Goal: Task Accomplishment & Management: Manage account settings

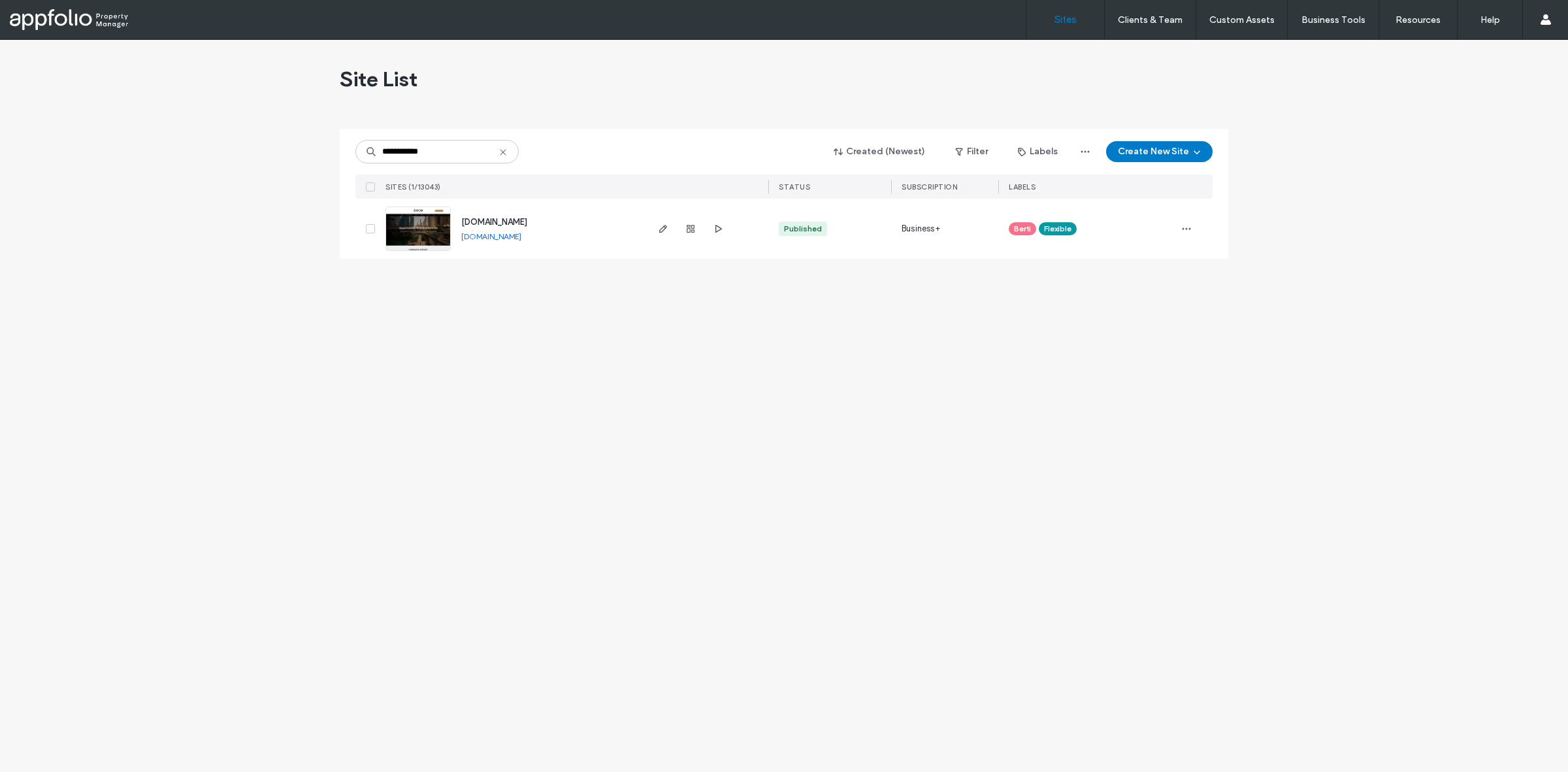
click at [170, 187] on div "**********" at bounding box center [784, 406] width 1568 height 732
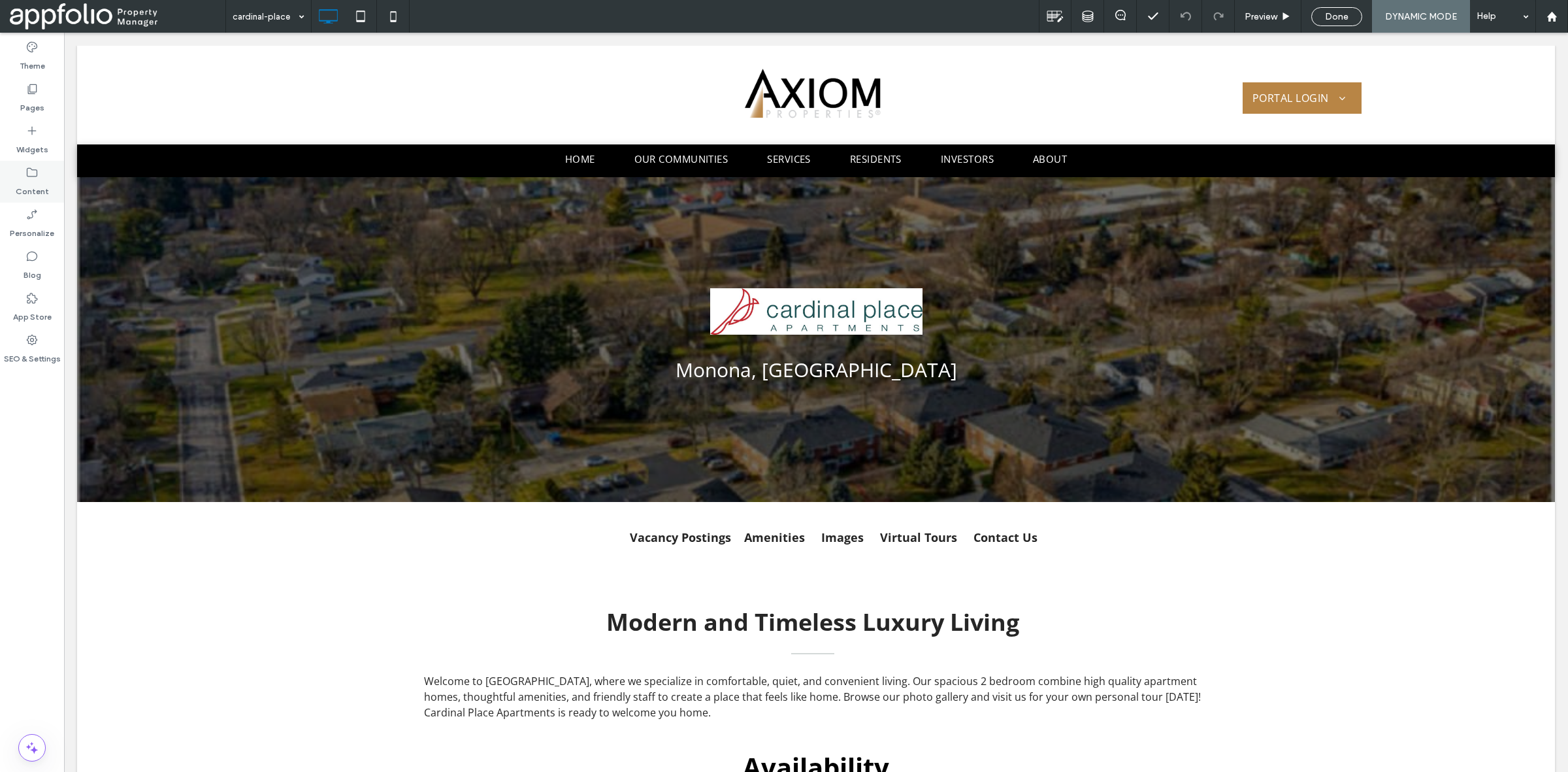
click at [47, 183] on div "Content" at bounding box center [32, 181] width 64 height 42
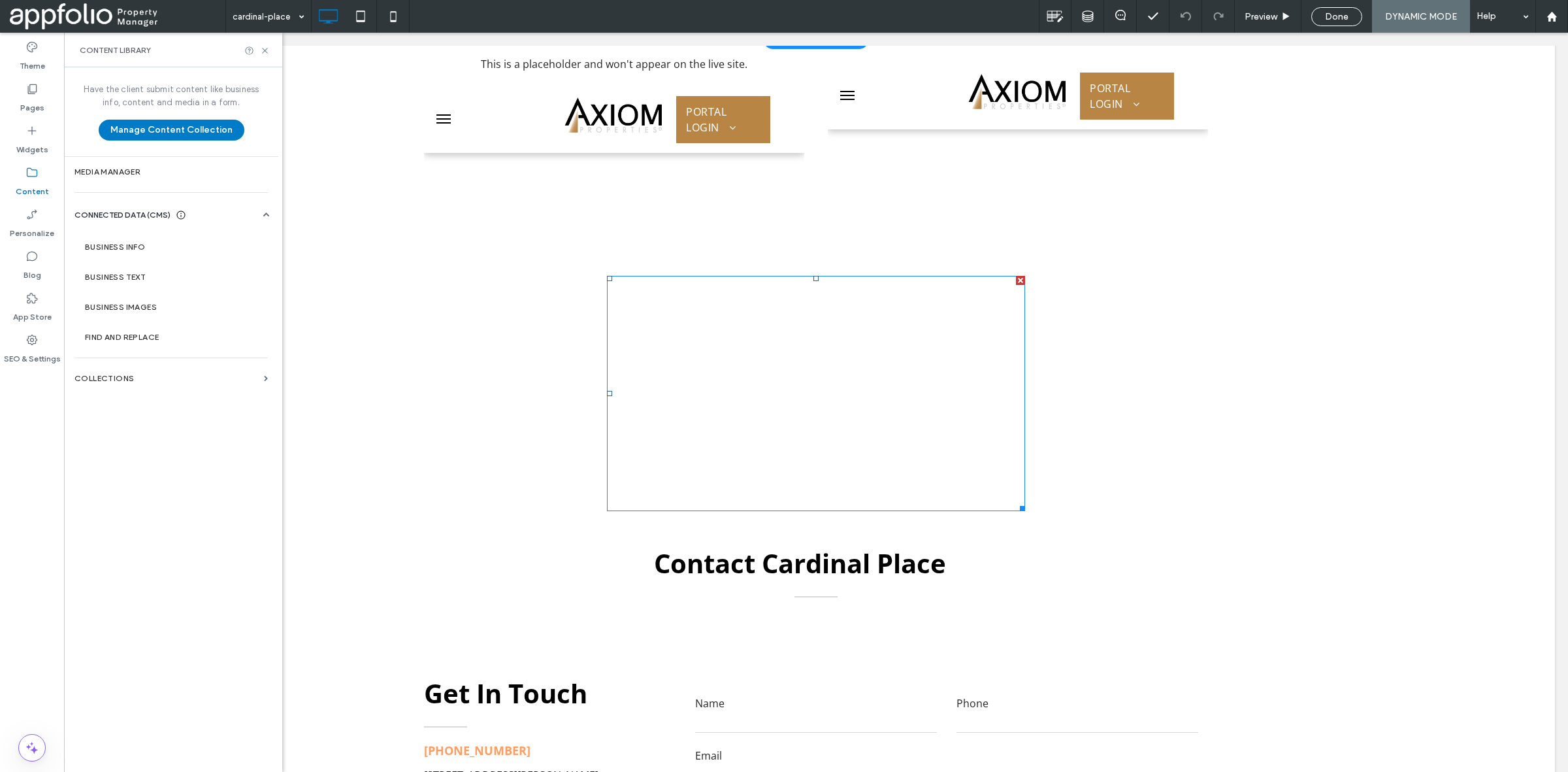
scroll to position [4700, 0]
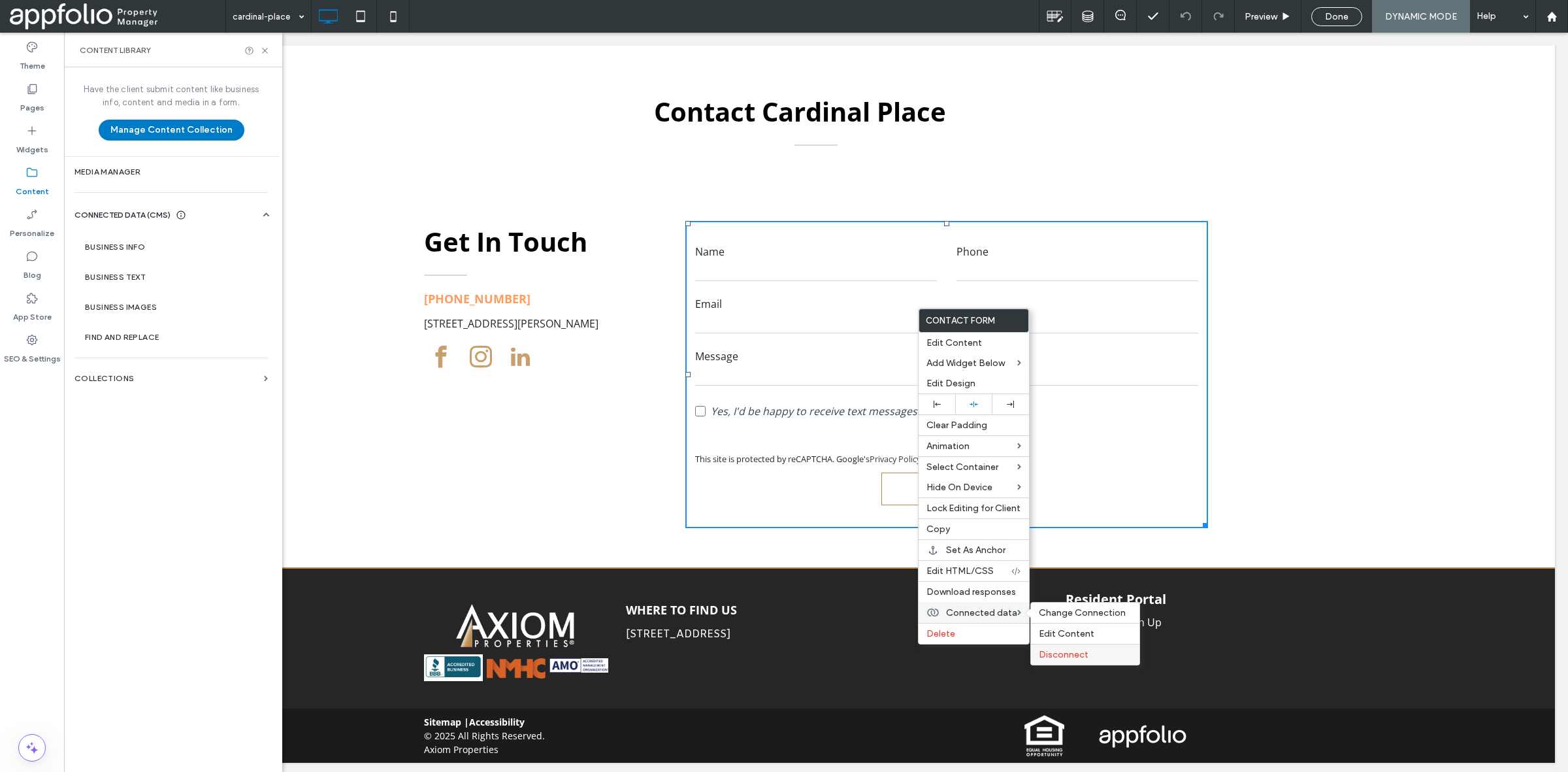
click at [1067, 659] on span "Disconnect" at bounding box center [1063, 654] width 50 height 11
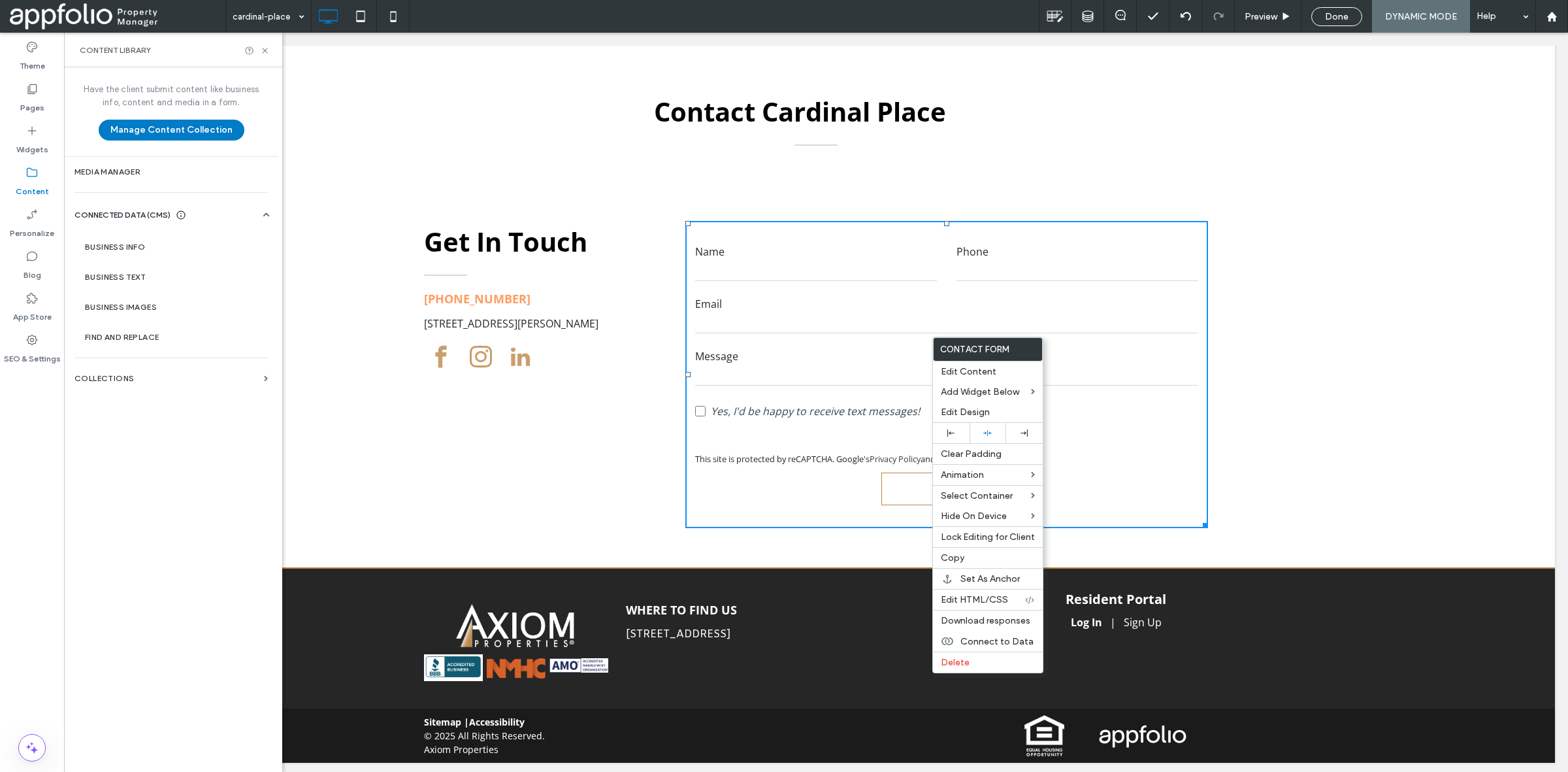
click at [730, 476] on form "Name Phone Email Message New Field: Yes, I'd be happy to receive text messages!…" at bounding box center [946, 374] width 522 height 307
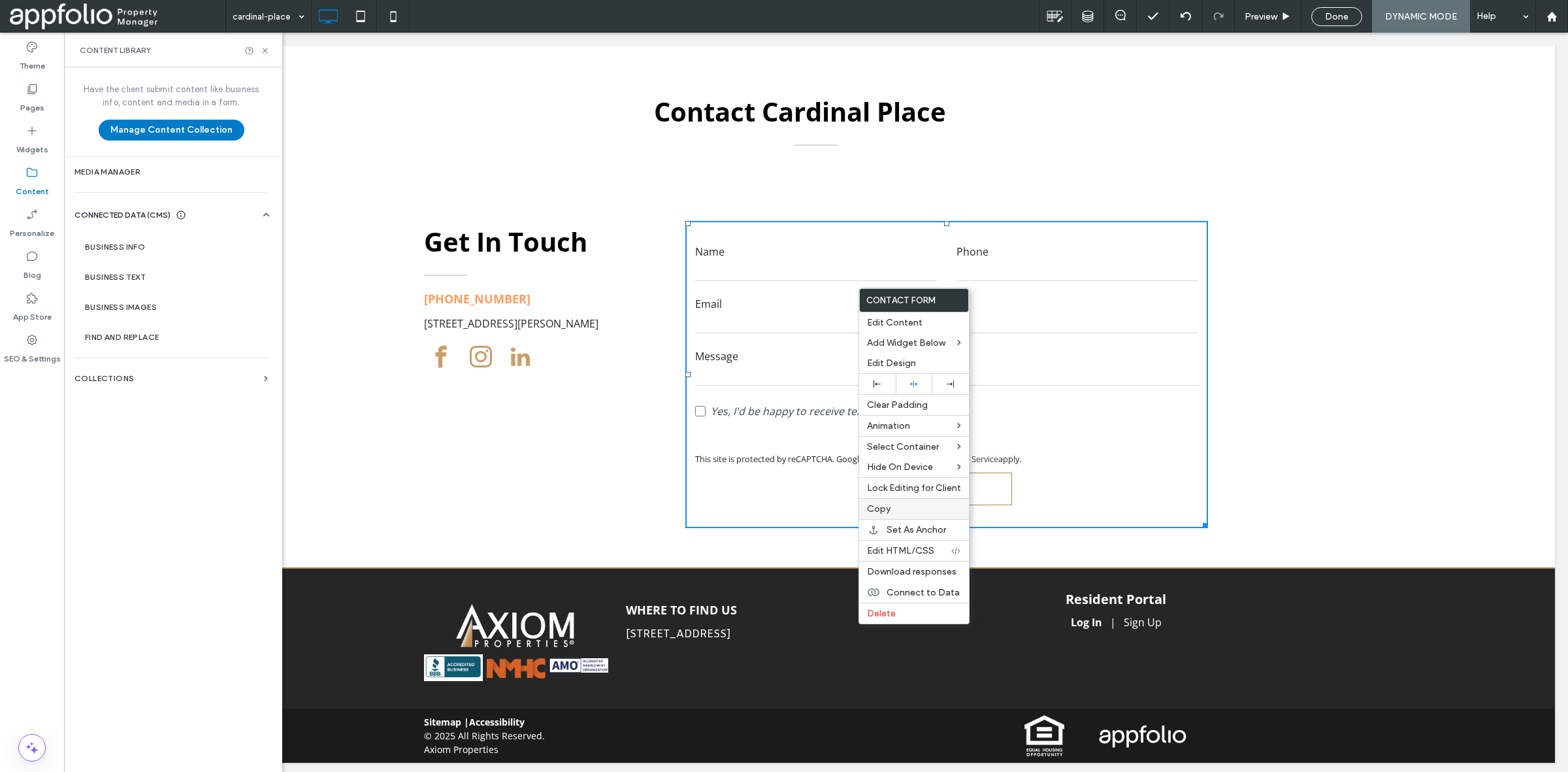
click at [880, 511] on span "Copy" at bounding box center [879, 508] width 24 height 11
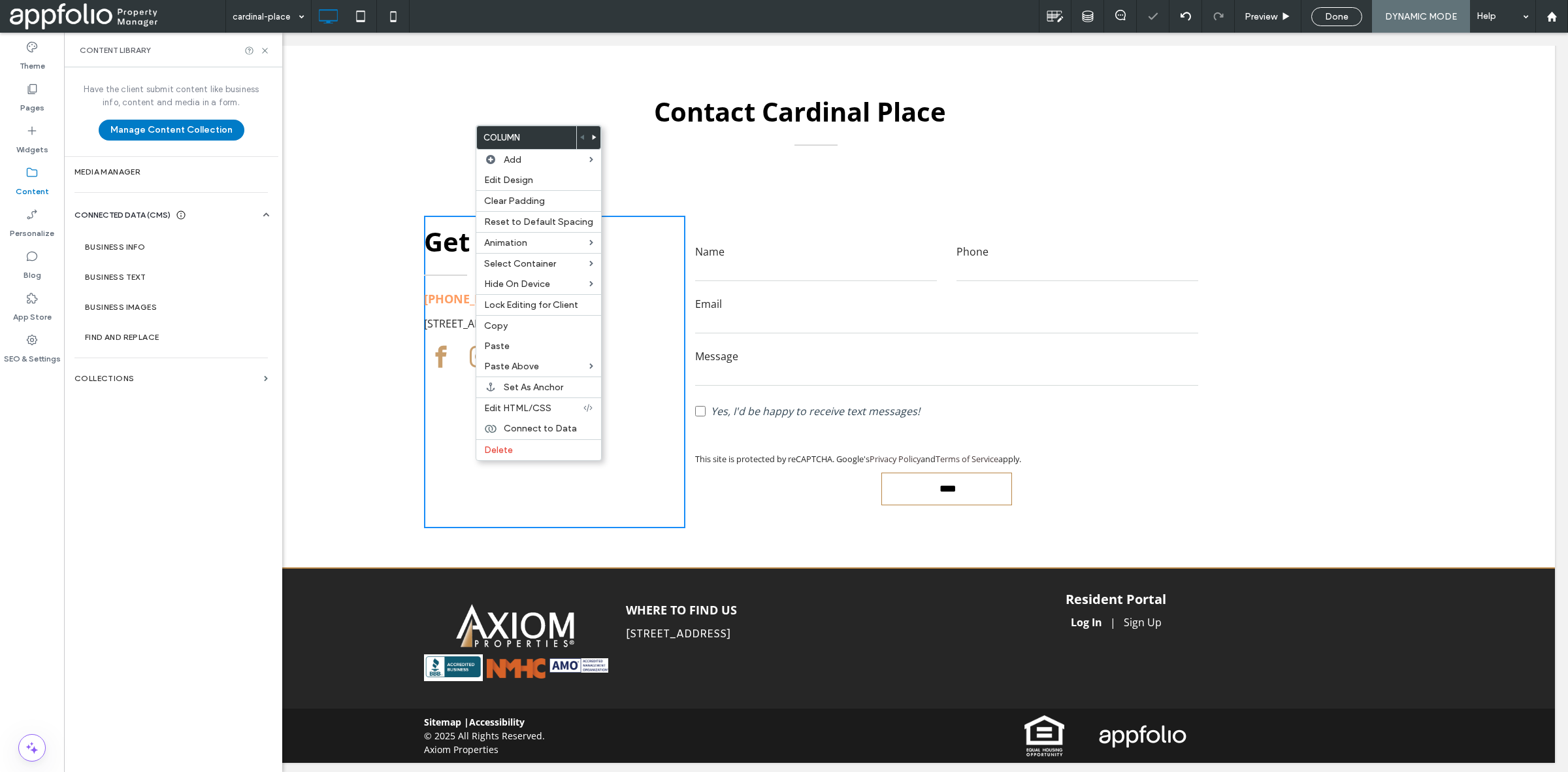
click at [393, 534] on div "Get In Touch (608) 292-3369 204 Saint Teresa Ter, Monona, WI 53716 Click To Pas…" at bounding box center [815, 366] width 1478 height 404
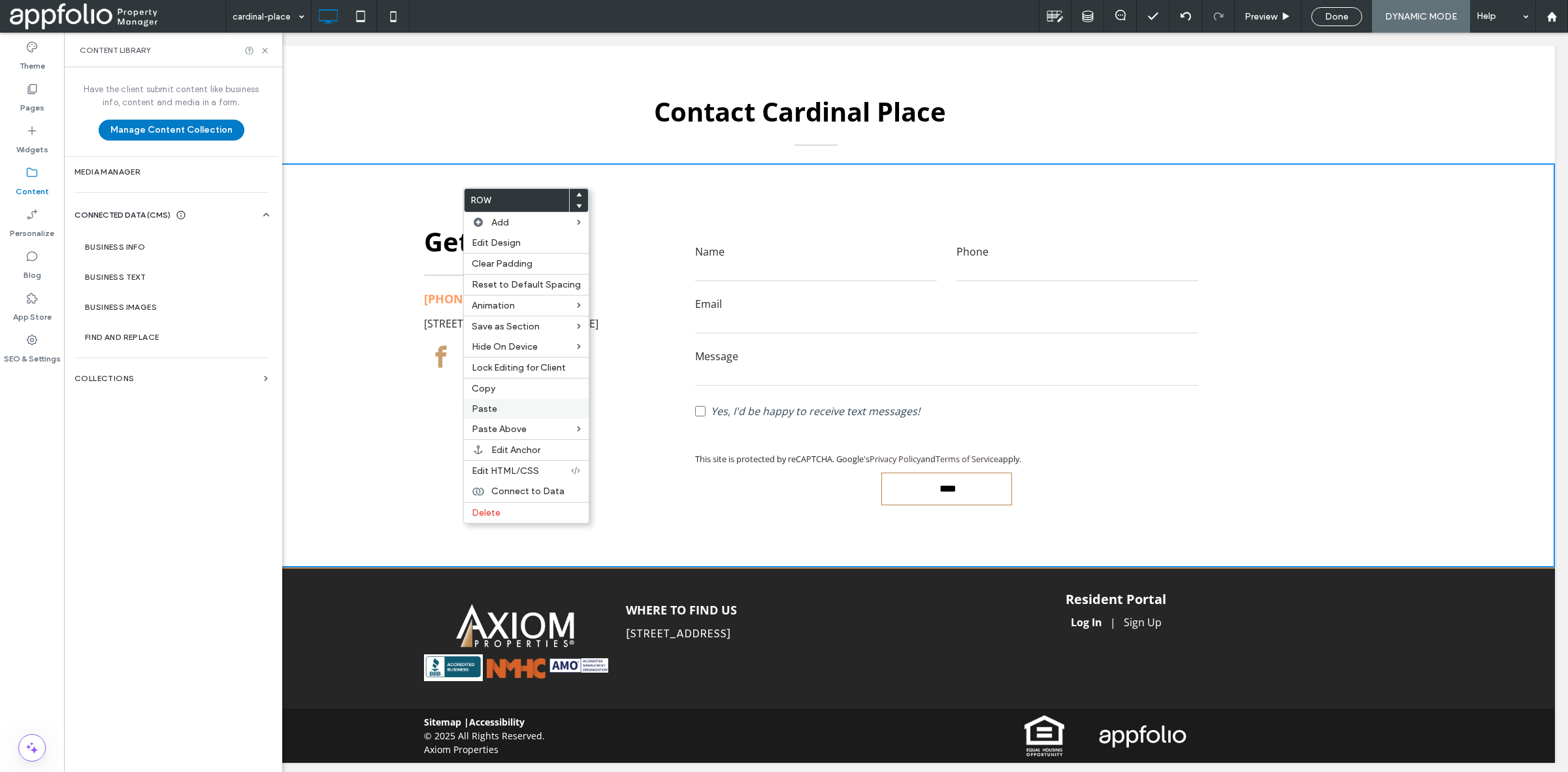
click at [528, 412] on label "Paste" at bounding box center [526, 409] width 109 height 11
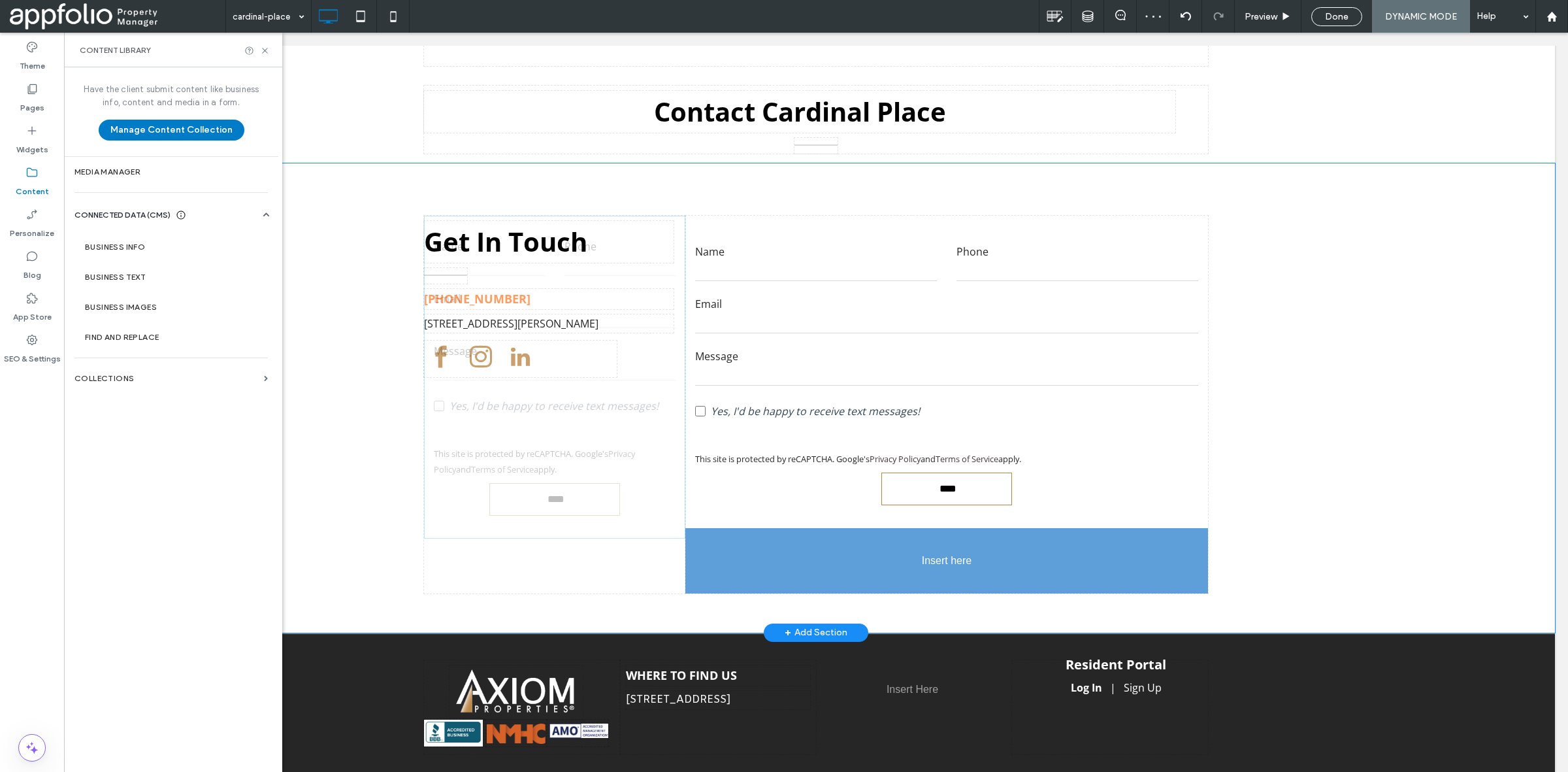
drag, startPoint x: 617, startPoint y: 352, endPoint x: 1045, endPoint y: 579, distance: 484.5
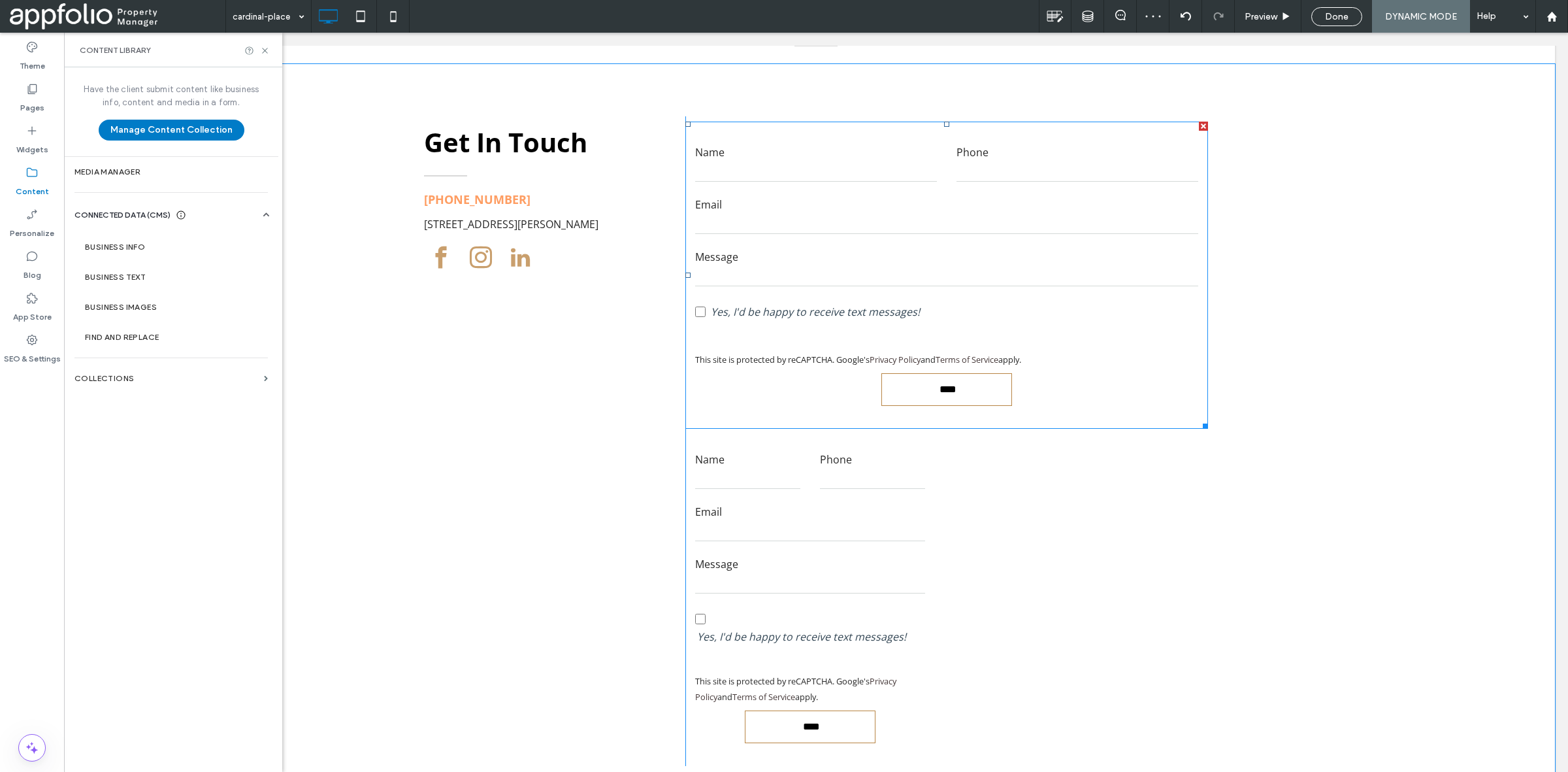
scroll to position [4945, 0]
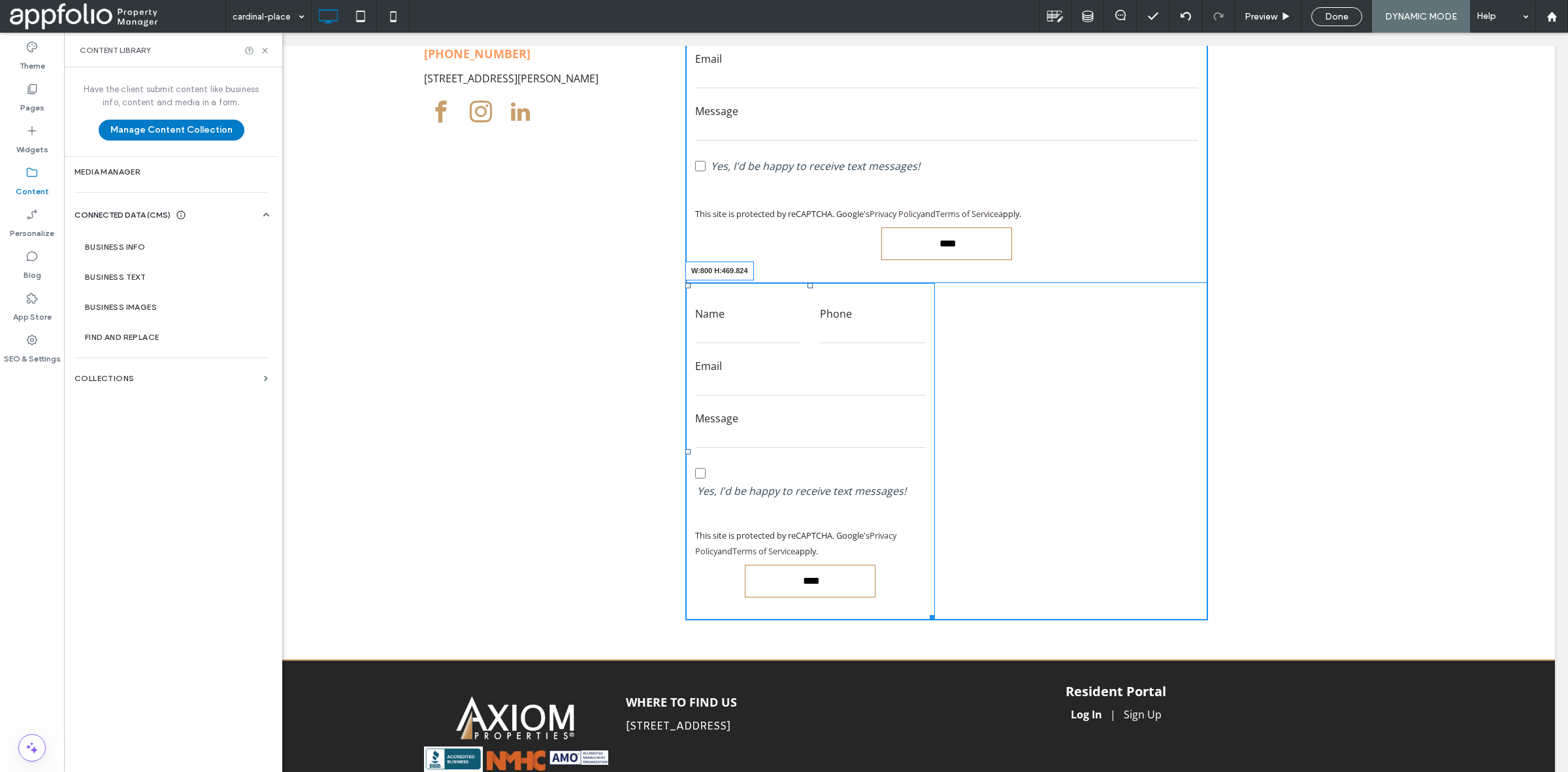
drag, startPoint x: 956, startPoint y: 611, endPoint x: 1132, endPoint y: 549, distance: 186.6
click at [1229, 599] on div "Get In Touch (608) 292-3369 204 Saint Teresa Ter, Monona, WI 53716 Click To Pas…" at bounding box center [815, 289] width 1478 height 741
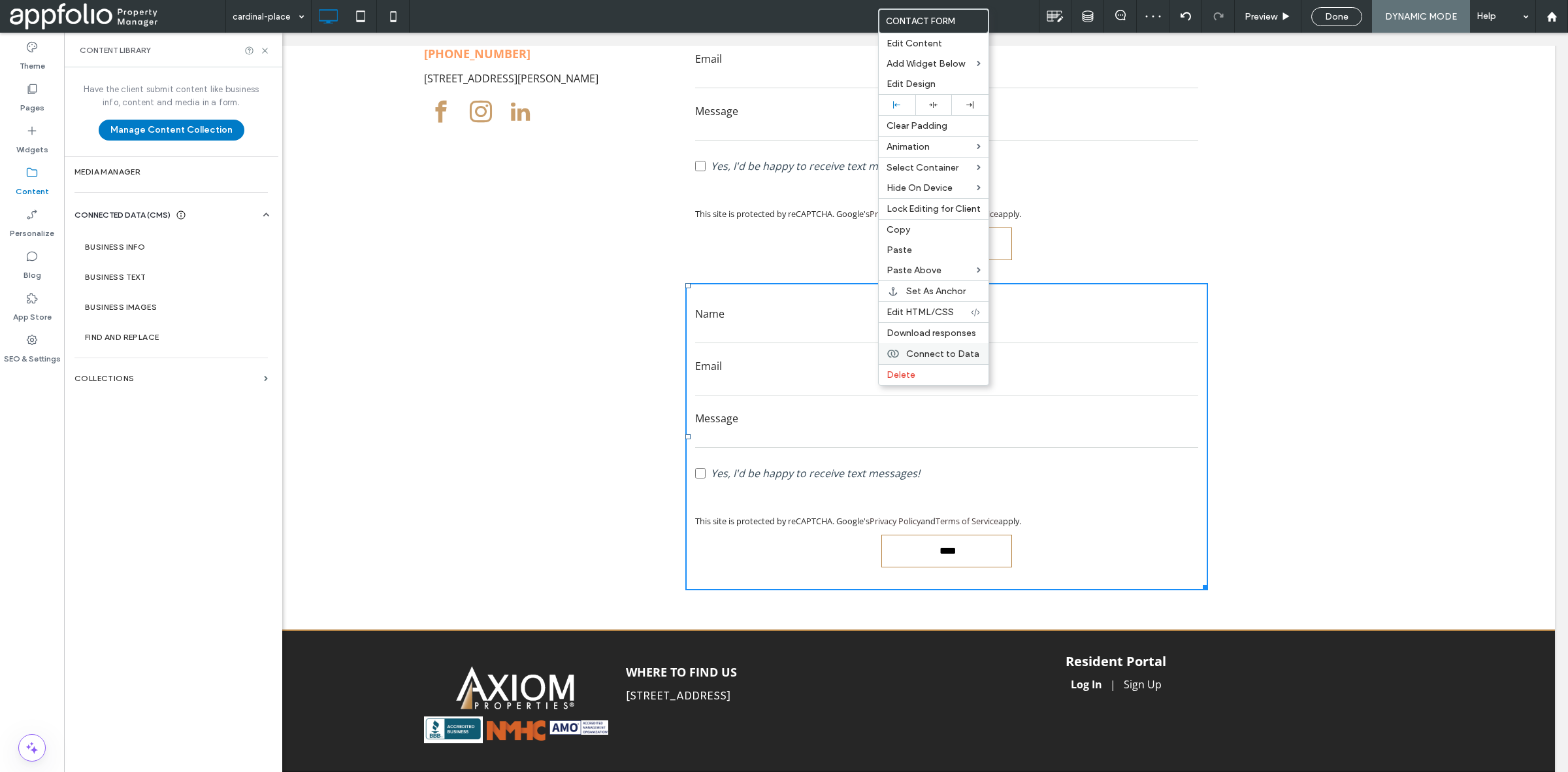
click at [947, 354] on div "Connect to Data" at bounding box center [934, 354] width 110 height 21
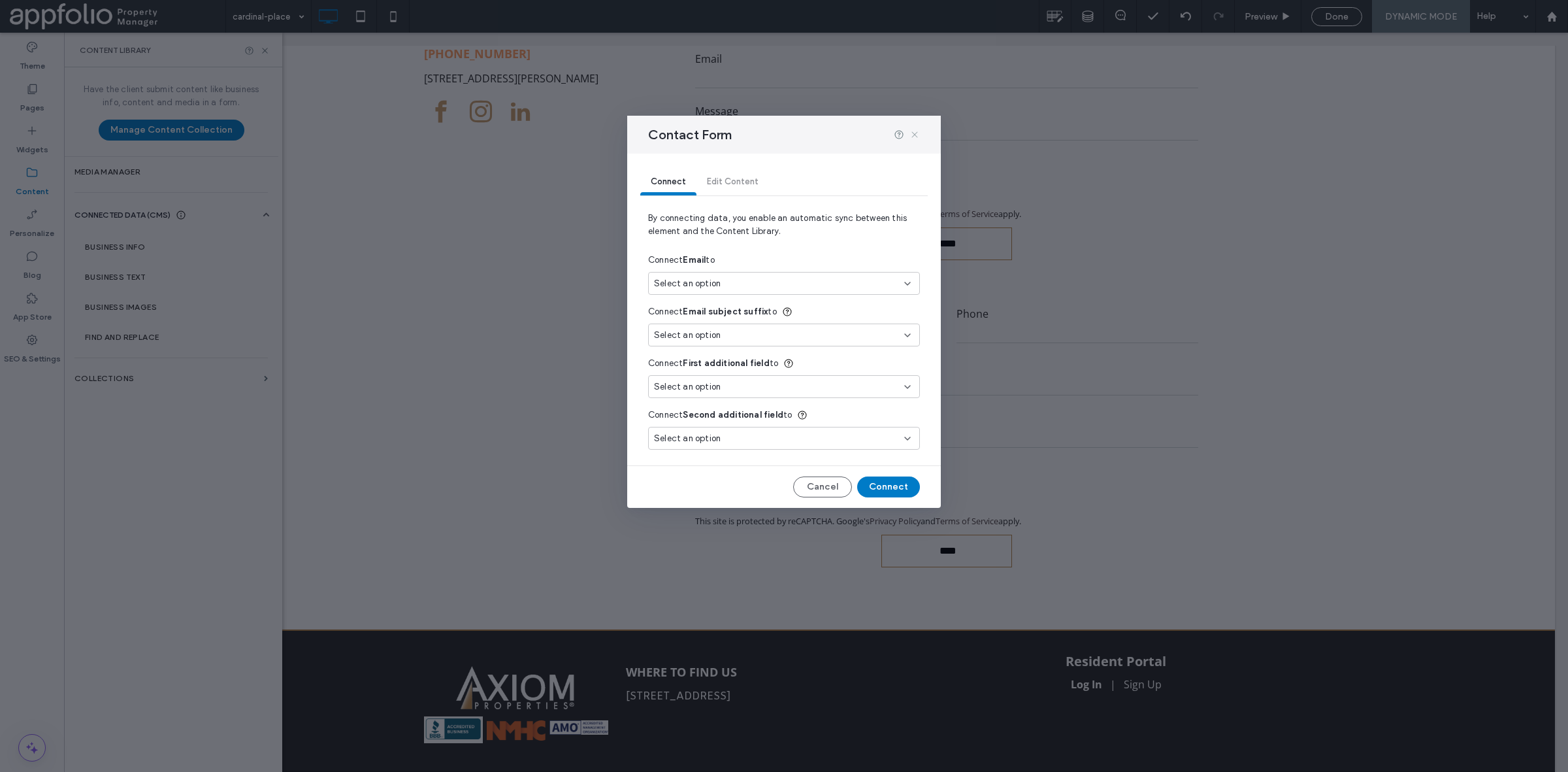
click at [919, 135] on icon at bounding box center [915, 135] width 10 height 10
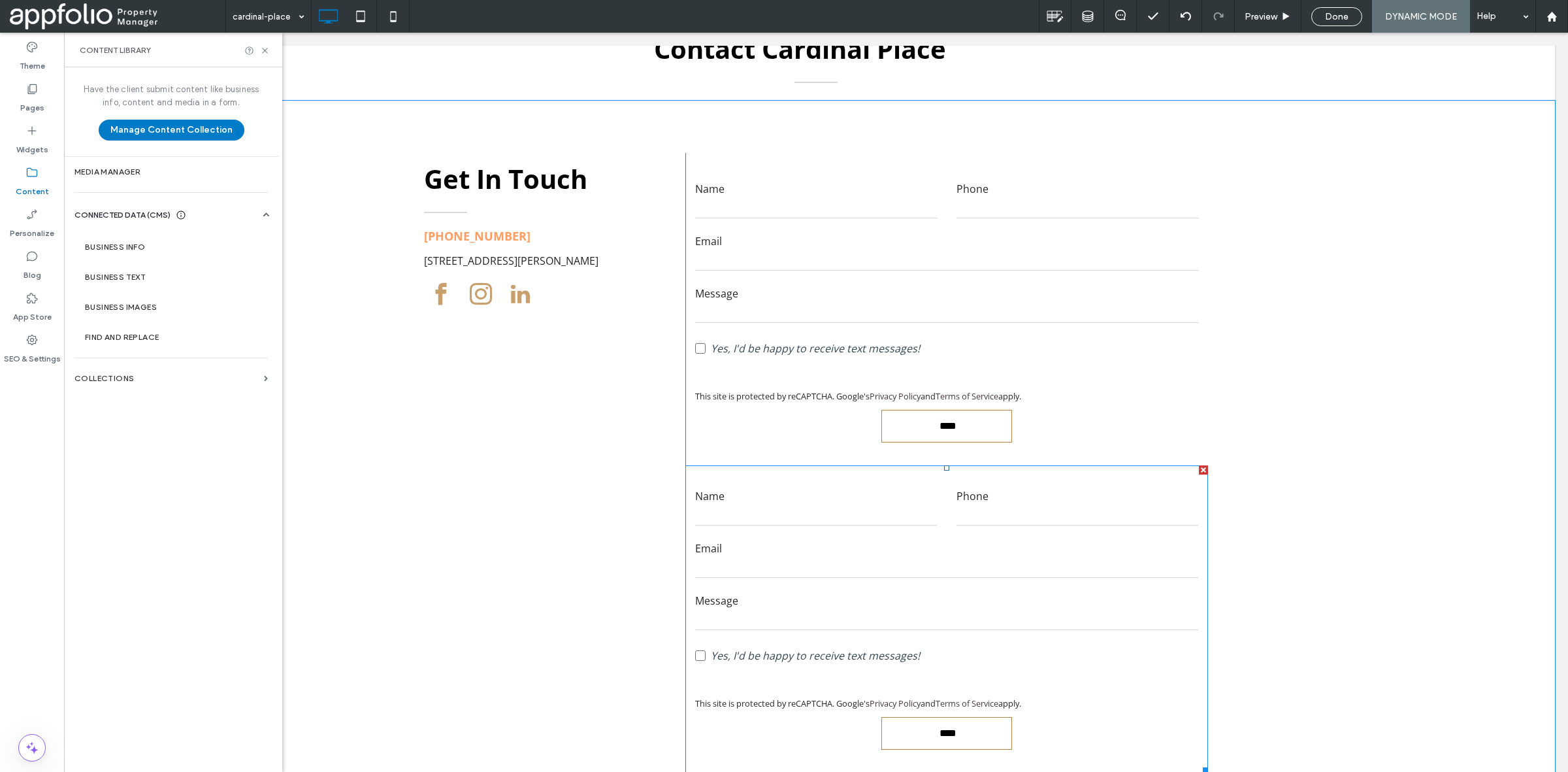
scroll to position [4863, 0]
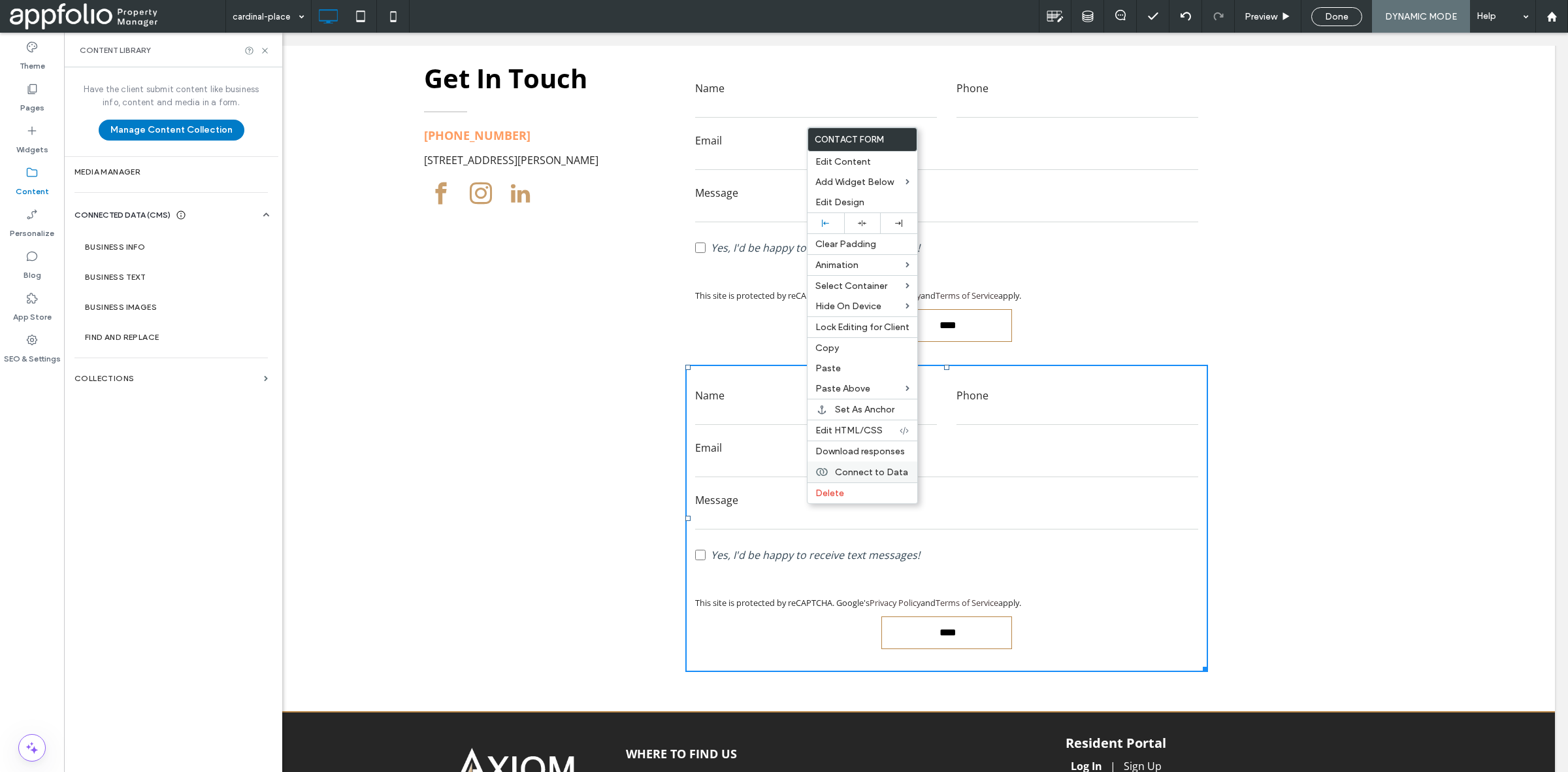
click at [905, 483] on div "Connect to Data" at bounding box center [862, 471] width 110 height 21
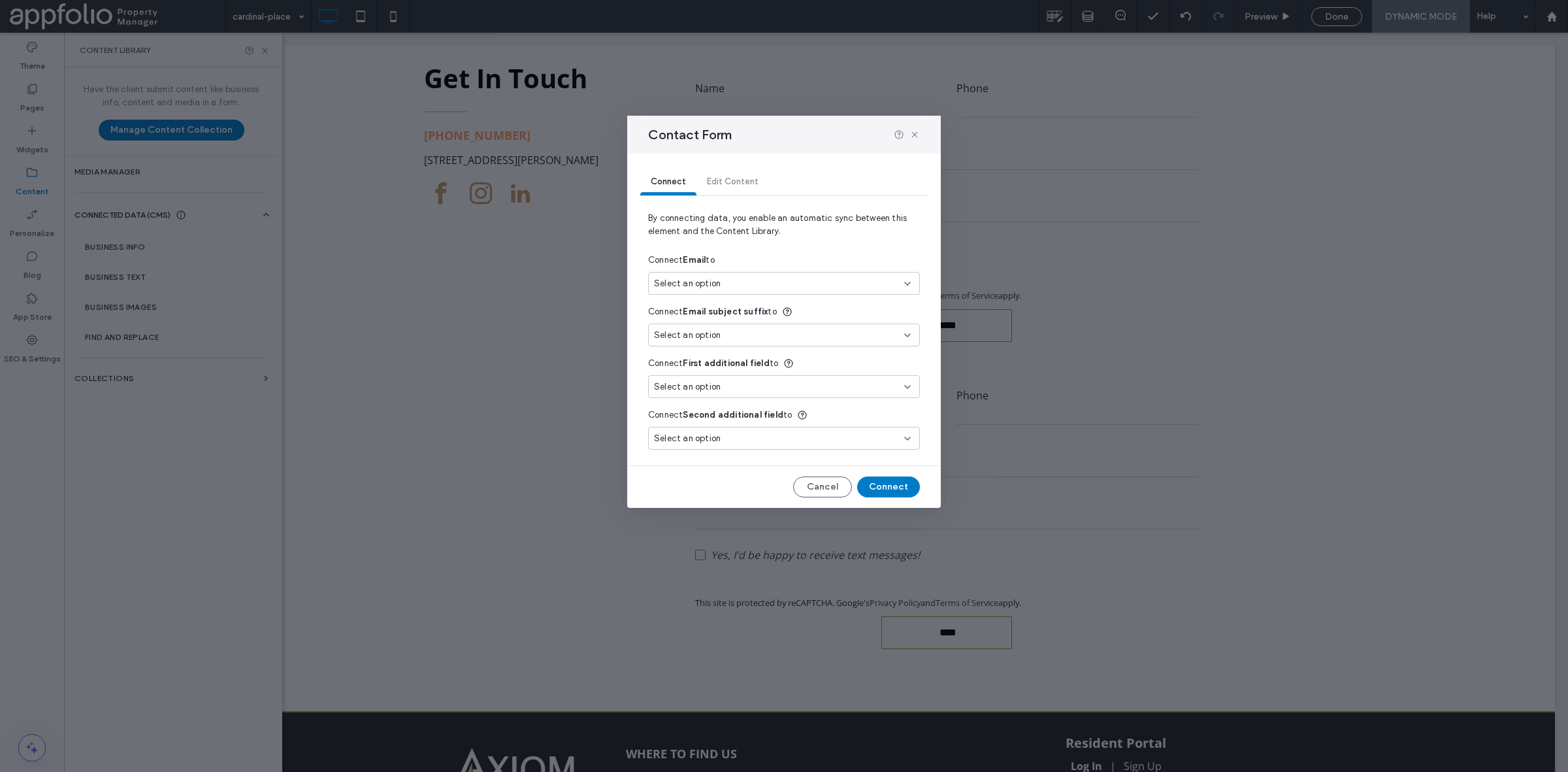
click at [817, 272] on div "Select an option" at bounding box center [784, 283] width 272 height 23
click at [856, 337] on div "Axiom Properties Email" at bounding box center [785, 329] width 271 height 23
click at [879, 483] on button "Connect" at bounding box center [889, 487] width 63 height 21
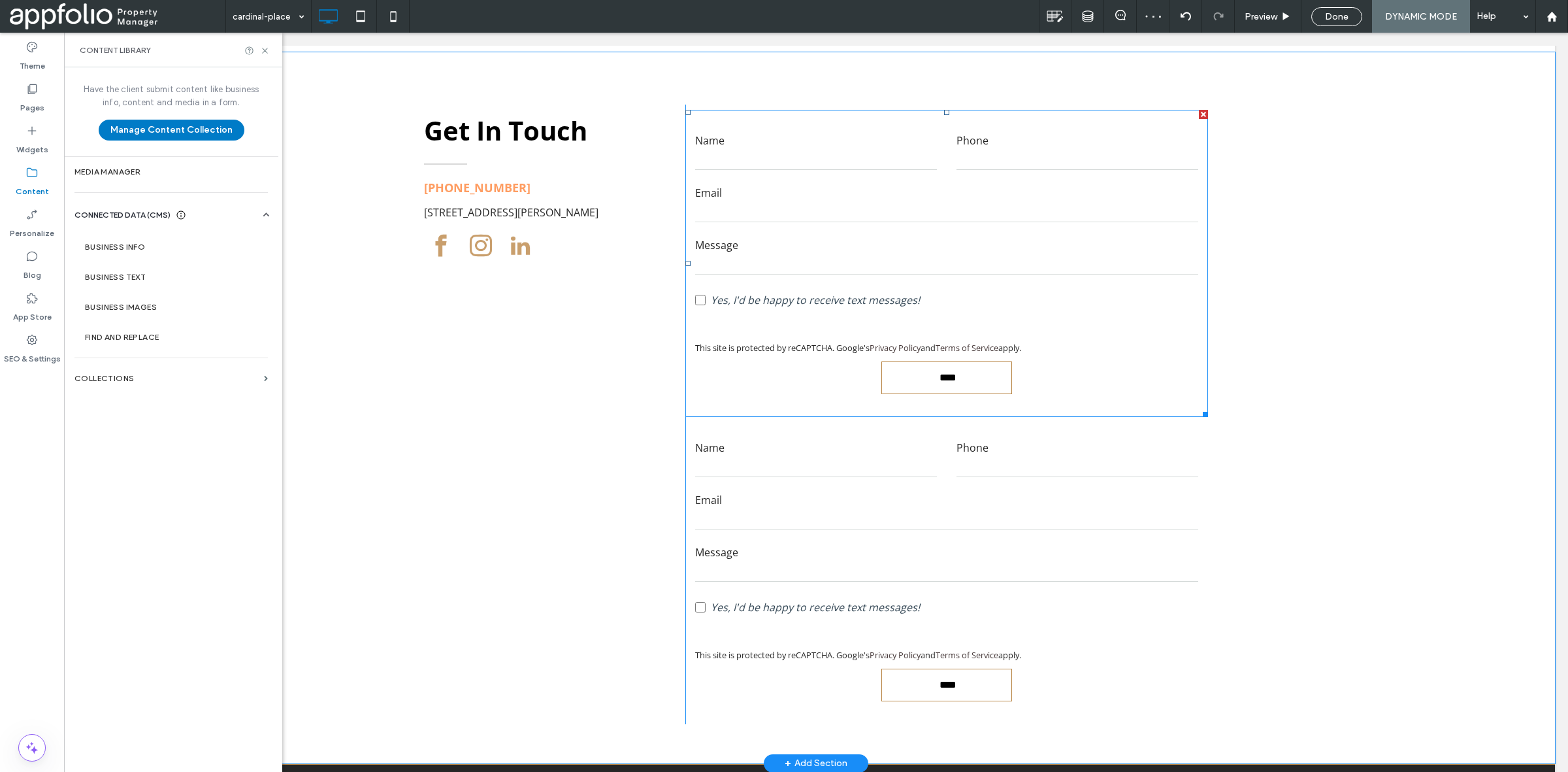
scroll to position [4782, 0]
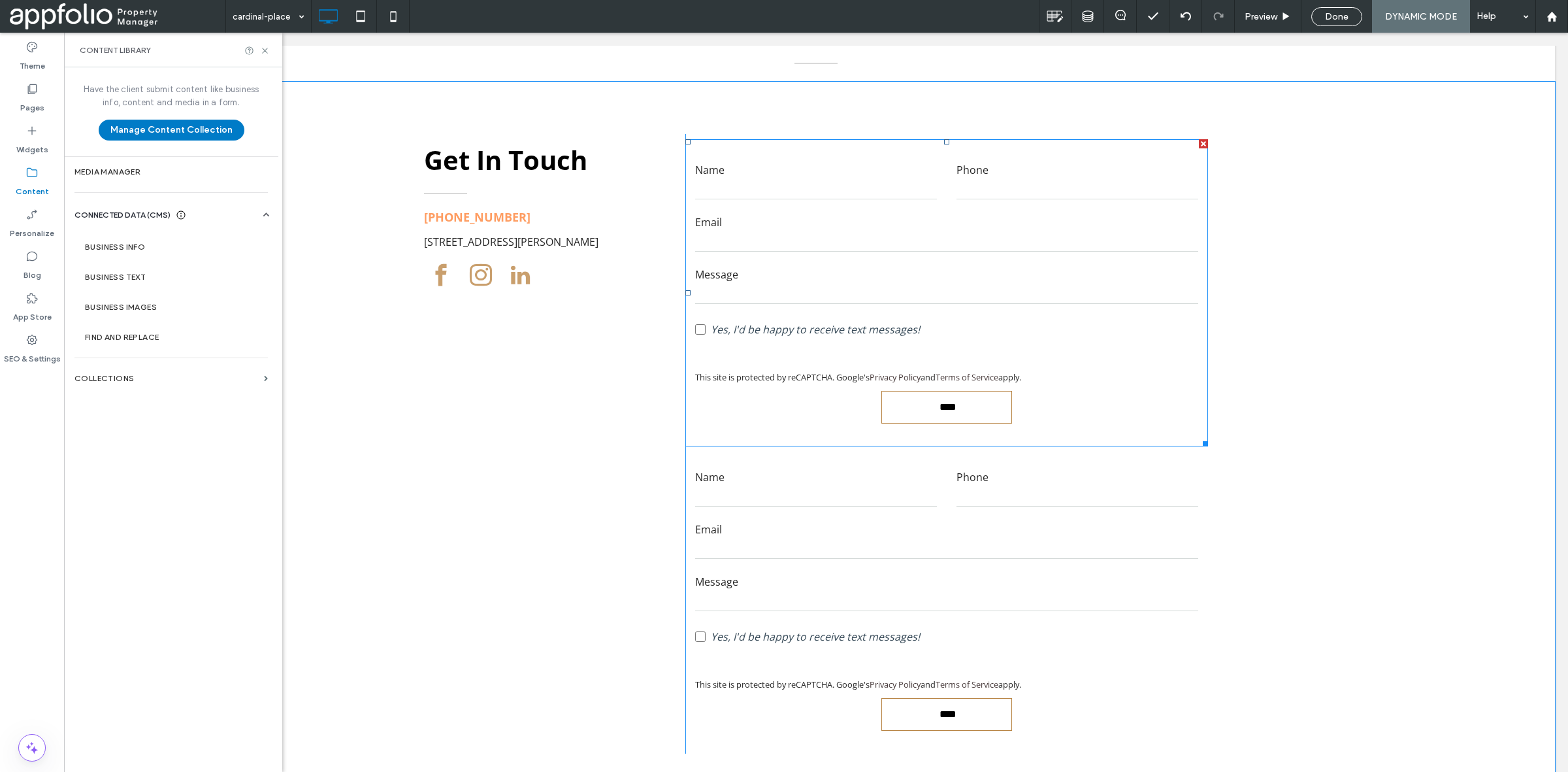
click at [1199, 139] on div at bounding box center [1203, 144] width 9 height 9
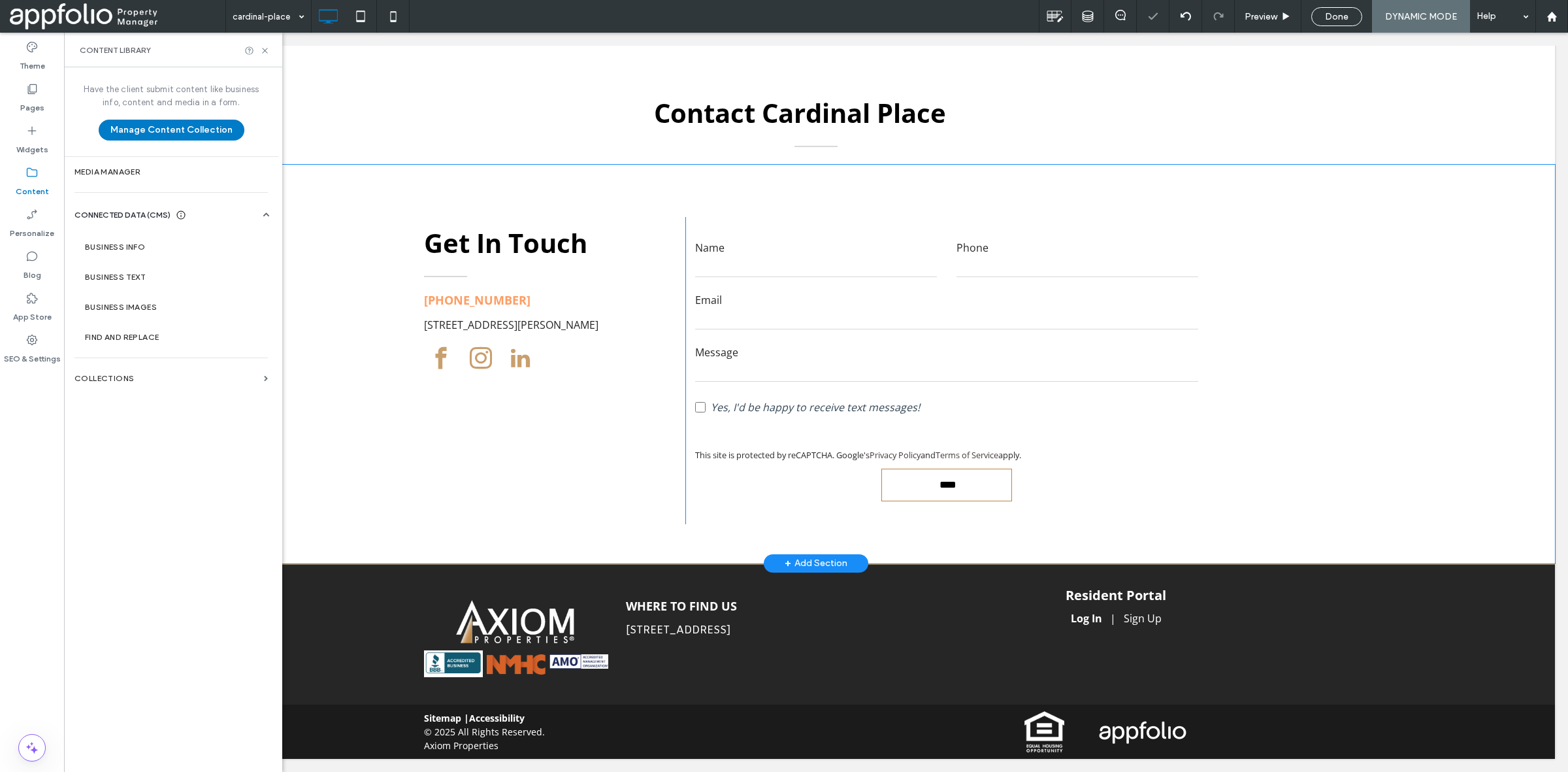
scroll to position [4694, 0]
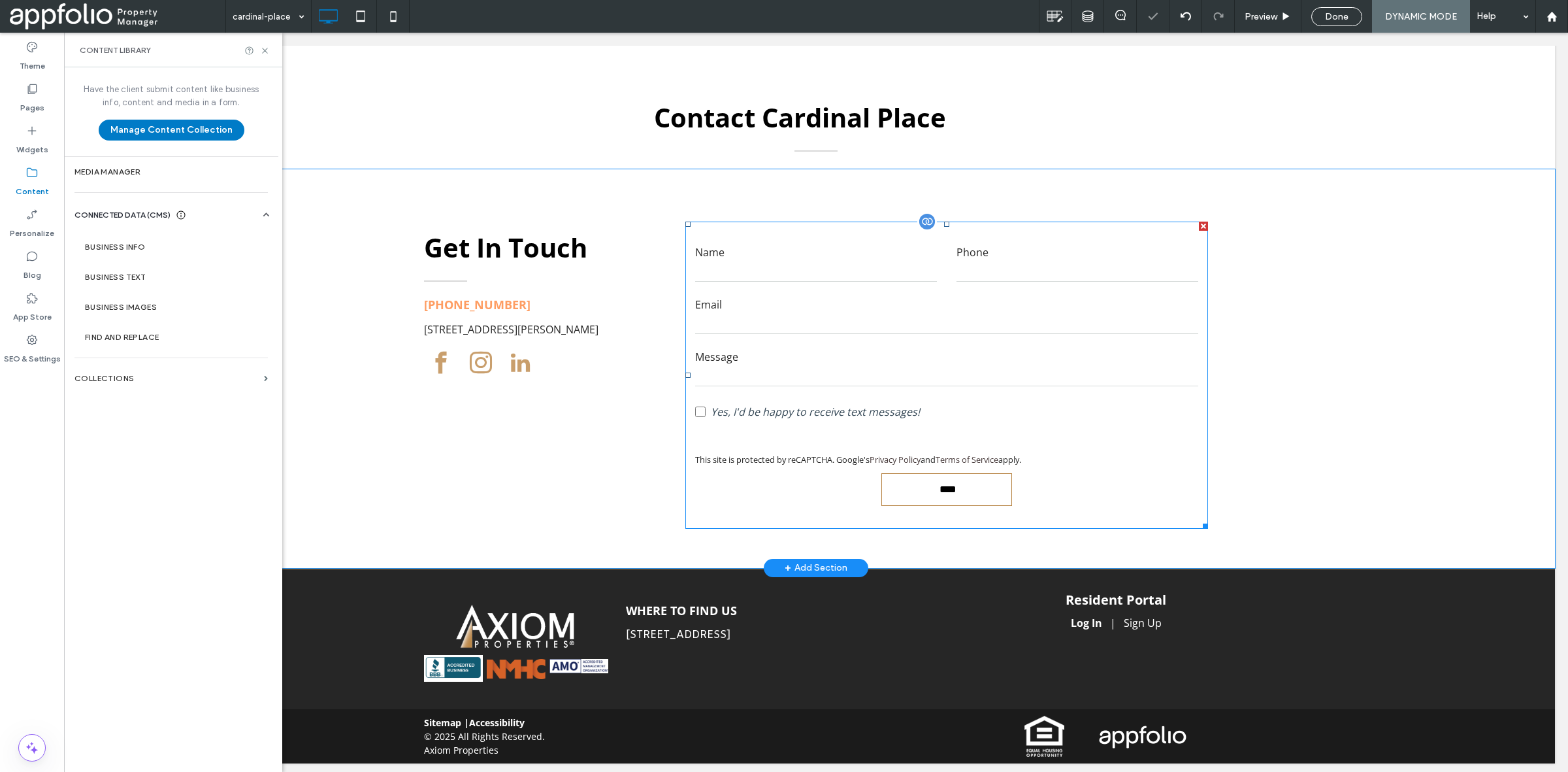
click at [1026, 298] on label "Email" at bounding box center [947, 304] width 503 height 16
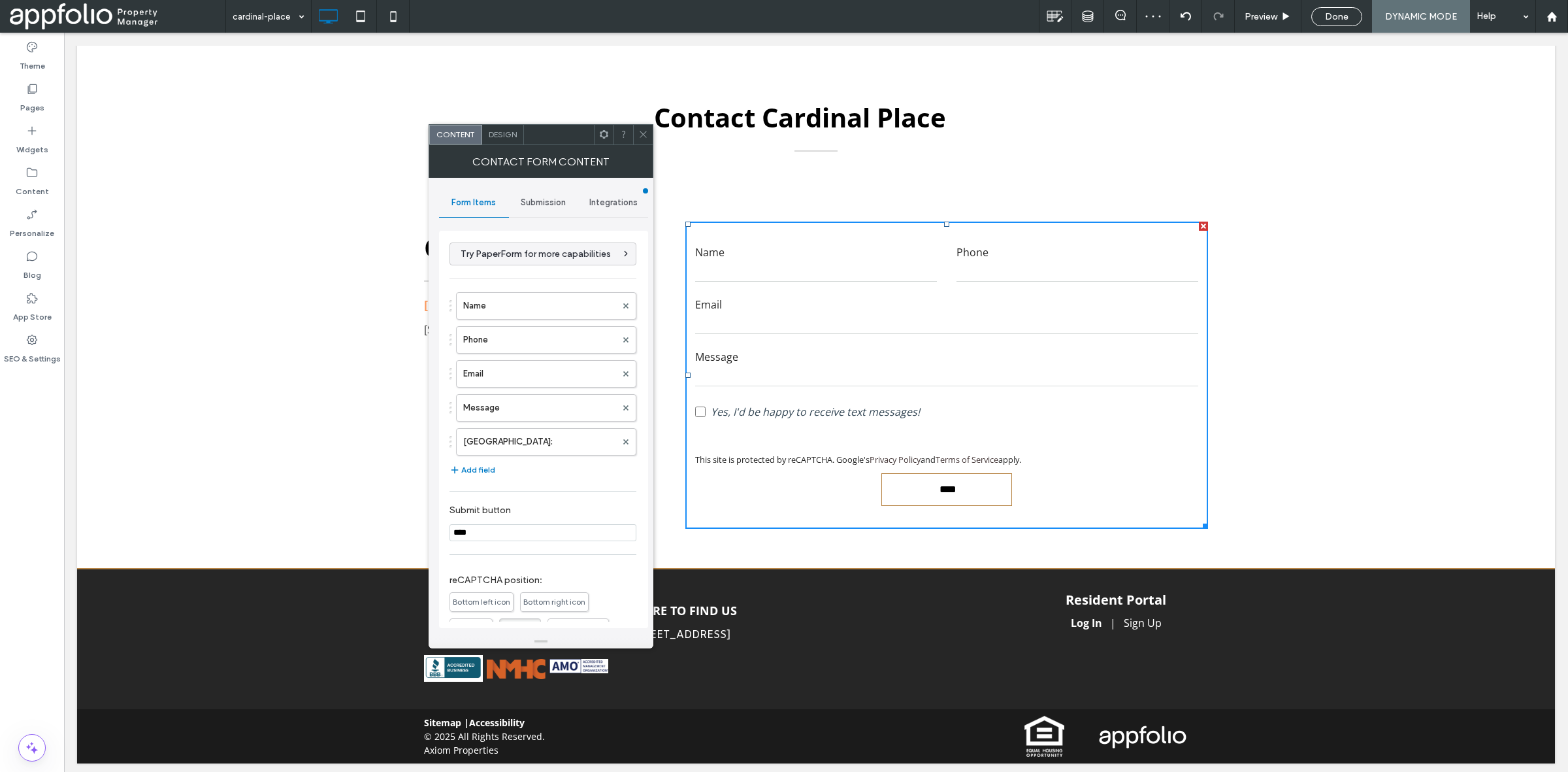
click at [531, 193] on div "Submission" at bounding box center [544, 202] width 70 height 29
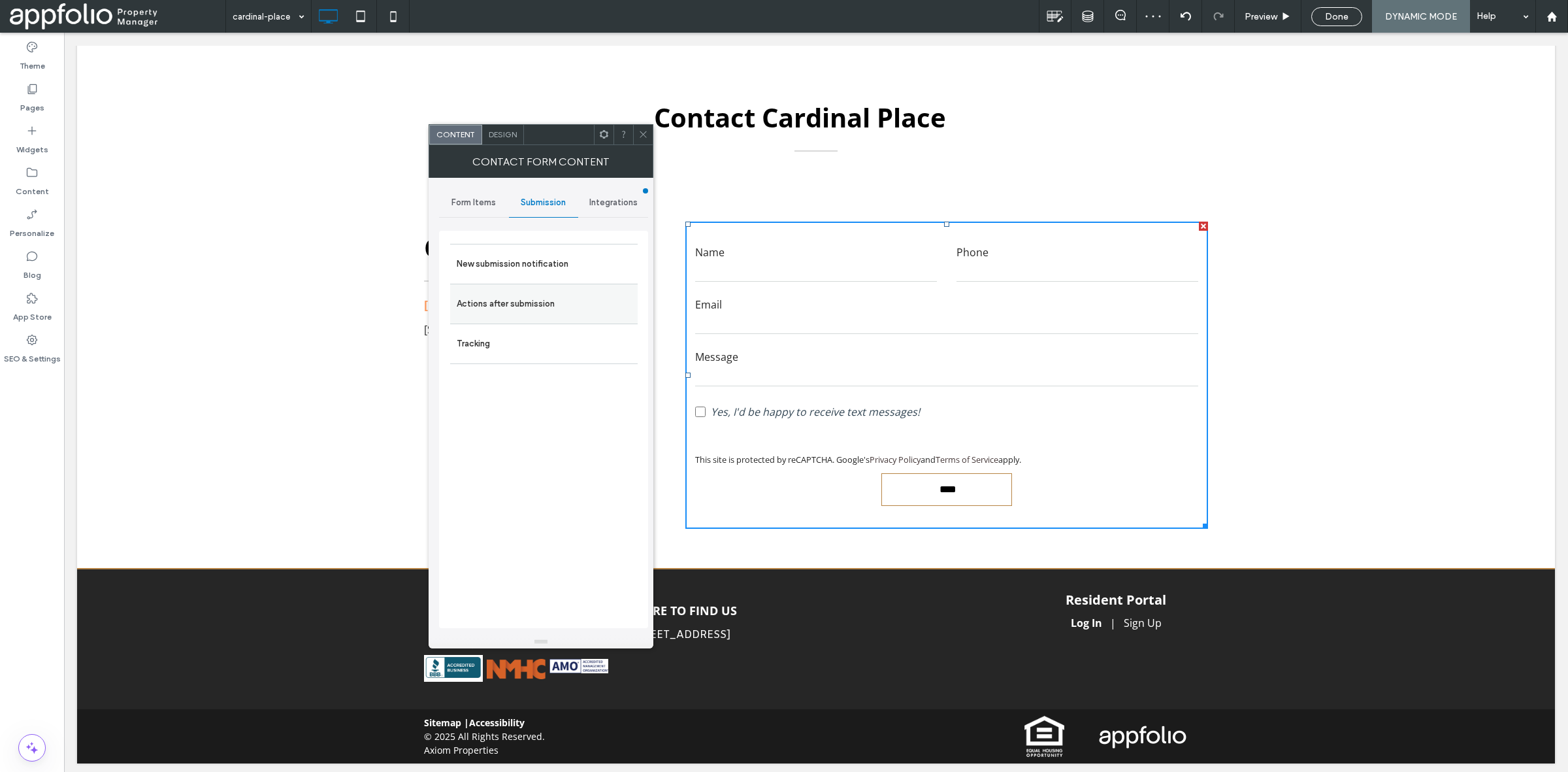
click at [540, 308] on label "Actions after submission" at bounding box center [544, 303] width 175 height 26
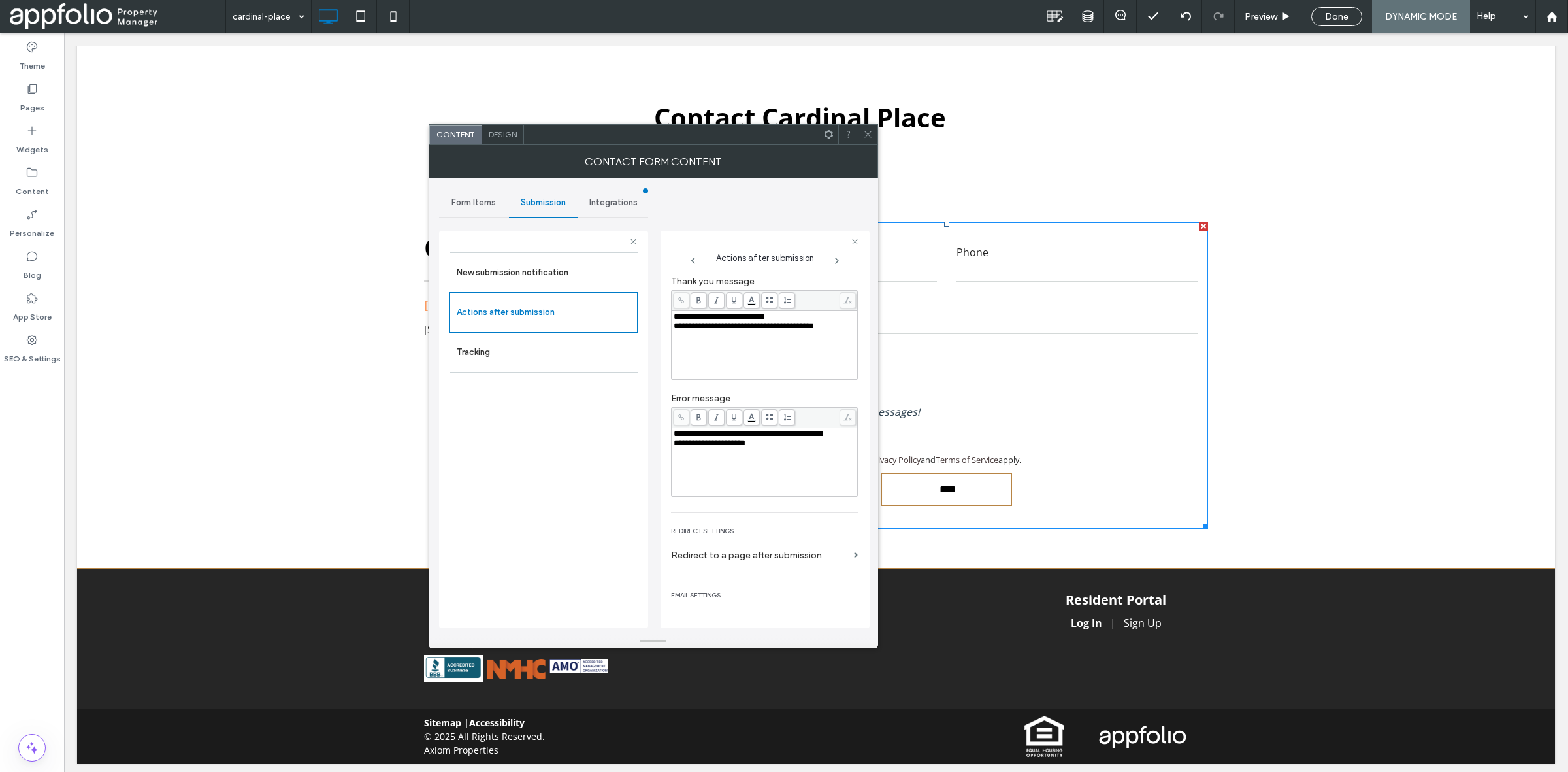
scroll to position [58, 0]
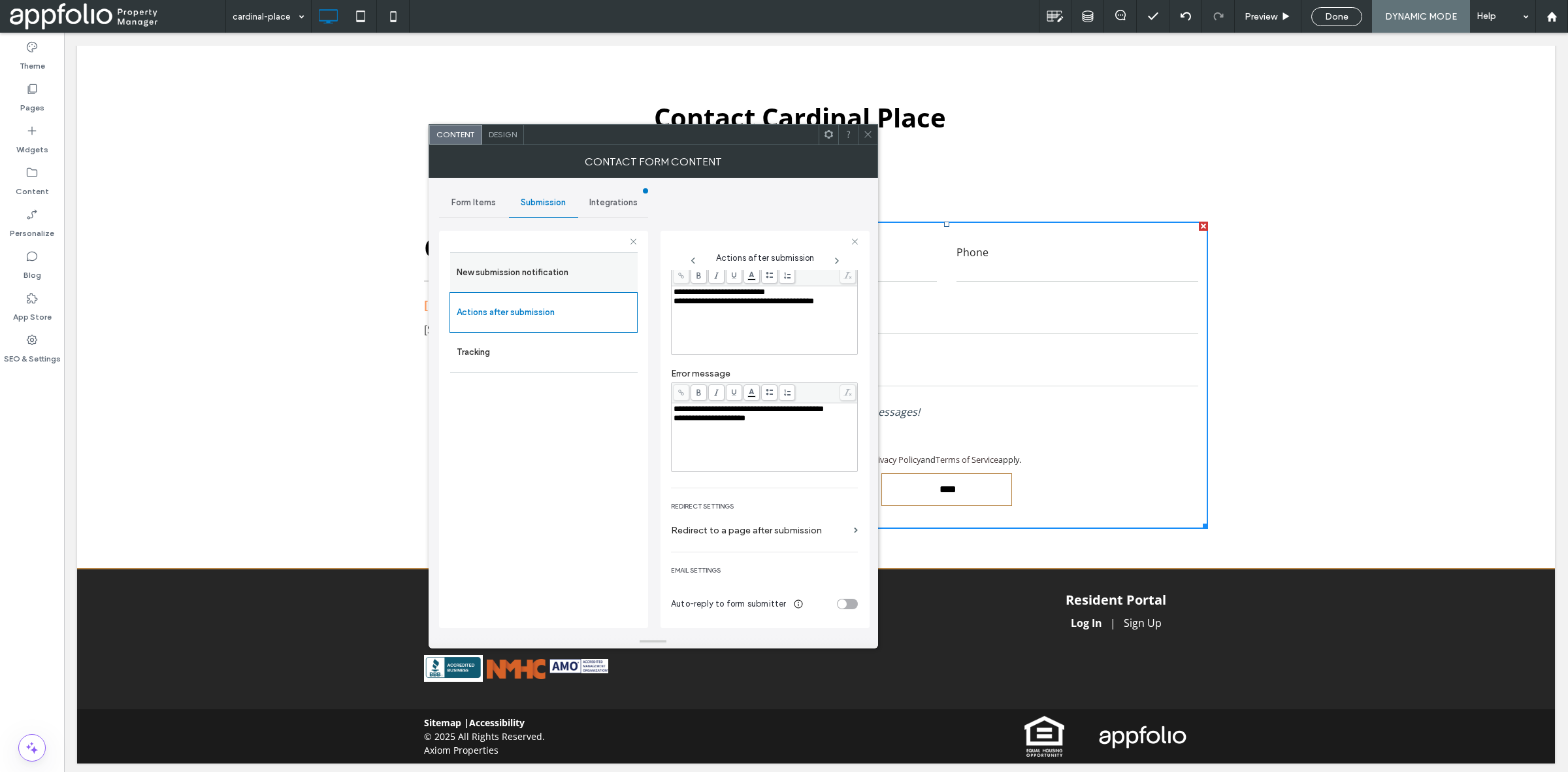
click at [562, 278] on label "New submission notification" at bounding box center [544, 272] width 175 height 26
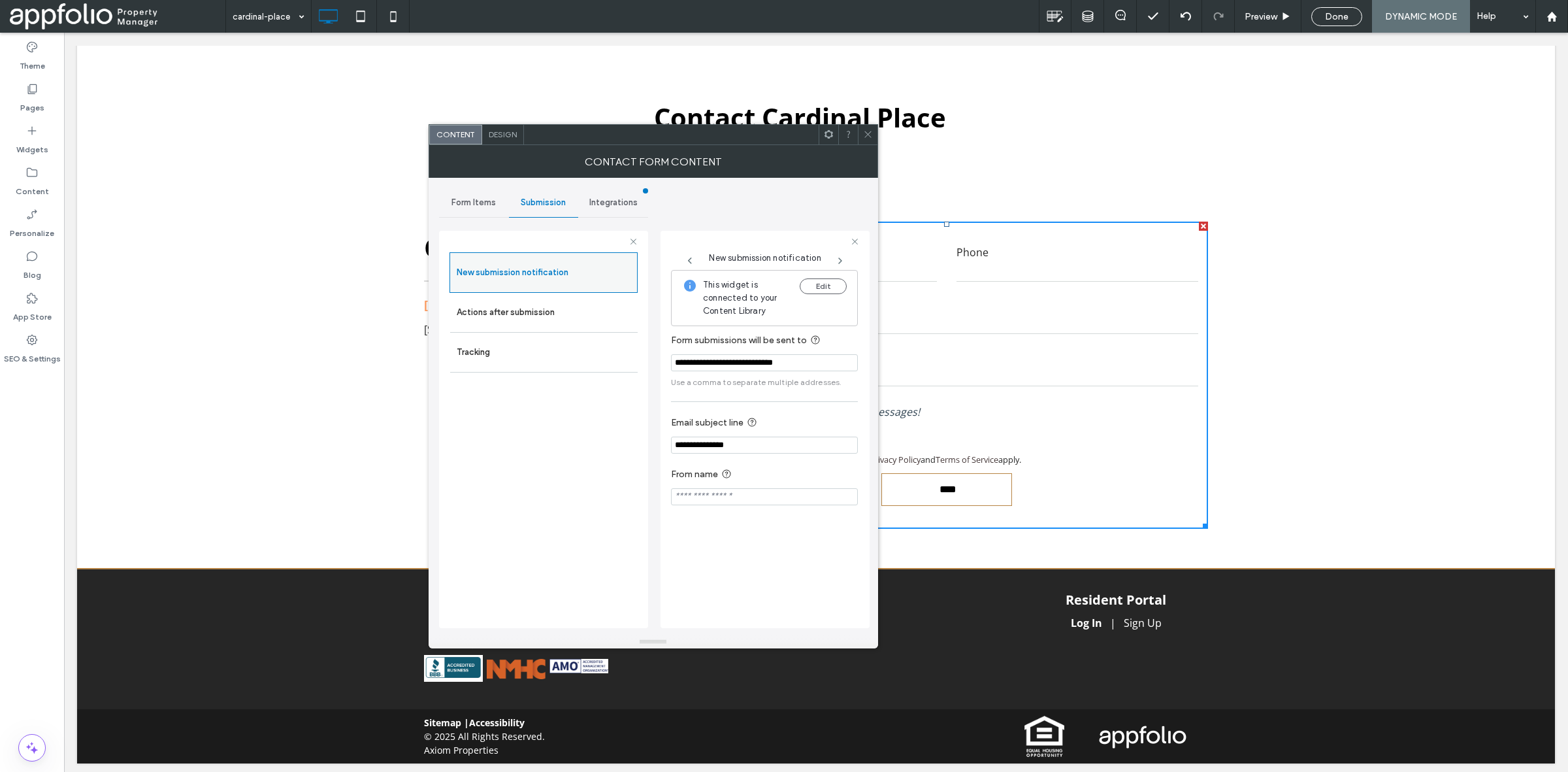
scroll to position [0, 0]
click at [867, 138] on icon at bounding box center [867, 134] width 10 height 10
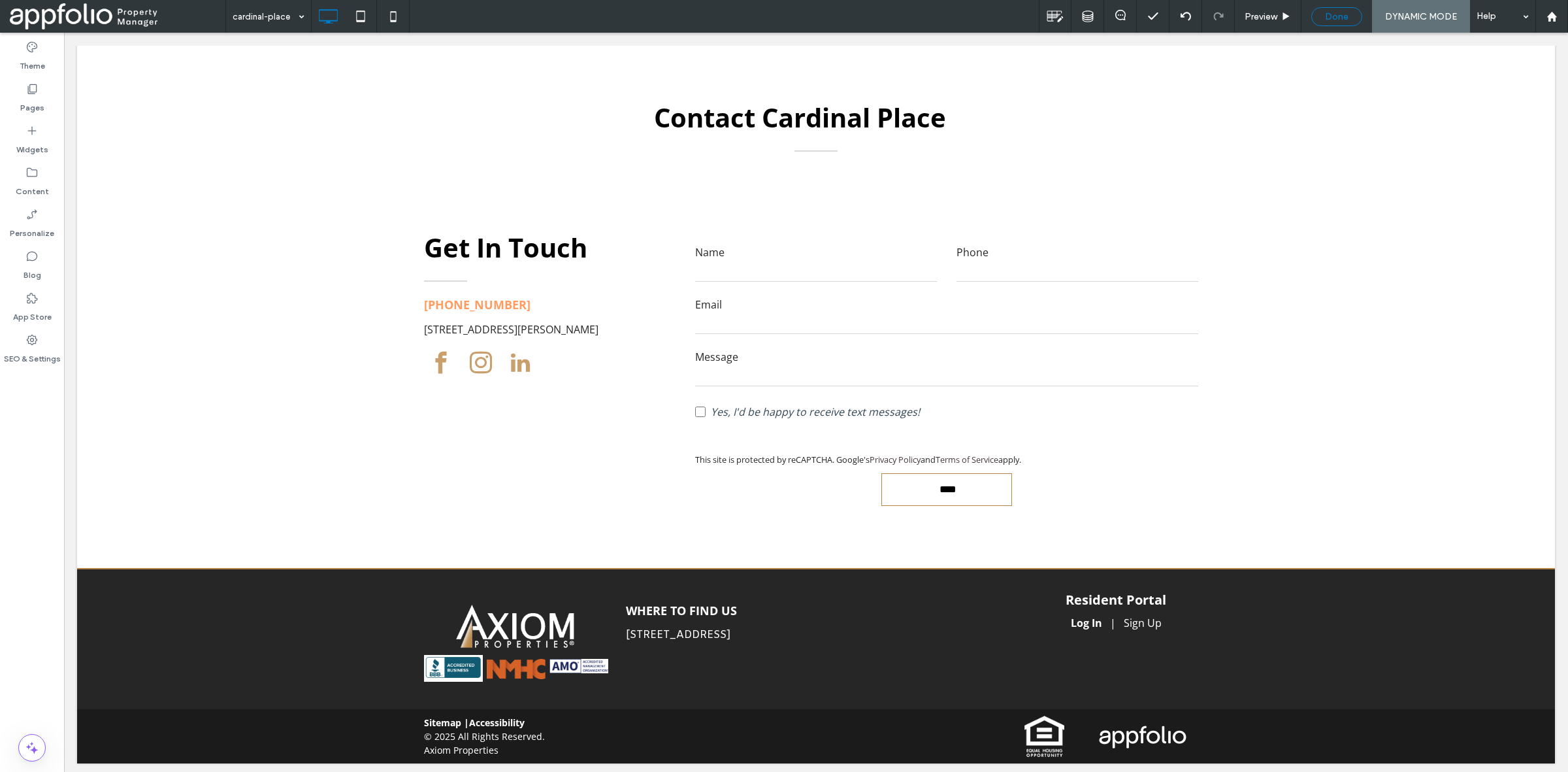
click at [1338, 14] on span "Done" at bounding box center [1337, 16] width 24 height 11
click at [35, 93] on icon at bounding box center [32, 89] width 13 height 13
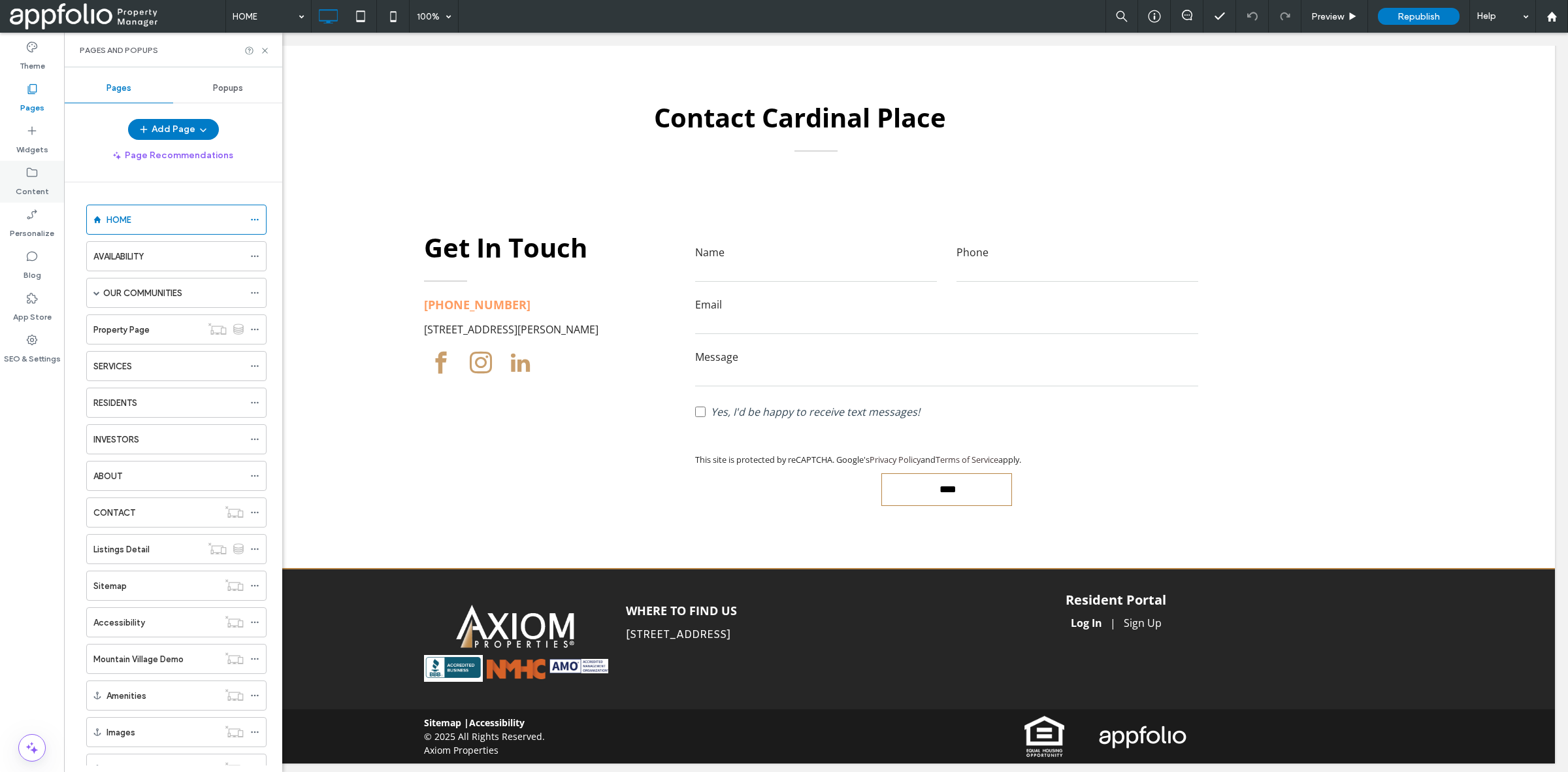
click at [30, 174] on icon at bounding box center [32, 172] width 13 height 13
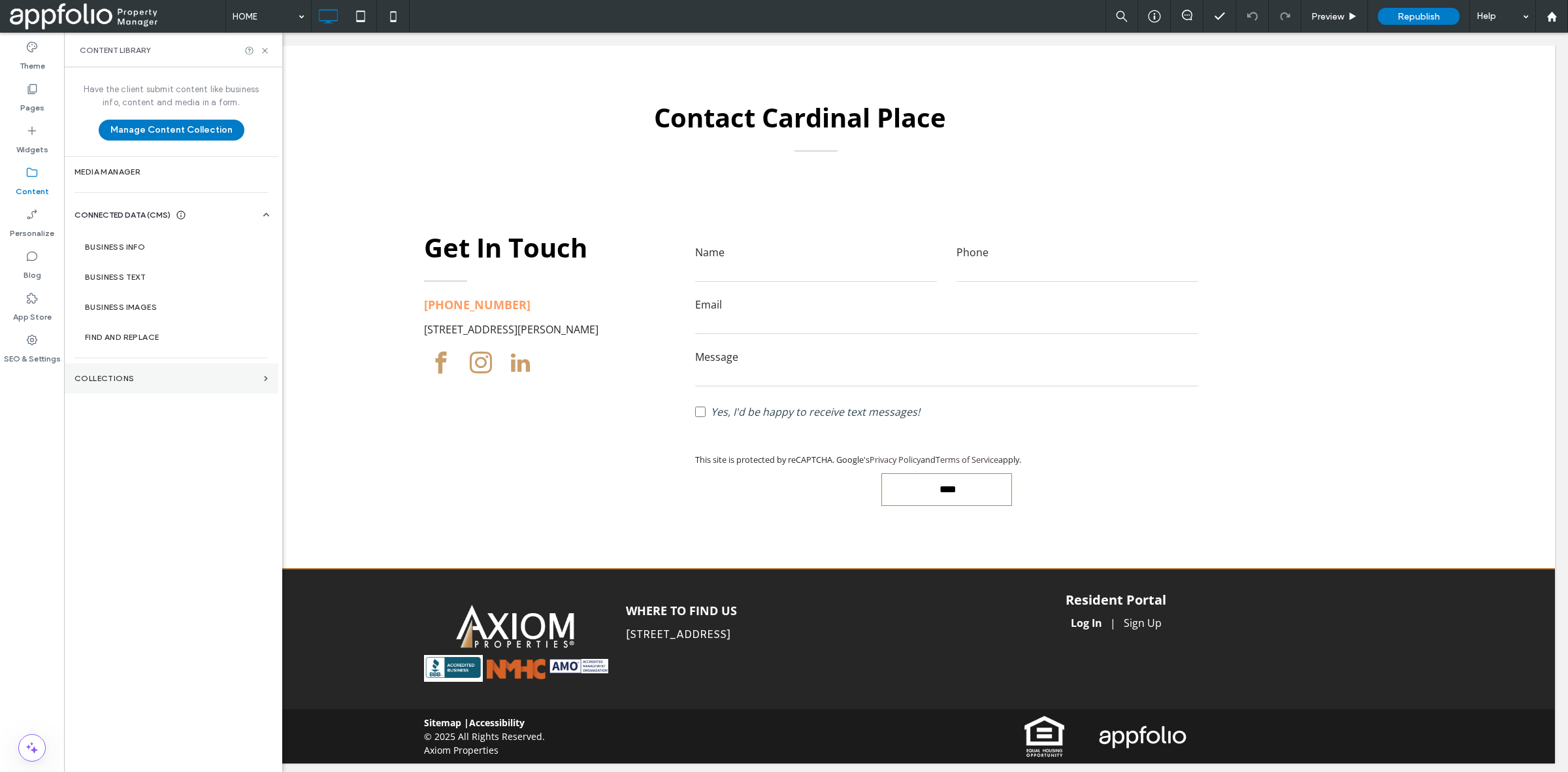
click at [178, 372] on section "Collections" at bounding box center [172, 378] width 215 height 30
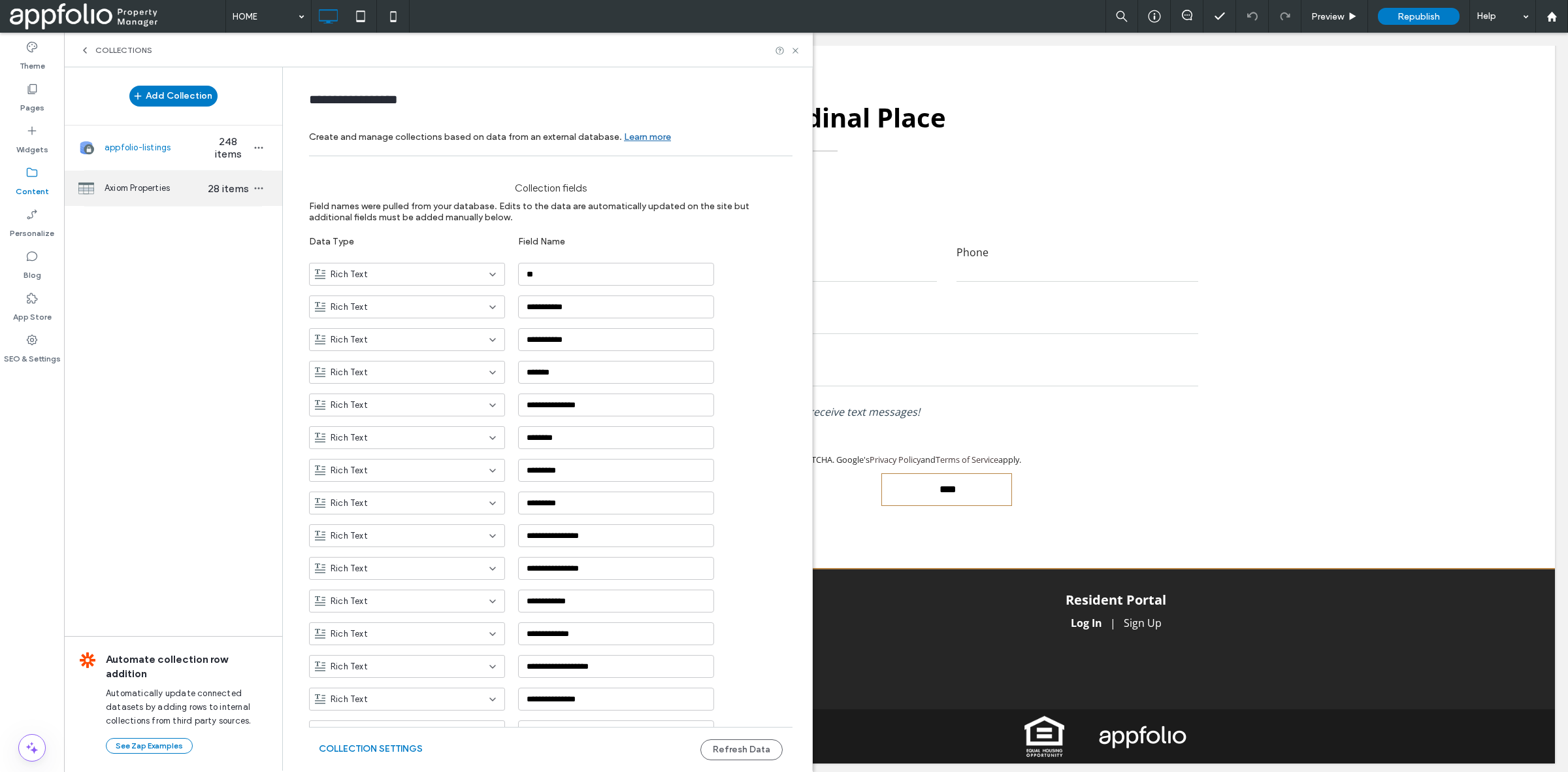
click at [176, 183] on span "Axiom Properties" at bounding box center [155, 188] width 101 height 13
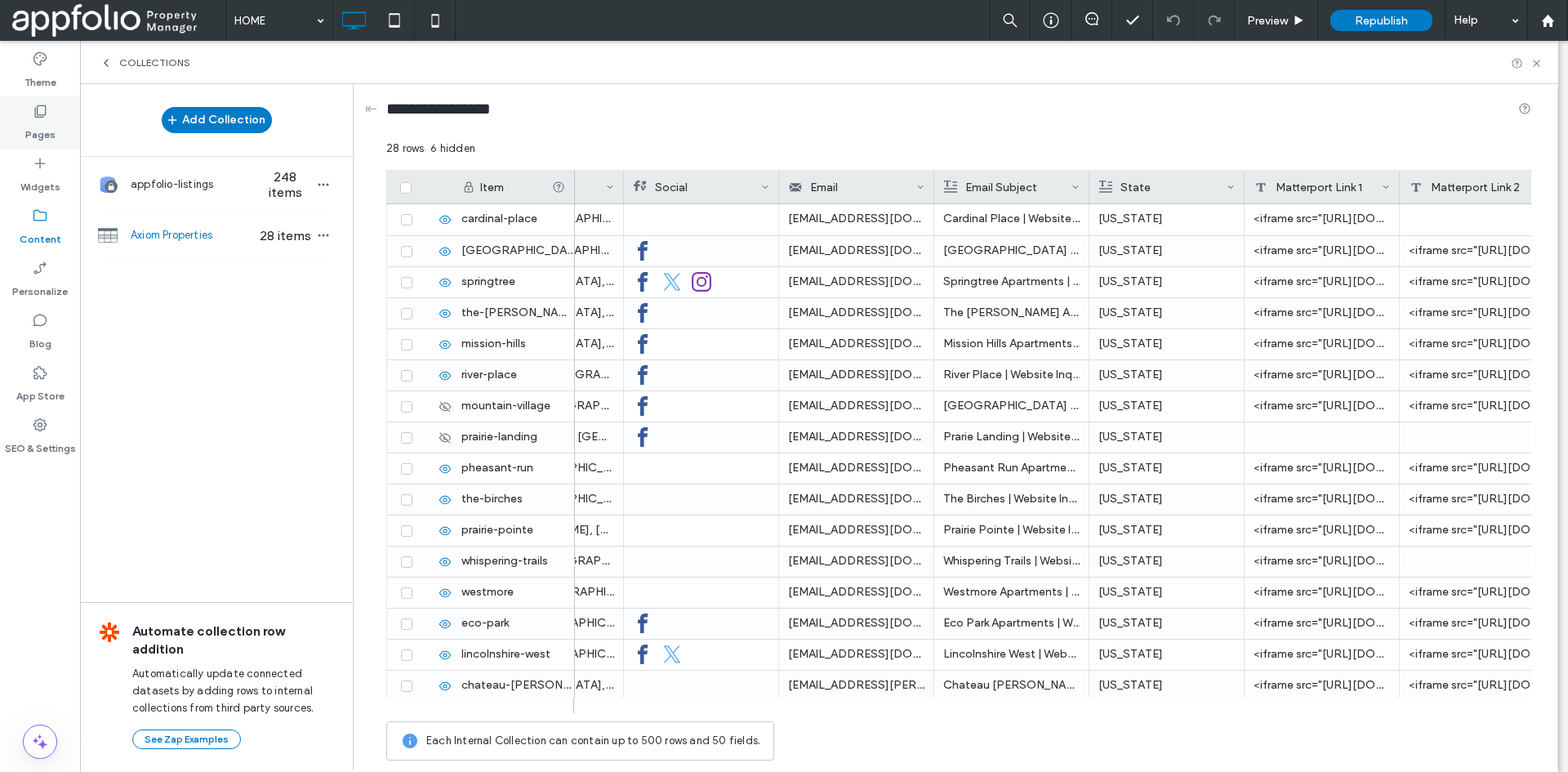
click at [40, 124] on label "Pages" at bounding box center [40, 131] width 31 height 23
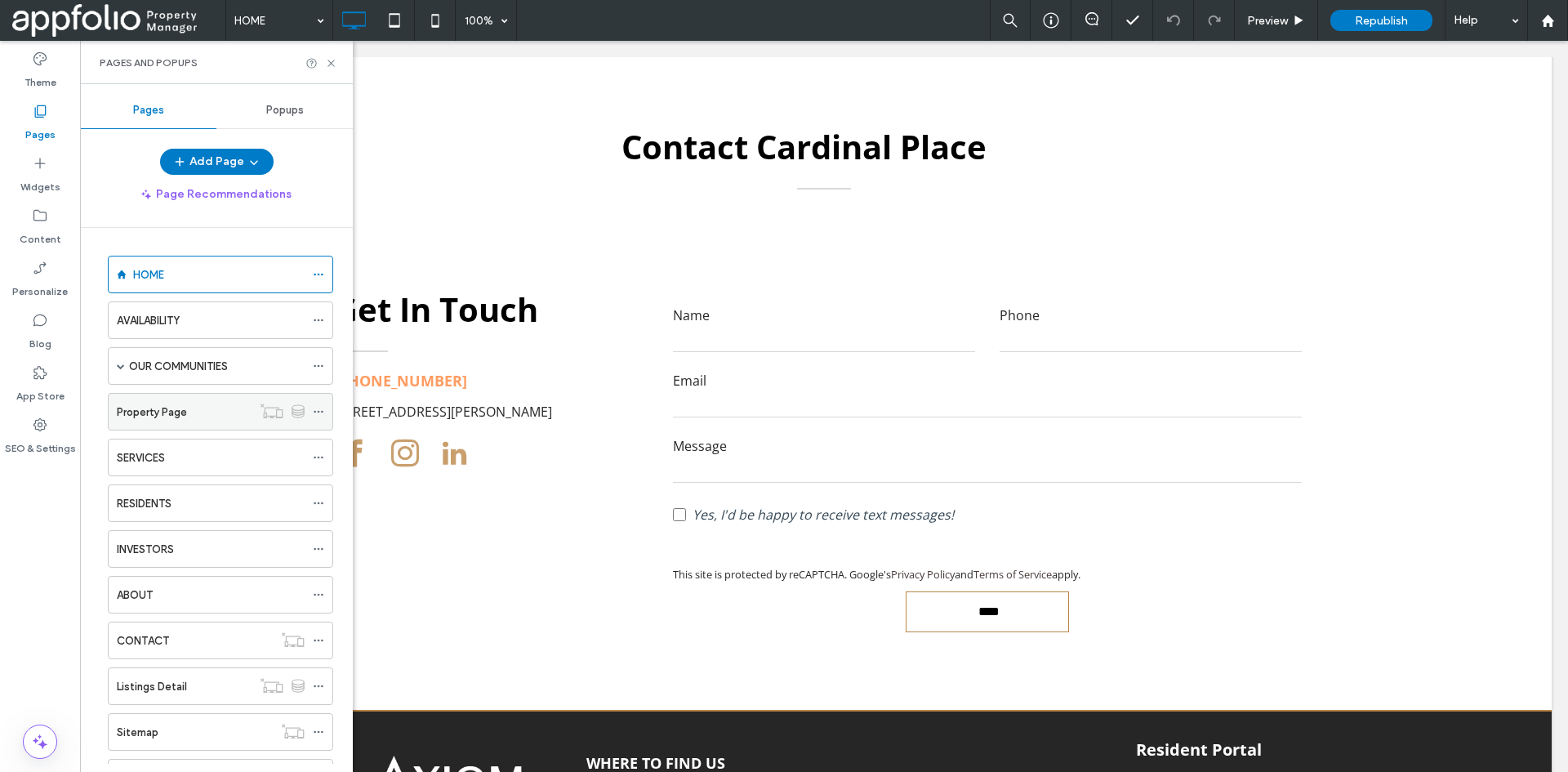
click at [201, 425] on div "Property Page" at bounding box center [184, 412] width 135 height 36
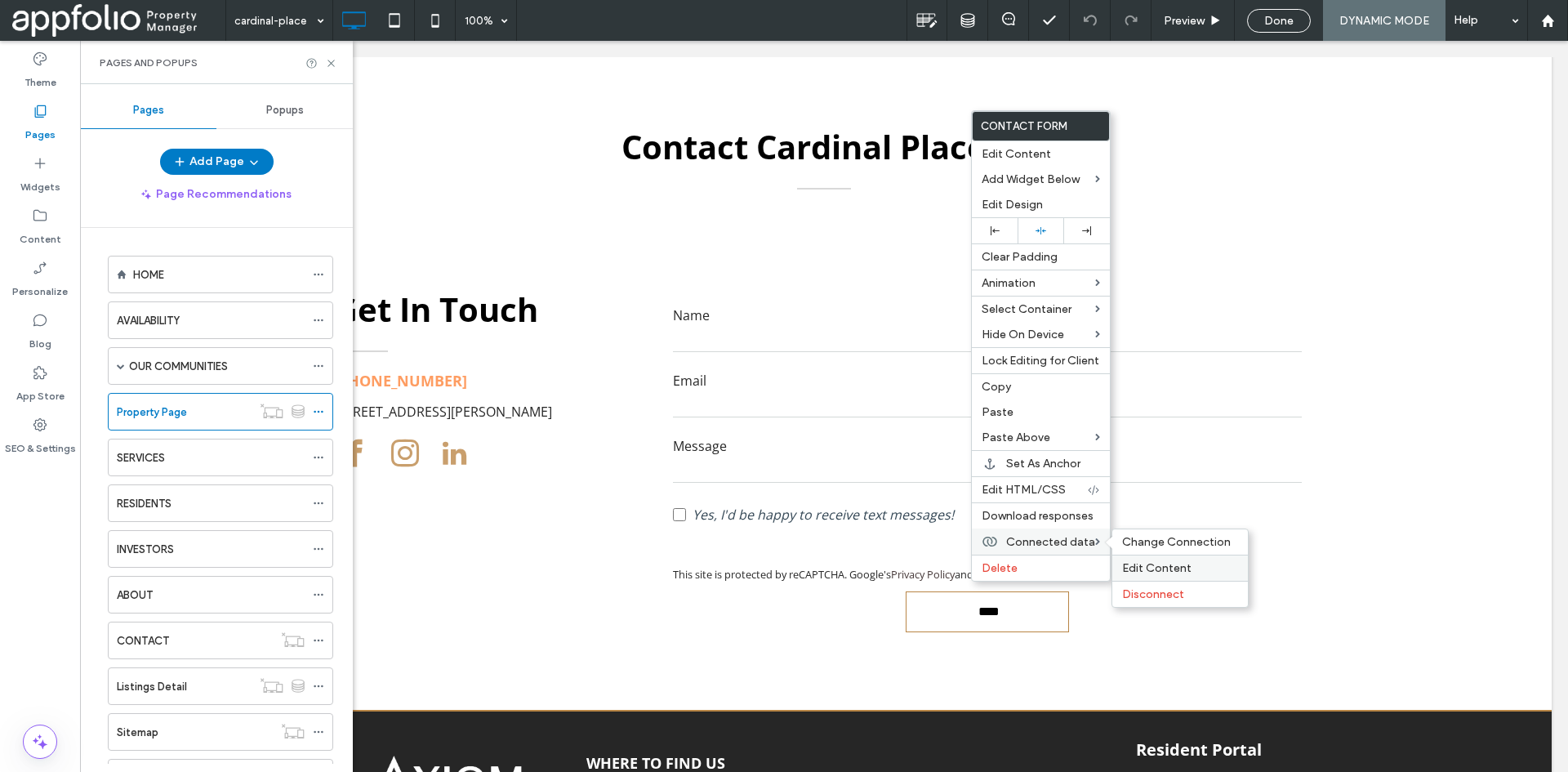
click at [1142, 559] on div "Edit Content" at bounding box center [1180, 568] width 136 height 26
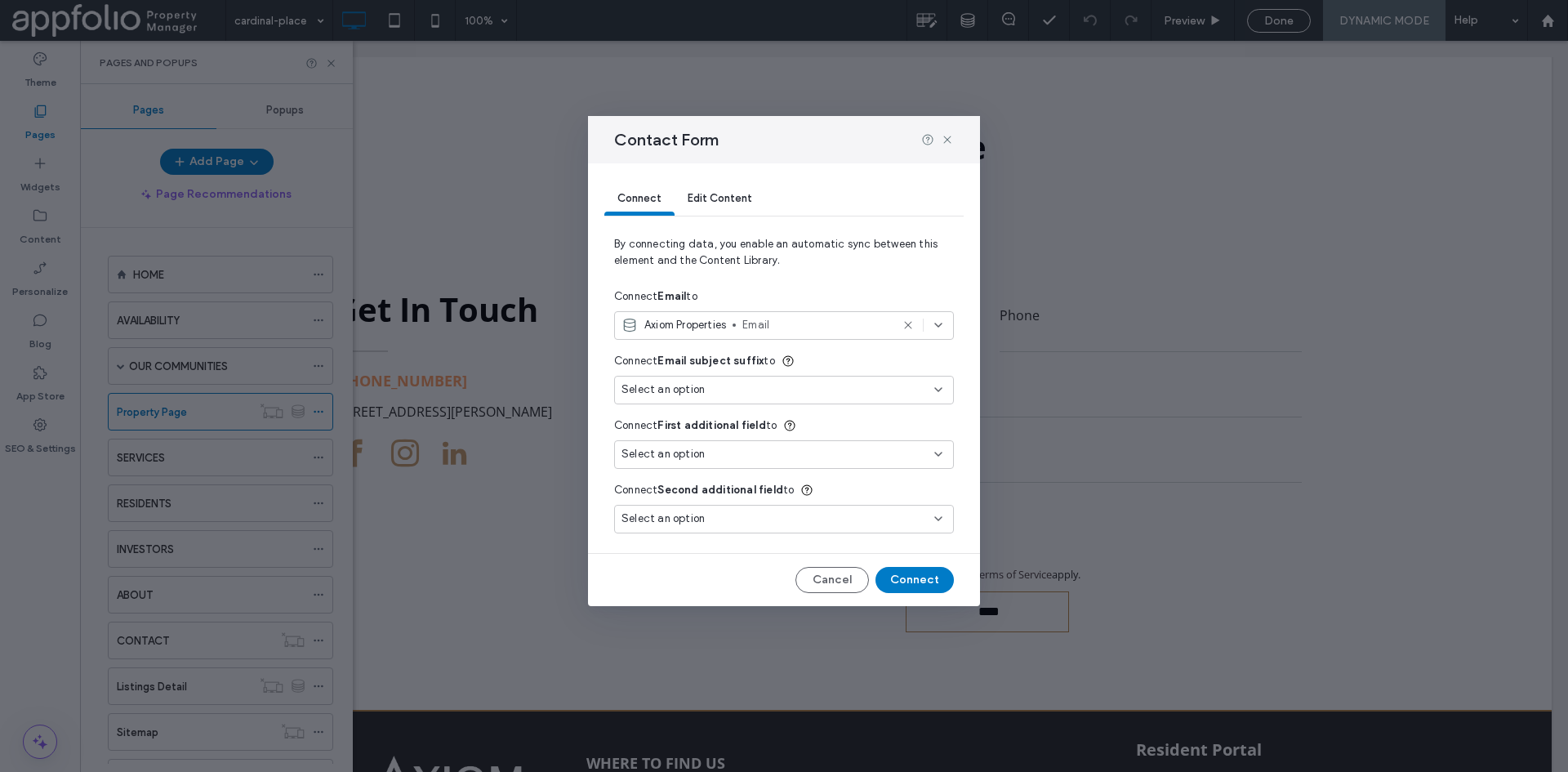
click at [787, 392] on div "Select an option" at bounding box center [774, 390] width 305 height 17
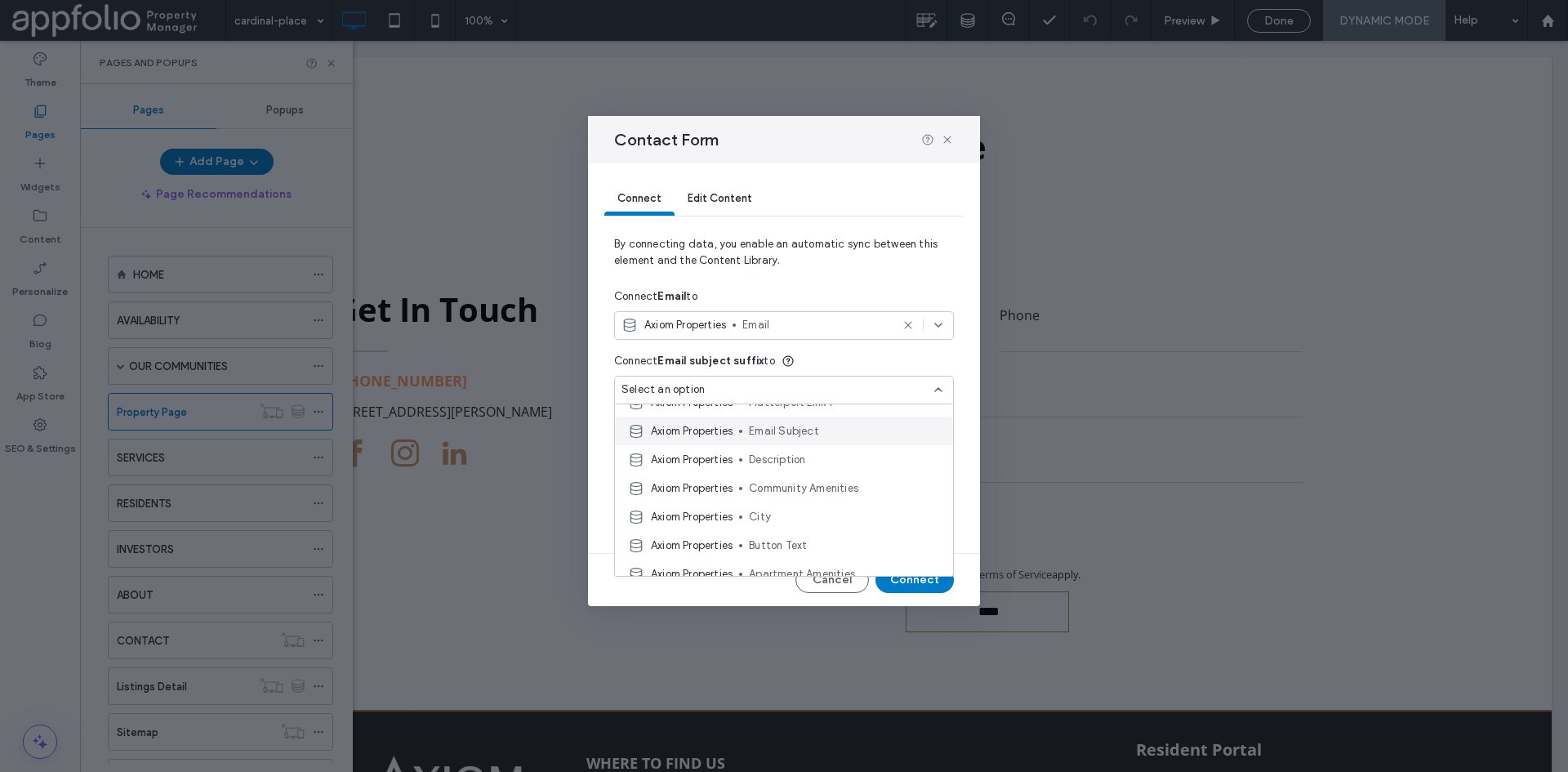
click at [843, 434] on span "Email Subject" at bounding box center [845, 431] width 191 height 17
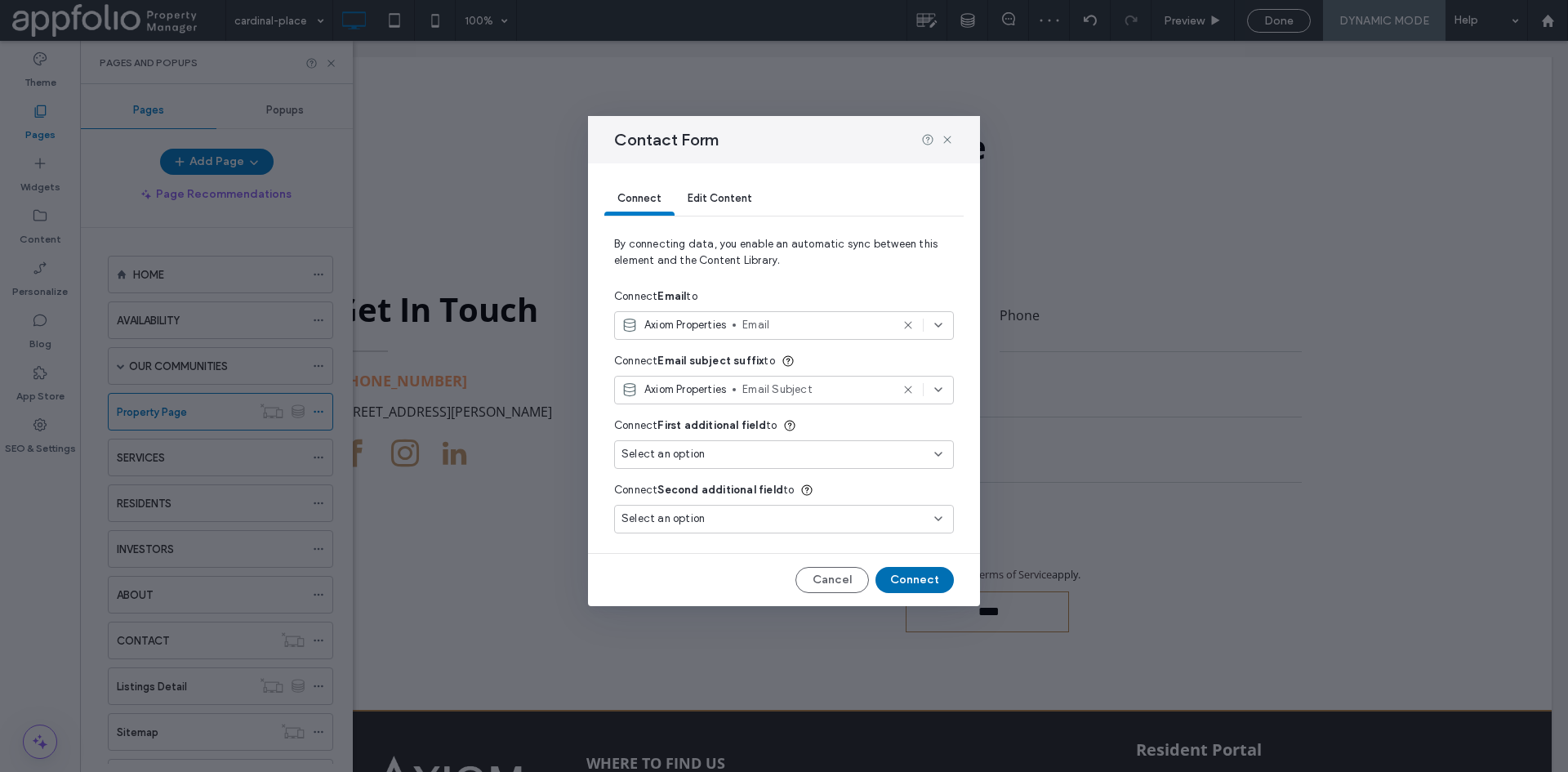
click at [907, 580] on button "Connect" at bounding box center [915, 580] width 79 height 26
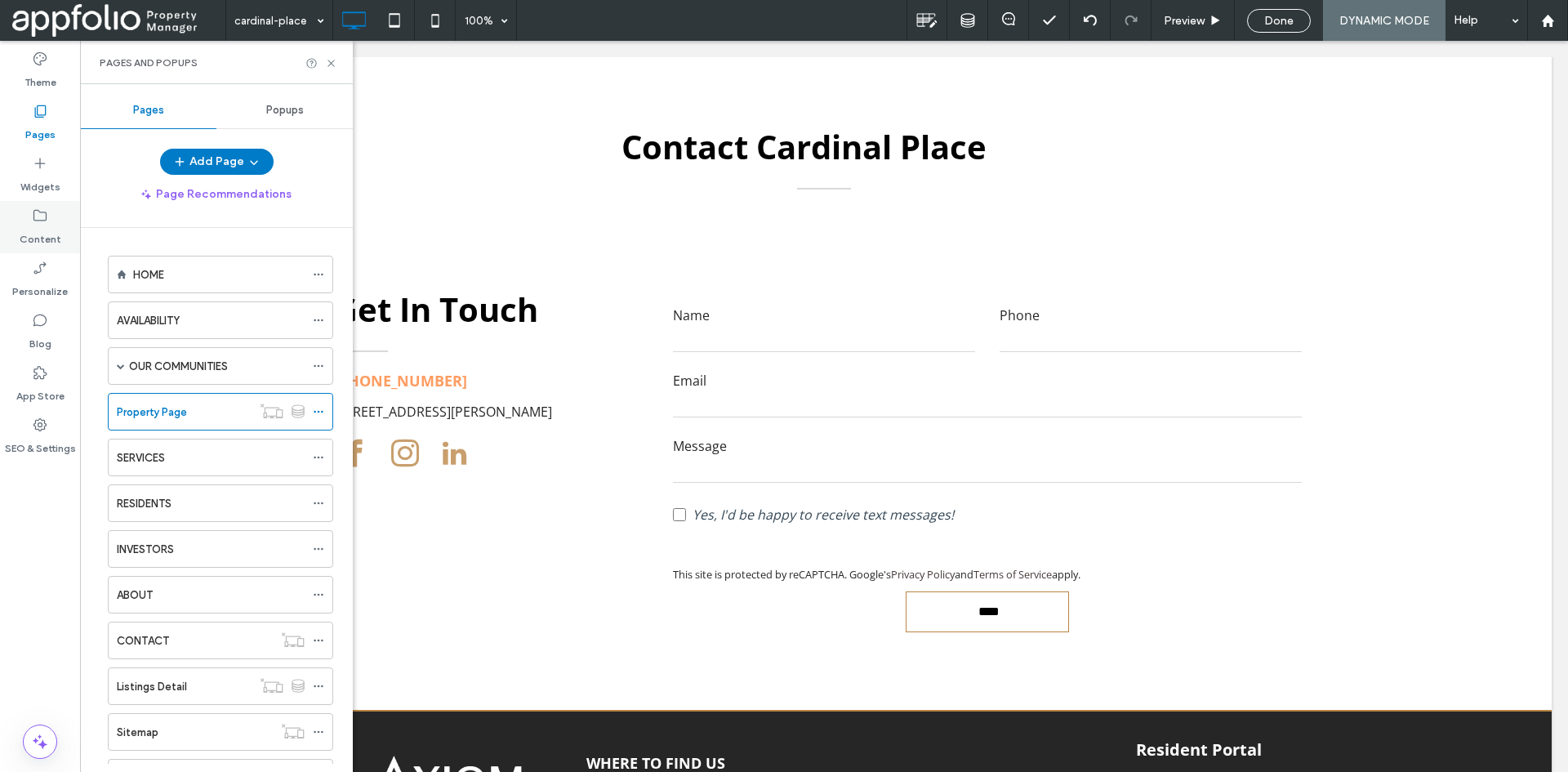
click at [61, 223] on div "Content" at bounding box center [40, 227] width 80 height 53
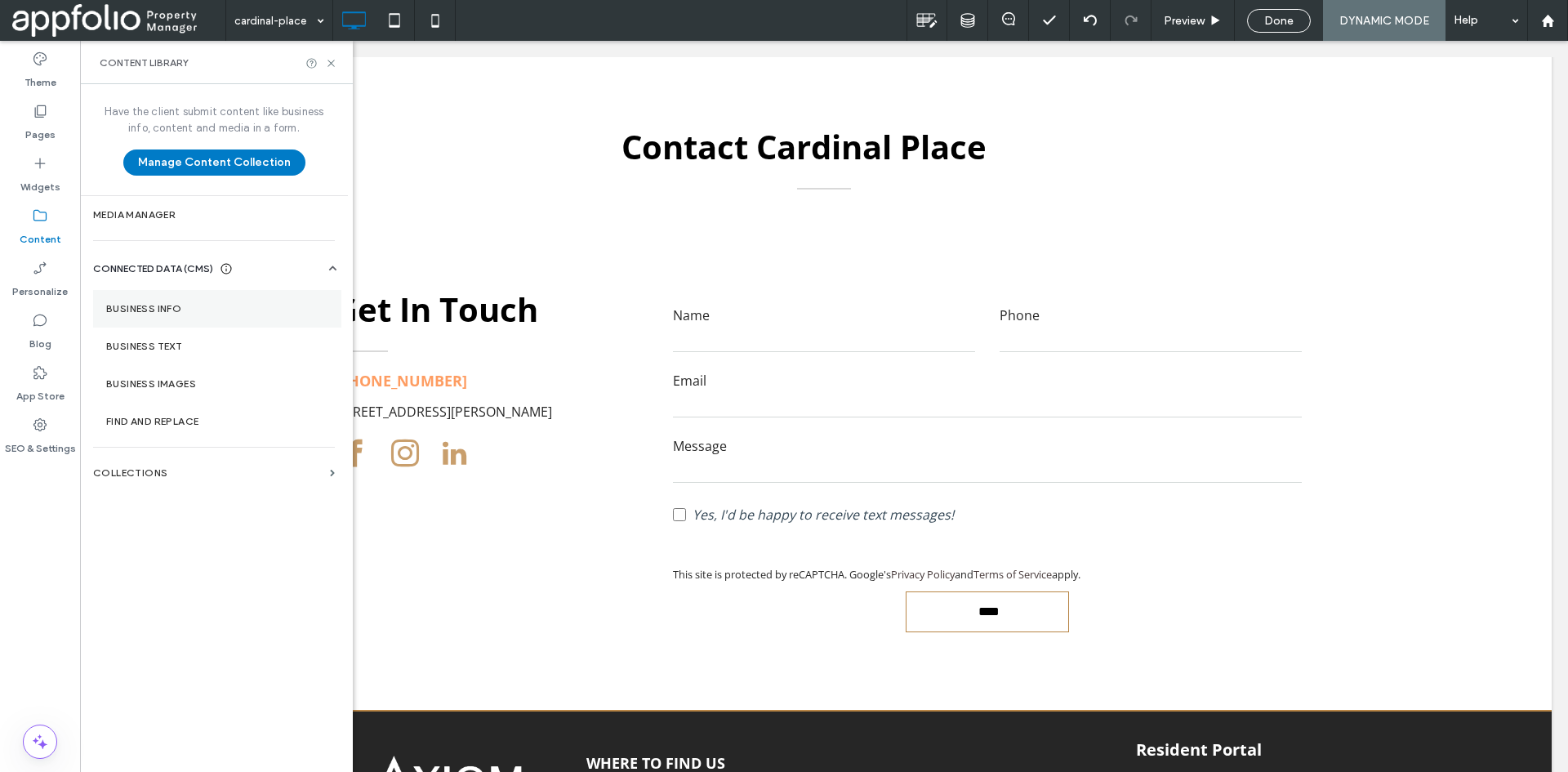
click at [173, 297] on section "Business Info" at bounding box center [217, 308] width 248 height 38
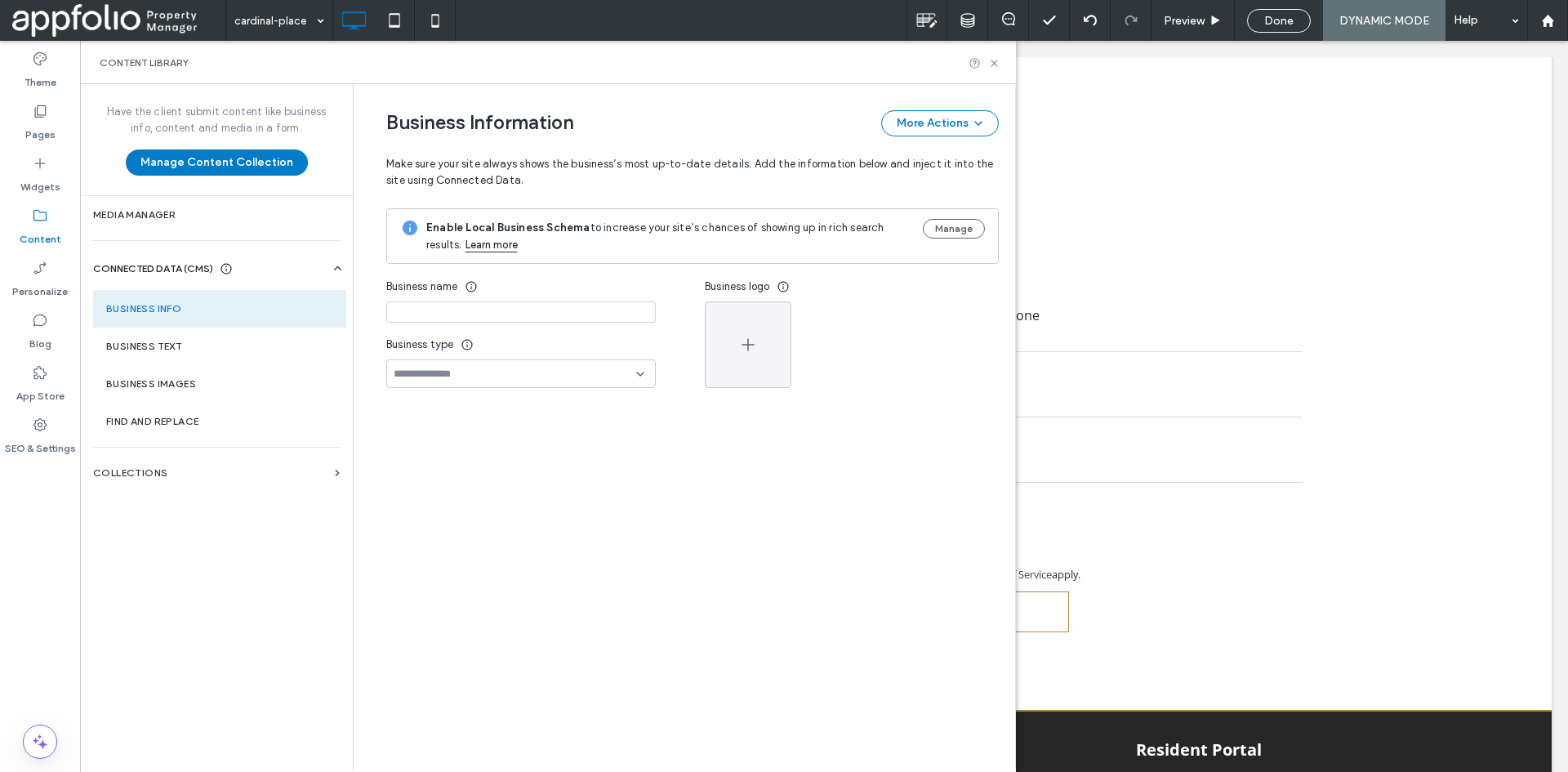
type input "**********"
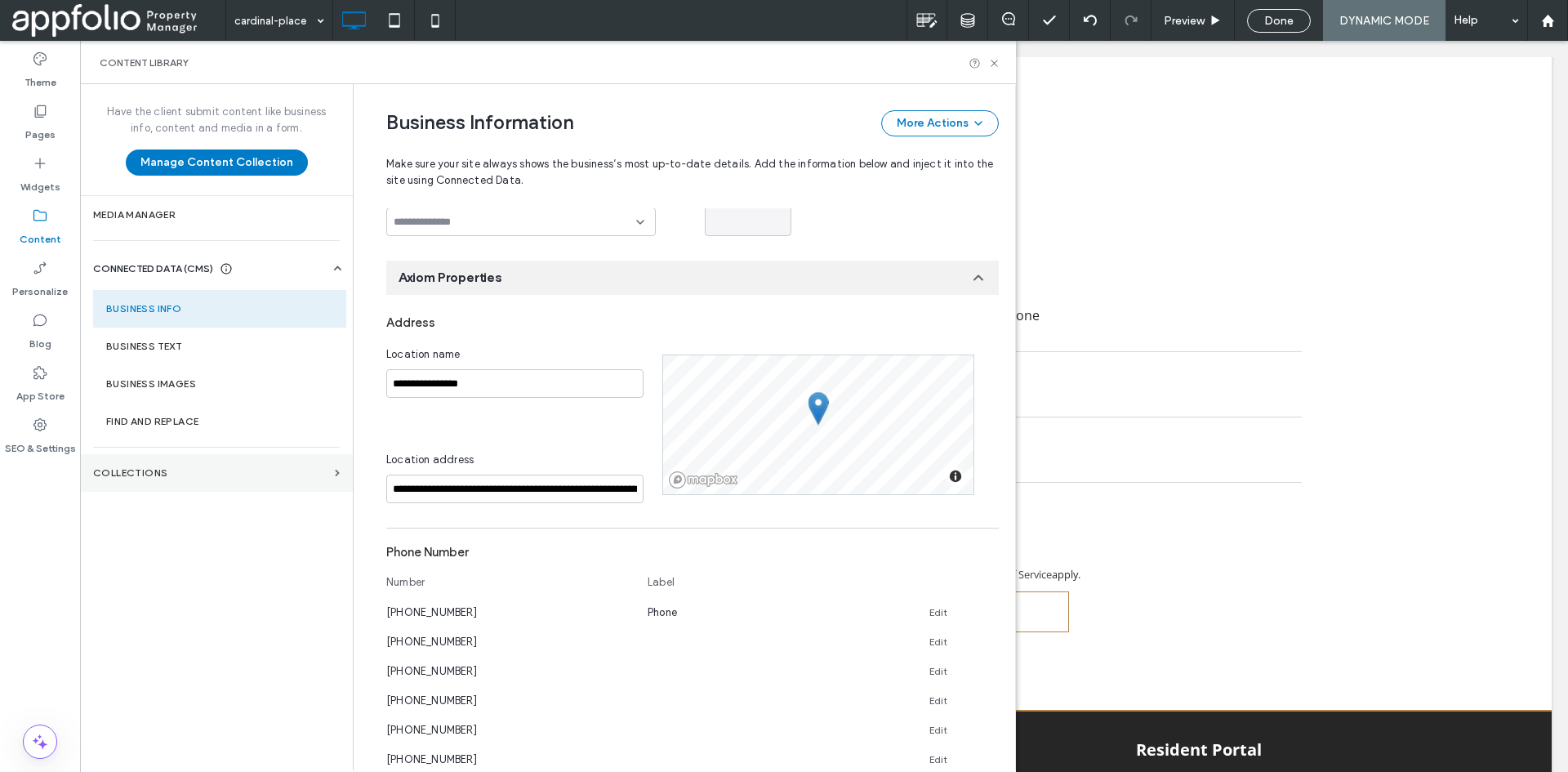
scroll to position [153, 0]
click at [169, 476] on label "Collections" at bounding box center [211, 473] width 235 height 11
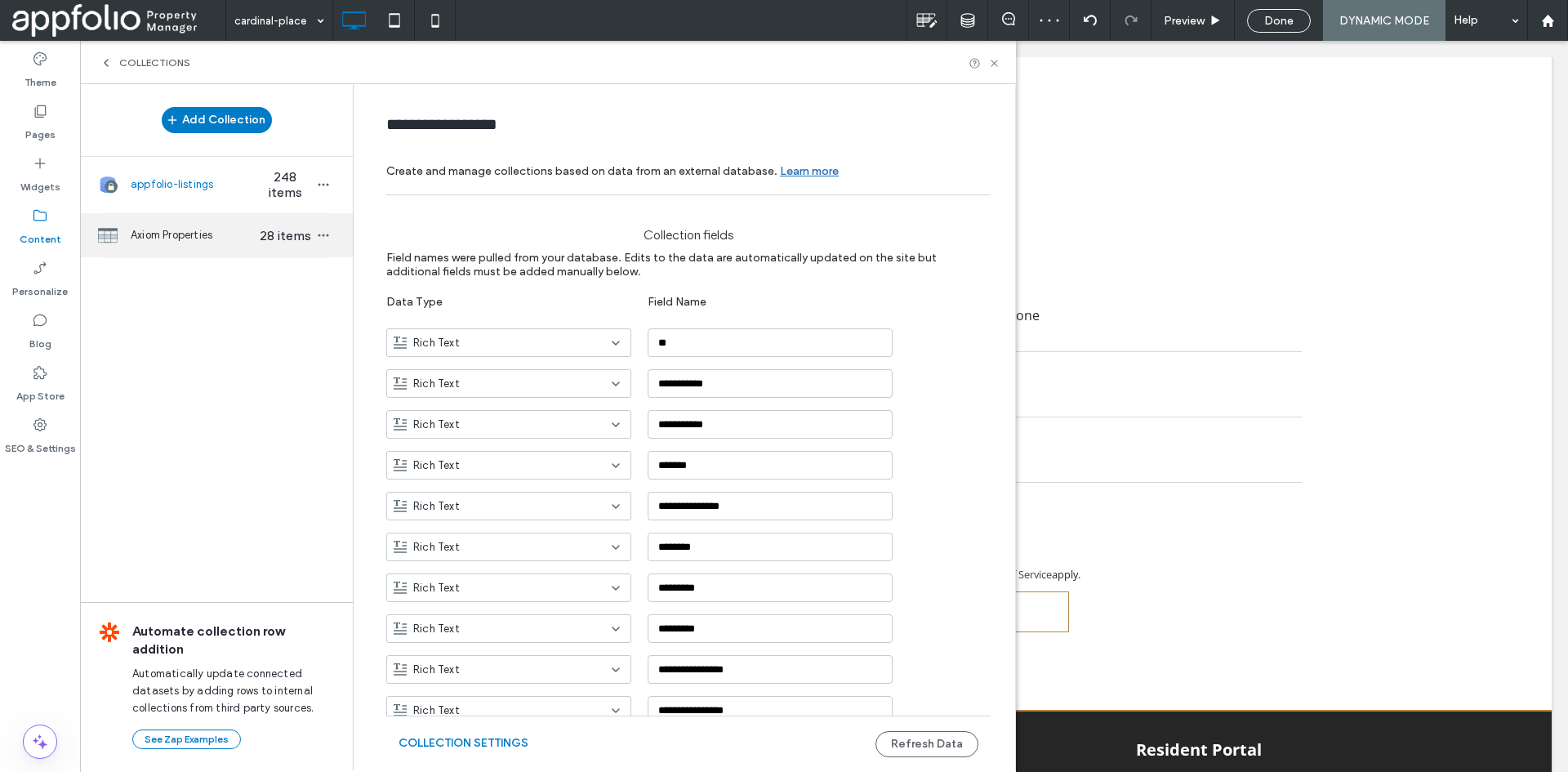
click at [130, 243] on div "Axiom Properties 28 items" at bounding box center [216, 235] width 273 height 44
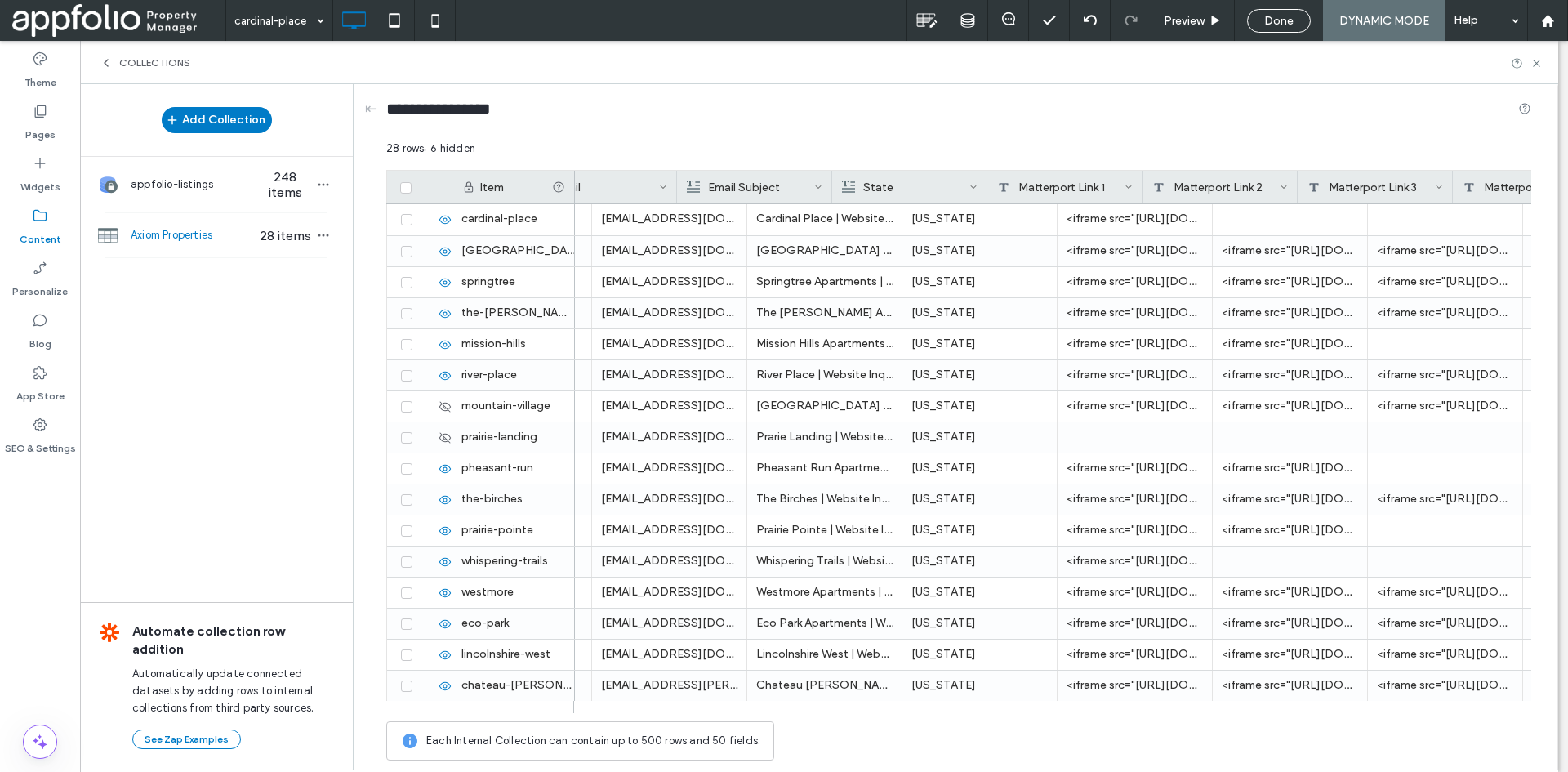
scroll to position [0, 0]
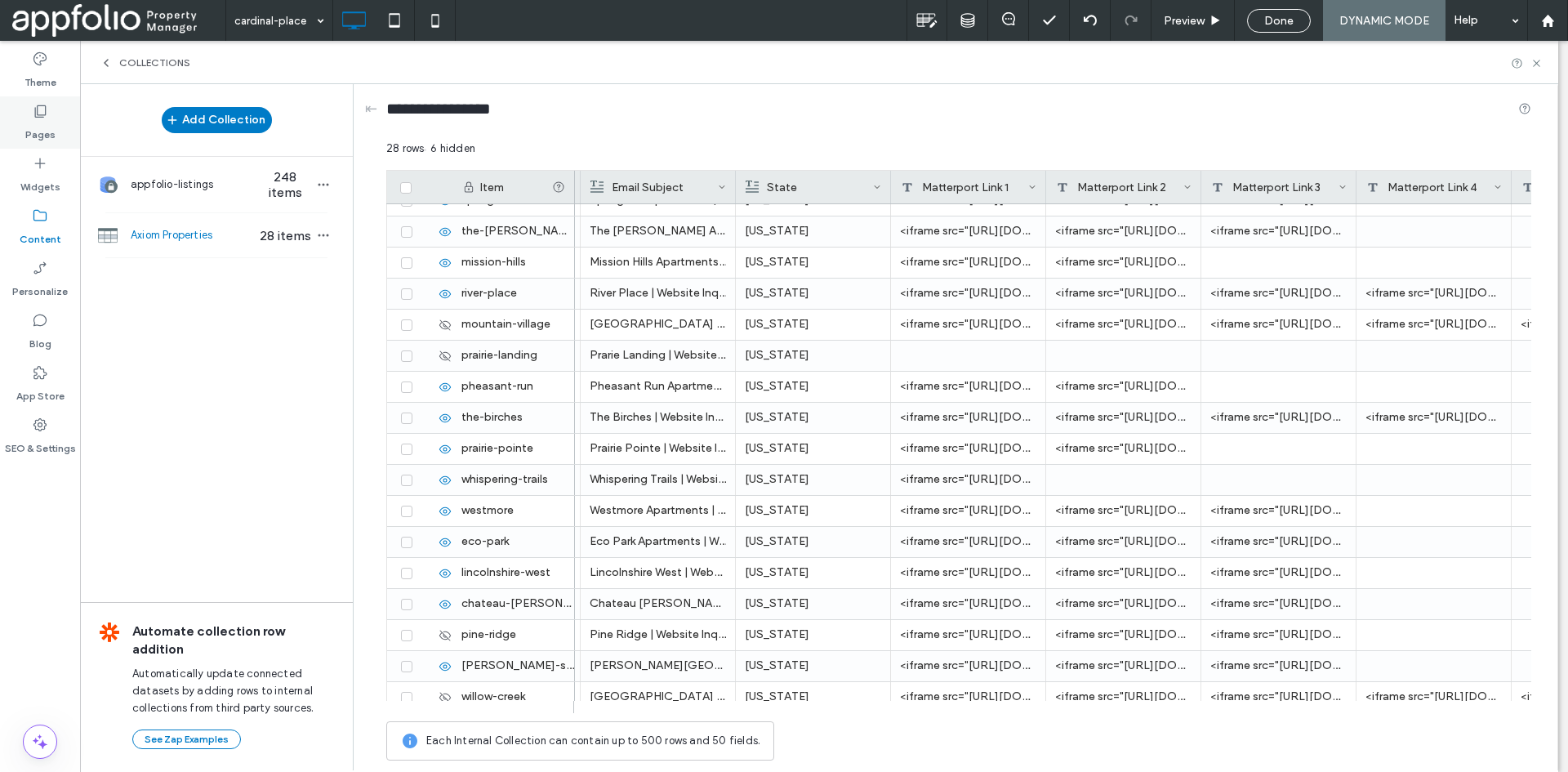
click at [38, 106] on use at bounding box center [41, 111] width 11 height 12
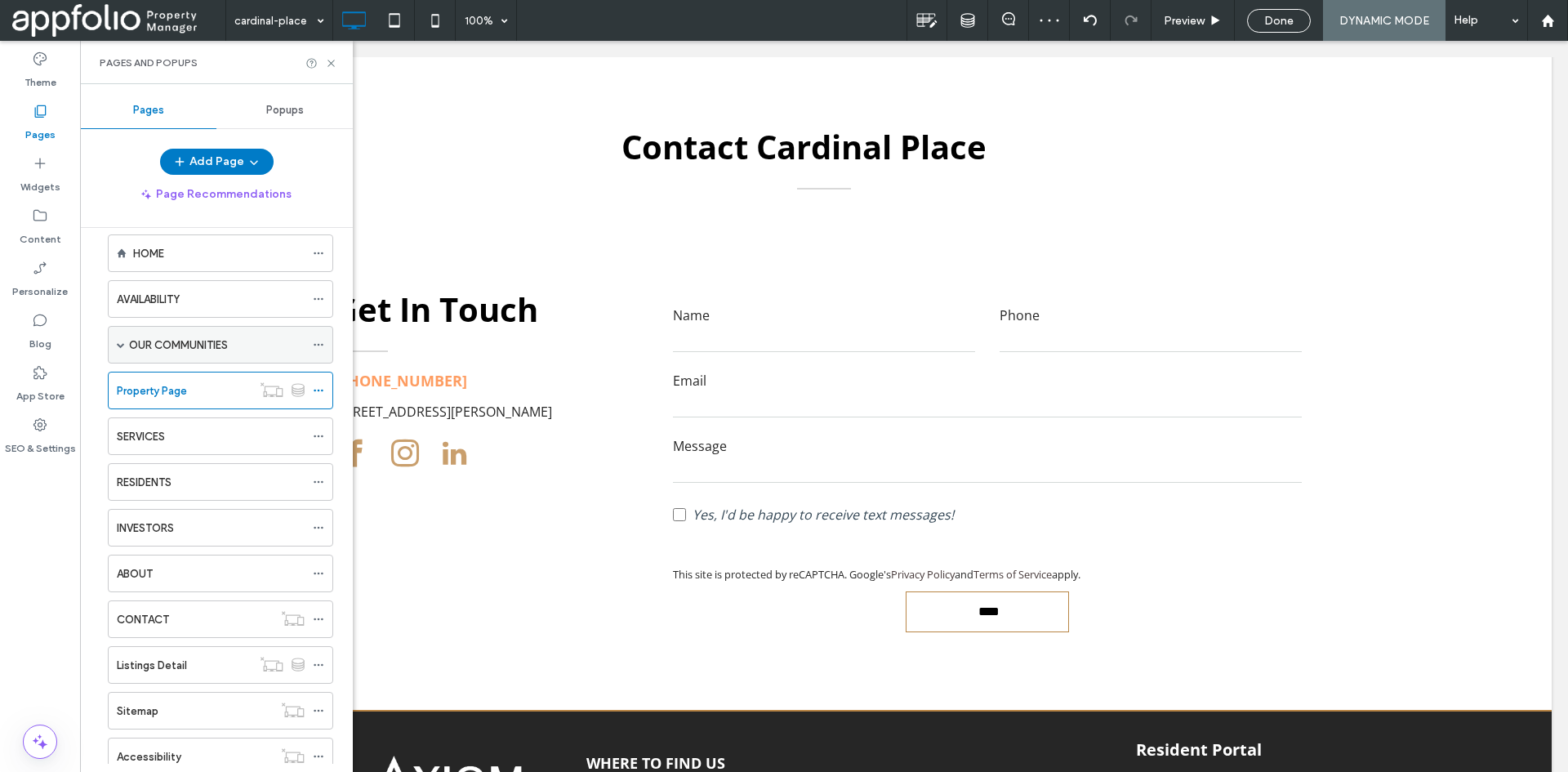
click at [120, 346] on span at bounding box center [120, 344] width 8 height 8
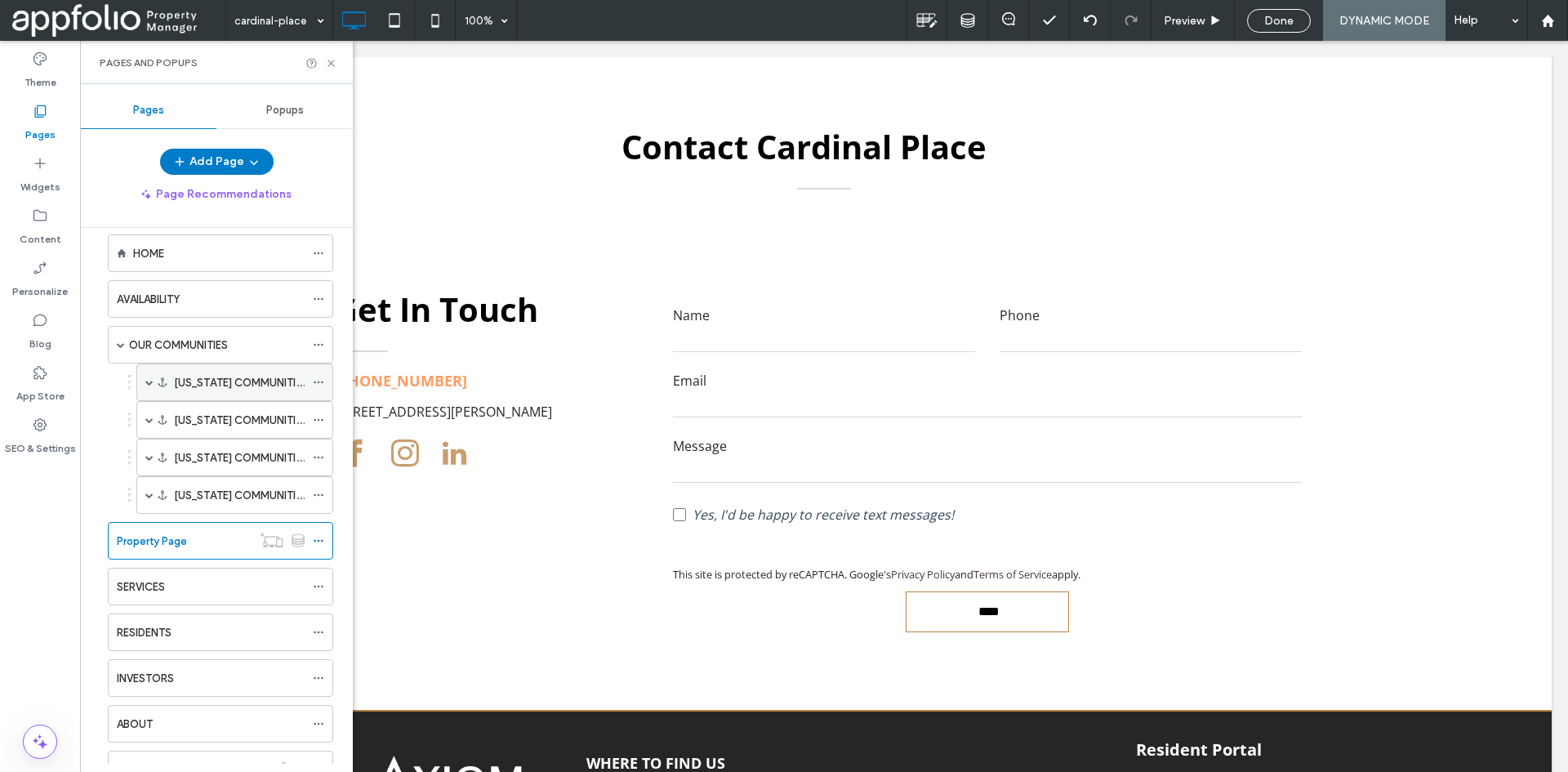
click at [148, 384] on span at bounding box center [149, 382] width 8 height 8
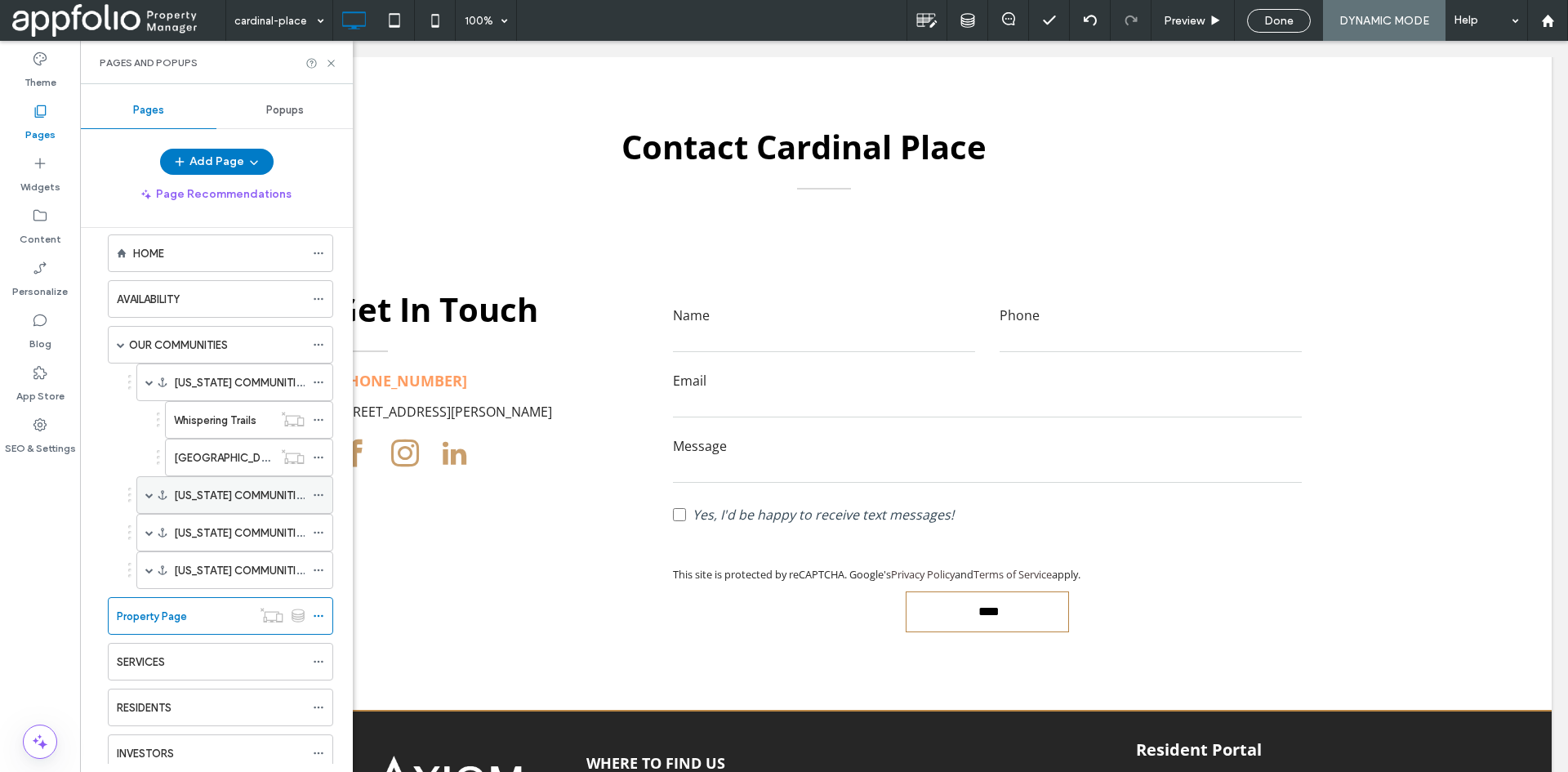
click at [150, 497] on span at bounding box center [149, 495] width 8 height 8
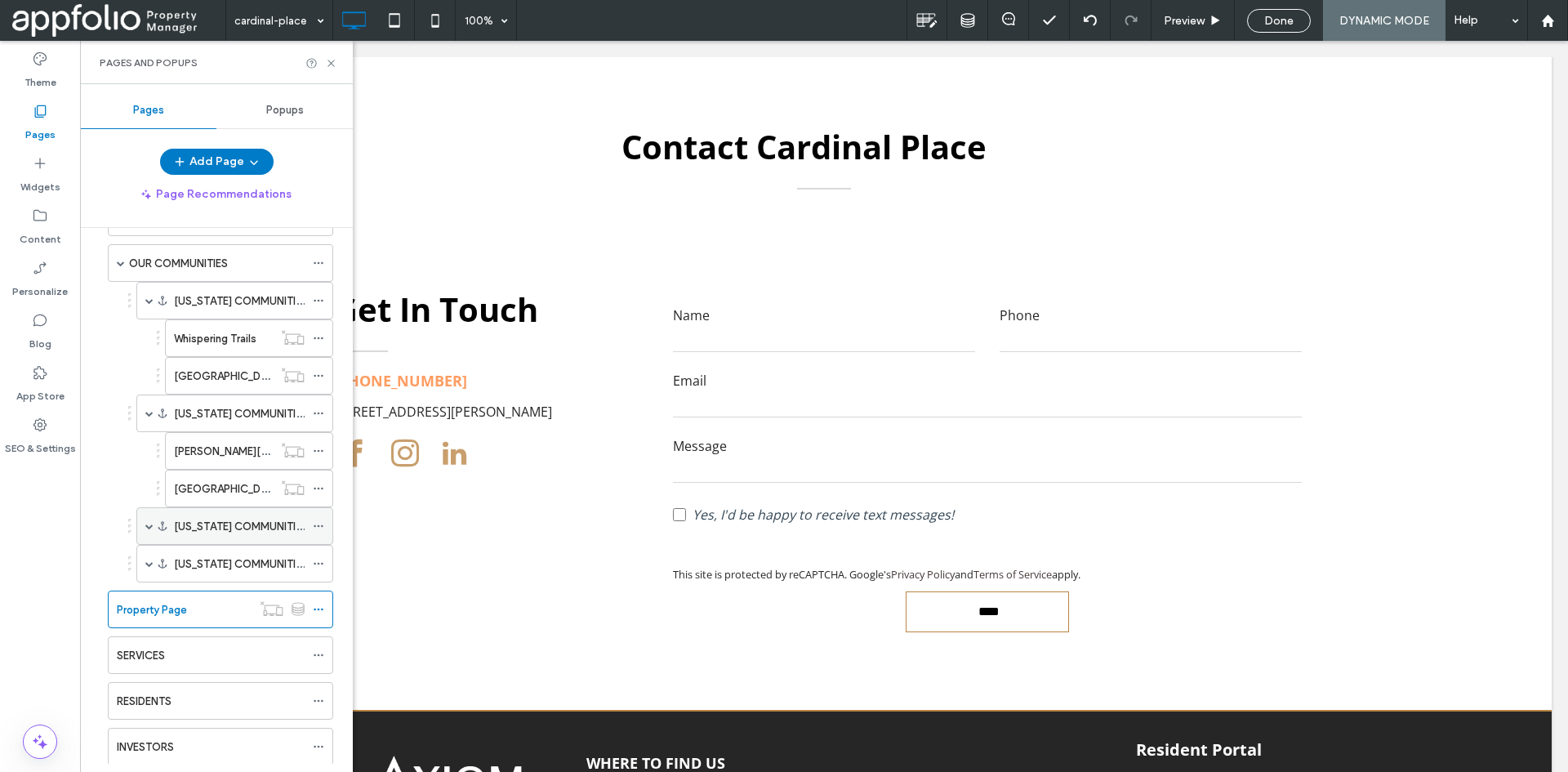
click at [150, 522] on span at bounding box center [149, 526] width 8 height 8
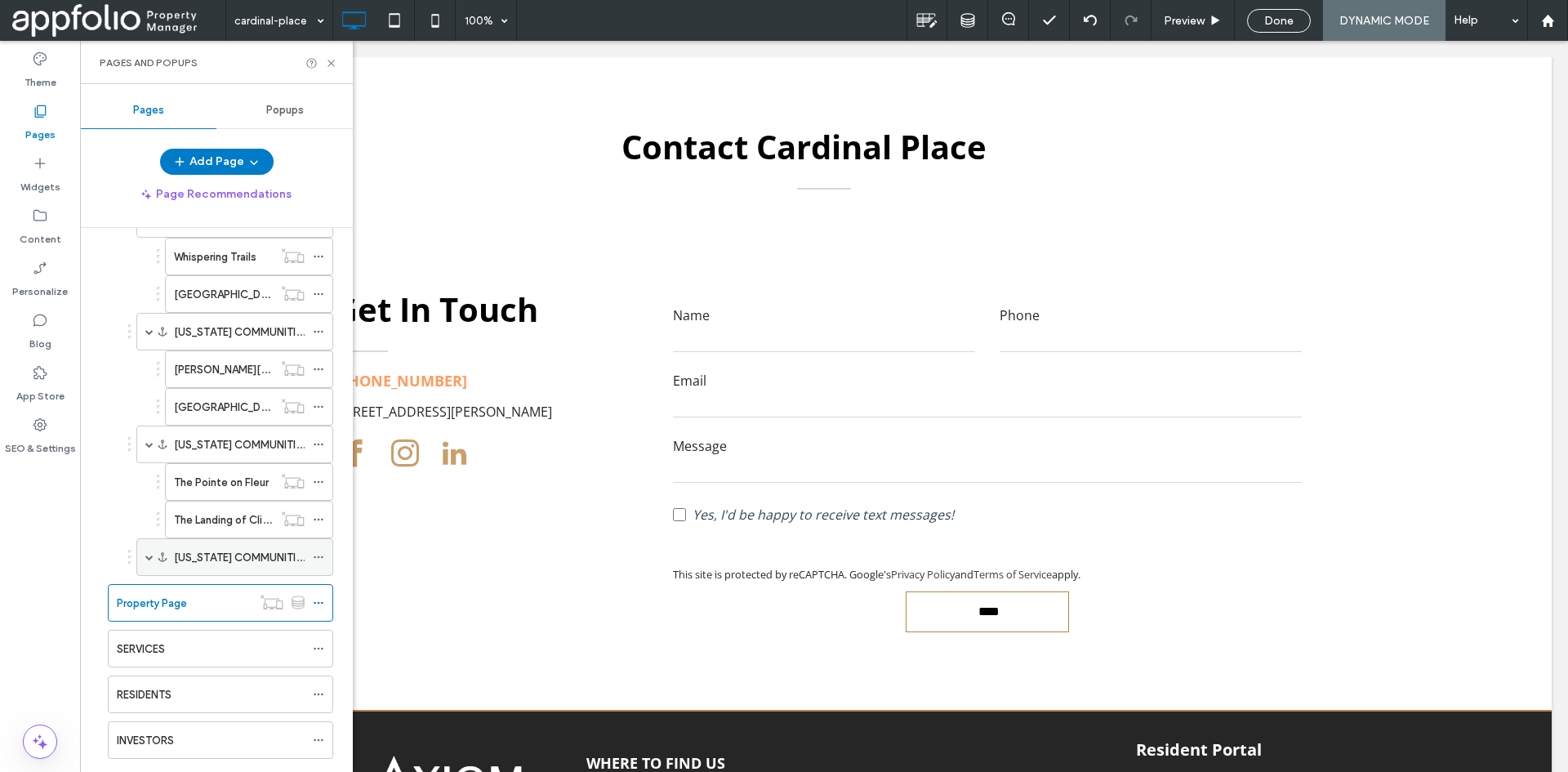
click at [148, 557] on span at bounding box center [149, 557] width 8 height 8
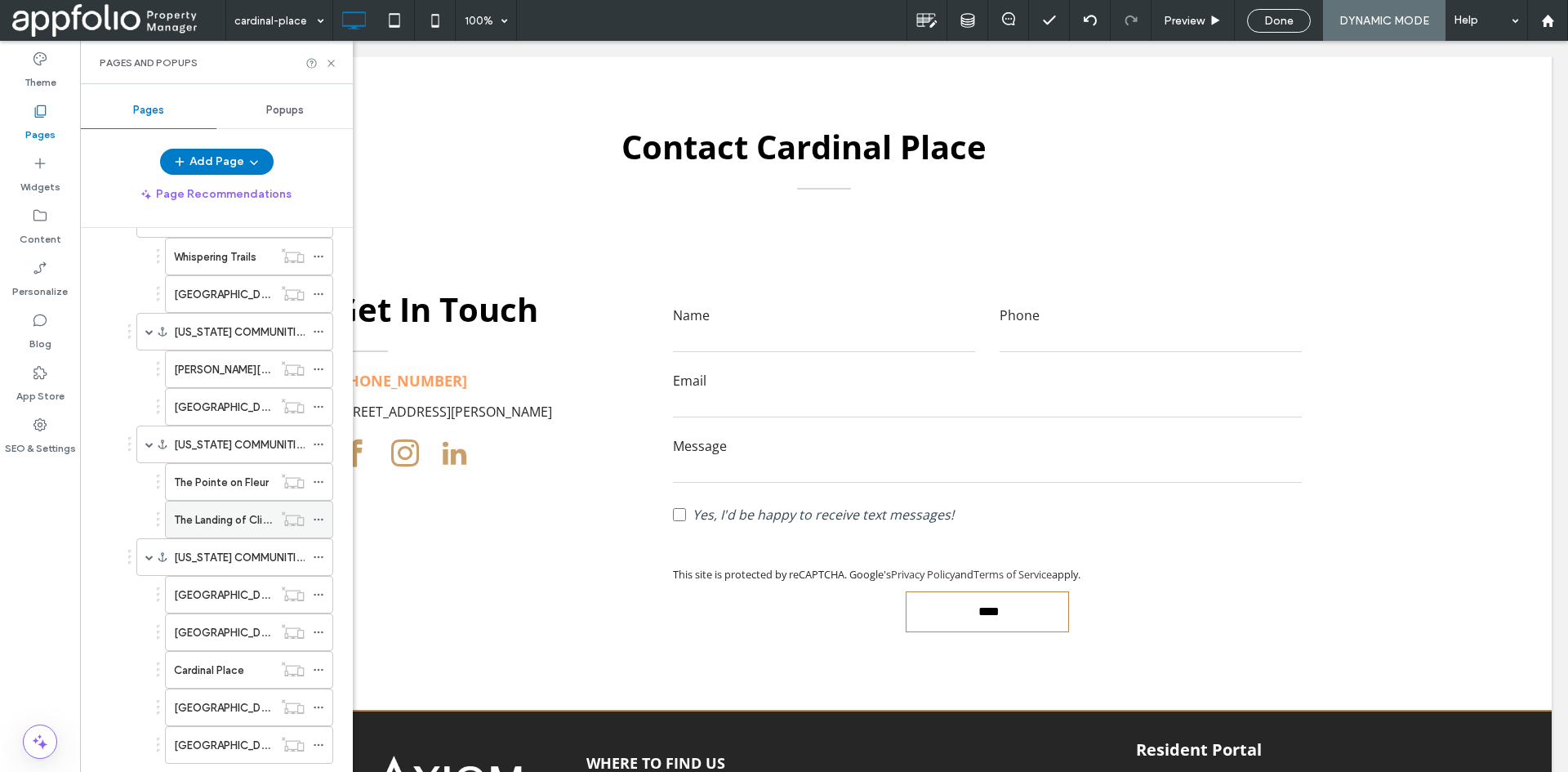
click at [213, 520] on label "The Landing of Clinton" at bounding box center [229, 520] width 111 height 29
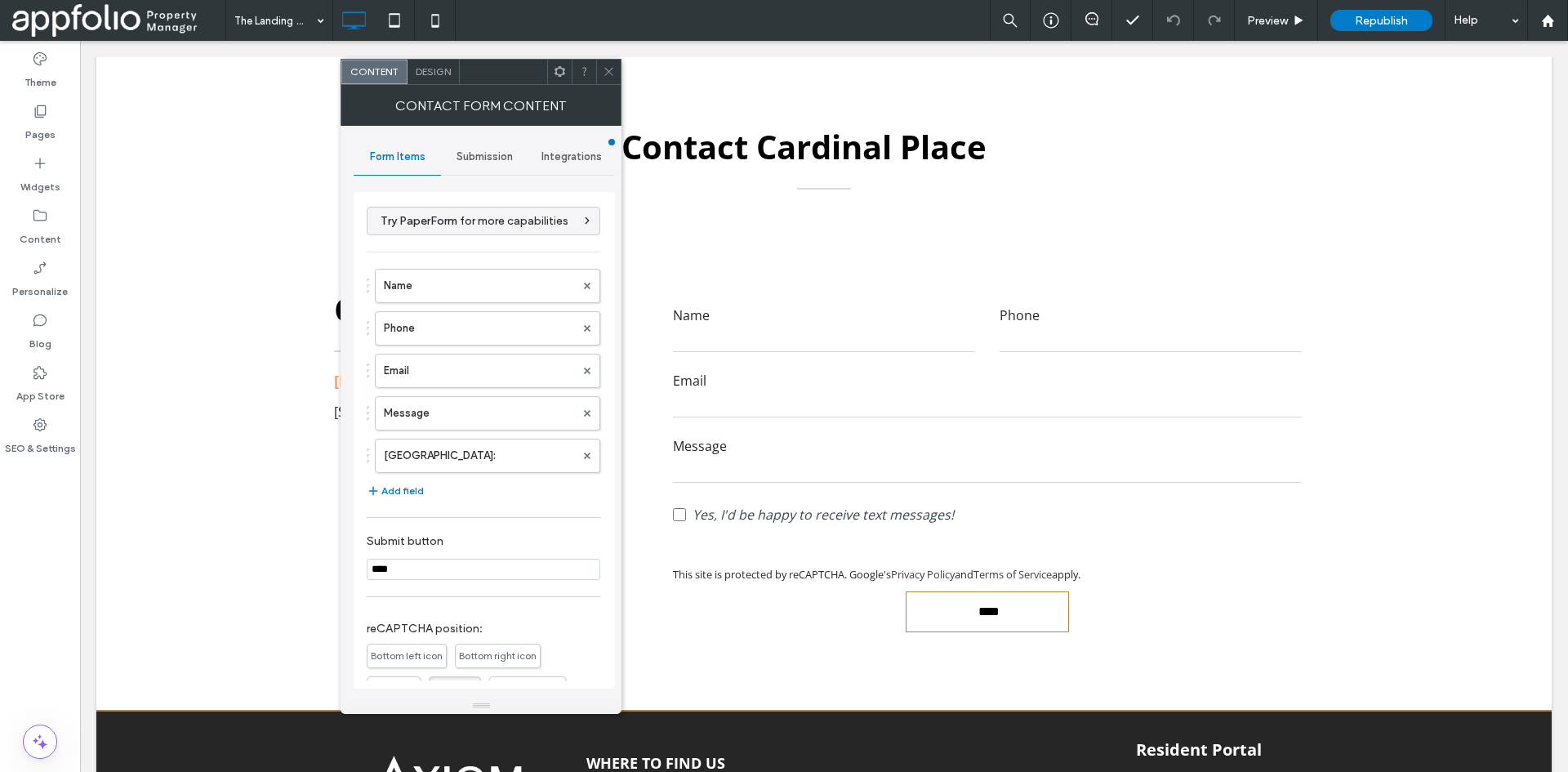
click at [474, 143] on div "Submission" at bounding box center [485, 156] width 87 height 36
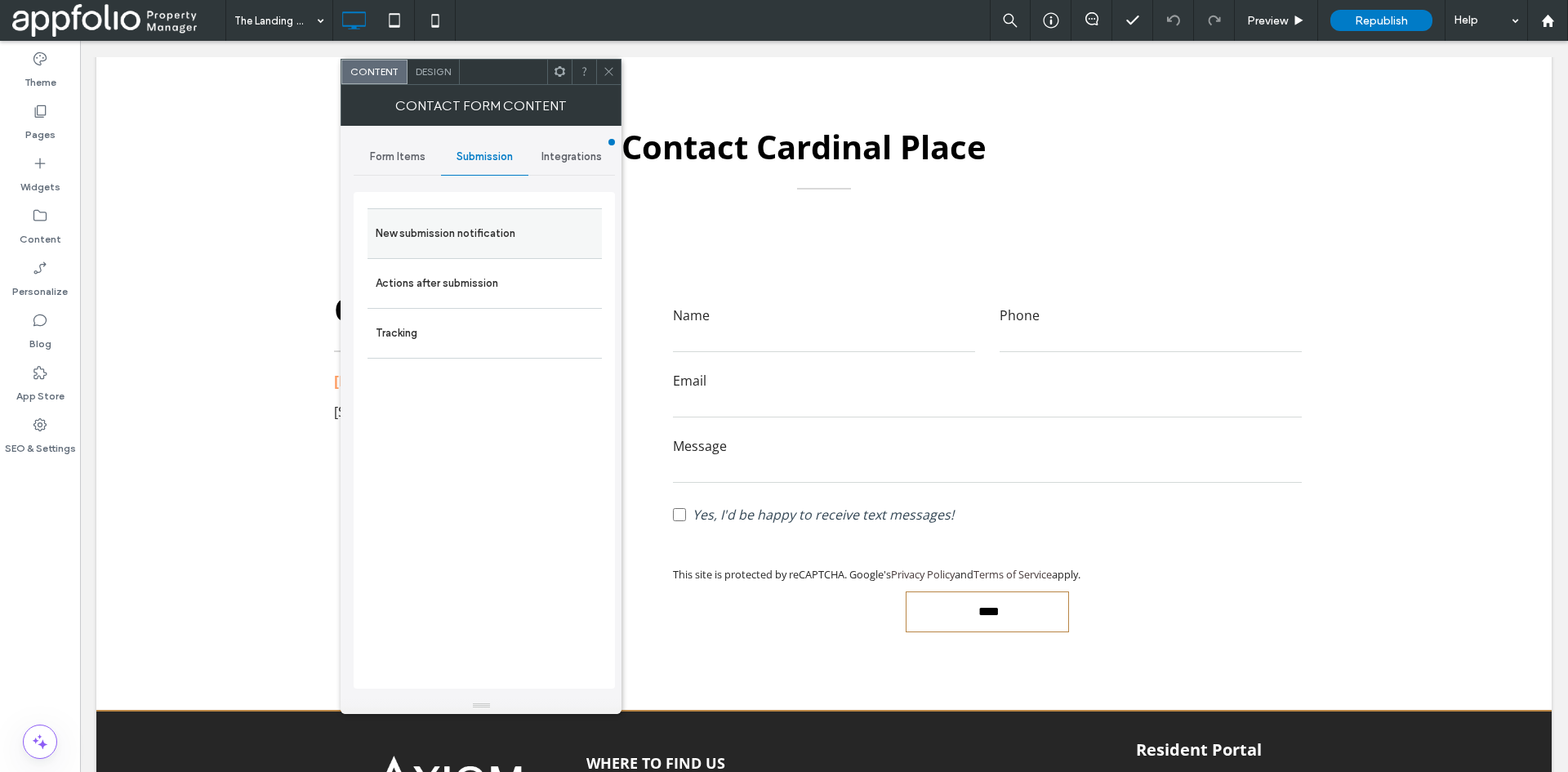
click at [491, 241] on label "New submission notification" at bounding box center [485, 233] width 218 height 32
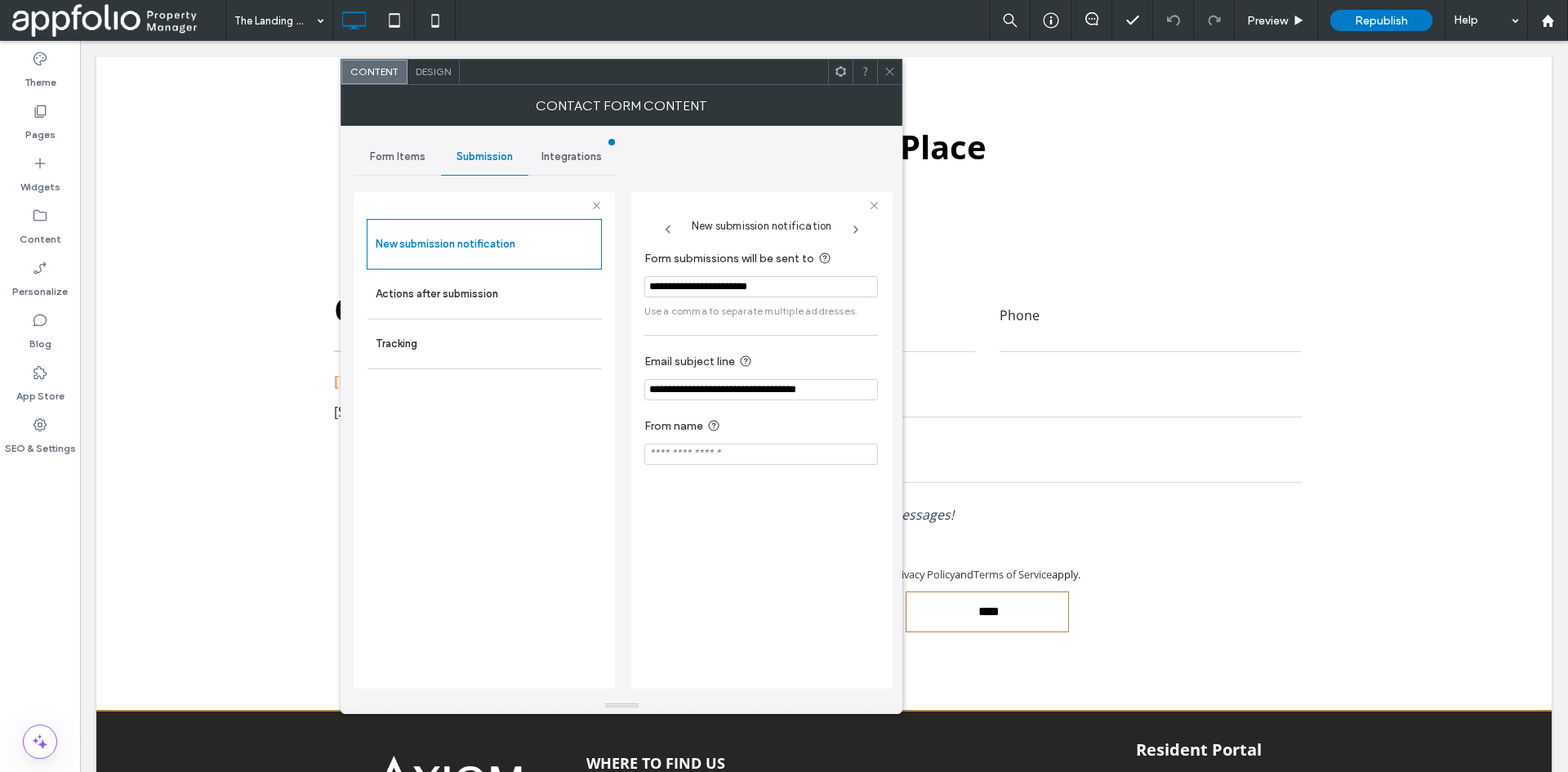
click at [895, 75] on icon at bounding box center [889, 71] width 12 height 12
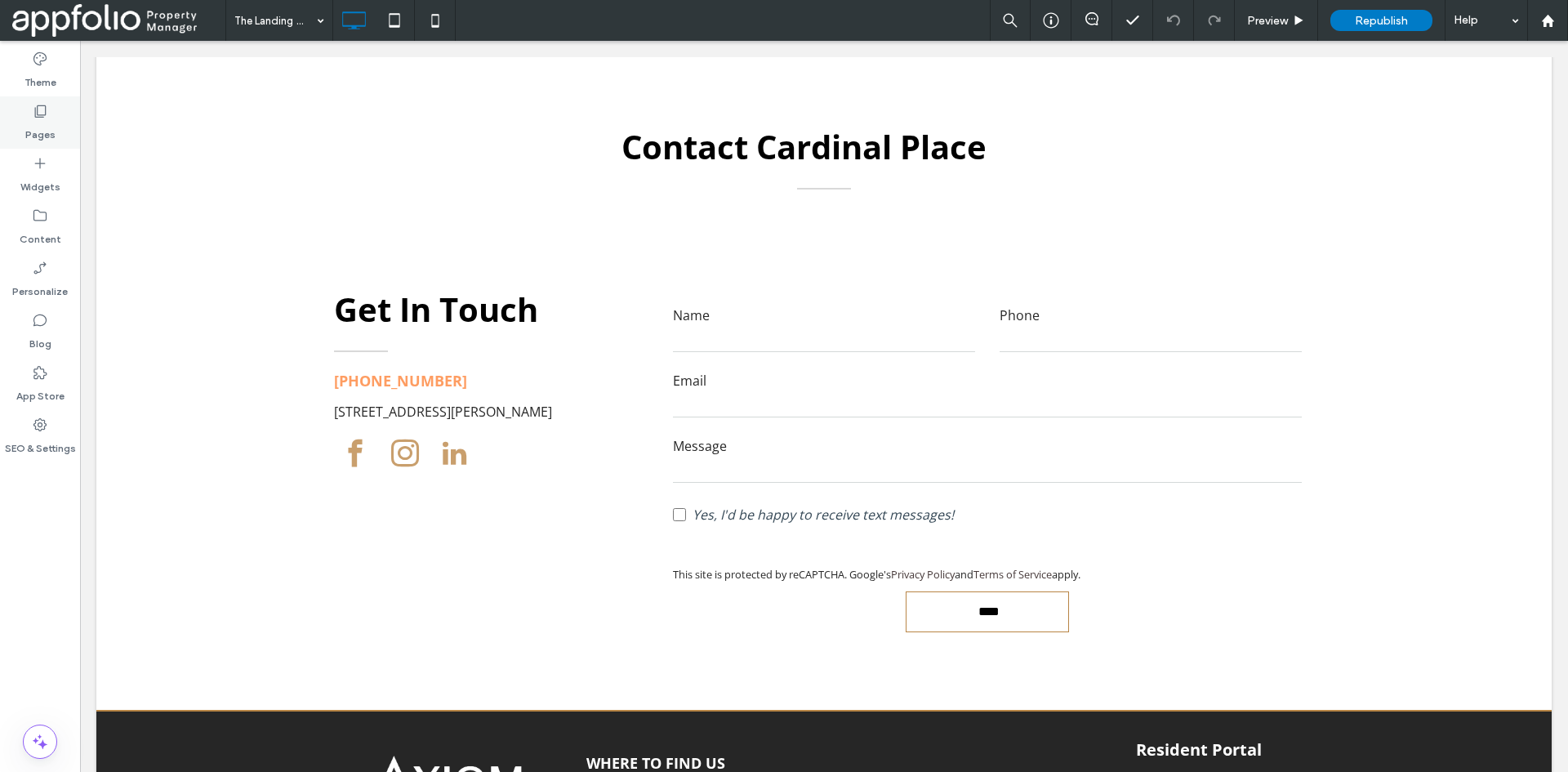
click at [40, 121] on label "Pages" at bounding box center [40, 131] width 31 height 23
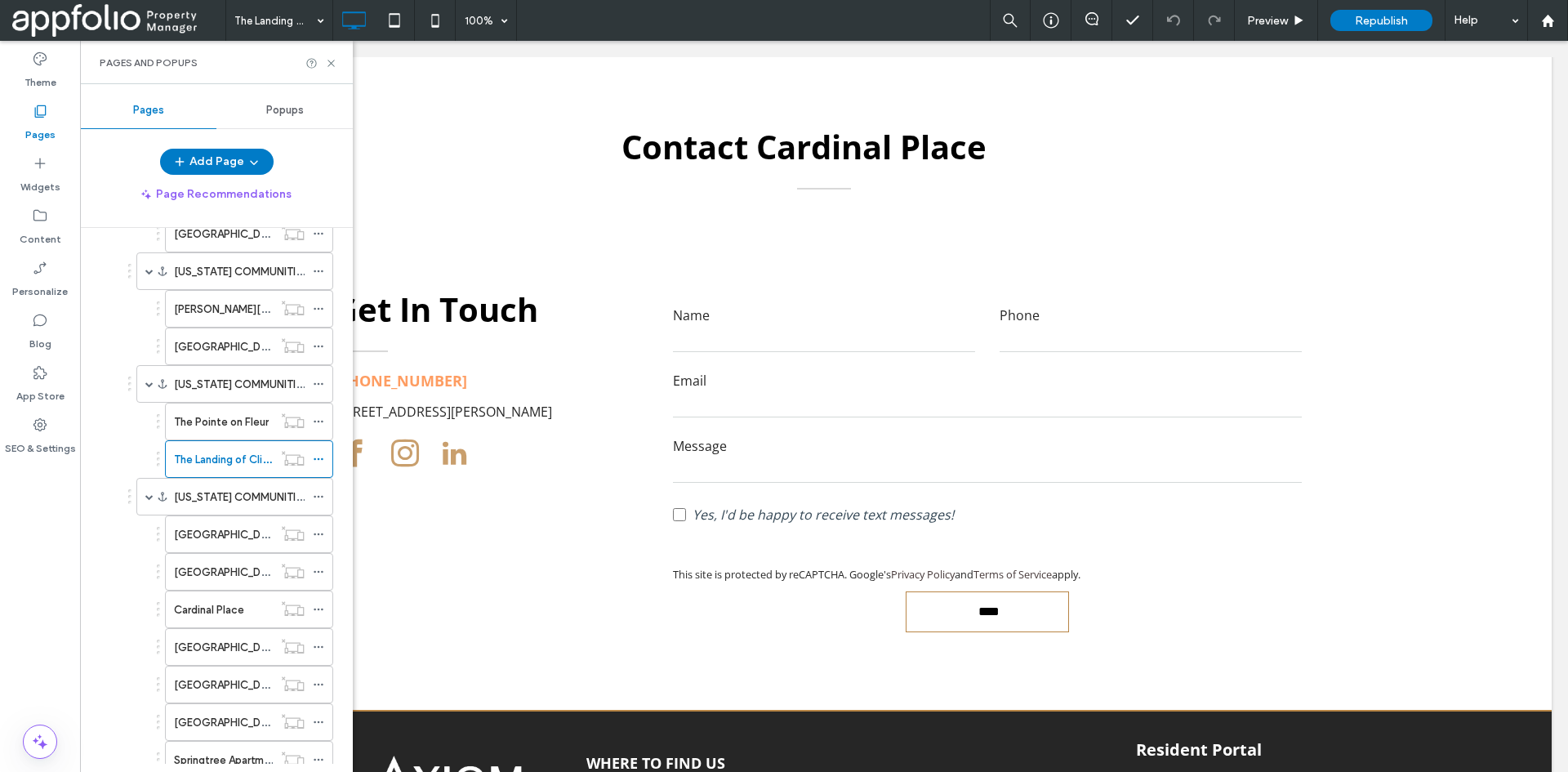
click at [234, 73] on div "Pages and Popups" at bounding box center [216, 62] width 273 height 44
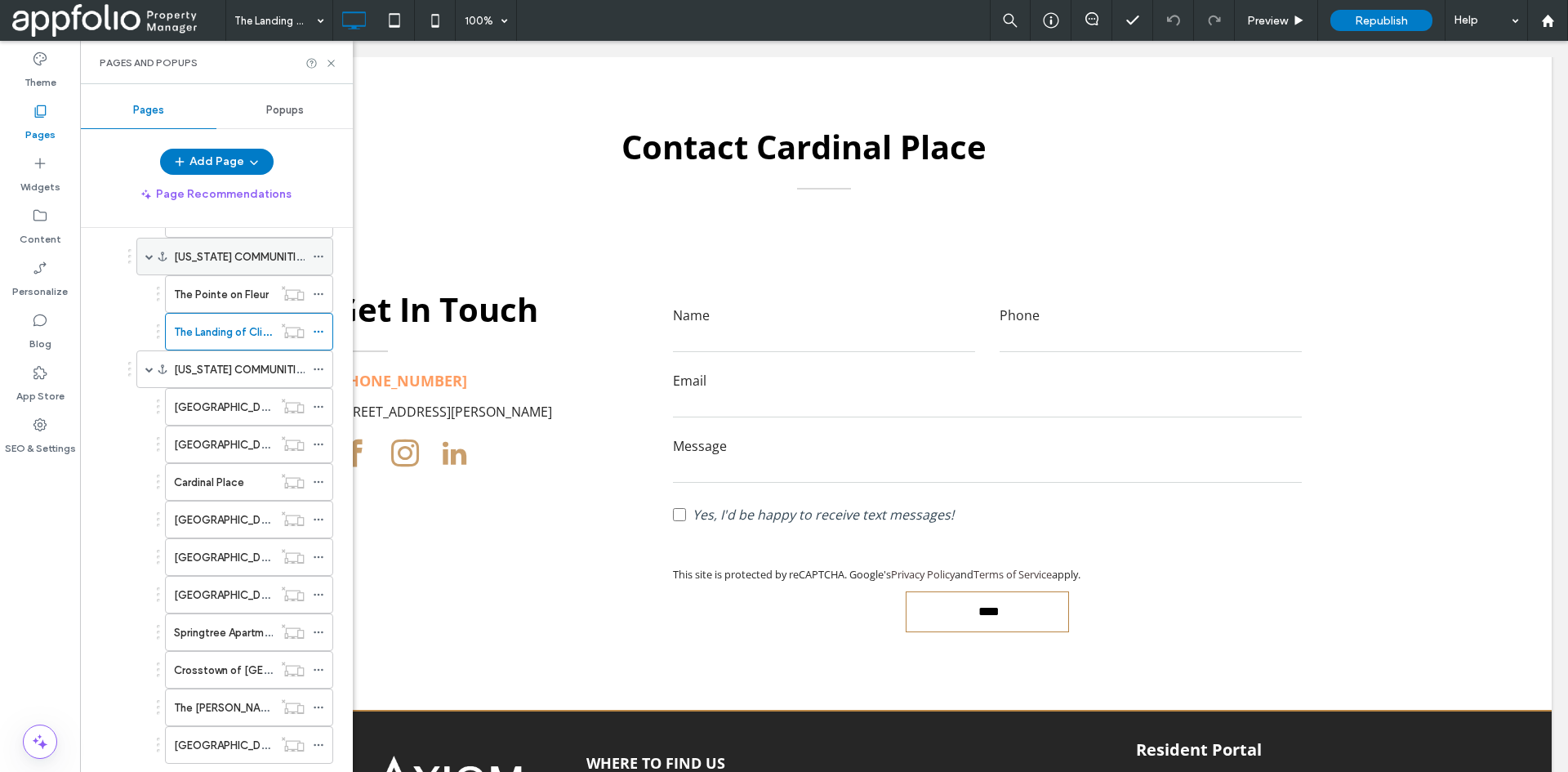
scroll to position [409, 0]
click at [220, 361] on div "Mission Hills" at bounding box center [223, 370] width 99 height 36
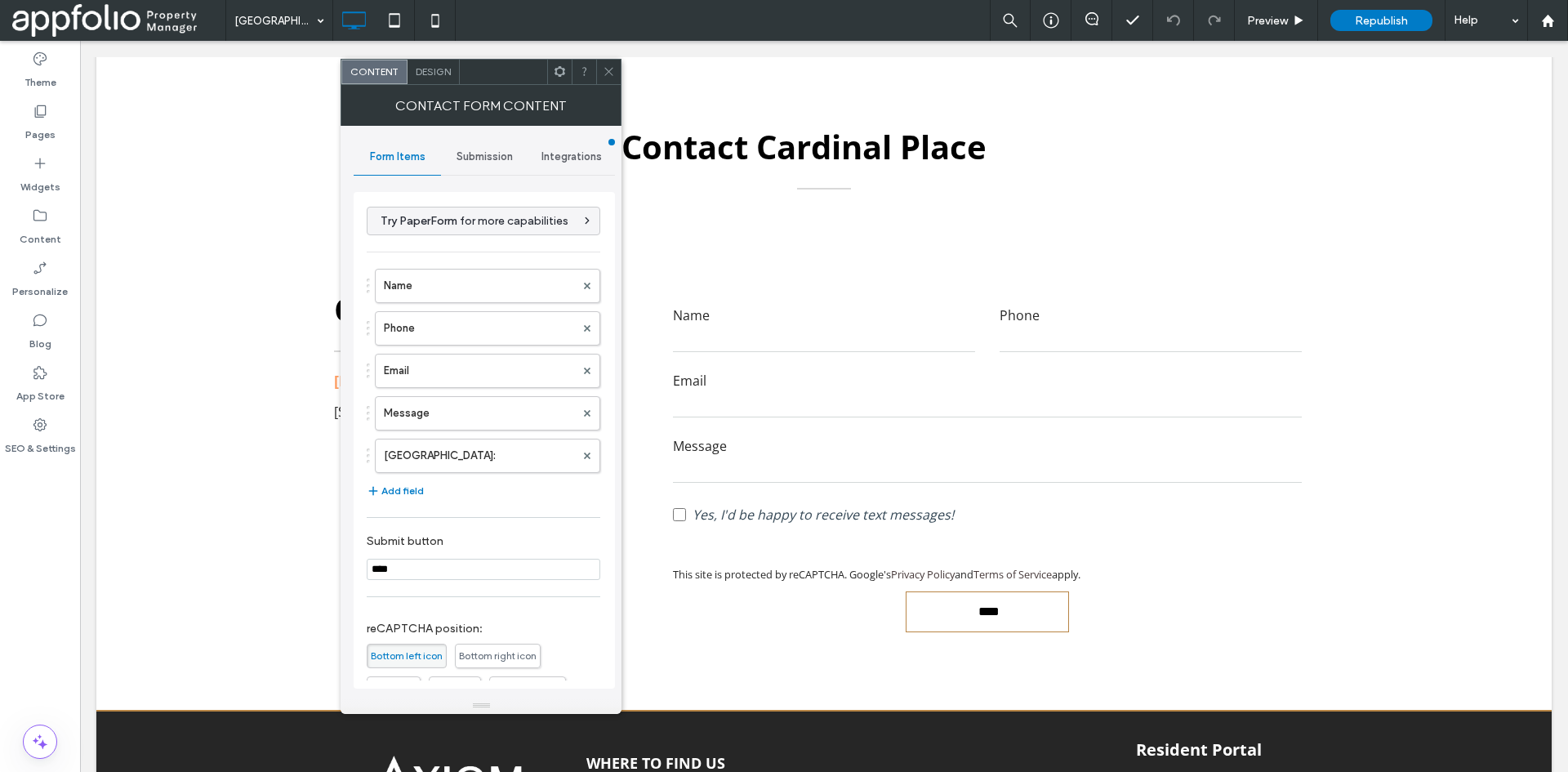
click at [480, 164] on div "Submission" at bounding box center [485, 156] width 87 height 36
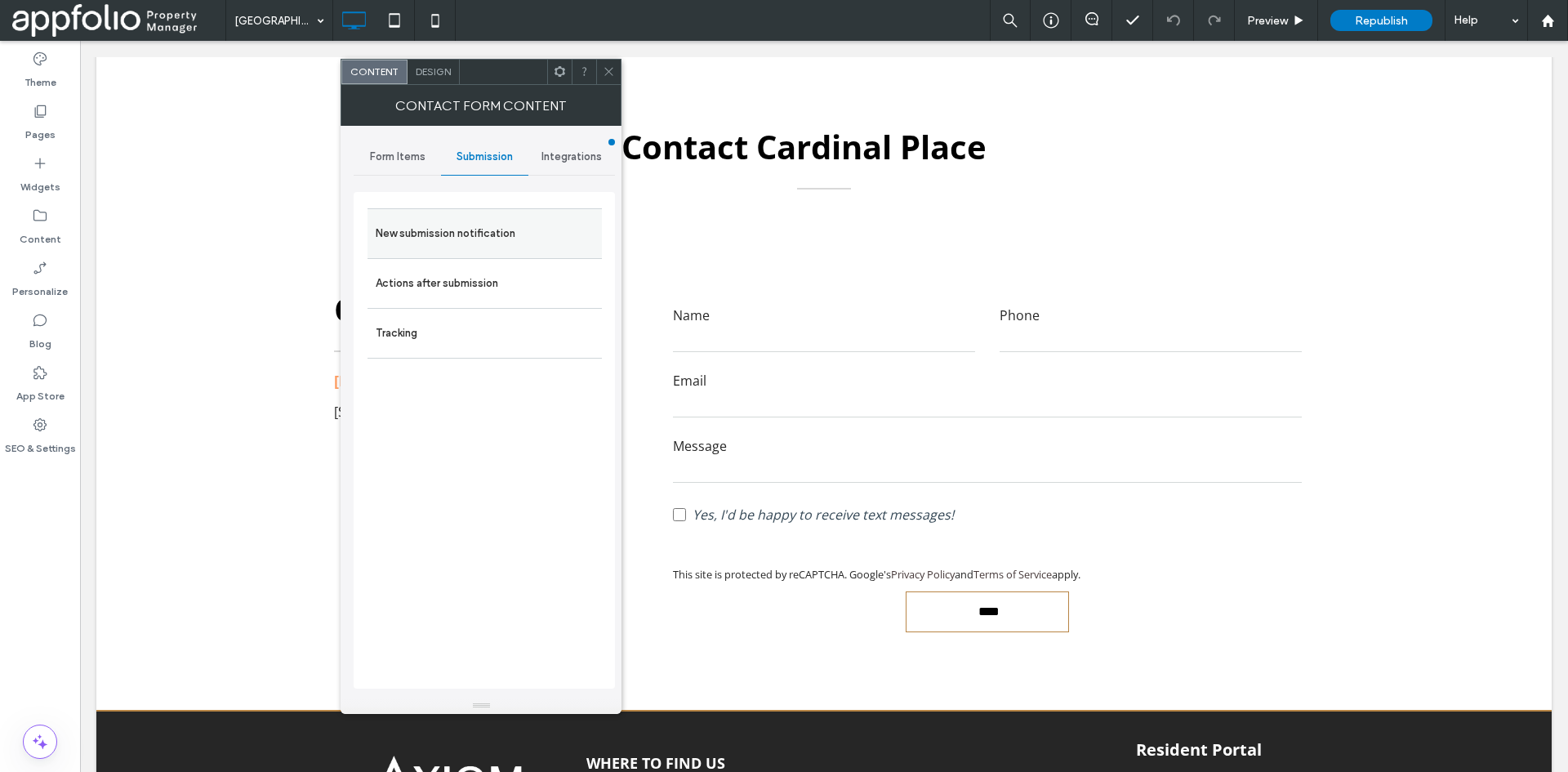
click at [510, 246] on label "New submission notification" at bounding box center [485, 233] width 218 height 32
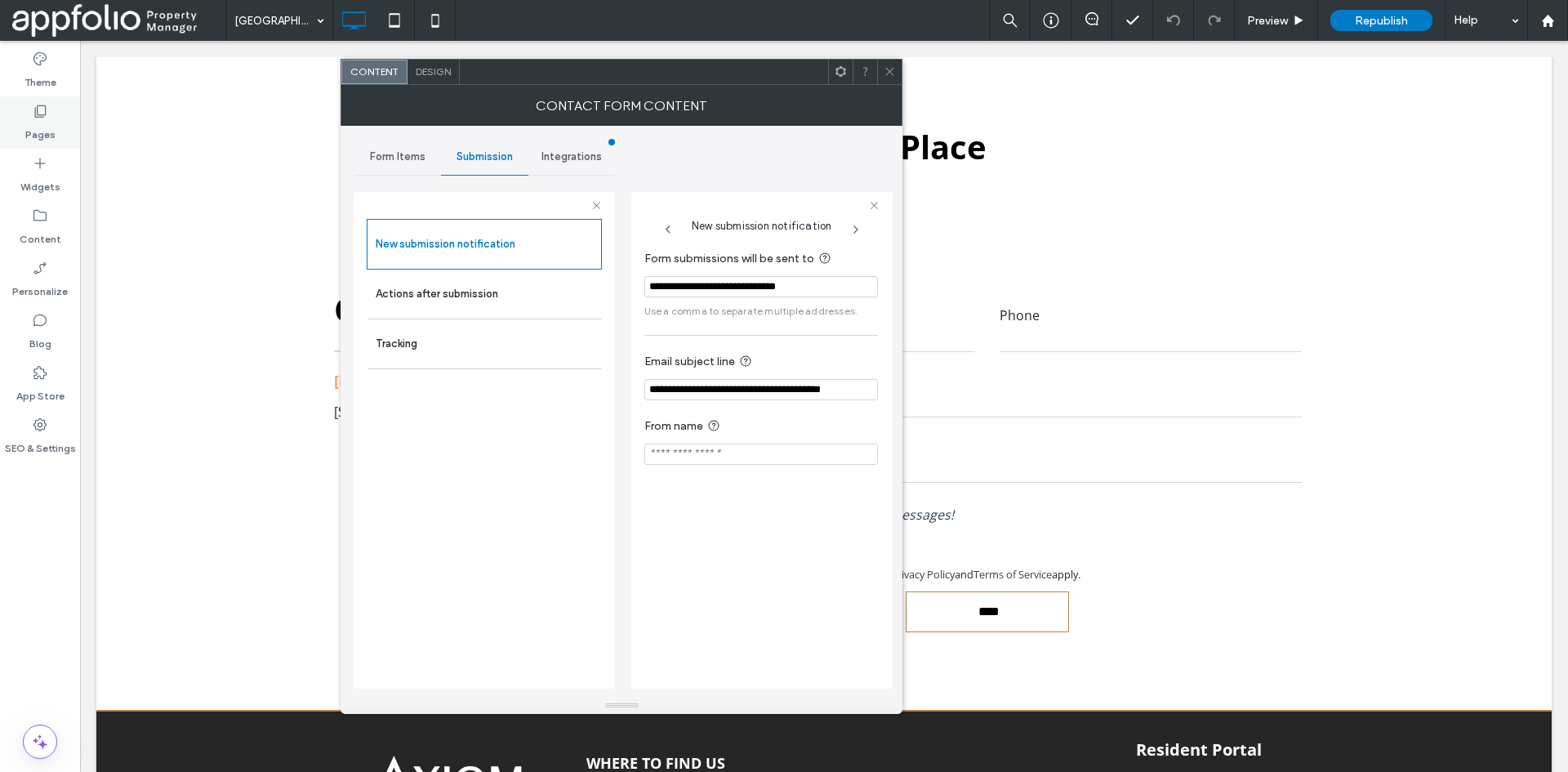
click at [44, 130] on label "Pages" at bounding box center [40, 131] width 31 height 23
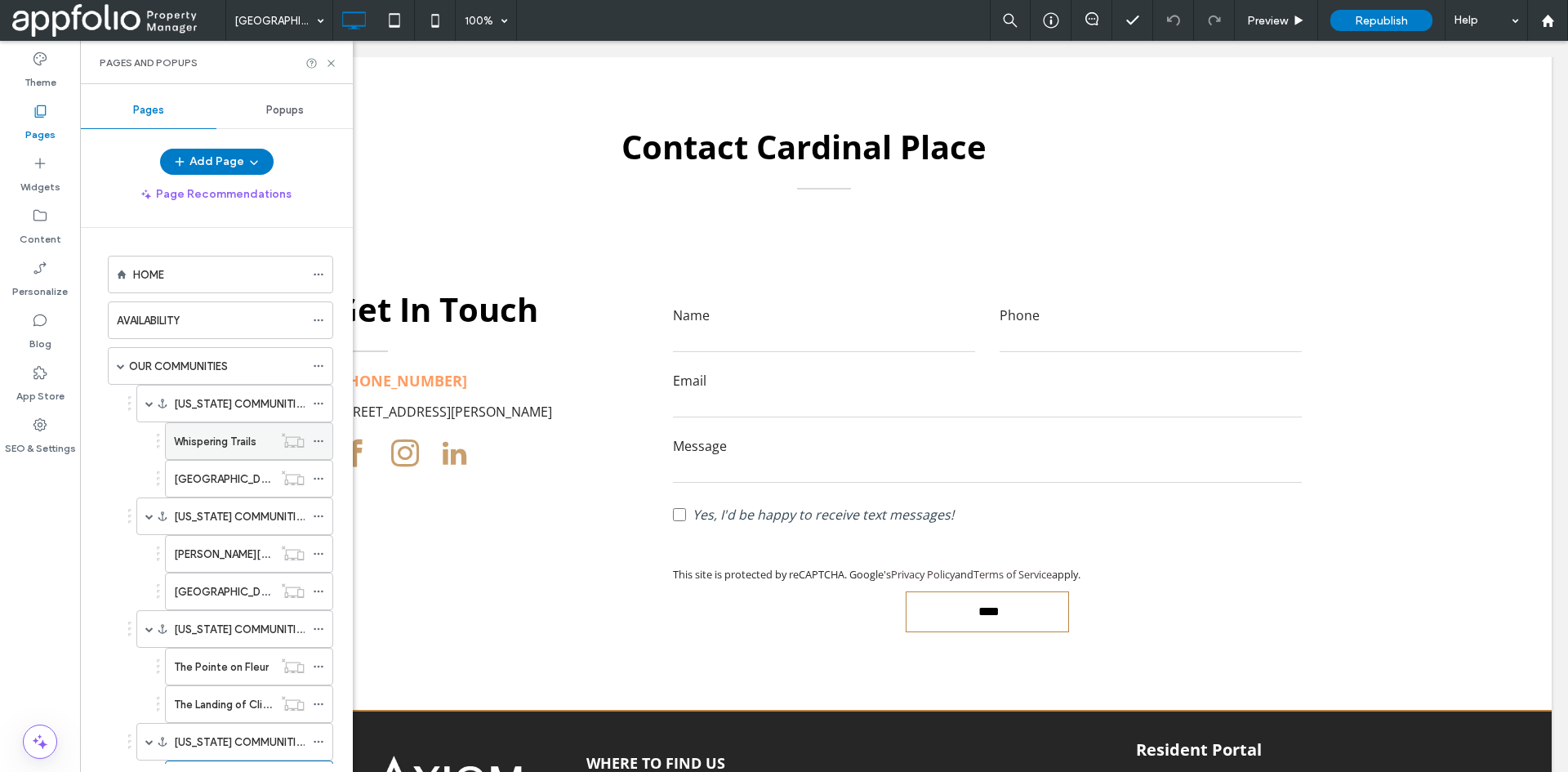
click at [225, 439] on label "Whispering Trails" at bounding box center [215, 442] width 82 height 29
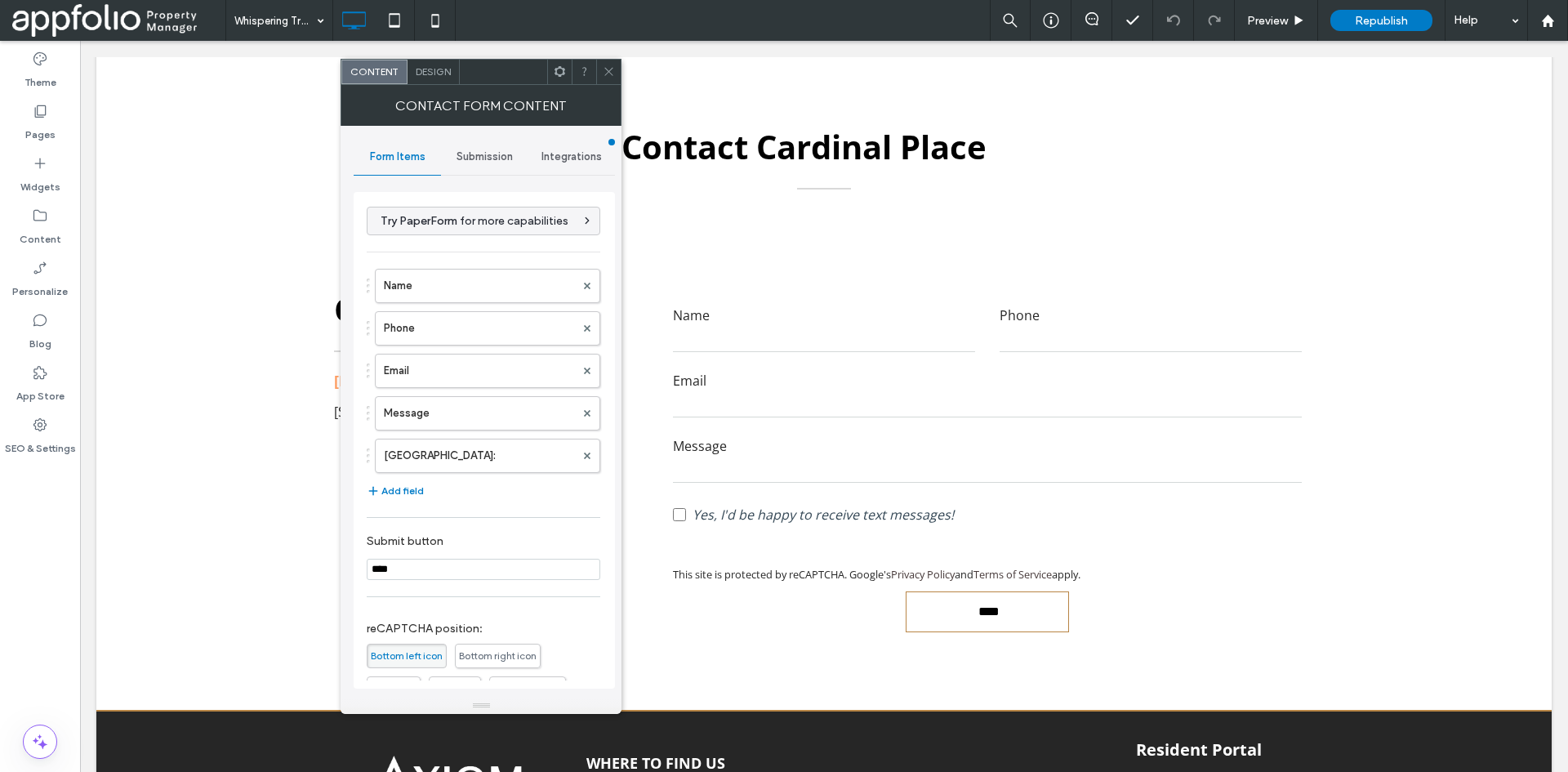
click at [500, 160] on span "Submission" at bounding box center [485, 156] width 56 height 13
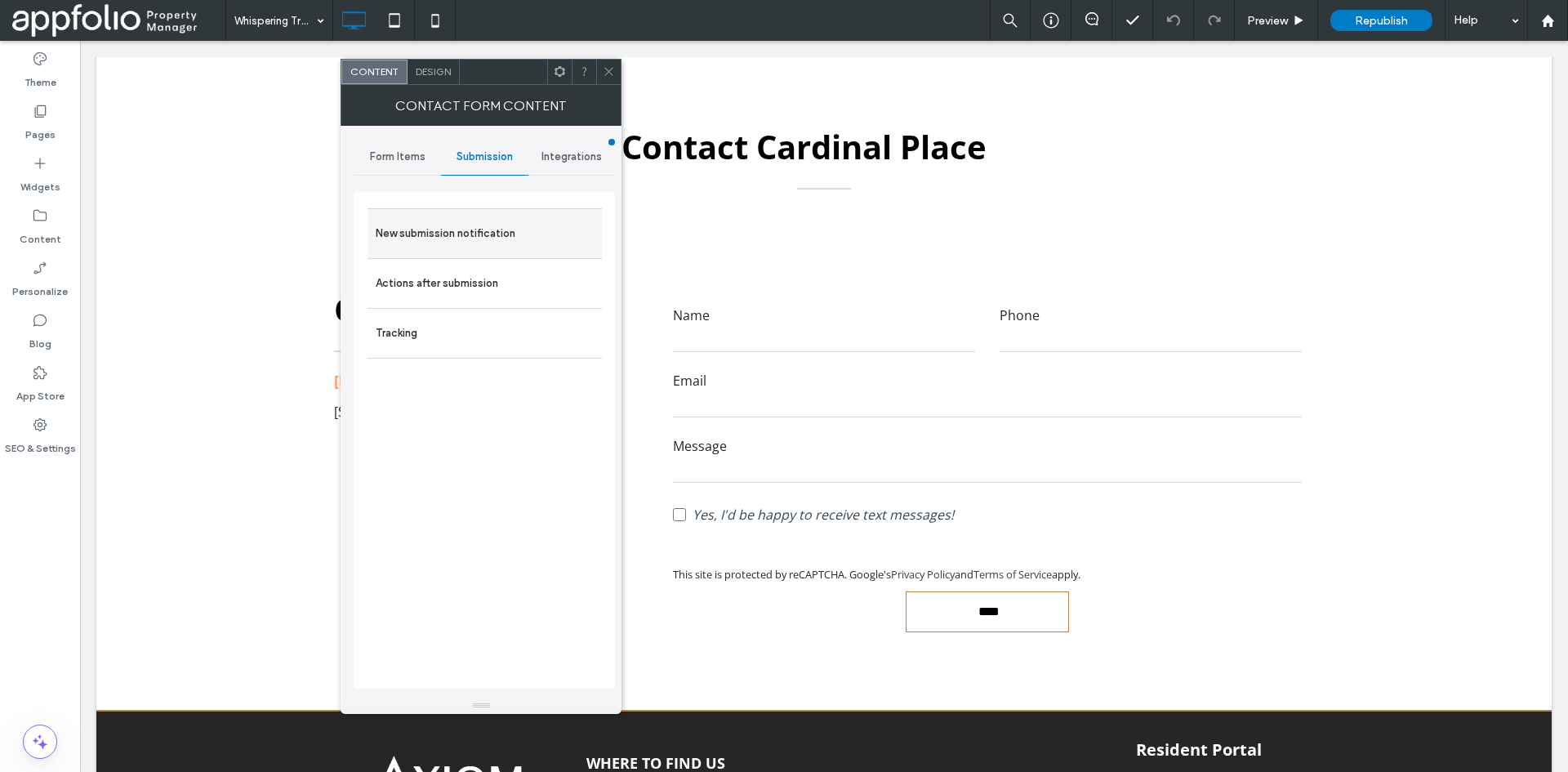
click at [501, 243] on label "New submission notification" at bounding box center [485, 233] width 218 height 32
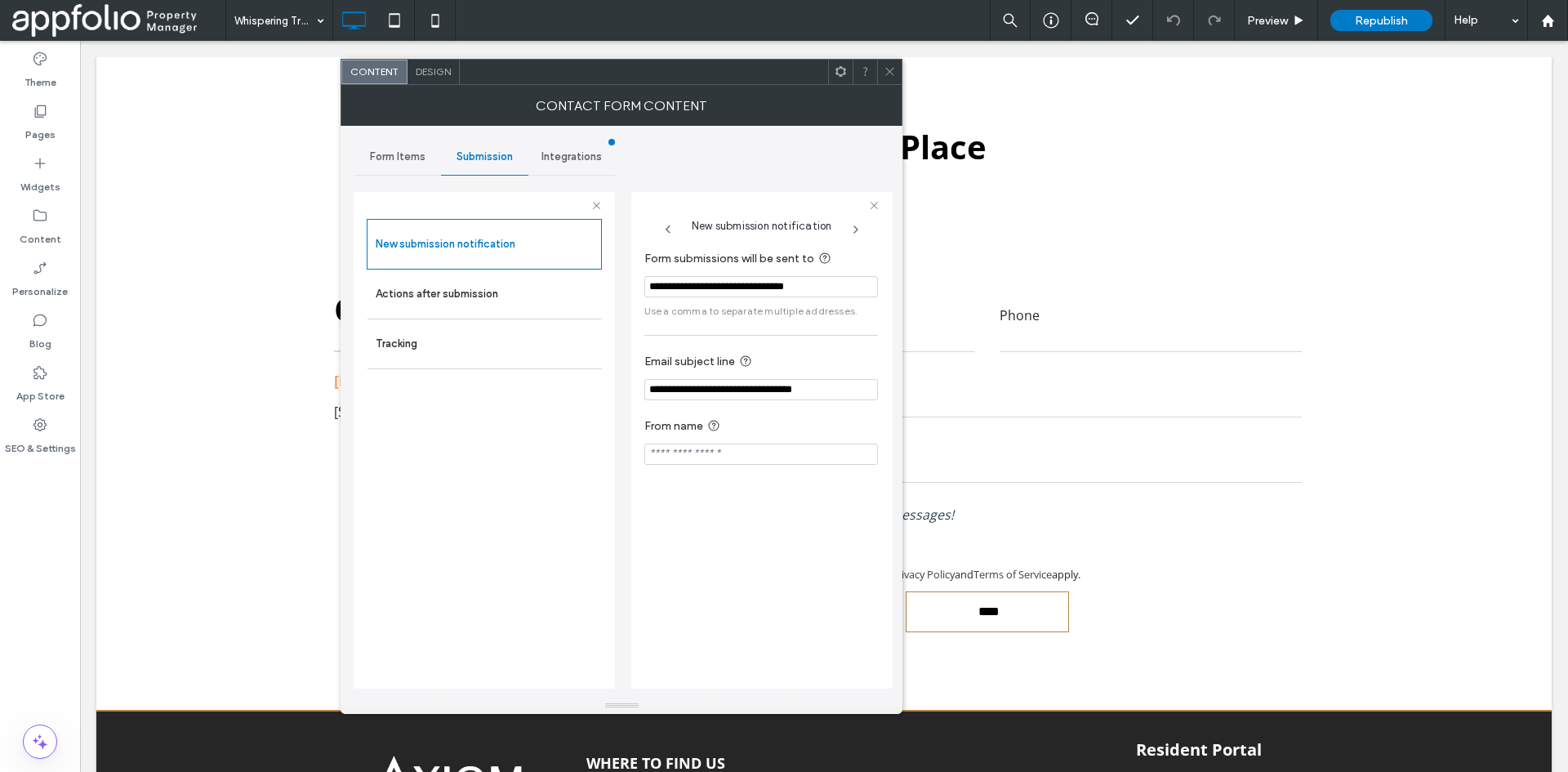
click at [891, 74] on icon at bounding box center [889, 71] width 12 height 12
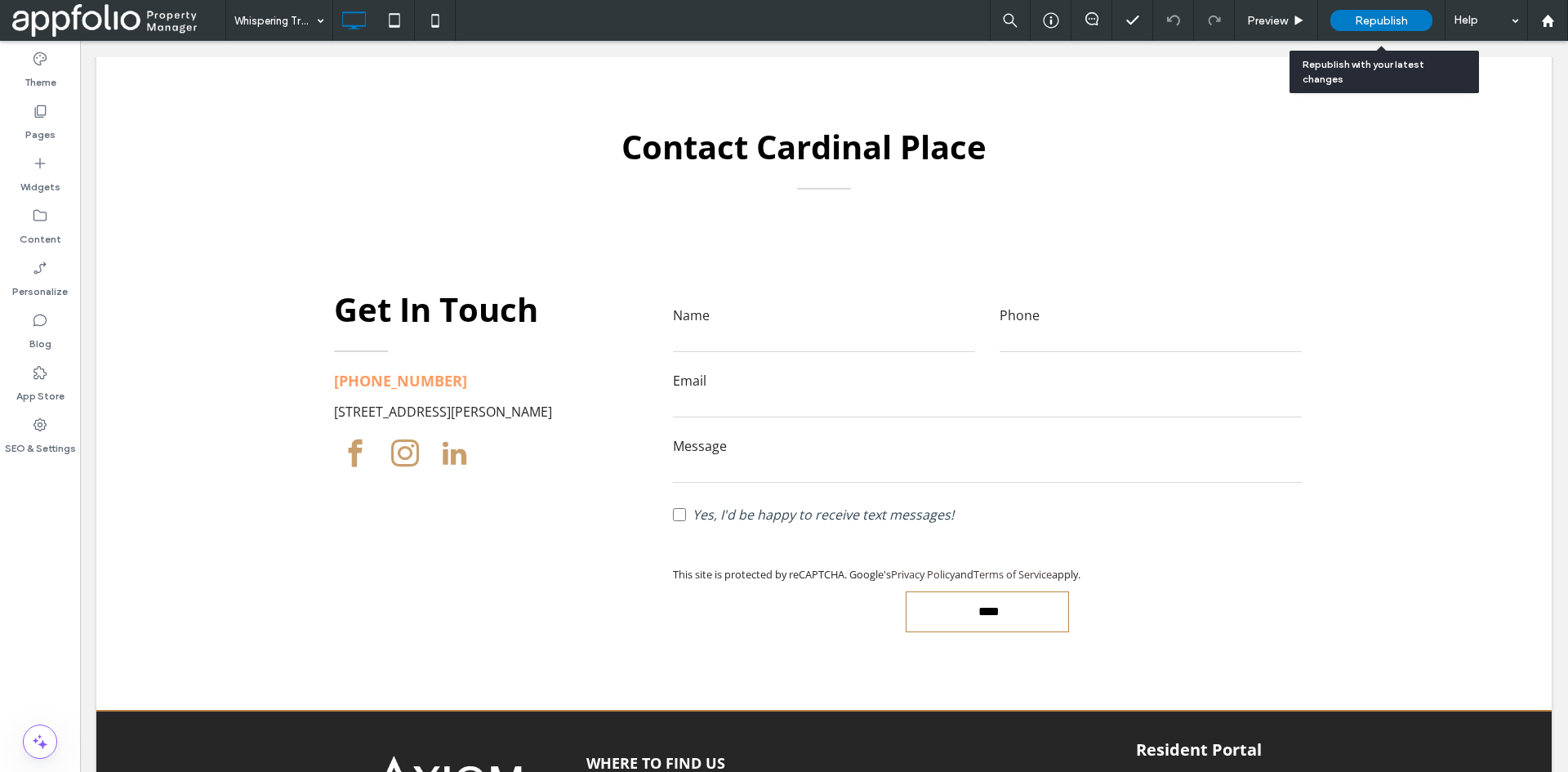
click at [1378, 17] on span "Republish" at bounding box center [1381, 20] width 53 height 14
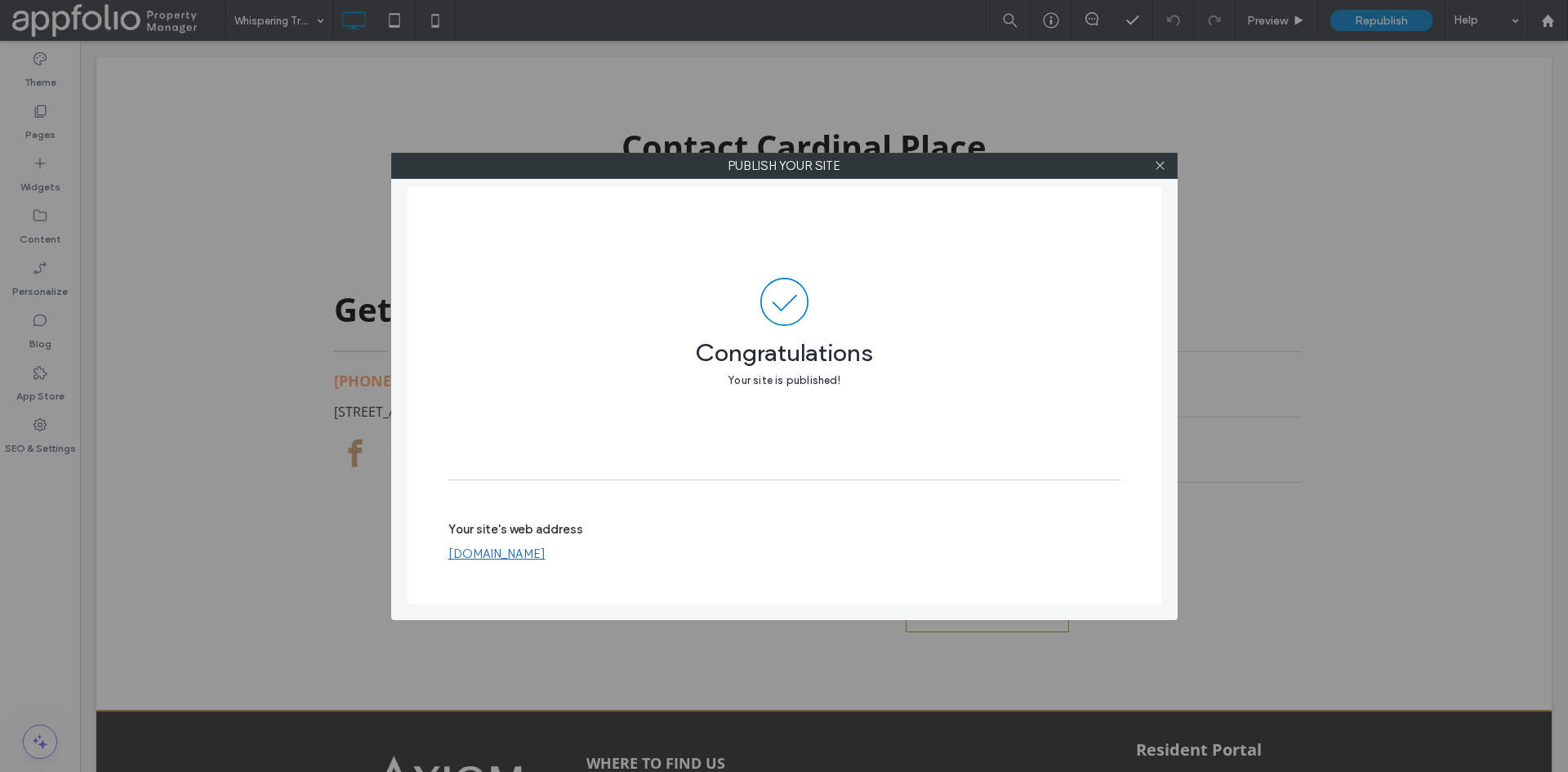
click at [383, 231] on div "Publish your site Congratulations Your site is published! Your site's web addre…" at bounding box center [784, 386] width 1568 height 772
click at [1161, 167] on icon at bounding box center [1160, 165] width 12 height 12
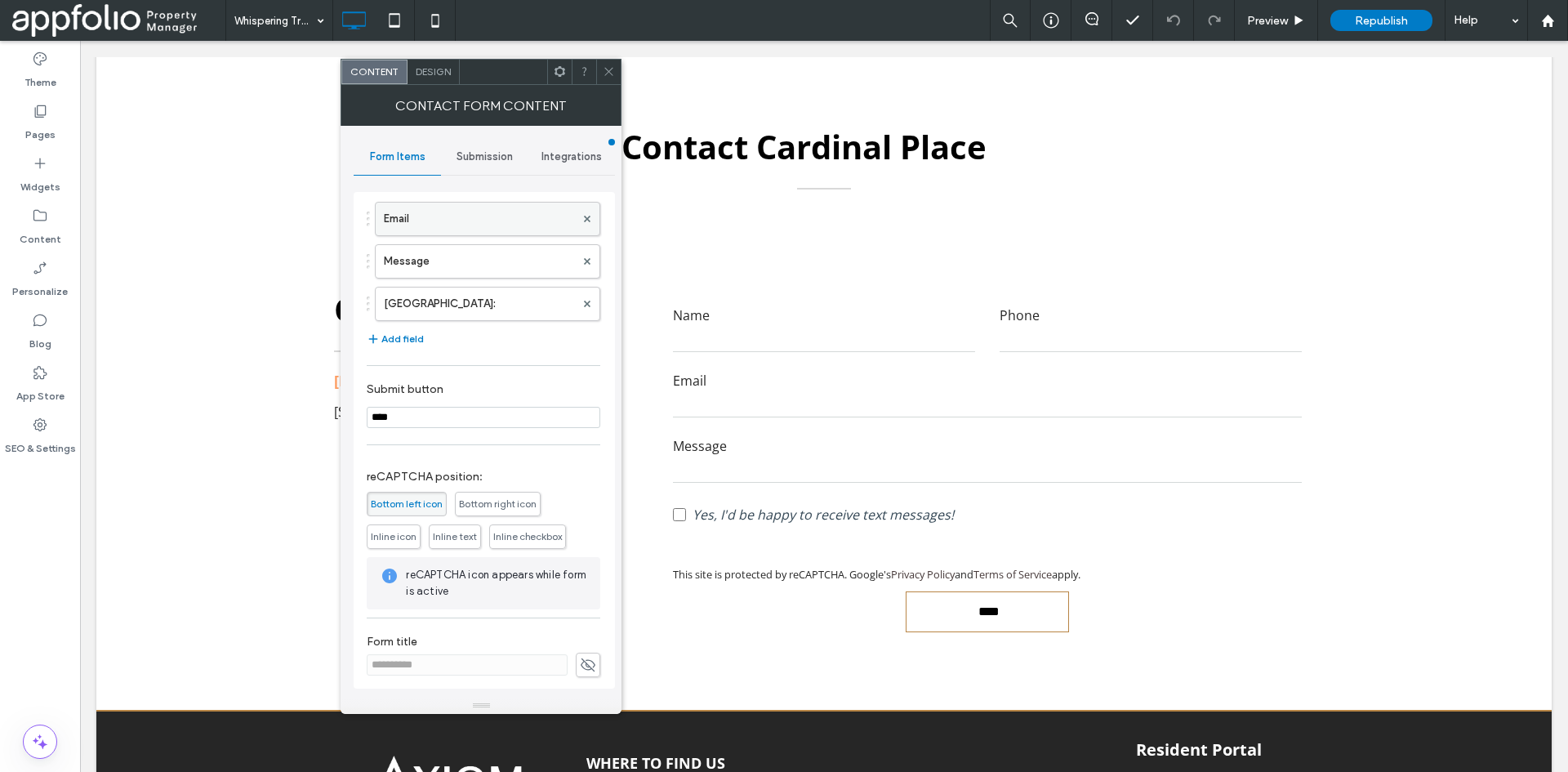
scroll to position [159, 0]
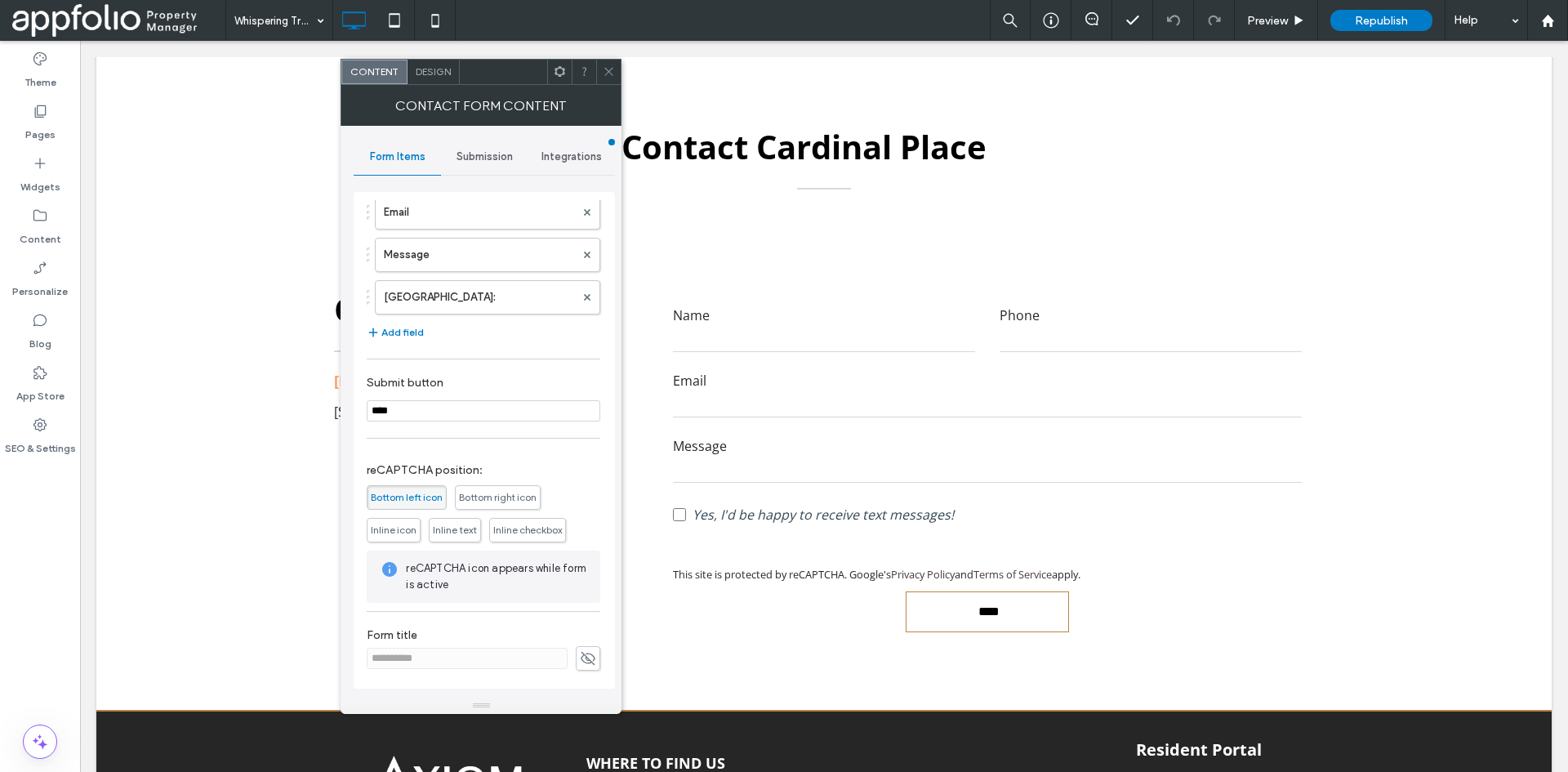
click at [460, 157] on span "Submission" at bounding box center [485, 156] width 56 height 13
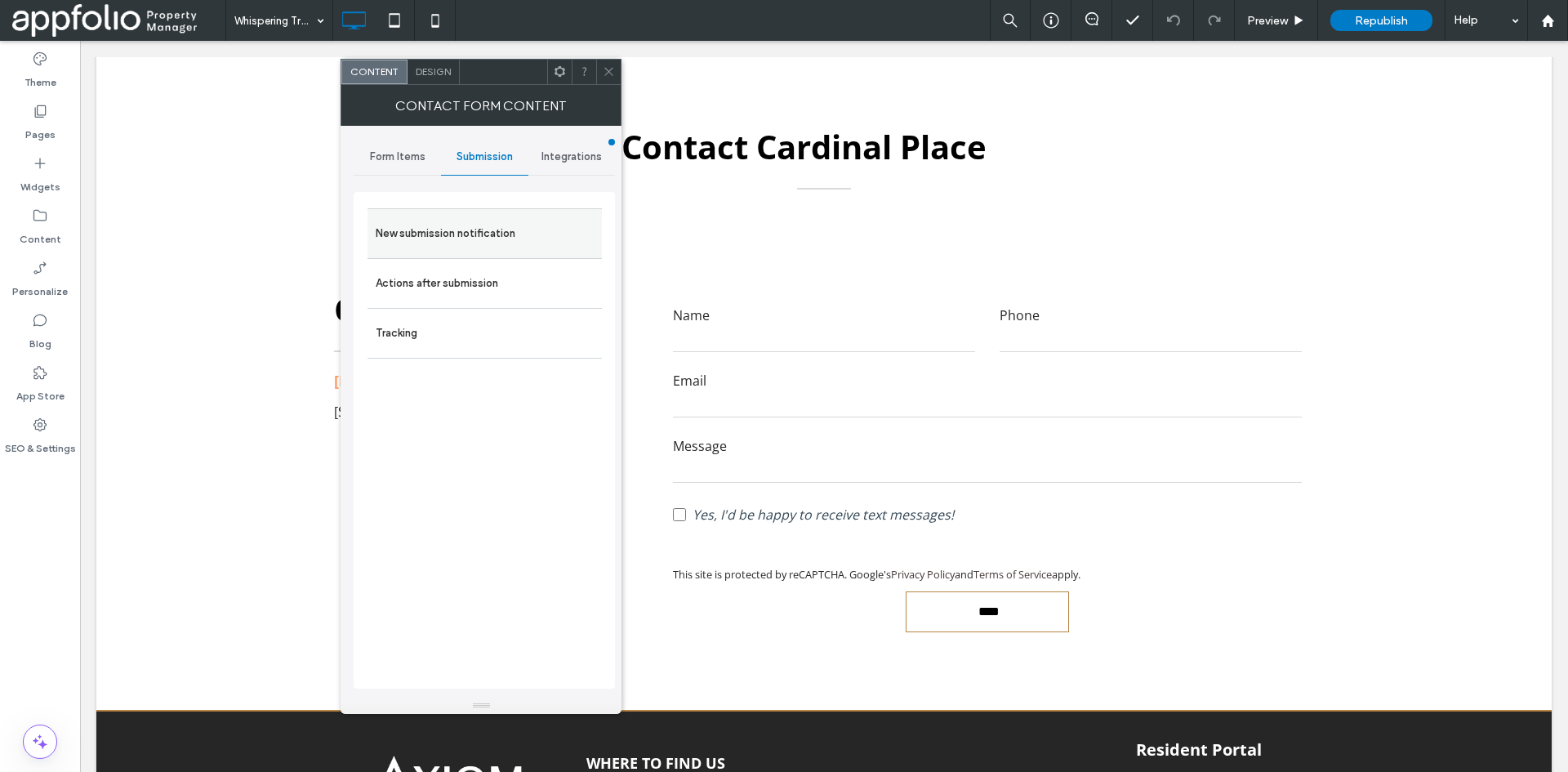
click at [519, 214] on div "New submission notification" at bounding box center [484, 233] width 234 height 50
click at [515, 241] on label "New submission notification" at bounding box center [485, 233] width 218 height 32
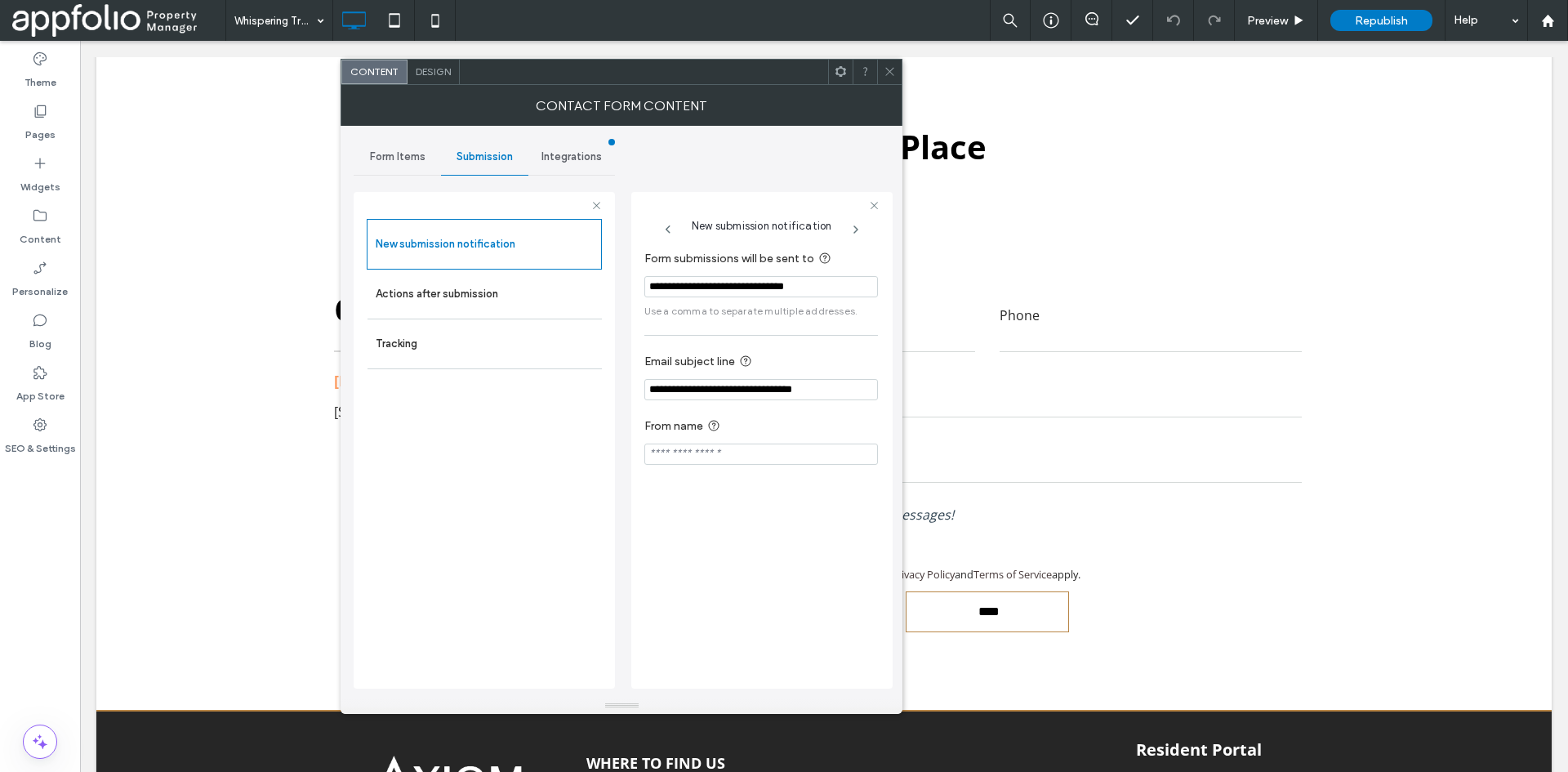
click at [896, 74] on icon at bounding box center [889, 71] width 12 height 12
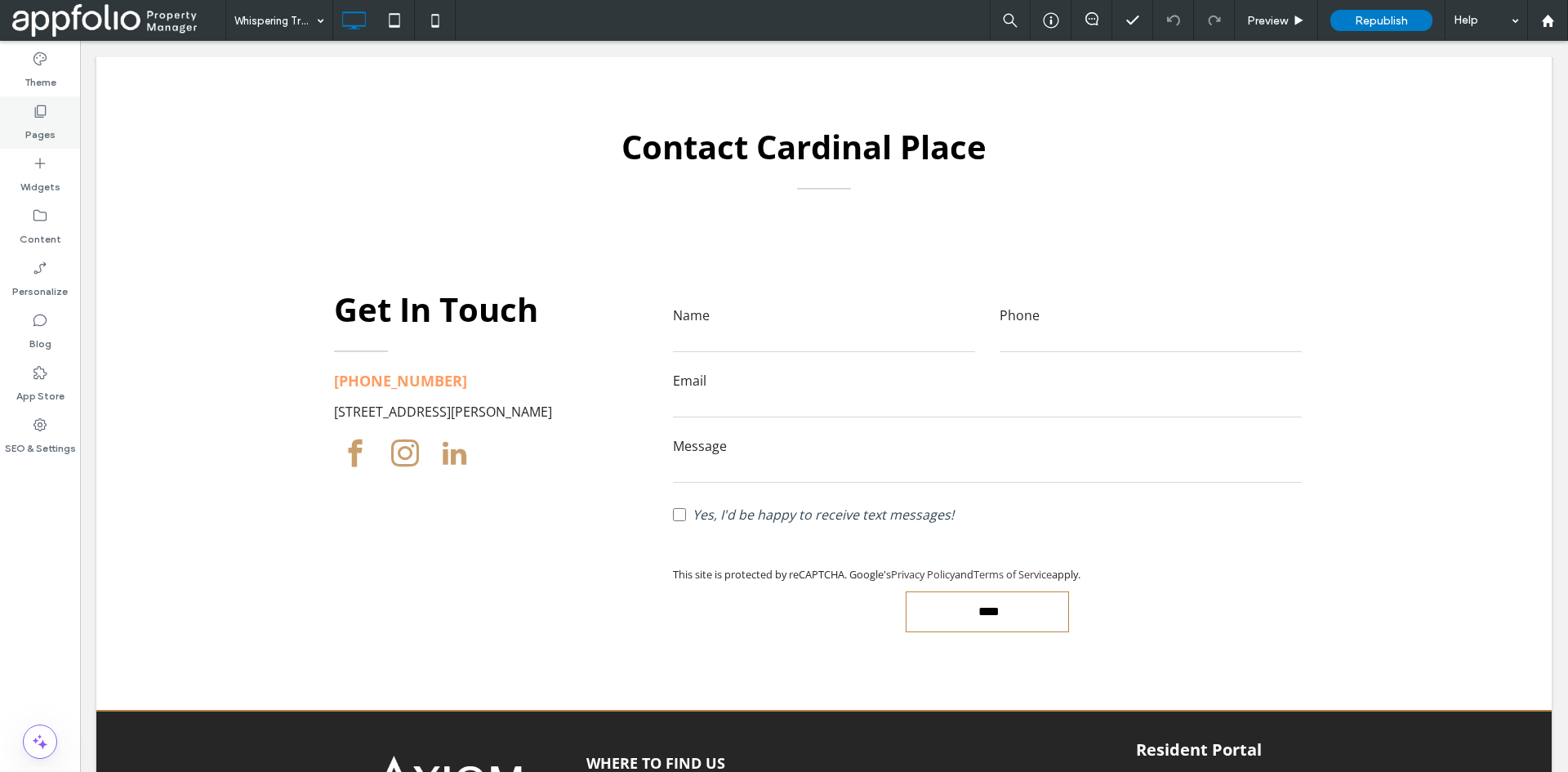
click at [58, 125] on div "Pages" at bounding box center [40, 122] width 80 height 53
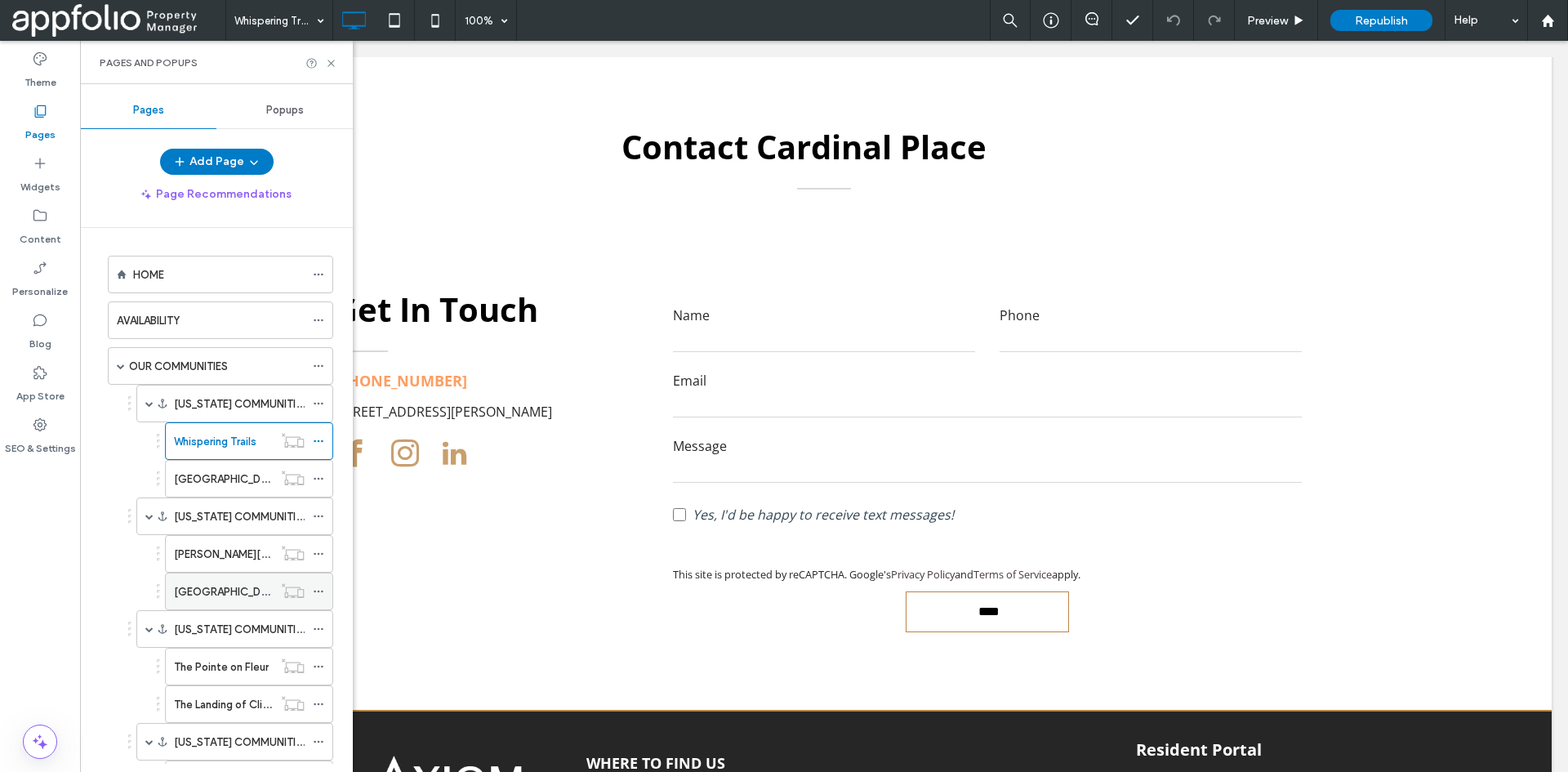
click at [203, 577] on div "Willow Creek" at bounding box center [223, 591] width 99 height 36
click at [224, 710] on div "Willow Creek 100% Preview Republish Help Site Comments Team & Clients Automate …" at bounding box center [784, 386] width 1568 height 772
click at [224, 710] on label "The Landing of Clinton" at bounding box center [229, 704] width 111 height 29
click at [224, 710] on div at bounding box center [784, 386] width 1568 height 772
click at [22, 646] on div "Theme Pages Widgets Content Personalize Blog App Store SEO & Settings" at bounding box center [40, 406] width 80 height 731
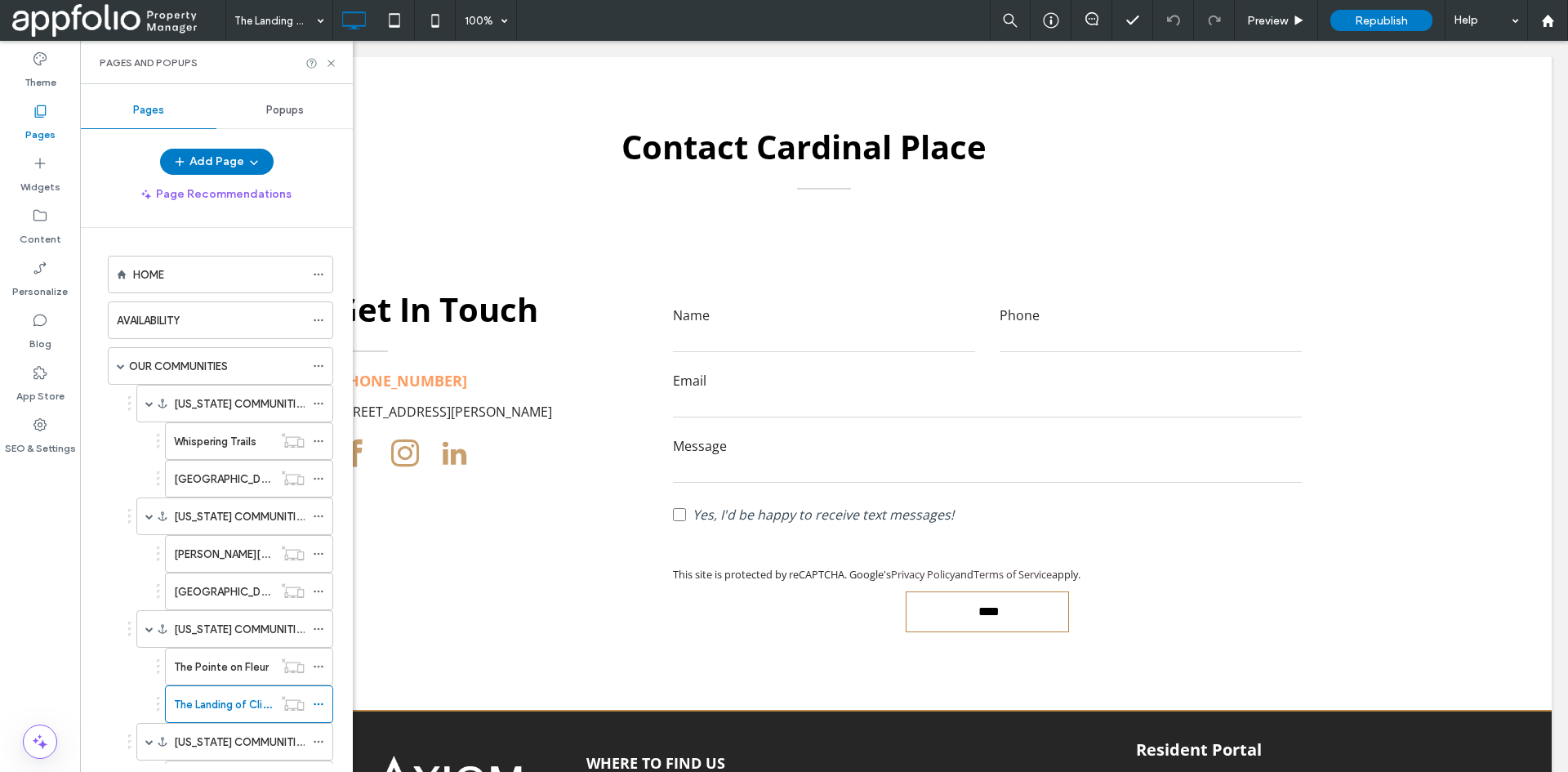
click at [43, 131] on label "Pages" at bounding box center [40, 131] width 31 height 23
click at [237, 375] on div "OUR COMMUNITIES" at bounding box center [217, 366] width 176 height 36
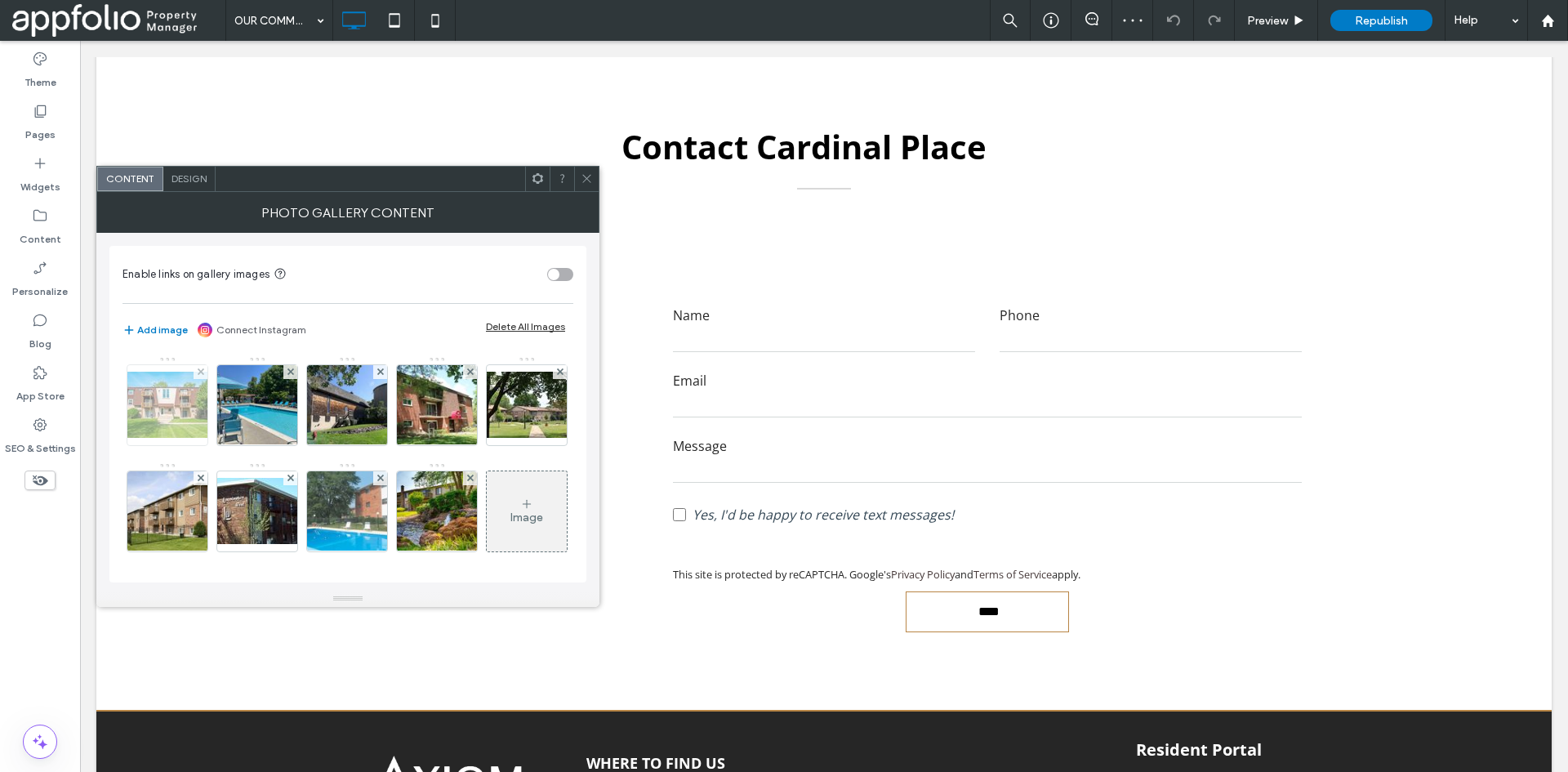
click at [187, 402] on img at bounding box center [167, 405] width 130 height 67
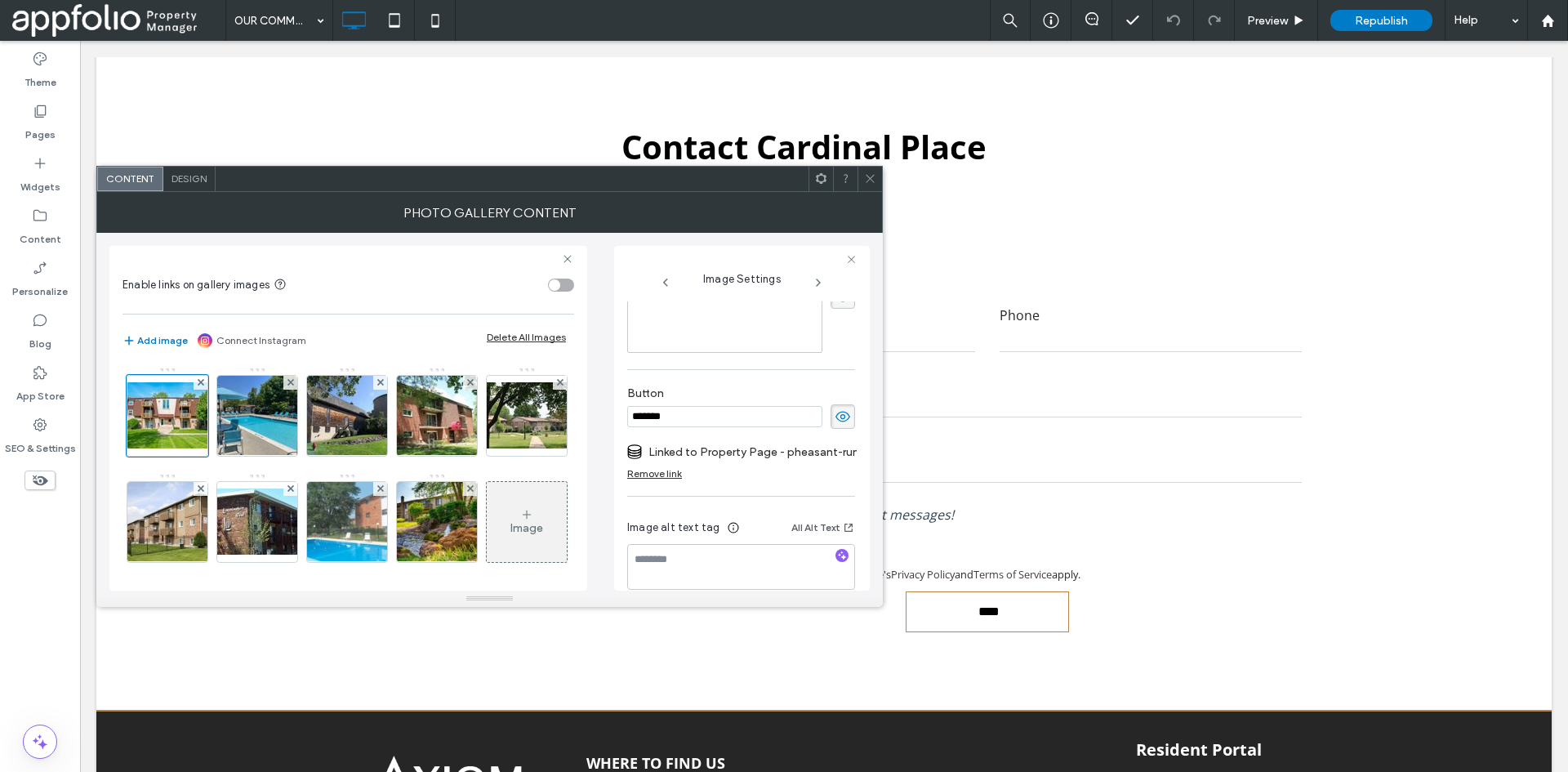
scroll to position [471, 0]
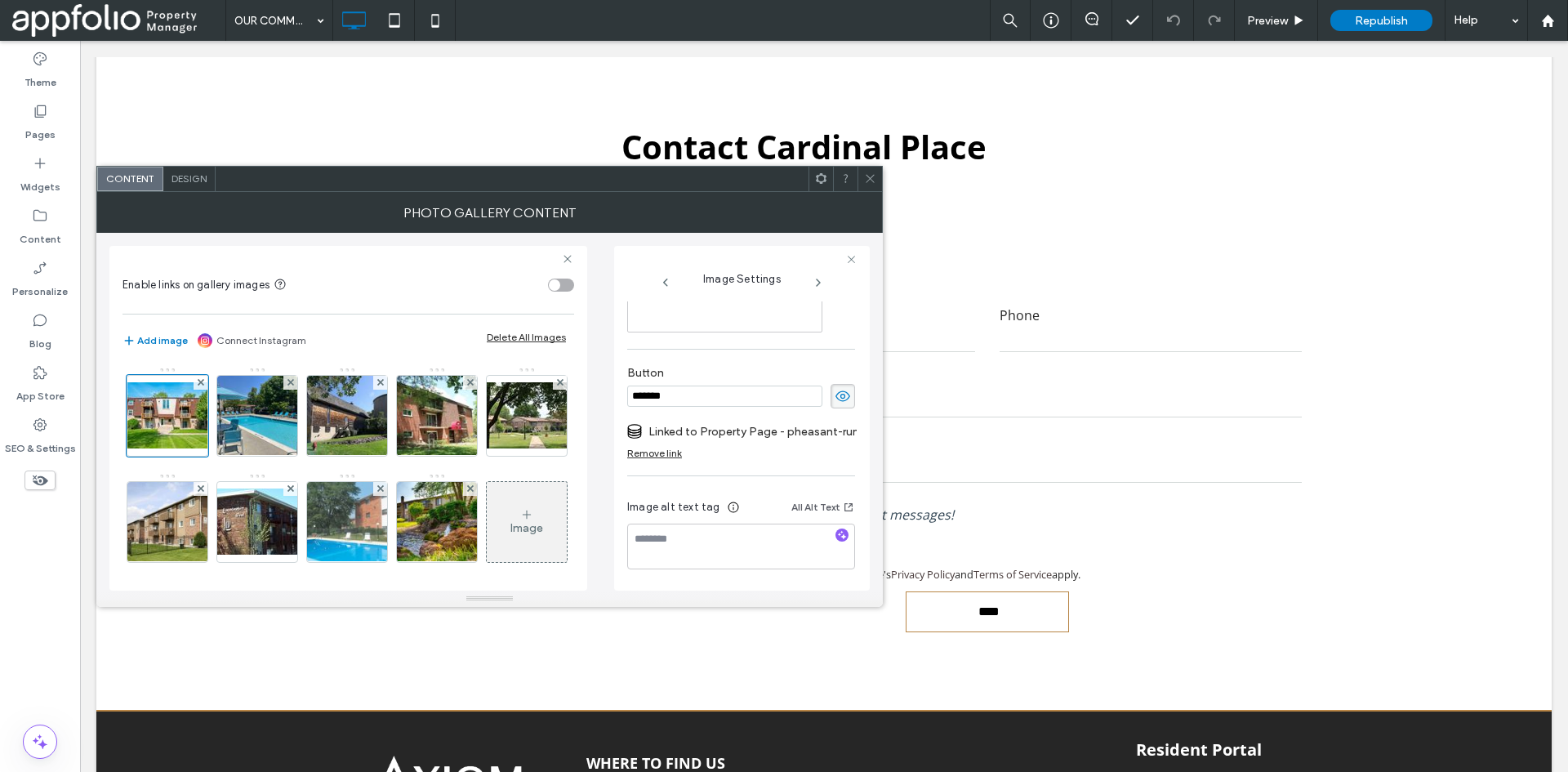
click at [873, 175] on icon at bounding box center [870, 178] width 12 height 12
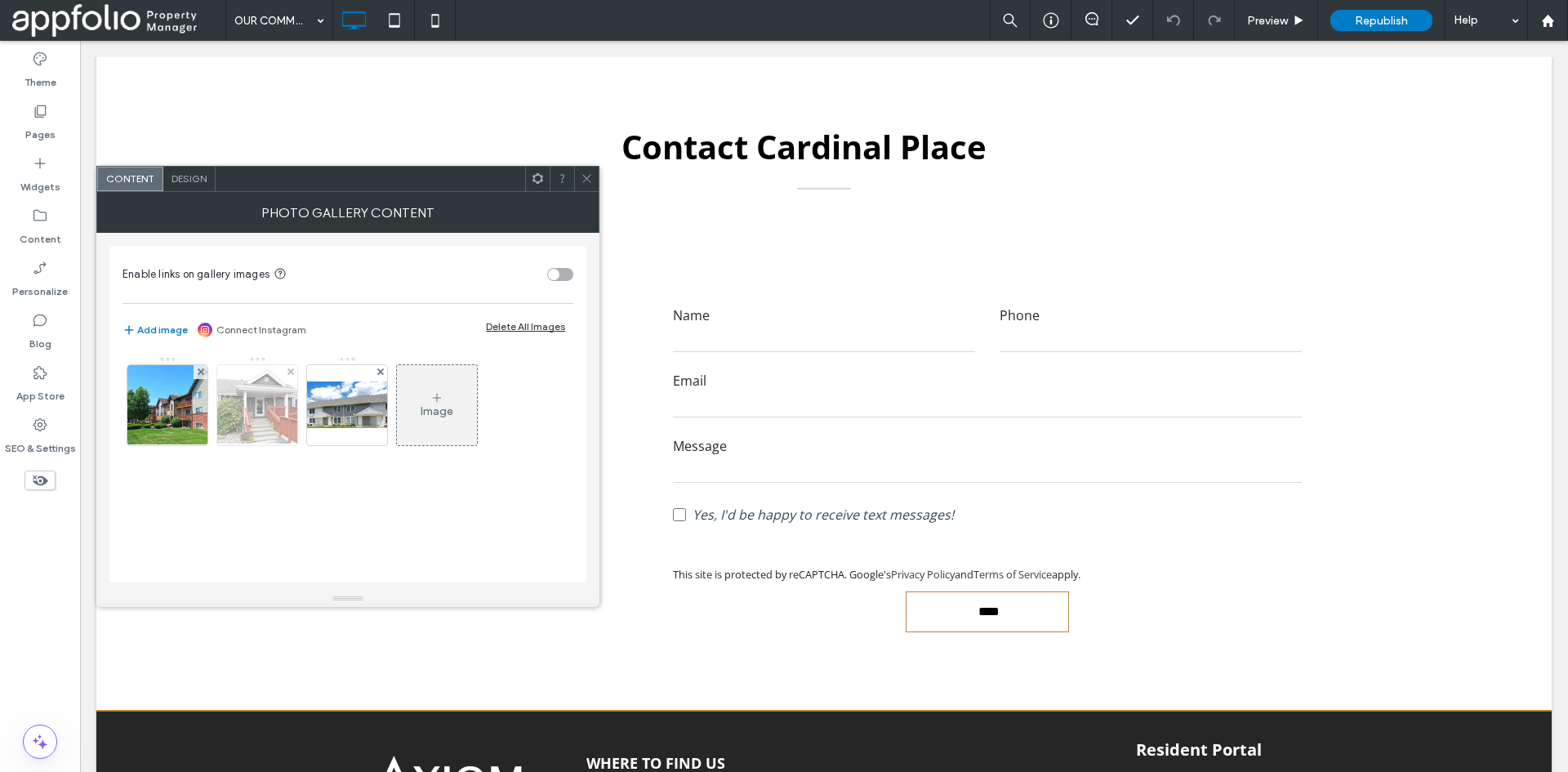
click at [271, 406] on img at bounding box center [257, 405] width 130 height 78
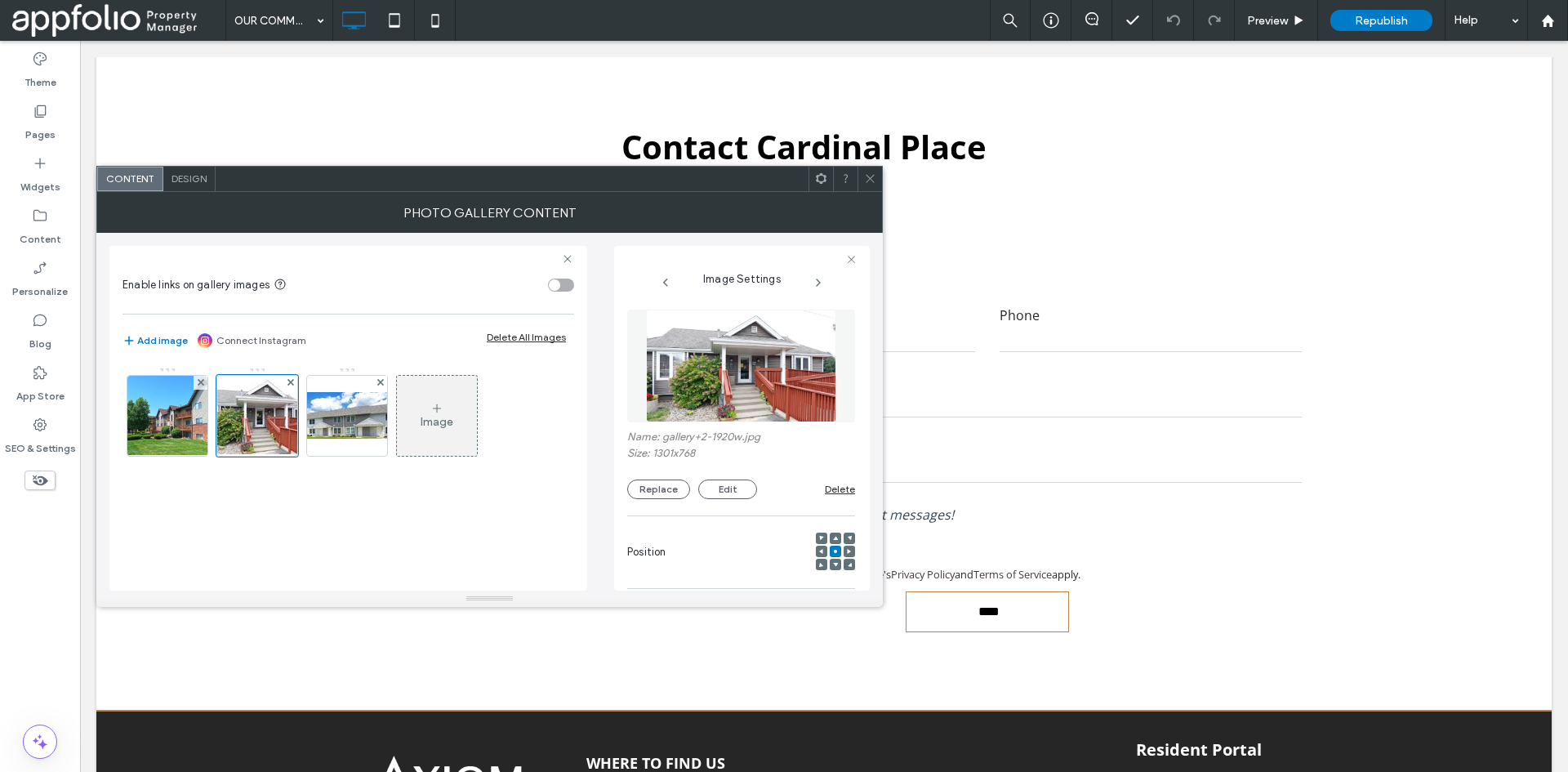
scroll to position [0, 0]
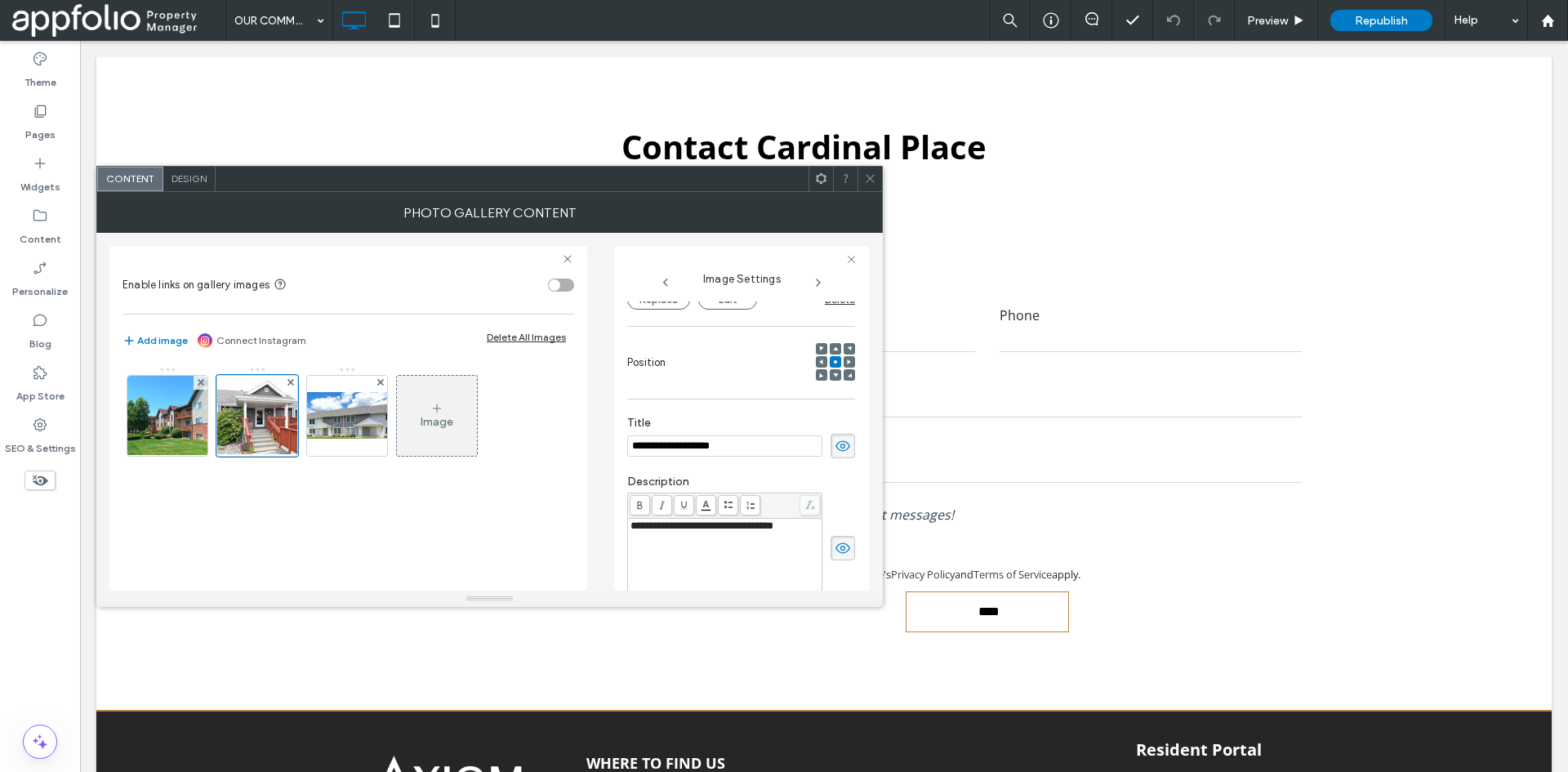
click at [352, 395] on img at bounding box center [347, 416] width 130 height 46
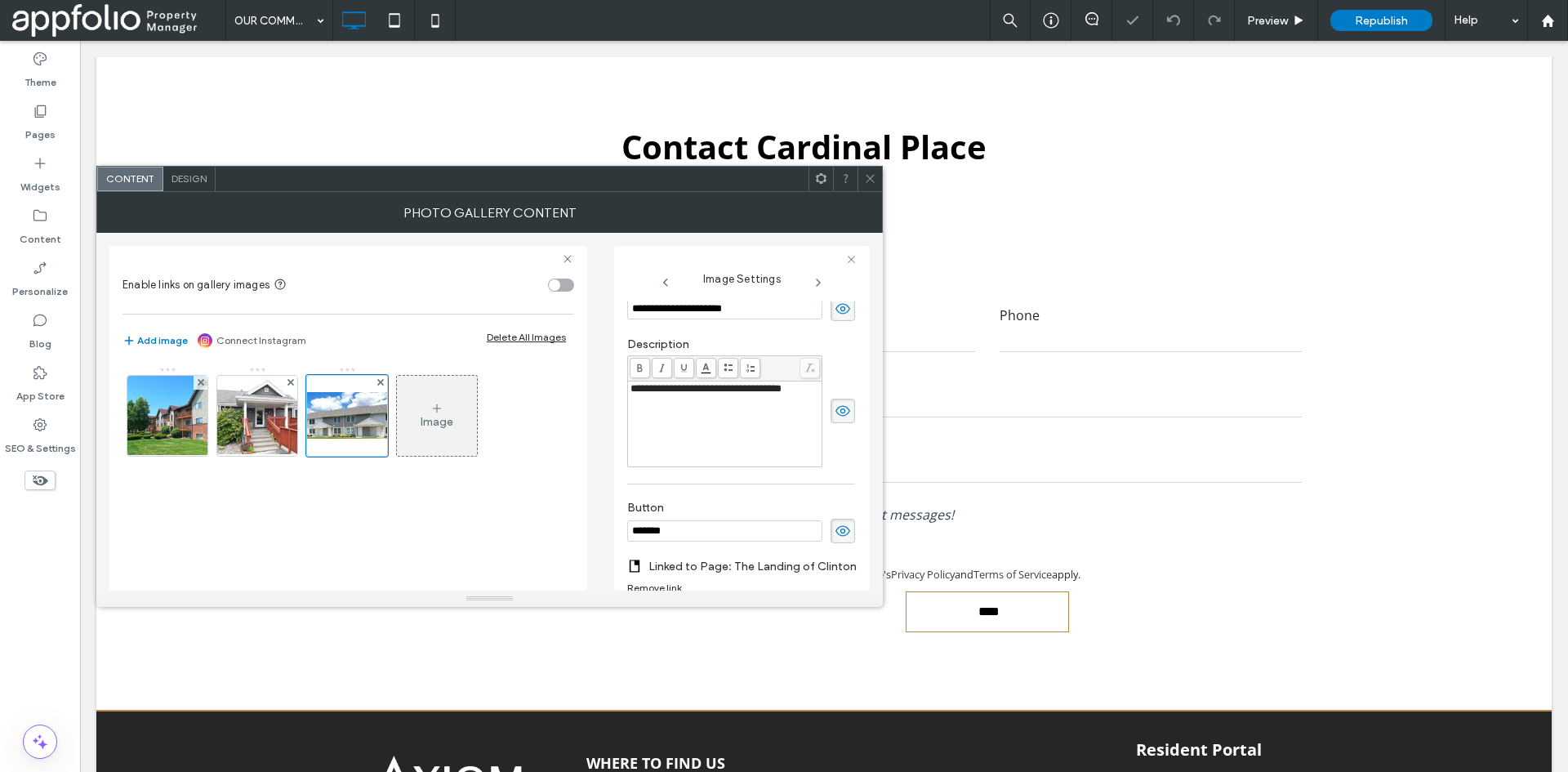
scroll to position [483, 0]
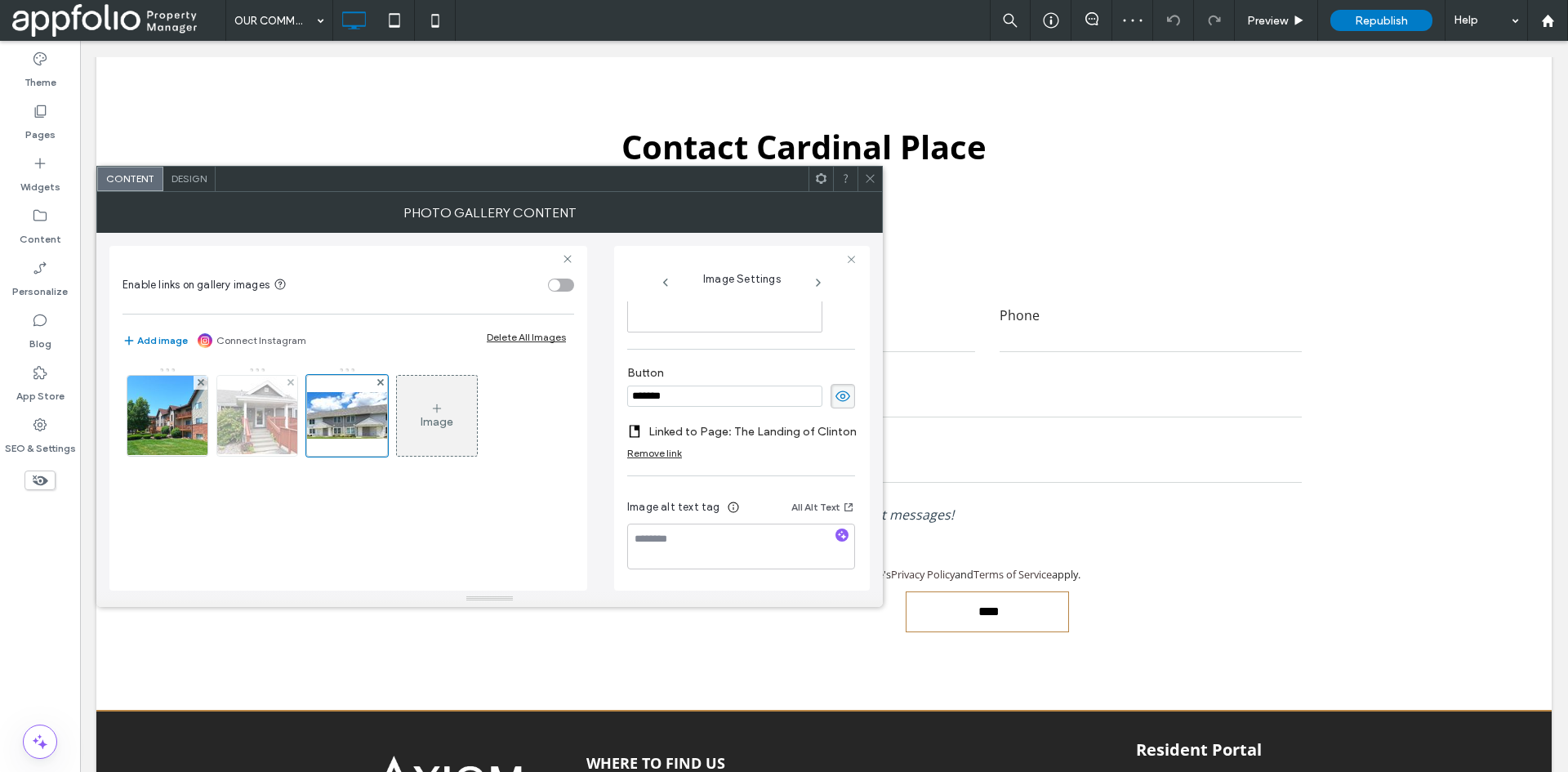
click at [269, 427] on img at bounding box center [257, 416] width 130 height 78
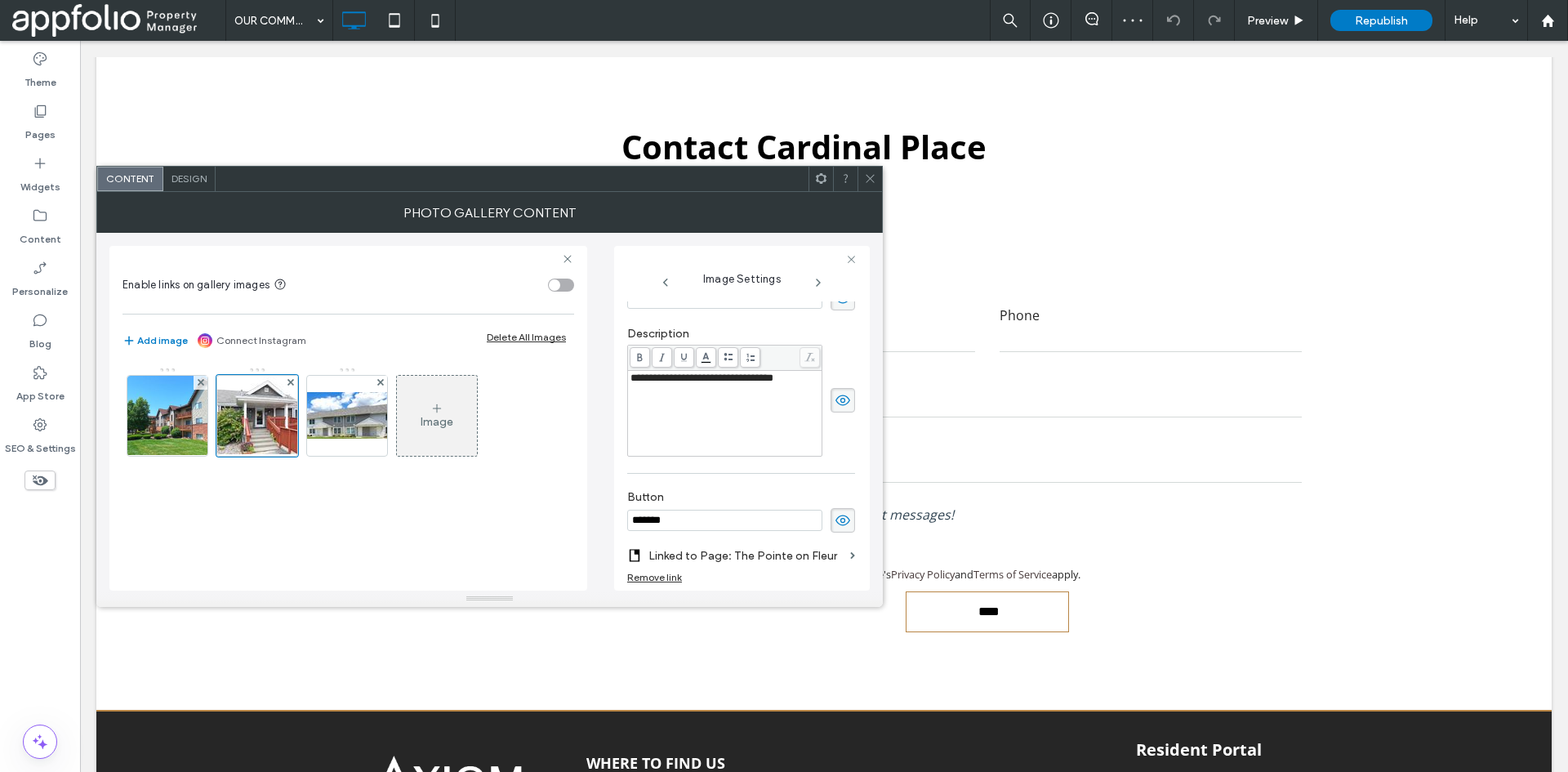
scroll to position [462, 0]
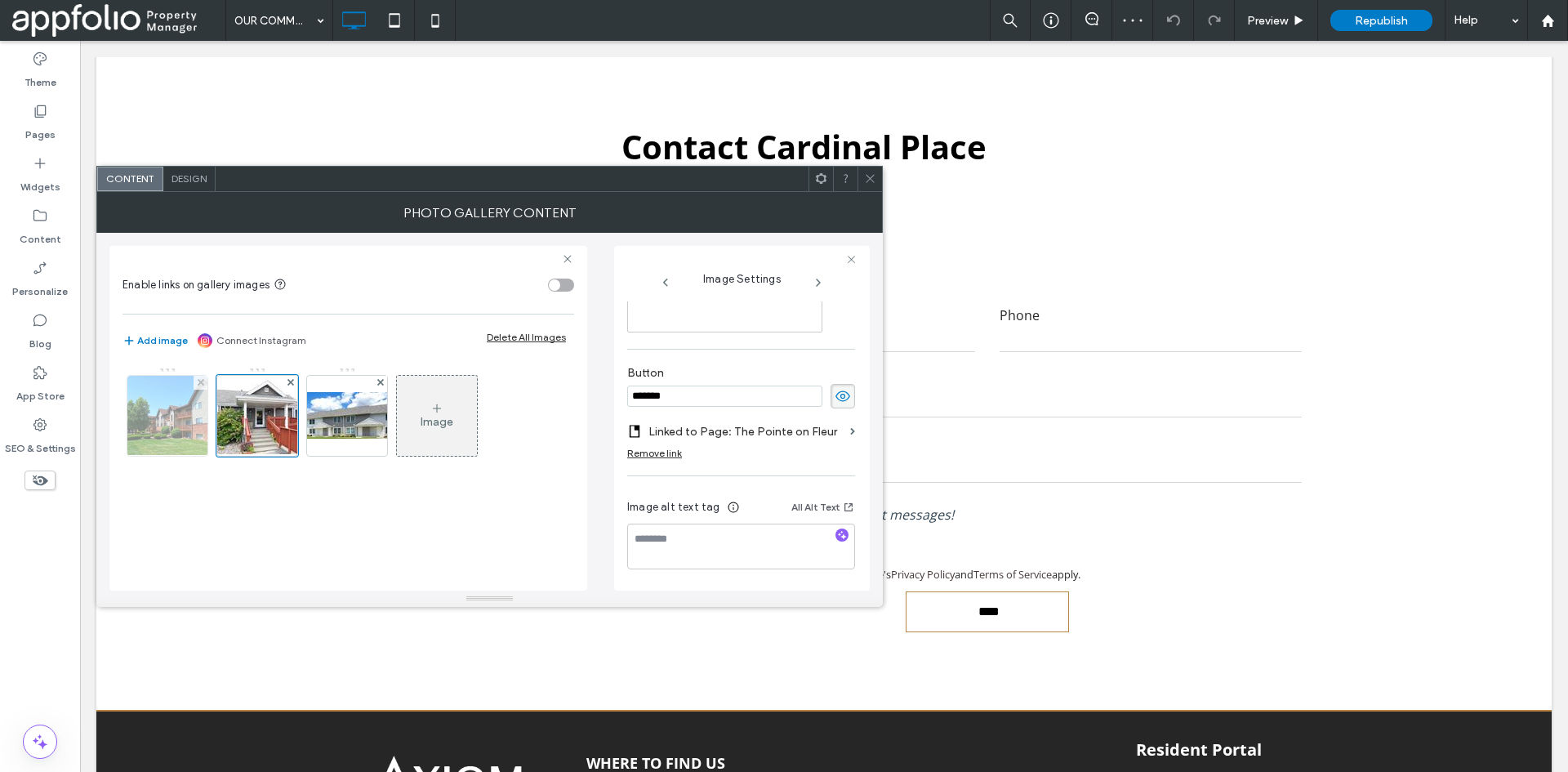
click at [173, 416] on img at bounding box center [167, 416] width 81 height 81
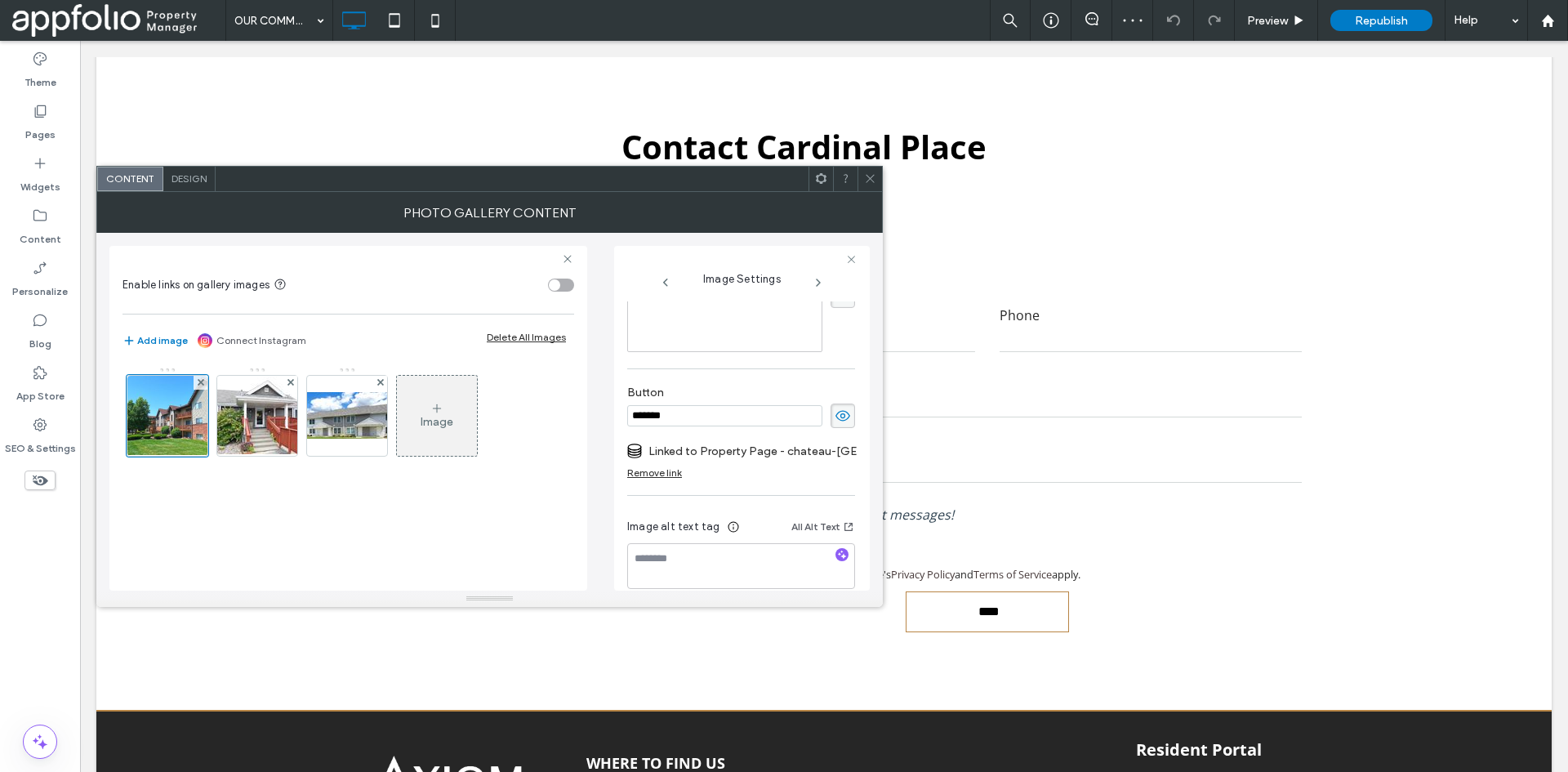
scroll to position [471, 0]
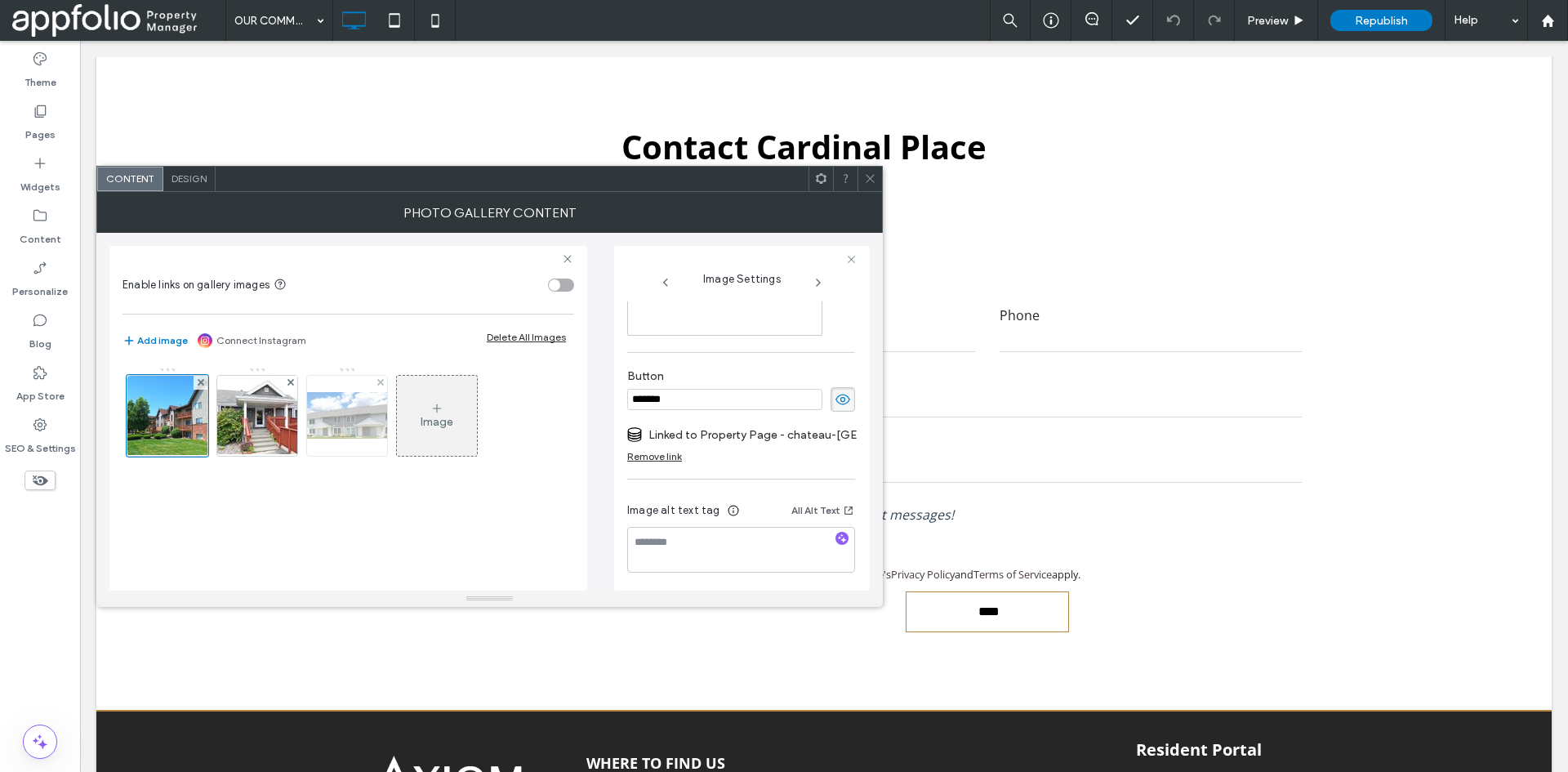
click at [363, 424] on img at bounding box center [347, 416] width 130 height 46
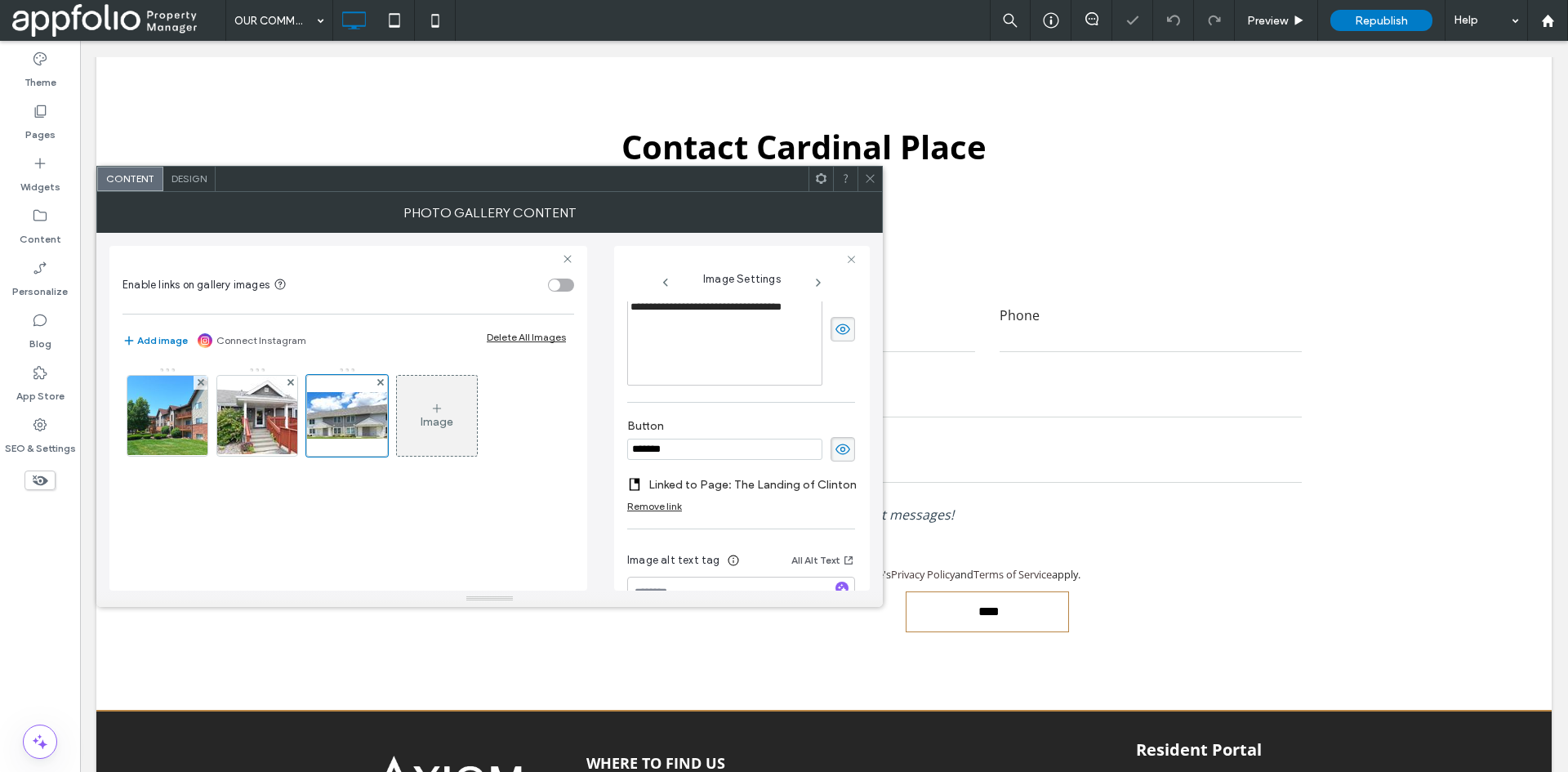
scroll to position [483, 0]
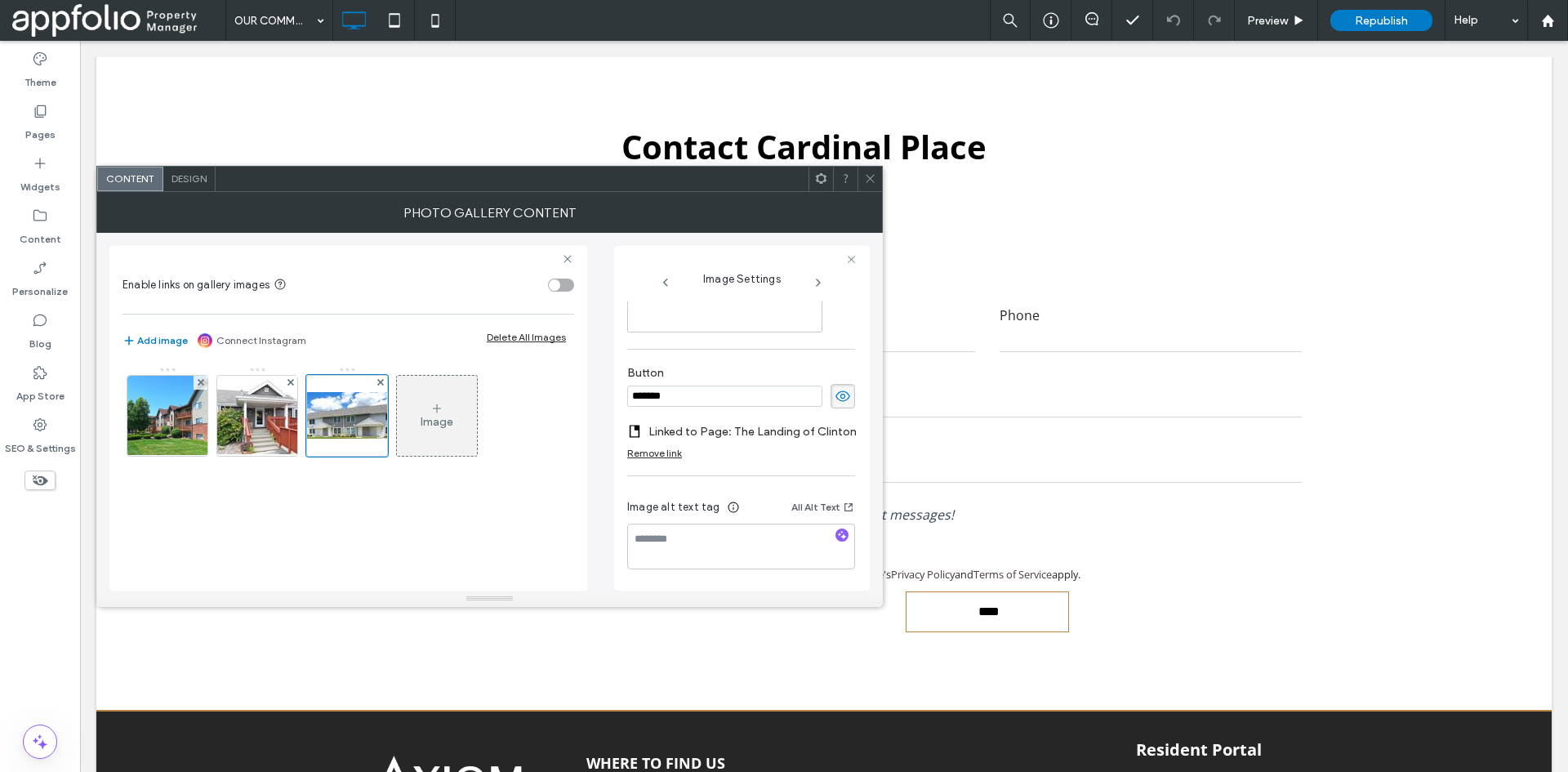
click at [327, 193] on div "Photo Gallery Content" at bounding box center [489, 213] width 786 height 41
click at [868, 184] on icon at bounding box center [870, 178] width 12 height 12
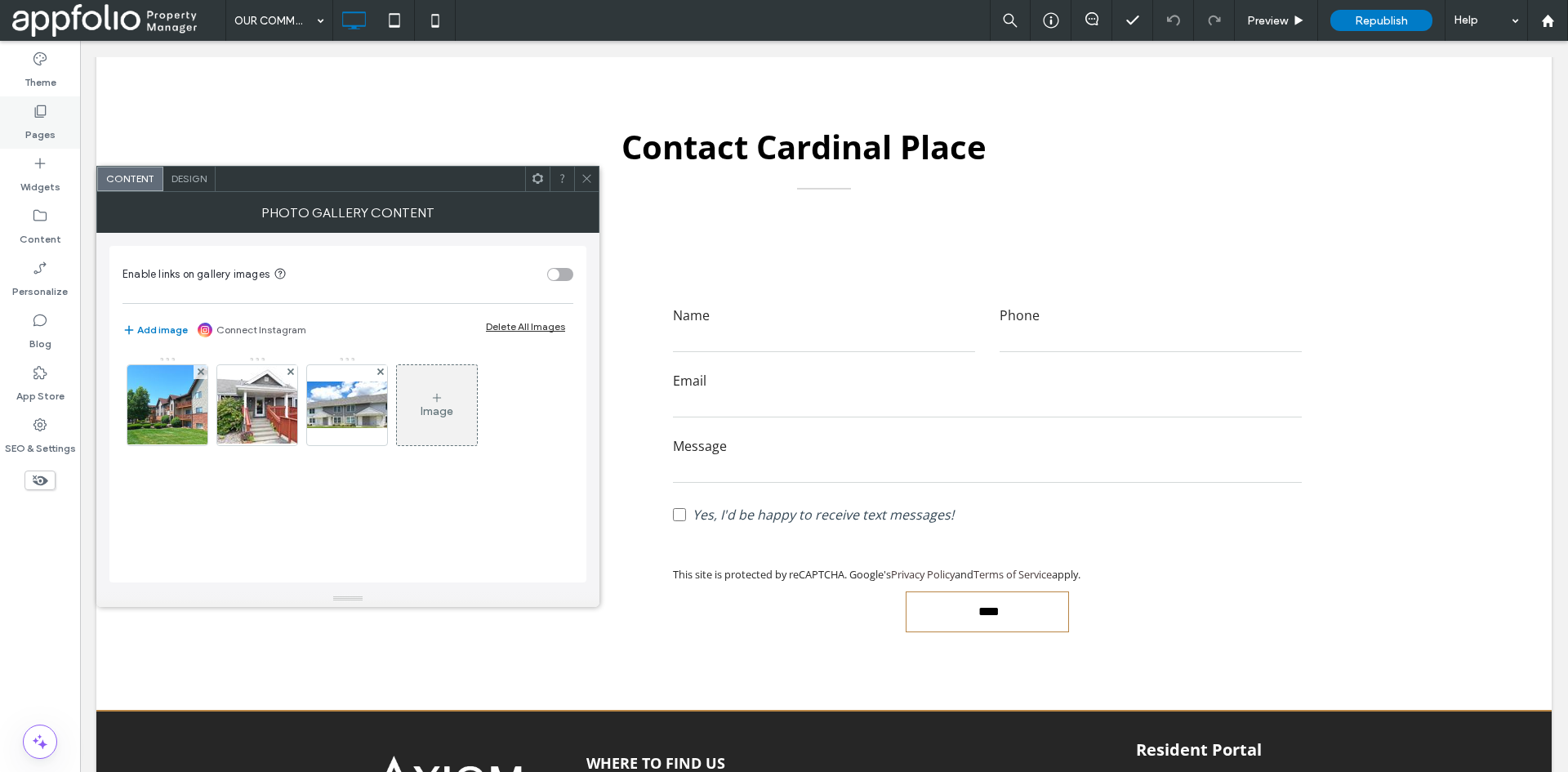
click at [39, 121] on label "Pages" at bounding box center [40, 131] width 31 height 23
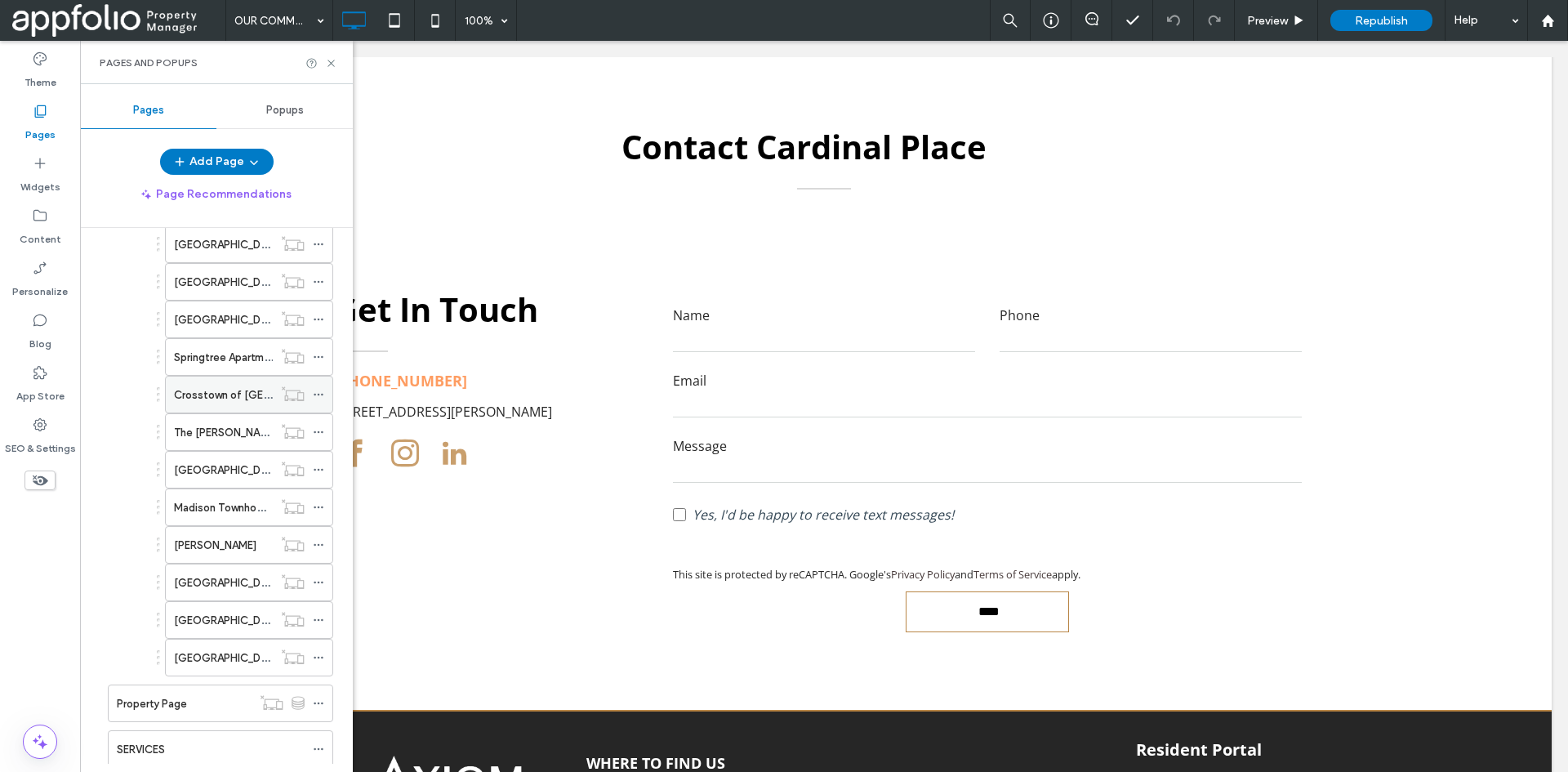
scroll to position [409, 0]
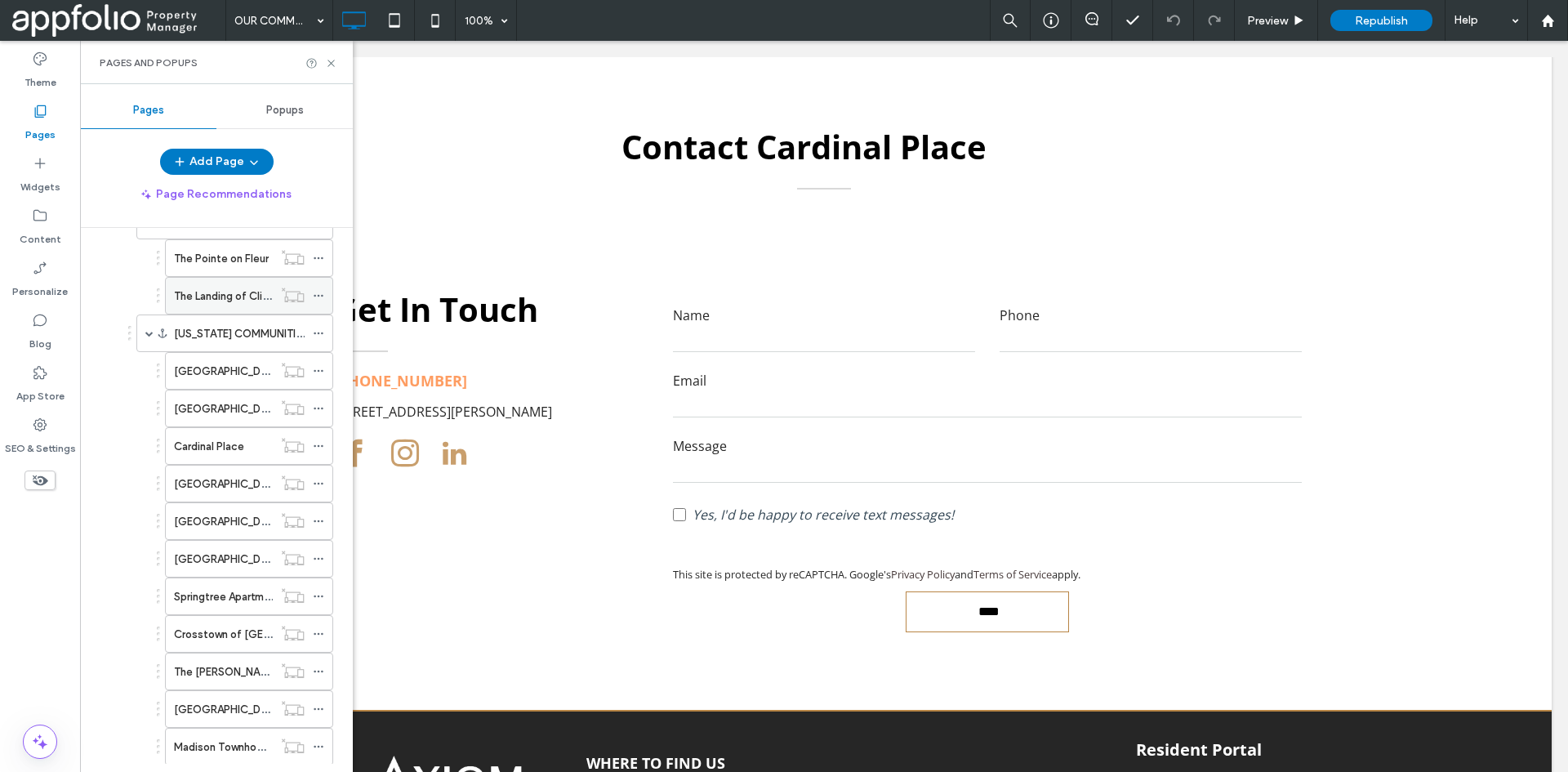
click at [248, 297] on label "The Landing of Clinton" at bounding box center [229, 296] width 111 height 29
click at [330, 68] on icon at bounding box center [330, 63] width 12 height 12
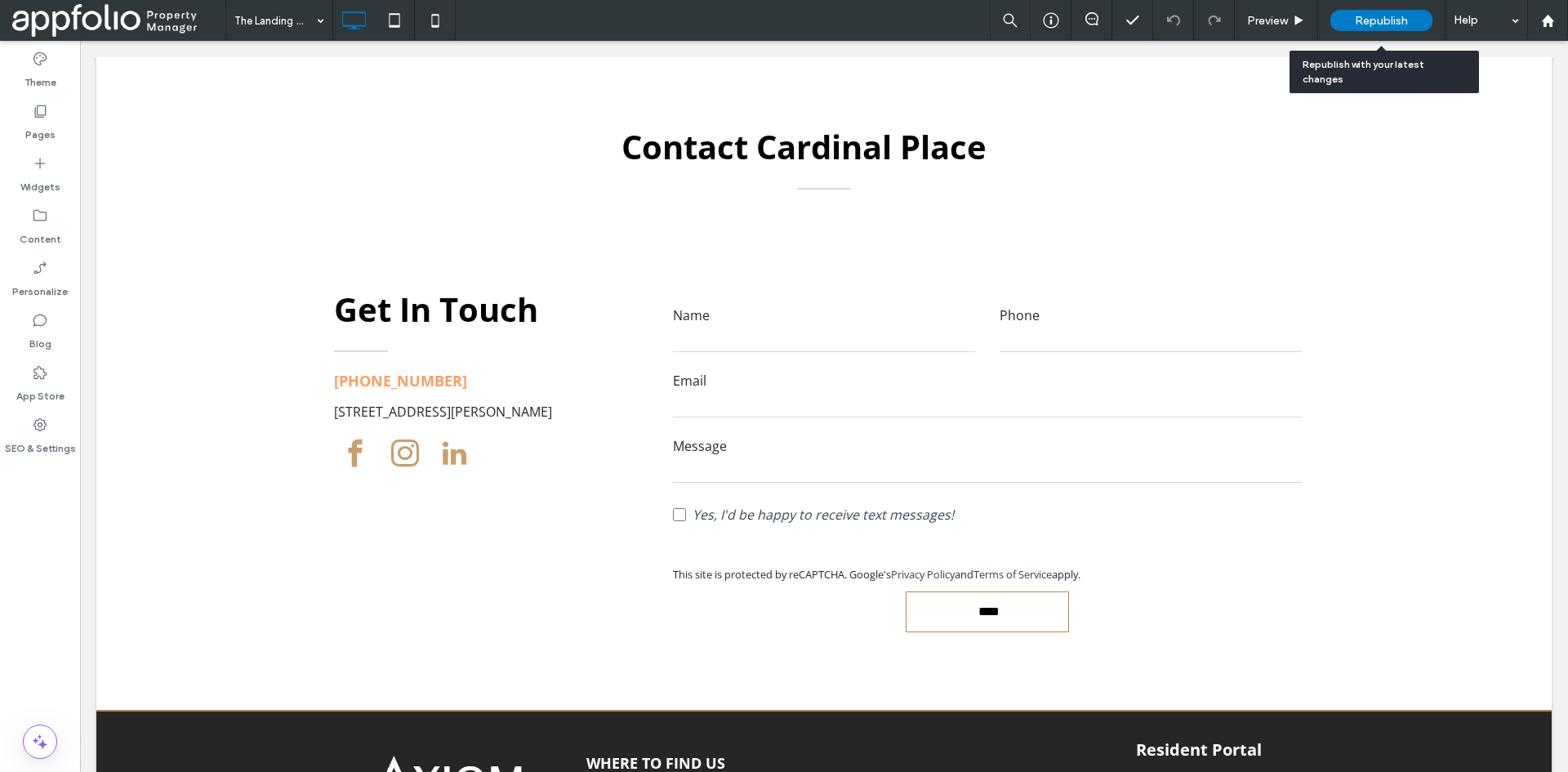
click at [1340, 29] on div "Republish" at bounding box center [1381, 20] width 102 height 21
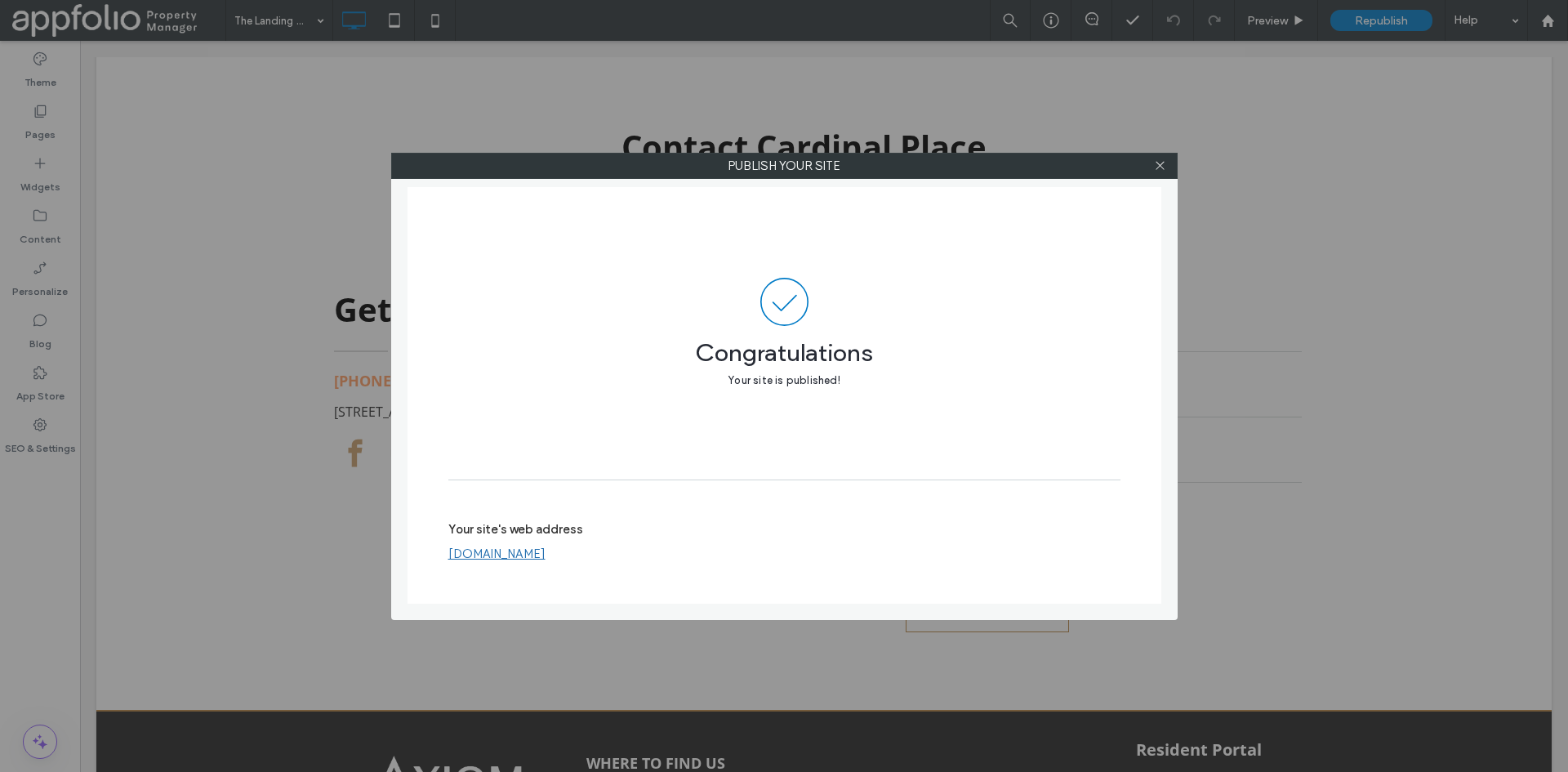
click at [403, 181] on div "Publish your site Congratulations Your site is published! Your site's web addre…" at bounding box center [784, 386] width 786 height 467
click at [1157, 161] on icon at bounding box center [1160, 165] width 12 height 12
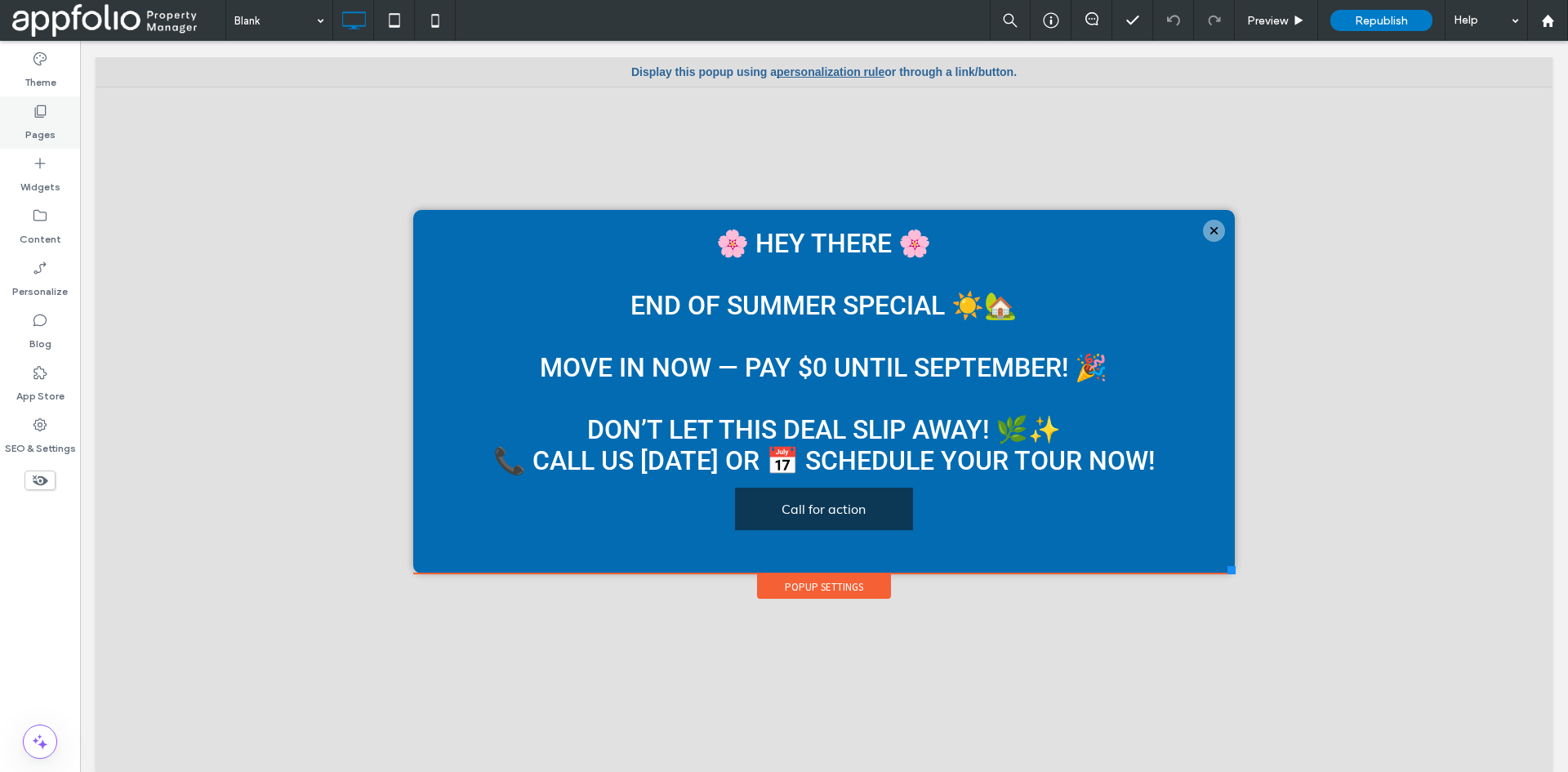
click at [53, 114] on div "Pages" at bounding box center [40, 122] width 80 height 53
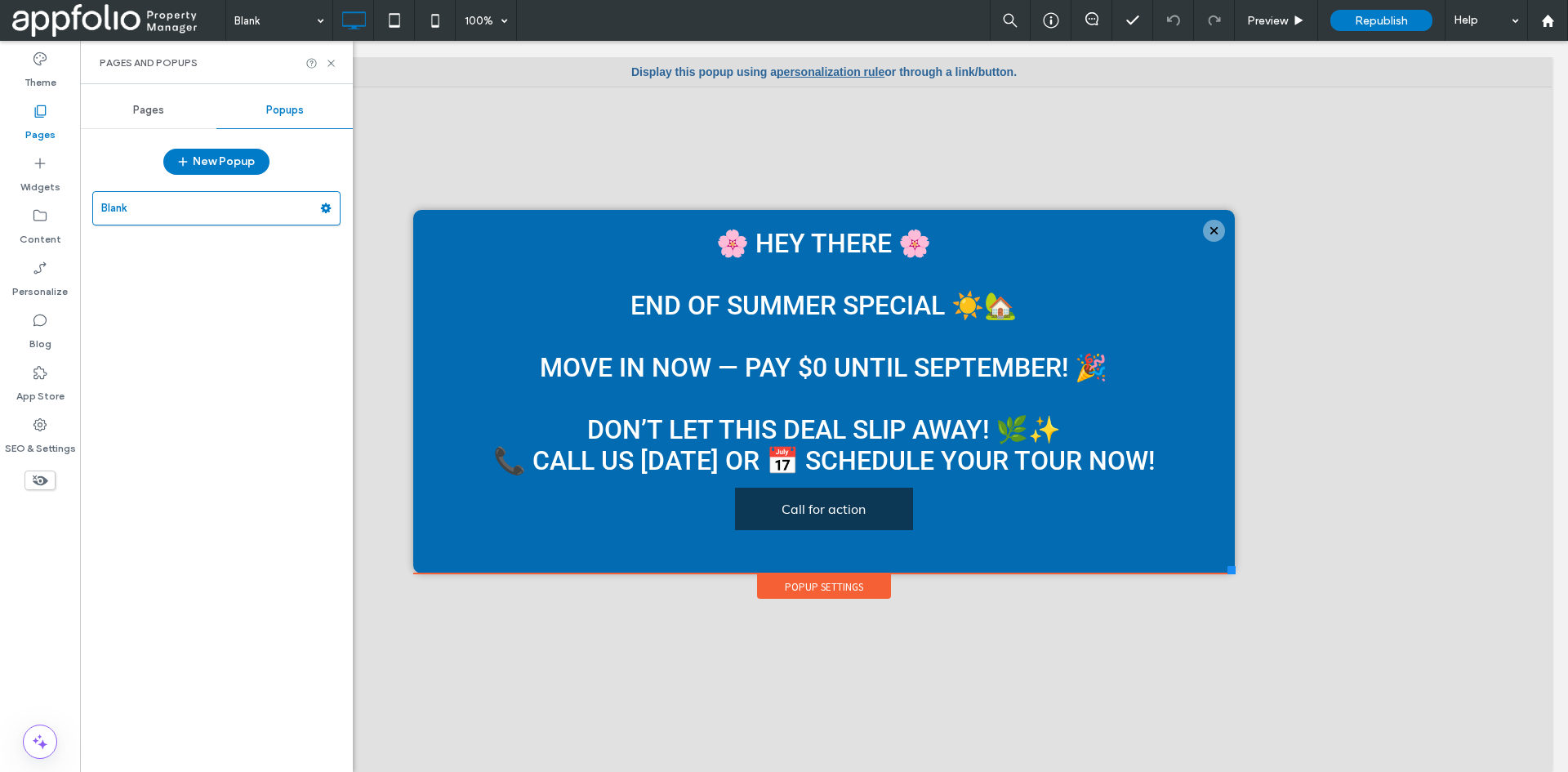
click at [154, 115] on span "Pages" at bounding box center [149, 110] width 31 height 13
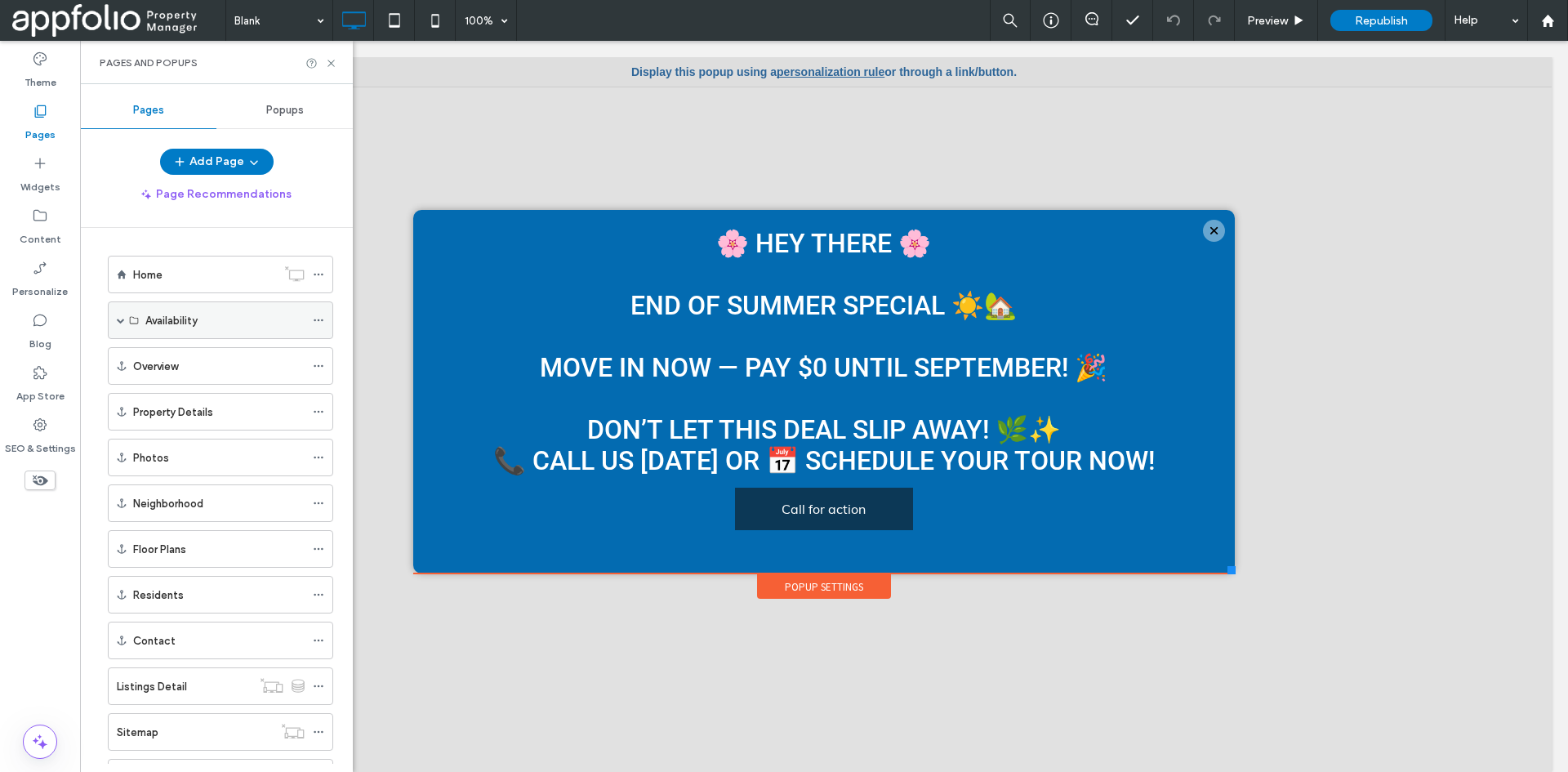
click at [185, 322] on label "Availability" at bounding box center [171, 320] width 53 height 29
click at [124, 318] on span at bounding box center [120, 320] width 8 height 8
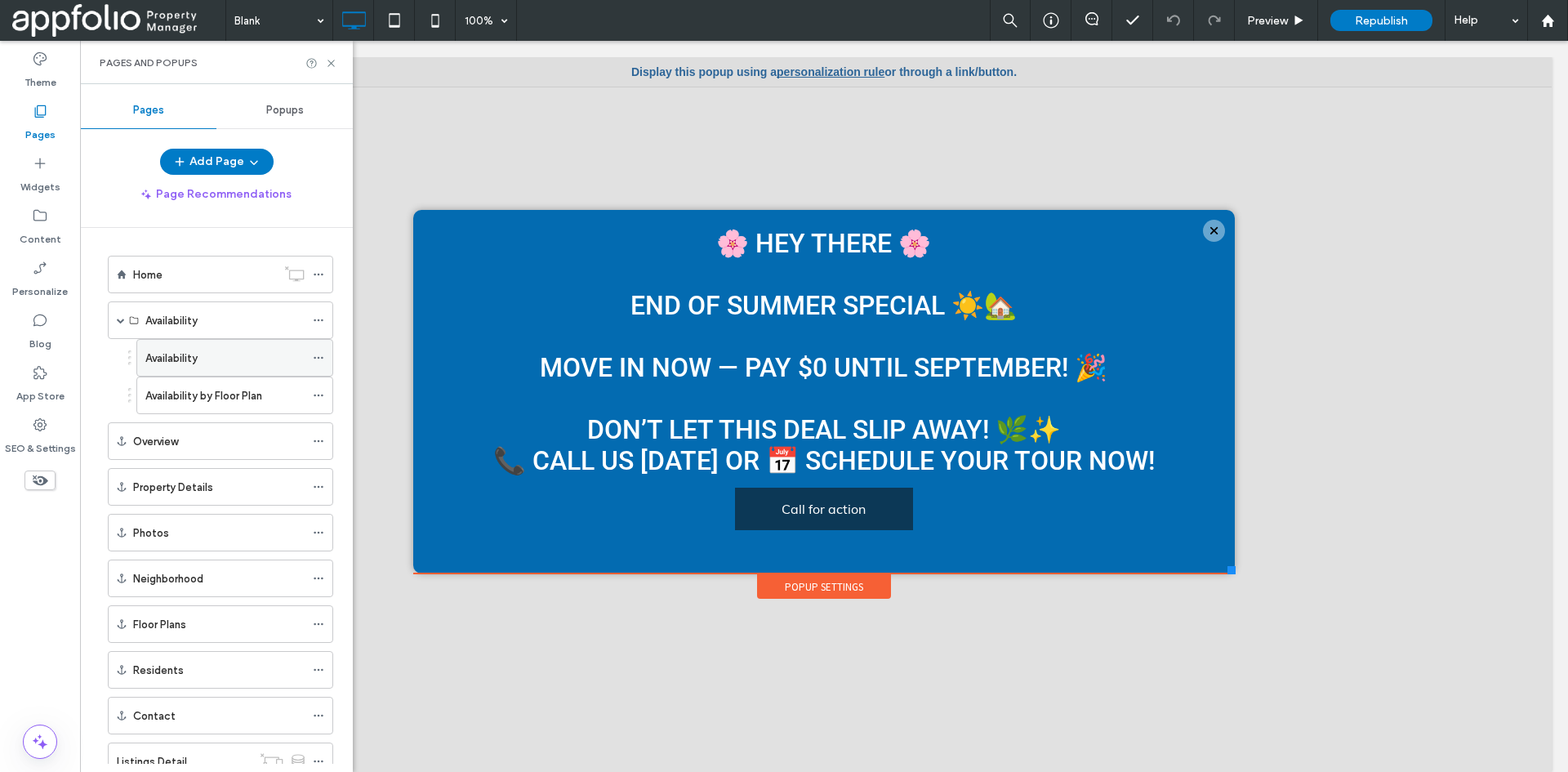
click at [216, 367] on div "Availability" at bounding box center [225, 357] width 159 height 36
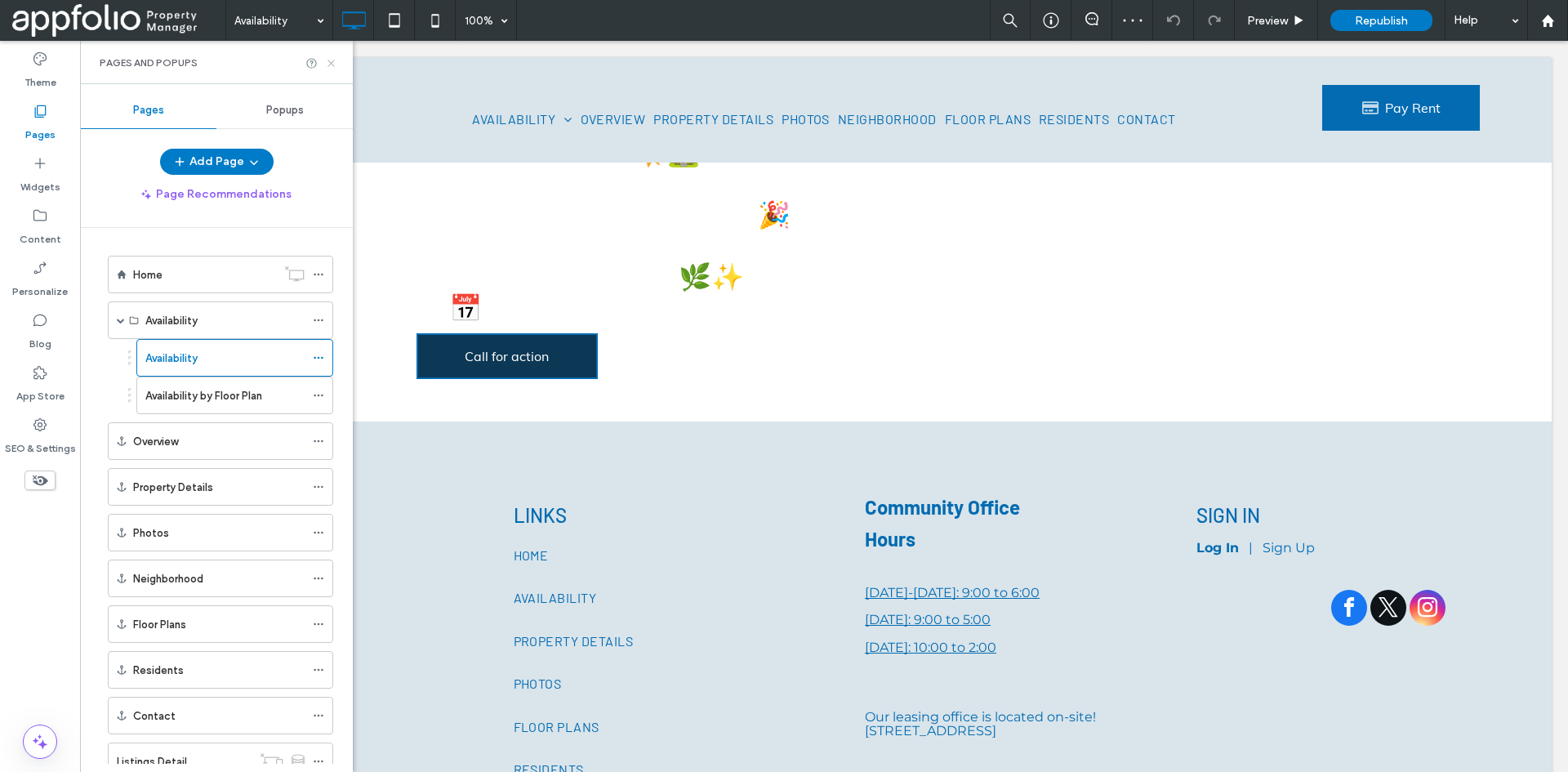
click at [333, 65] on use at bounding box center [330, 62] width 6 height 6
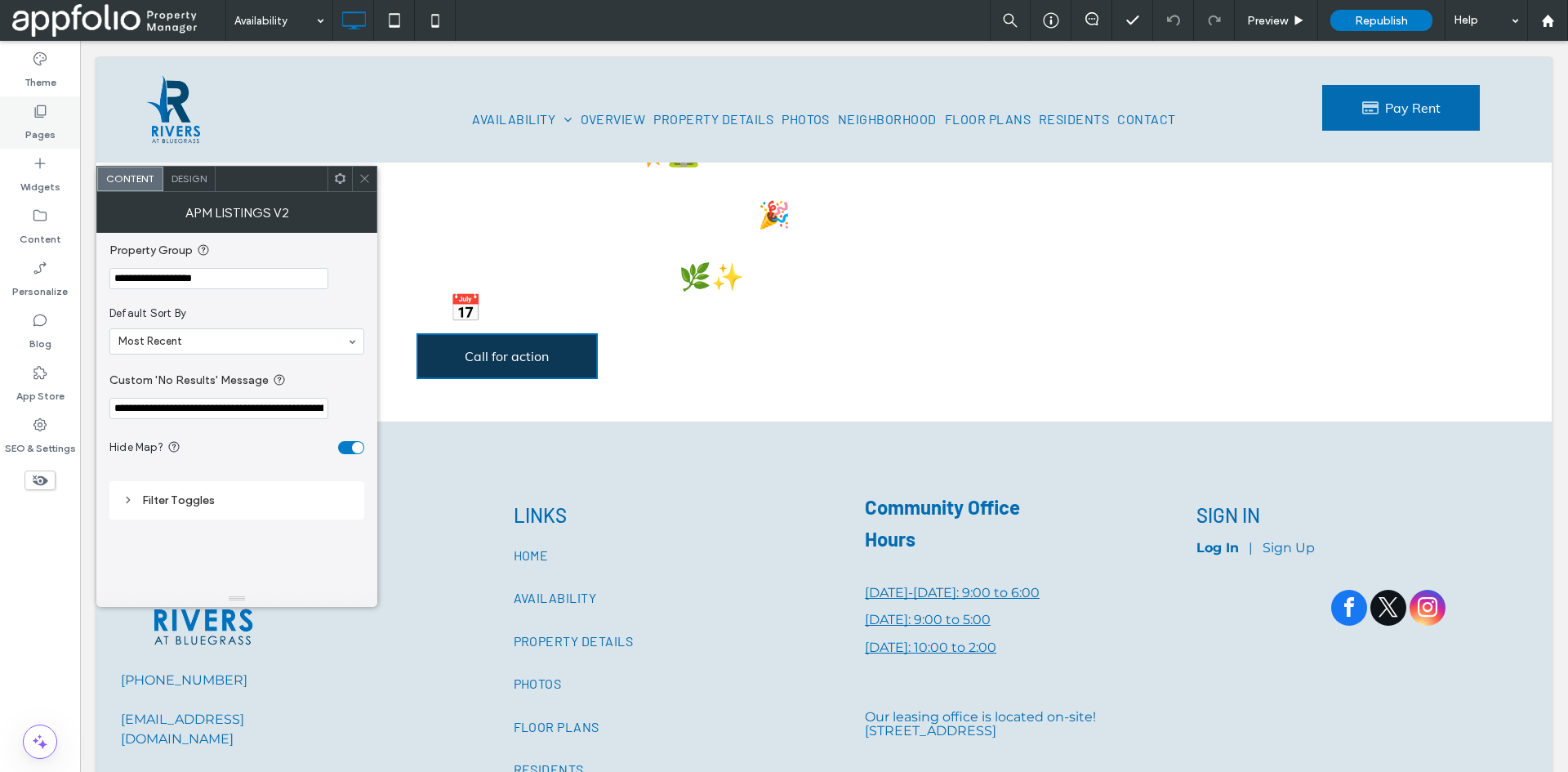
click at [35, 125] on label "Pages" at bounding box center [40, 131] width 31 height 23
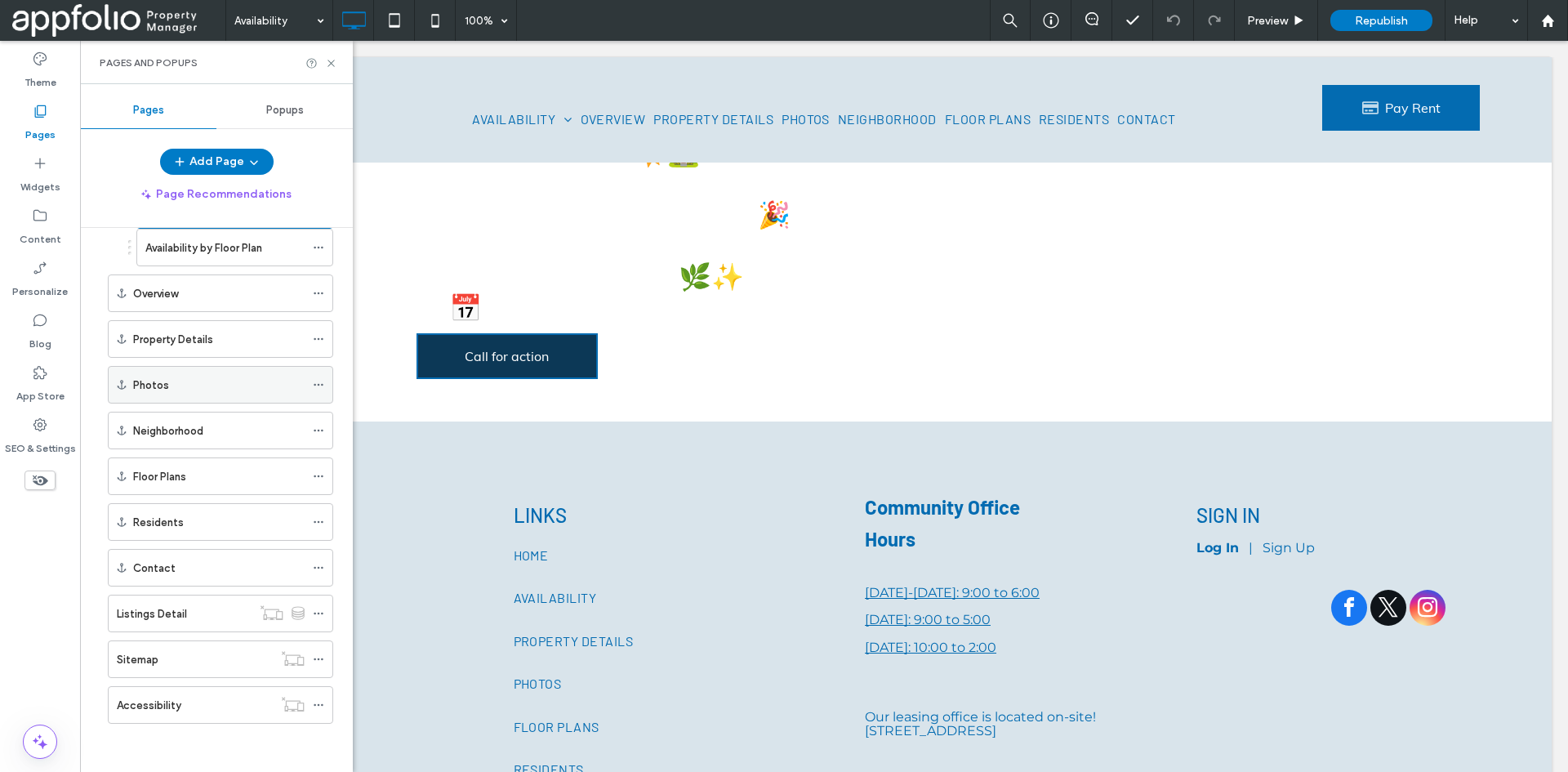
scroll to position [149, 0]
click at [210, 613] on div "Listings Detail" at bounding box center [184, 613] width 135 height 18
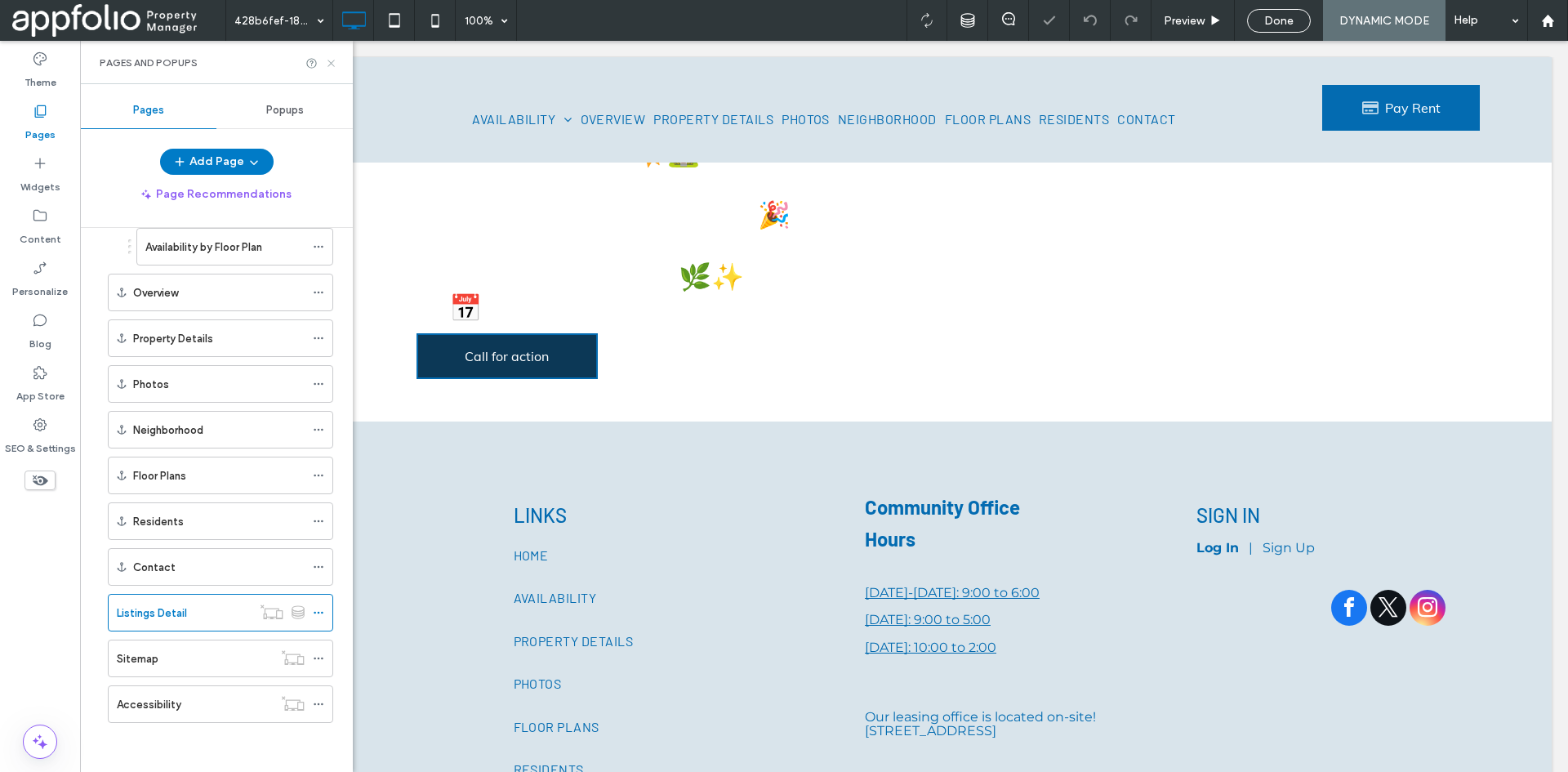
click at [332, 57] on icon at bounding box center [330, 63] width 12 height 12
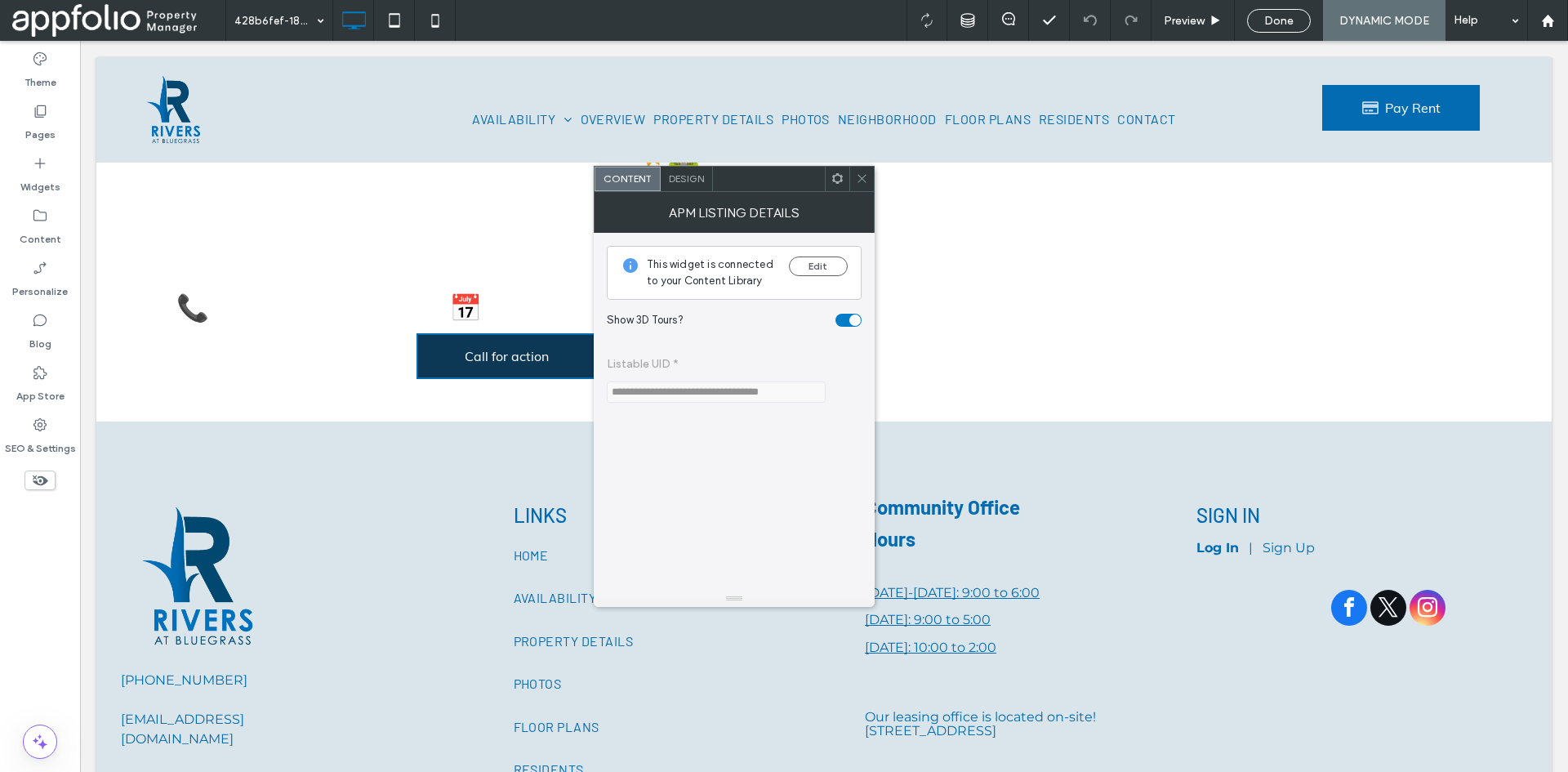
click at [870, 178] on div at bounding box center [861, 179] width 24 height 24
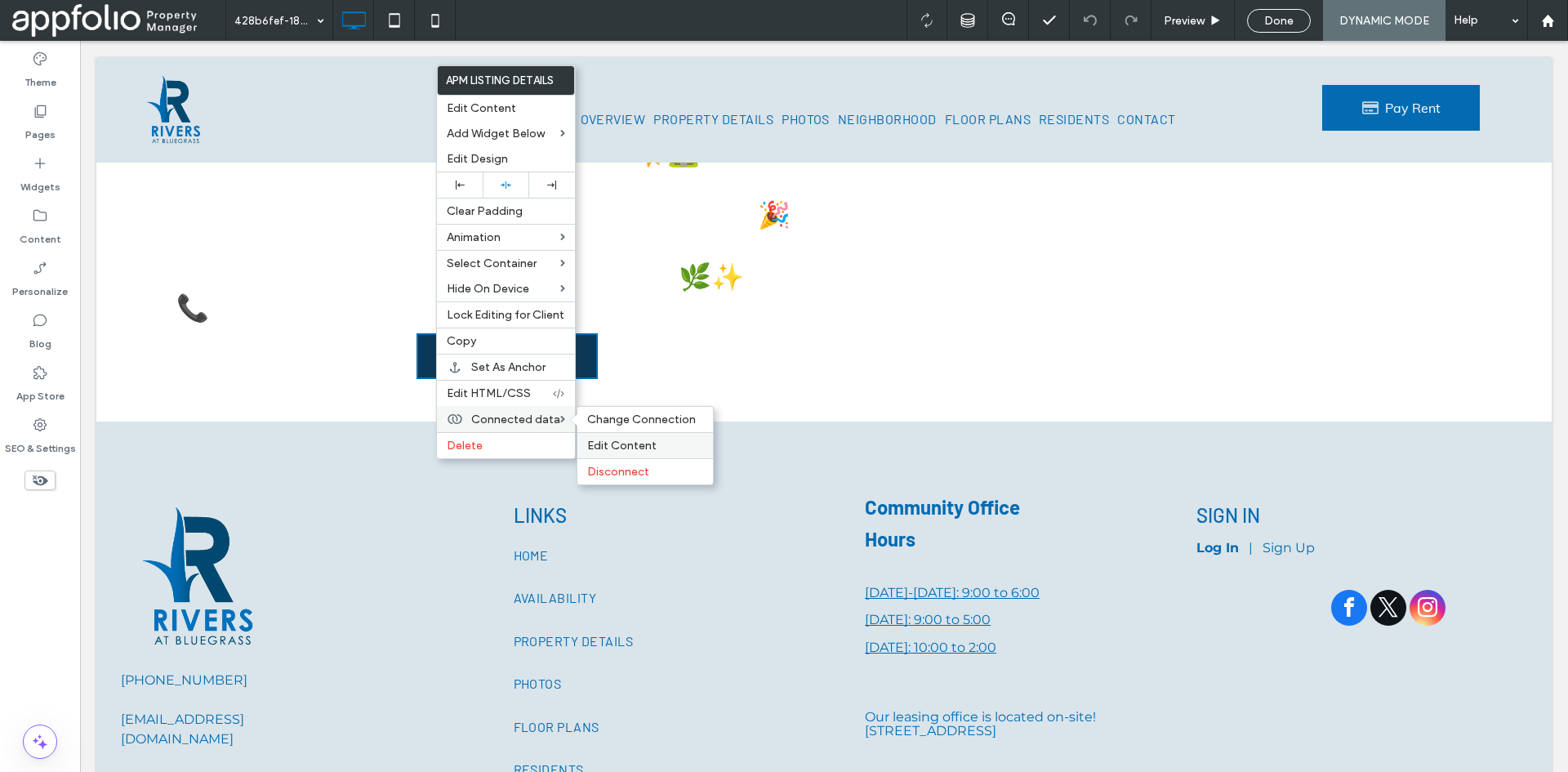
click at [613, 434] on div "Edit Content" at bounding box center [645, 445] width 136 height 26
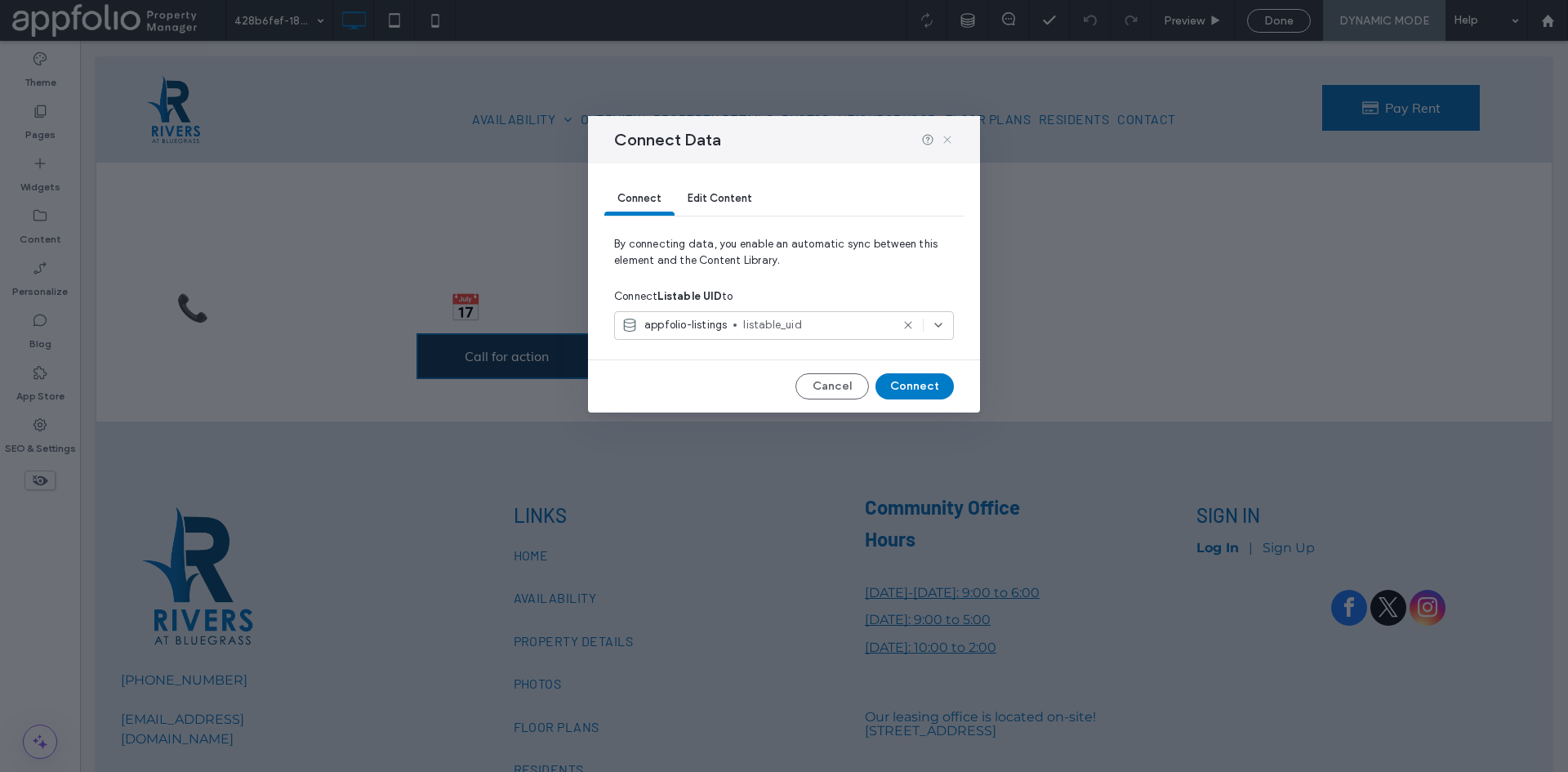
click at [949, 142] on use at bounding box center [947, 140] width 7 height 7
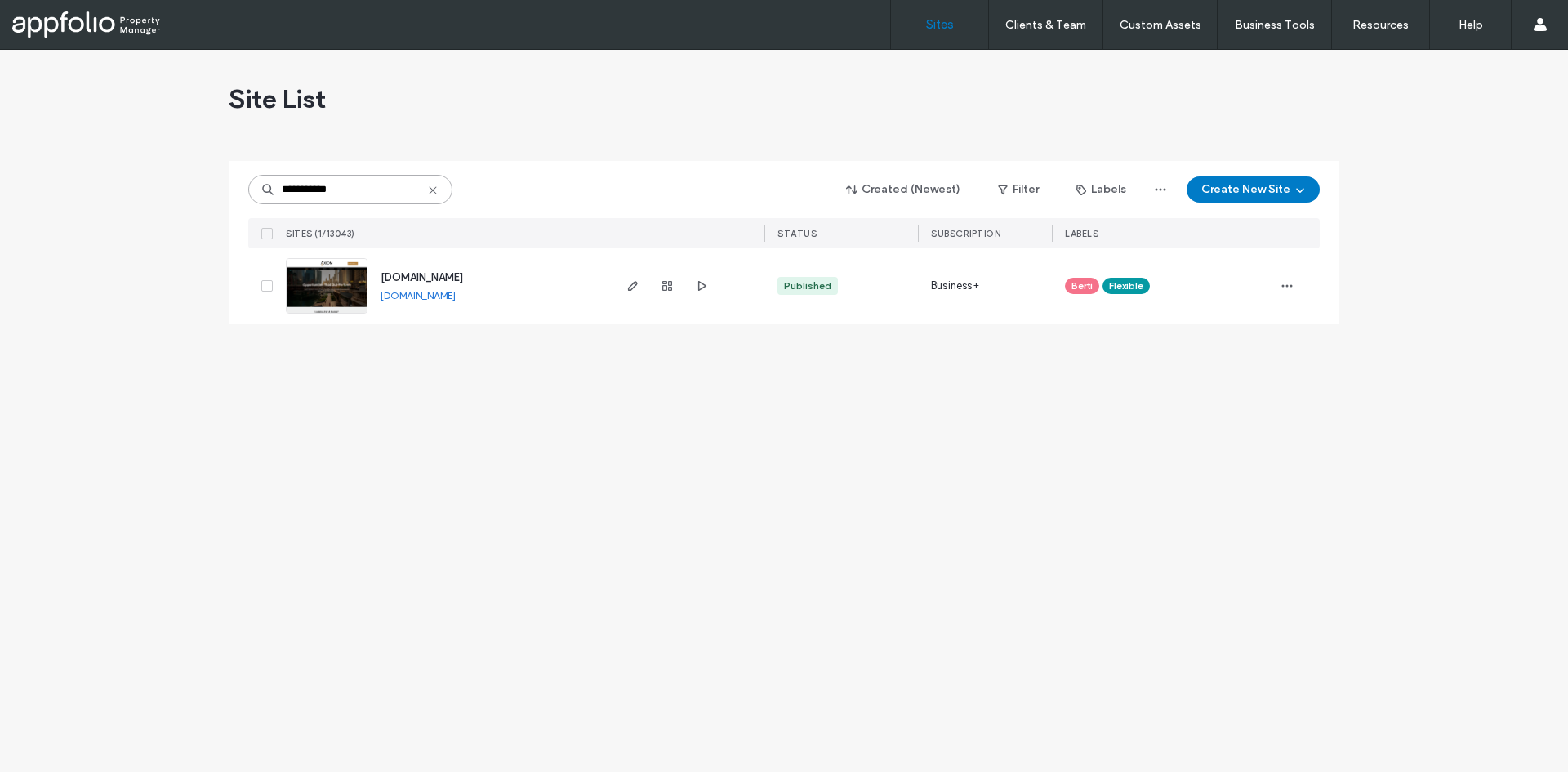
click at [341, 182] on input "**********" at bounding box center [350, 190] width 204 height 30
click at [362, 185] on input "**********" at bounding box center [350, 190] width 204 height 30
type input "**********"
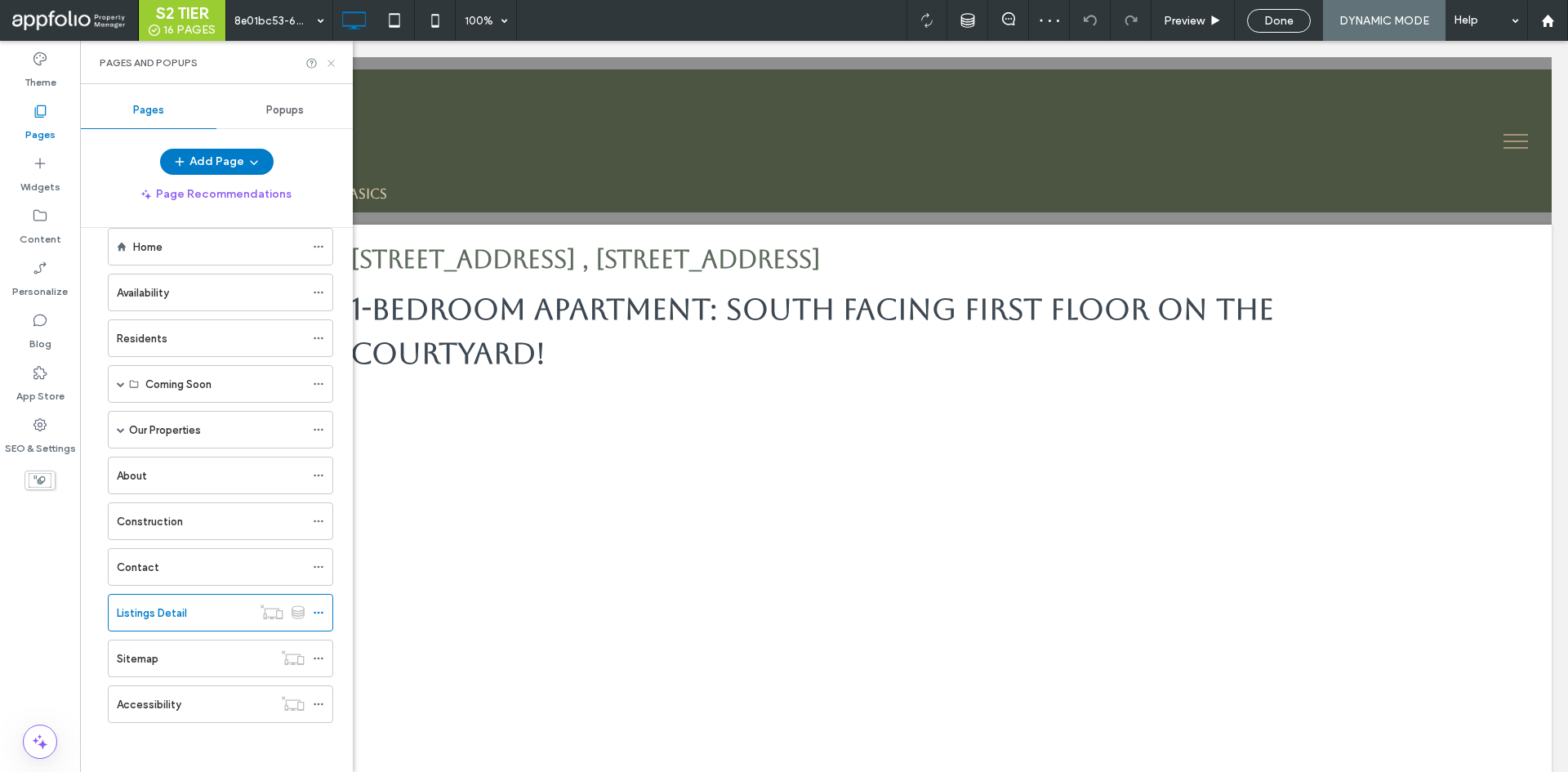
drag, startPoint x: 330, startPoint y: 62, endPoint x: 249, endPoint y: 22, distance: 90.3
click at [330, 62] on use at bounding box center [330, 62] width 6 height 6
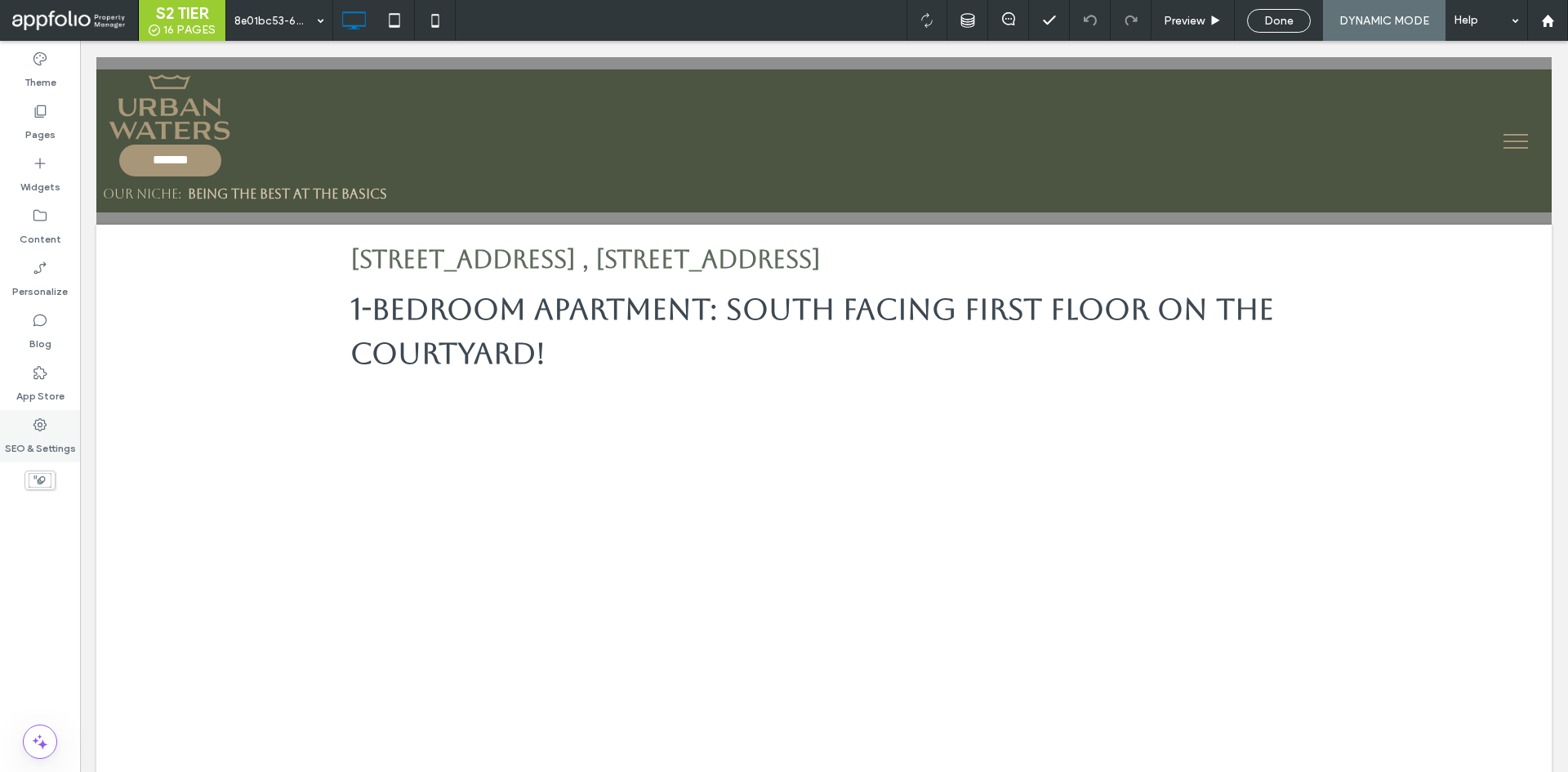
click at [51, 432] on div "SEO & Settings" at bounding box center [40, 436] width 80 height 53
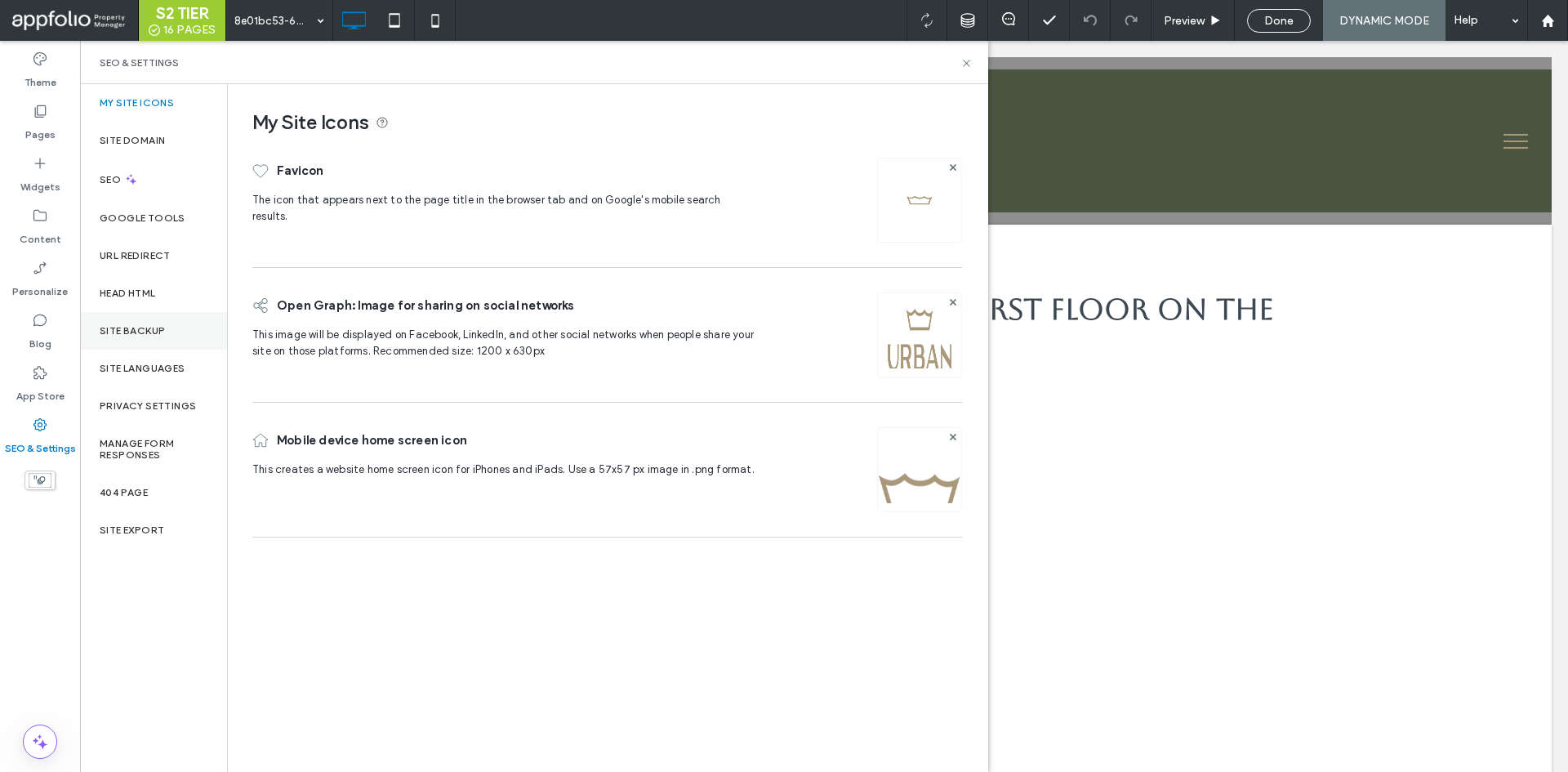
click at [181, 324] on div "Site Backup" at bounding box center [154, 330] width 147 height 38
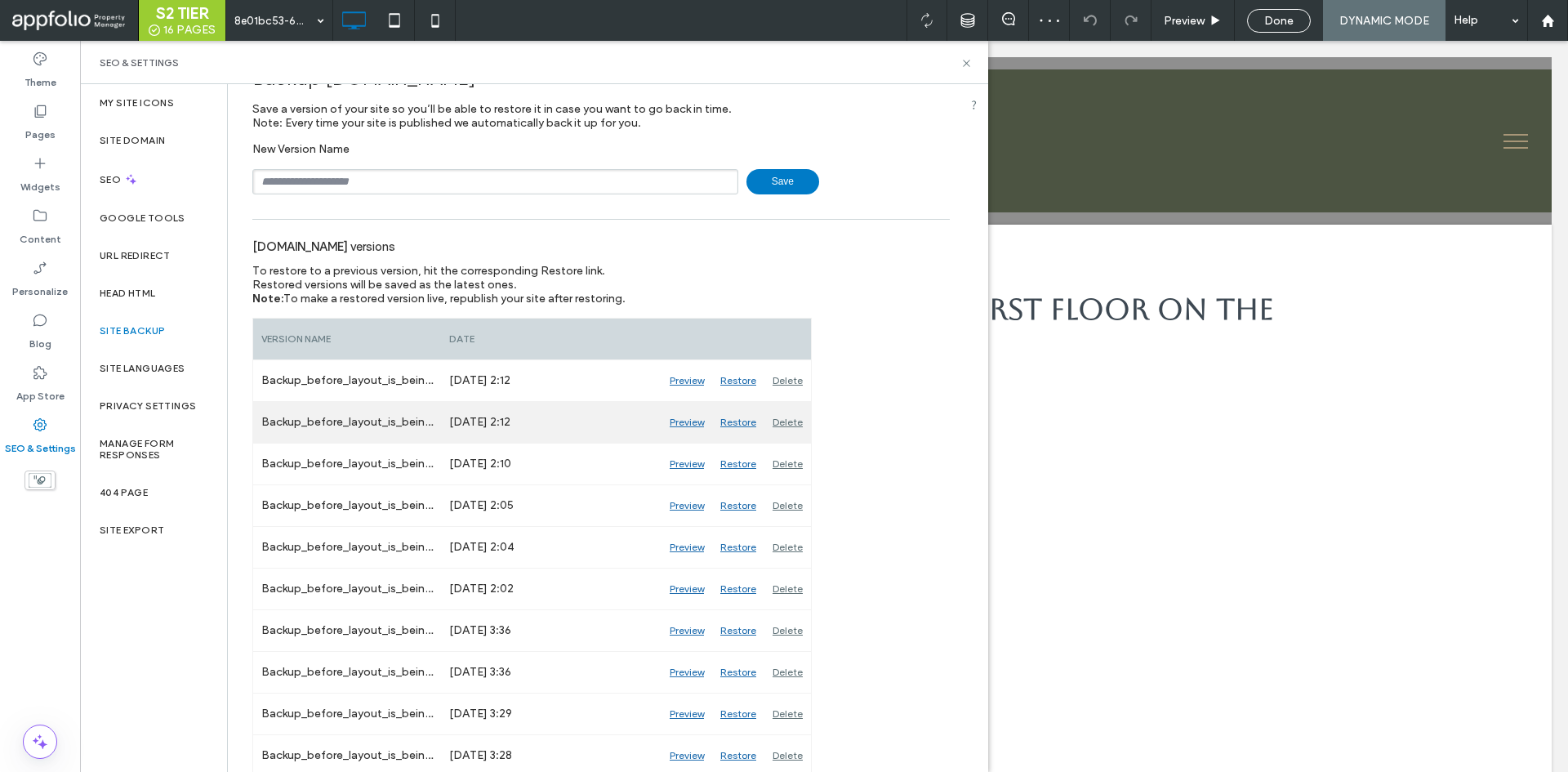
scroll to position [81, 0]
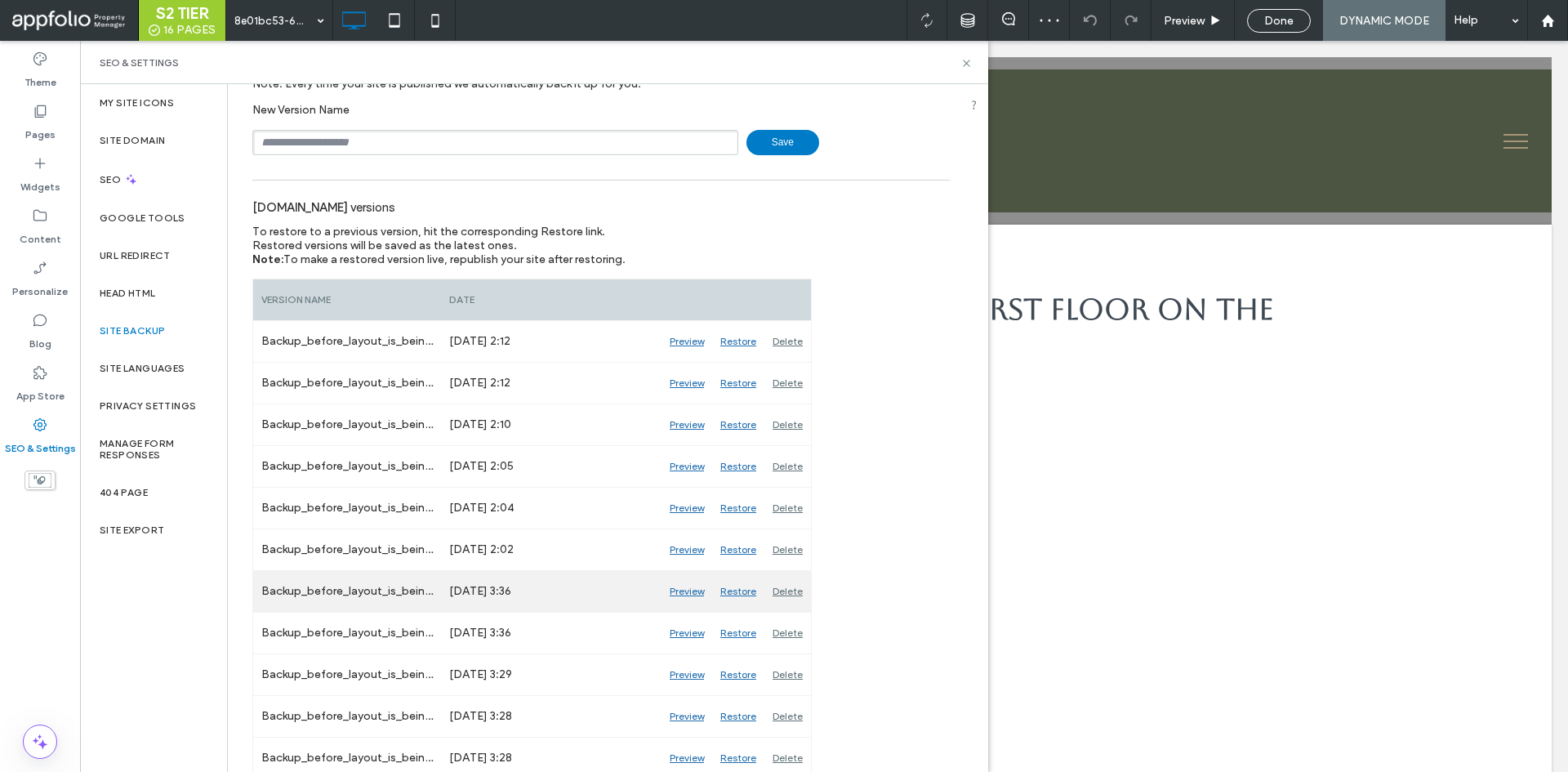
click at [687, 585] on div "Preview" at bounding box center [686, 591] width 51 height 41
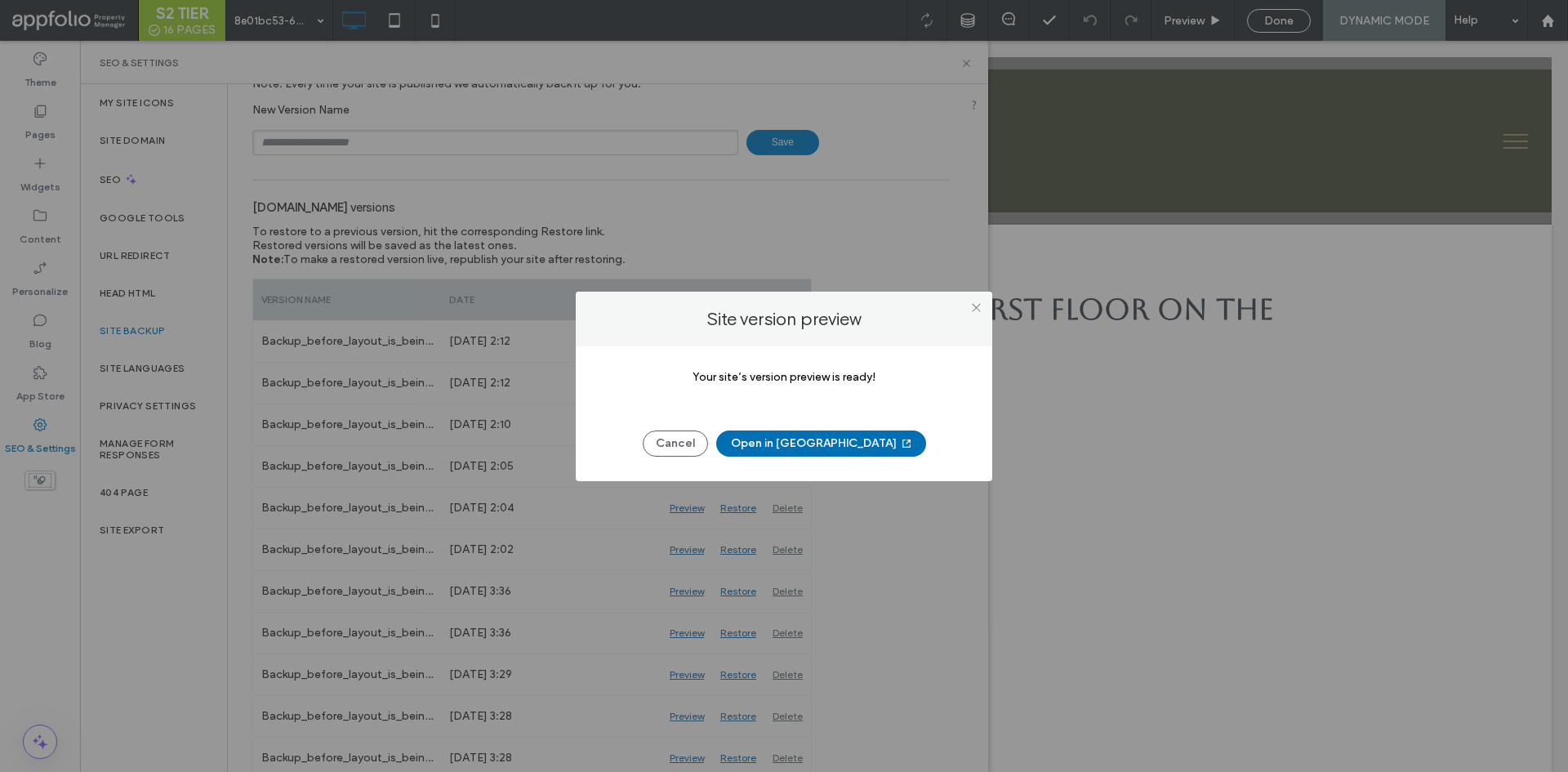
click at [782, 449] on button "Open in New Tab" at bounding box center [821, 443] width 210 height 26
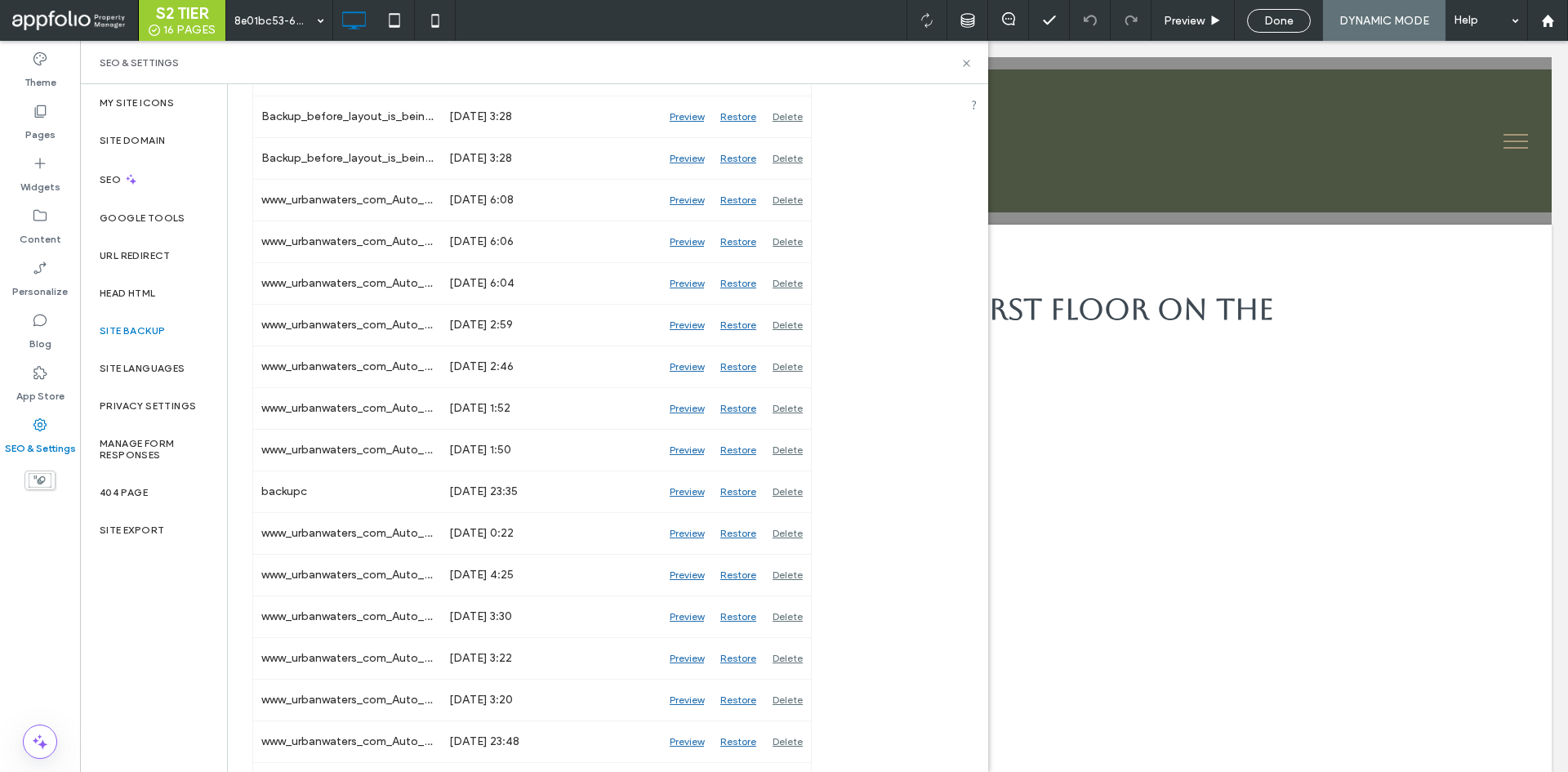
scroll to position [1063, 0]
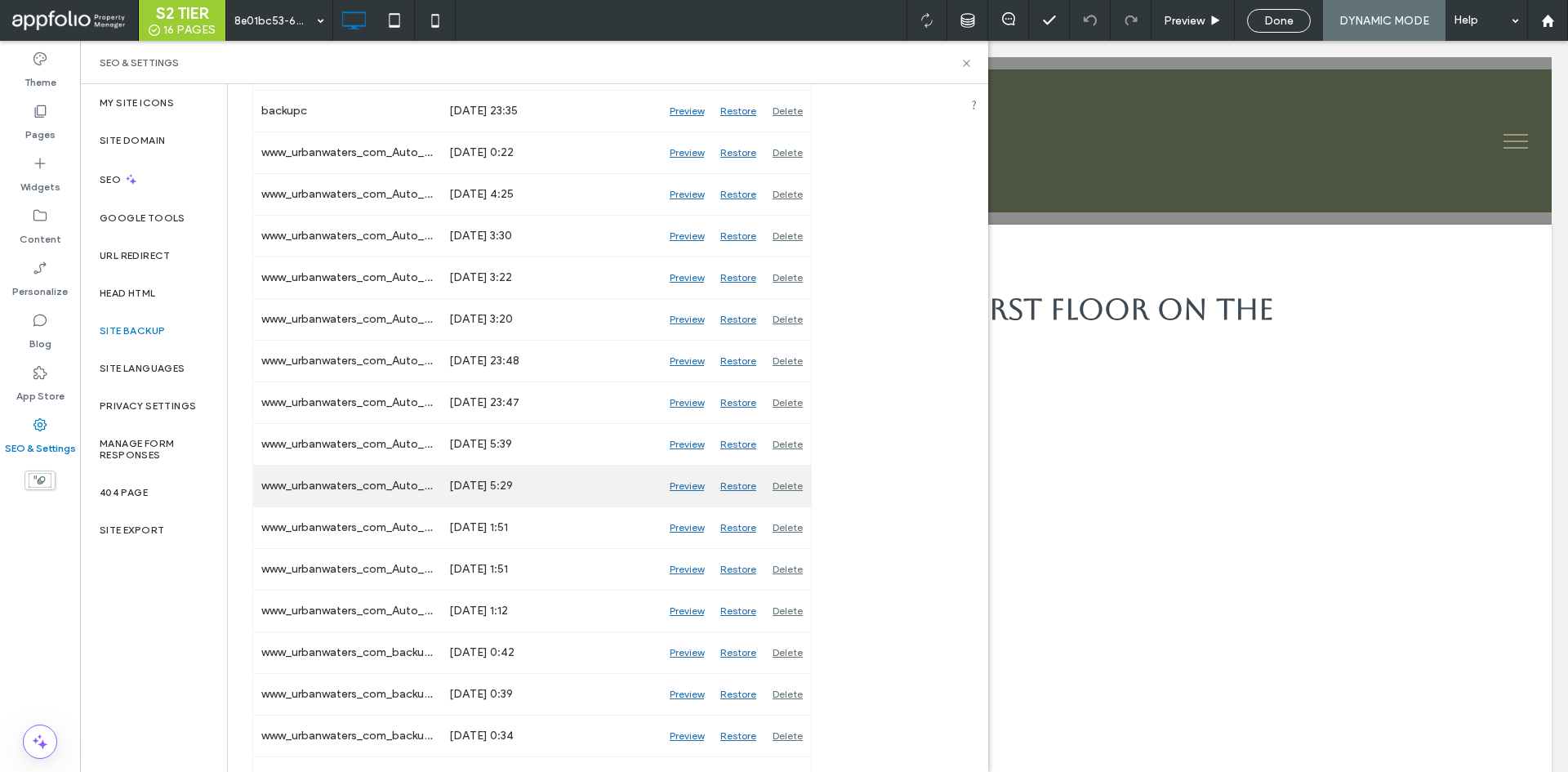
click at [698, 492] on div "Preview" at bounding box center [686, 486] width 51 height 41
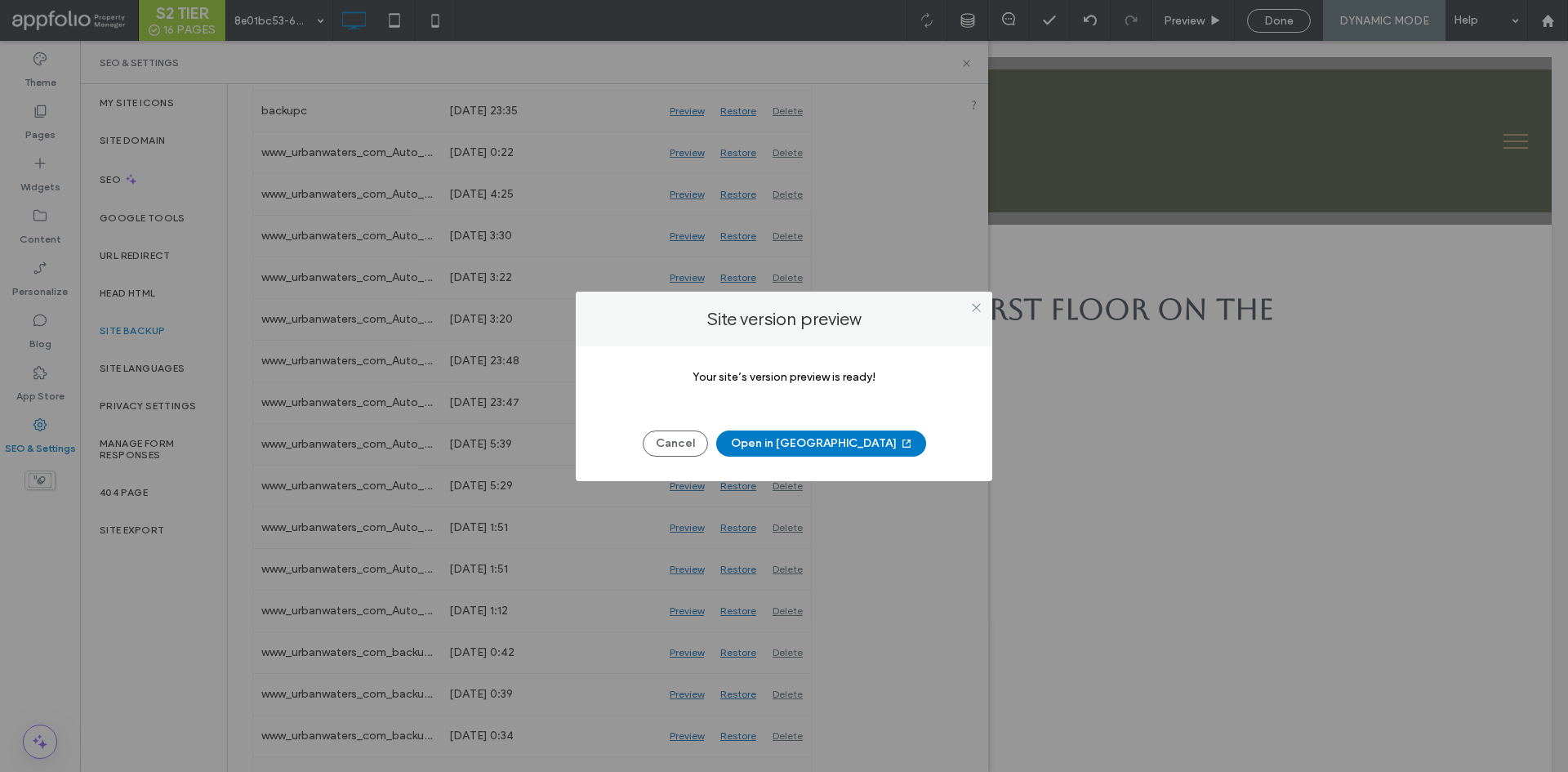
click at [821, 439] on button "Open in New Tab" at bounding box center [821, 443] width 210 height 26
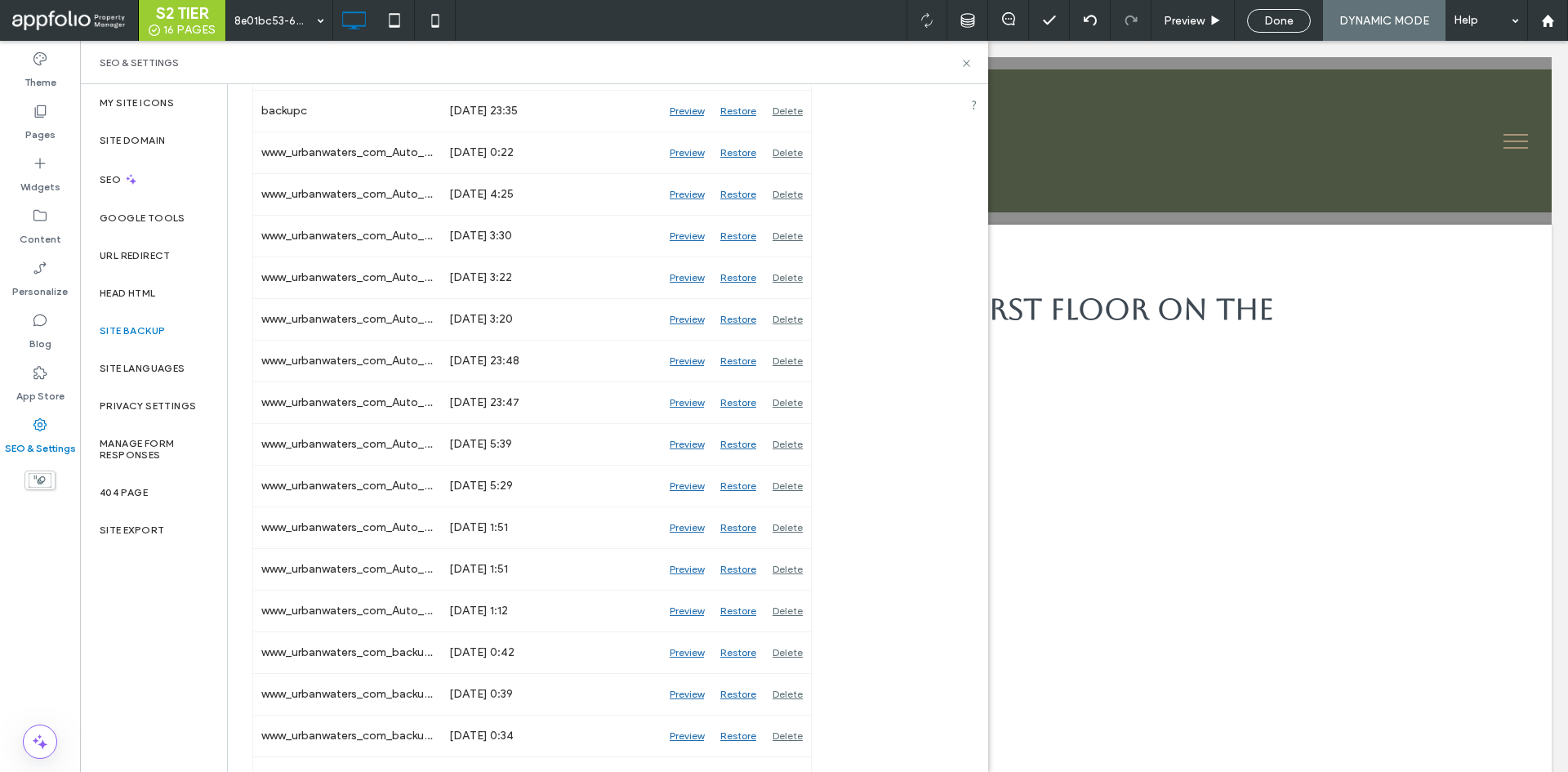
scroll to position [654, 0]
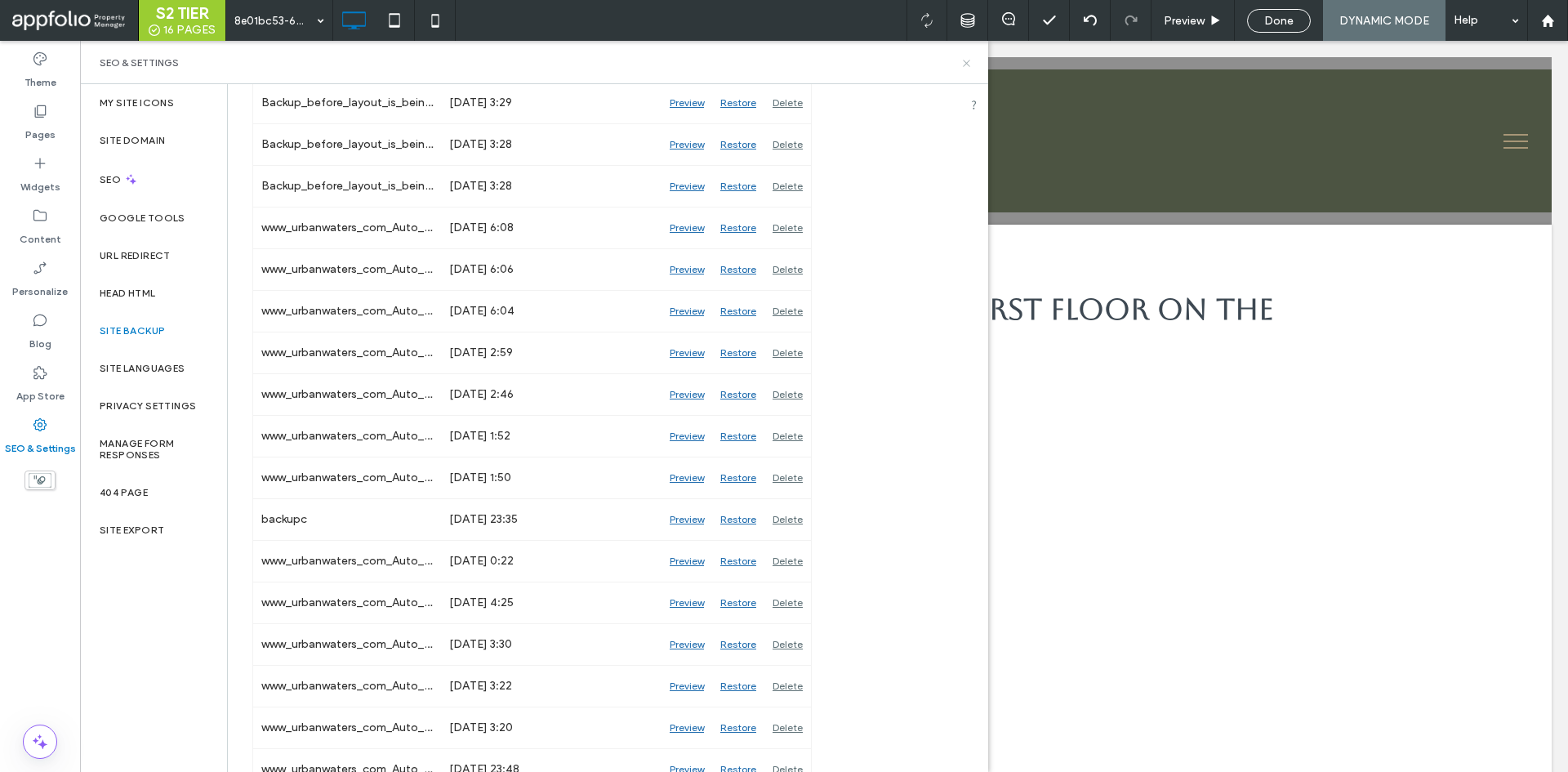
click at [965, 59] on icon at bounding box center [966, 63] width 12 height 12
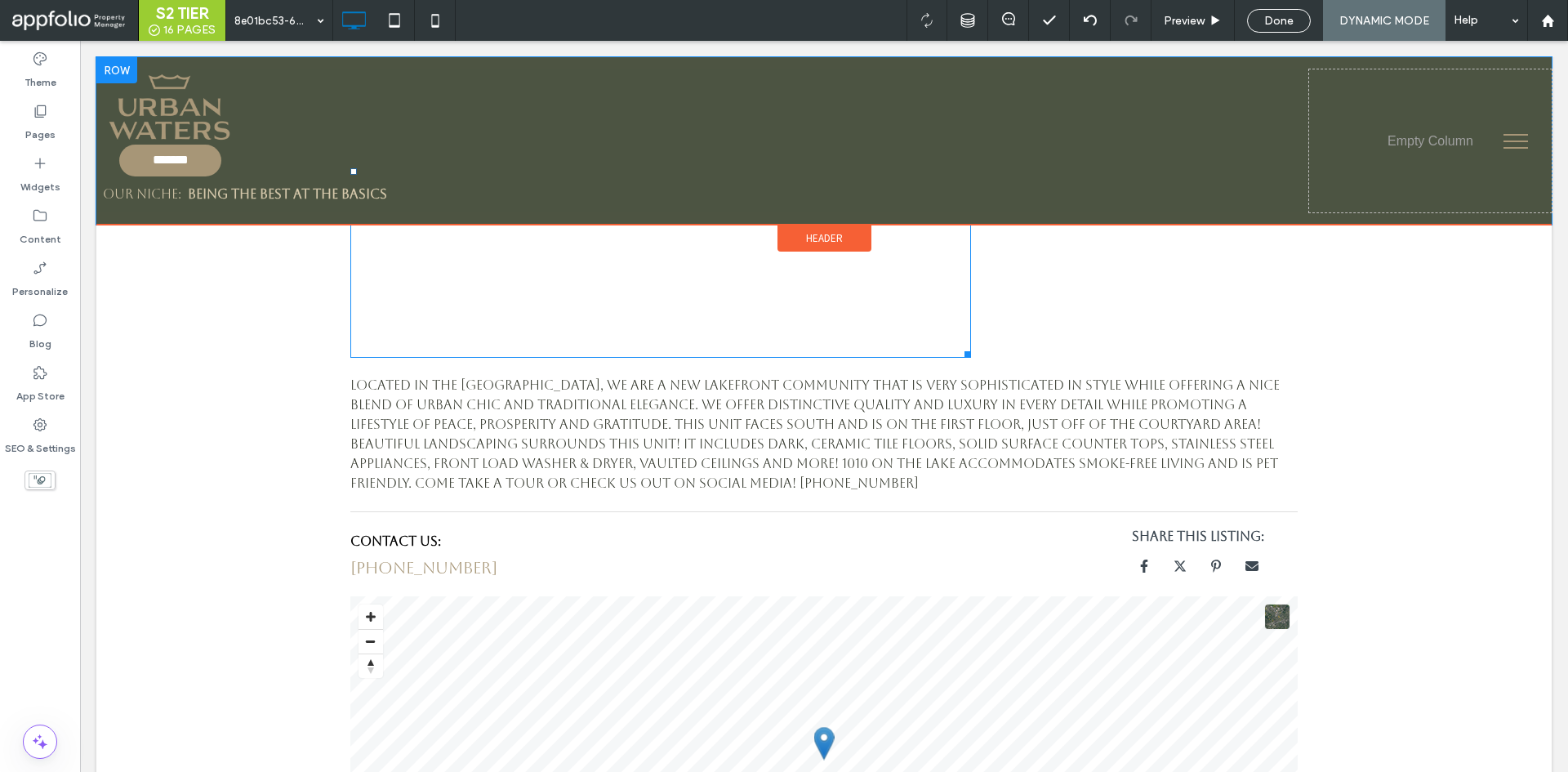
scroll to position [0, 0]
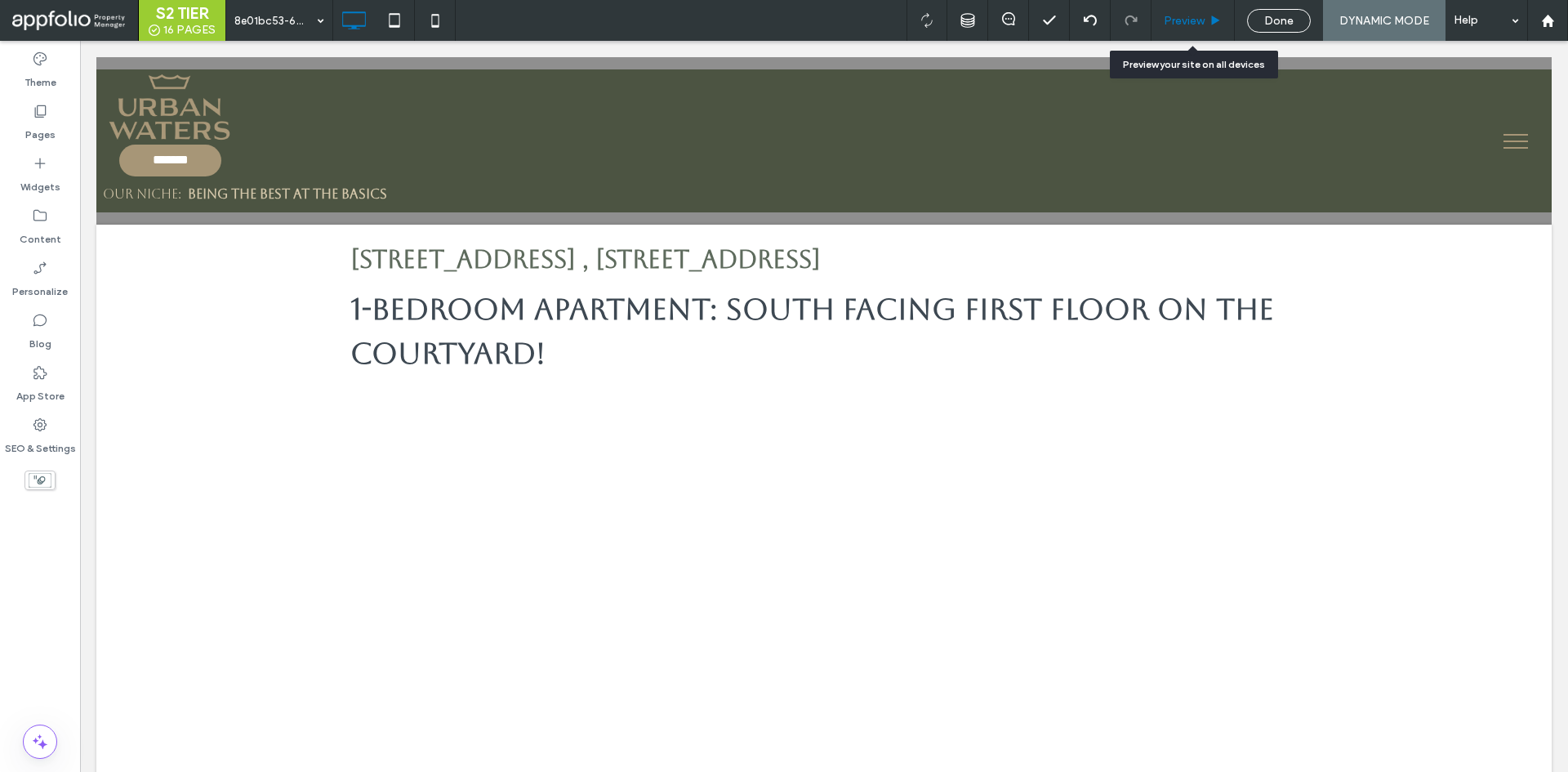
click at [1199, 18] on span "Preview" at bounding box center [1184, 20] width 41 height 14
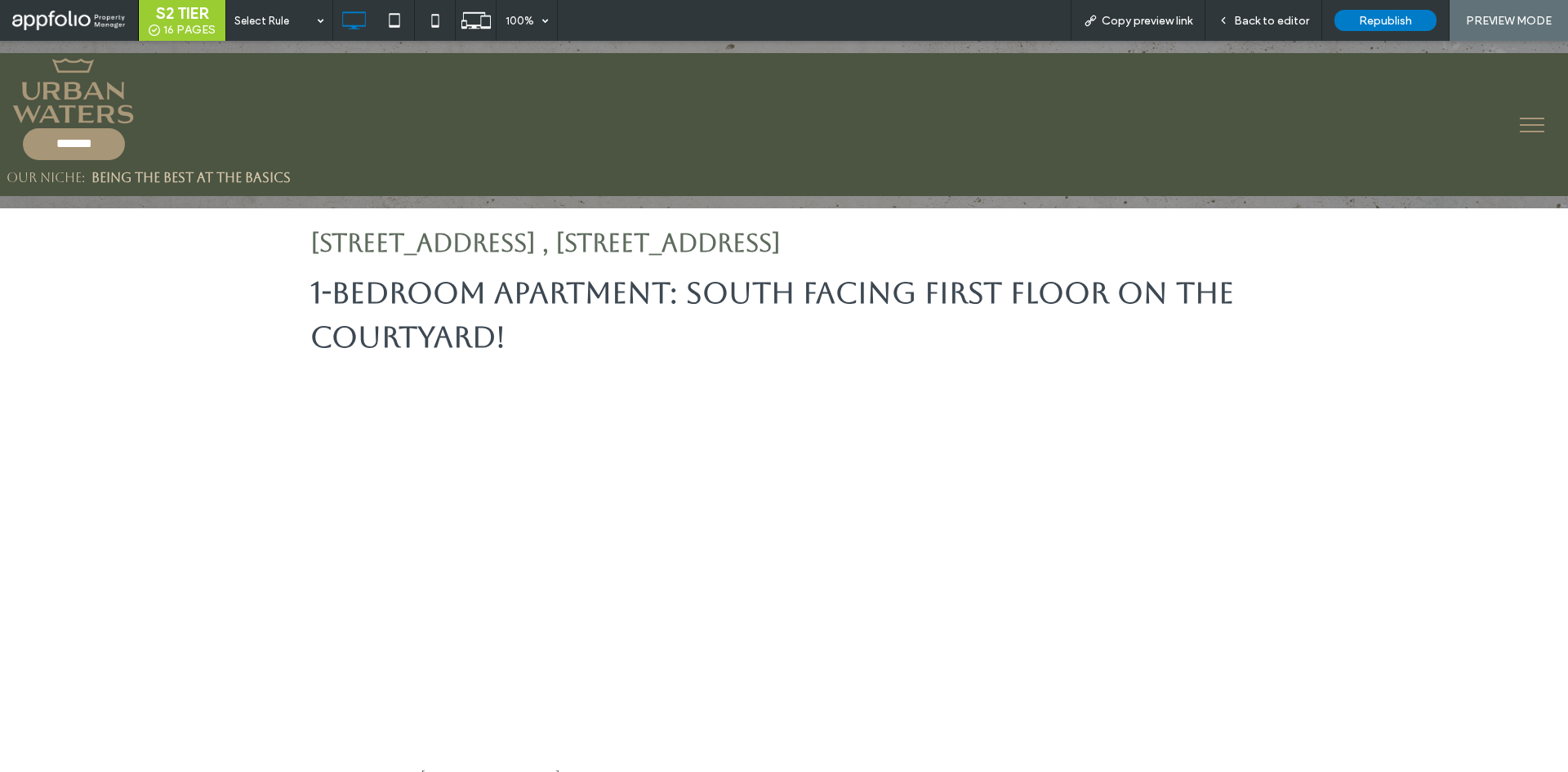
click at [84, 105] on img at bounding box center [73, 90] width 133 height 75
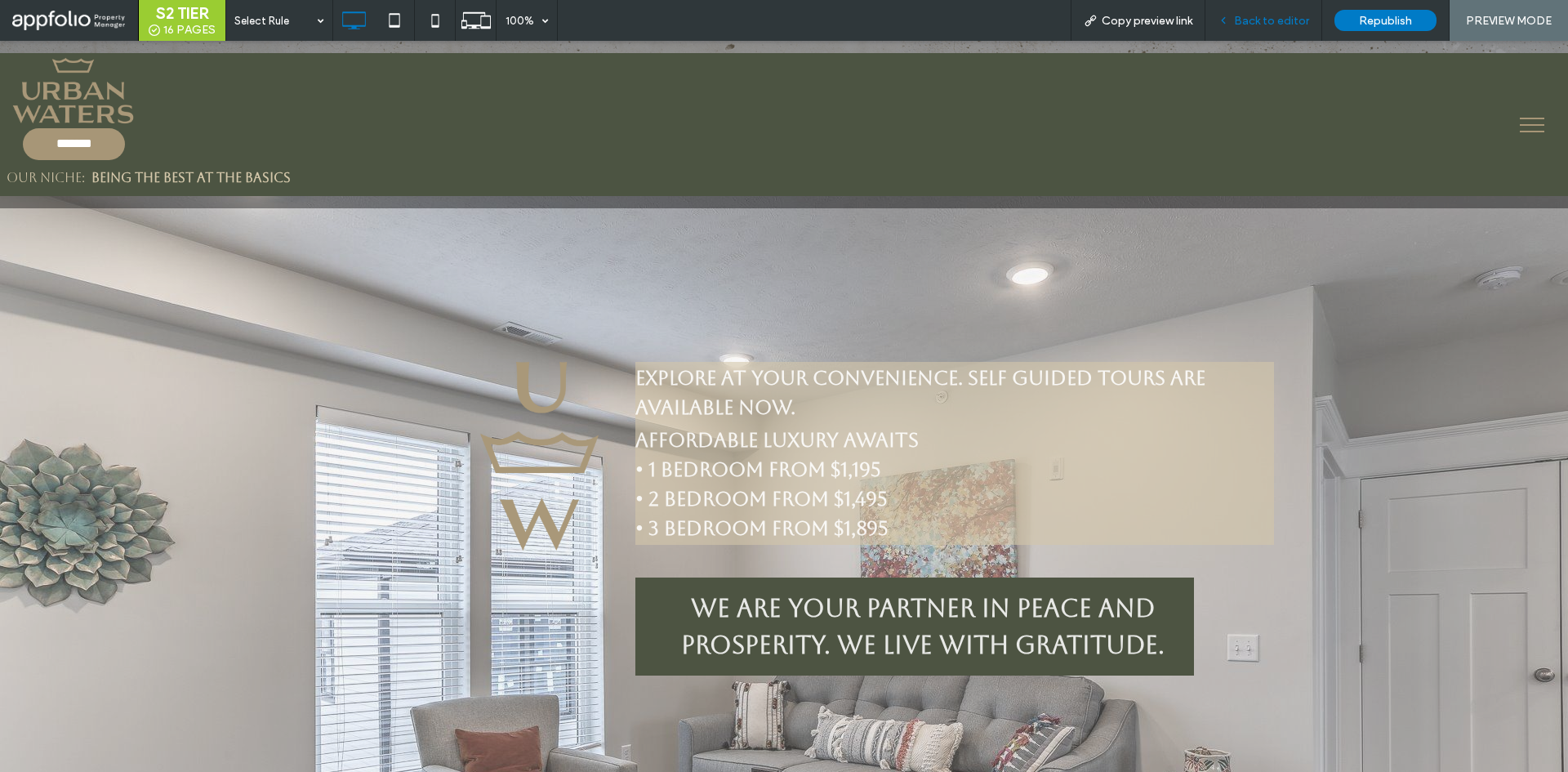
click at [1244, 22] on span "Back to editor" at bounding box center [1271, 20] width 75 height 14
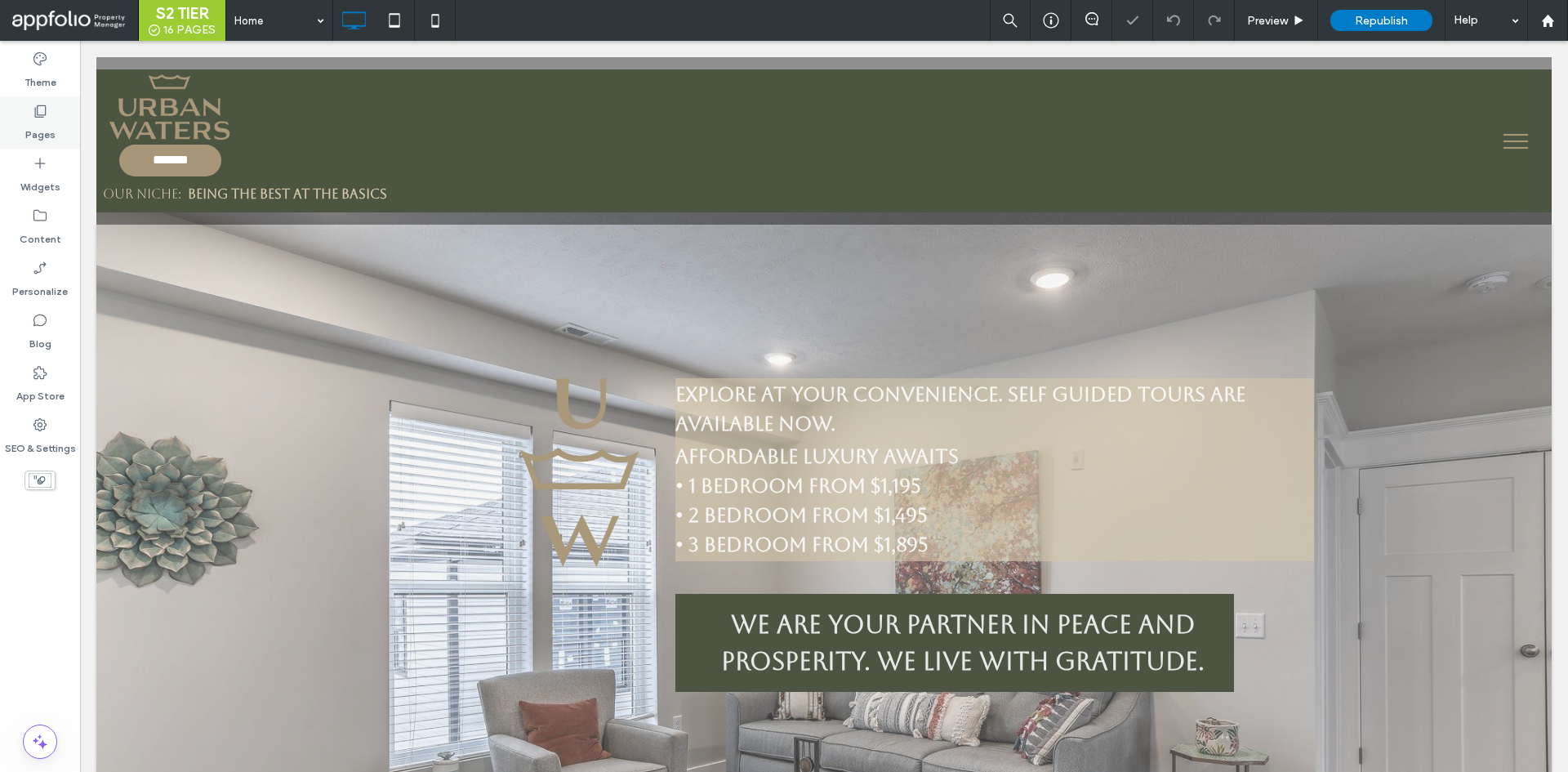
click at [52, 123] on label "Pages" at bounding box center [40, 131] width 31 height 23
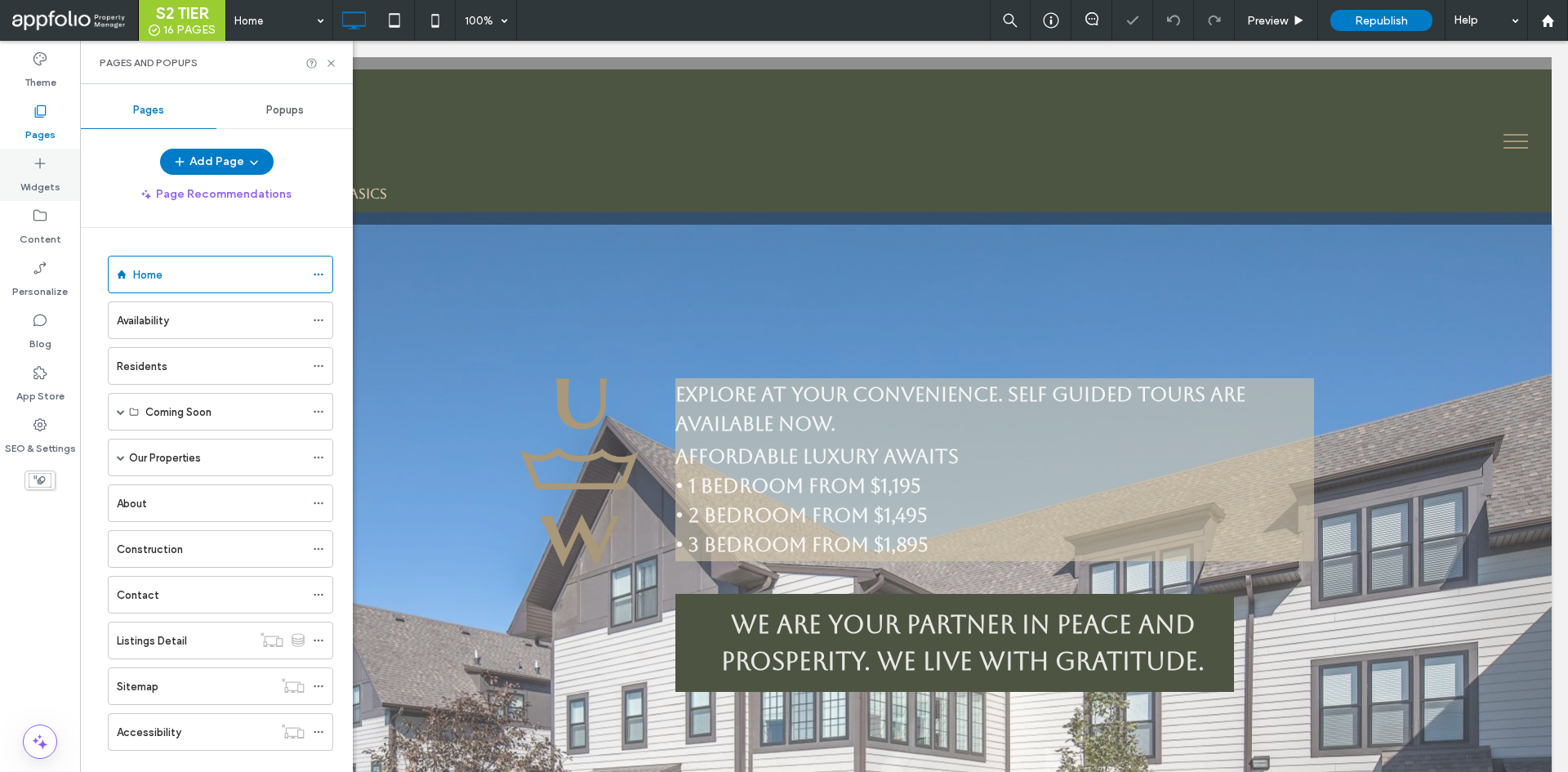
click at [43, 193] on label "Widgets" at bounding box center [40, 182] width 40 height 23
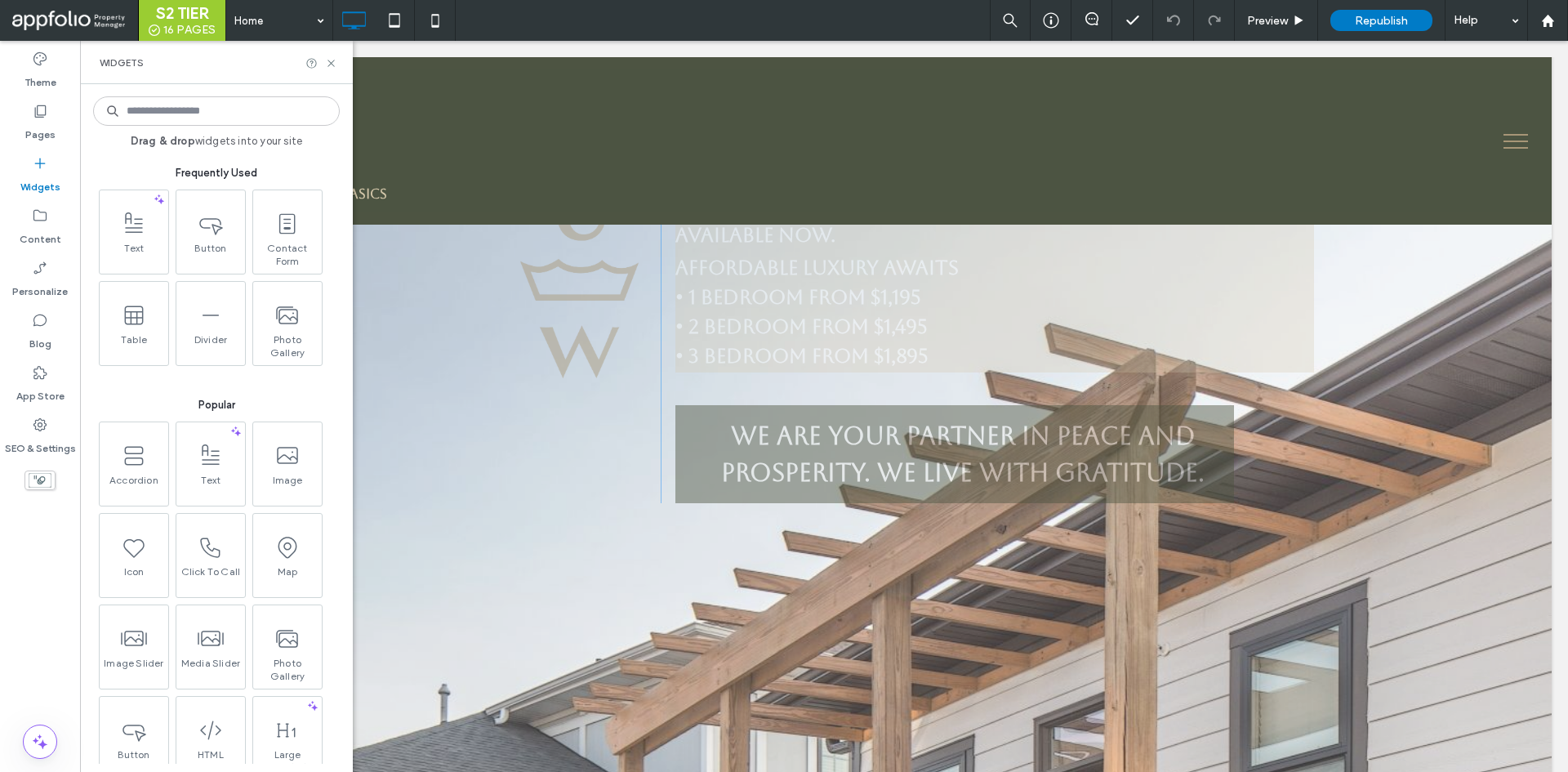
scroll to position [245, 0]
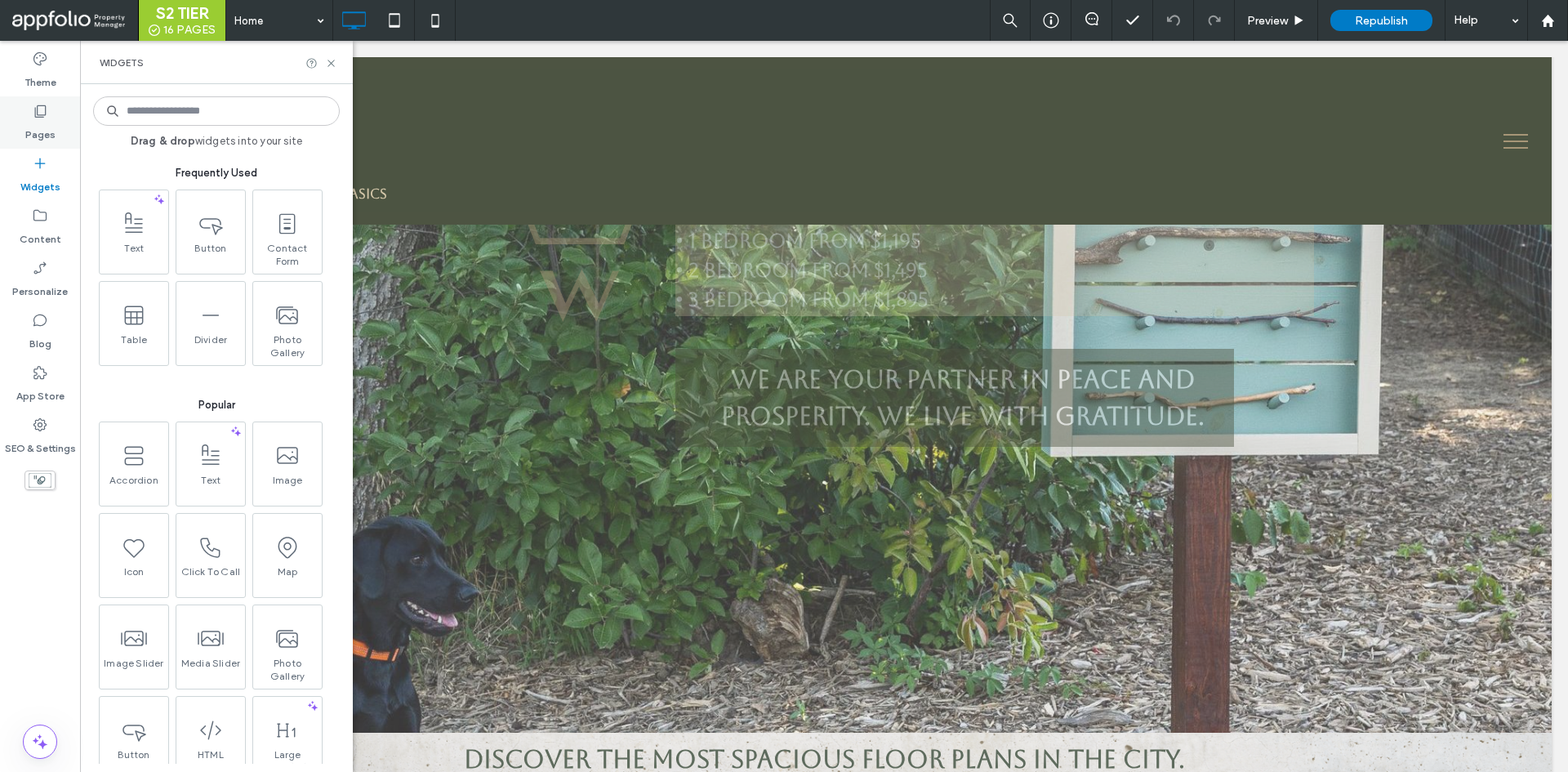
click at [39, 119] on label "Pages" at bounding box center [40, 131] width 31 height 23
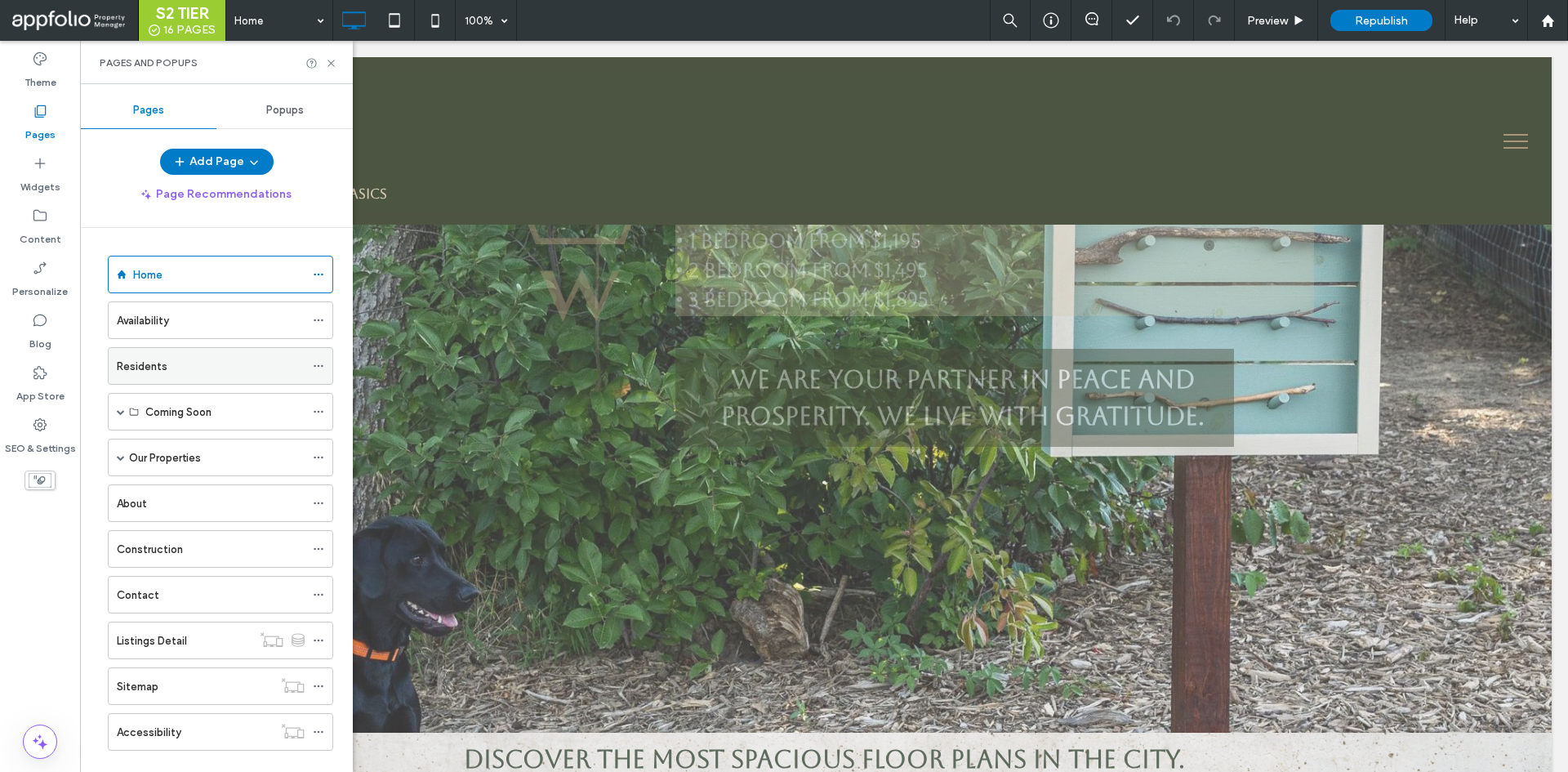
scroll to position [28, 0]
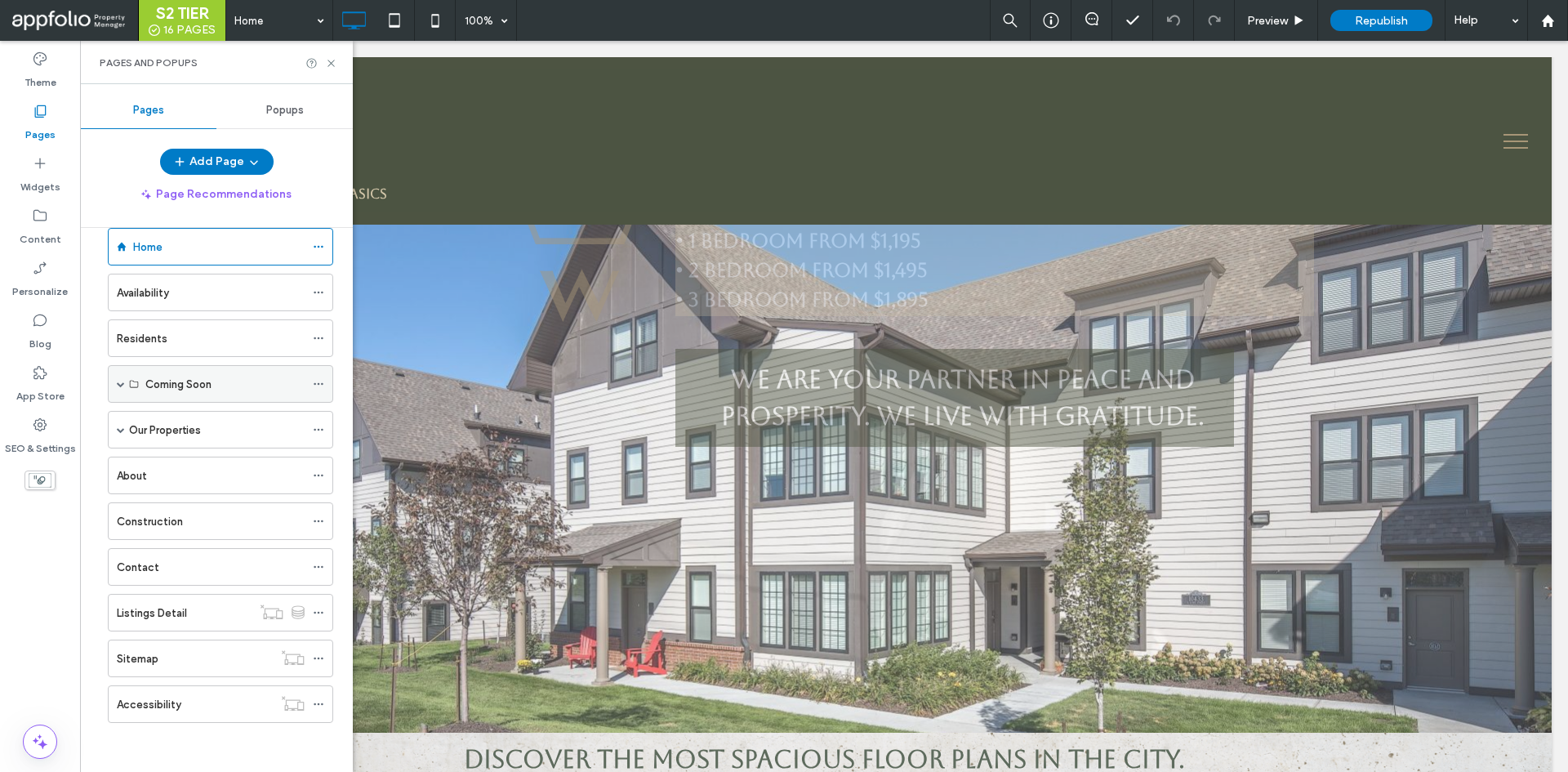
click at [121, 390] on span at bounding box center [120, 384] width 8 height 36
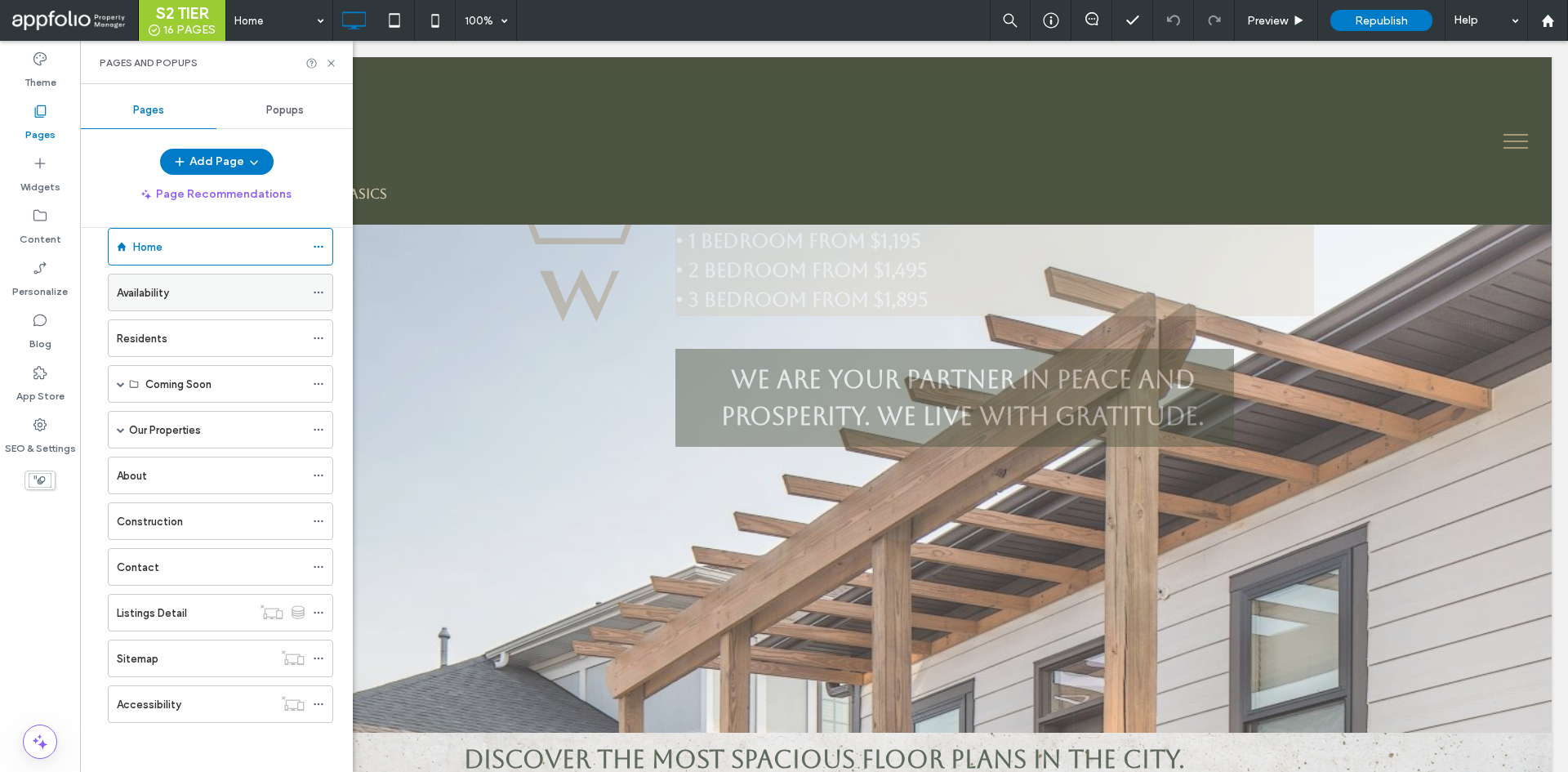
click at [169, 289] on label "Availability" at bounding box center [142, 293] width 53 height 29
click at [202, 615] on div "Listings Detail" at bounding box center [184, 613] width 135 height 18
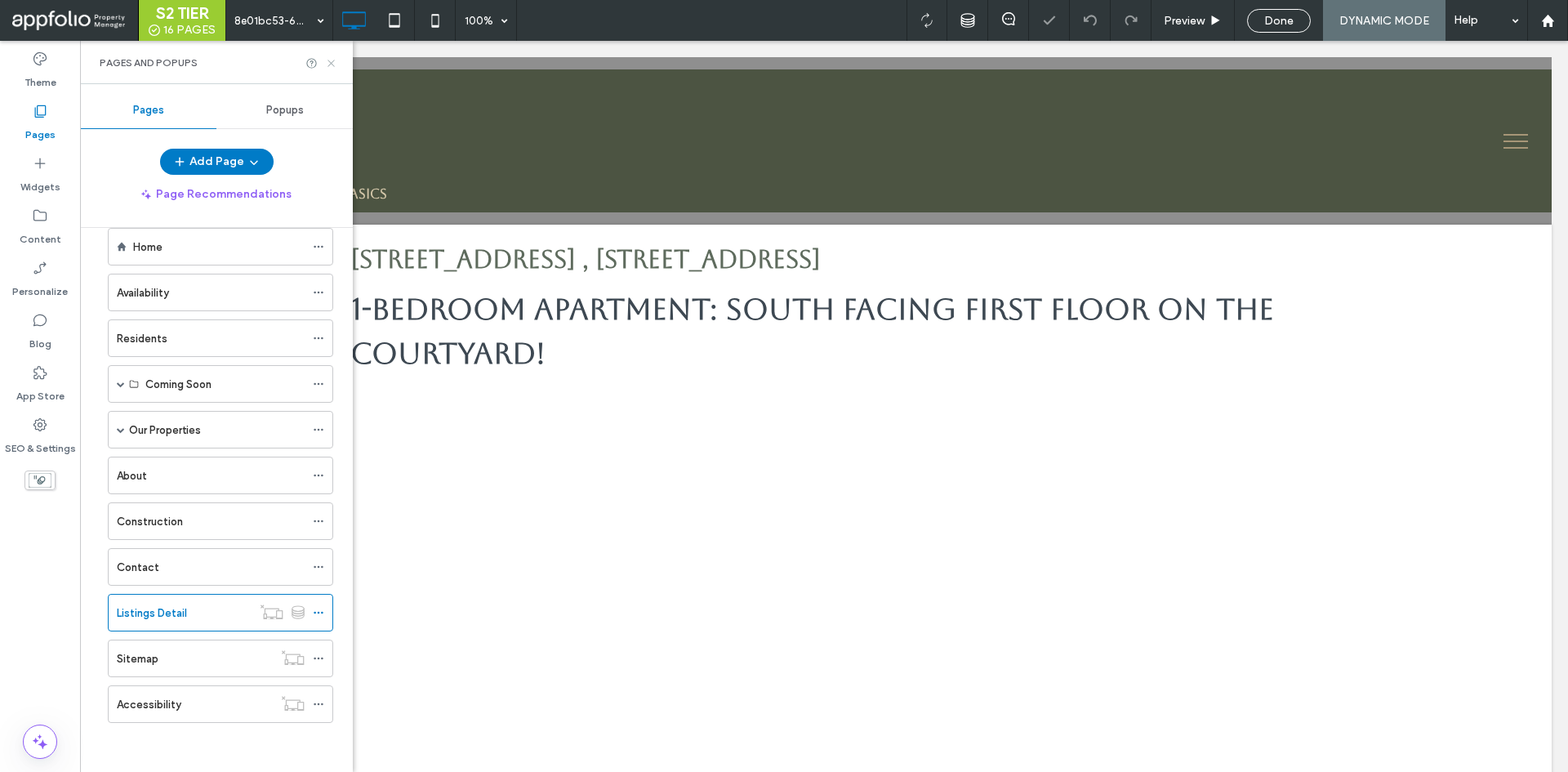
drag, startPoint x: 331, startPoint y: 60, endPoint x: 251, endPoint y: 19, distance: 89.9
click at [331, 60] on icon at bounding box center [330, 63] width 12 height 12
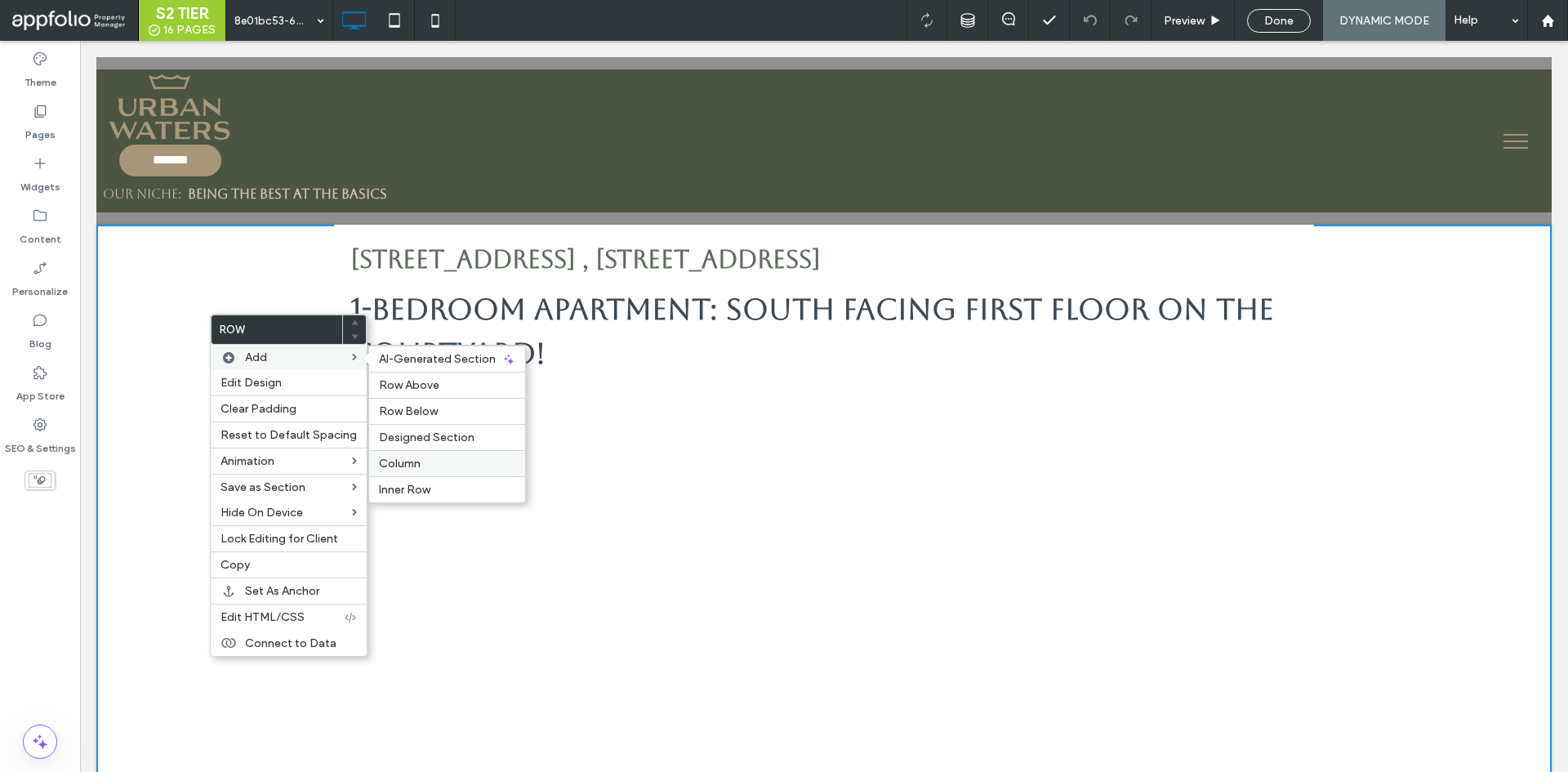
click at [421, 464] on label "Column" at bounding box center [447, 464] width 136 height 14
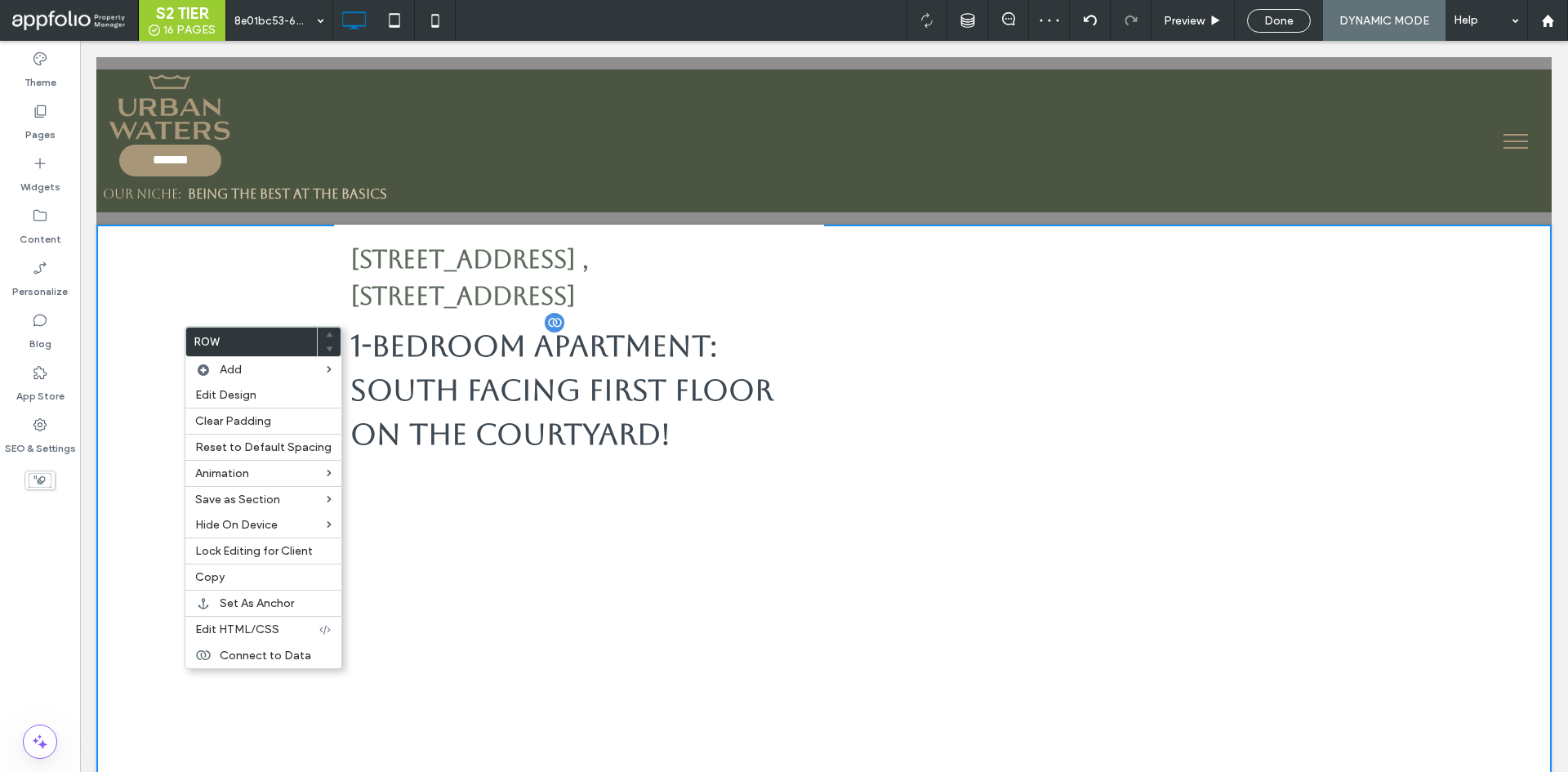
click at [621, 342] on h3 "1-Bedroom Apartment: South Facing First Floor on the Courtyard!" at bounding box center [579, 391] width 457 height 136
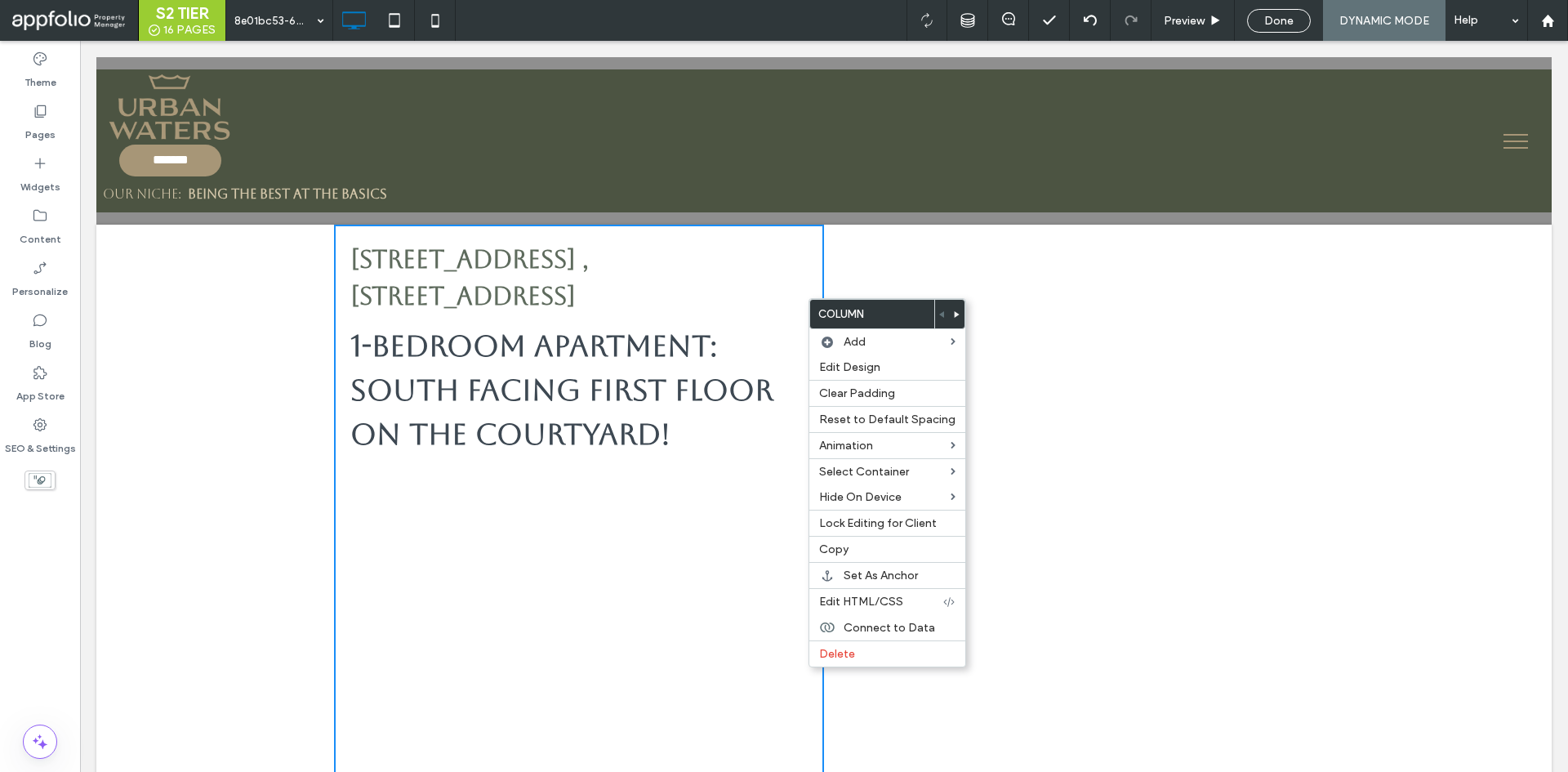
click at [957, 314] on div at bounding box center [957, 314] width 15 height 29
click at [954, 311] on icon at bounding box center [957, 314] width 6 height 6
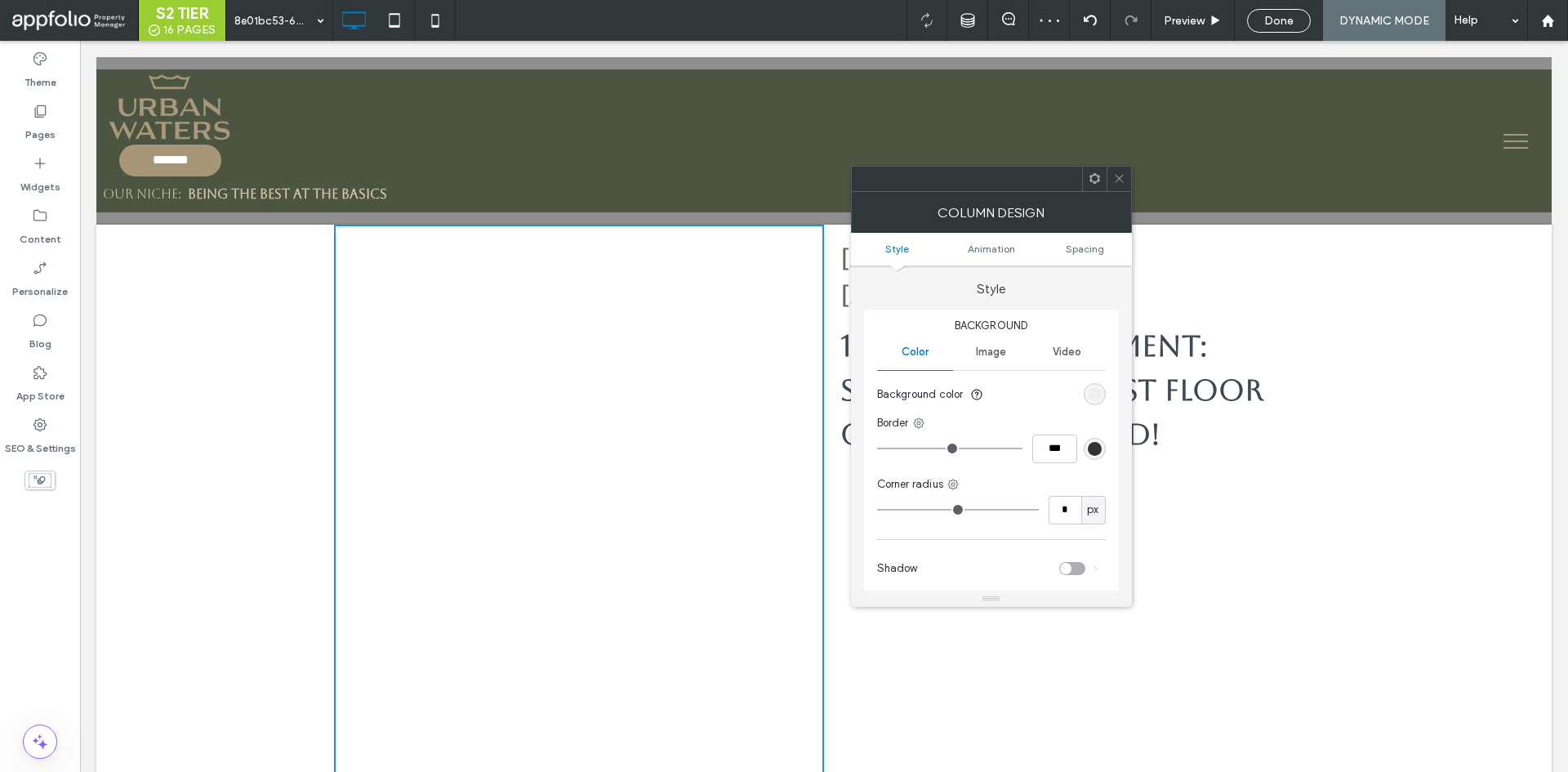
click at [1100, 397] on div "rgb(236, 236, 236)" at bounding box center [1094, 394] width 14 height 14
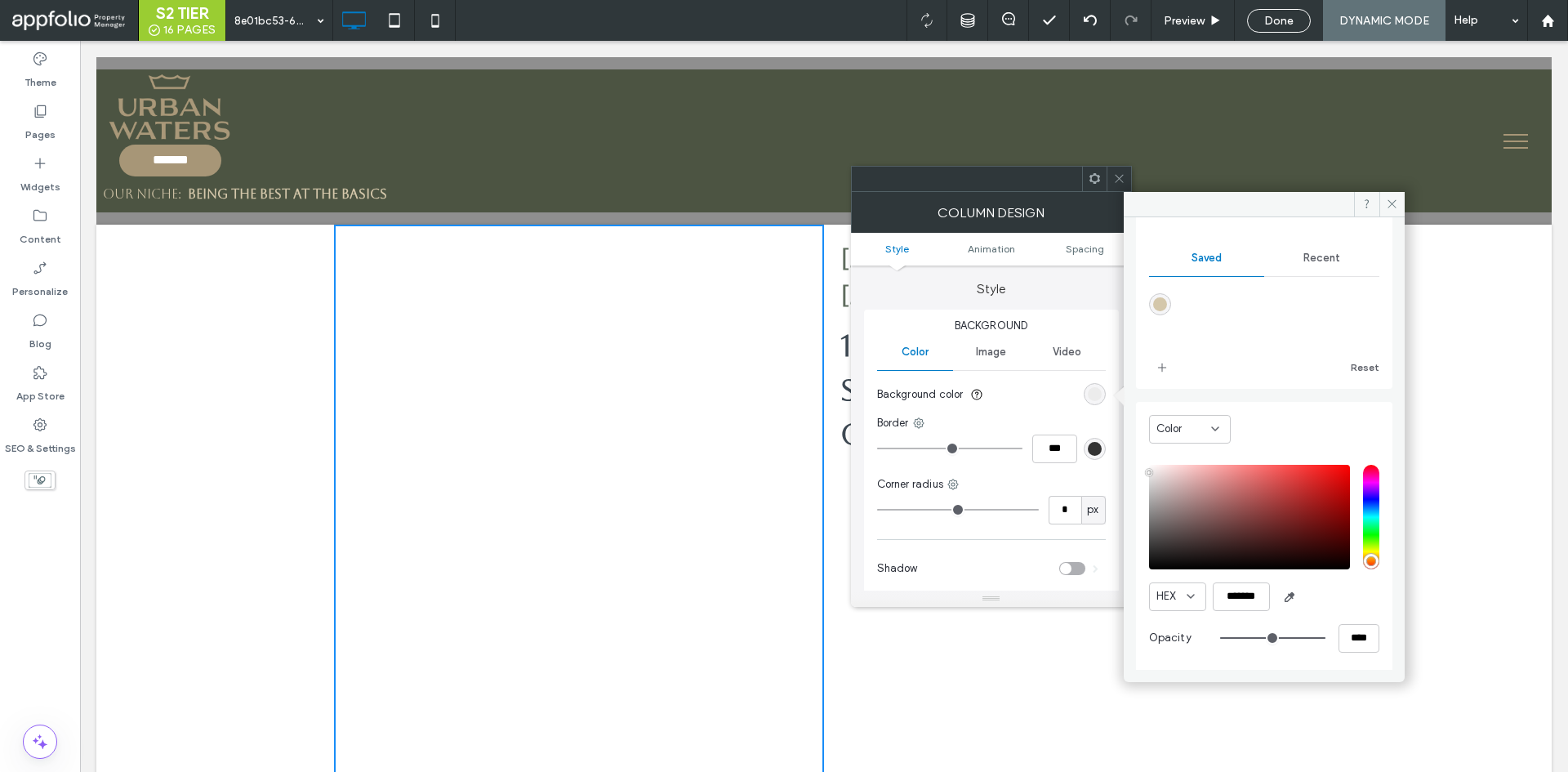
scroll to position [136, 0]
click at [1320, 239] on div "Recent" at bounding box center [1322, 255] width 116 height 36
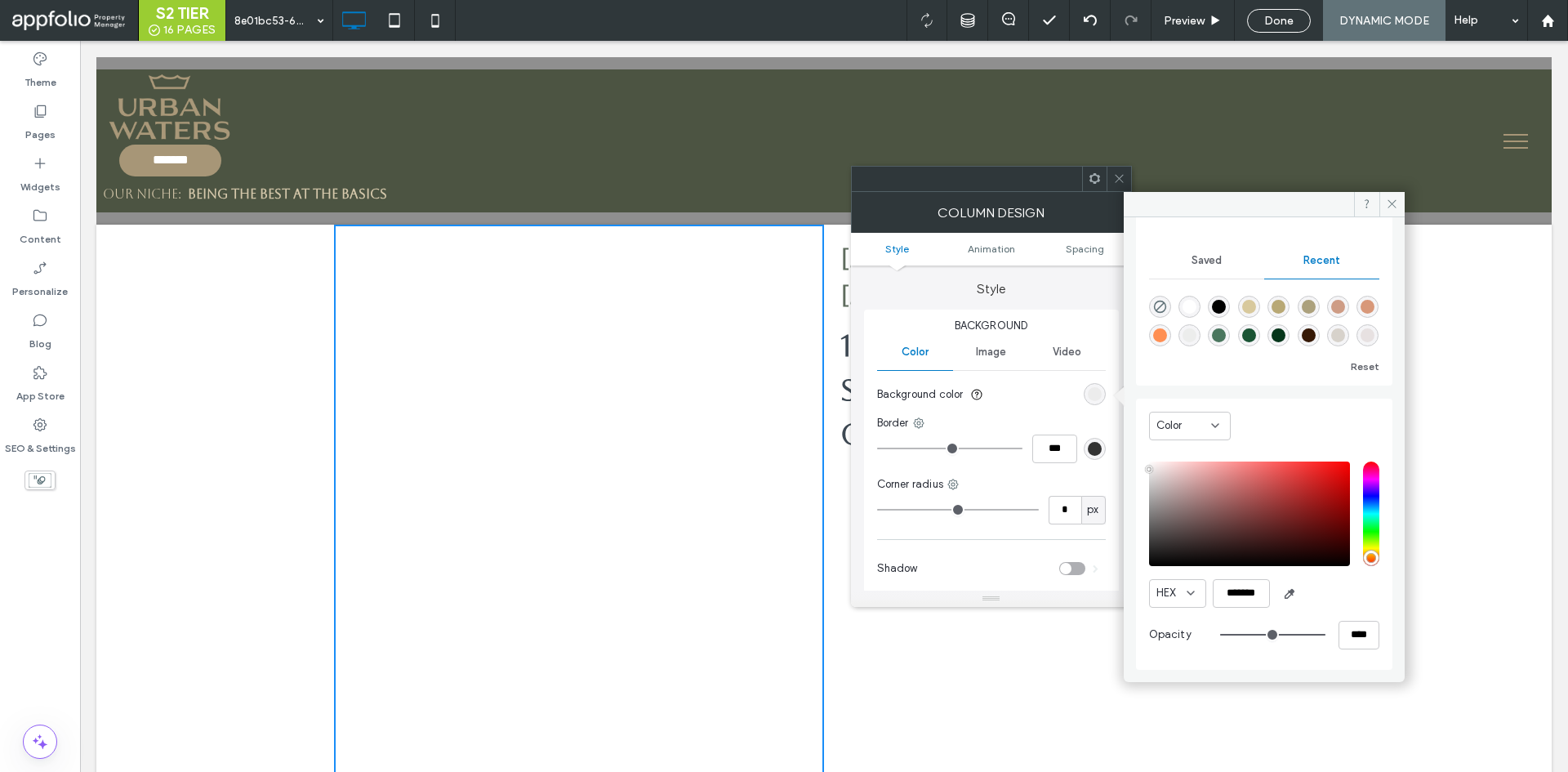
click at [1197, 334] on div "rgba(236, 237, 236, 1)" at bounding box center [1190, 335] width 14 height 14
type input "*******"
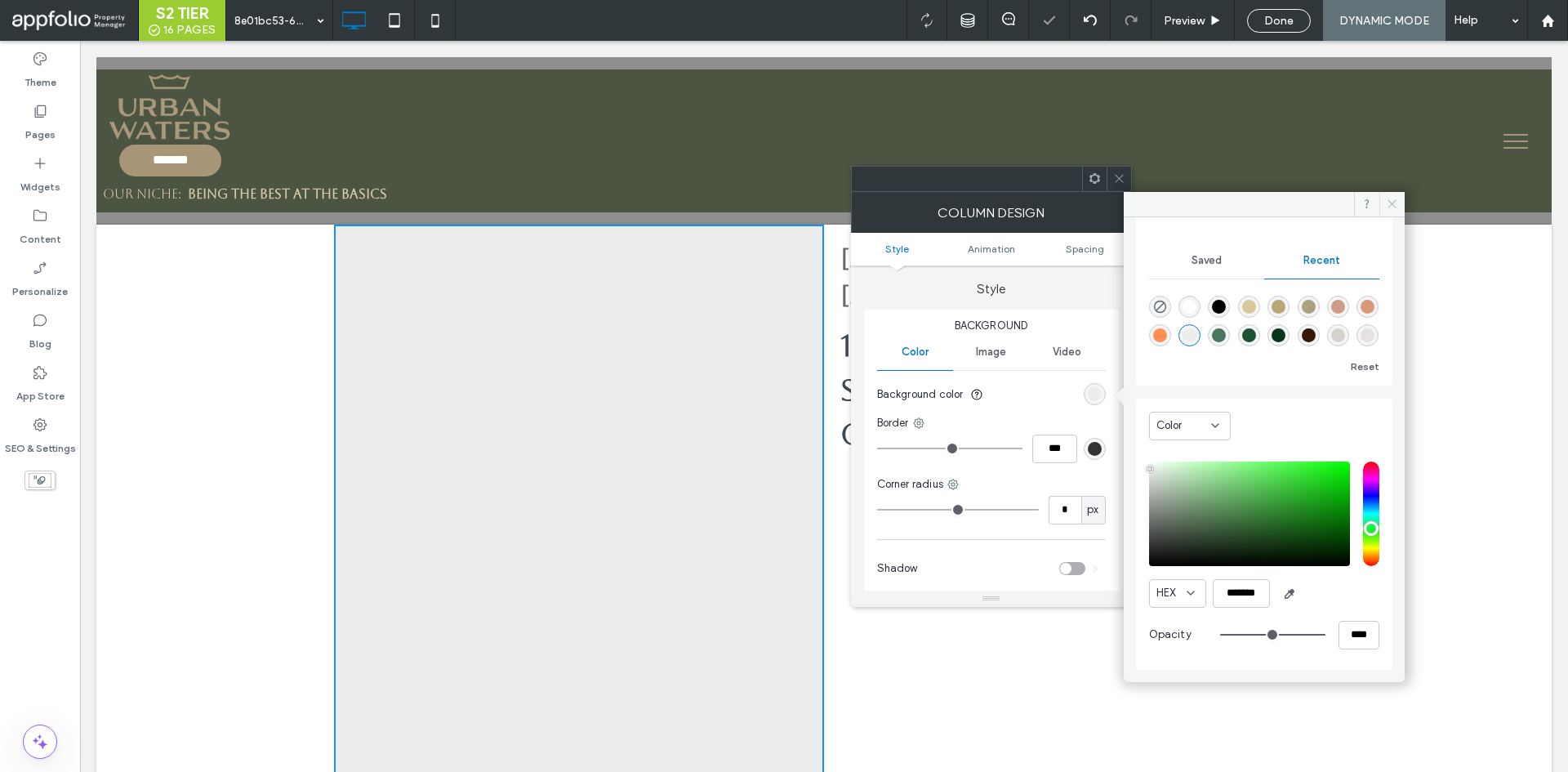
drag, startPoint x: 1396, startPoint y: 199, endPoint x: 1100, endPoint y: 262, distance: 302.6
click at [1396, 199] on icon at bounding box center [1391, 204] width 12 height 12
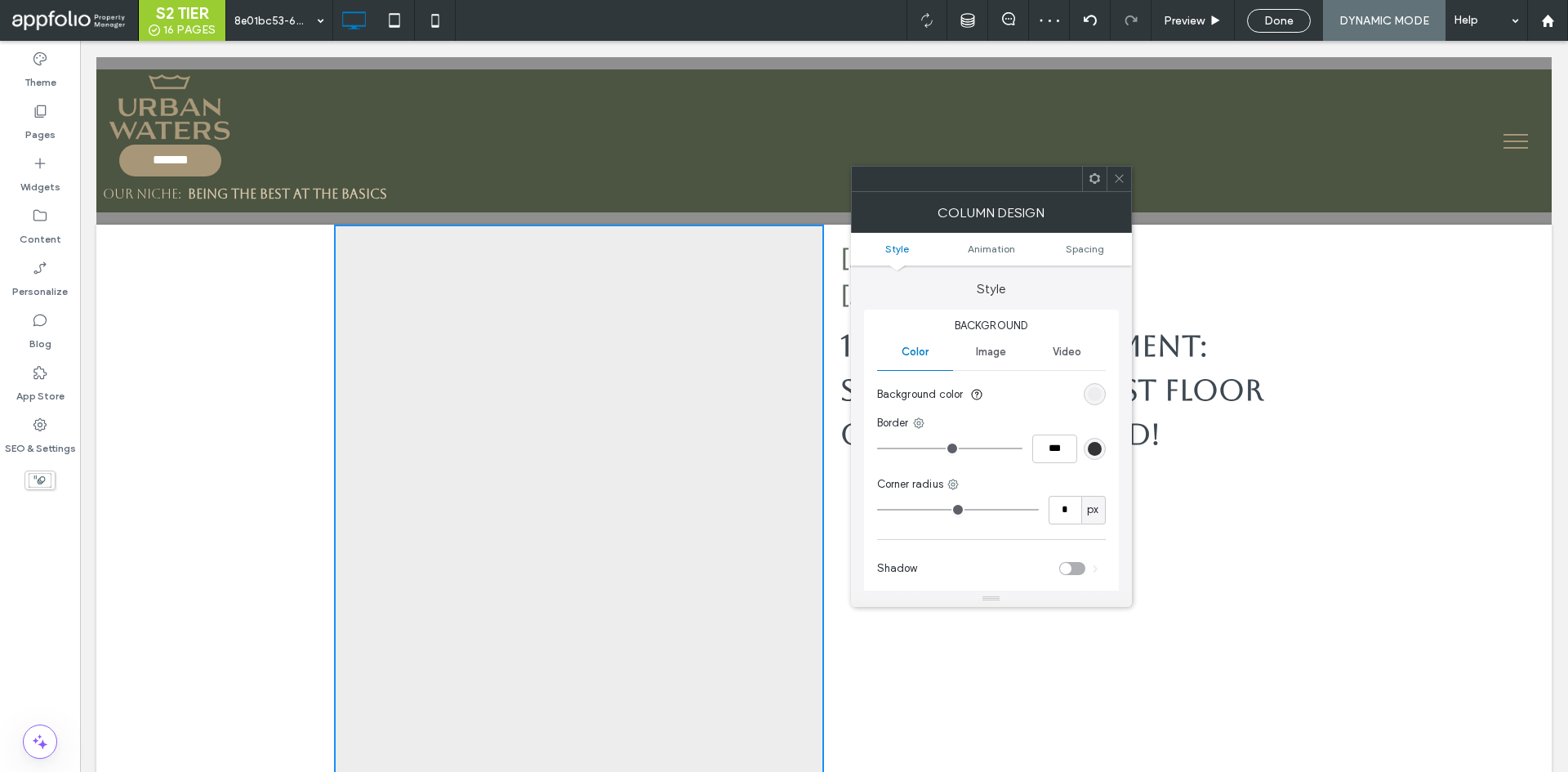
click at [1125, 186] on span at bounding box center [1119, 179] width 12 height 24
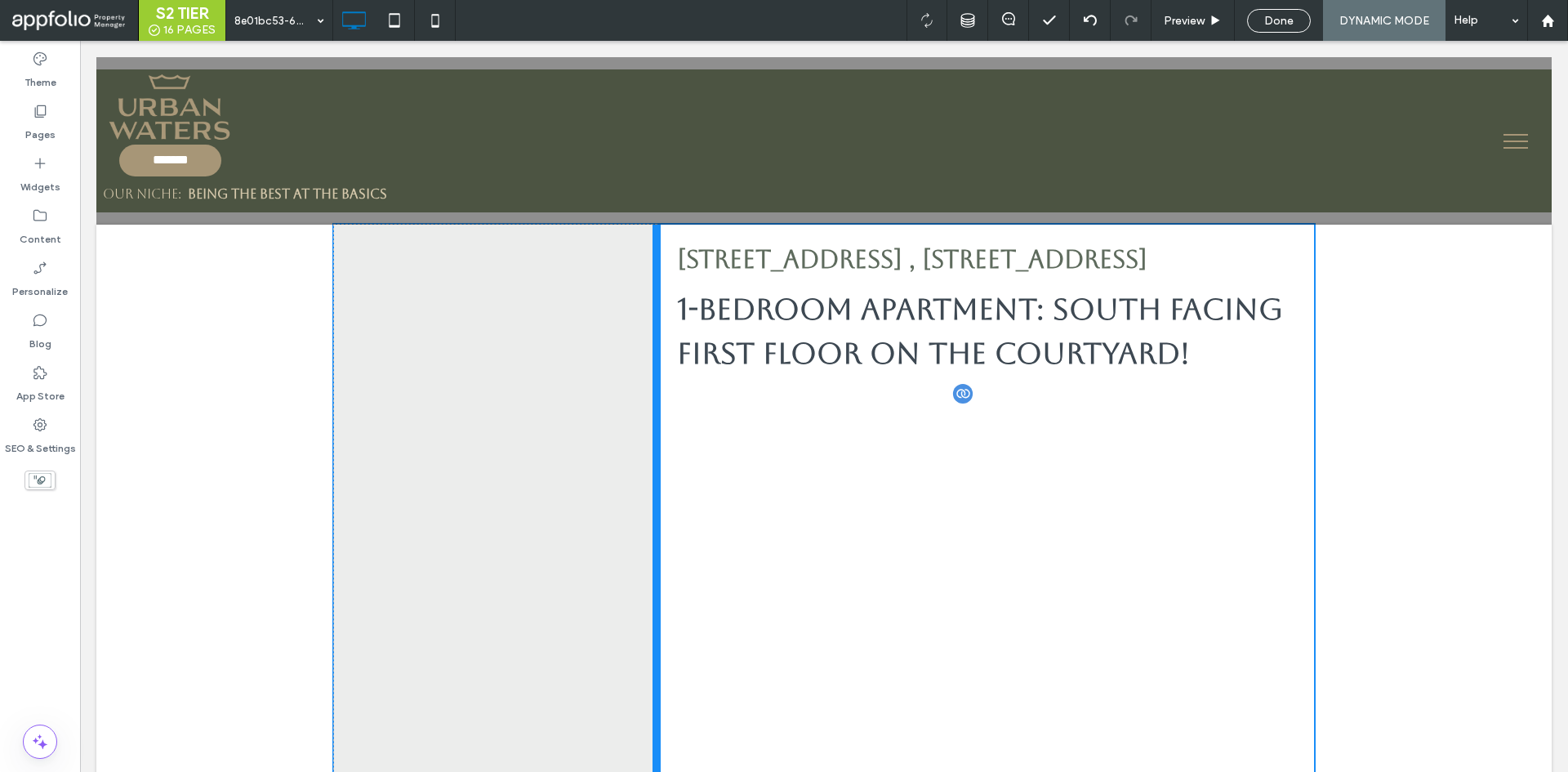
drag, startPoint x: 817, startPoint y: 430, endPoint x: 757, endPoint y: 482, distance: 79.4
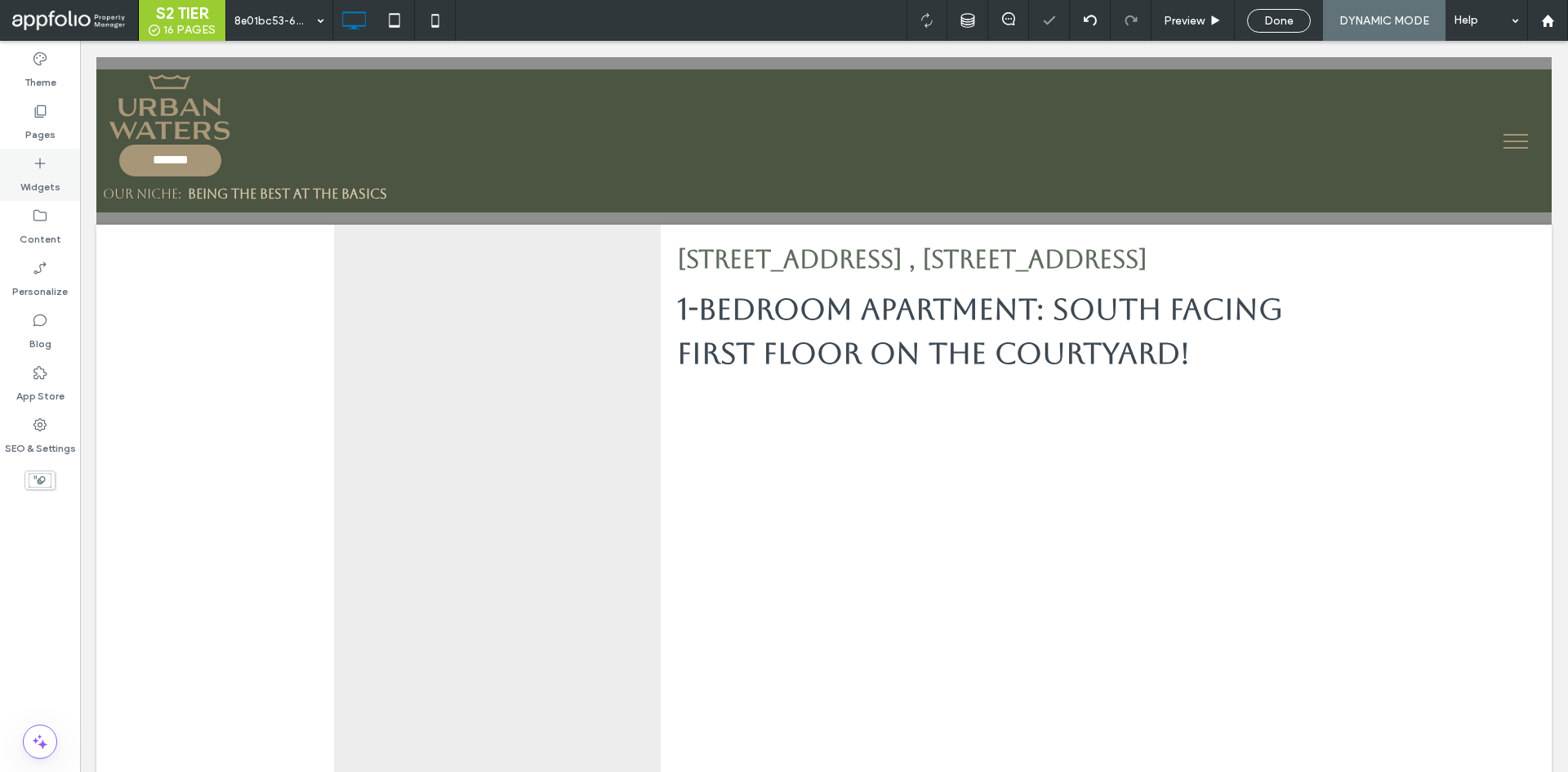
click at [46, 168] on icon at bounding box center [40, 164] width 17 height 17
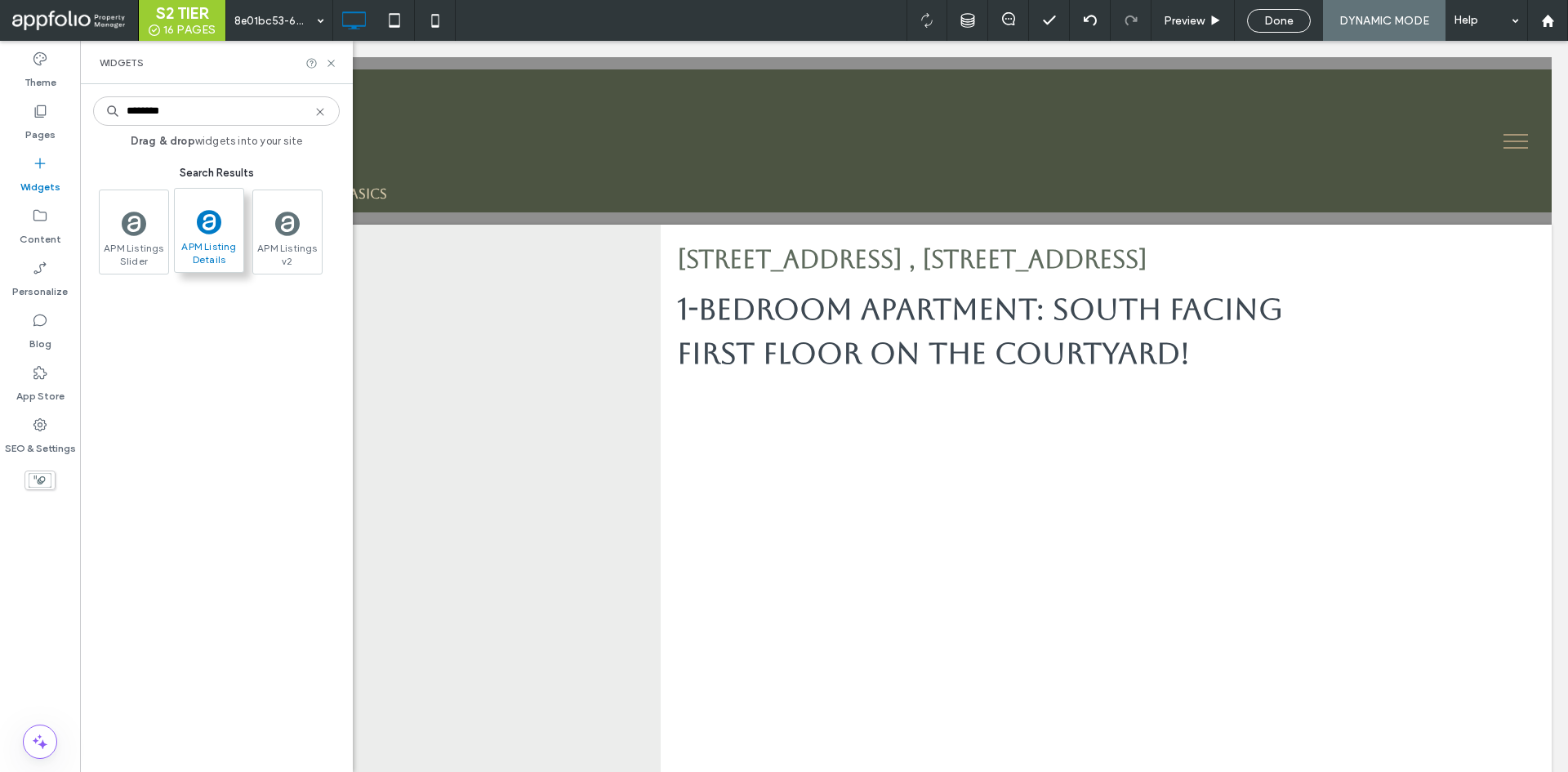
type input "********"
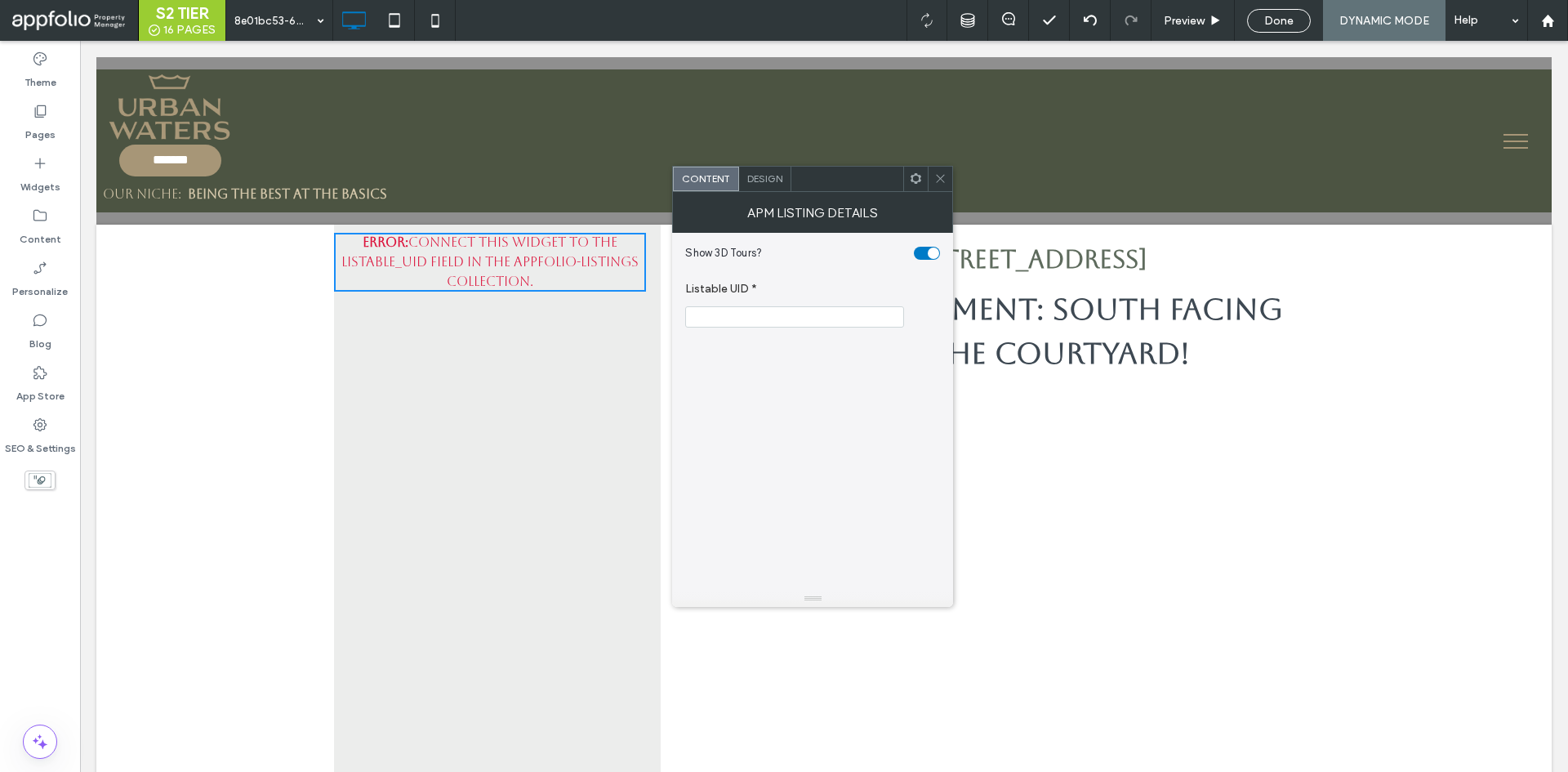
click at [762, 173] on span "Design" at bounding box center [765, 178] width 35 height 12
click at [713, 184] on span "Content" at bounding box center [705, 178] width 48 height 12
click at [834, 316] on input "Listable UID *" at bounding box center [795, 317] width 219 height 21
click at [49, 429] on div "SEO & Settings" at bounding box center [40, 436] width 80 height 53
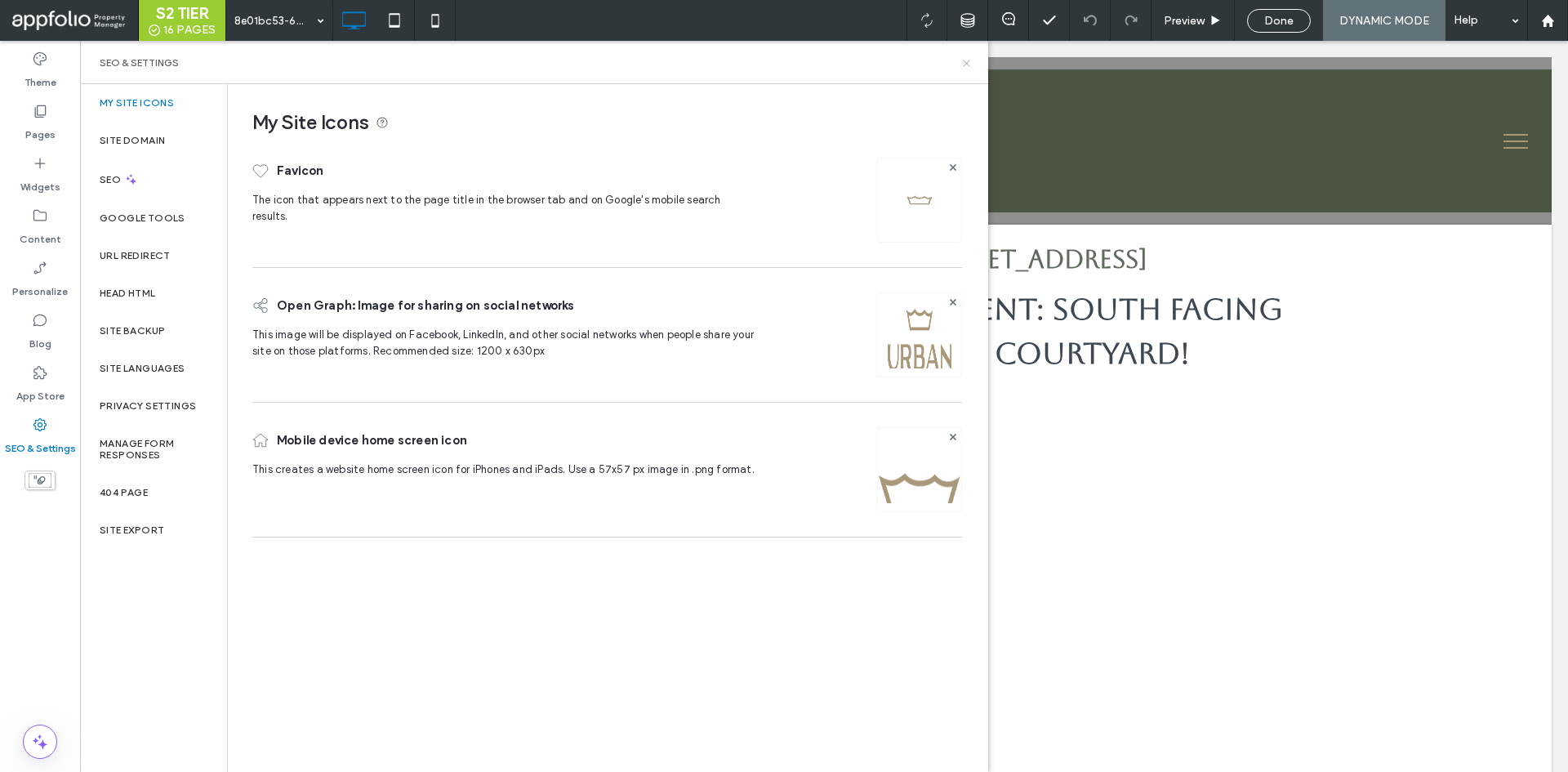
click at [967, 60] on icon at bounding box center [966, 63] width 12 height 12
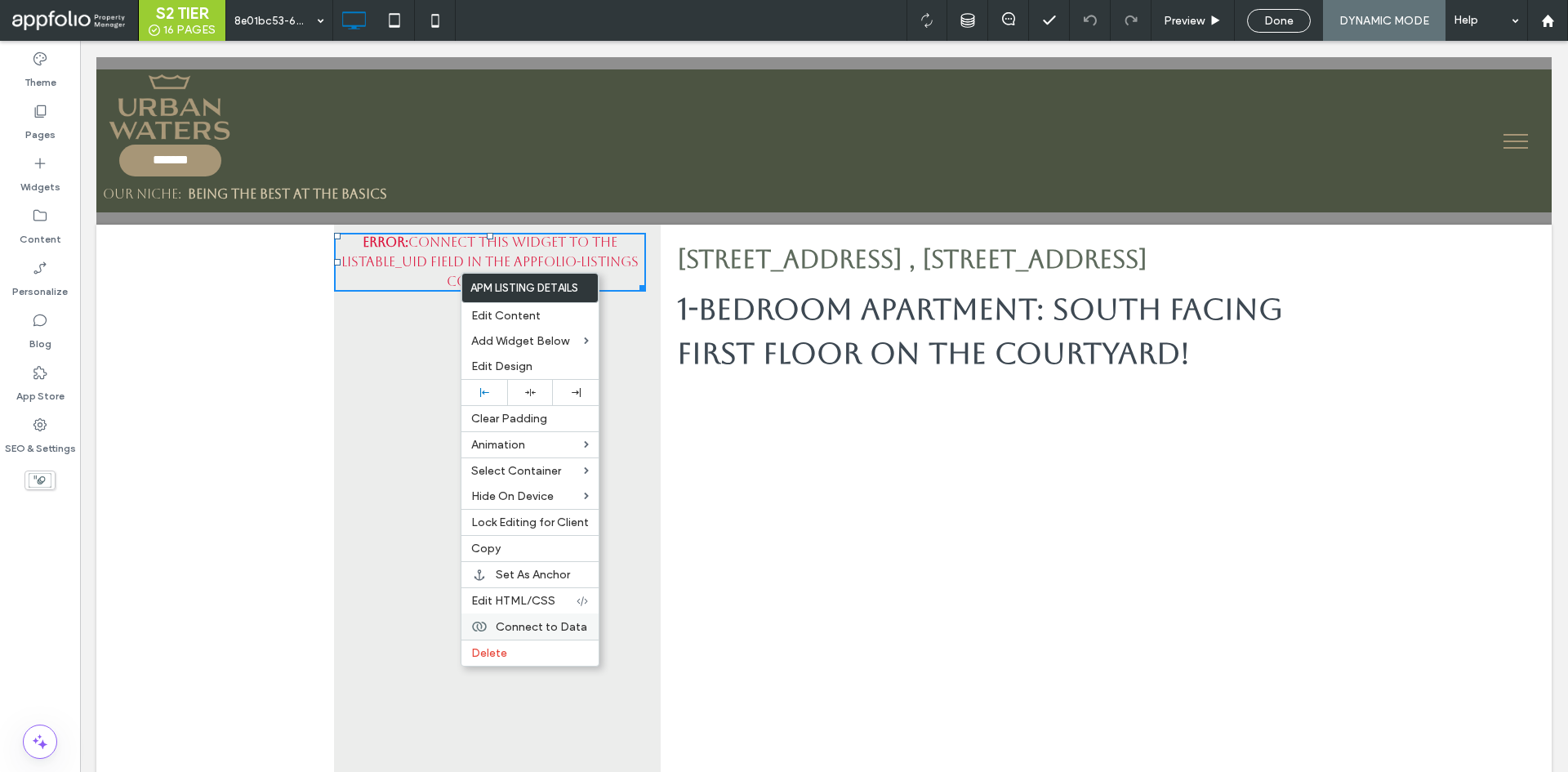
click at [547, 617] on div "Connect to Data" at bounding box center [530, 627] width 137 height 26
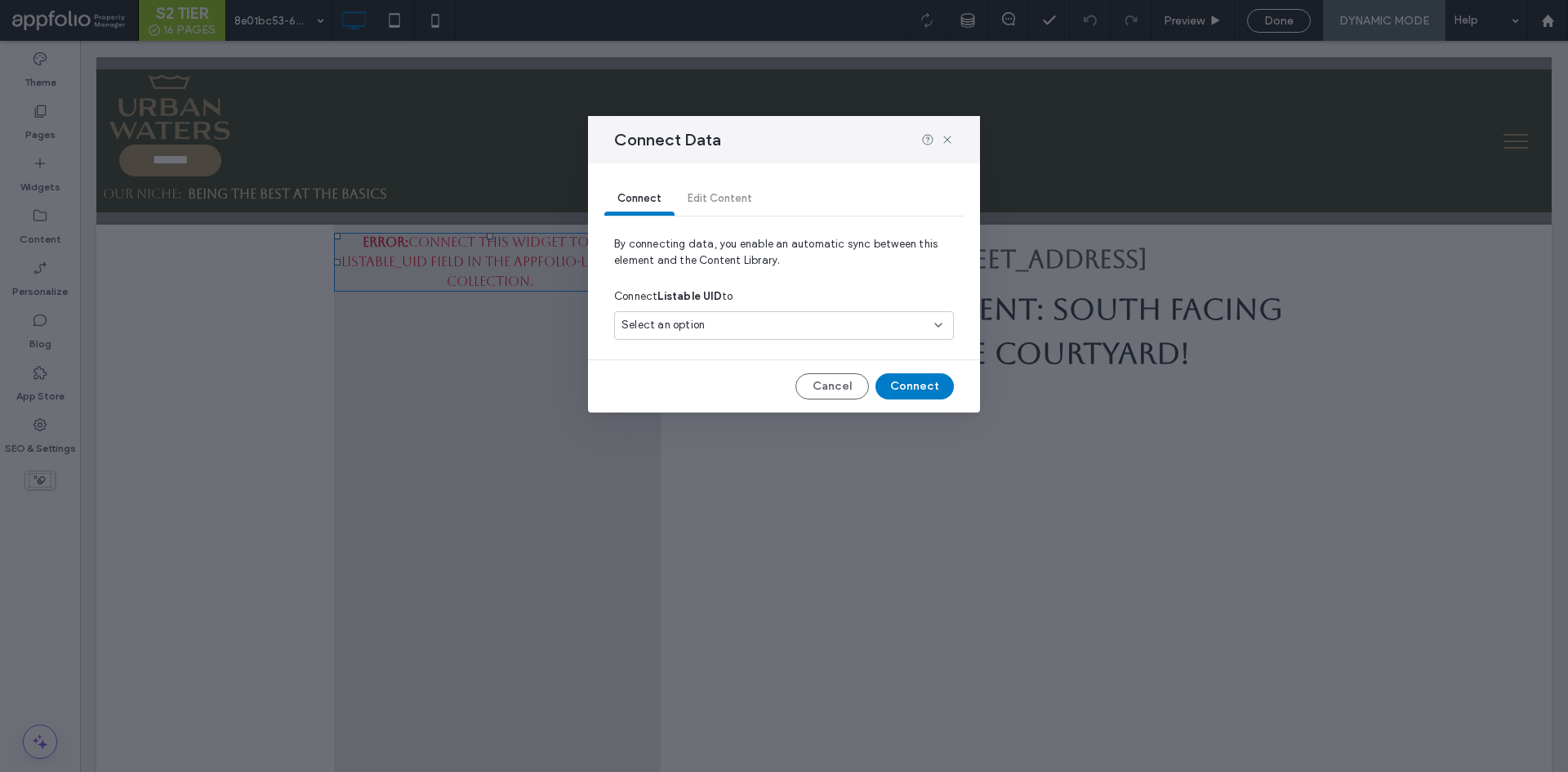
click at [759, 342] on div "Select an option" at bounding box center [784, 329] width 340 height 35
click at [778, 322] on div "Select an option" at bounding box center [774, 326] width 305 height 17
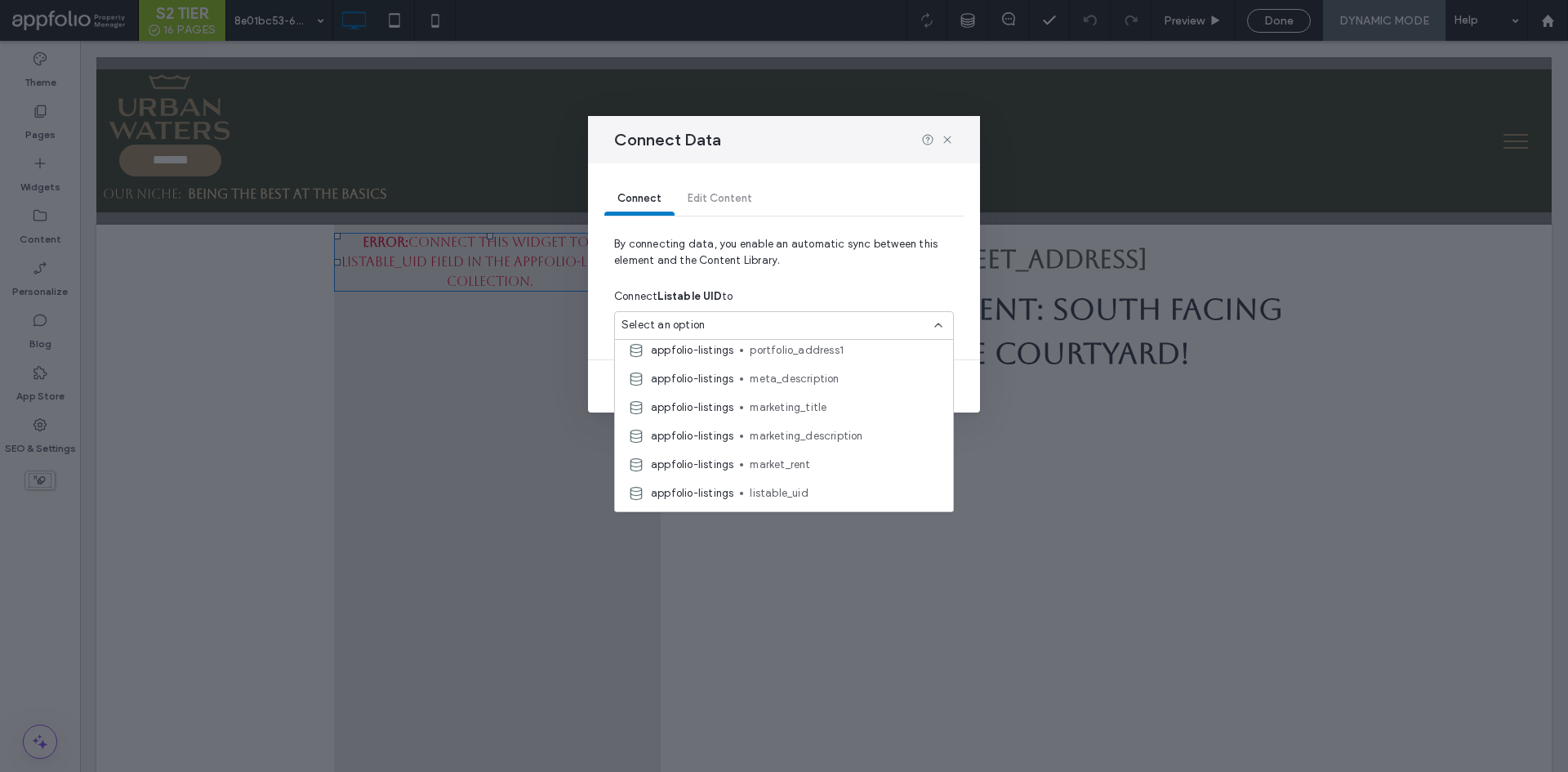
scroll to position [572, 0]
click at [845, 505] on span "listable_uid" at bounding box center [846, 498] width 191 height 17
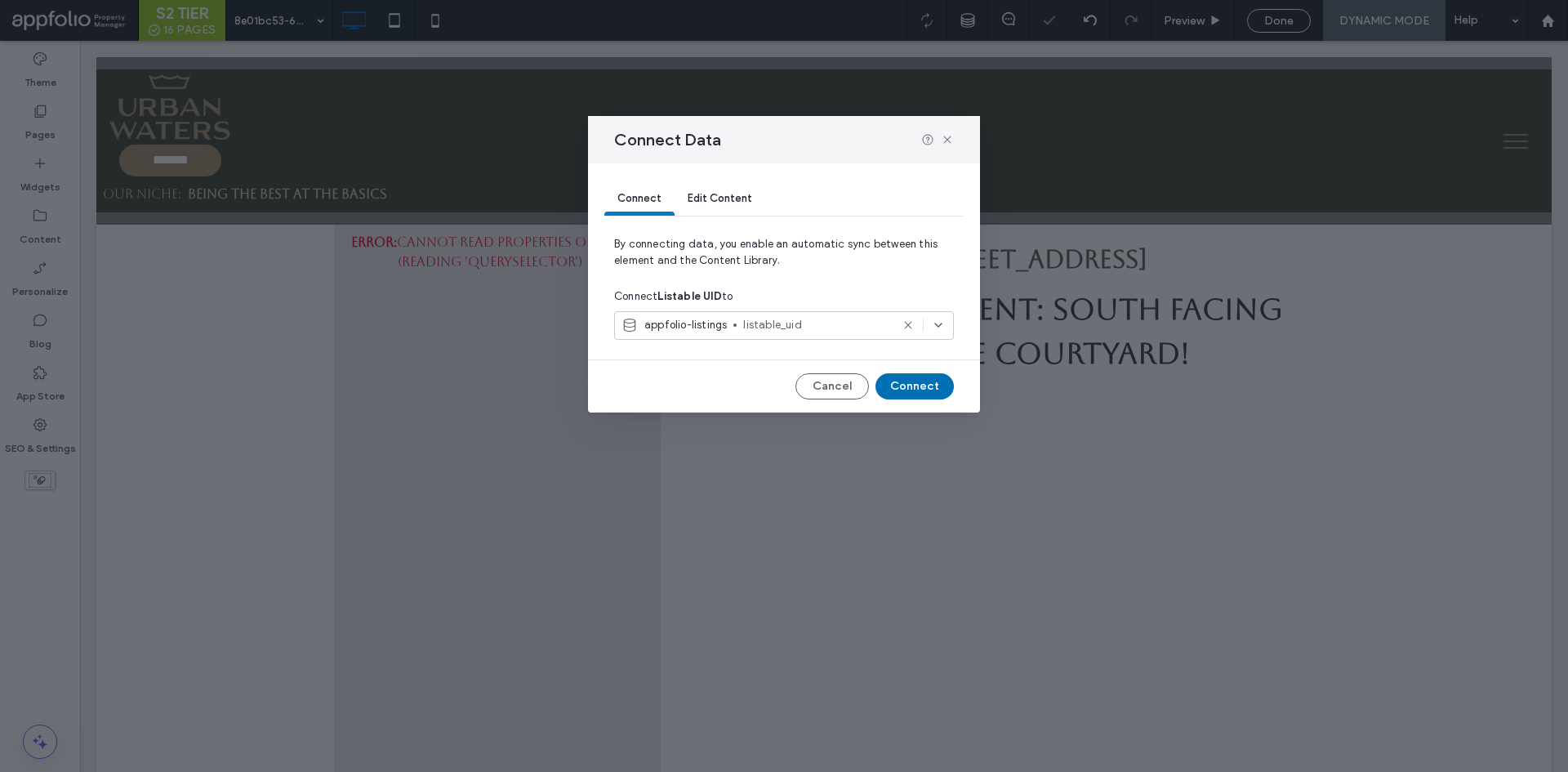
click at [911, 393] on button "Connect" at bounding box center [915, 387] width 79 height 26
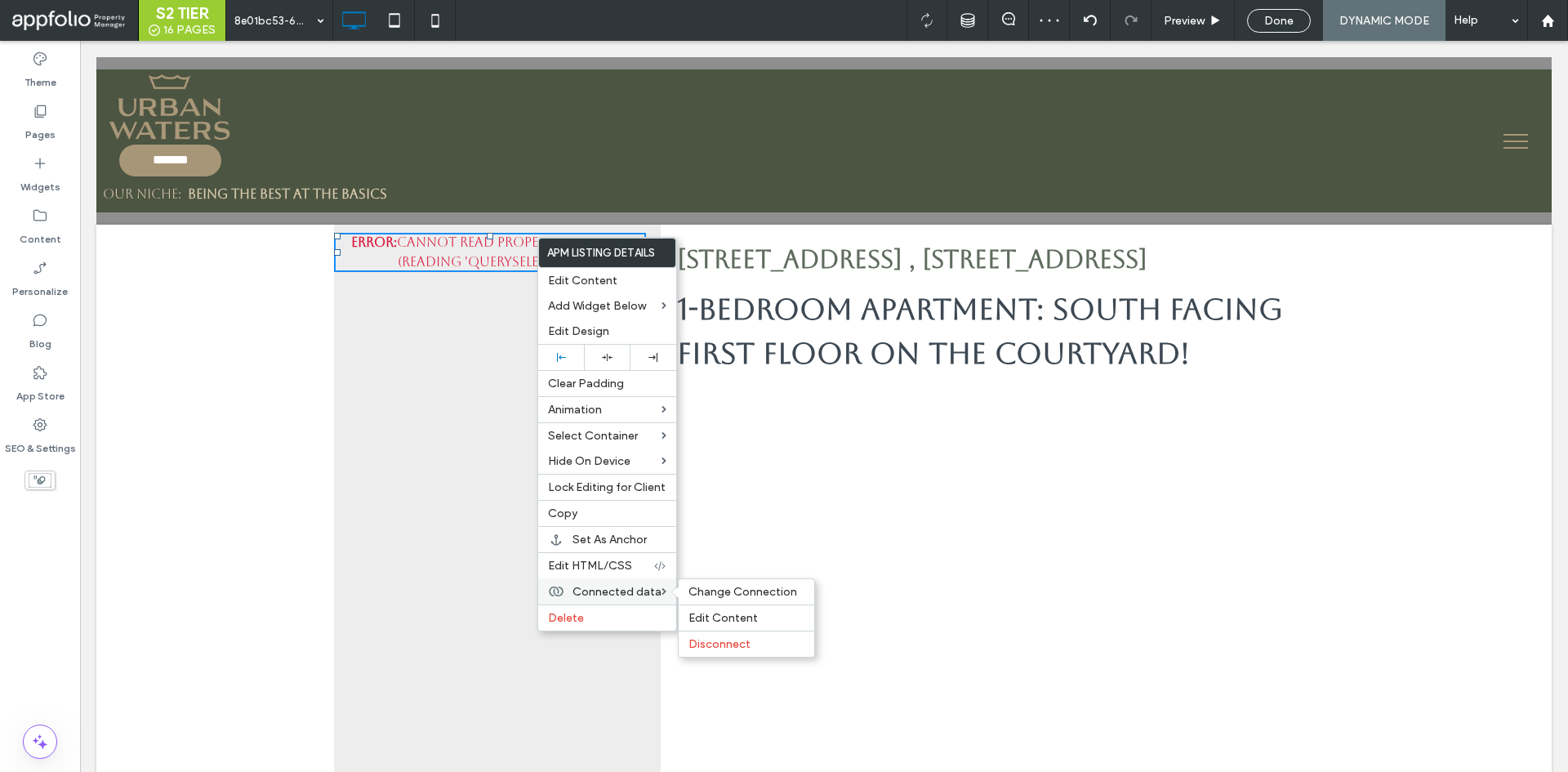
click at [618, 585] on span "Connected data" at bounding box center [617, 591] width 89 height 14
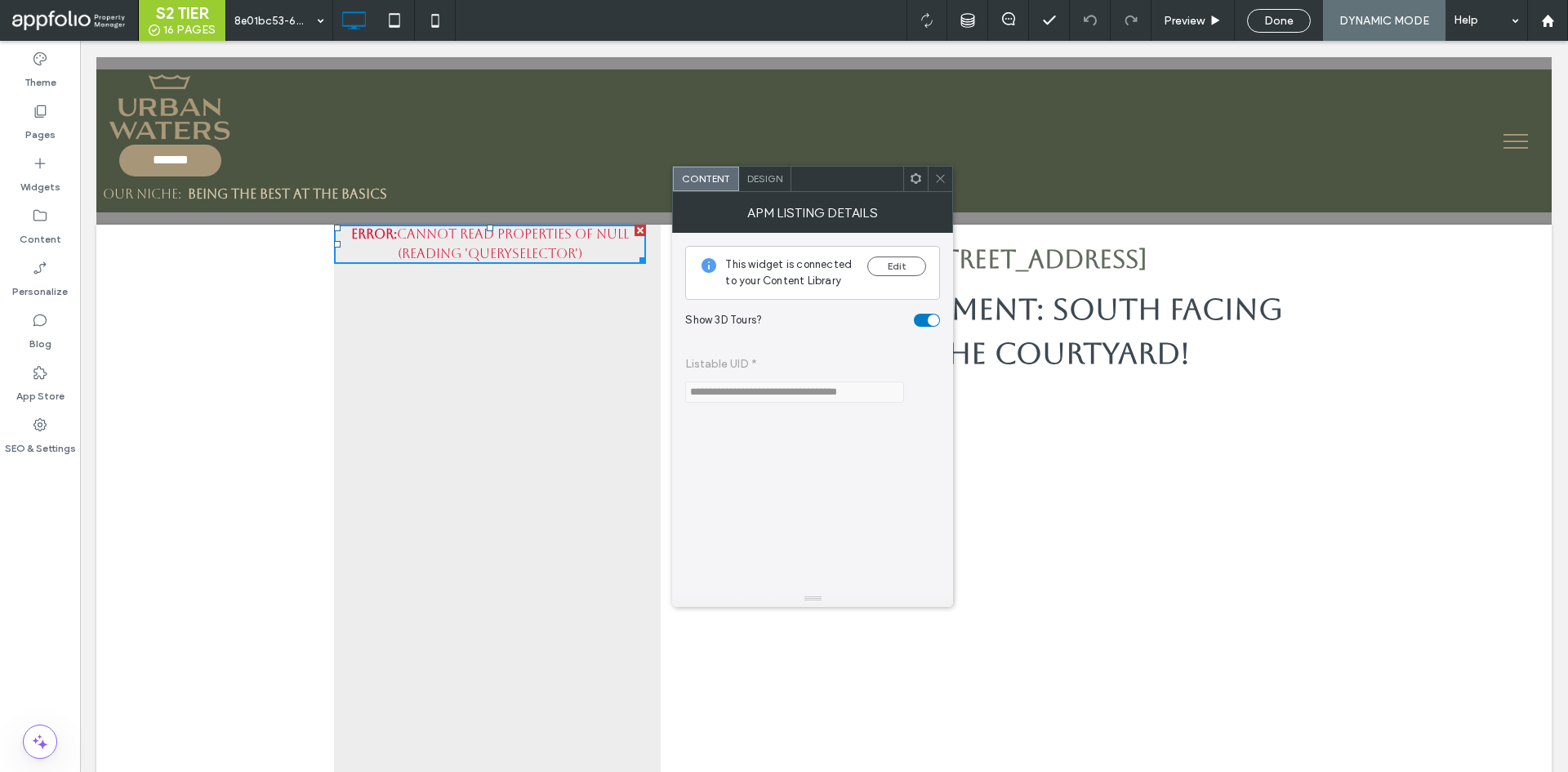
click at [777, 179] on span "Design" at bounding box center [765, 178] width 35 height 12
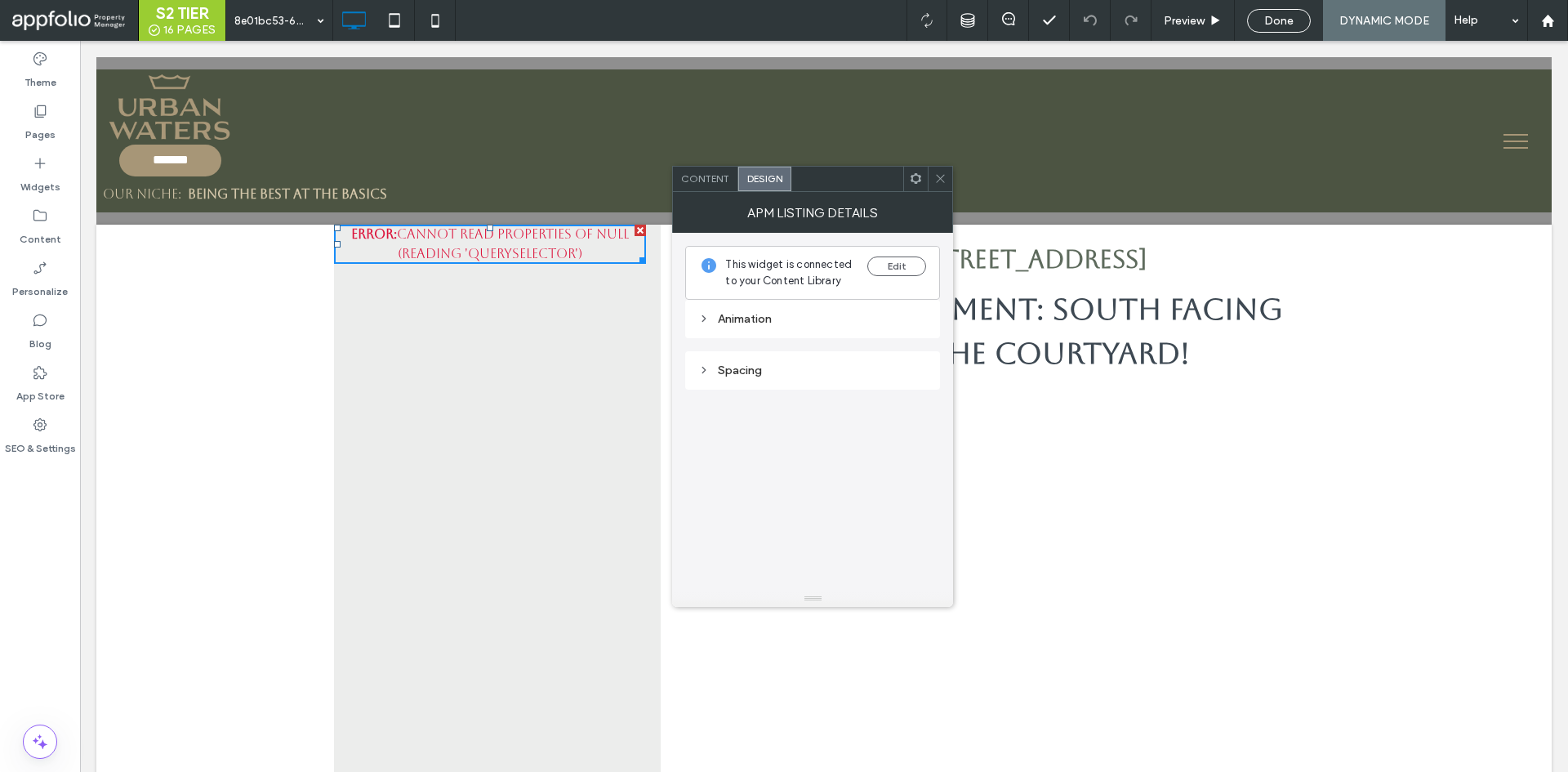
click at [699, 179] on span "Content" at bounding box center [705, 178] width 48 height 12
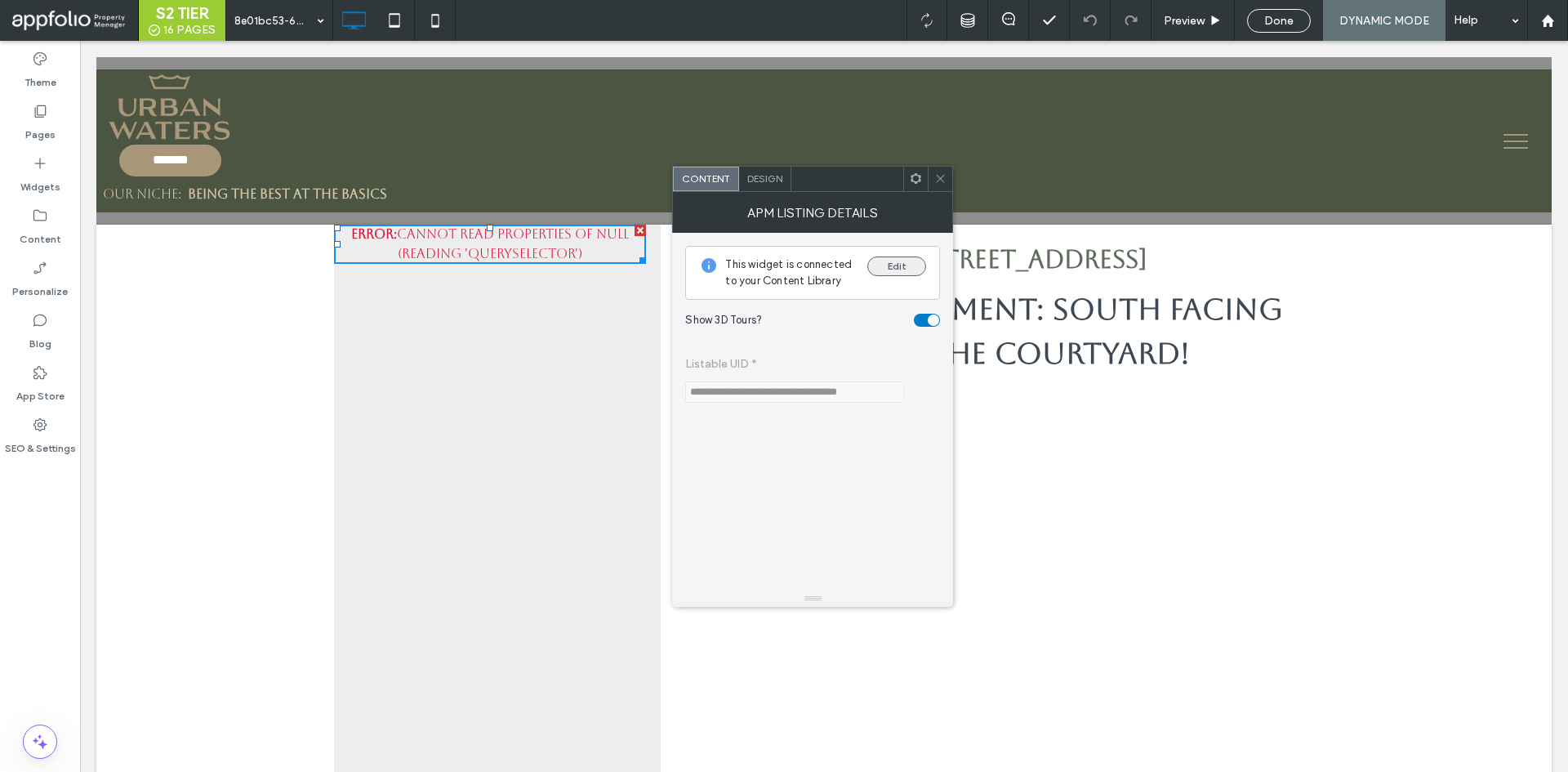
click at [902, 266] on button "Edit" at bounding box center [897, 266] width 59 height 19
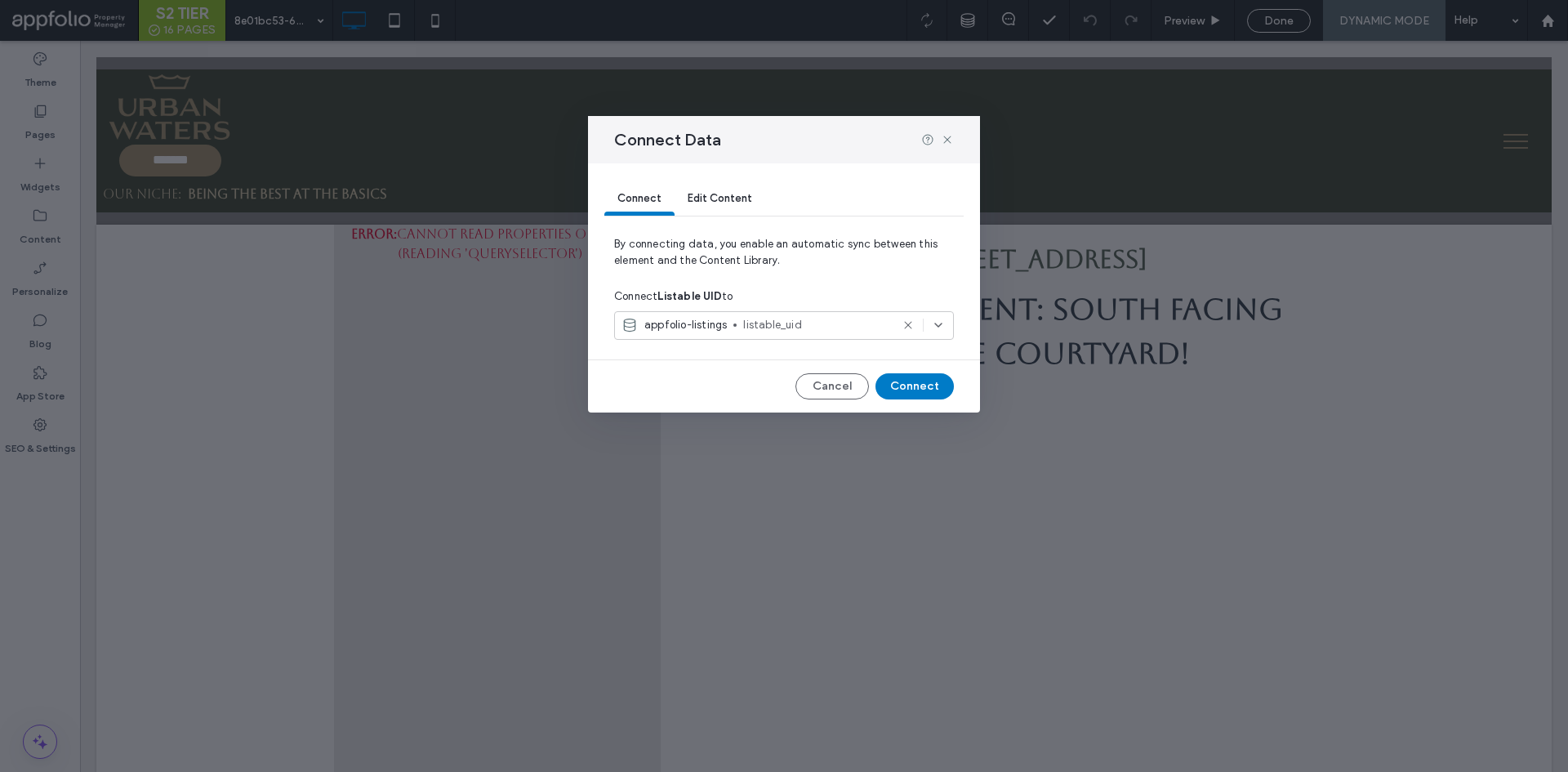
click at [848, 319] on span "listable_uid" at bounding box center [817, 326] width 147 height 17
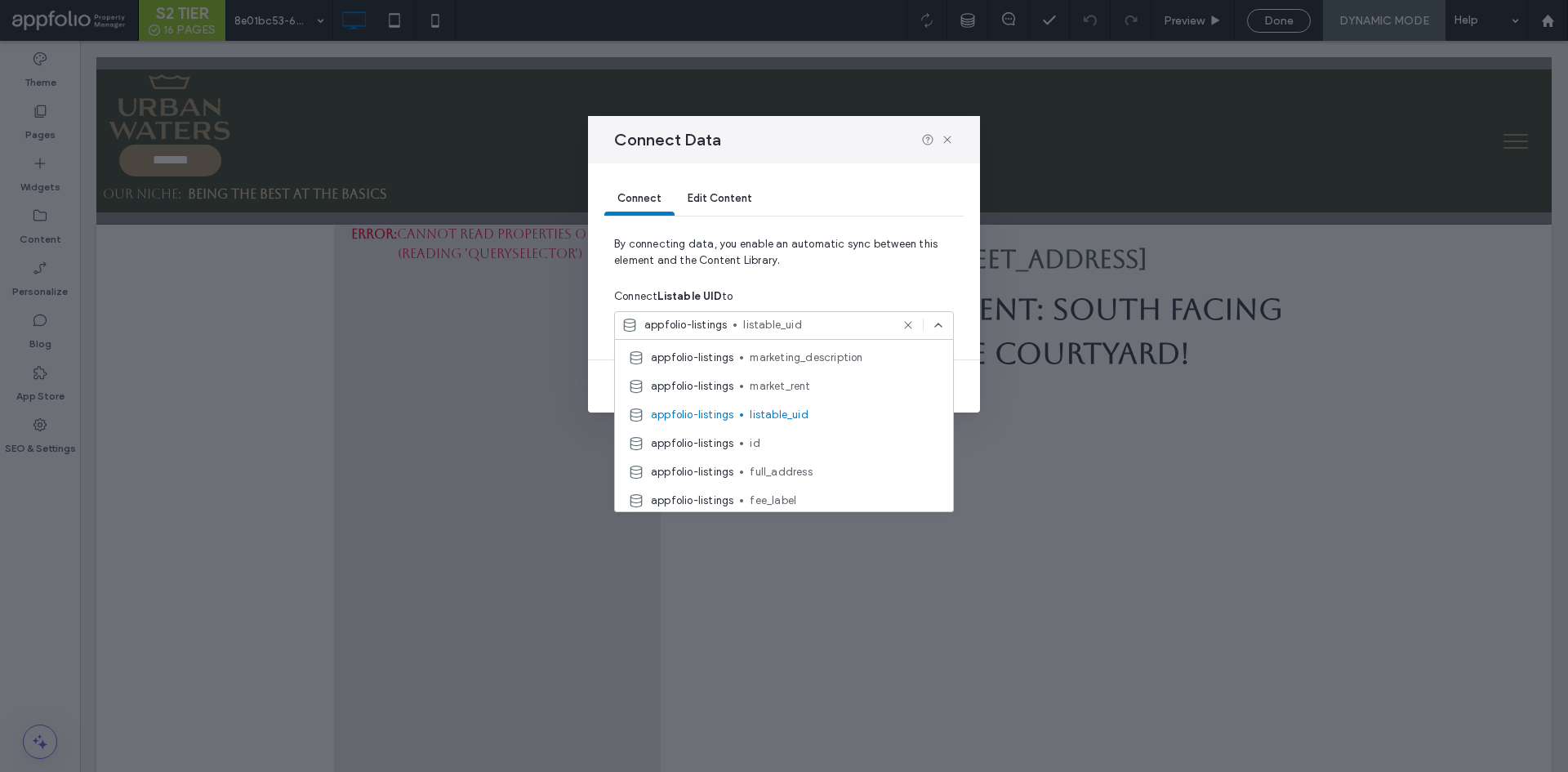
scroll to position [654, 0]
click at [892, 410] on span "listable_uid" at bounding box center [846, 417] width 191 height 17
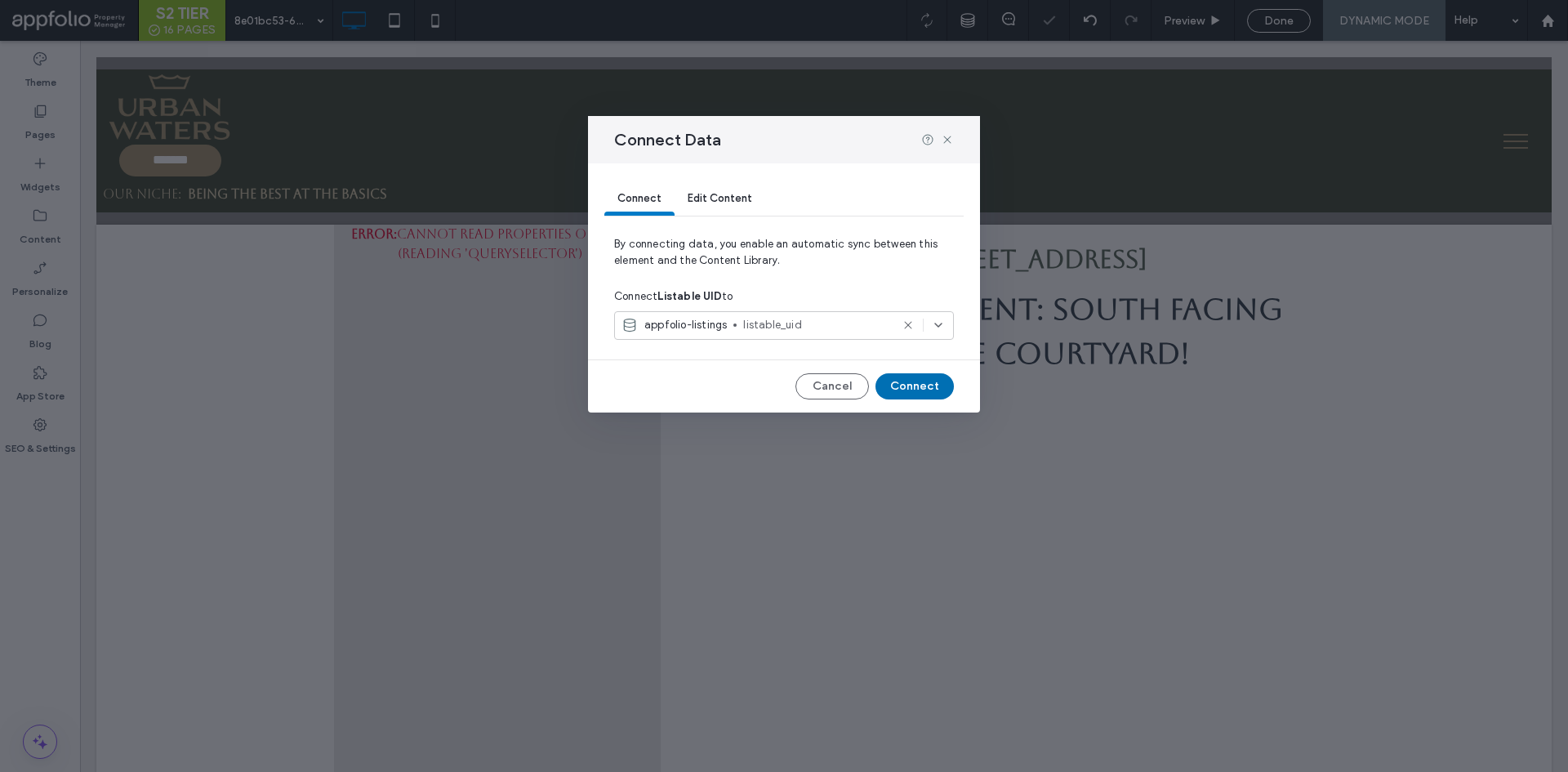
click at [915, 380] on button "Connect" at bounding box center [915, 387] width 79 height 26
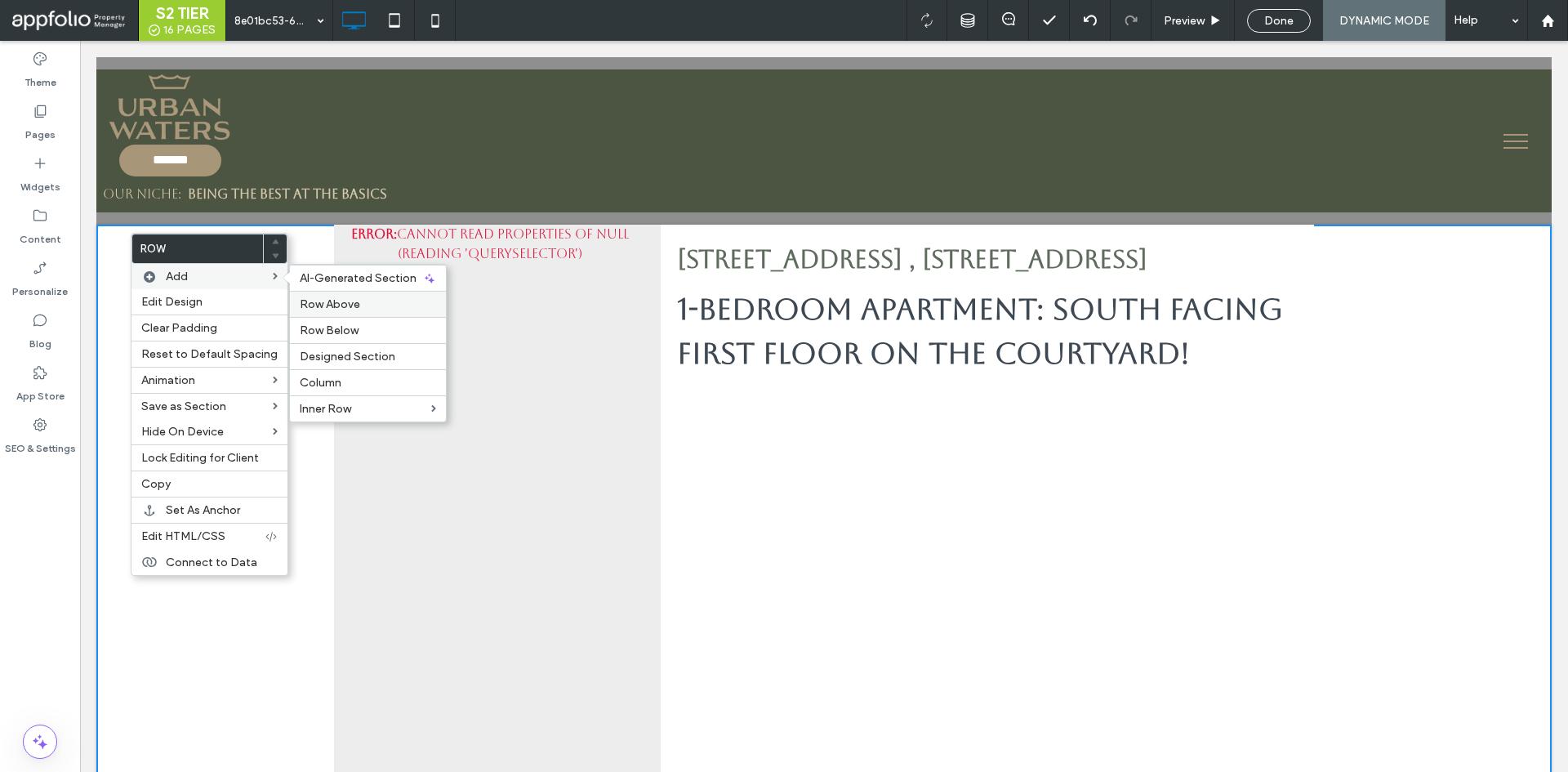
click at [374, 298] on label "Row Above" at bounding box center [367, 304] width 136 height 14
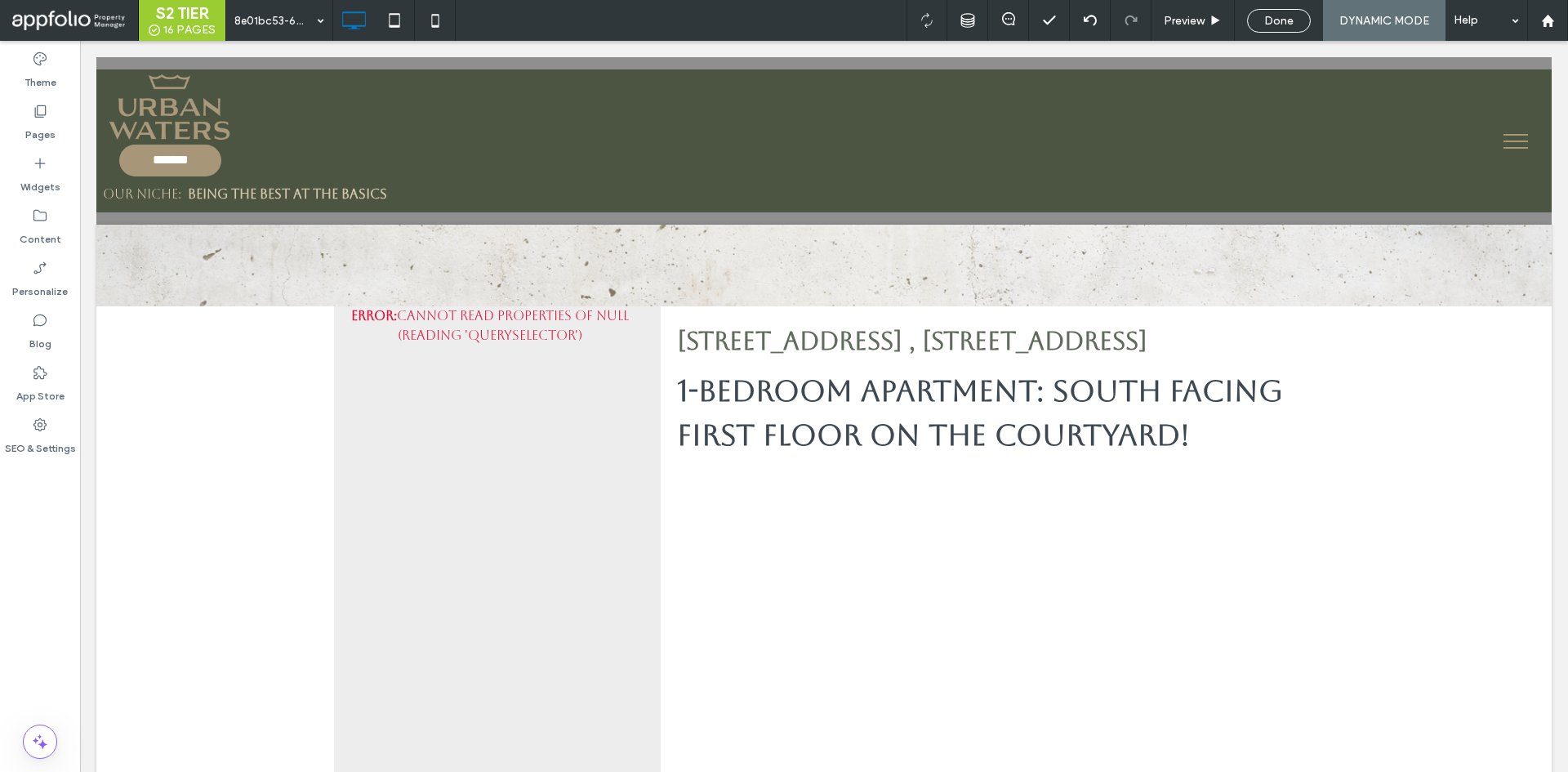
drag, startPoint x: 730, startPoint y: 25, endPoint x: 670, endPoint y: 39, distance: 61.6
click at [726, 25] on div "8e01bc53-68ad-4fe3-98d6-a211d03adb97 Preview Done DYNAMIC MODE Help" at bounding box center [897, 20] width 1343 height 41
click at [53, 191] on label "Widgets" at bounding box center [40, 182] width 40 height 23
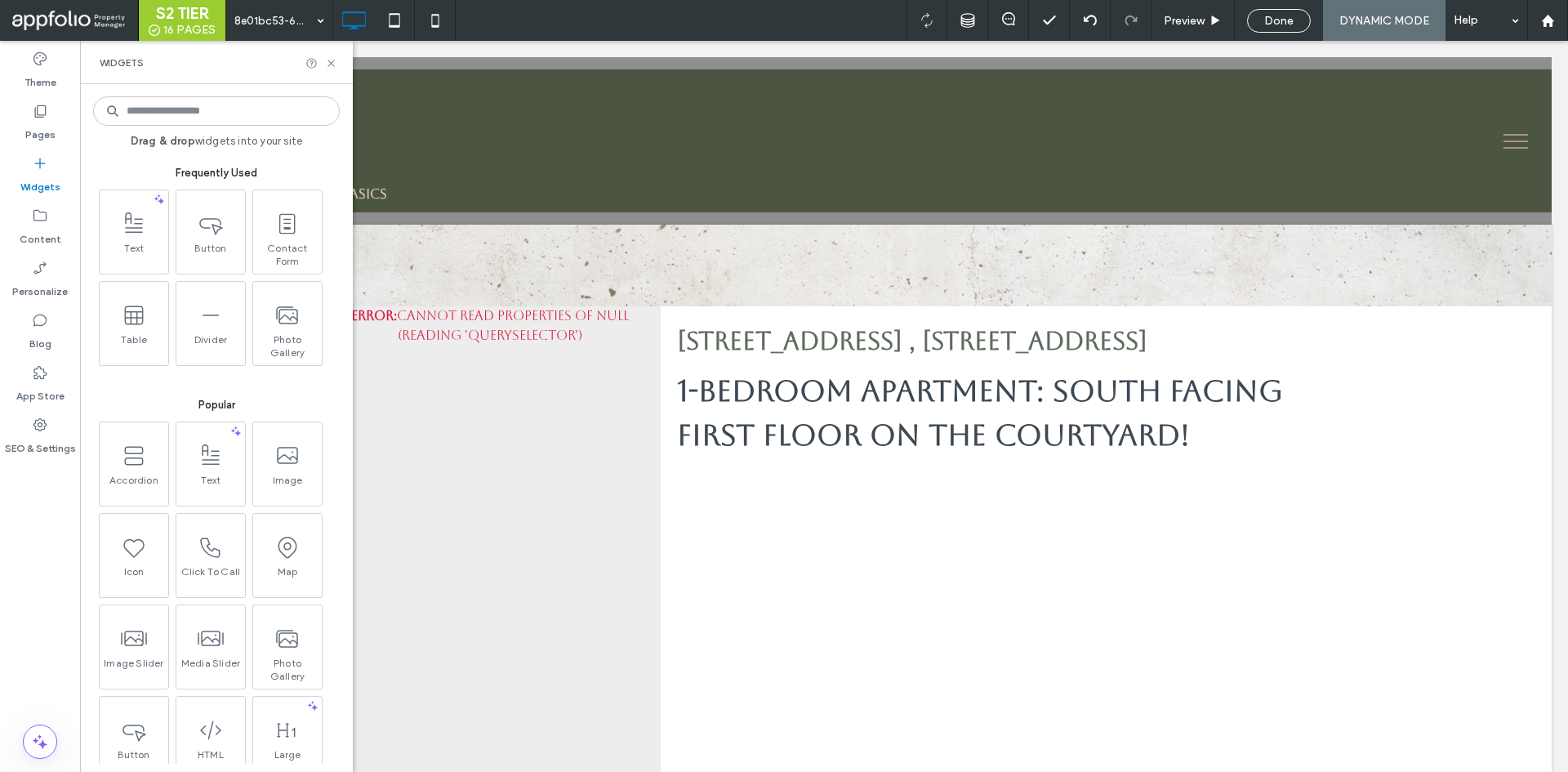
click at [248, 117] on input at bounding box center [216, 111] width 247 height 30
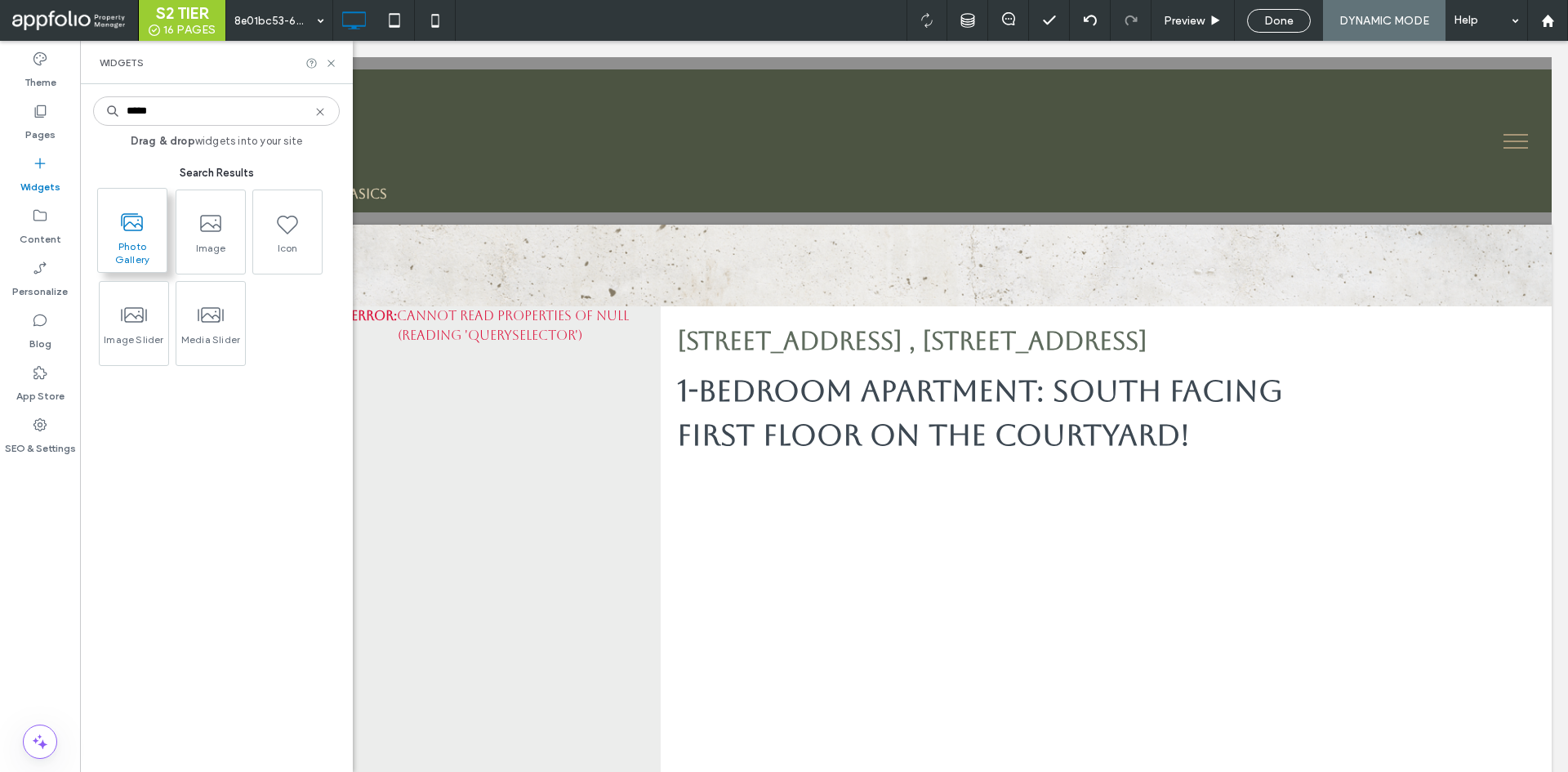
type input "*****"
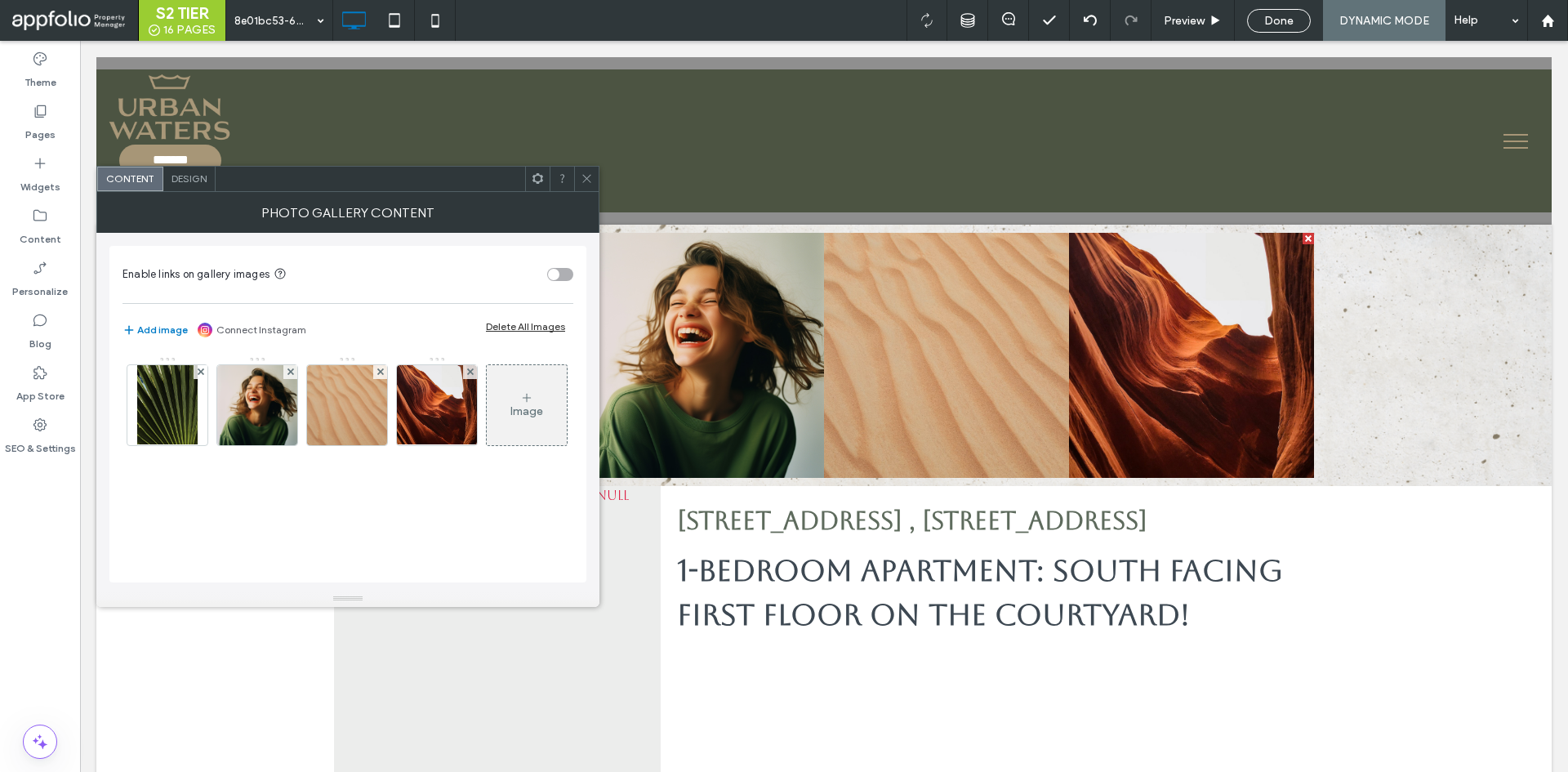
click at [204, 184] on span "Design" at bounding box center [189, 178] width 35 height 12
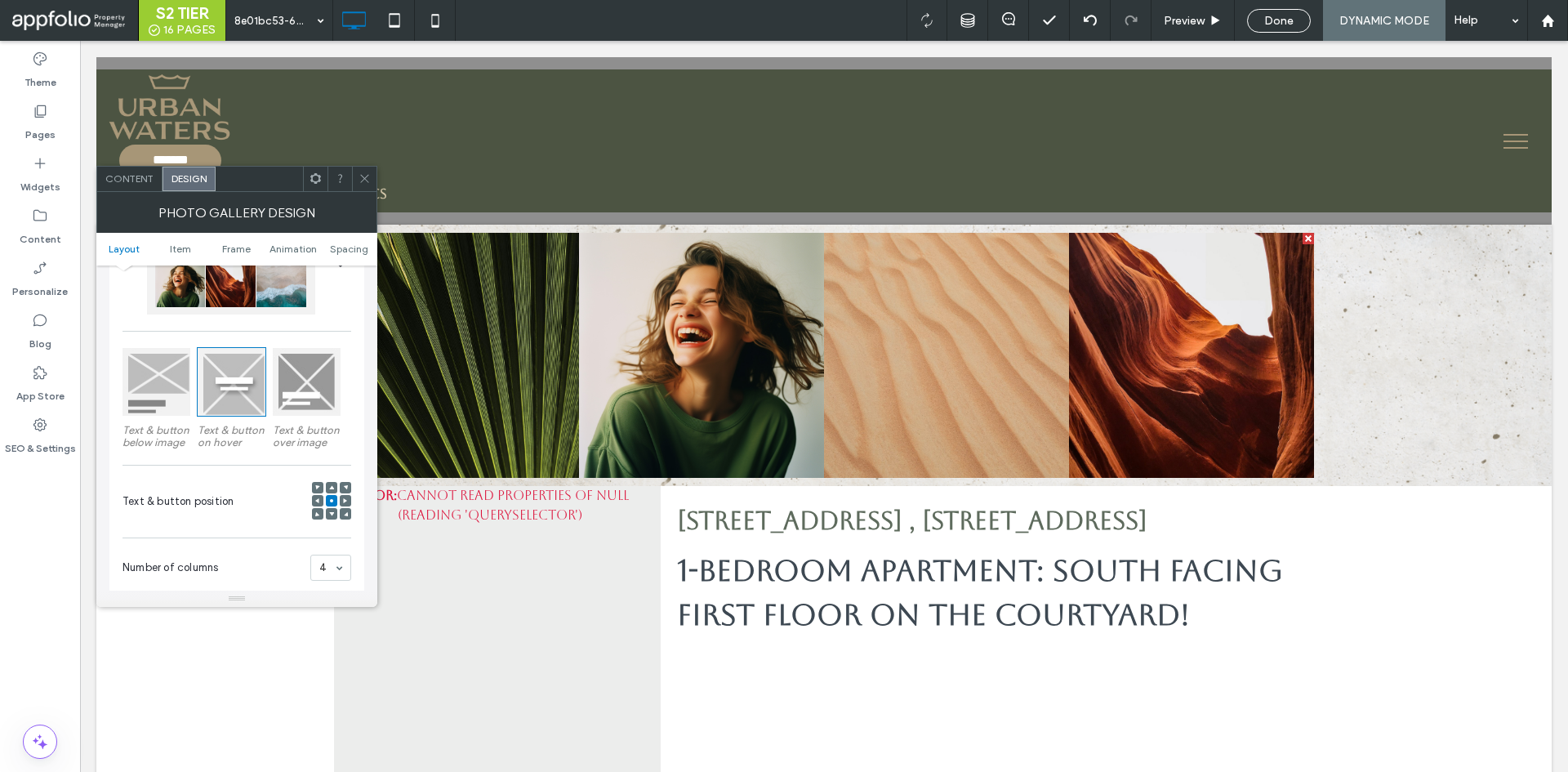
scroll to position [0, 0]
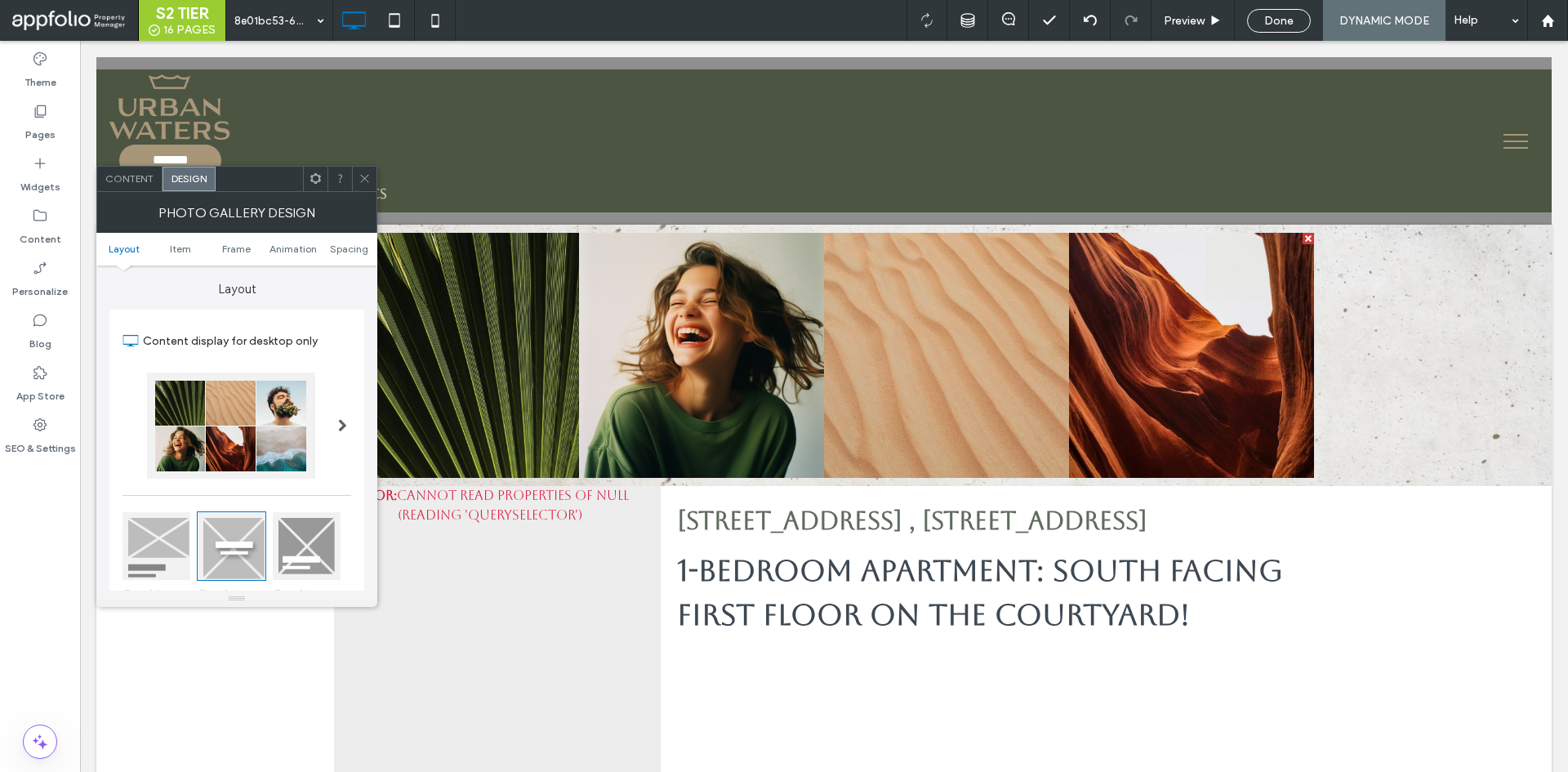
click at [333, 409] on div at bounding box center [342, 425] width 33 height 131
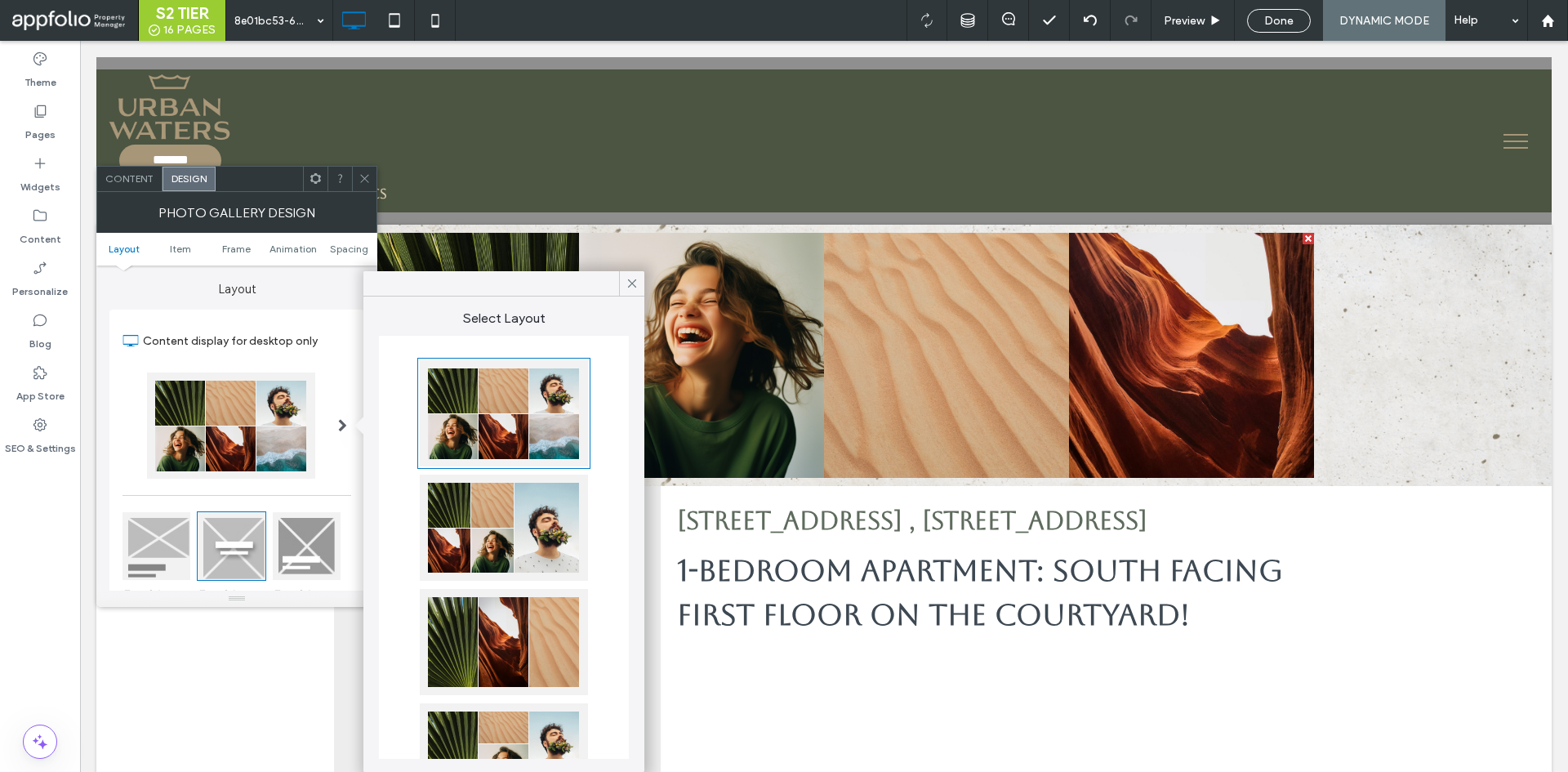
click at [527, 514] on div at bounding box center [504, 528] width 168 height 106
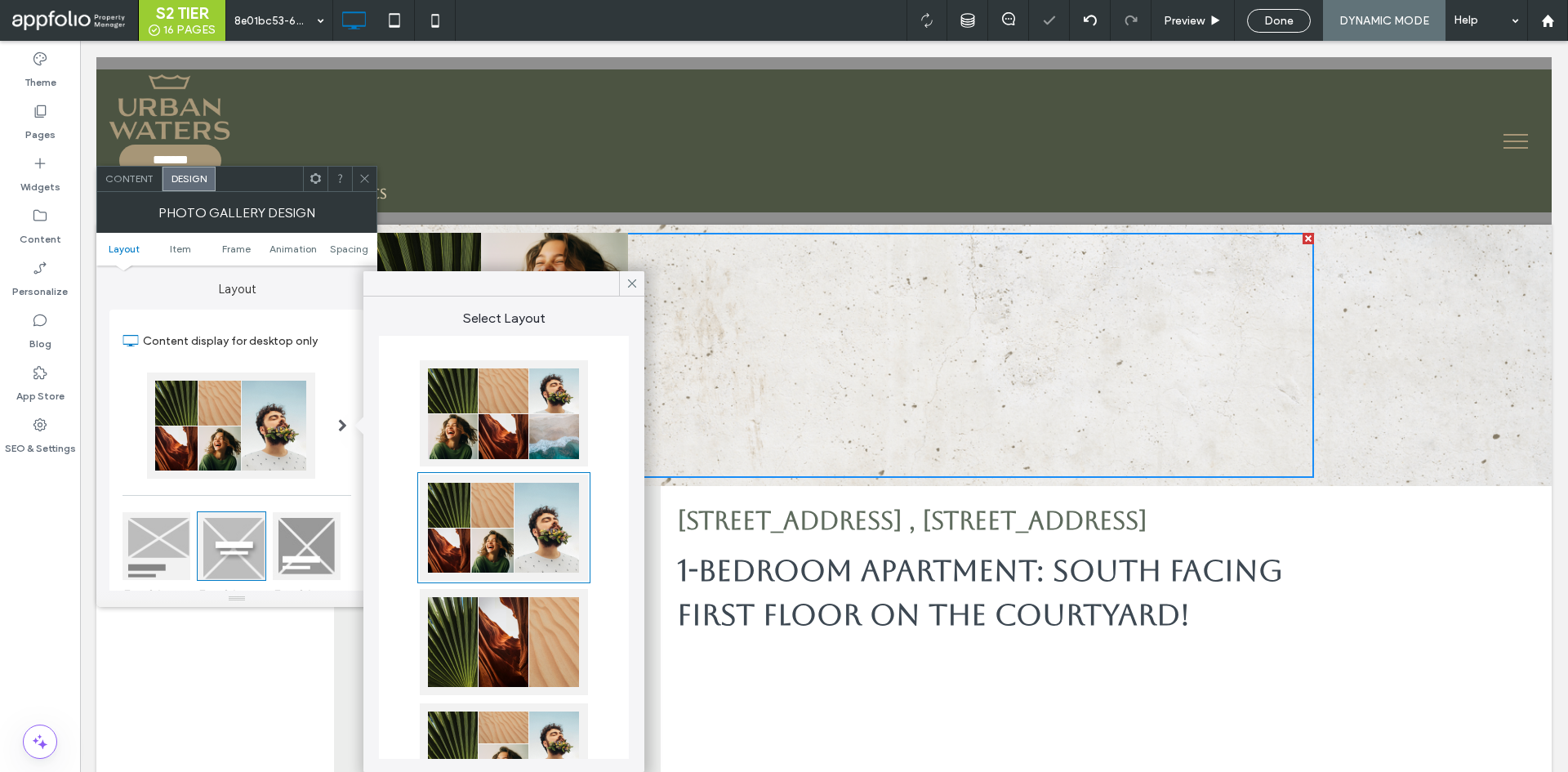
click at [366, 177] on use at bounding box center [364, 179] width 8 height 8
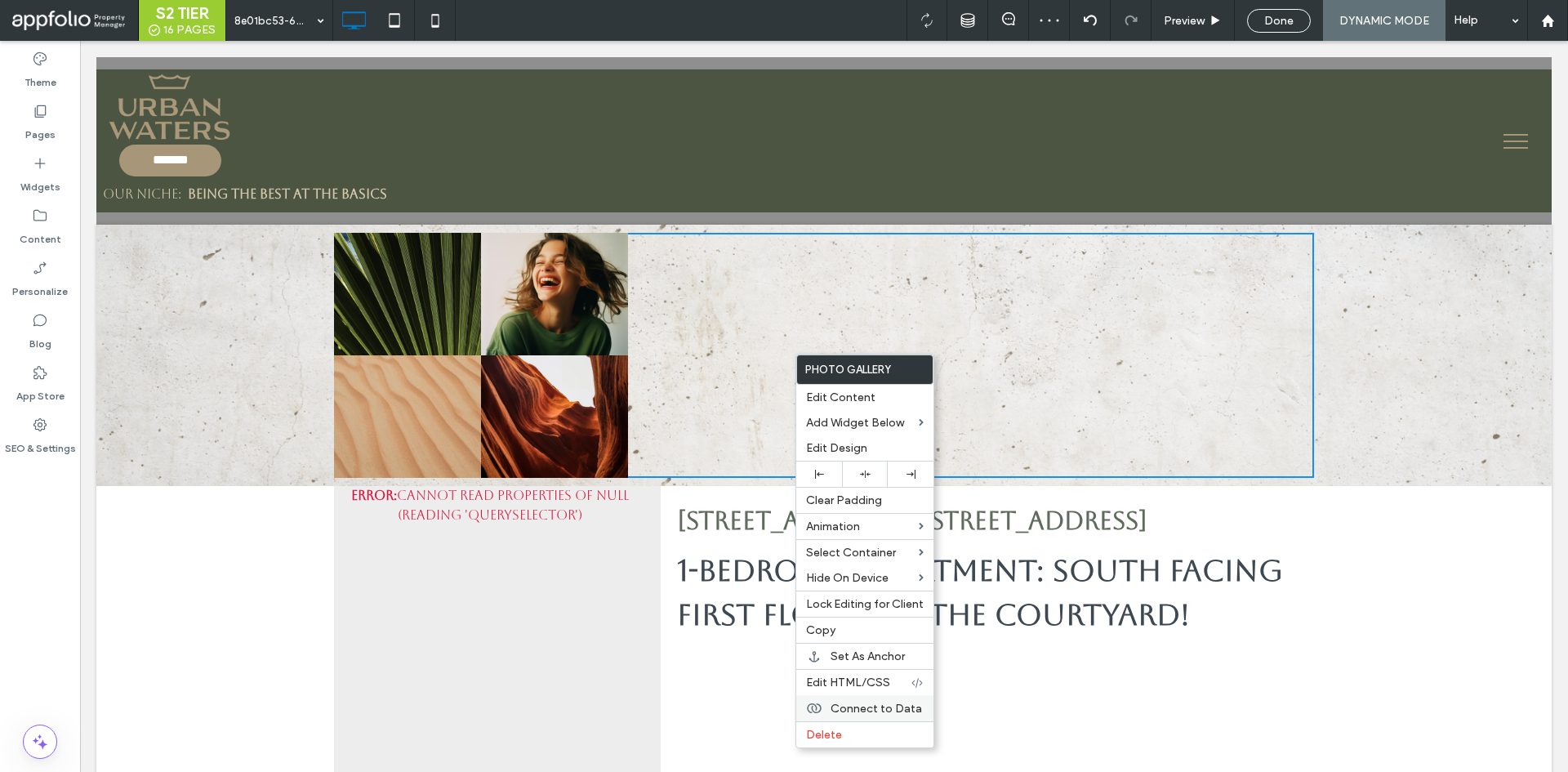
click at [879, 710] on span "Connect to Data" at bounding box center [876, 709] width 92 height 14
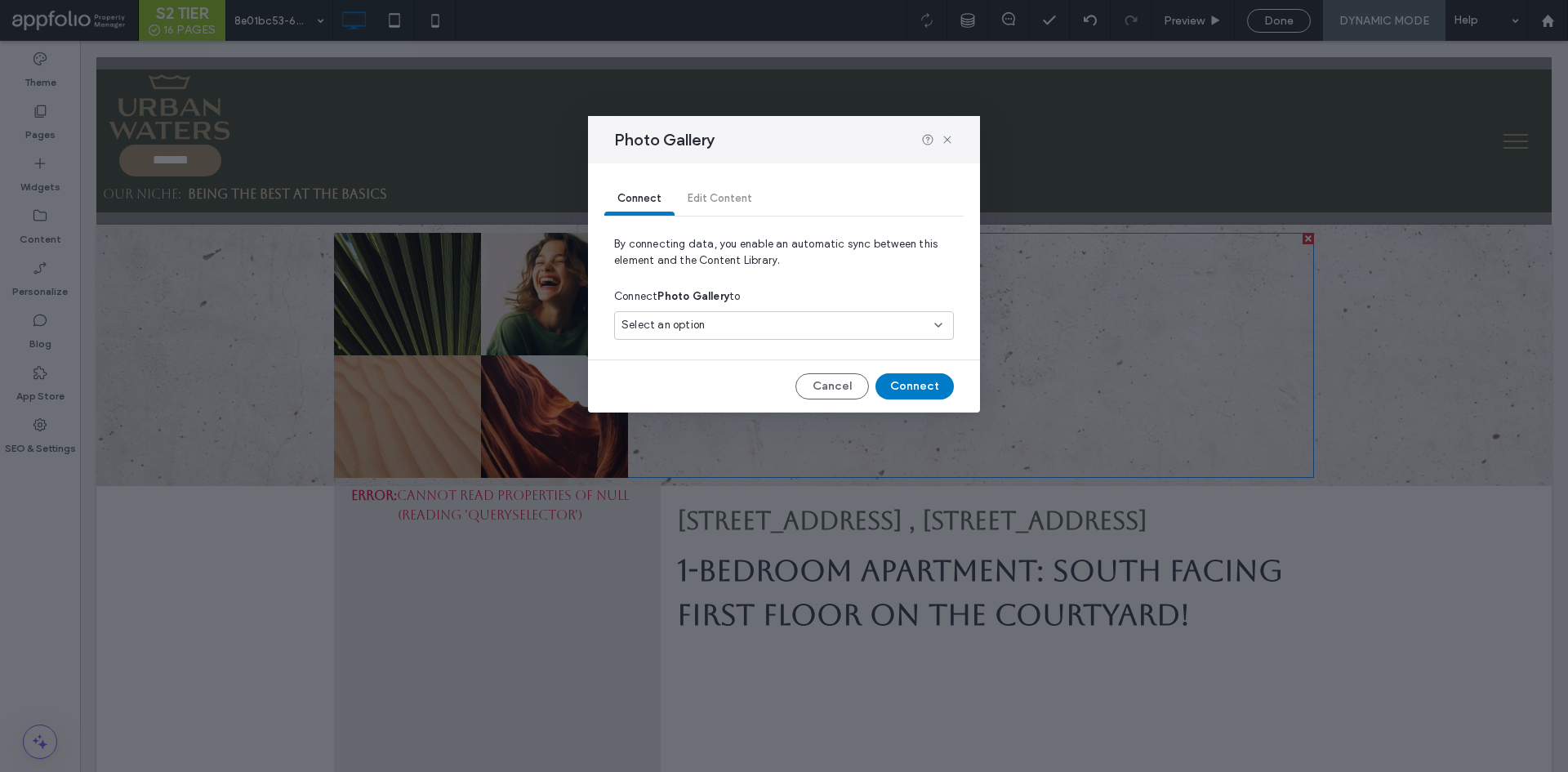
click at [834, 327] on div "Select an option" at bounding box center [774, 326] width 305 height 17
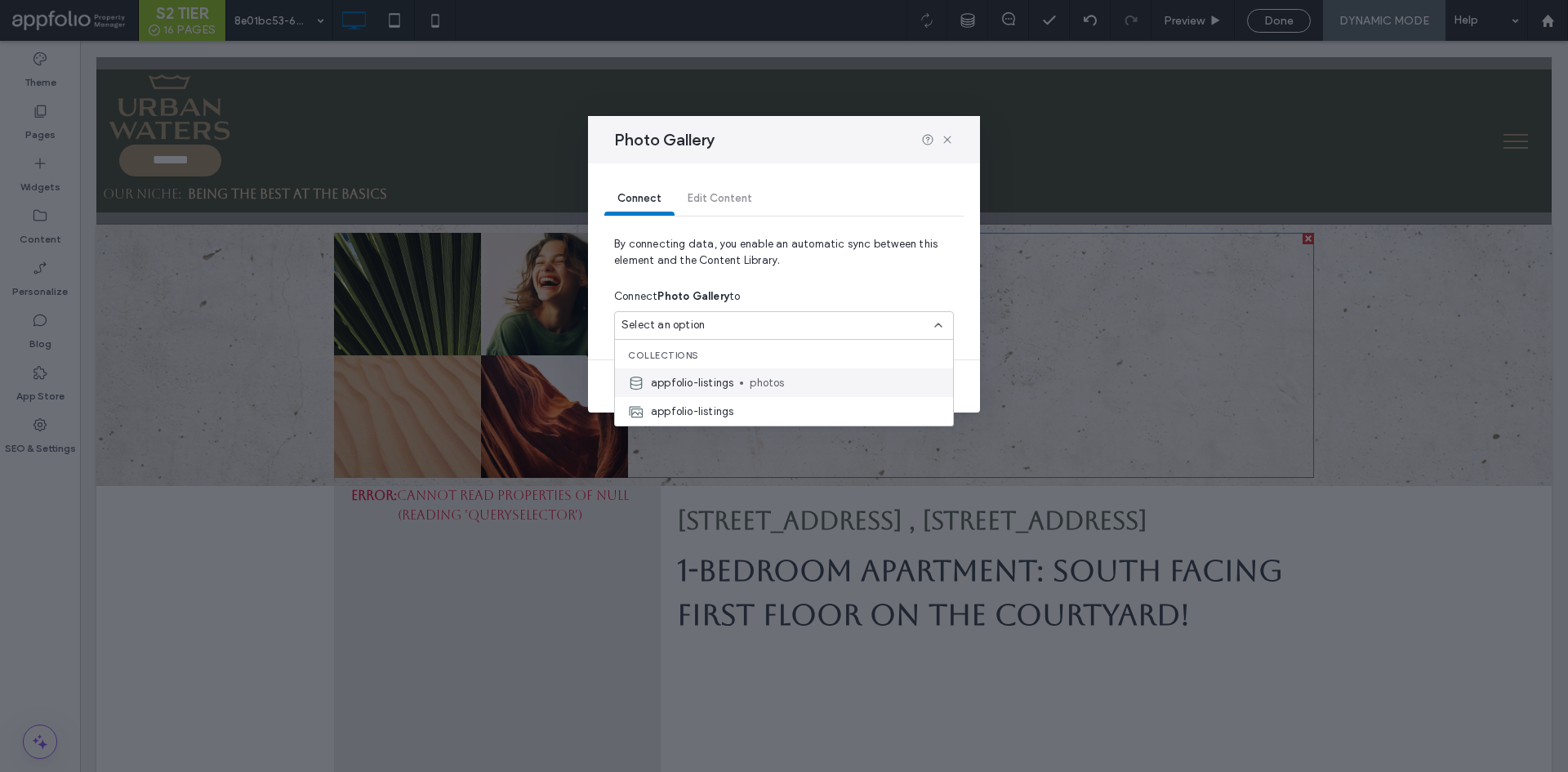
click at [800, 383] on span "photos" at bounding box center [846, 383] width 191 height 17
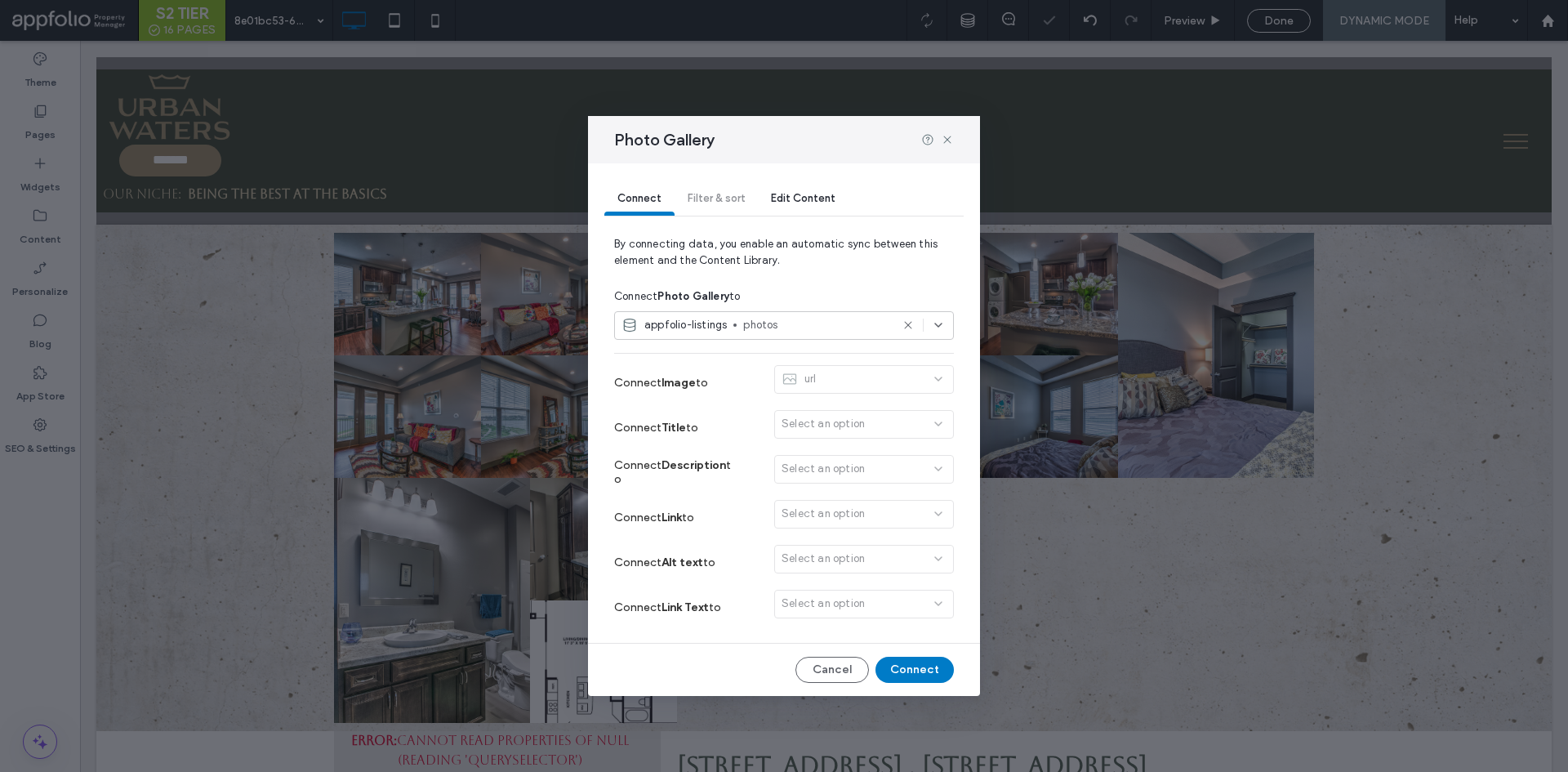
click at [919, 394] on div "url" at bounding box center [864, 383] width 179 height 35
click at [911, 660] on button "Connect" at bounding box center [915, 670] width 79 height 26
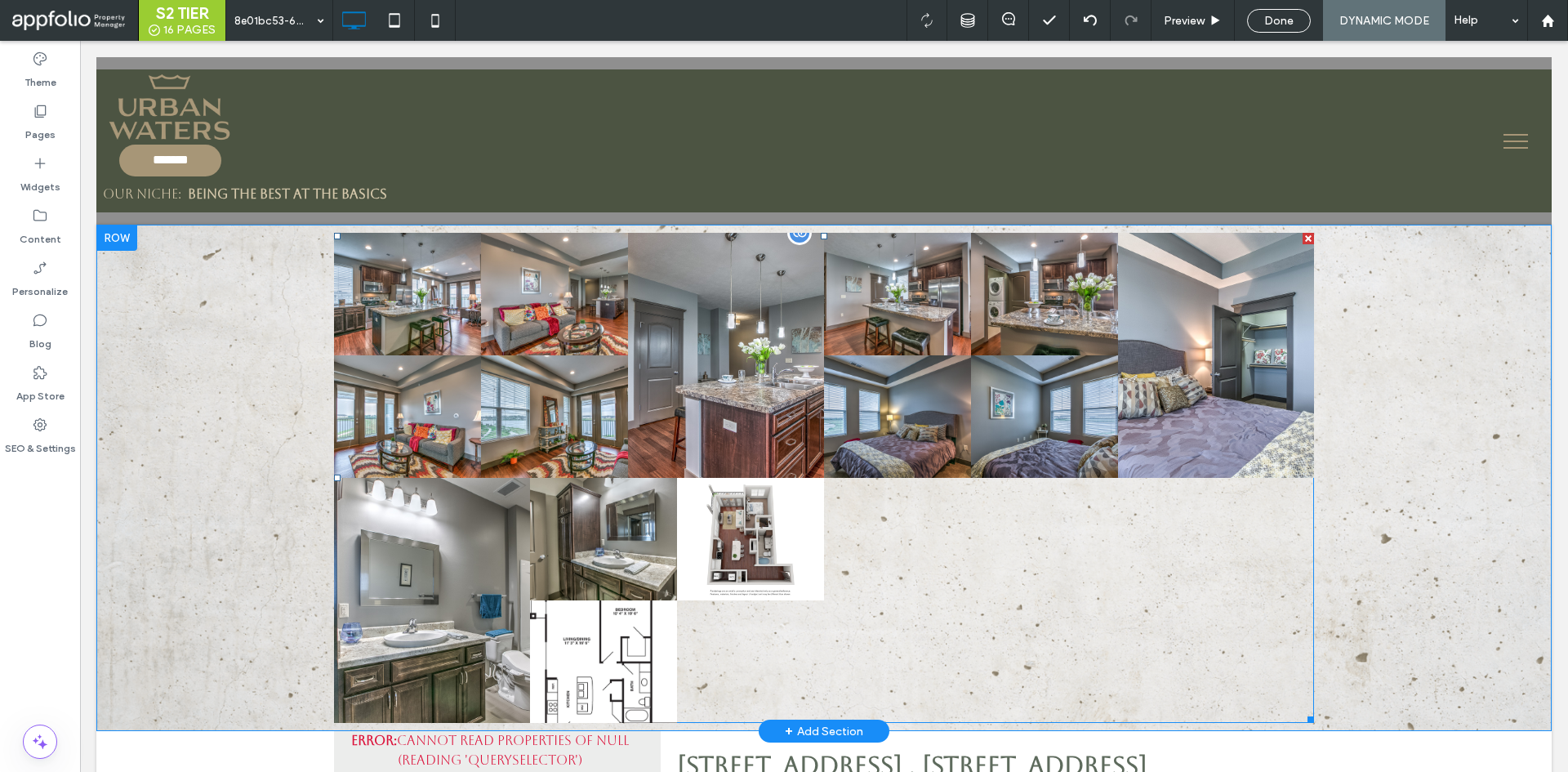
click at [882, 479] on div "Button Button Button Button" at bounding box center [824, 601] width 981 height 245
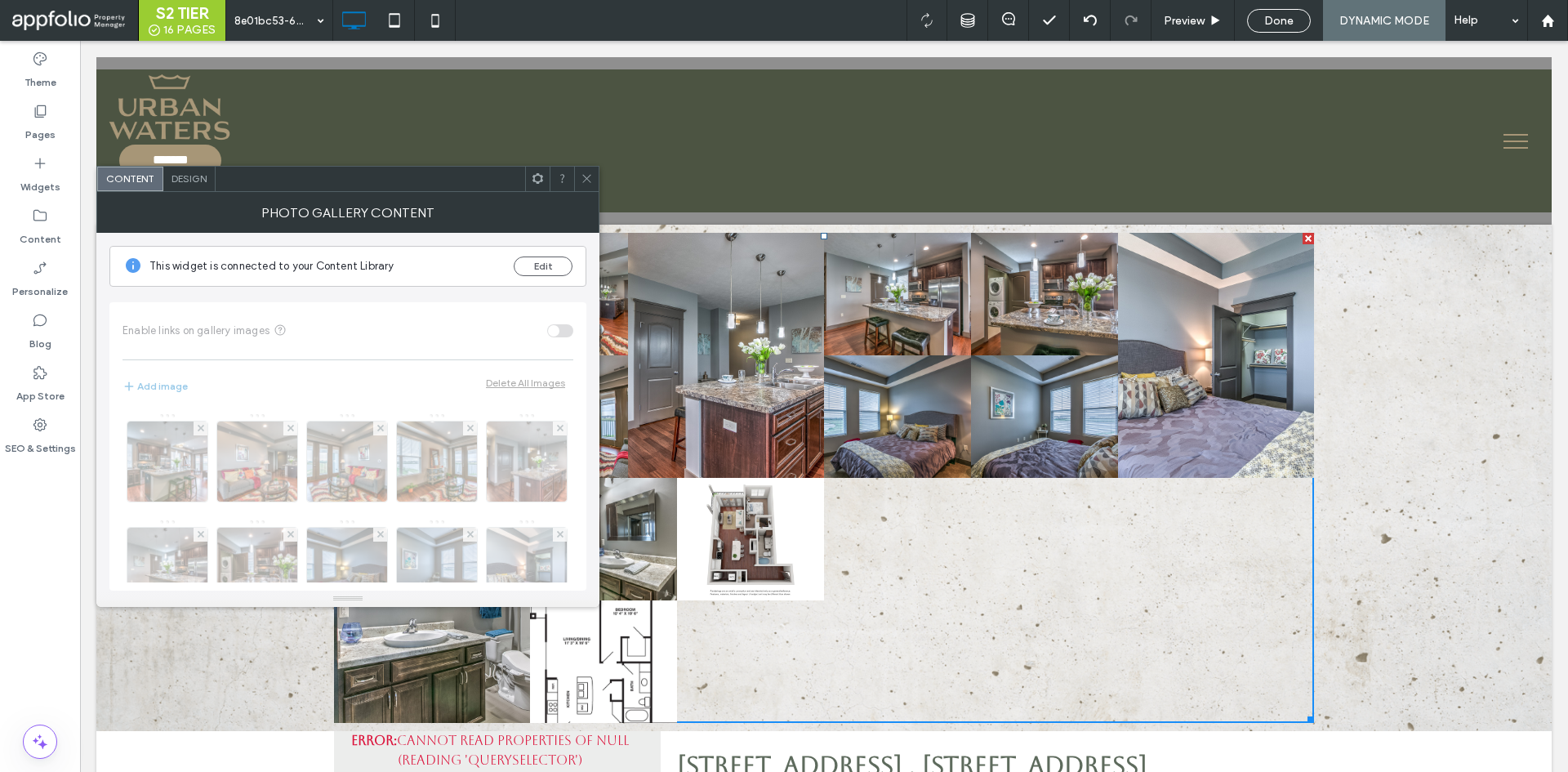
click at [193, 180] on span "Design" at bounding box center [189, 178] width 35 height 12
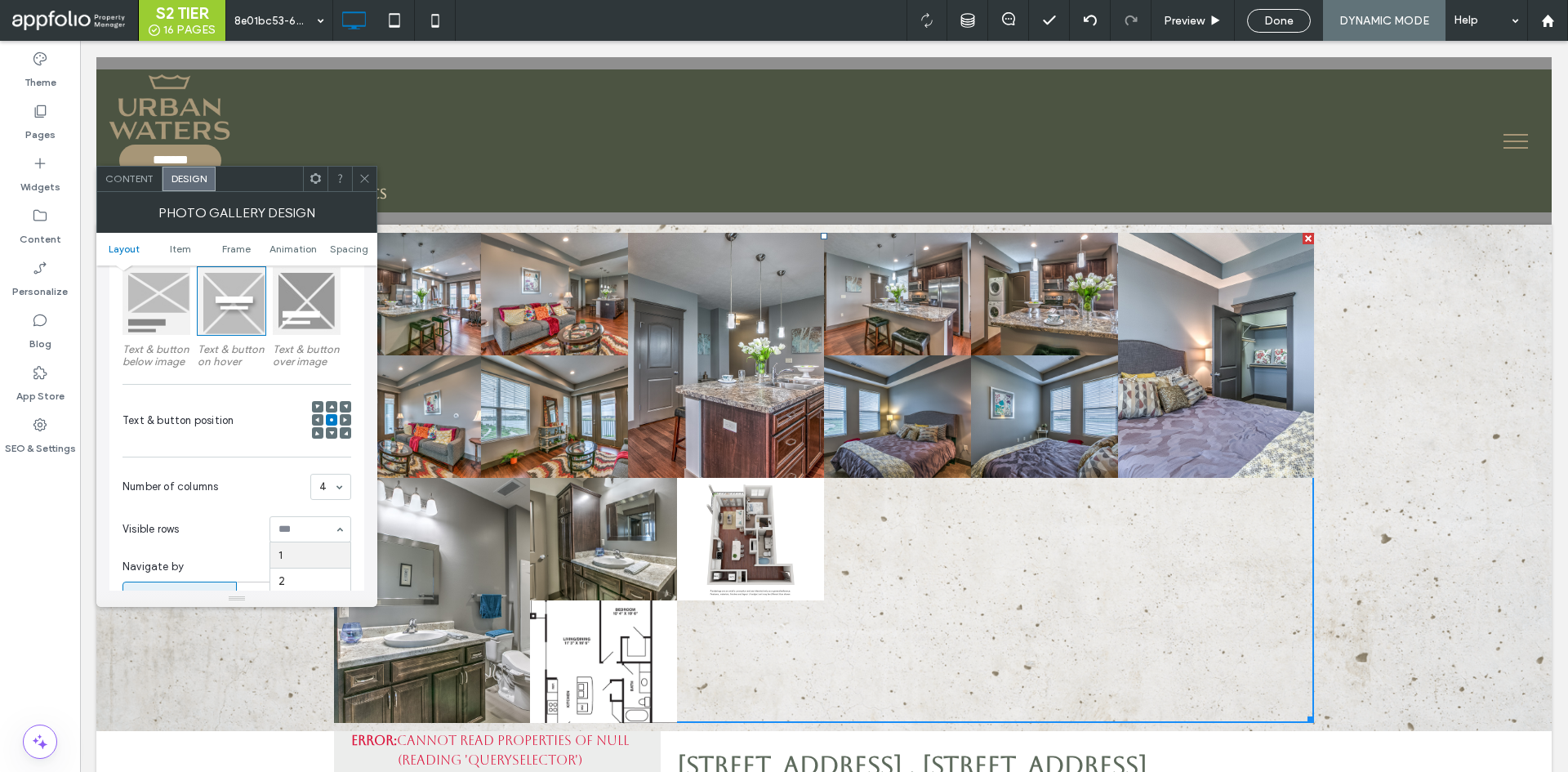
scroll to position [327, 0]
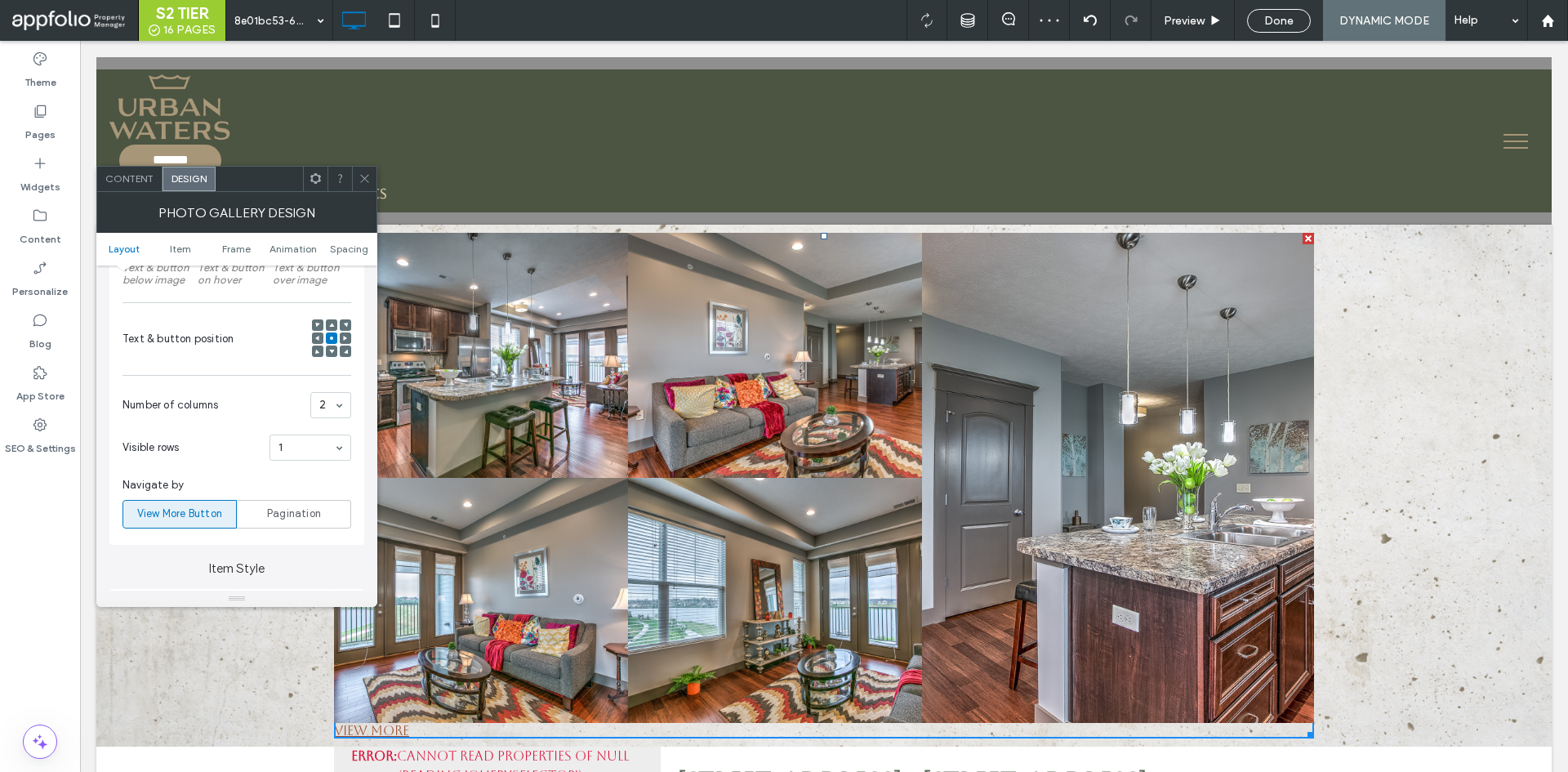
click at [346, 399] on div "2" at bounding box center [331, 405] width 41 height 26
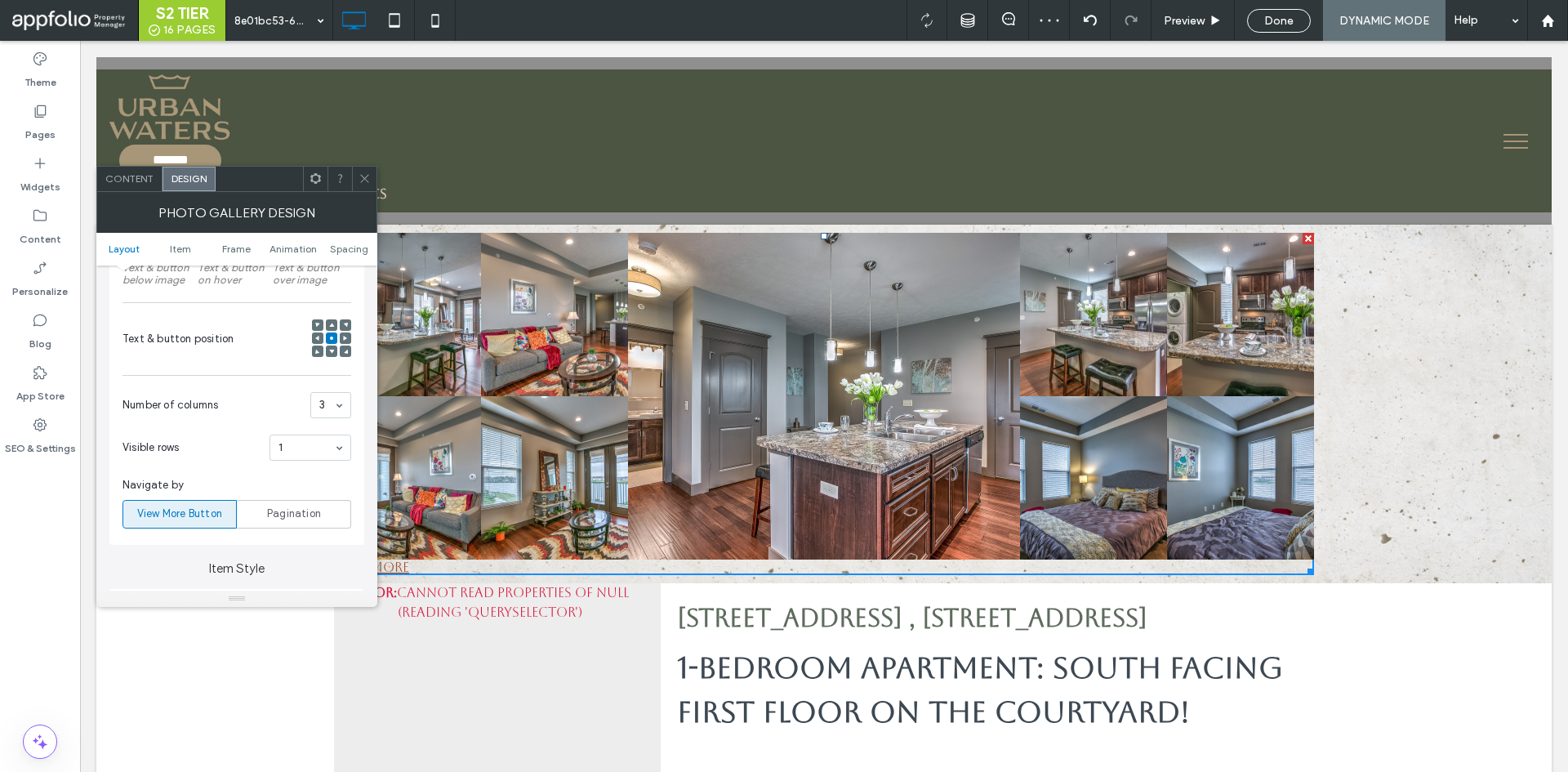
click at [343, 405] on div "3" at bounding box center [331, 405] width 41 height 26
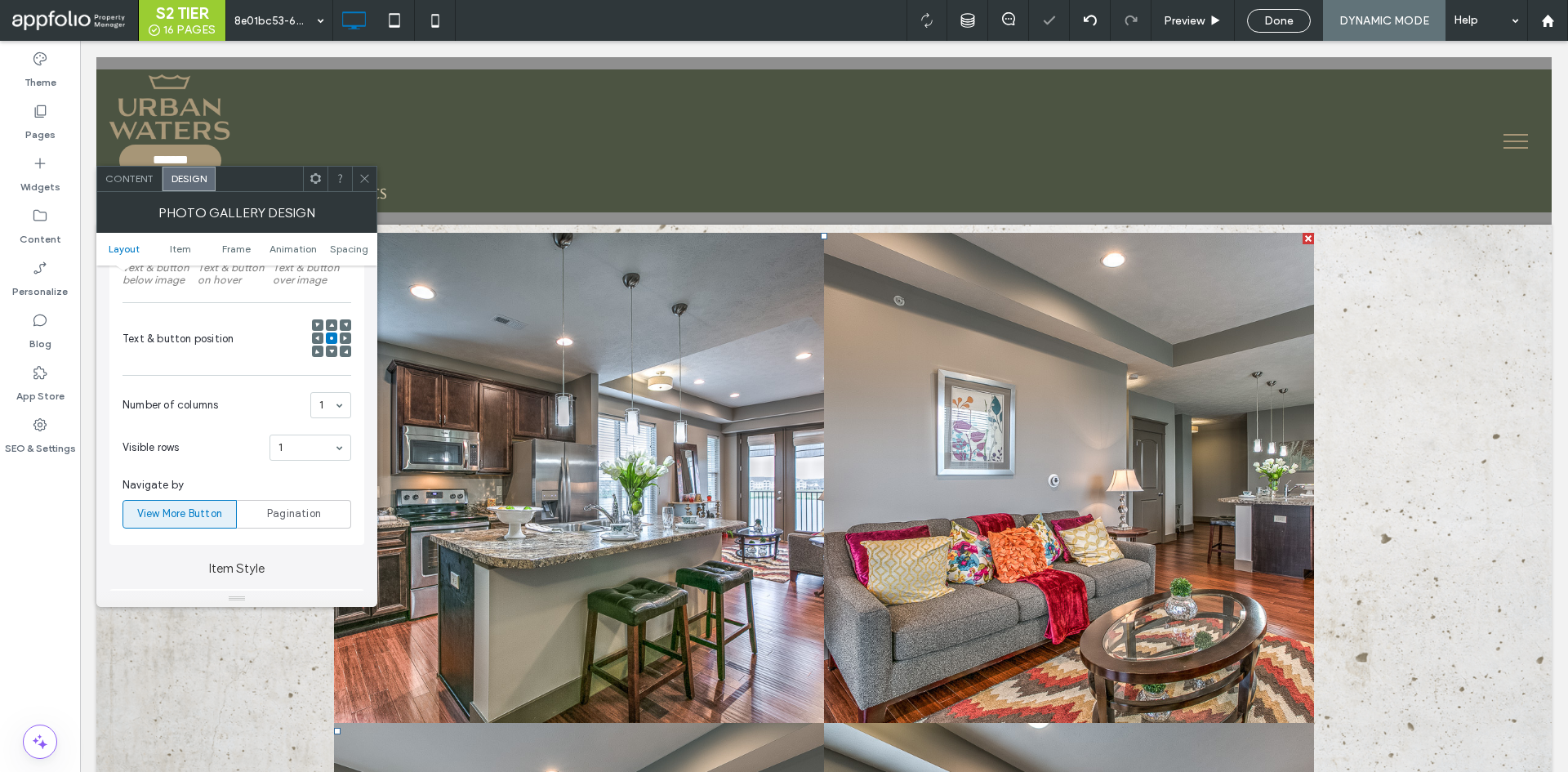
click at [348, 409] on div "1" at bounding box center [331, 405] width 41 height 26
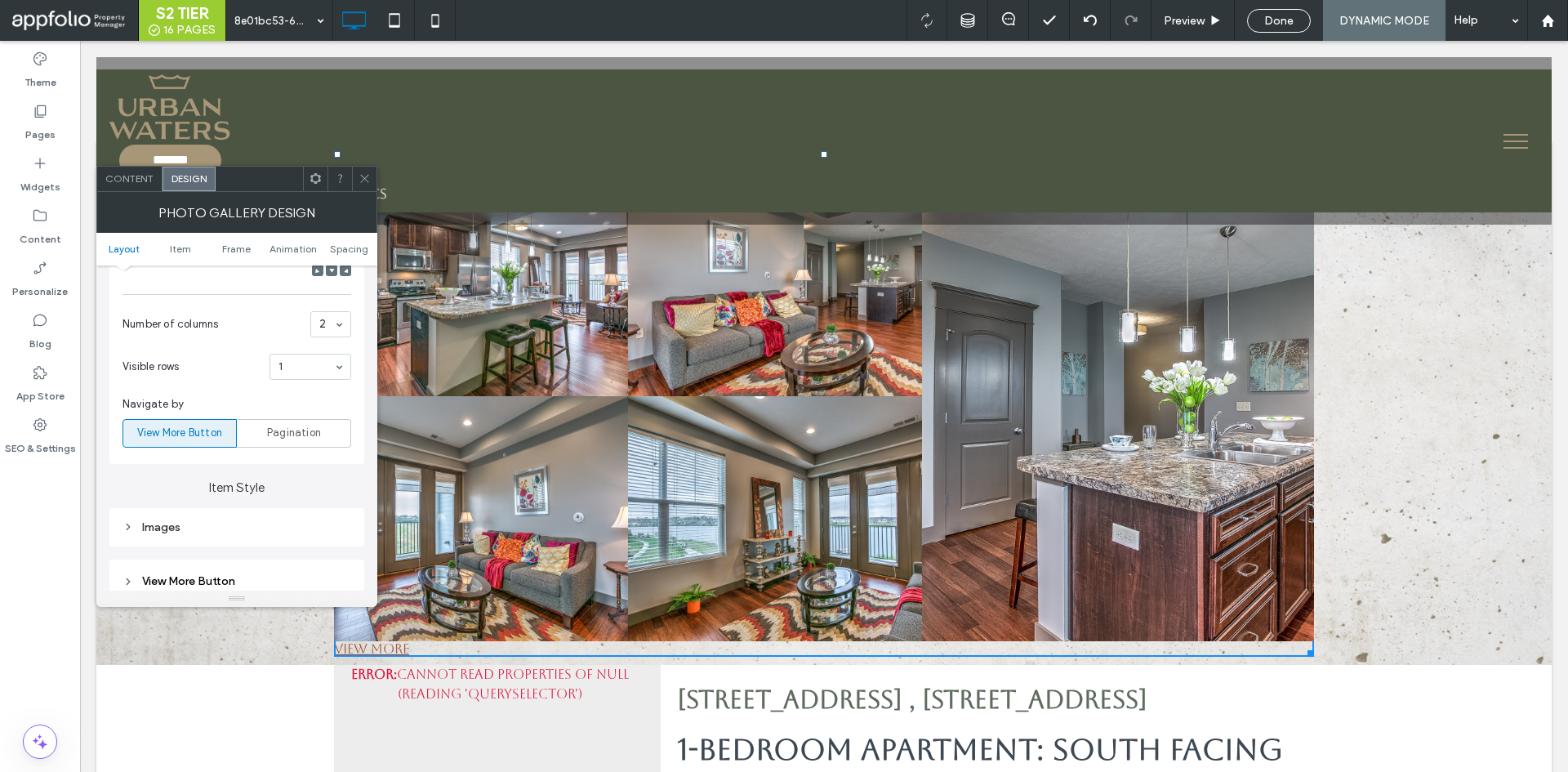
scroll to position [409, 0]
click at [284, 438] on span "Pagination" at bounding box center [294, 432] width 54 height 17
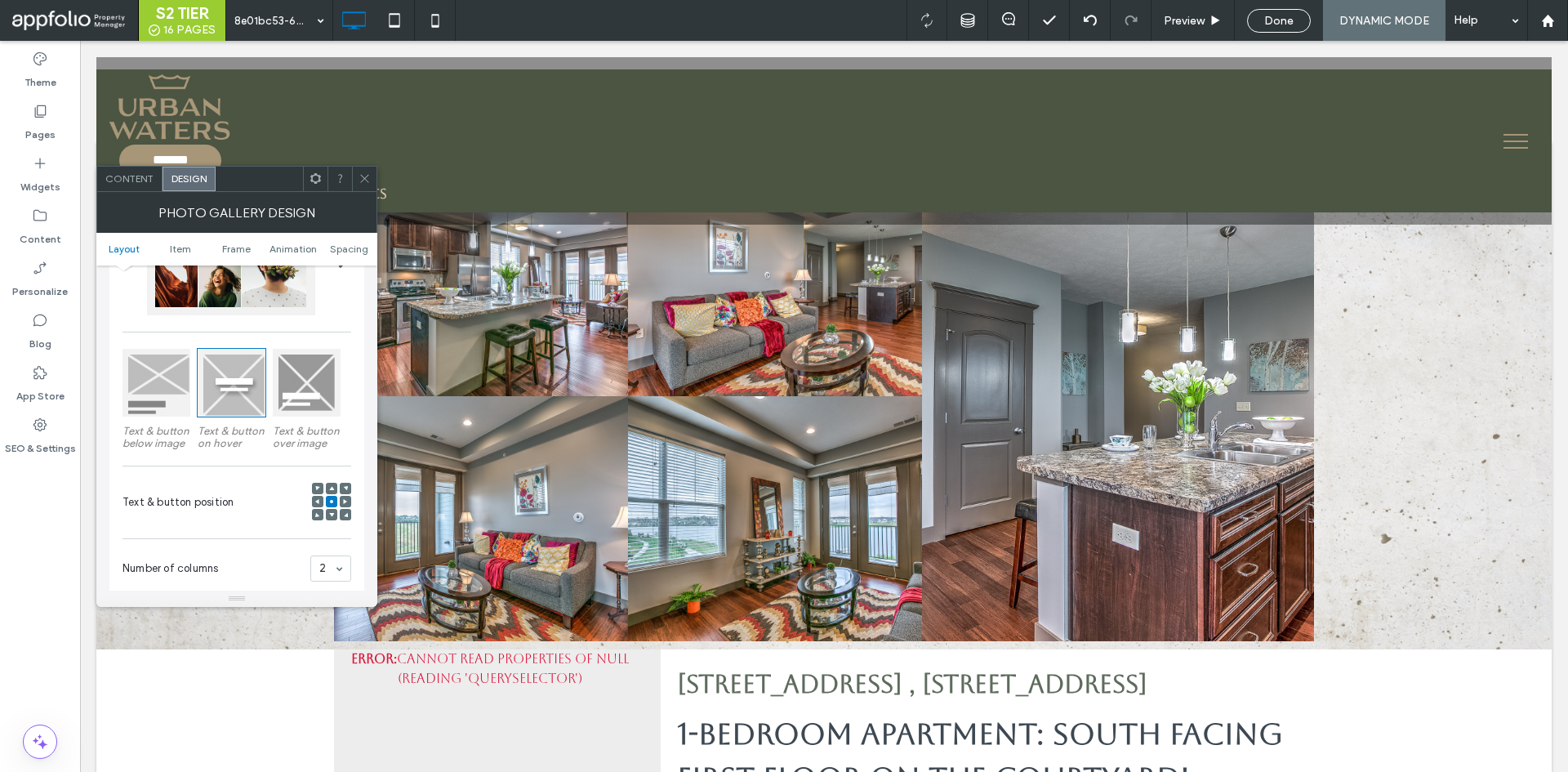
scroll to position [81, 0]
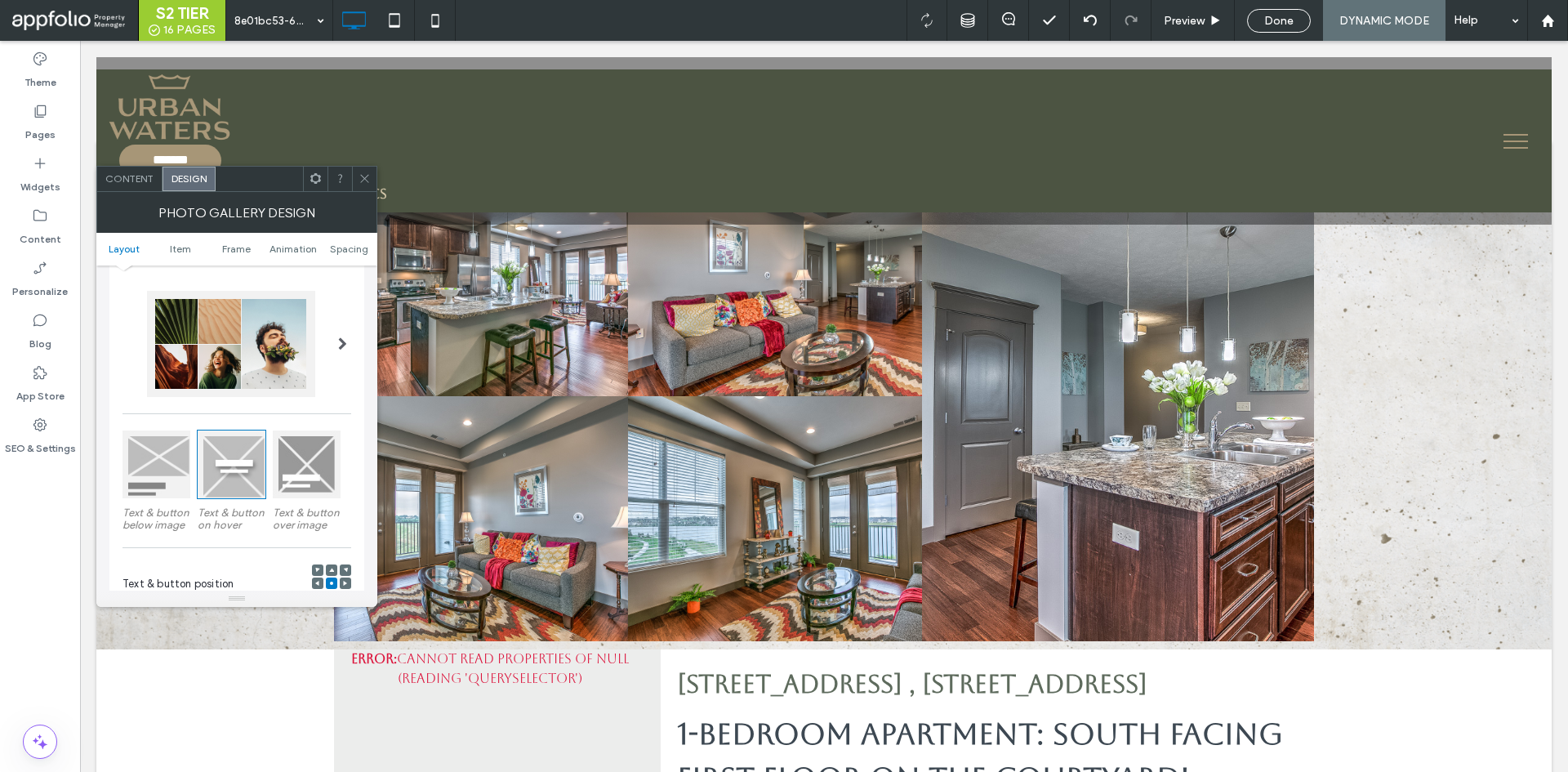
click at [356, 333] on div at bounding box center [342, 343] width 33 height 131
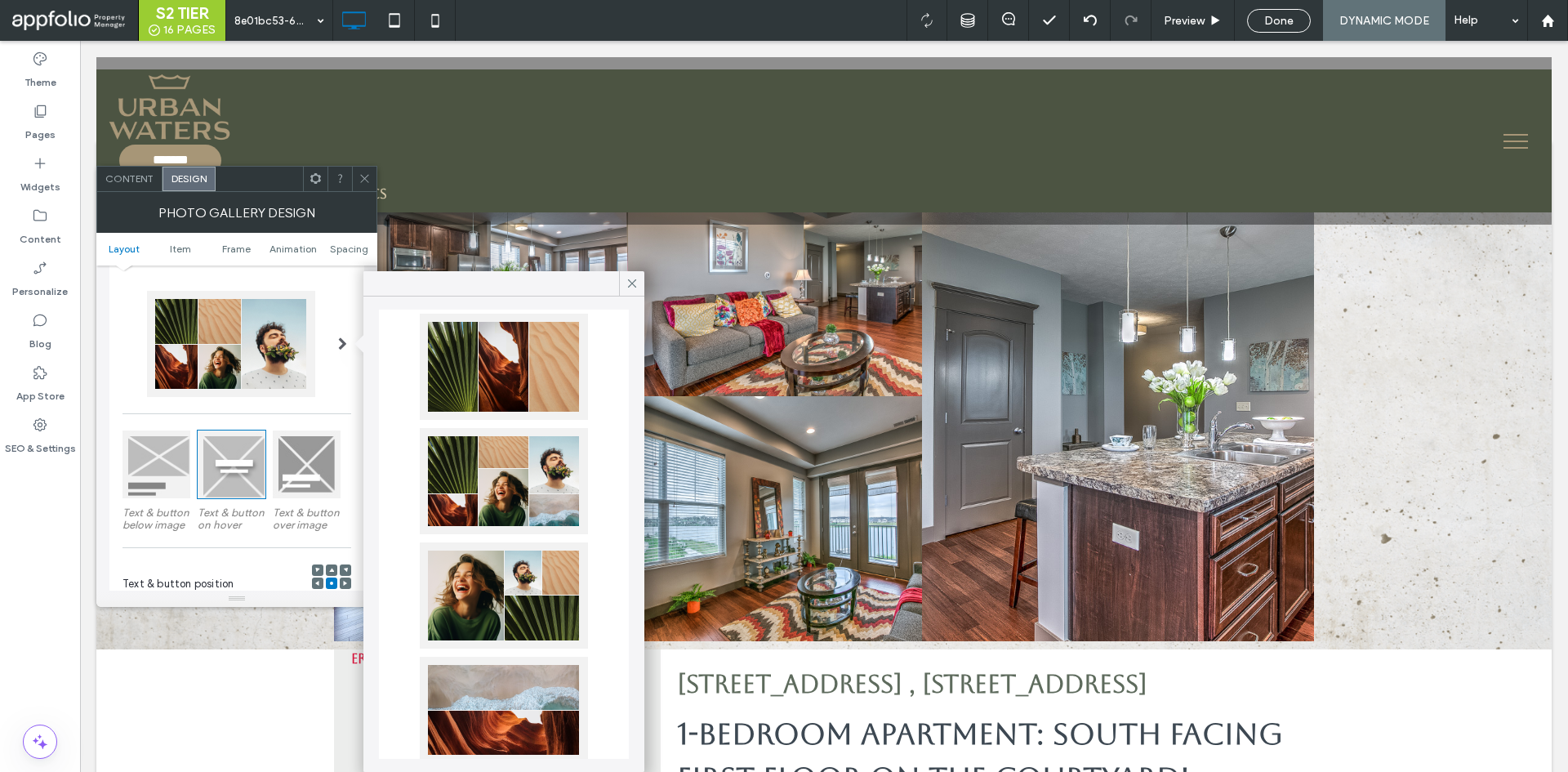
scroll to position [0, 0]
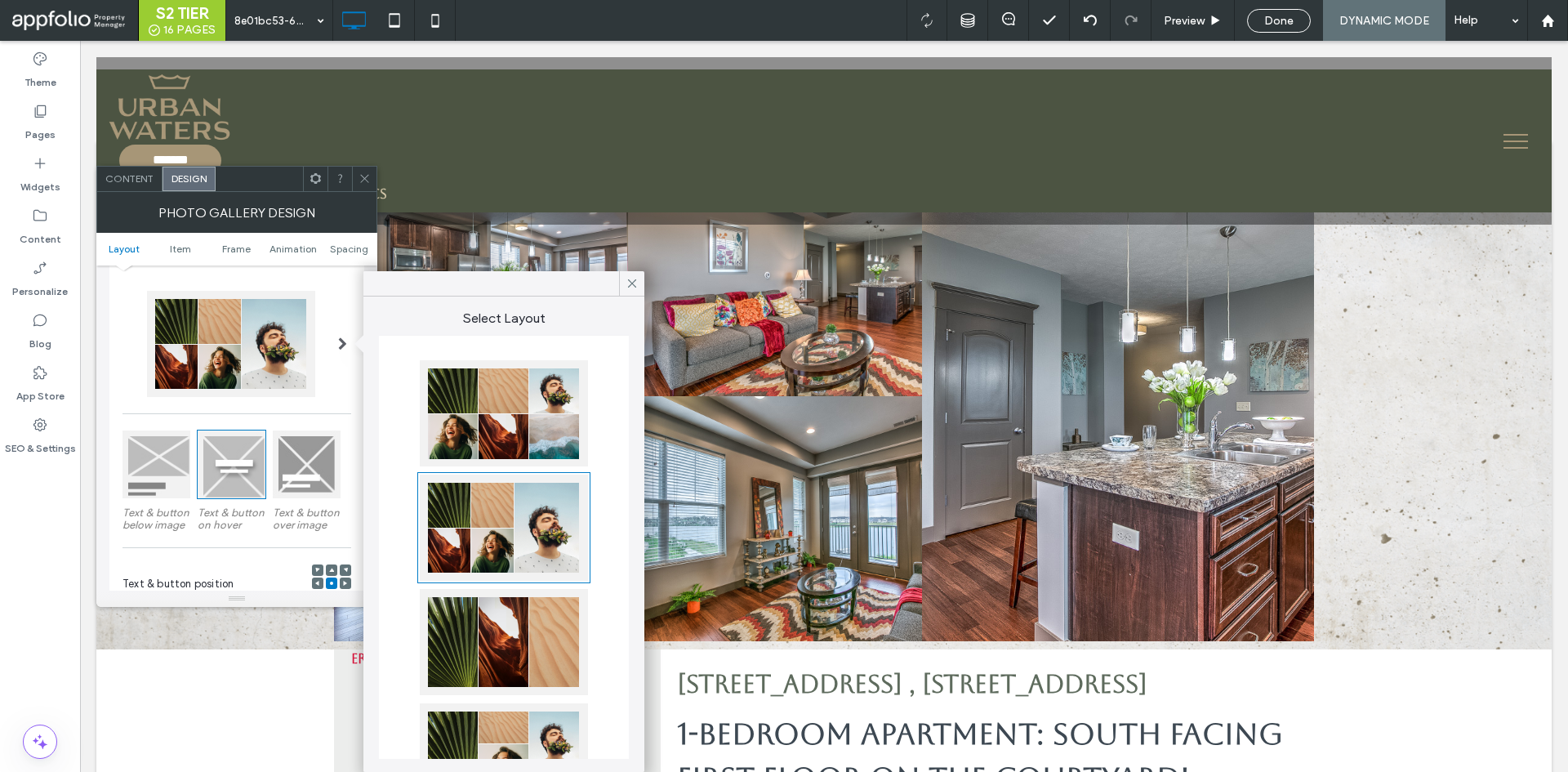
click at [463, 410] on div at bounding box center [504, 413] width 168 height 106
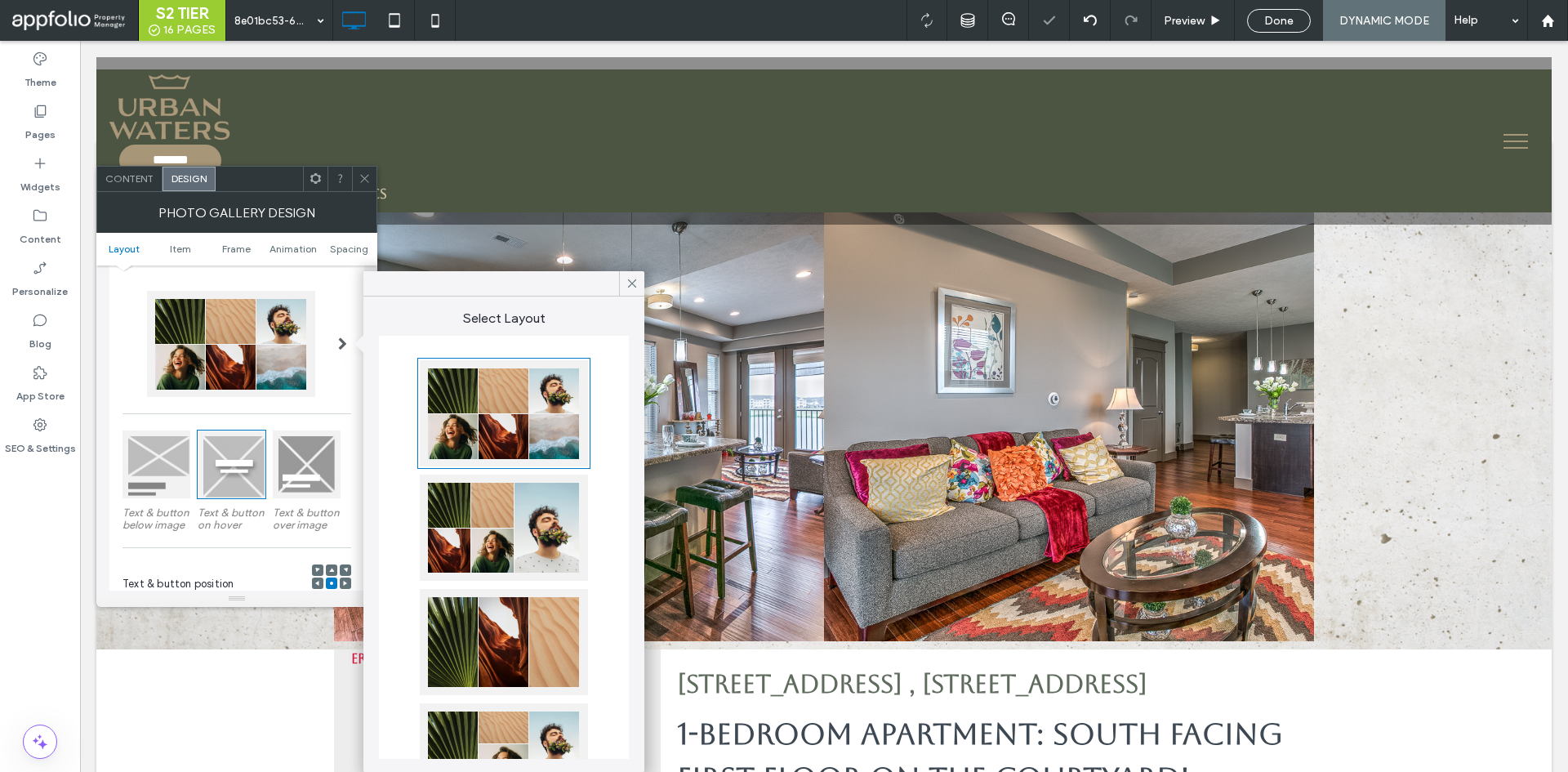
click at [488, 539] on div at bounding box center [504, 528] width 168 height 106
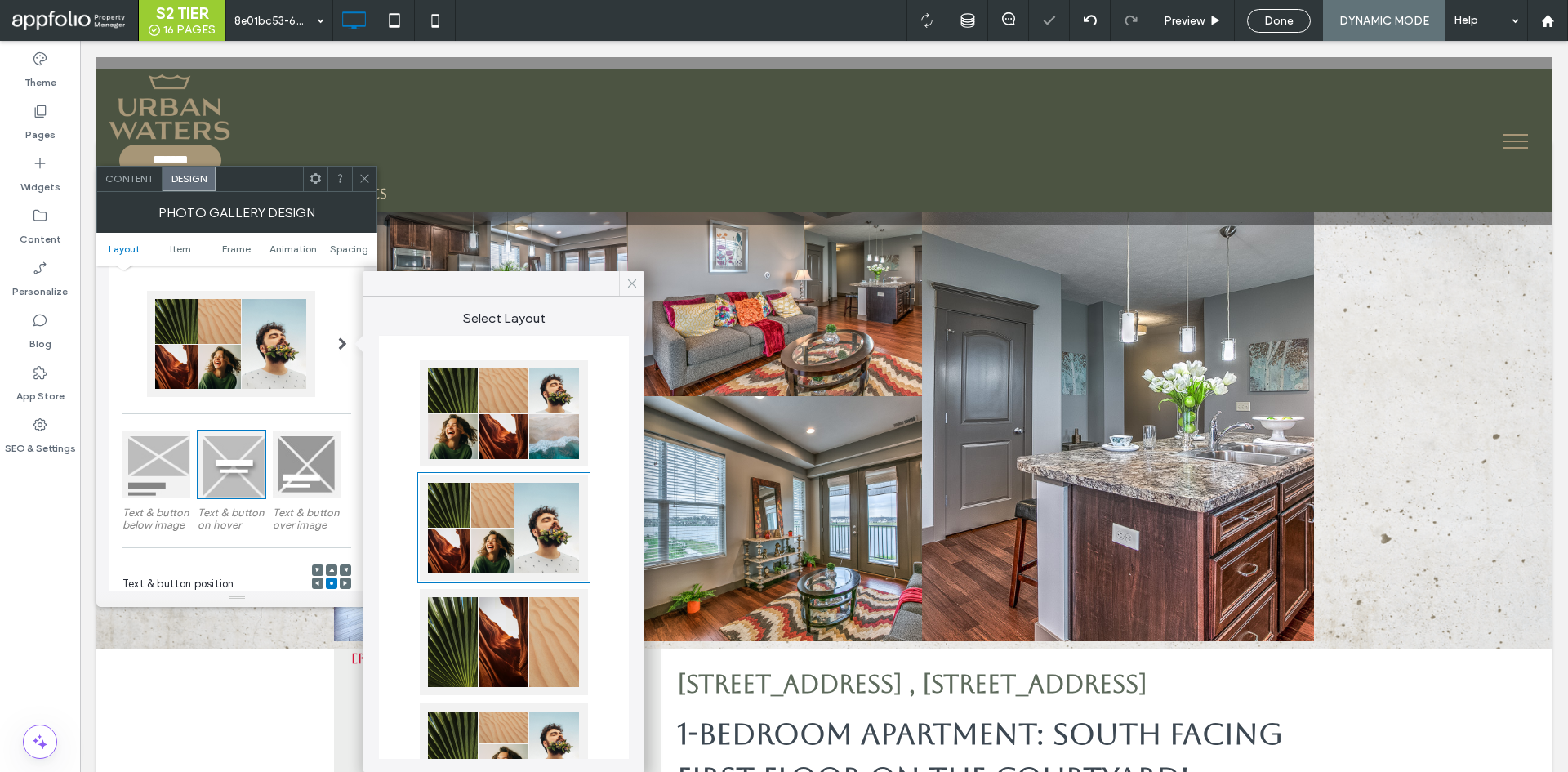
click at [635, 287] on icon at bounding box center [633, 283] width 15 height 15
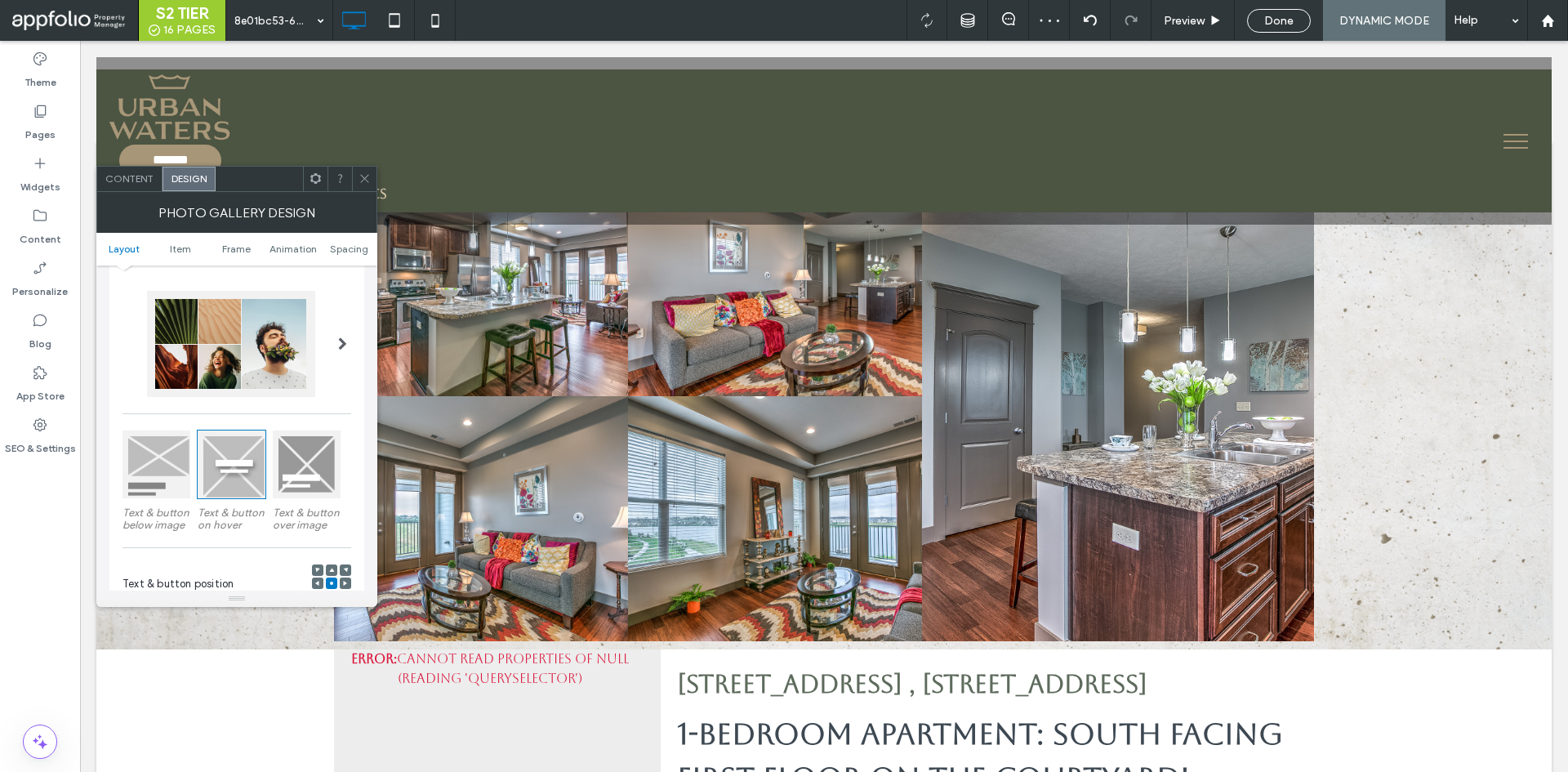
click at [362, 180] on icon at bounding box center [364, 178] width 12 height 12
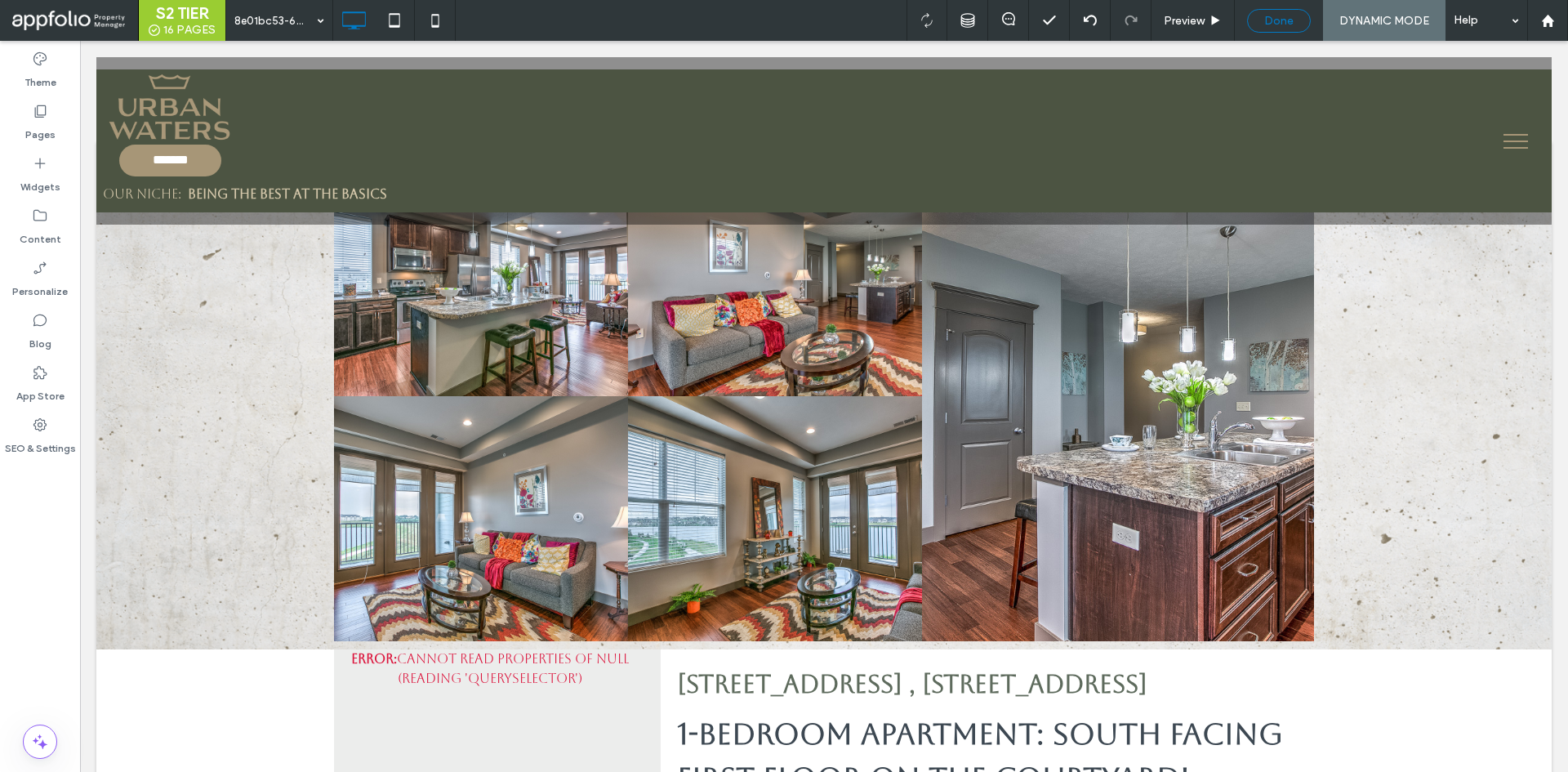
click at [1260, 27] on div "Done" at bounding box center [1278, 20] width 62 height 14
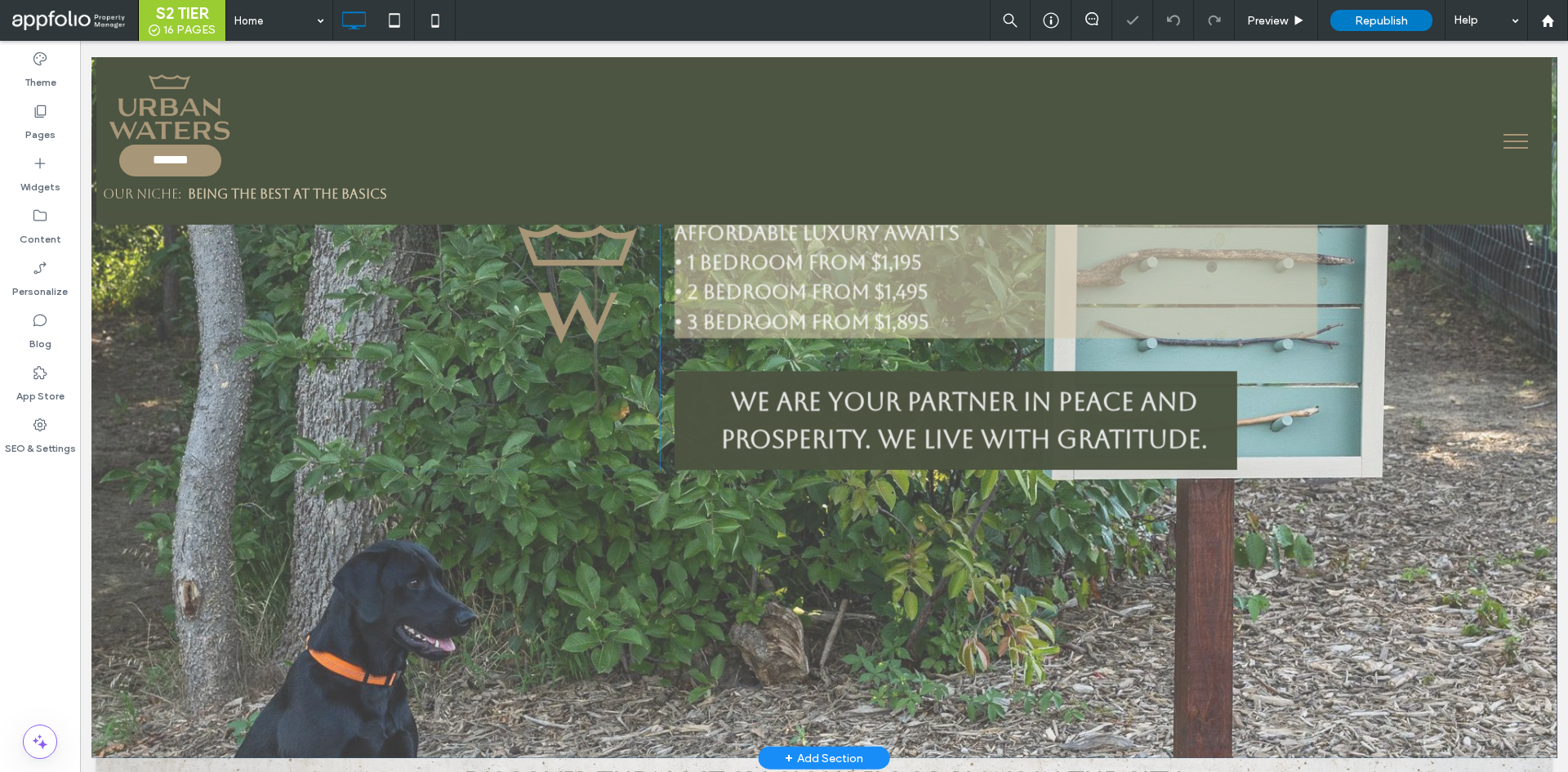
scroll to position [245, 0]
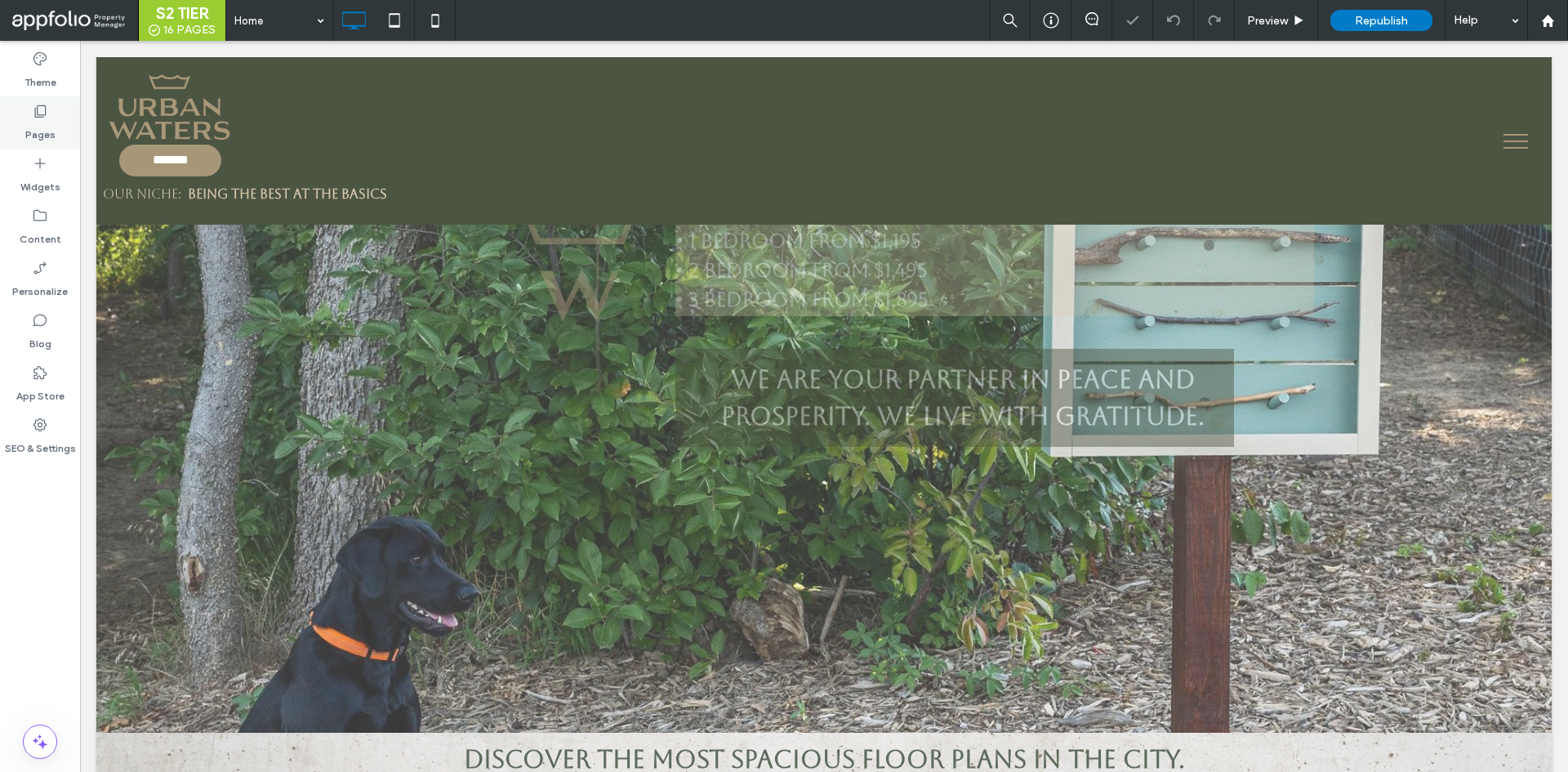
click at [39, 120] on label "Pages" at bounding box center [40, 131] width 31 height 23
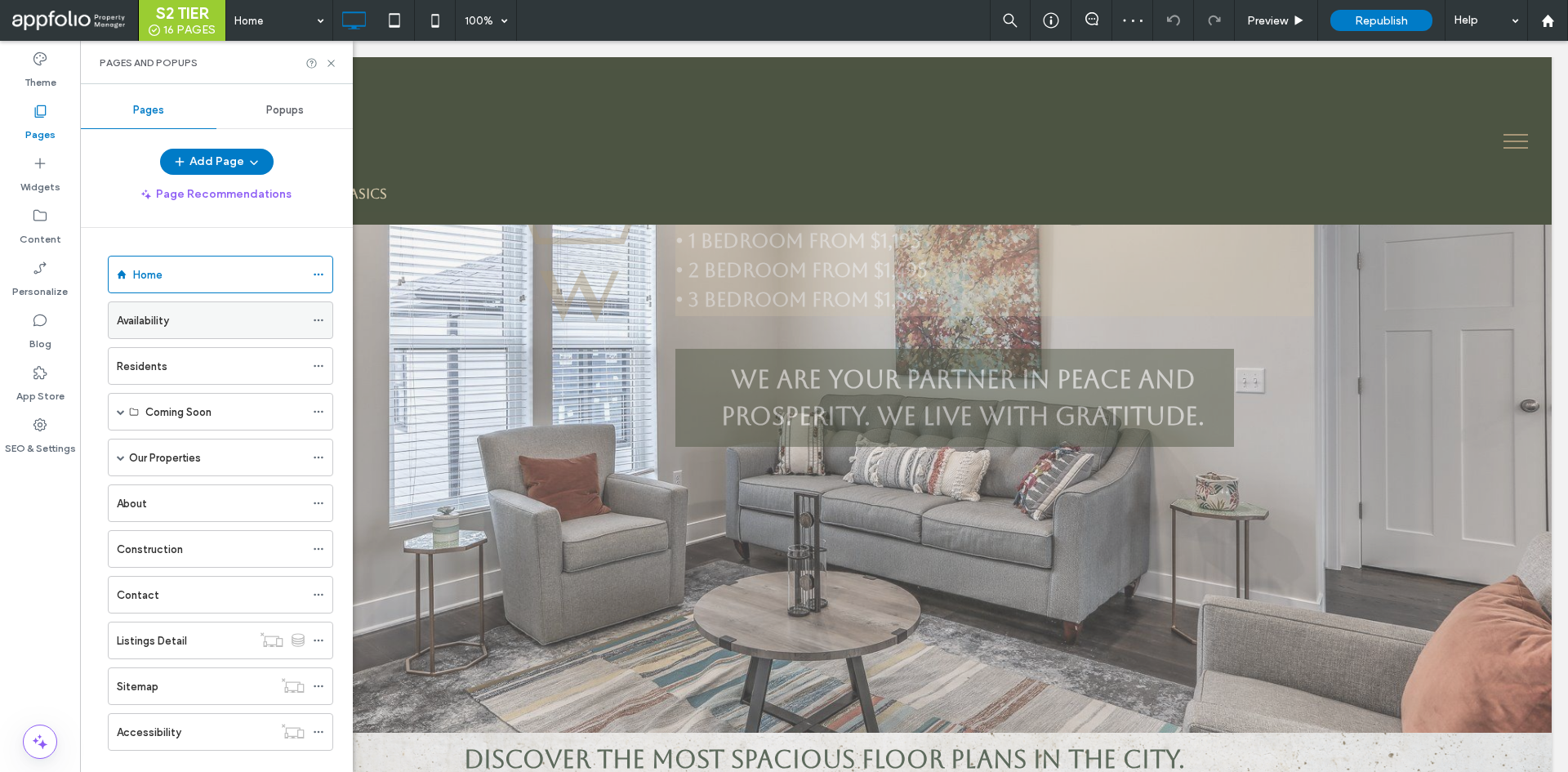
click at [187, 318] on div "Availability" at bounding box center [210, 320] width 188 height 18
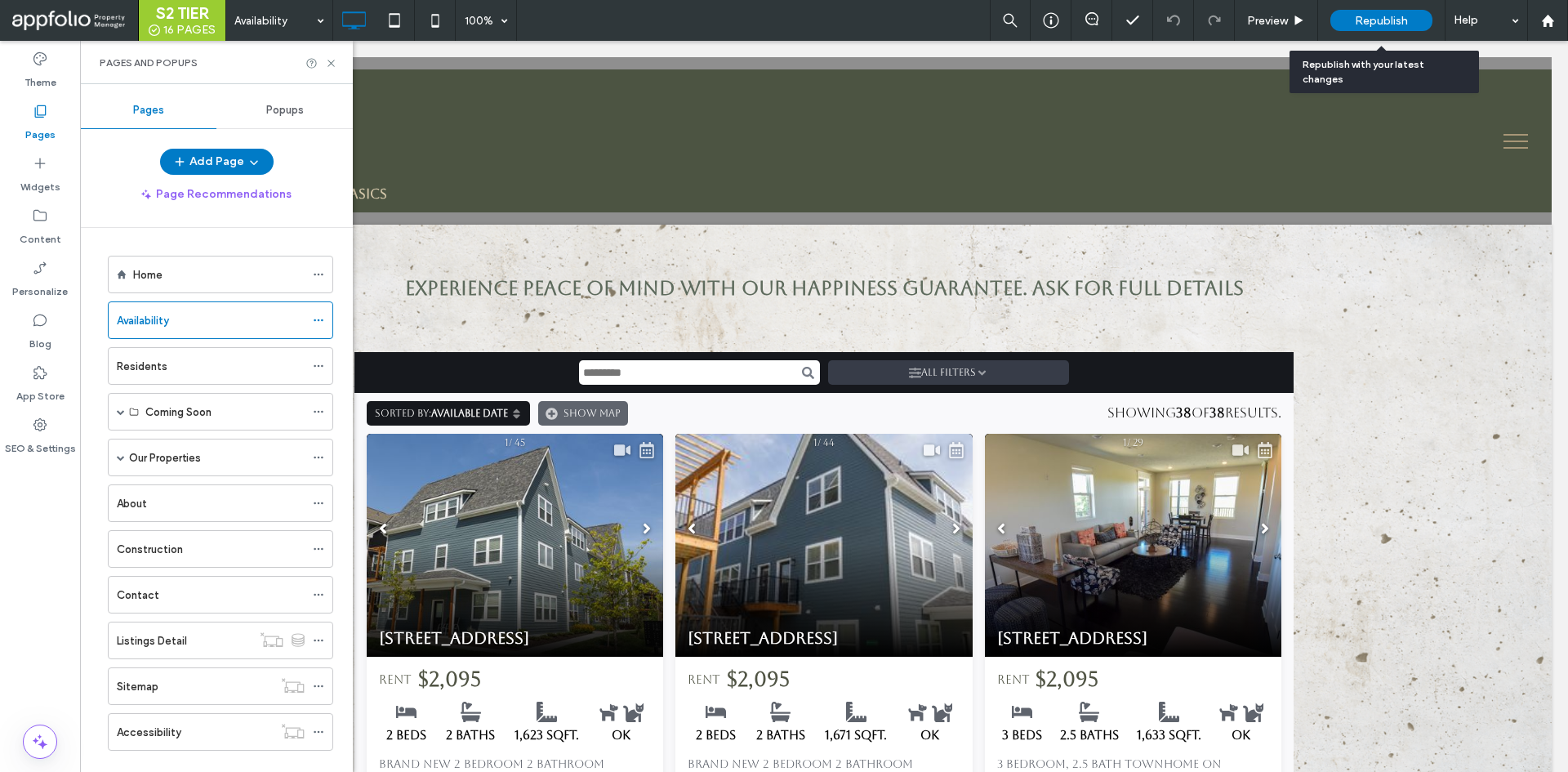
click at [1401, 29] on div "Republish" at bounding box center [1381, 20] width 102 height 21
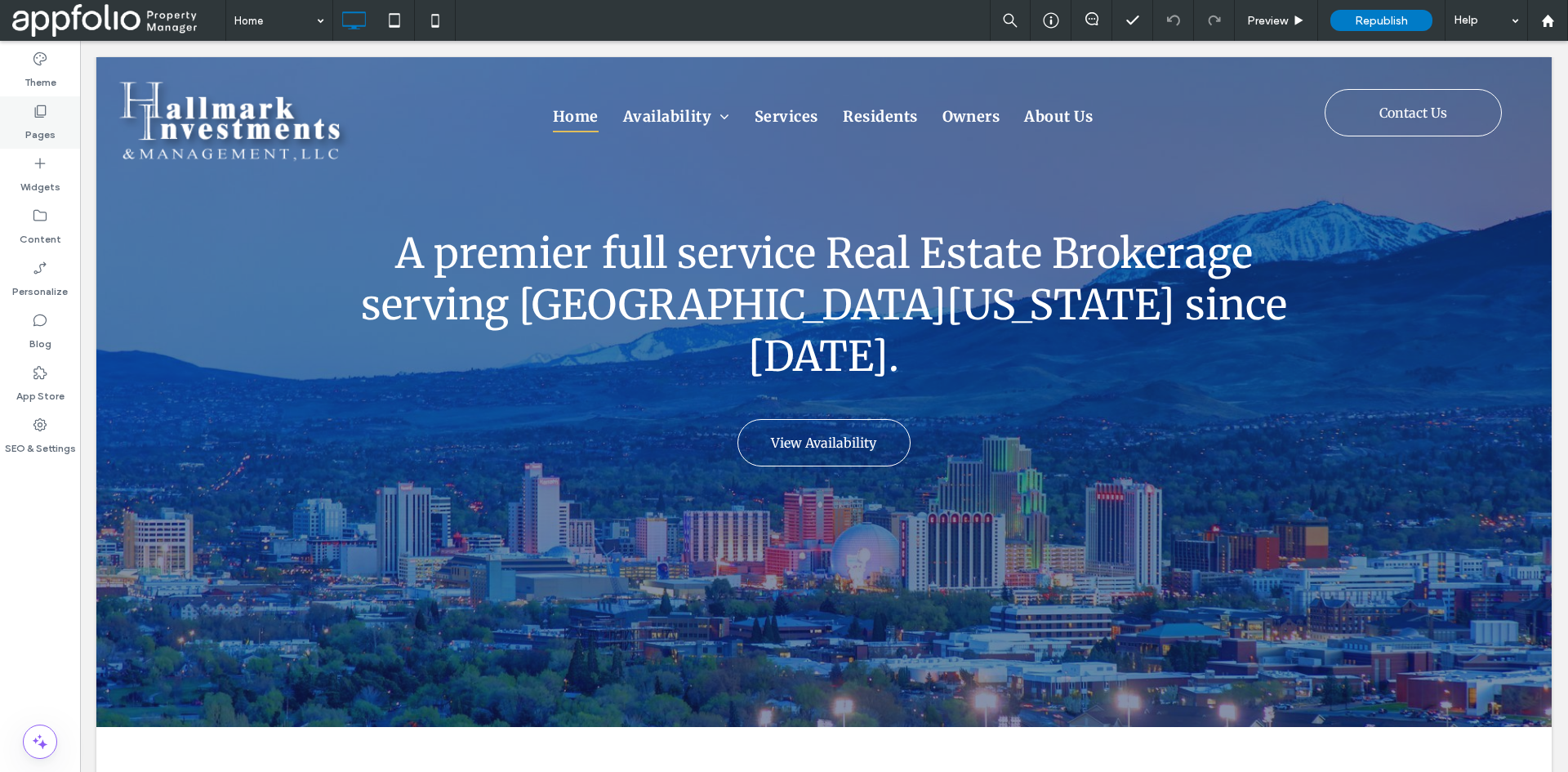
click at [55, 105] on div "Pages" at bounding box center [40, 122] width 80 height 53
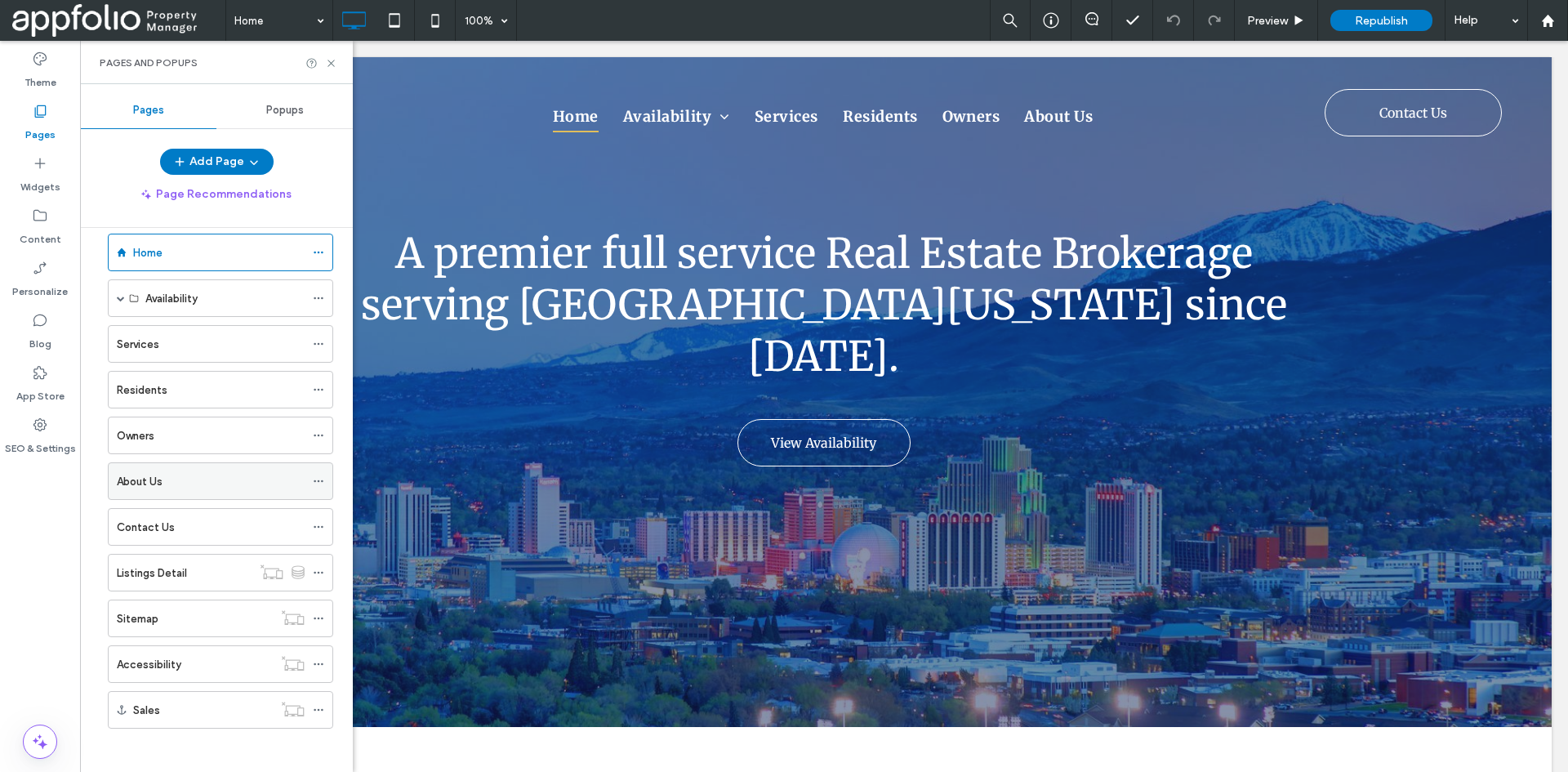
scroll to position [28, 0]
click at [191, 484] on div "About Us" at bounding box center [210, 476] width 188 height 18
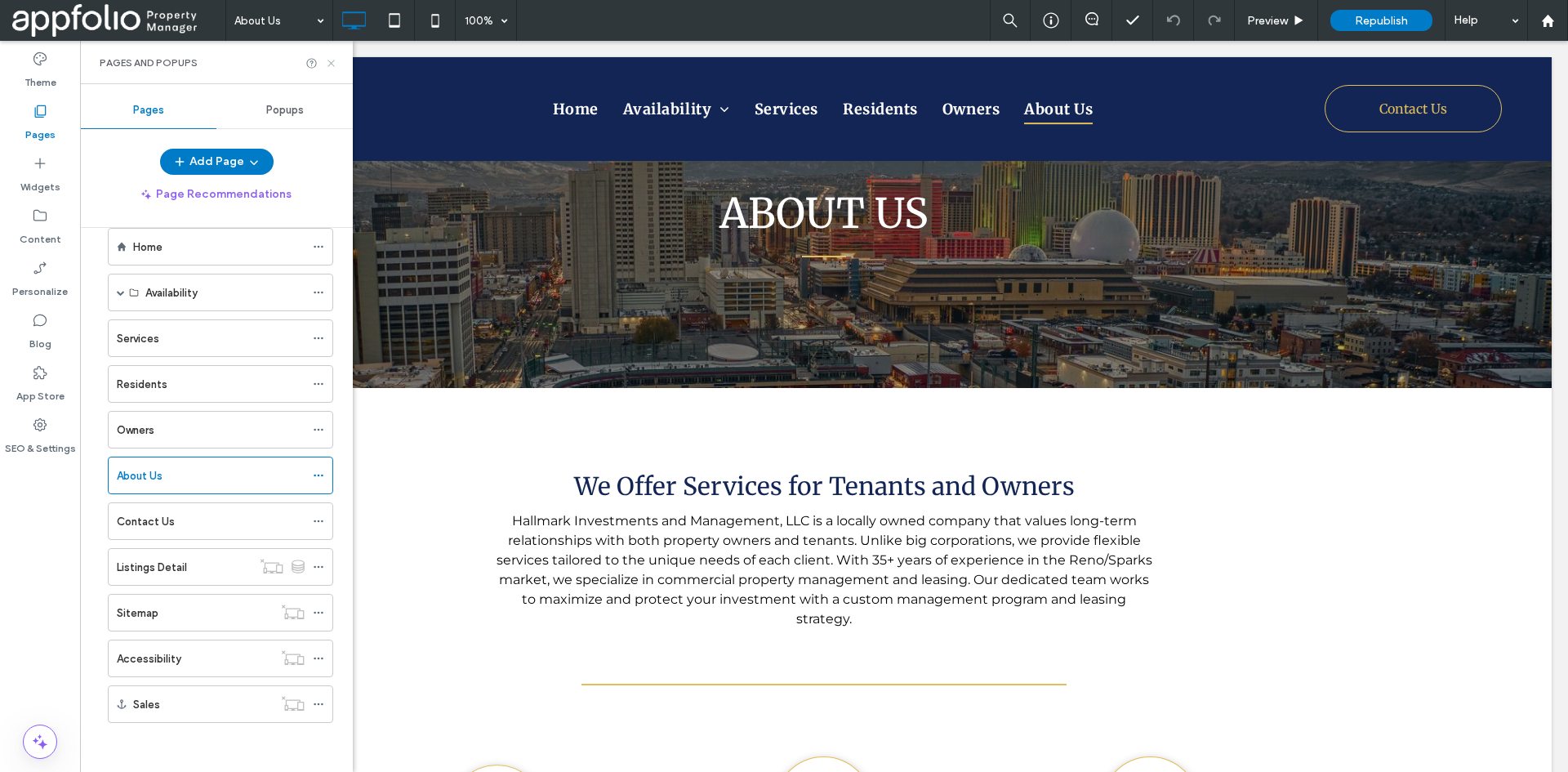
scroll to position [899, 0]
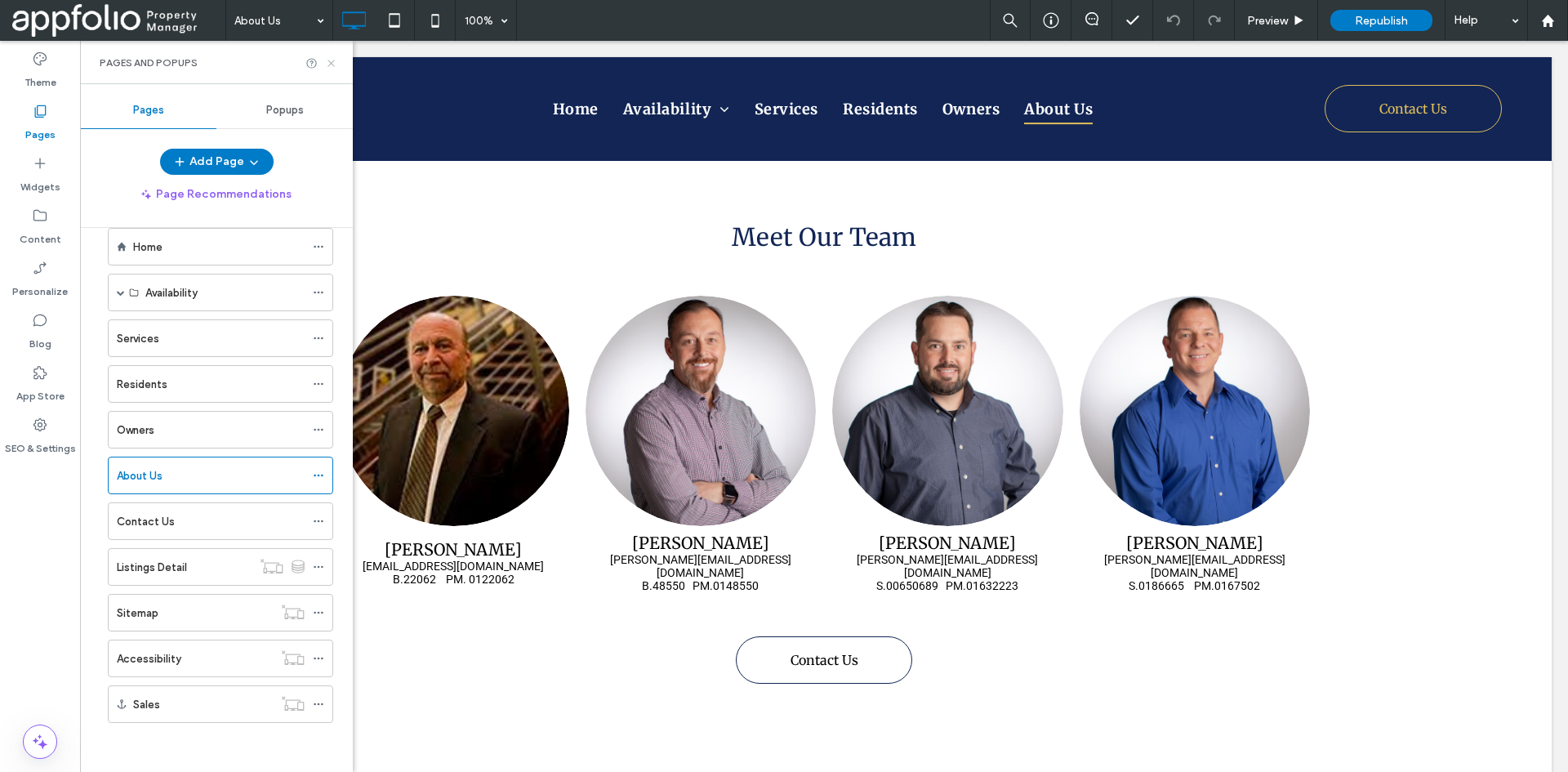
click at [335, 58] on icon at bounding box center [330, 63] width 12 height 12
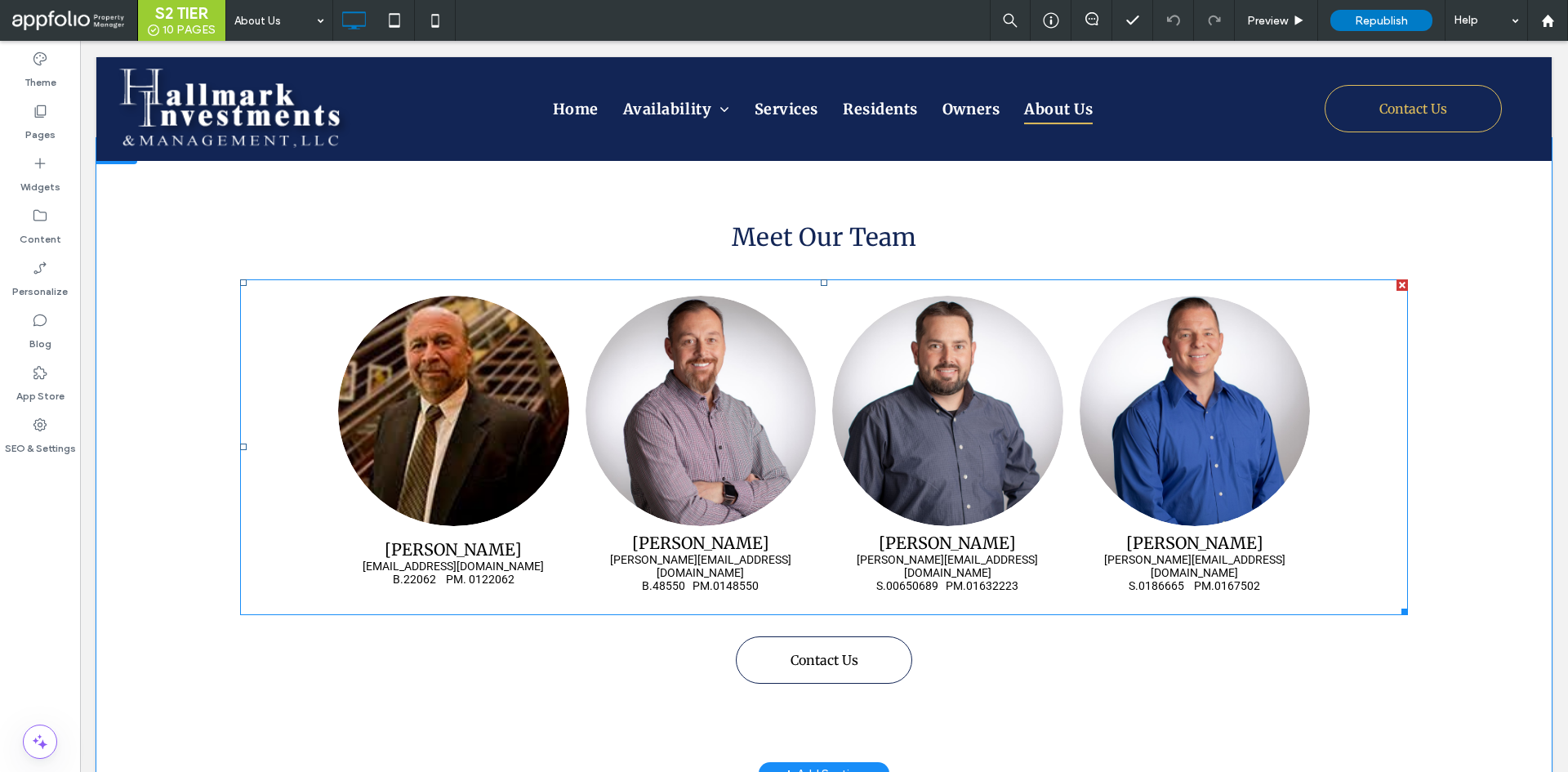
click at [440, 396] on link at bounding box center [454, 411] width 244 height 244
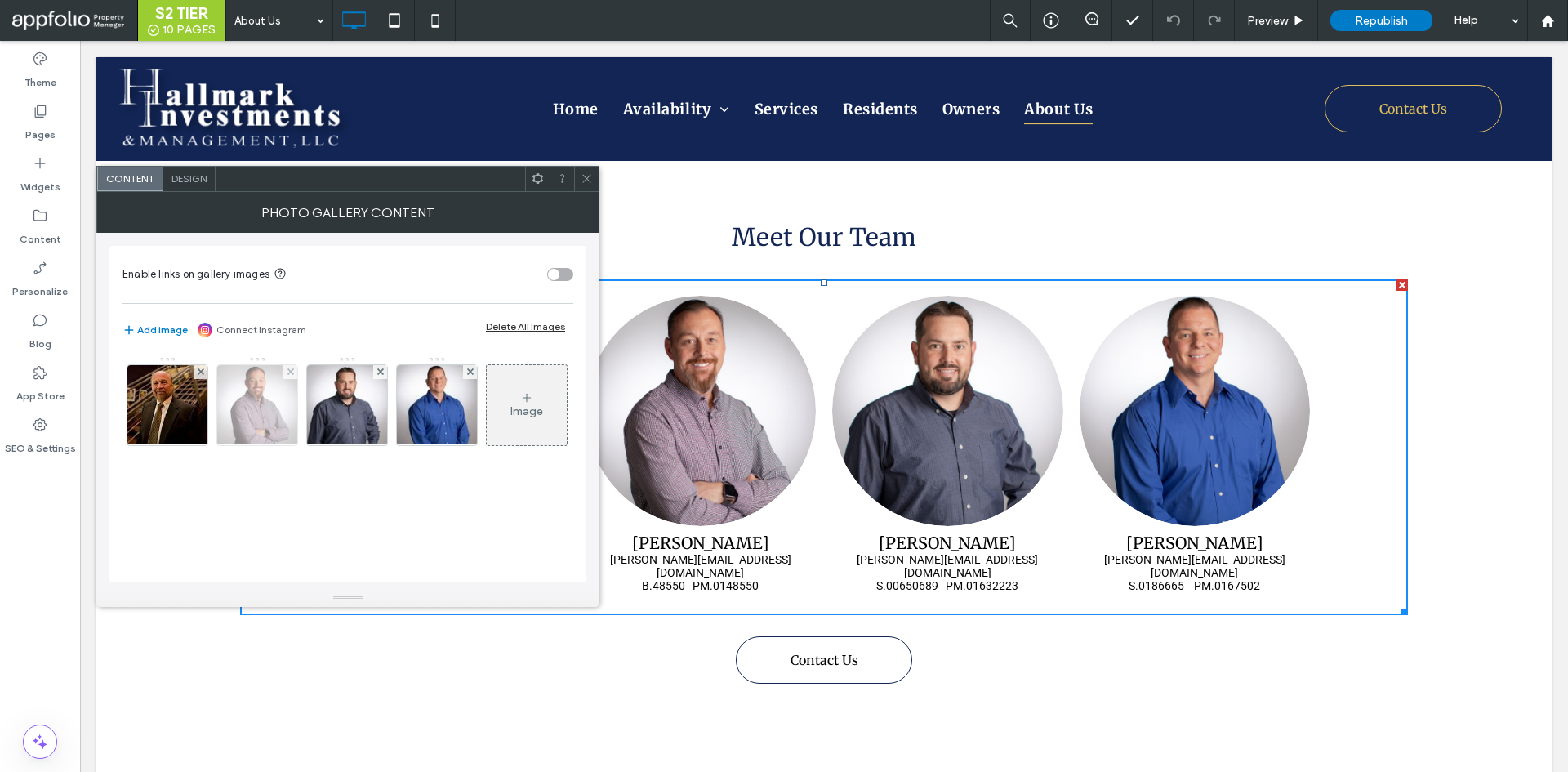
click at [217, 416] on div at bounding box center [257, 405] width 80 height 81
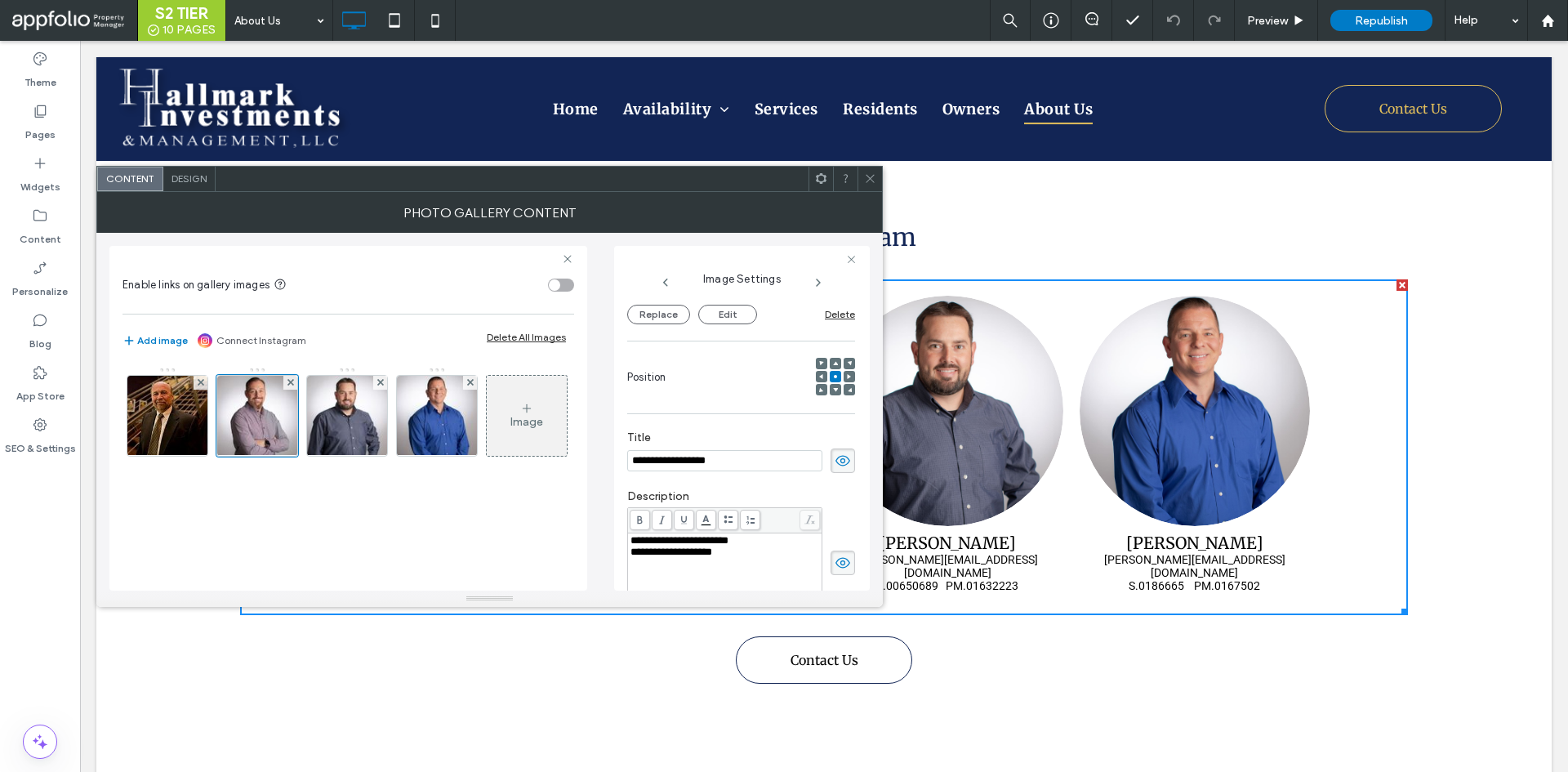
scroll to position [166, 0]
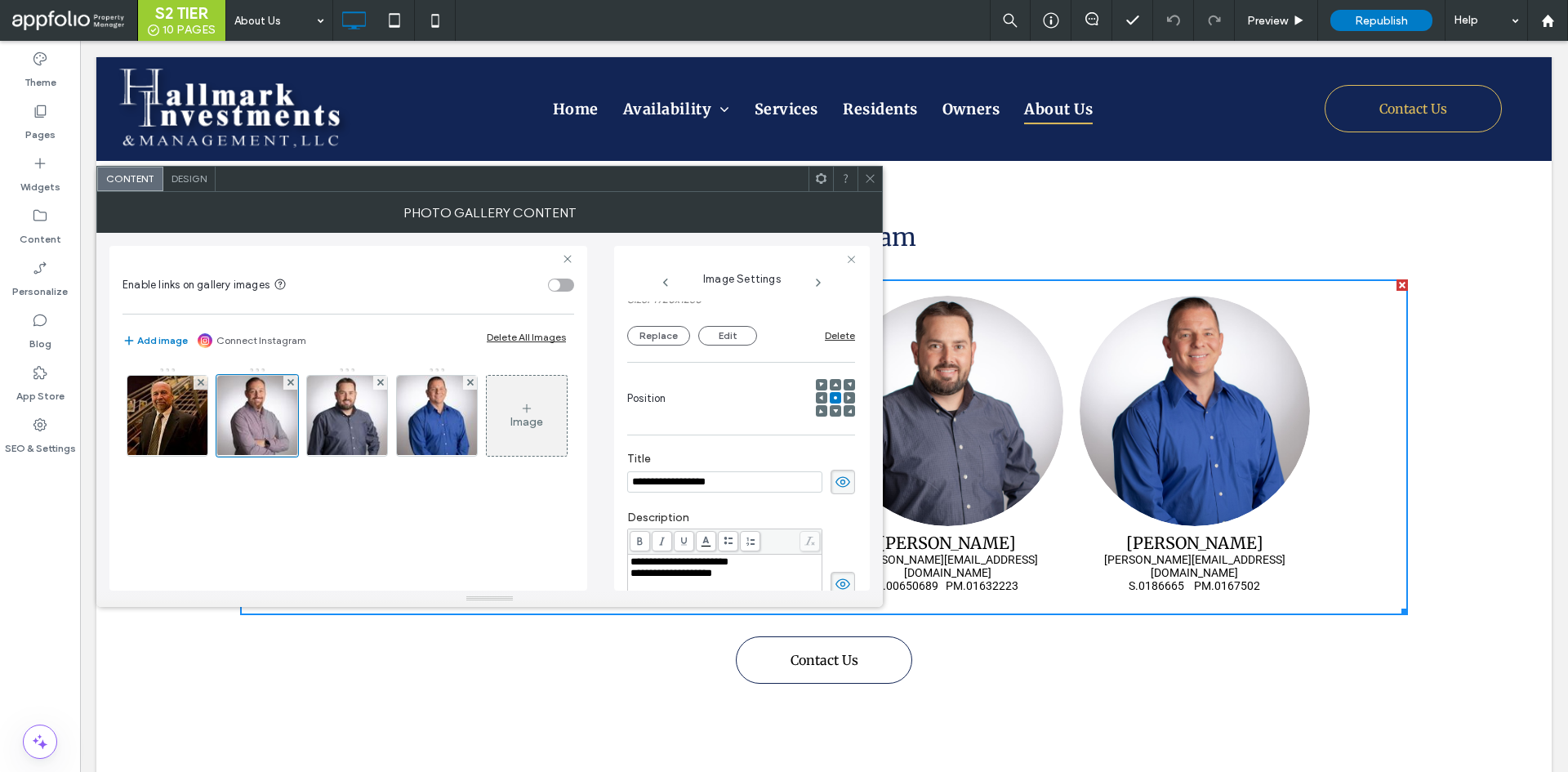
click at [487, 454] on div "Image" at bounding box center [526, 416] width 80 height 77
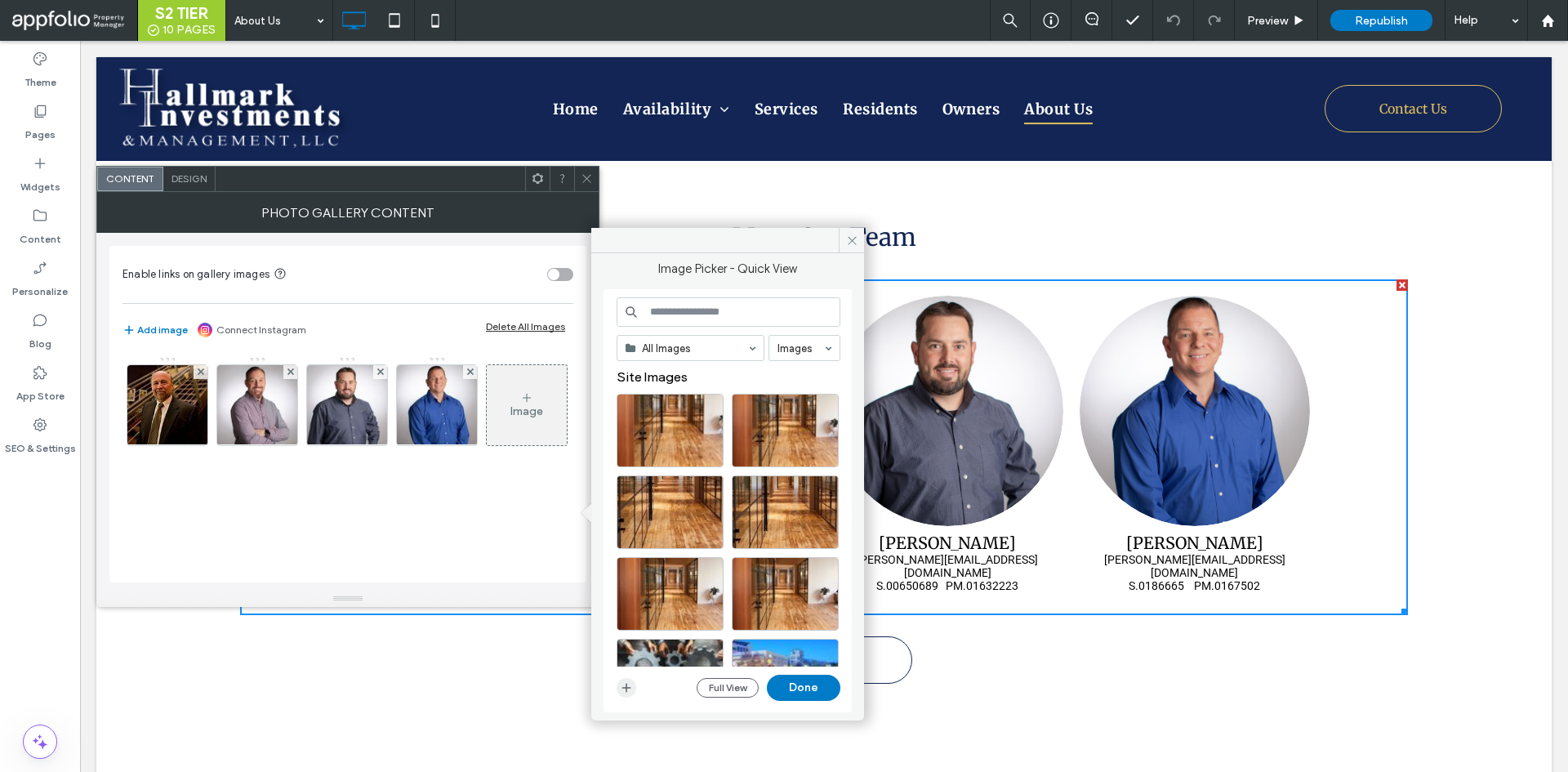
click at [626, 679] on span "button" at bounding box center [626, 688] width 19 height 19
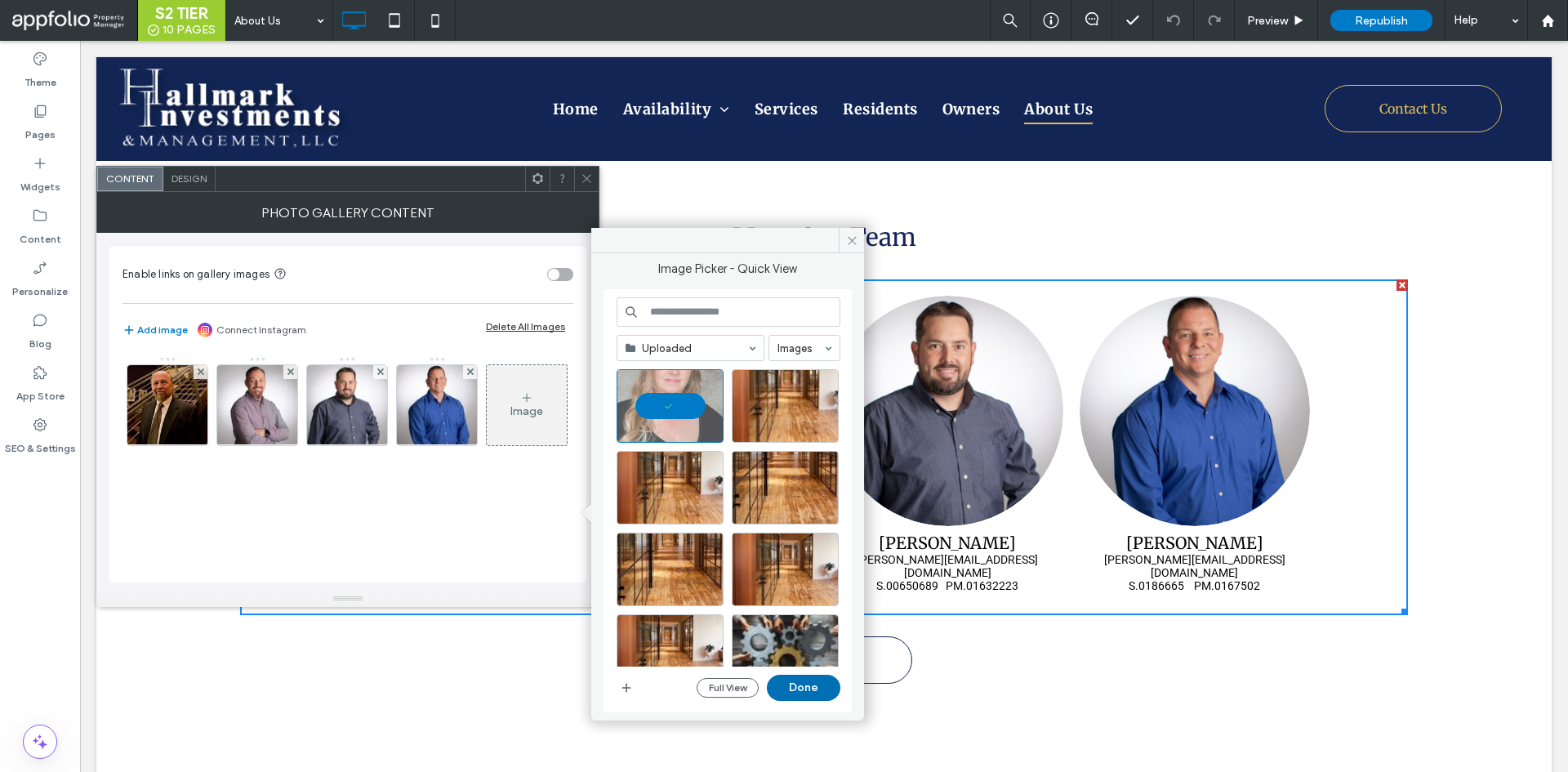
click at [784, 688] on button "Done" at bounding box center [803, 688] width 73 height 26
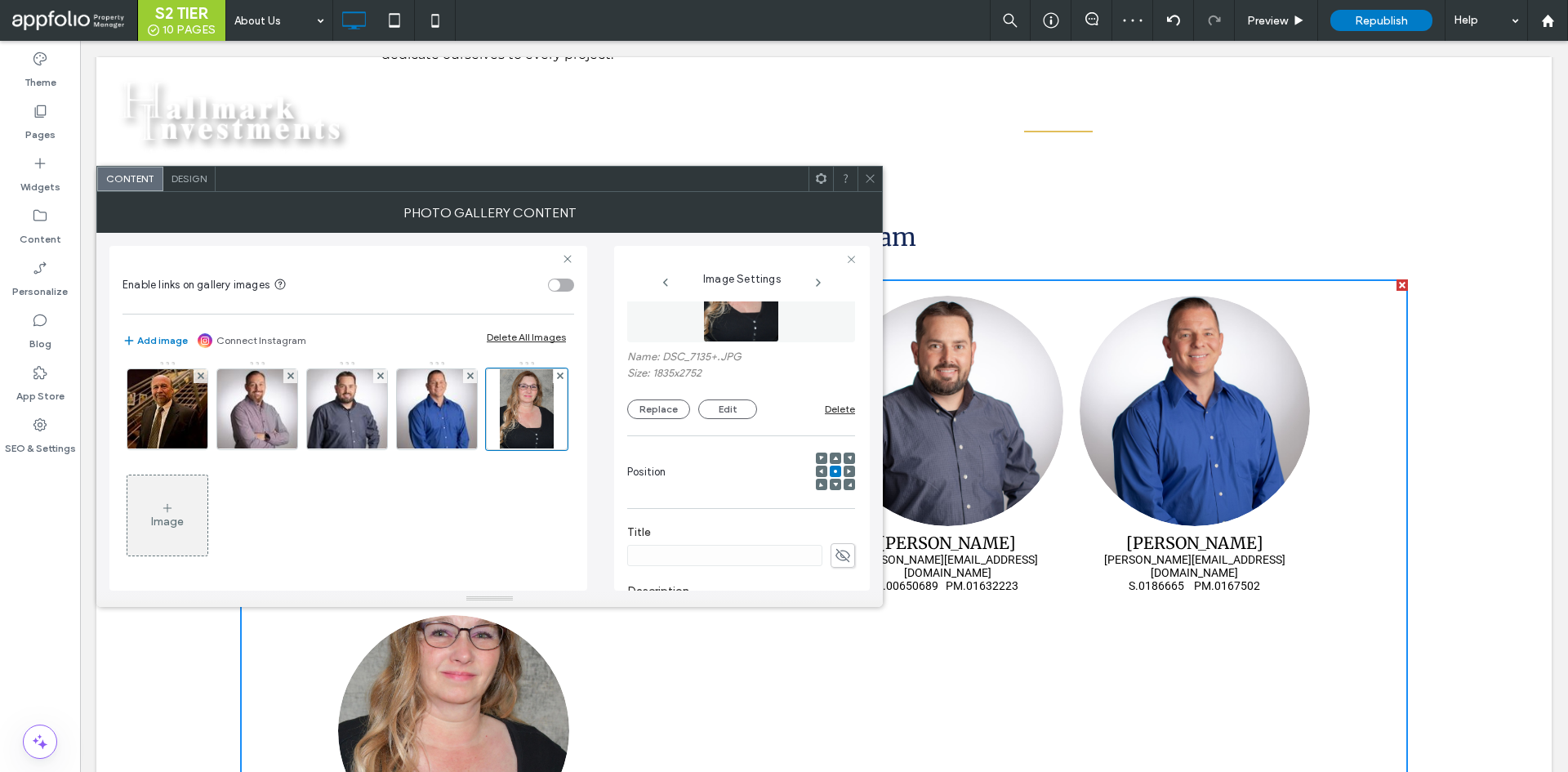
scroll to position [245, 0]
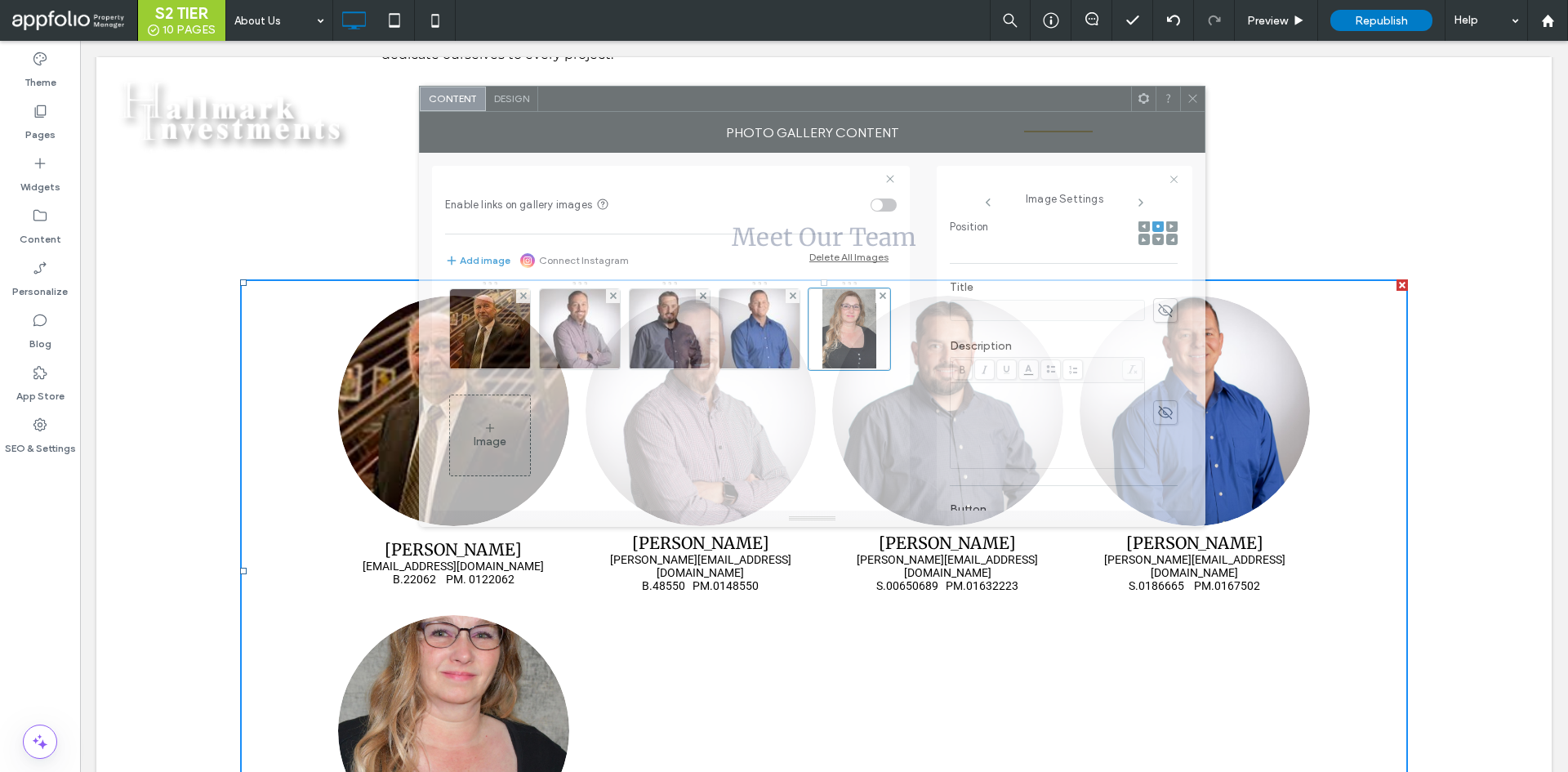
drag, startPoint x: 628, startPoint y: 180, endPoint x: 941, endPoint y: 100, distance: 323.1
click at [946, 100] on div at bounding box center [834, 99] width 593 height 24
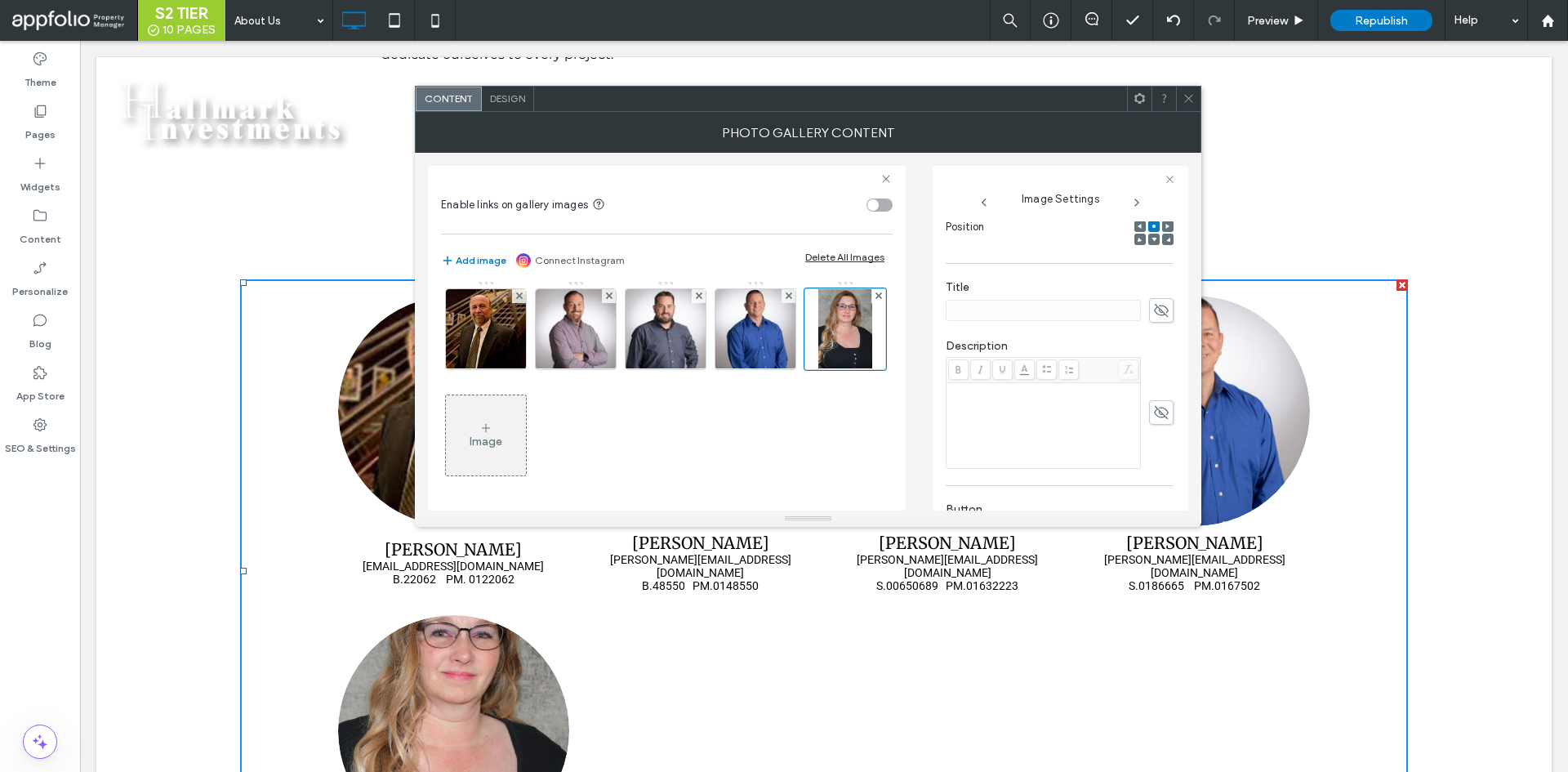
click at [511, 106] on div "Design" at bounding box center [508, 99] width 53 height 24
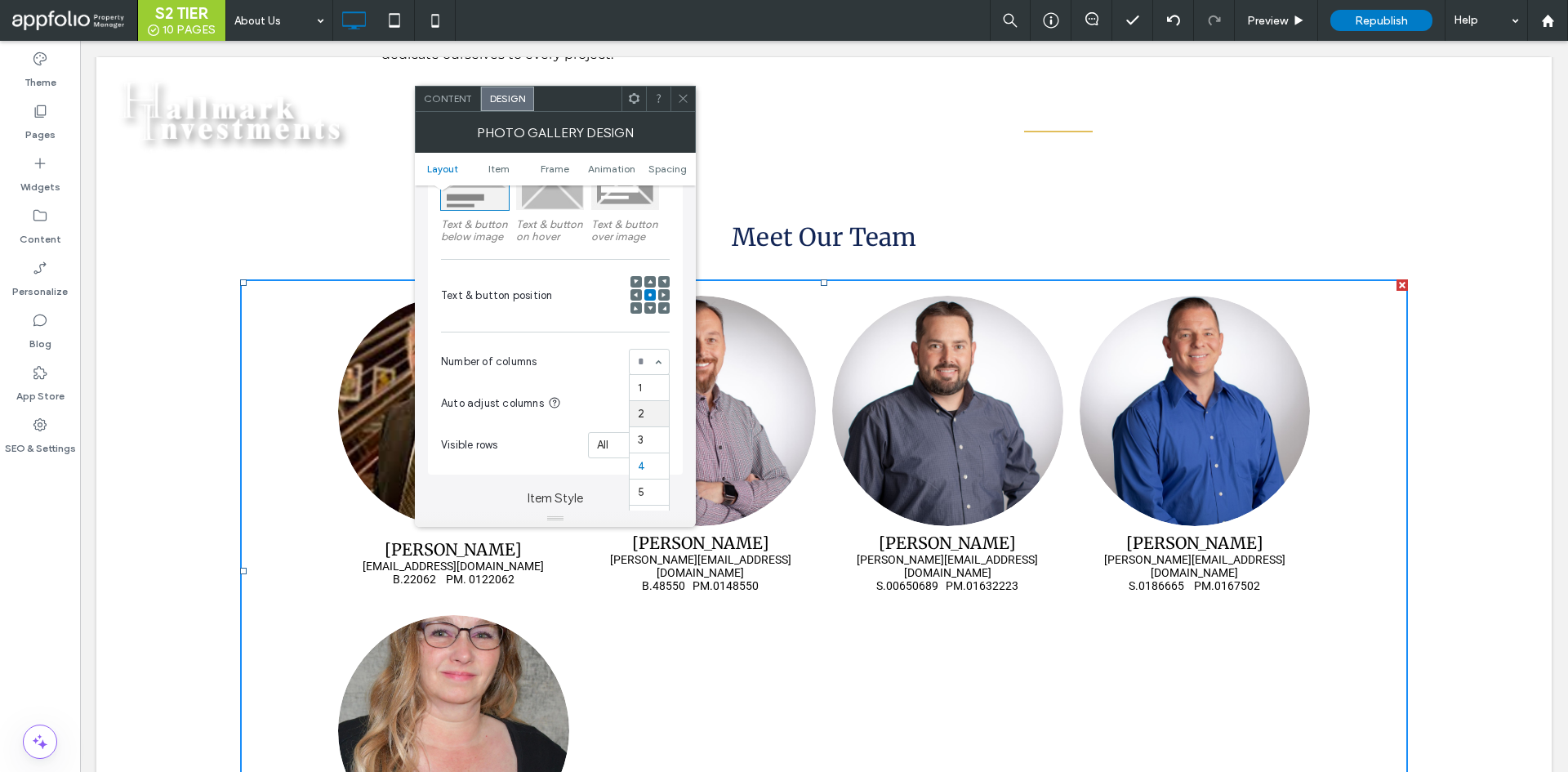
scroll to position [327, 0]
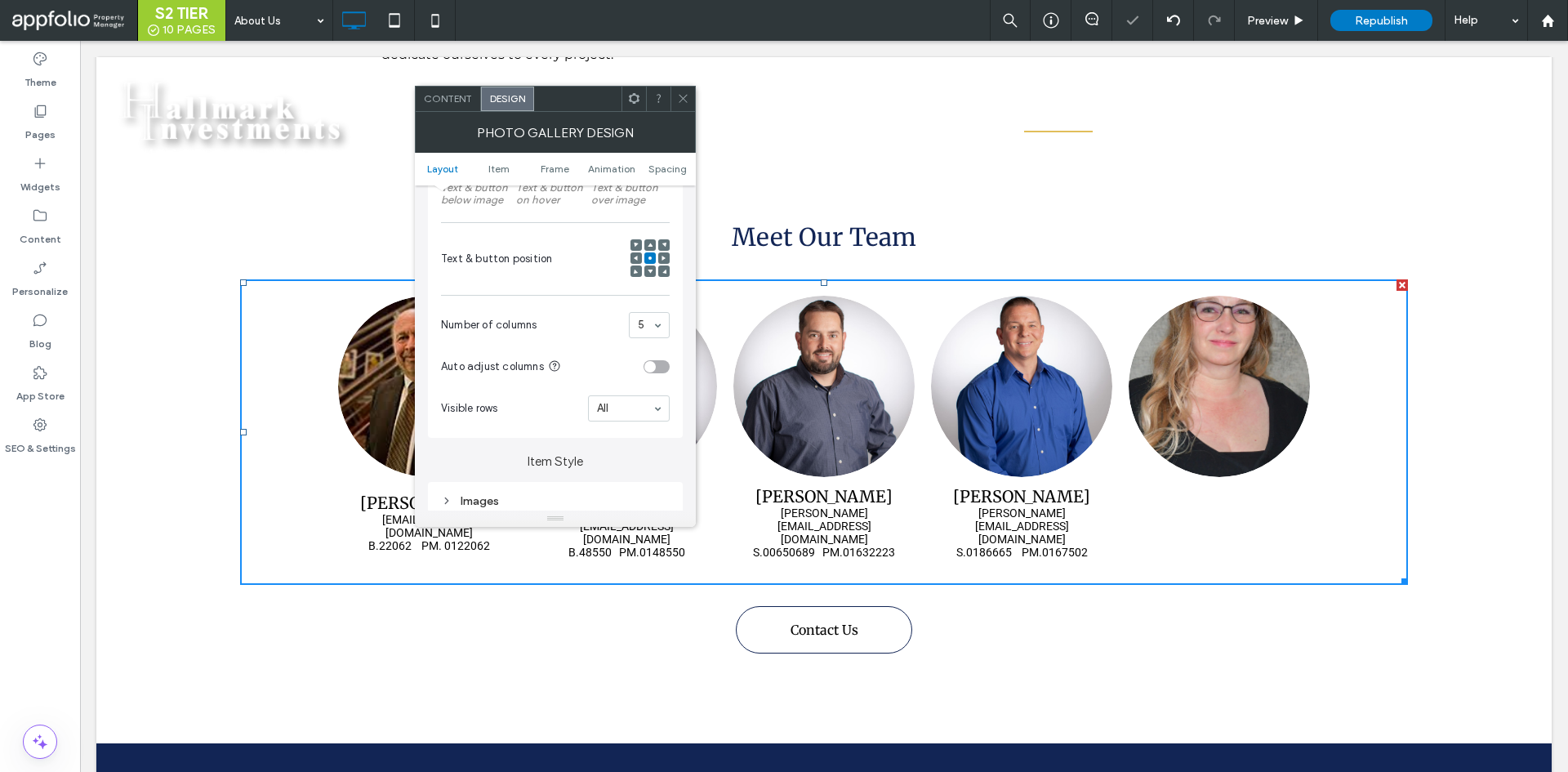
click at [685, 94] on icon at bounding box center [683, 98] width 12 height 12
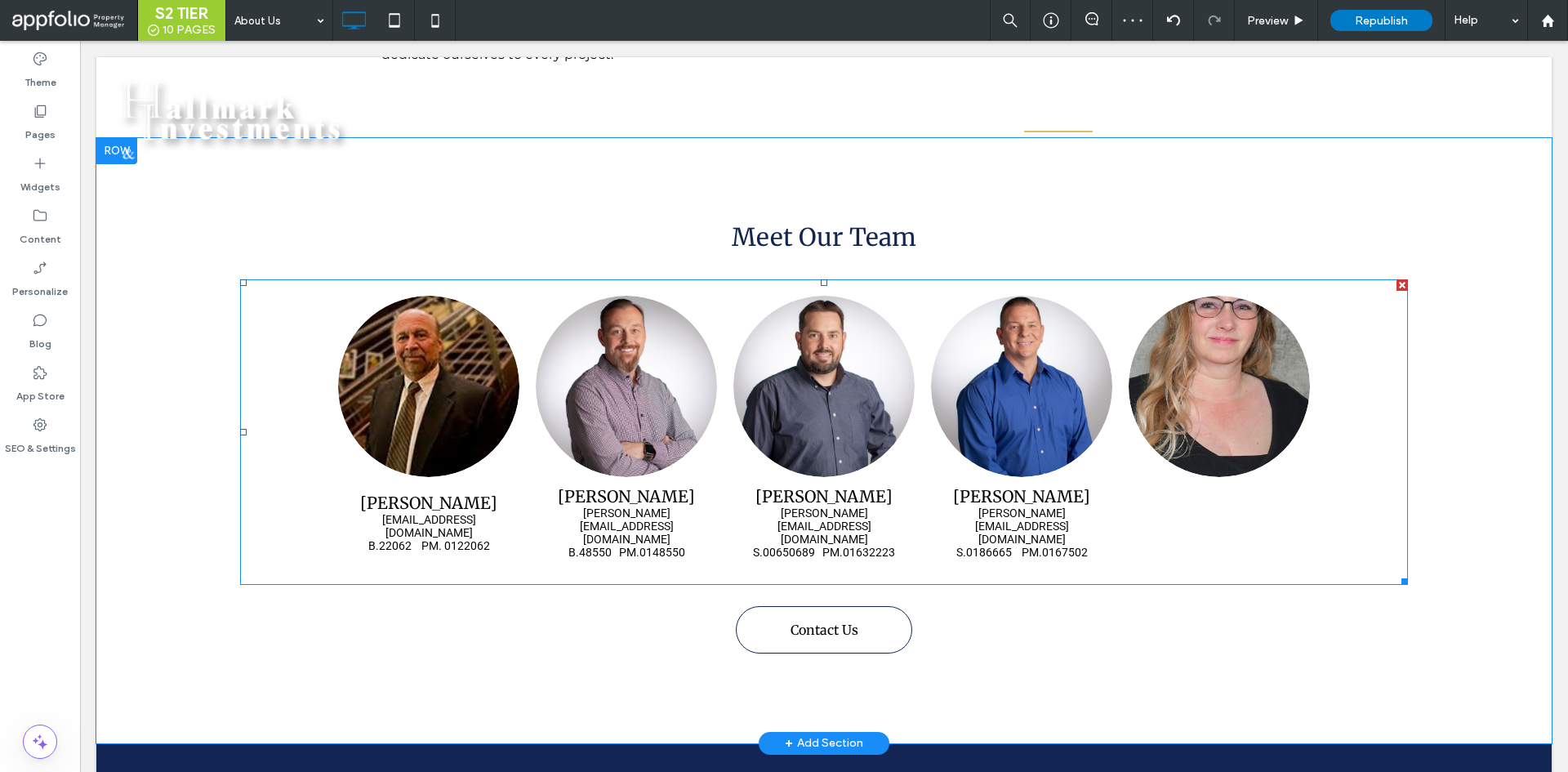
click at [1174, 451] on link at bounding box center [1219, 386] width 192 height 193
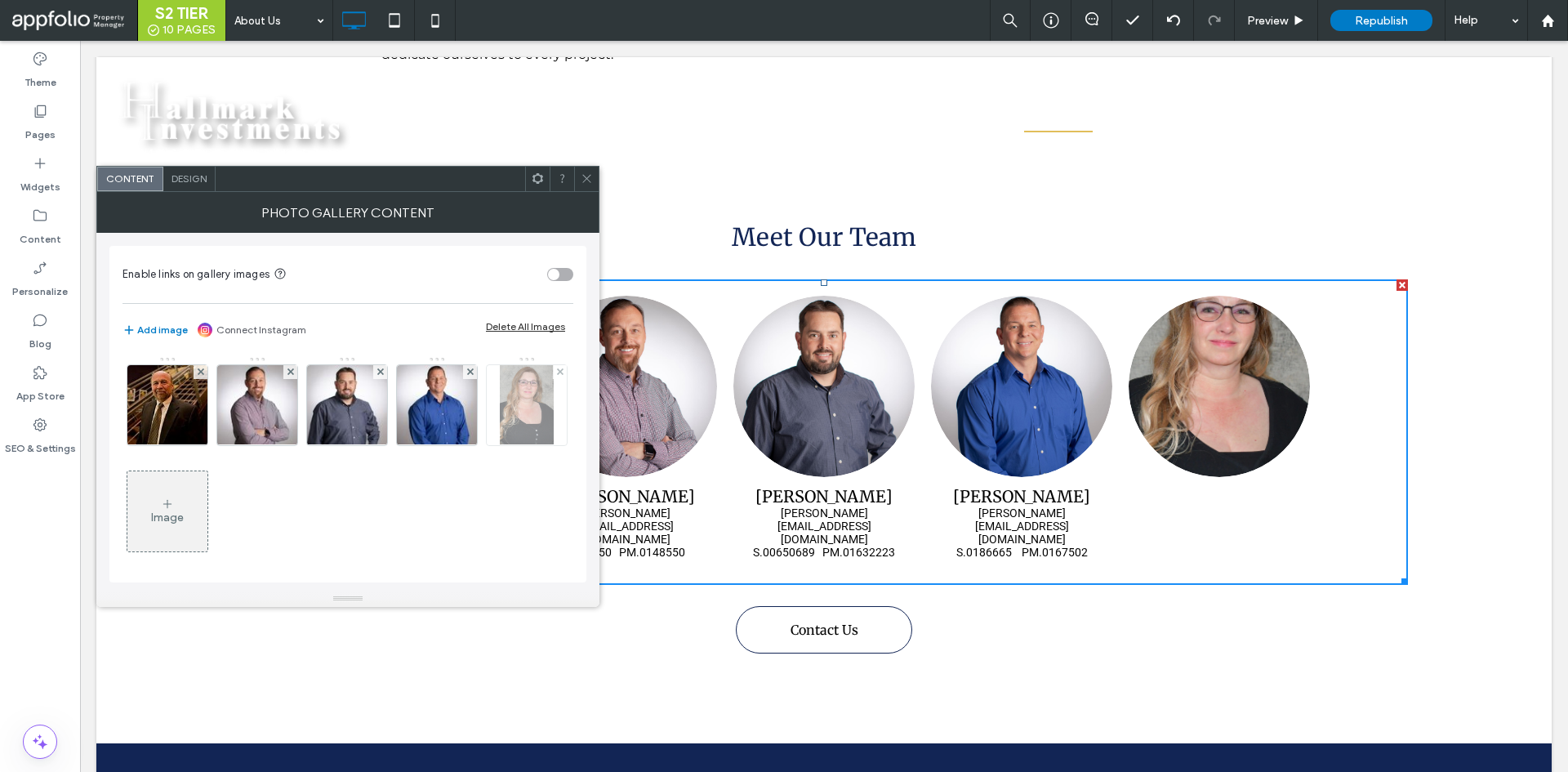
click at [500, 445] on img at bounding box center [525, 405] width 53 height 81
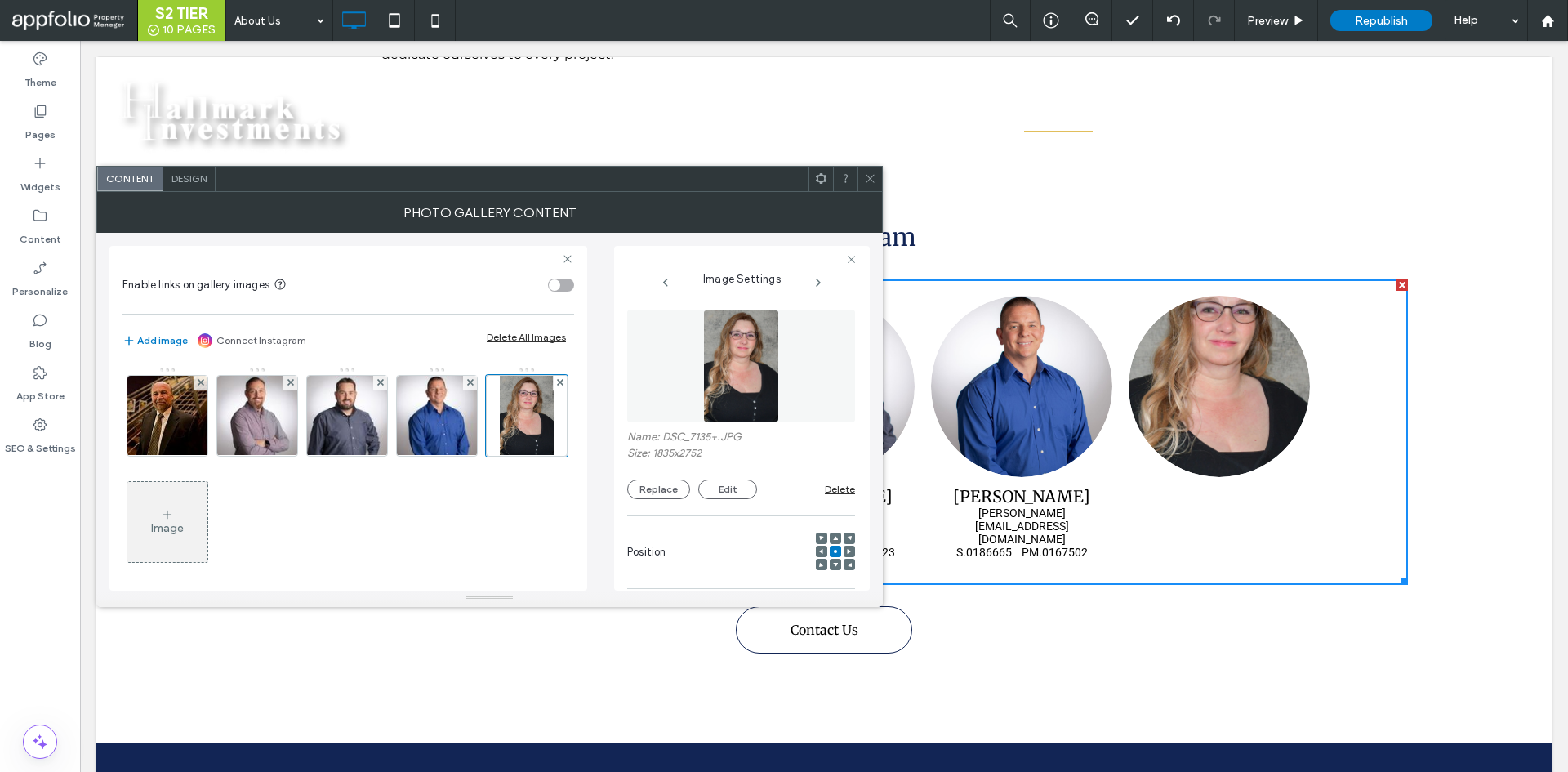
scroll to position [81, 0]
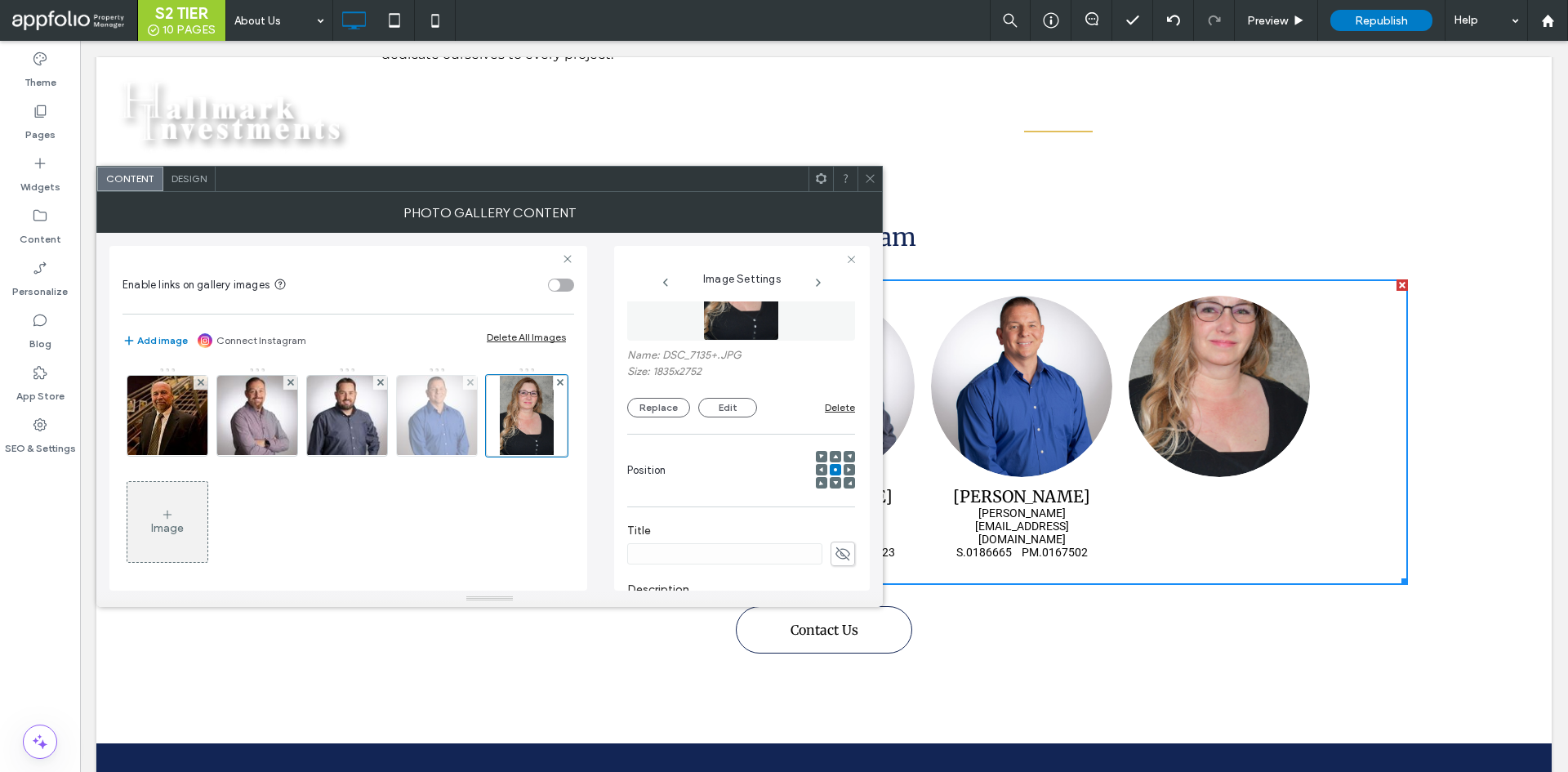
click at [455, 427] on img at bounding box center [438, 416] width 120 height 81
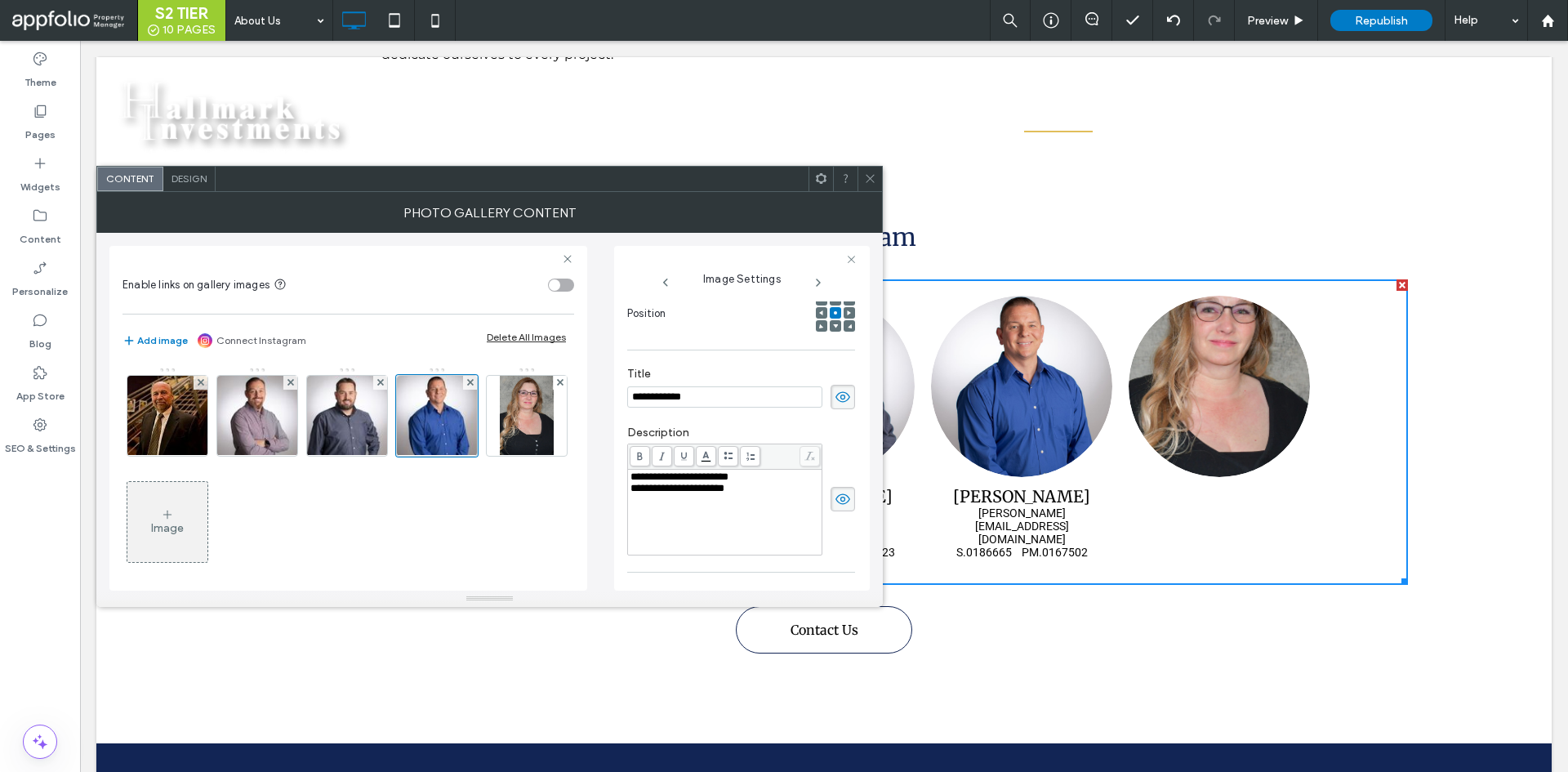
scroll to position [245, 0]
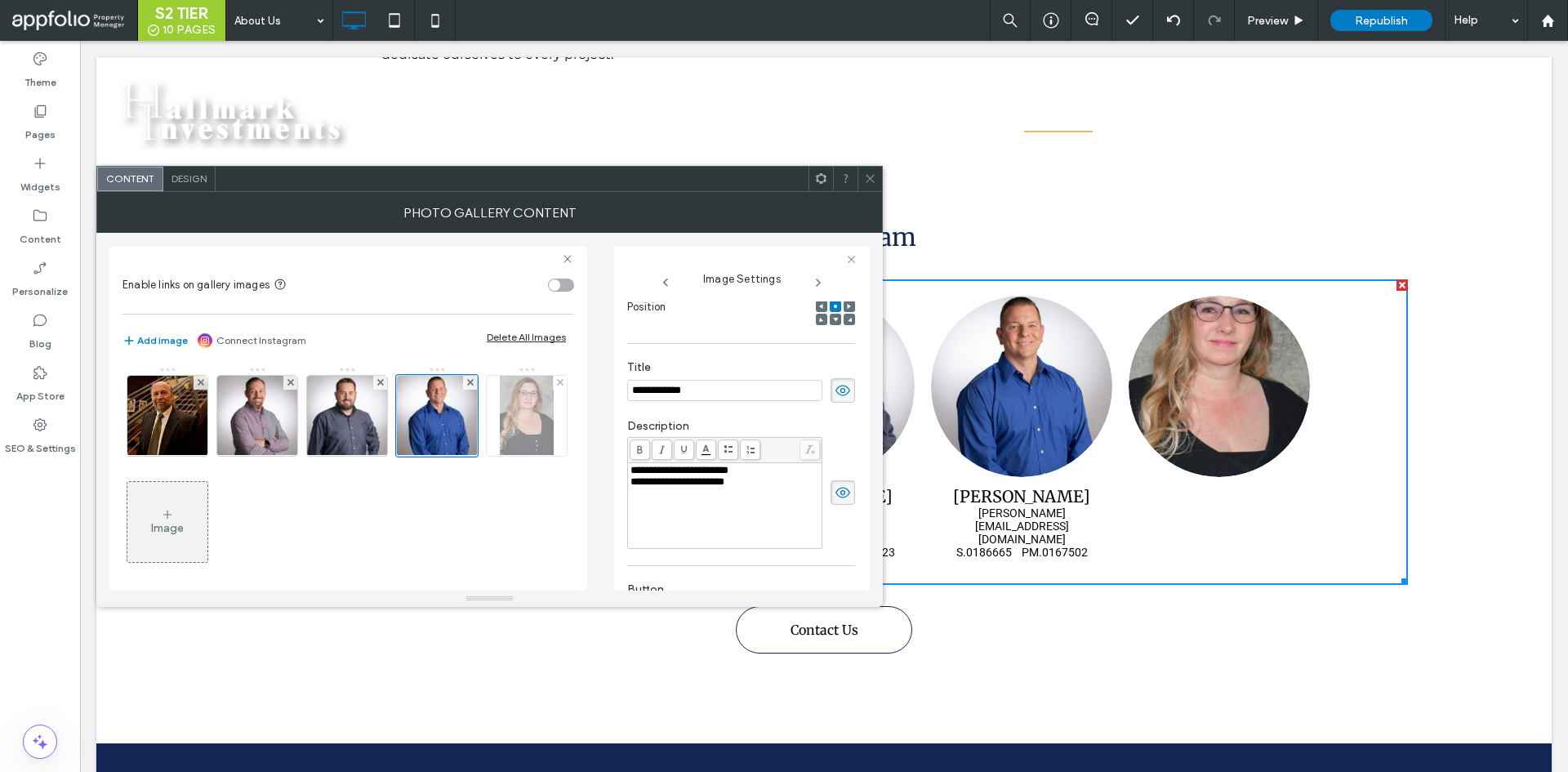
click at [500, 456] on img at bounding box center [525, 416] width 53 height 81
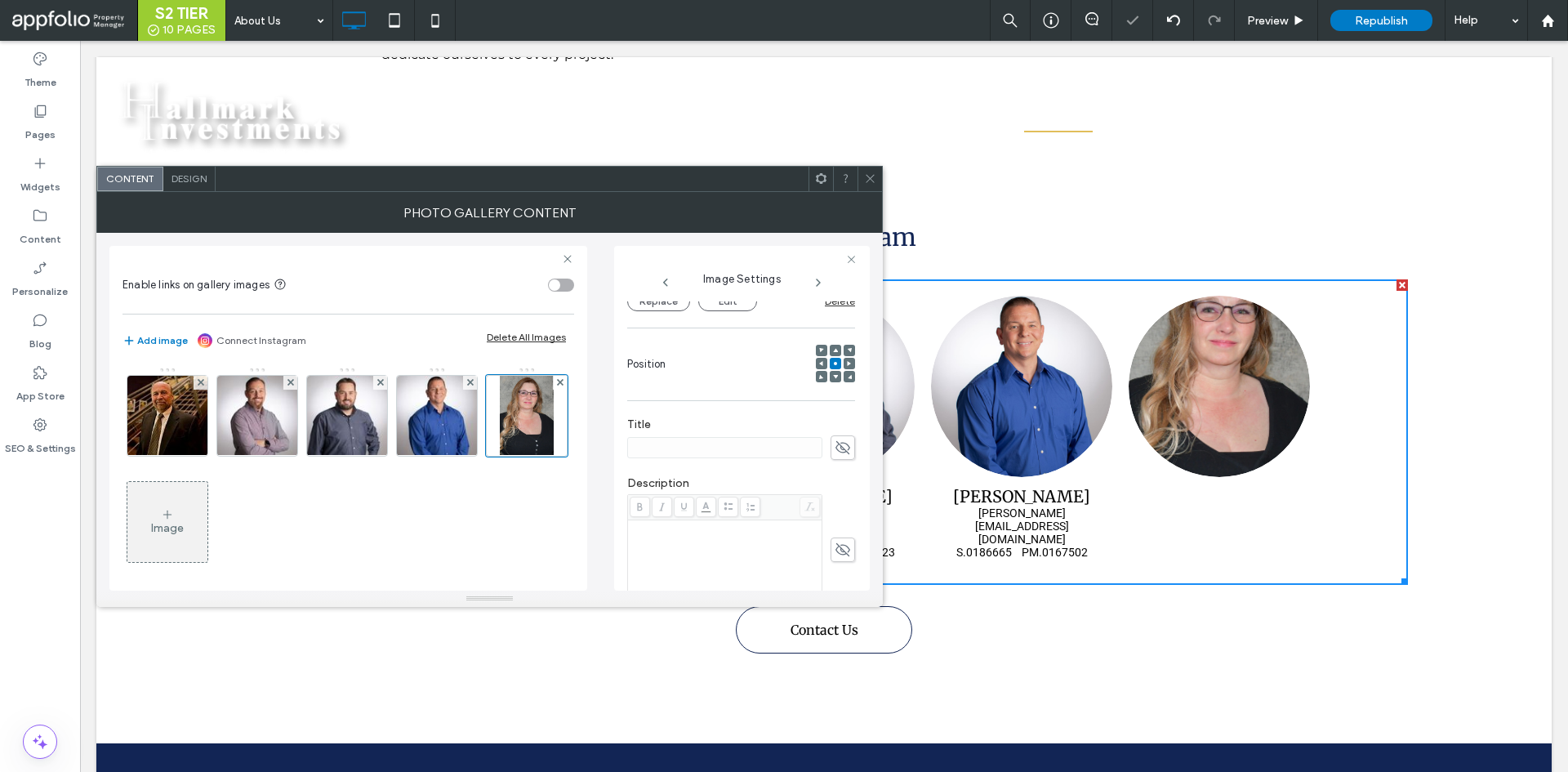
scroll to position [164, 0]
click at [818, 471] on div at bounding box center [741, 472] width 228 height 24
click at [835, 471] on use at bounding box center [843, 471] width 15 height 10
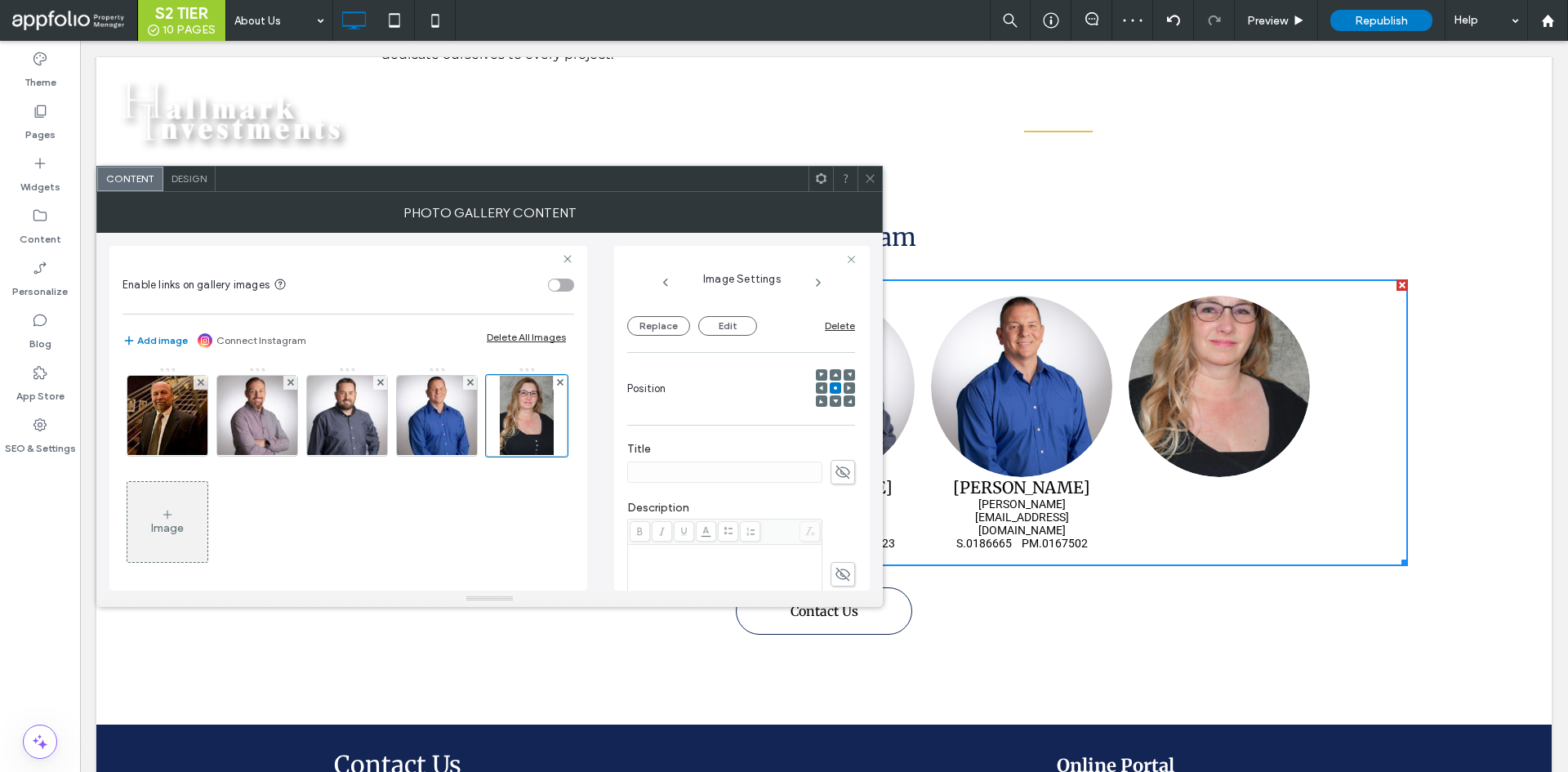
click at [837, 557] on div at bounding box center [741, 575] width 228 height 112
click at [836, 570] on use at bounding box center [843, 574] width 15 height 10
click at [836, 471] on icon at bounding box center [843, 472] width 17 height 18
click at [834, 568] on icon at bounding box center [843, 574] width 17 height 18
click at [702, 473] on input at bounding box center [724, 472] width 195 height 21
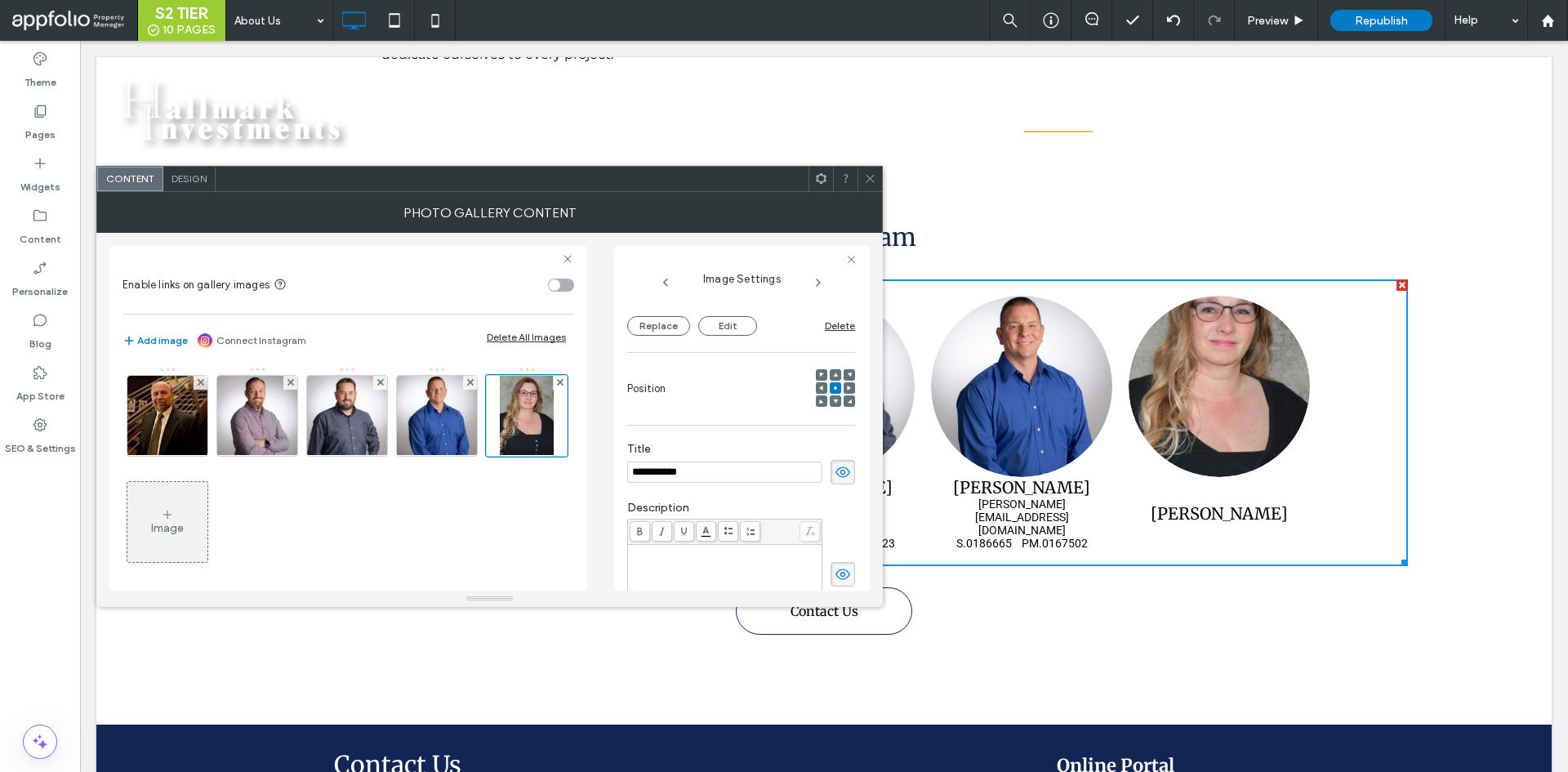
type input "**********"
click at [719, 554] on div "Rich Text Editor" at bounding box center [725, 553] width 190 height 11
click at [796, 573] on div "Rich Text Editor" at bounding box center [725, 588] width 190 height 81
click at [758, 500] on div "**********" at bounding box center [741, 566] width 228 height 146
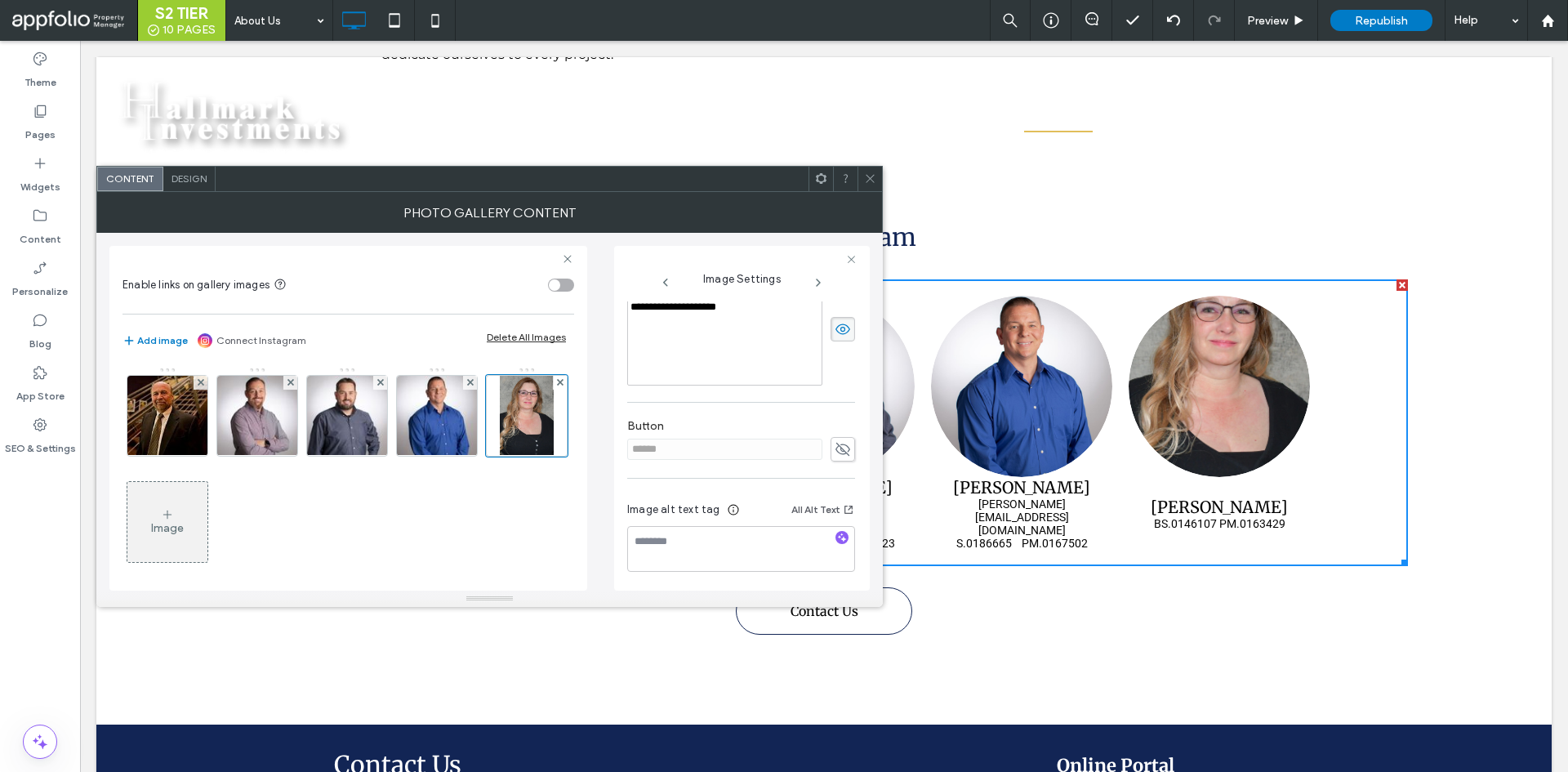
scroll to position [411, 0]
click at [754, 544] on textarea at bounding box center [741, 546] width 228 height 45
type textarea "*"
type textarea "**********"
click at [869, 184] on icon at bounding box center [870, 178] width 12 height 12
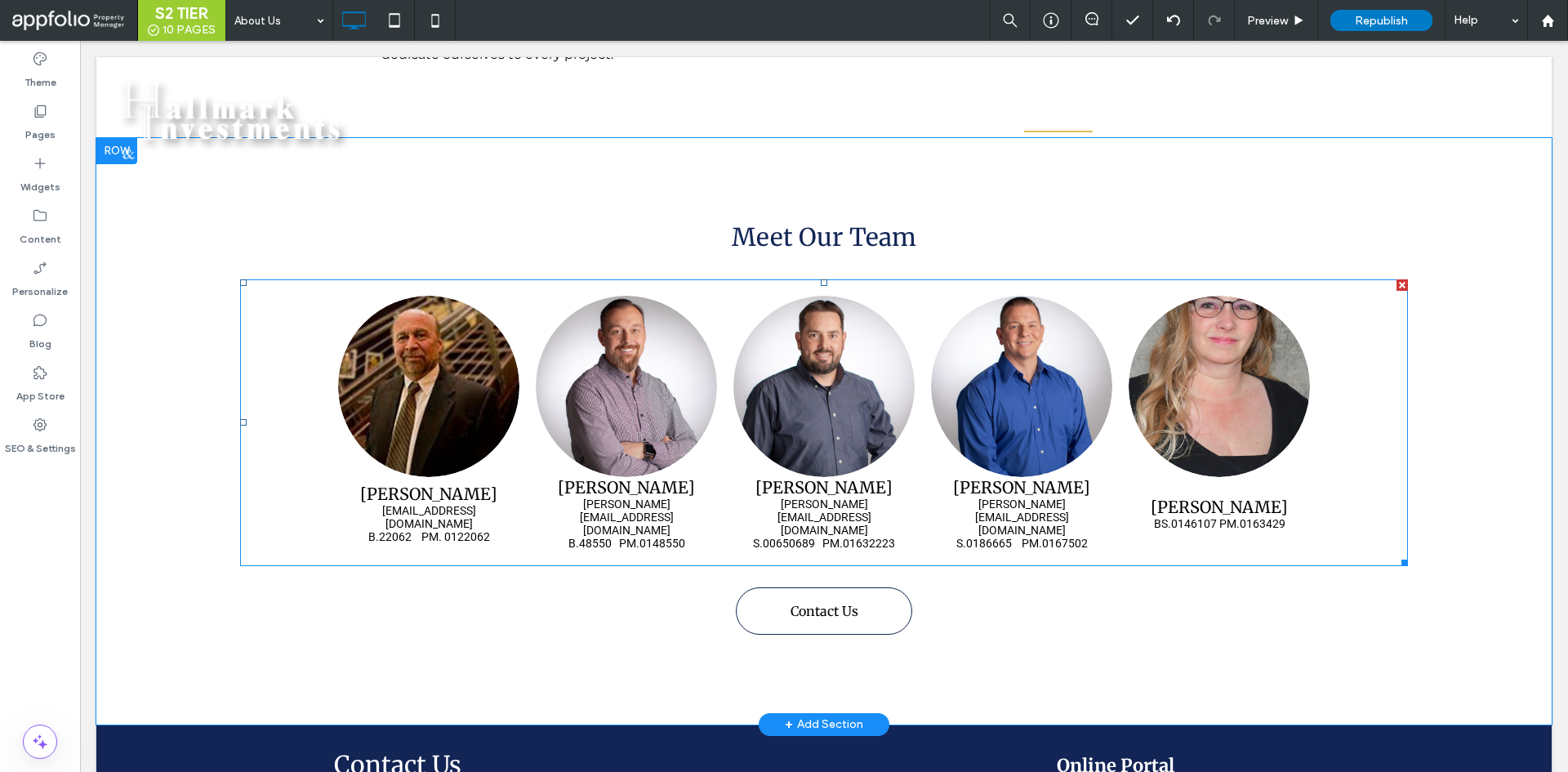
click at [1293, 443] on link at bounding box center [1219, 386] width 192 height 193
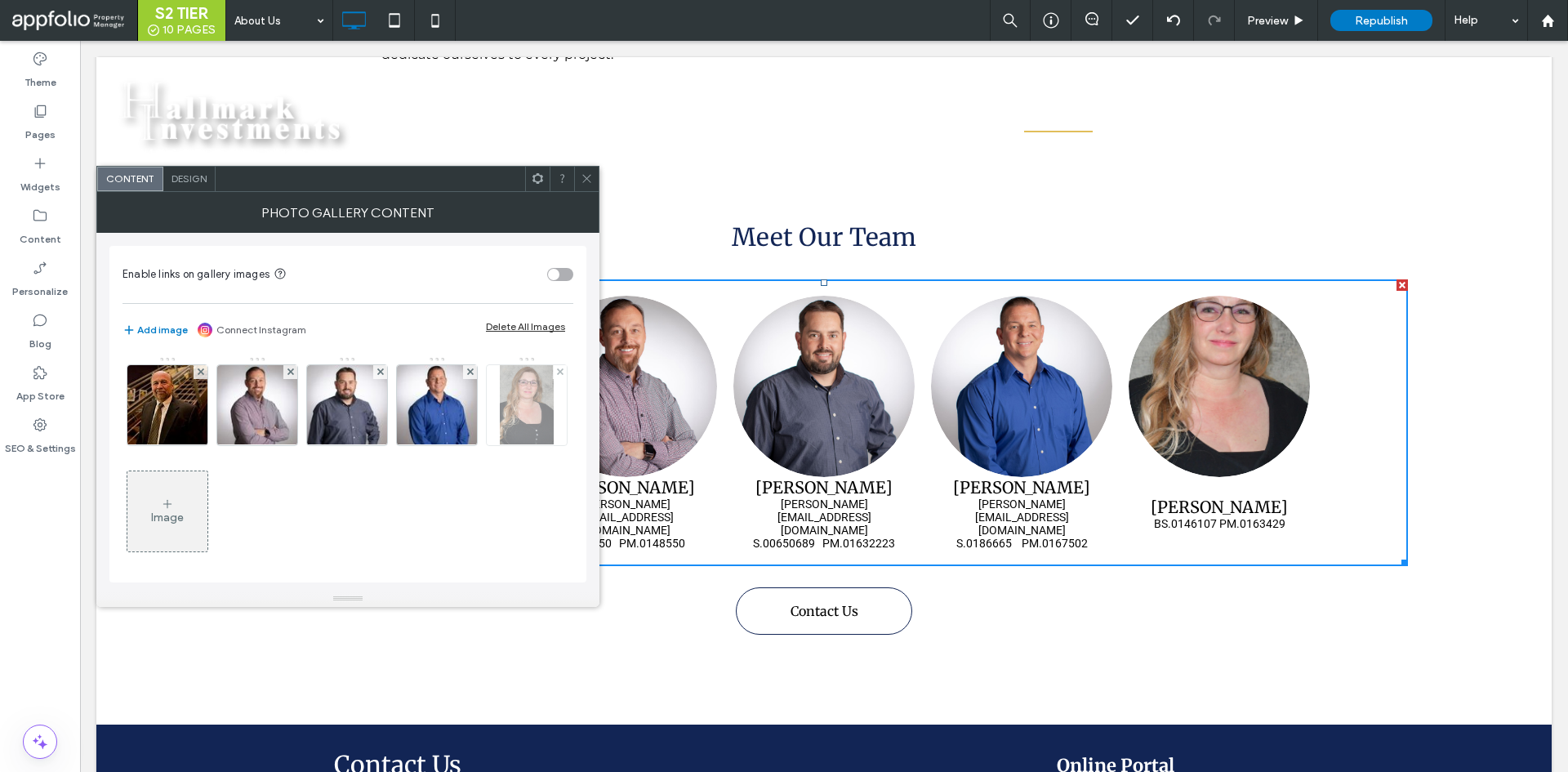
click at [500, 445] on img at bounding box center [525, 405] width 53 height 81
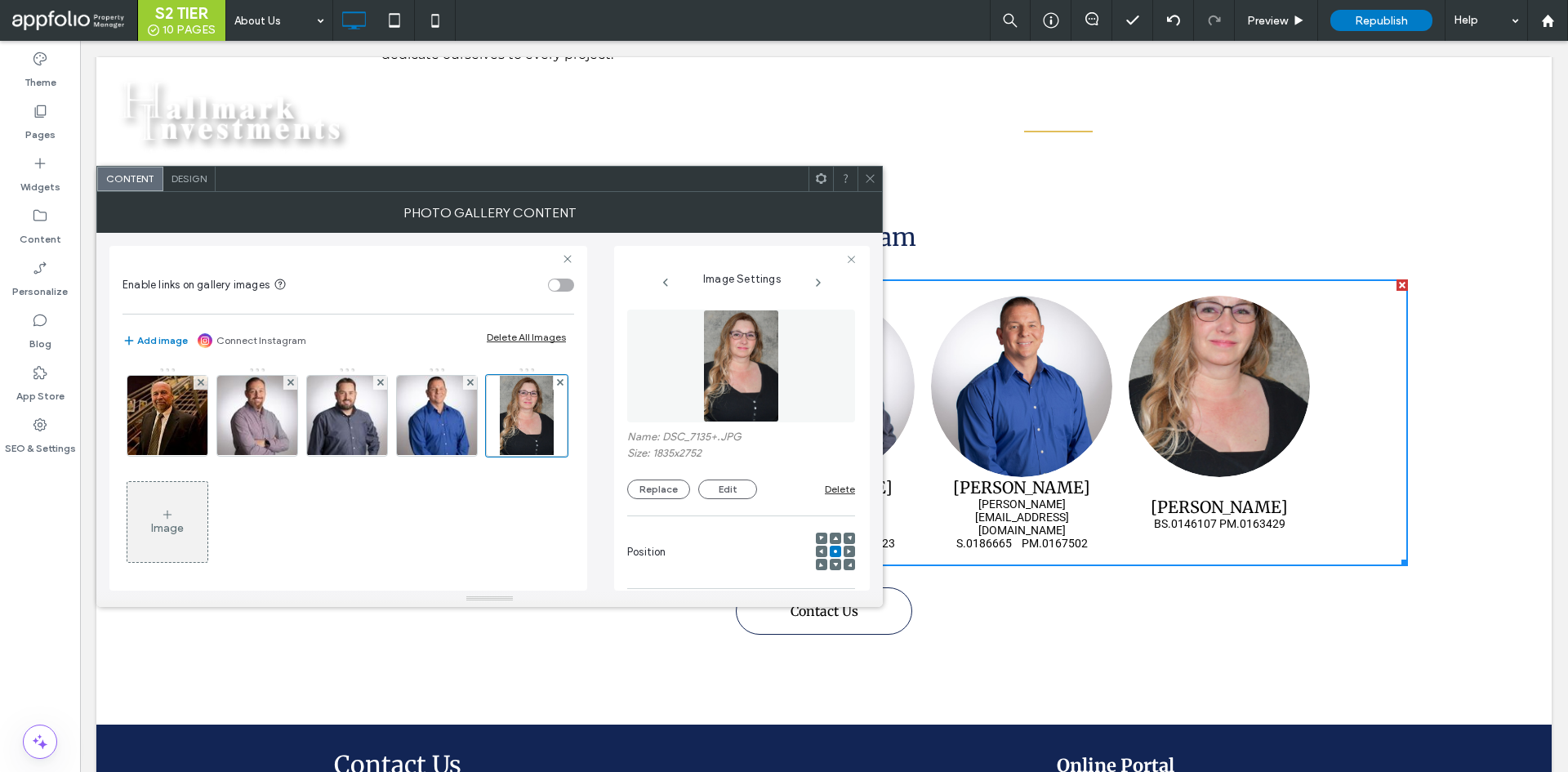
scroll to position [190, 0]
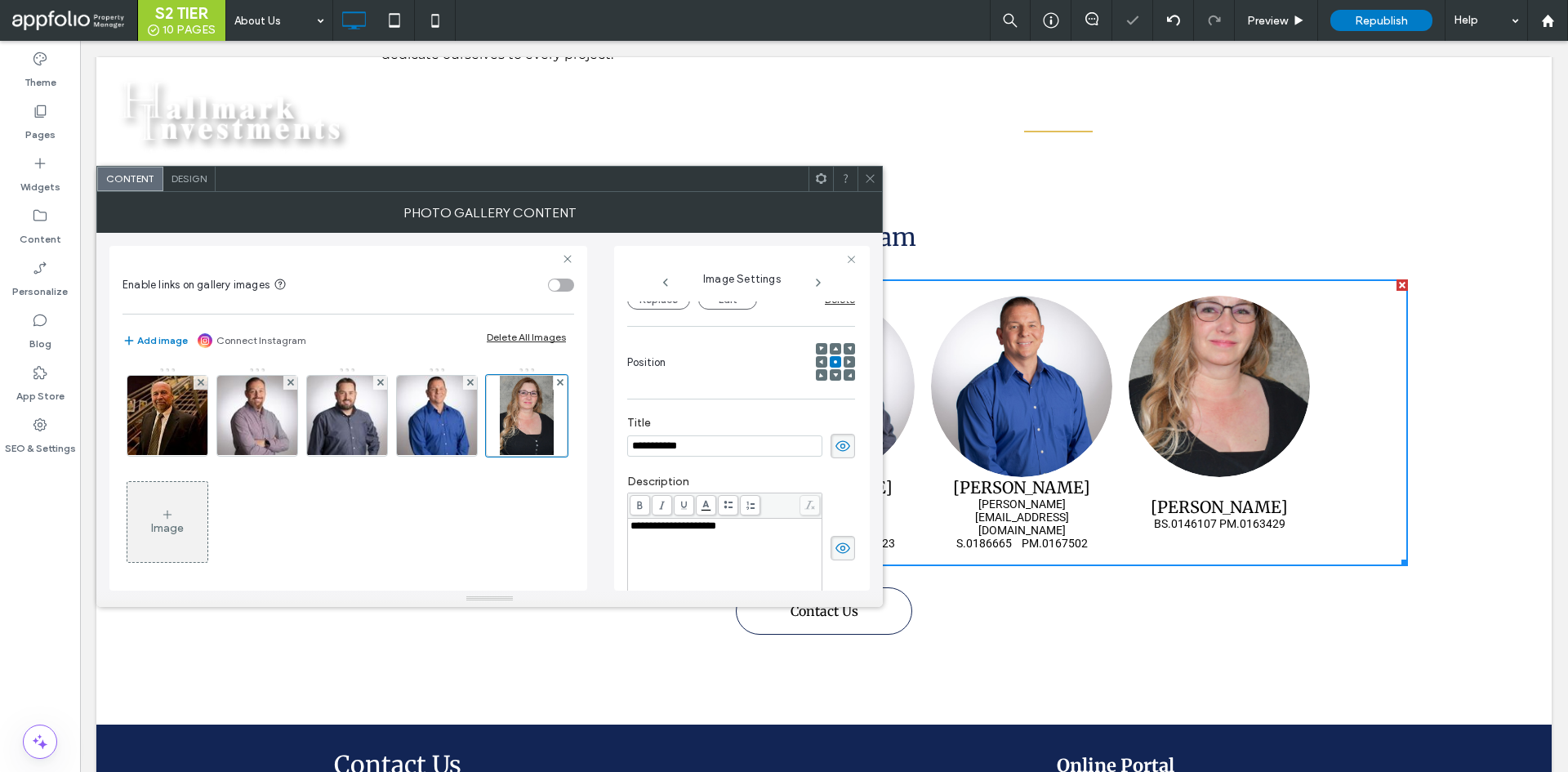
click at [785, 524] on div "**********" at bounding box center [725, 526] width 190 height 11
click at [636, 532] on span "**********" at bounding box center [673, 537] width 86 height 10
click at [636, 526] on span "**********" at bounding box center [673, 525] width 86 height 10
click at [689, 579] on div "**********" at bounding box center [725, 561] width 190 height 81
click at [769, 536] on div "**********" at bounding box center [725, 538] width 190 height 11
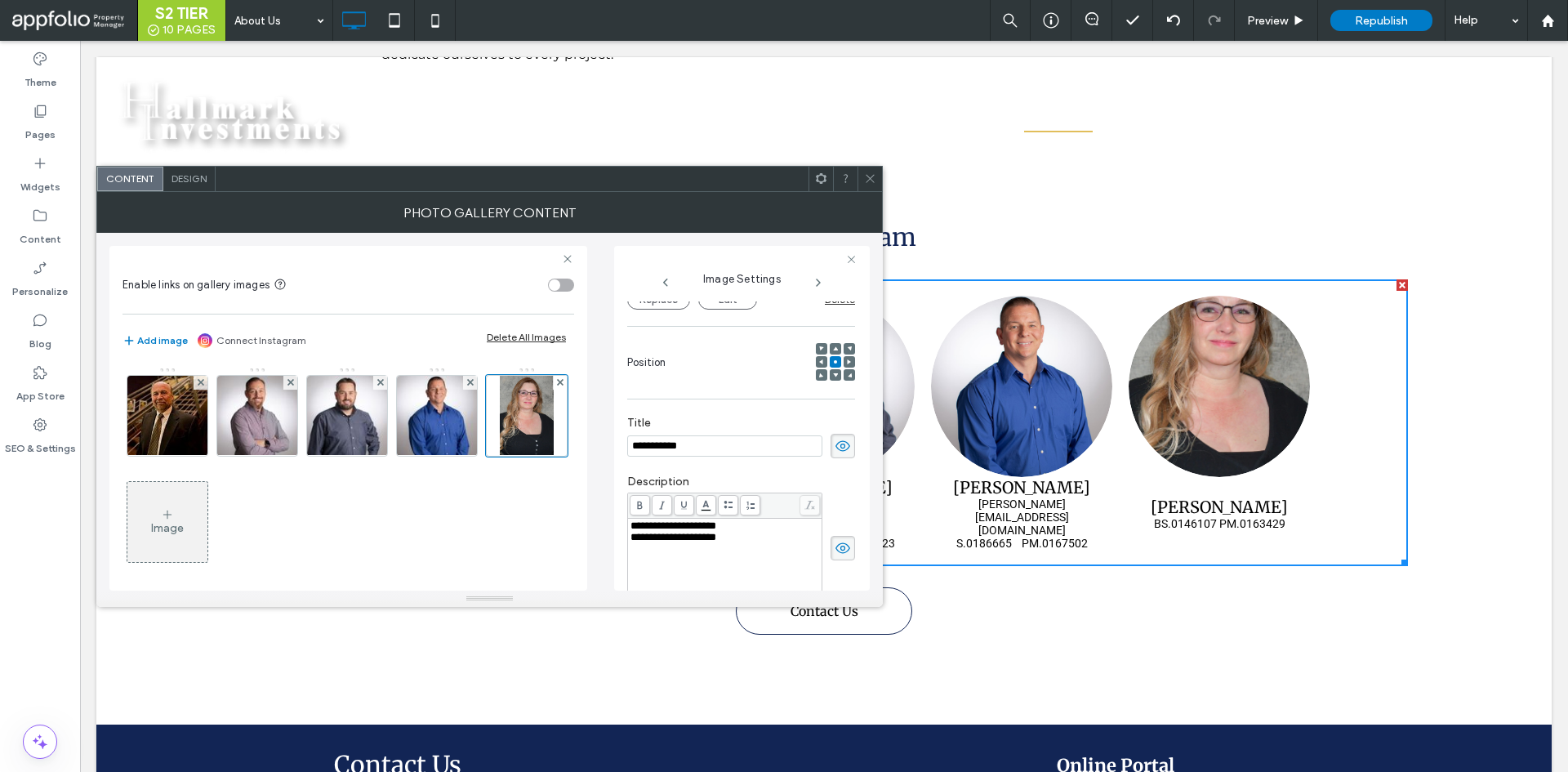
click at [871, 183] on icon at bounding box center [870, 178] width 12 height 12
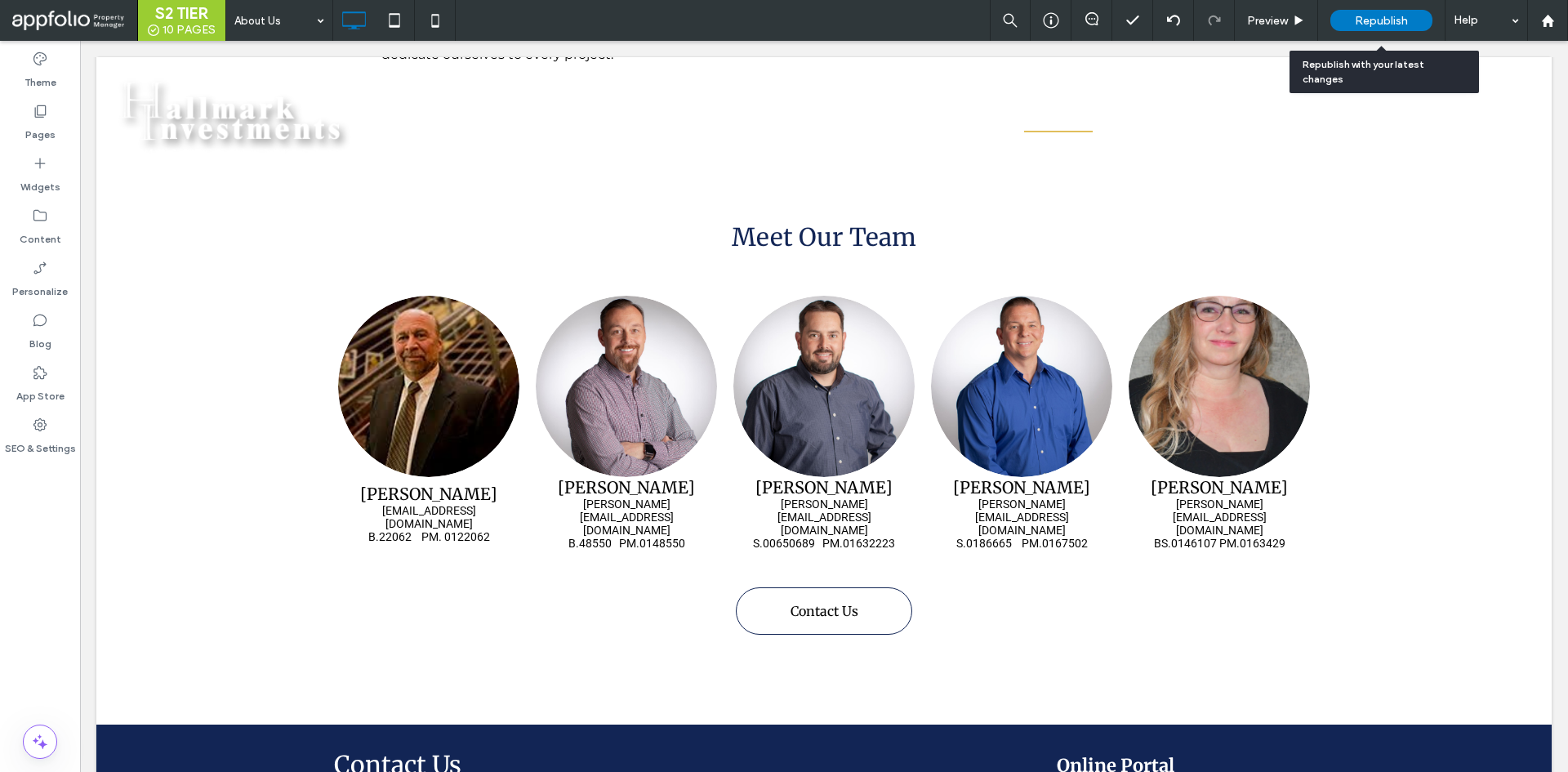
drag, startPoint x: 1386, startPoint y: 24, endPoint x: 1097, endPoint y: 73, distance: 293.1
click at [1386, 24] on span "Republish" at bounding box center [1381, 20] width 53 height 14
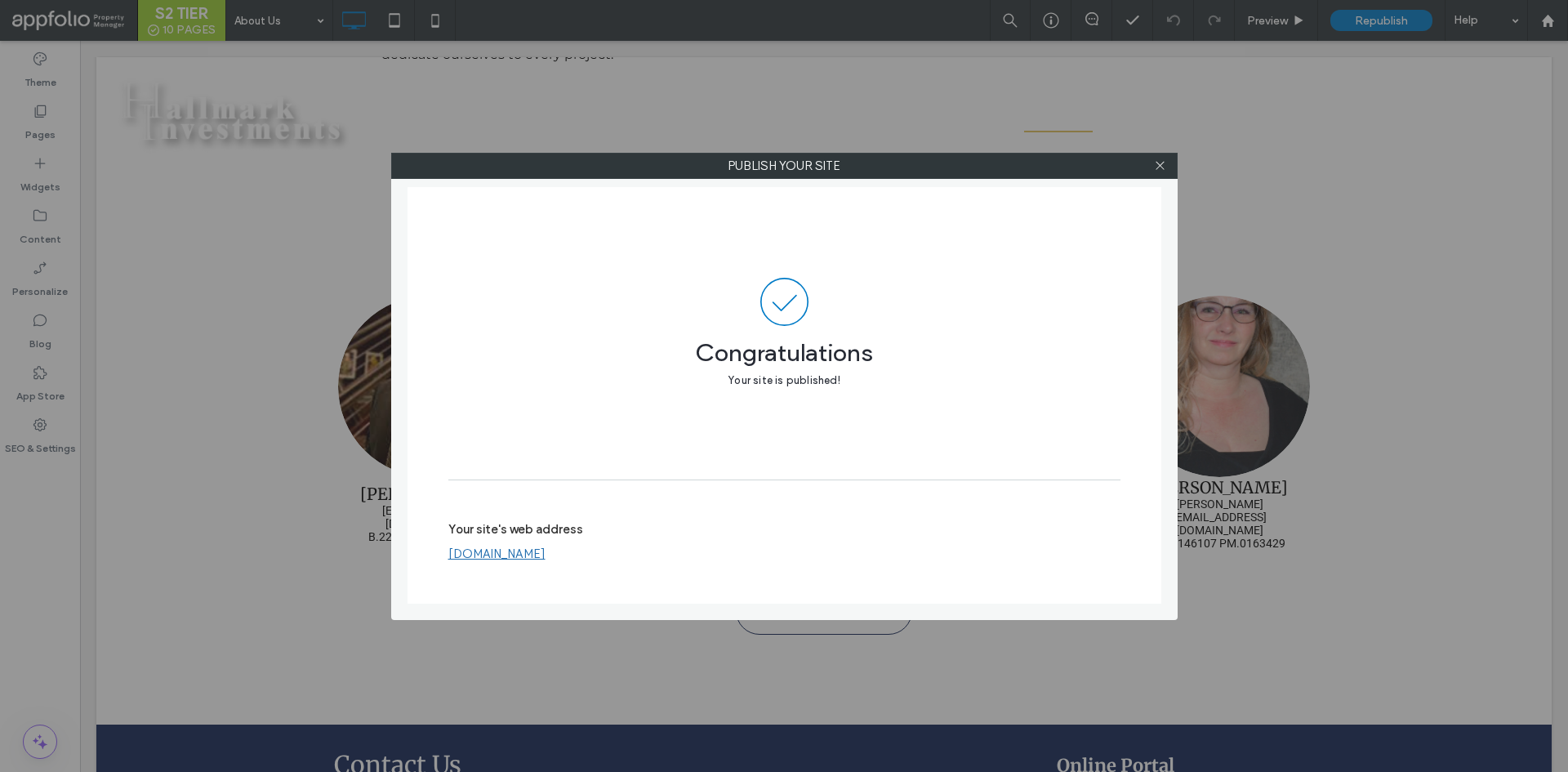
click at [392, 131] on div "Publish your site Congratulations Your site is published! Your site's web addre…" at bounding box center [784, 386] width 1568 height 772
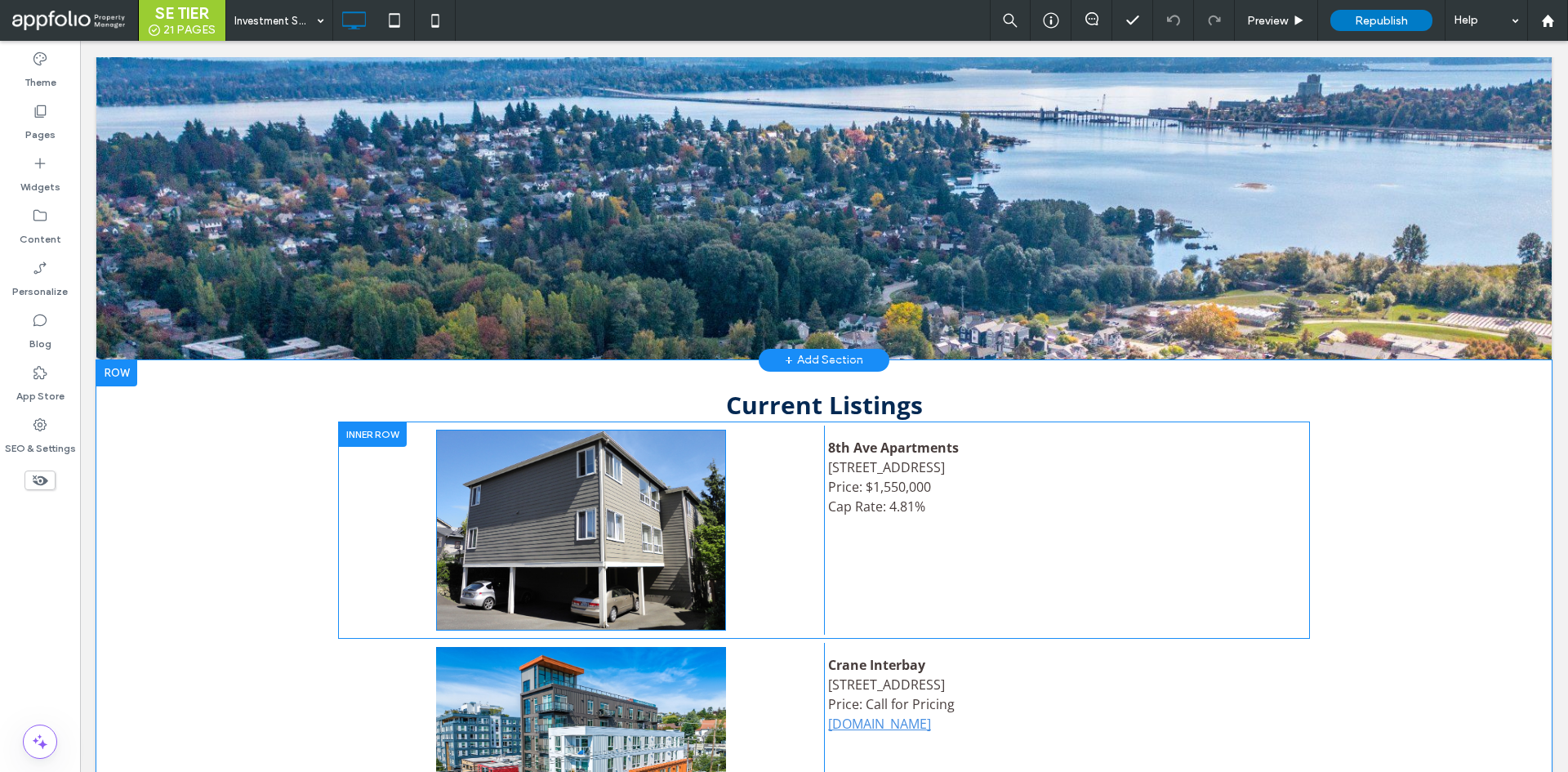
scroll to position [572, 0]
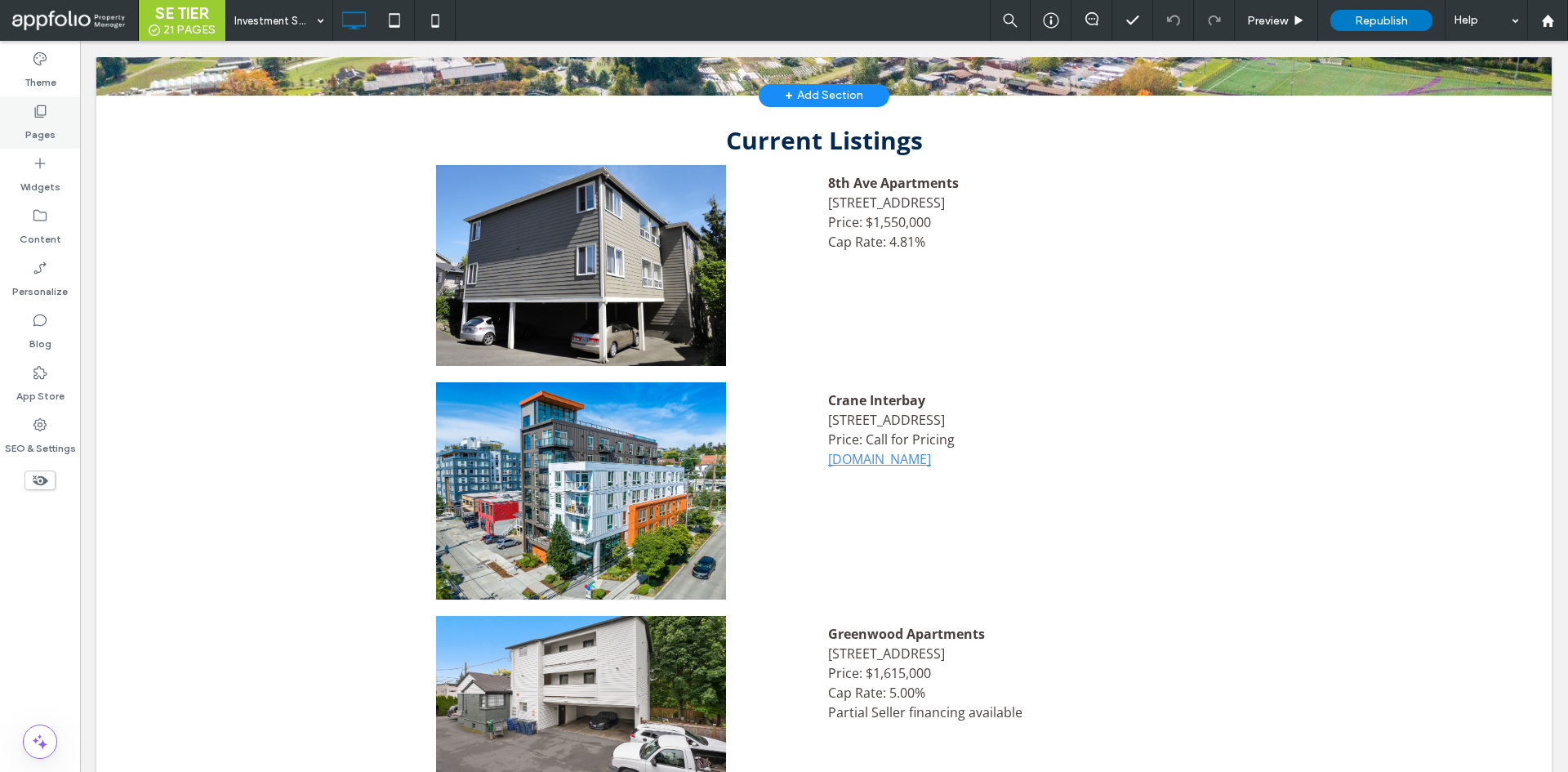
click at [25, 116] on div "Pages" at bounding box center [40, 122] width 80 height 53
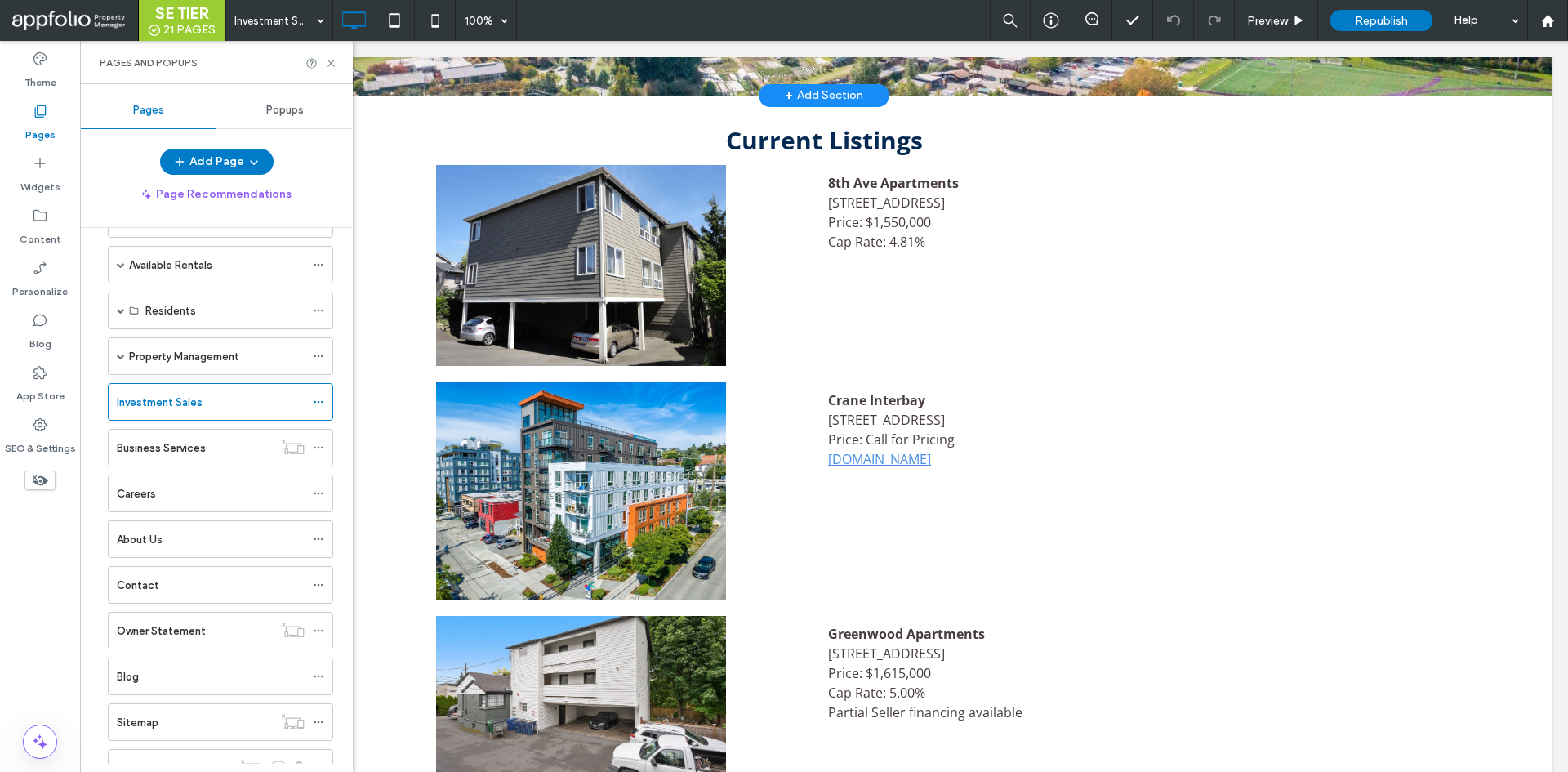
scroll to position [81, 0]
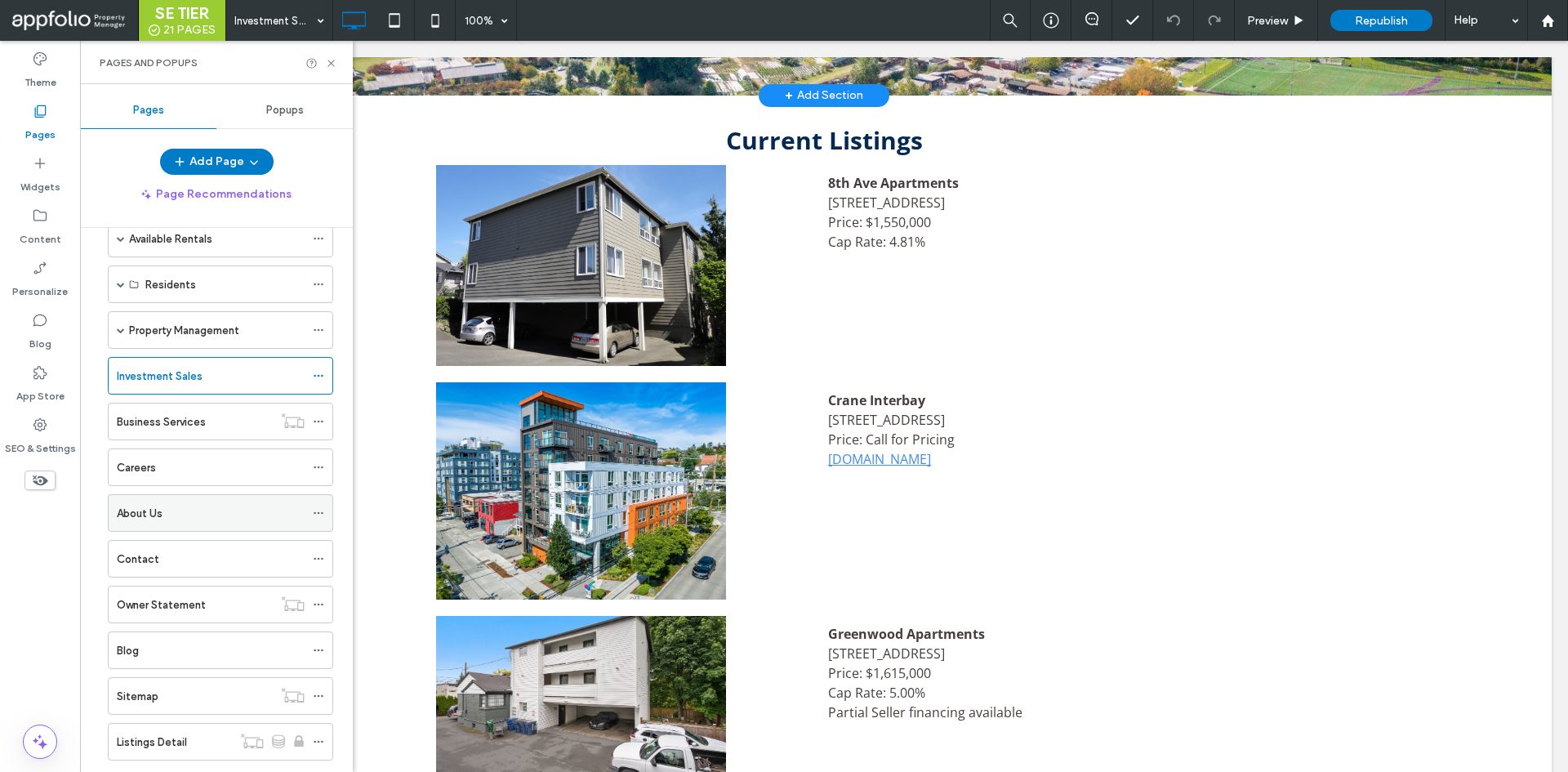
click at [171, 505] on div "About Us" at bounding box center [210, 514] width 188 height 18
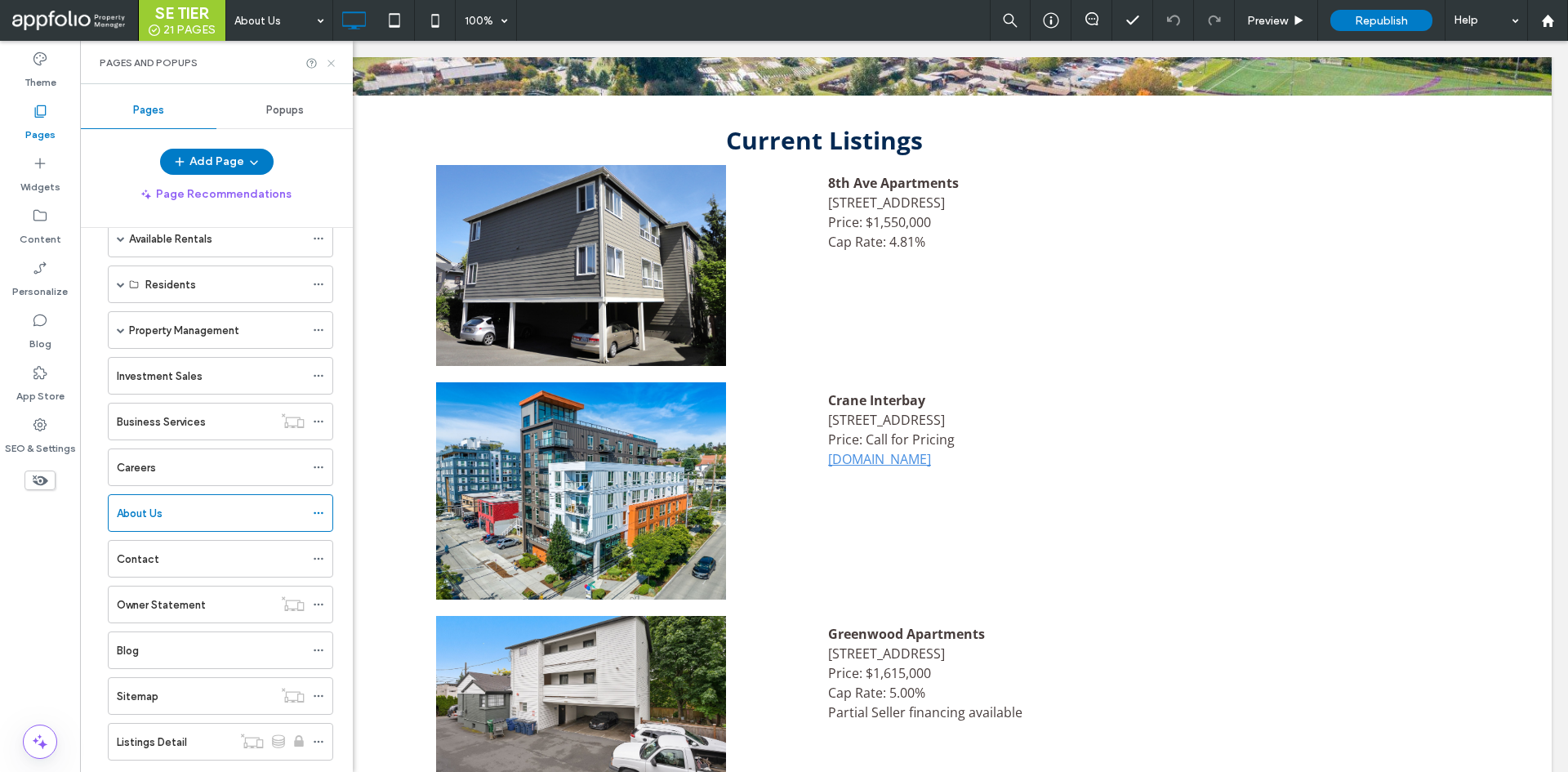
click at [330, 60] on icon at bounding box center [330, 63] width 12 height 12
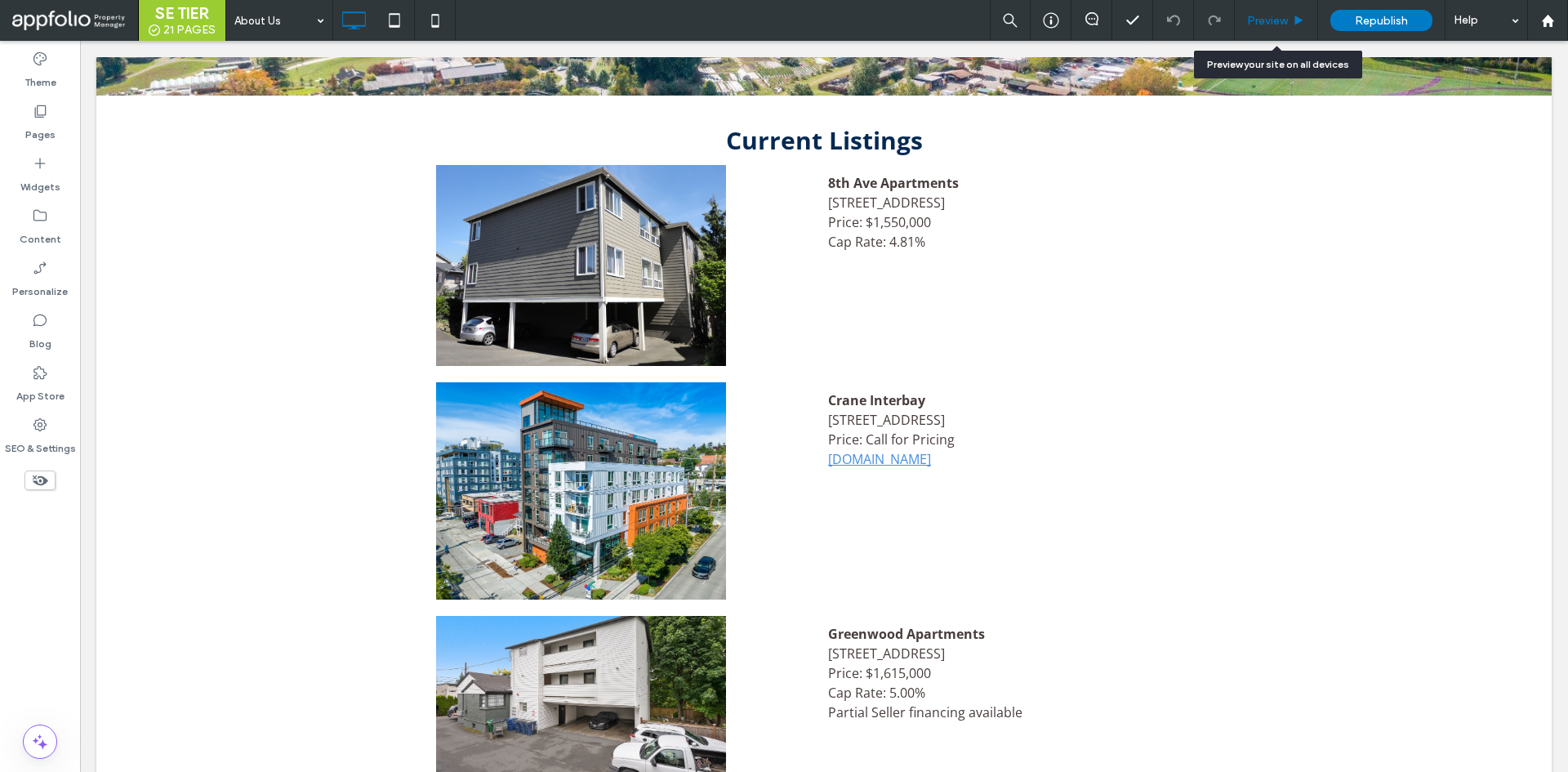
click at [1298, 23] on use at bounding box center [1299, 20] width 8 height 9
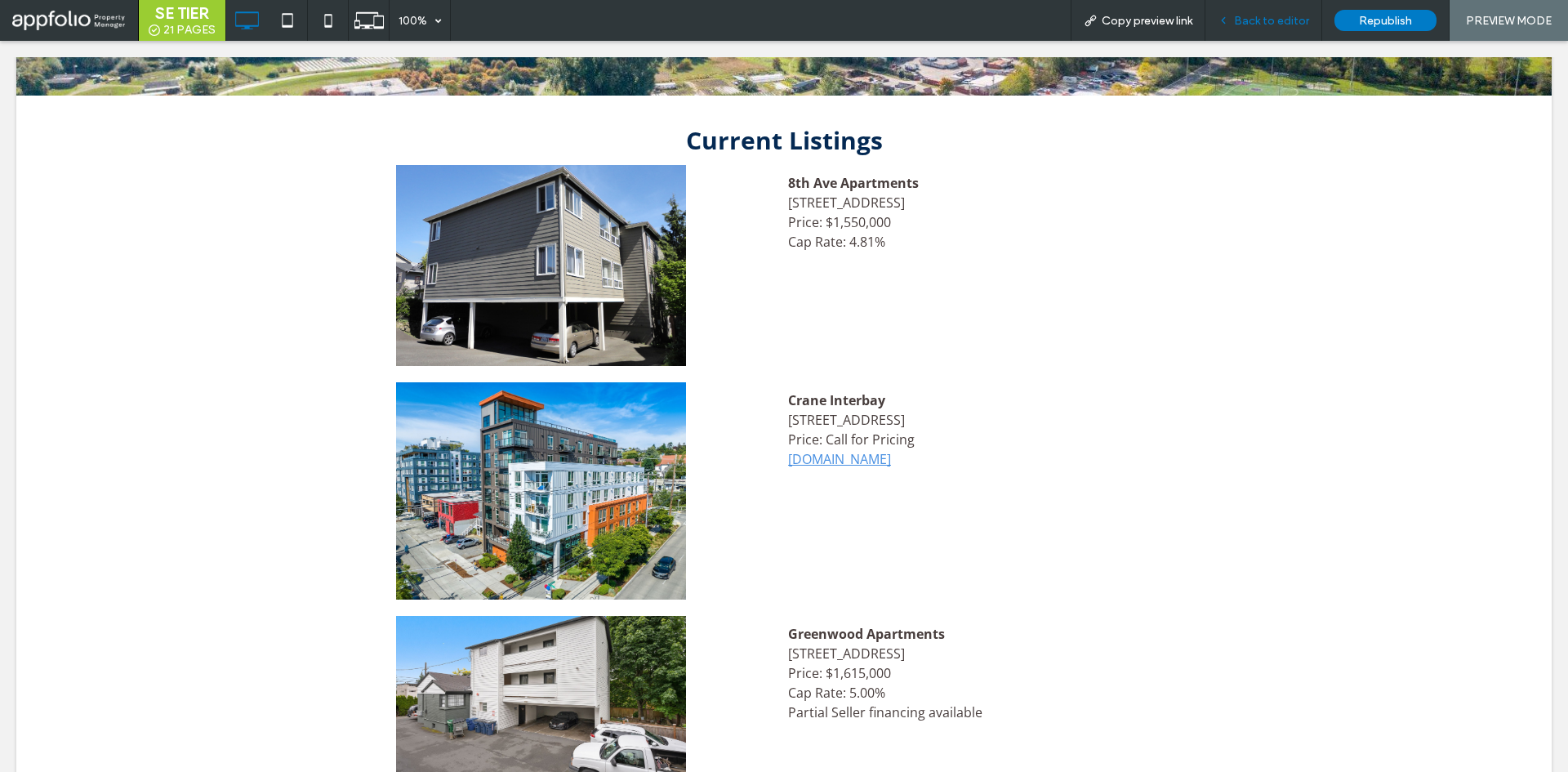
click at [1297, 8] on div "Back to editor" at bounding box center [1264, 20] width 117 height 41
click at [1239, 29] on div "Back to editor" at bounding box center [1264, 20] width 117 height 41
click at [1253, 19] on span "Back to editor" at bounding box center [1271, 20] width 75 height 14
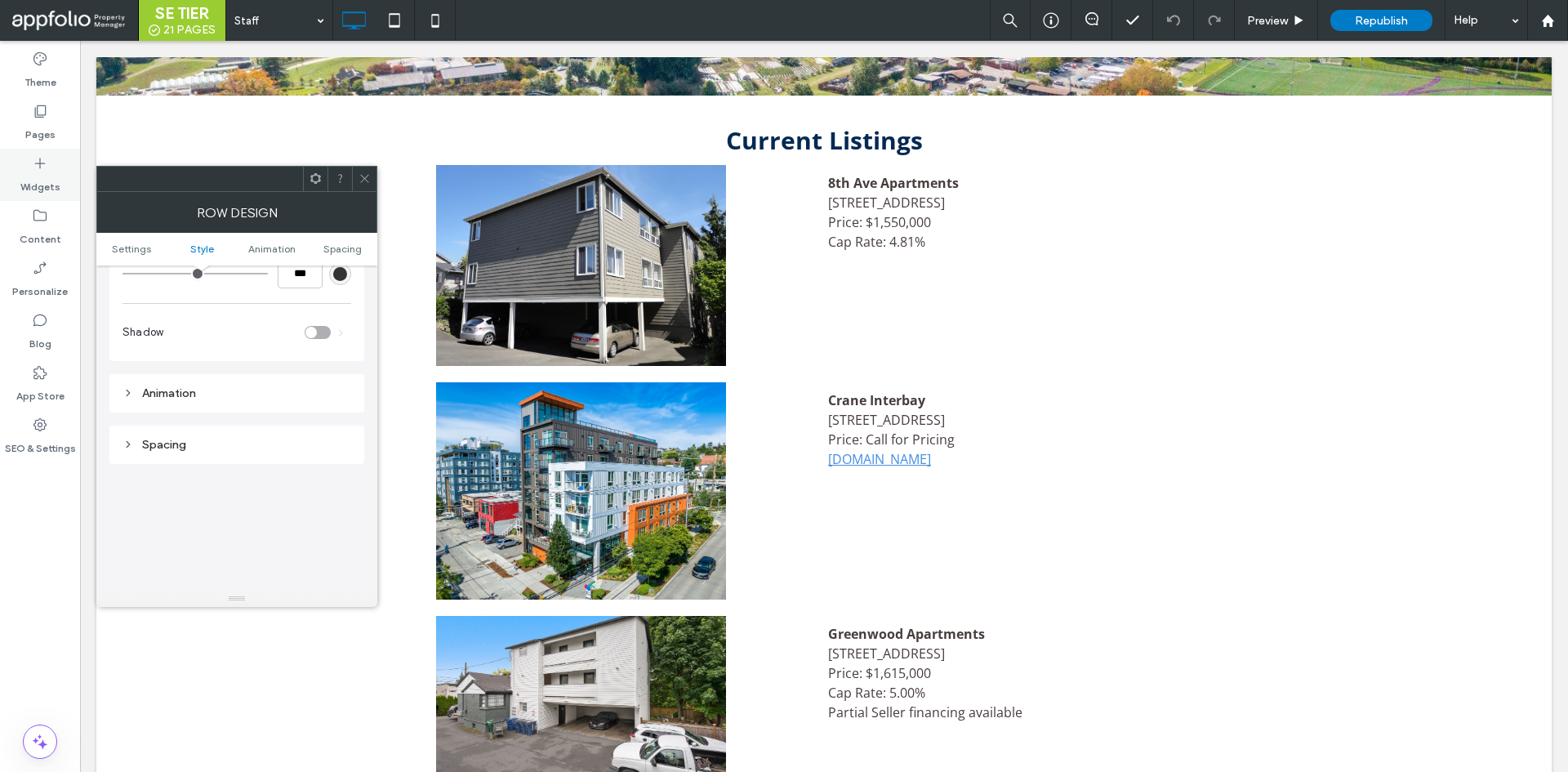
scroll to position [327, 0]
click at [374, 178] on div at bounding box center [364, 179] width 24 height 24
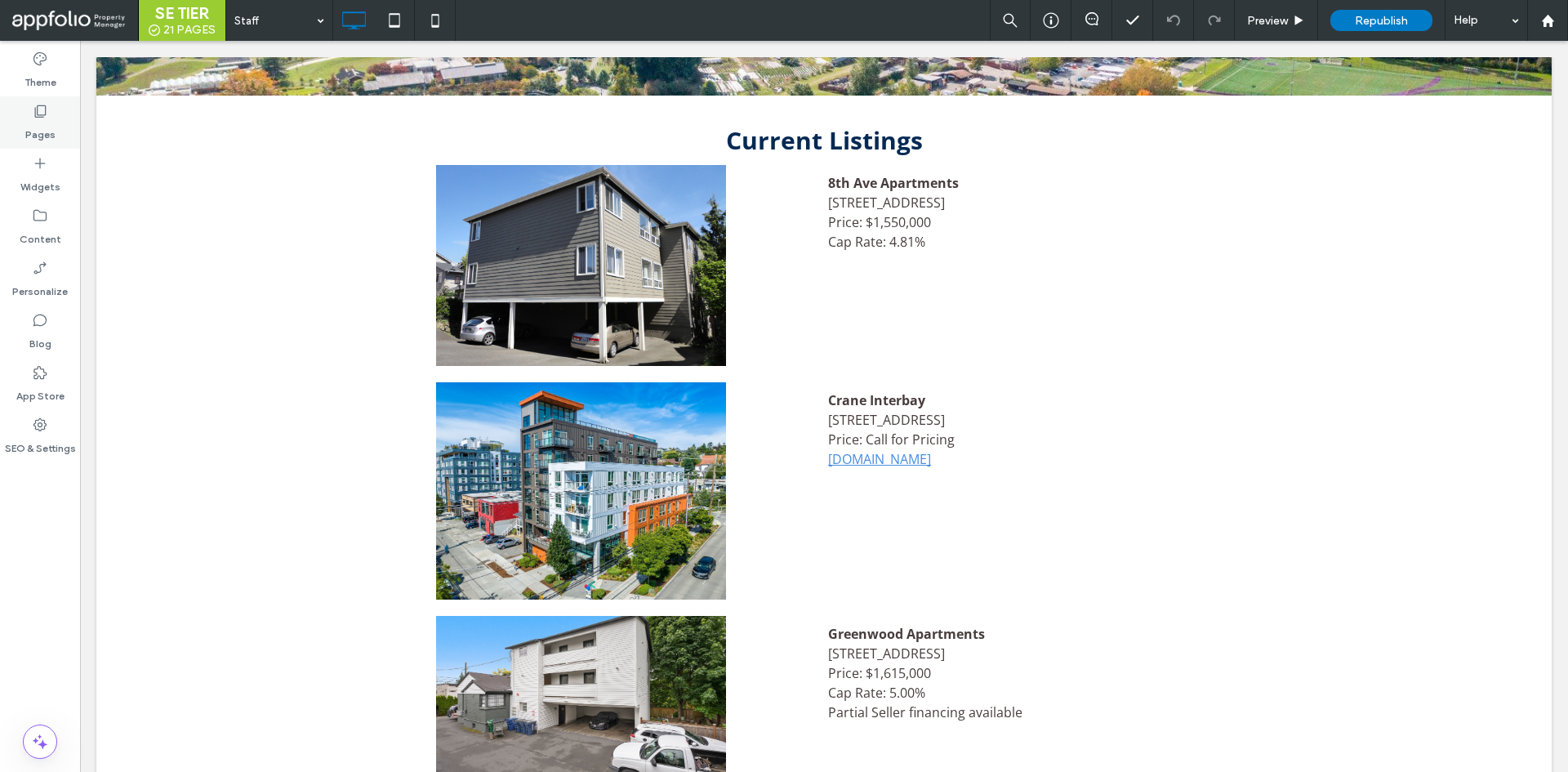
click at [59, 113] on div "Pages" at bounding box center [40, 122] width 80 height 53
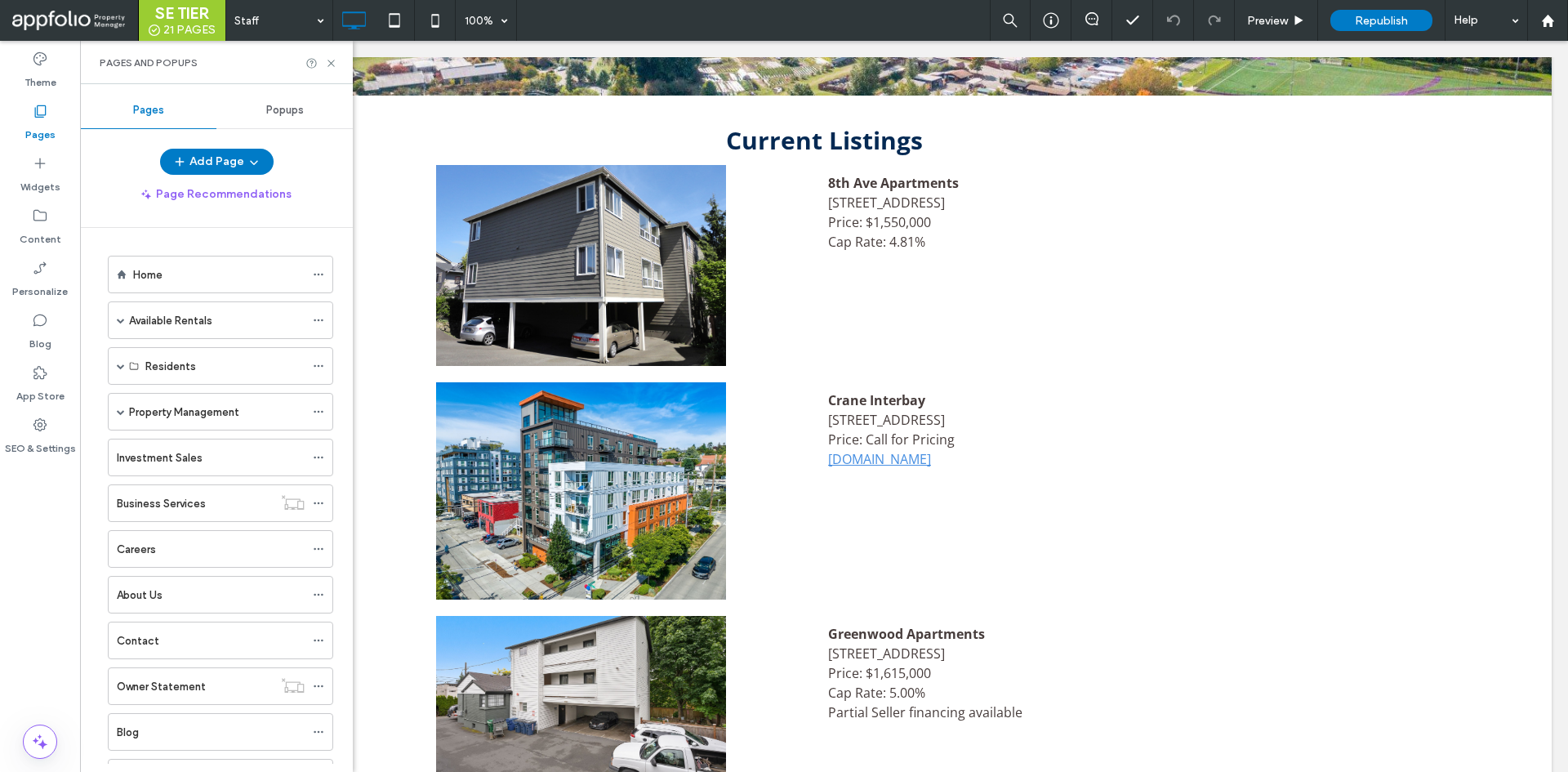
click at [246, 67] on div "Pages and Popups" at bounding box center [216, 63] width 234 height 13
click at [255, 62] on div "Pages and Popups" at bounding box center [216, 63] width 234 height 13
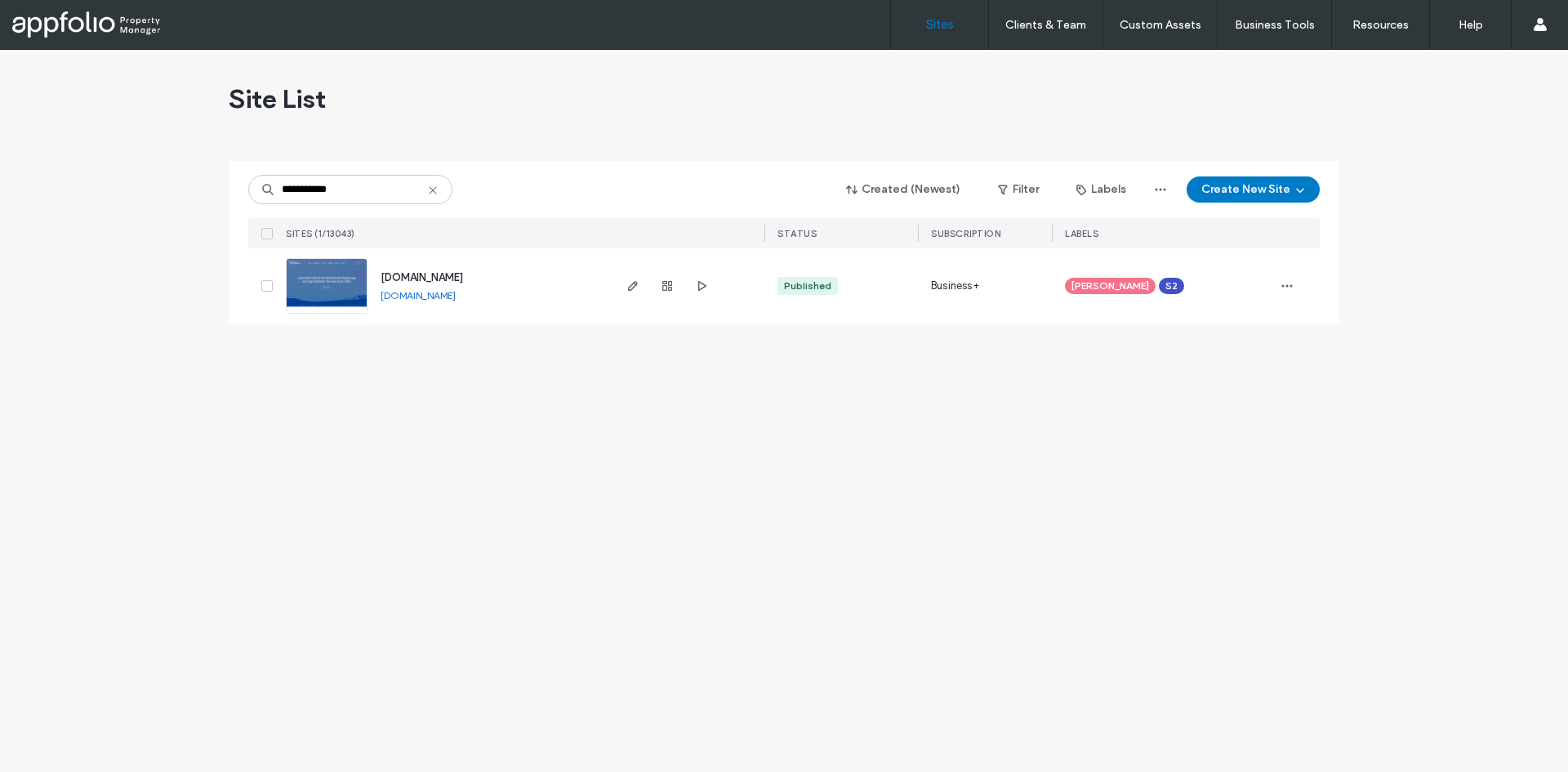
click at [360, 191] on input "**********" at bounding box center [350, 190] width 204 height 30
click at [415, 203] on input "*******" at bounding box center [350, 190] width 204 height 30
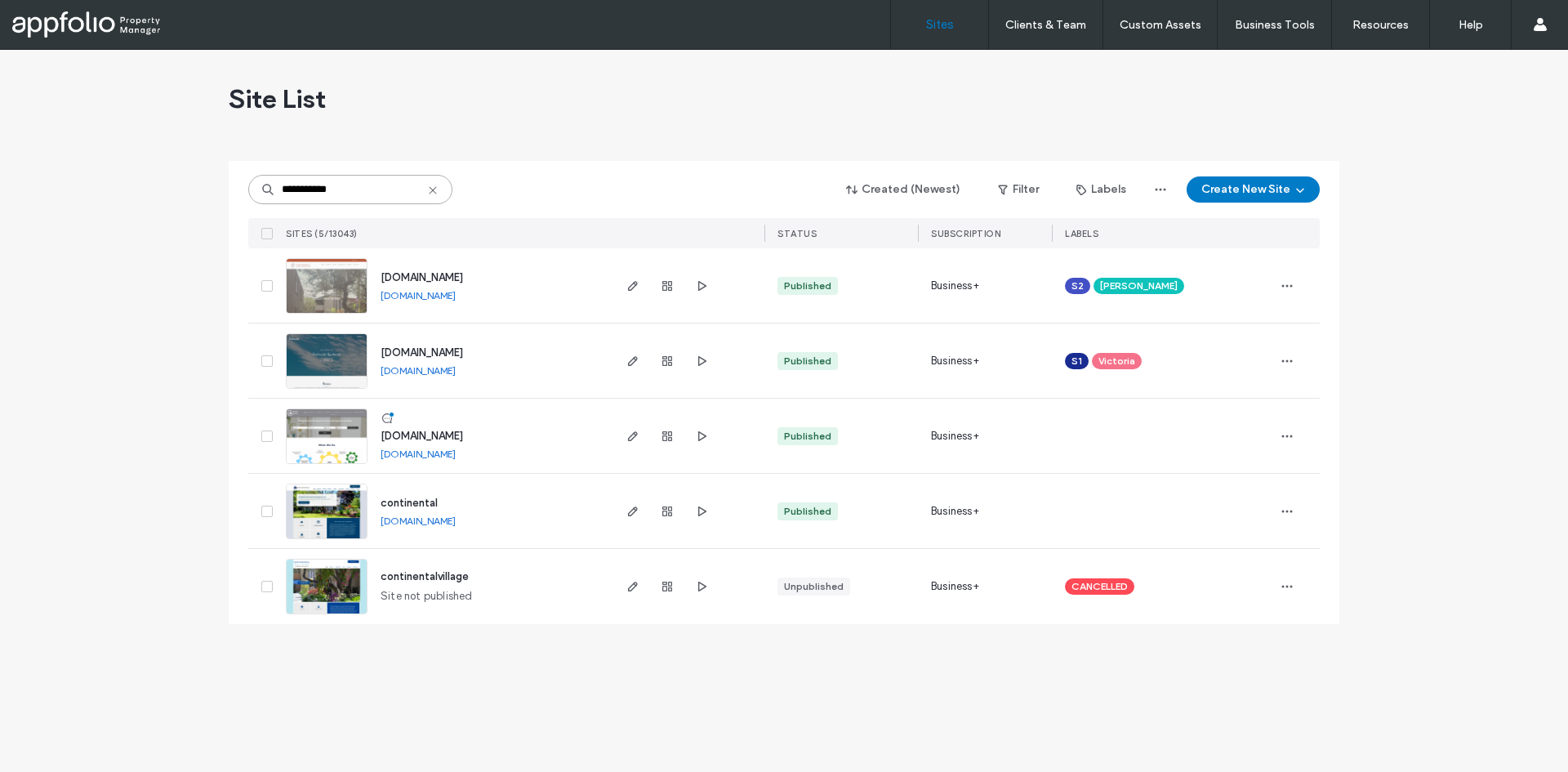
type input "**********"
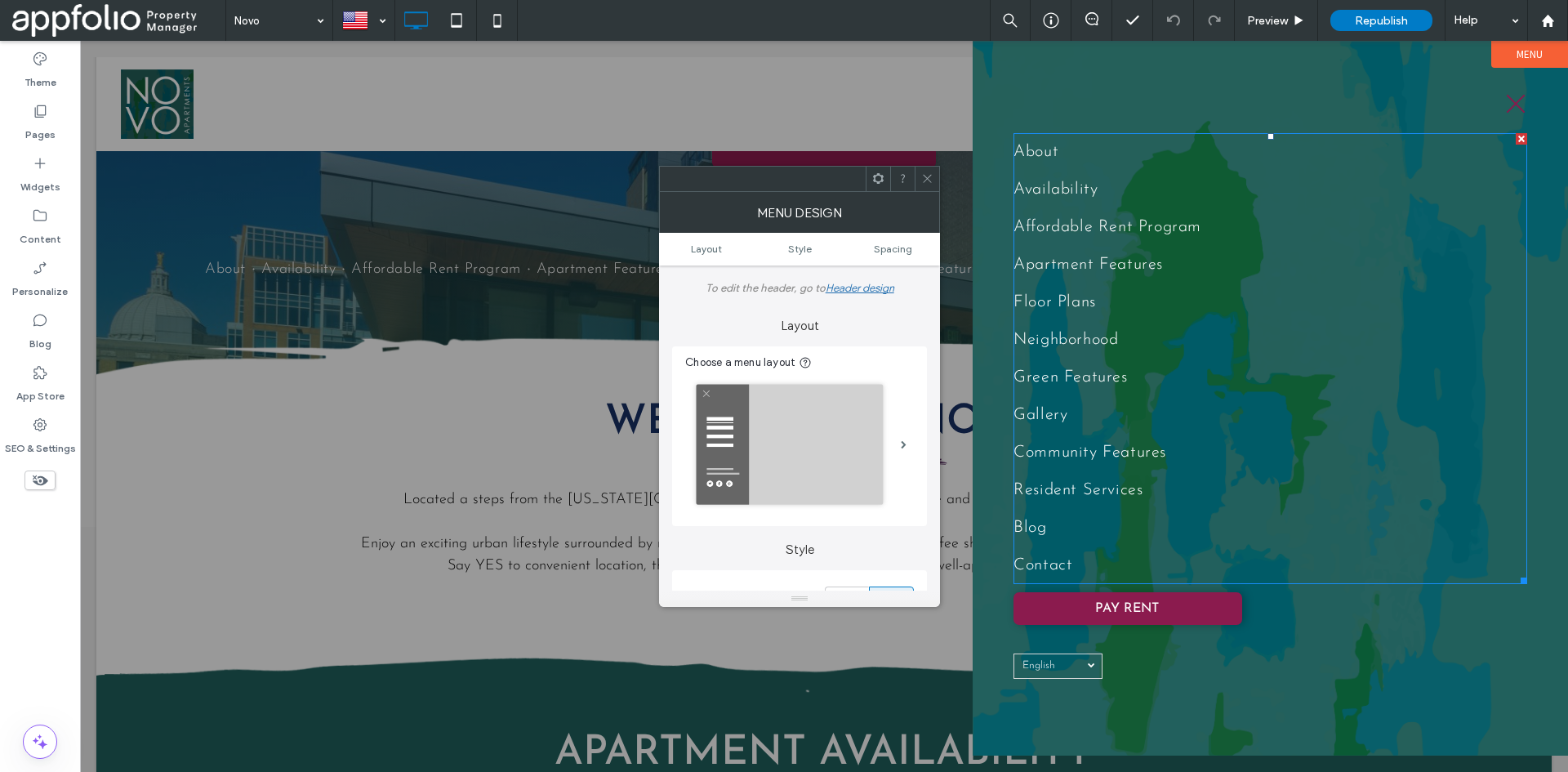
scroll to position [5, 0]
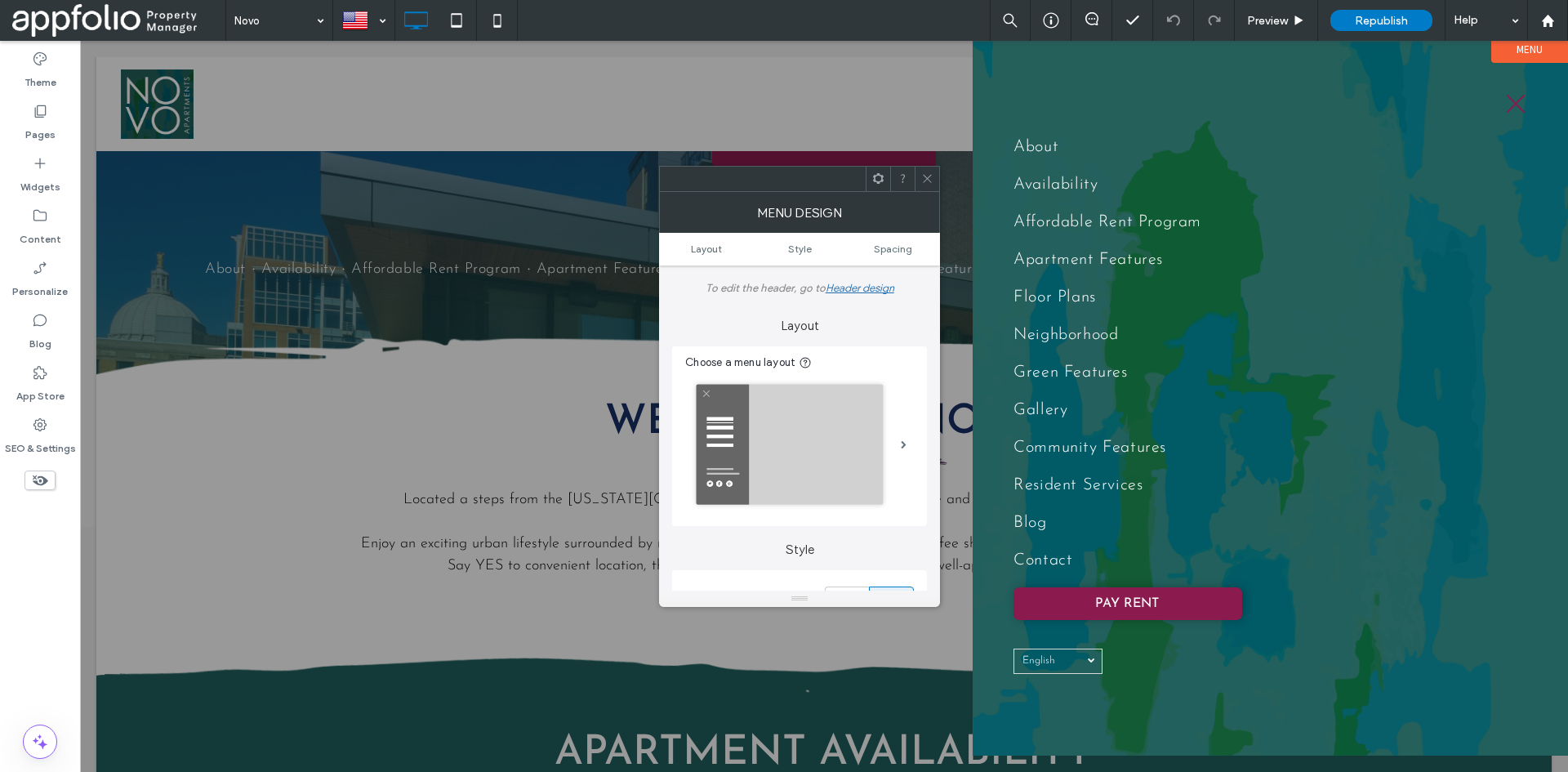
click at [921, 185] on span at bounding box center [927, 179] width 12 height 24
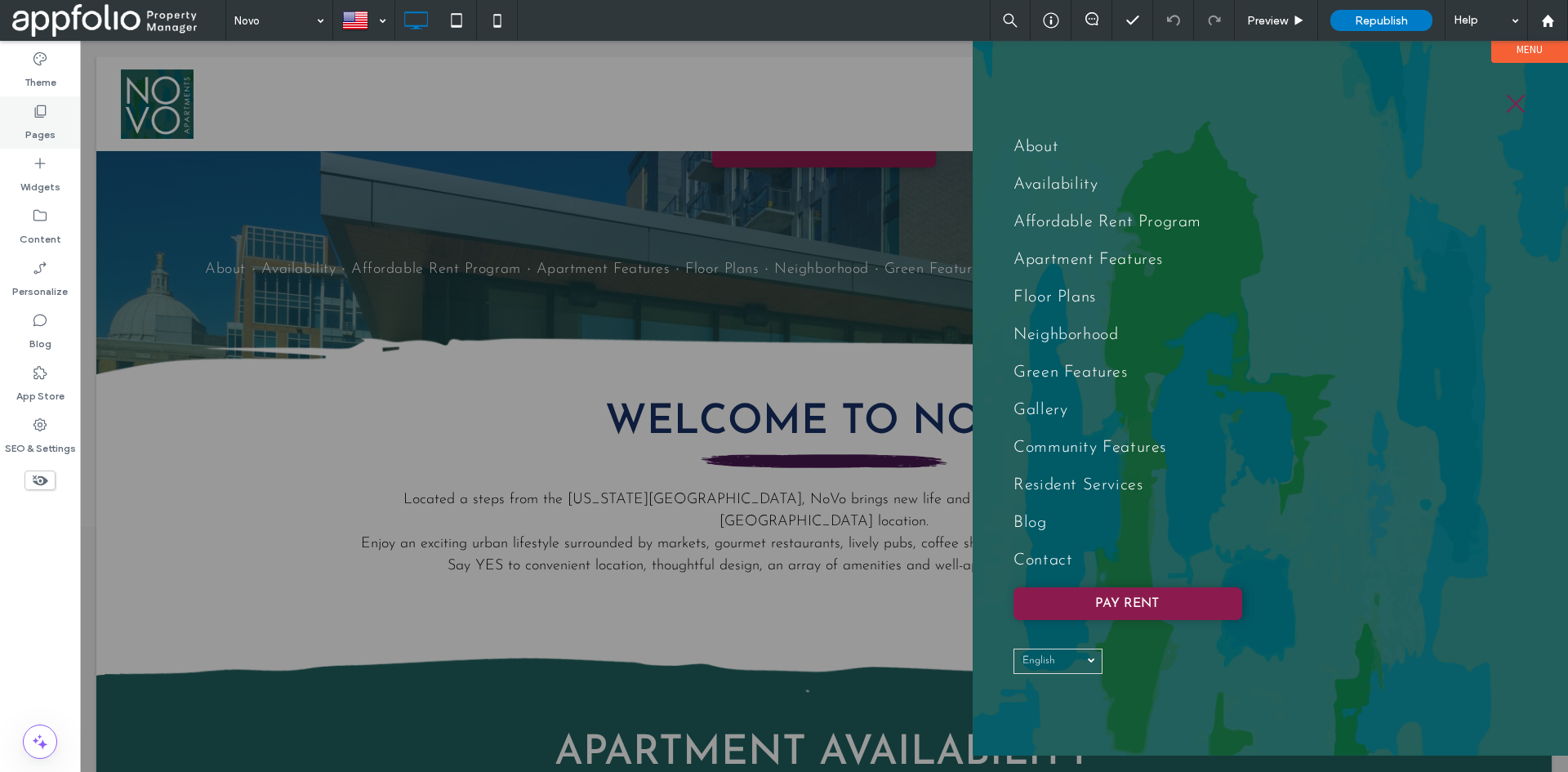
click at [39, 122] on label "Pages" at bounding box center [40, 131] width 31 height 23
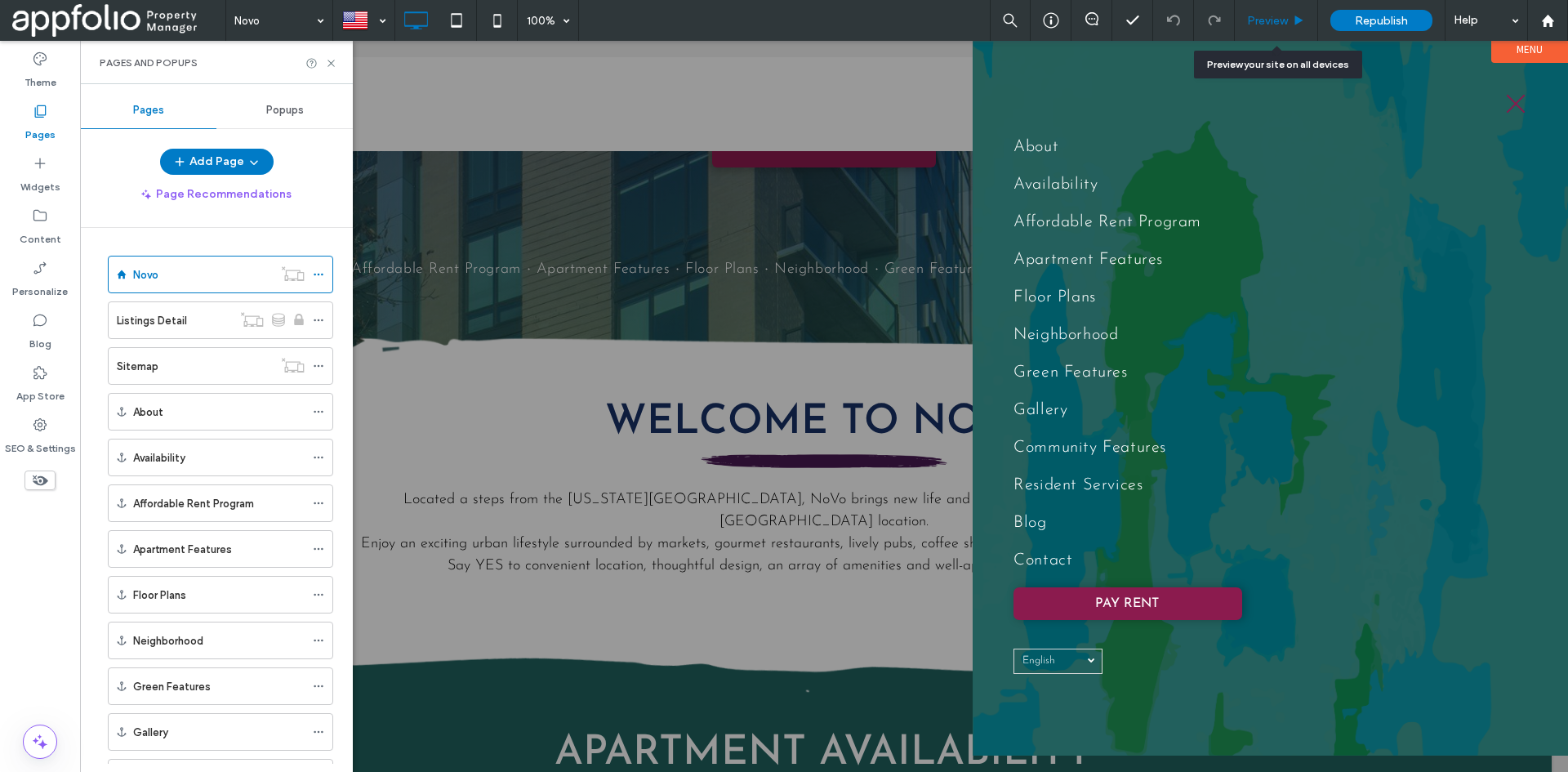
click at [1262, 19] on span "Preview" at bounding box center [1267, 20] width 41 height 14
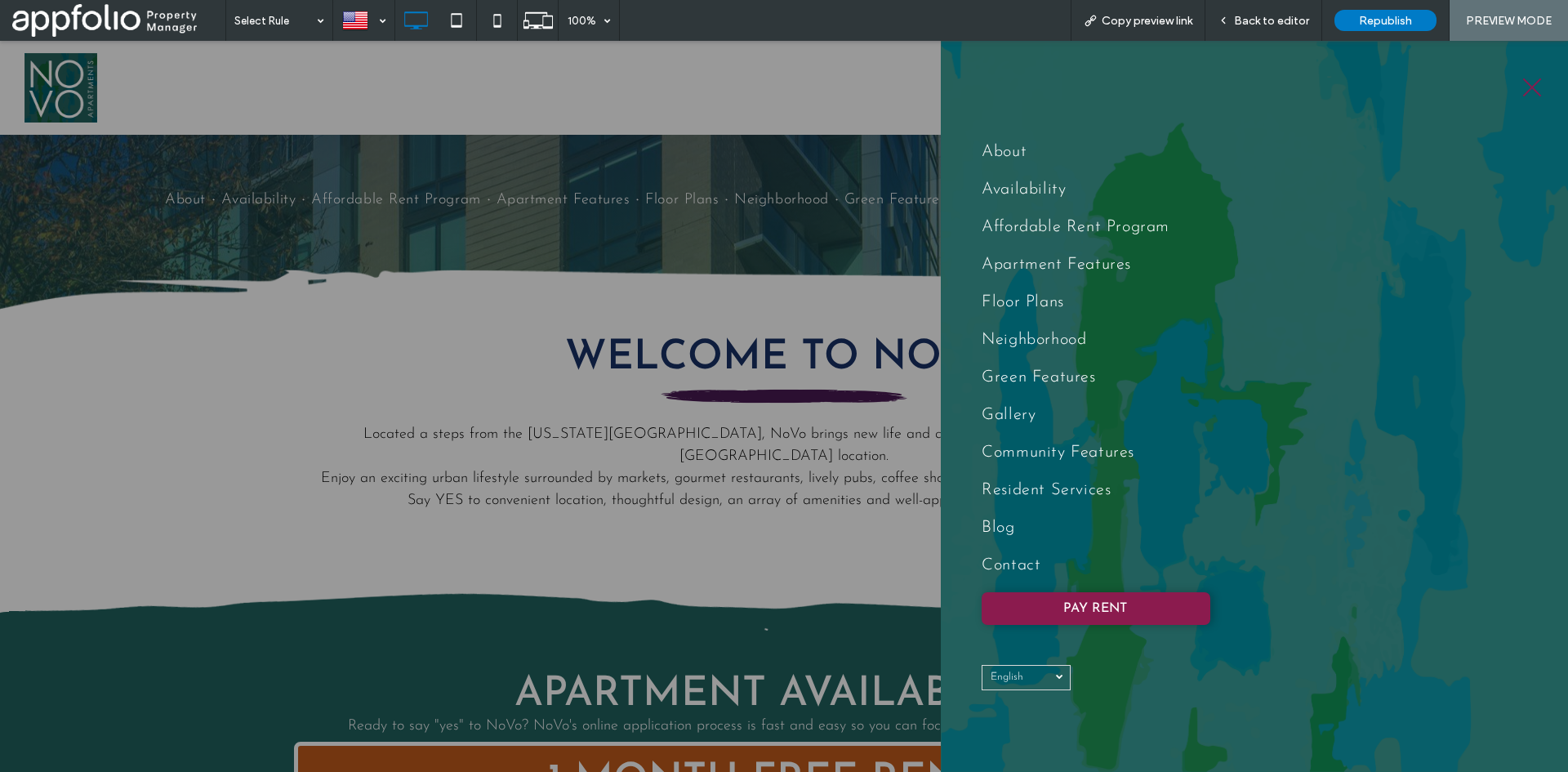
click at [636, 325] on div at bounding box center [784, 406] width 1568 height 731
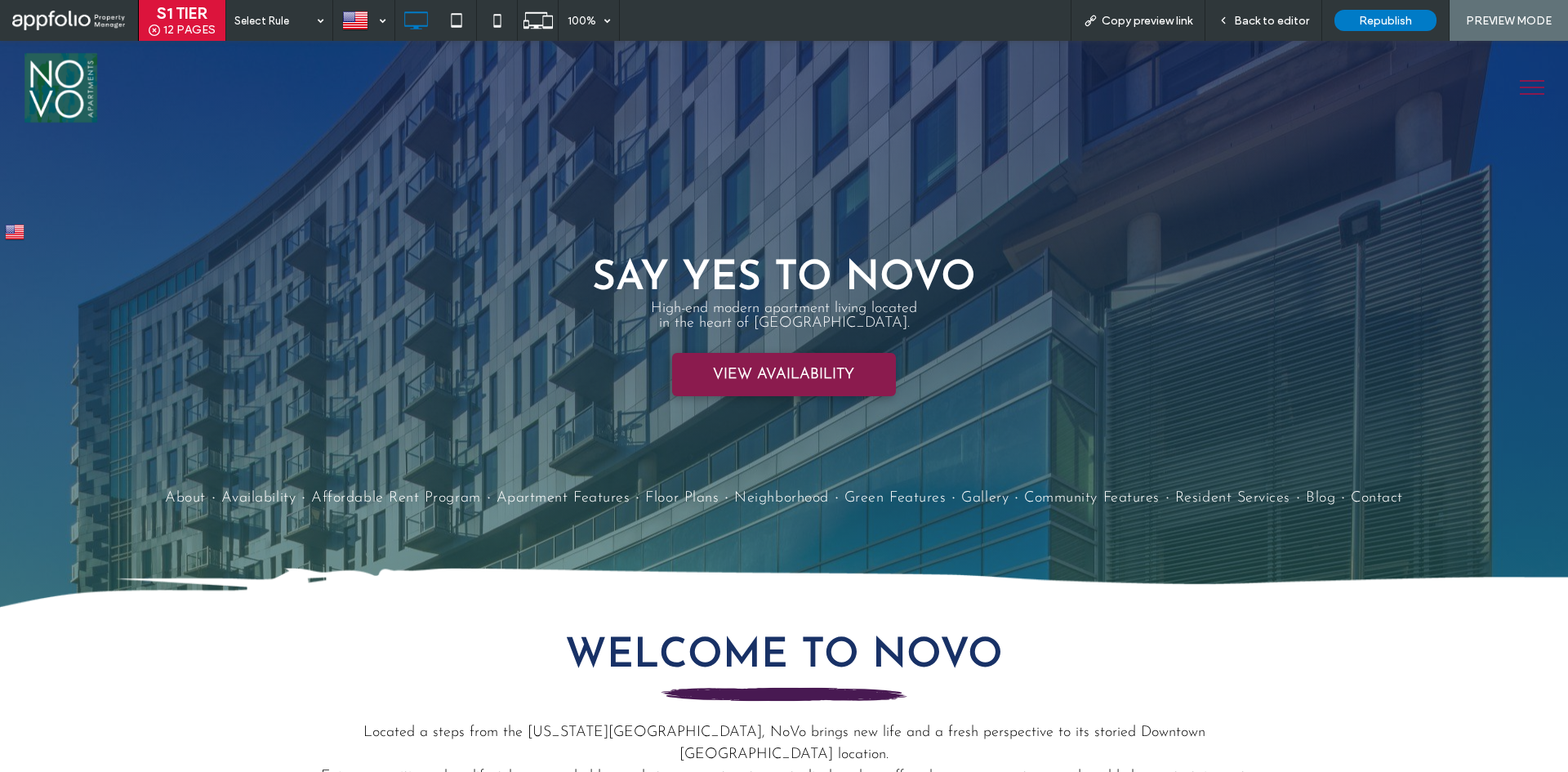
click at [1512, 78] on button "menu" at bounding box center [1533, 88] width 43 height 43
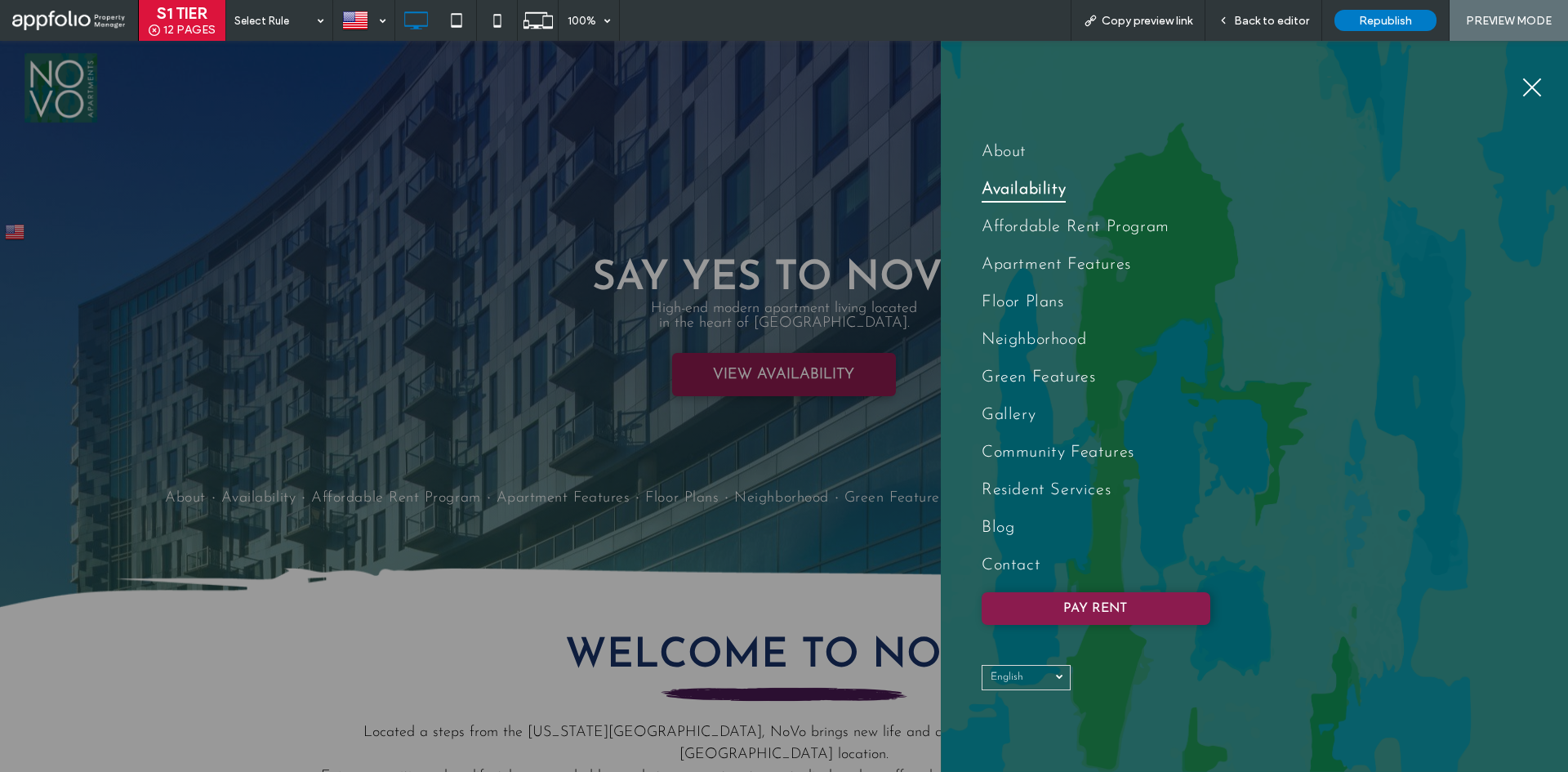
click at [1072, 181] on link "Availability" at bounding box center [1254, 190] width 546 height 38
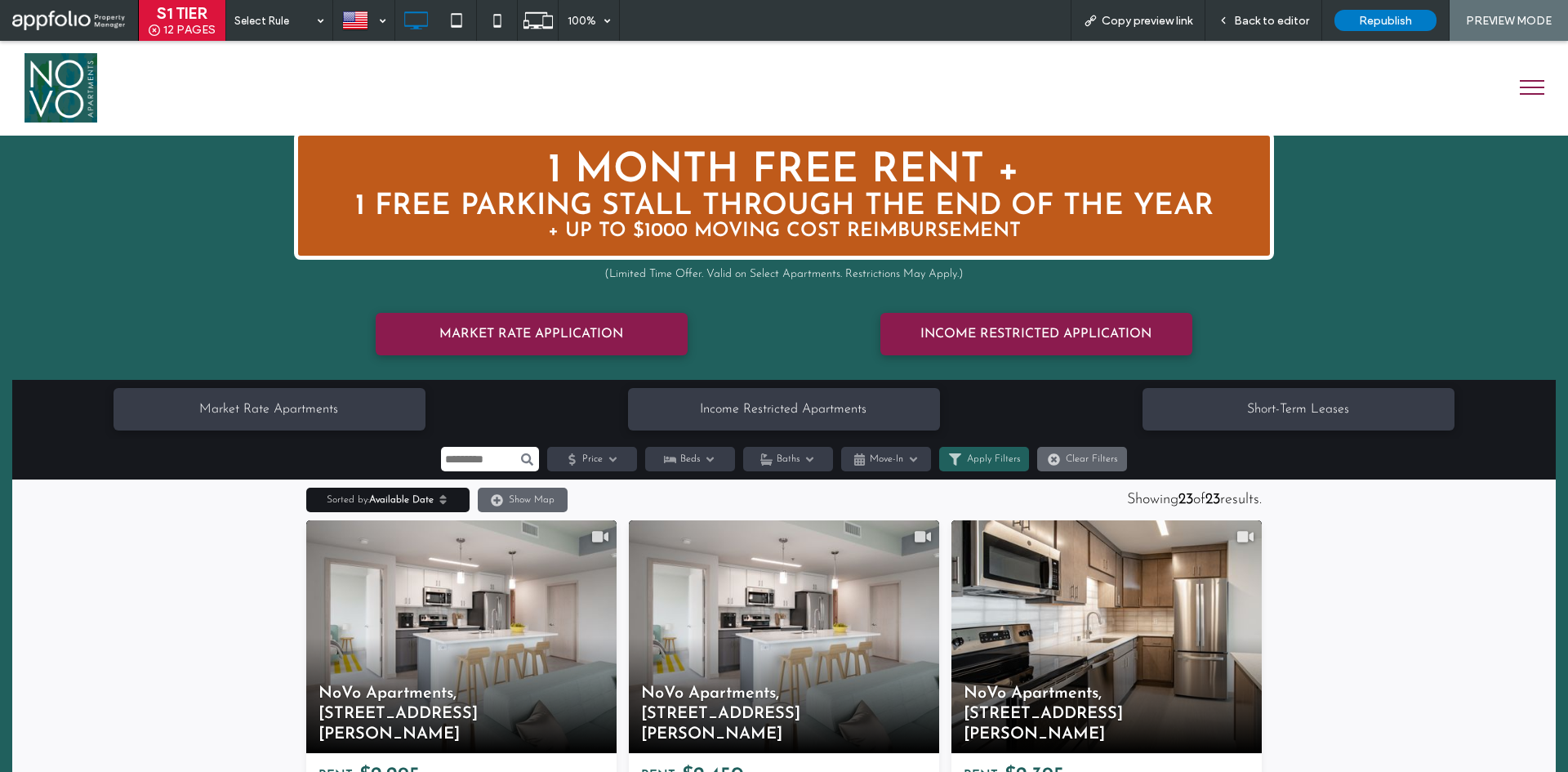
scroll to position [1216, 0]
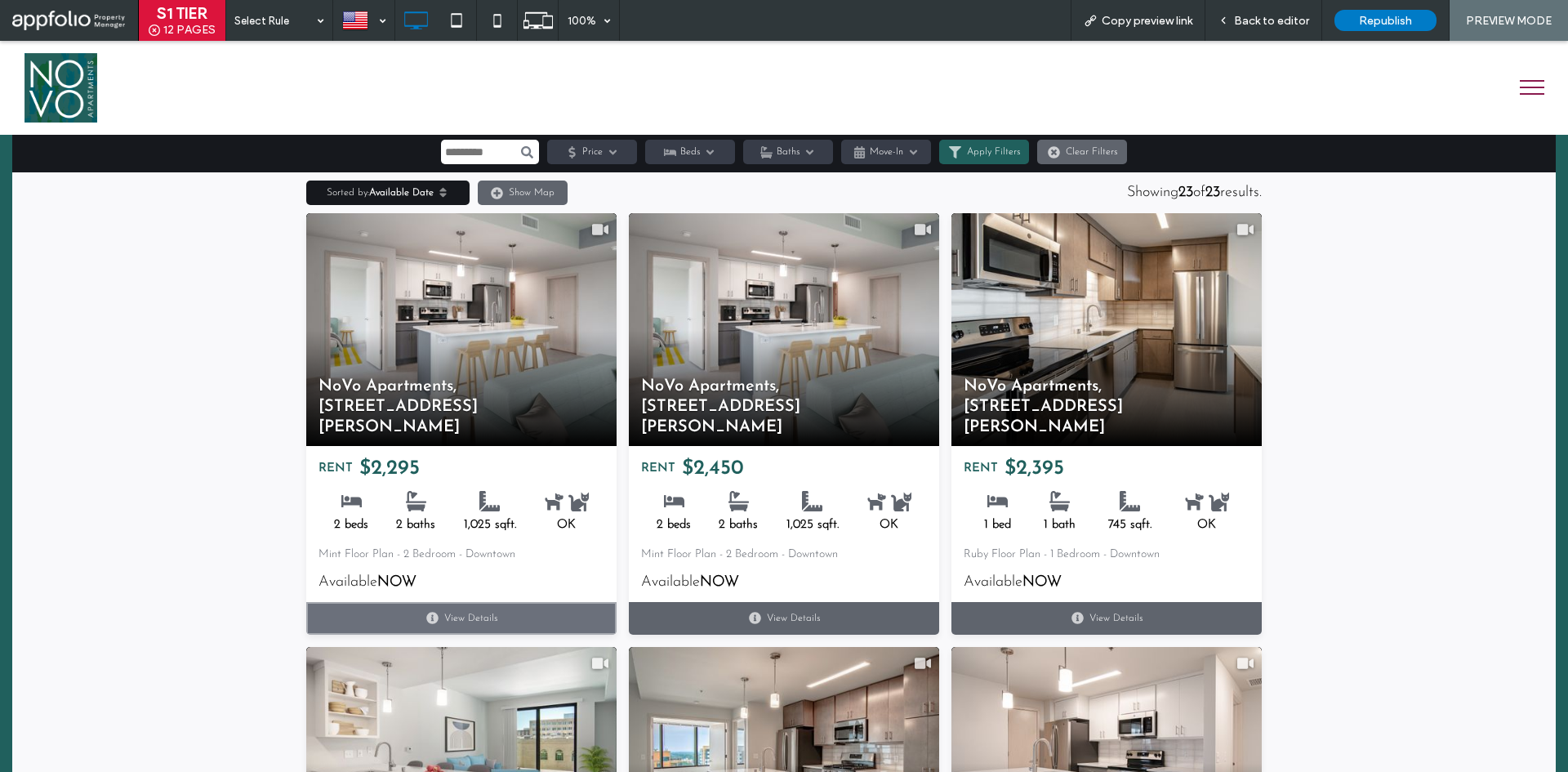
click at [482, 603] on link "View Details" at bounding box center [462, 618] width 311 height 32
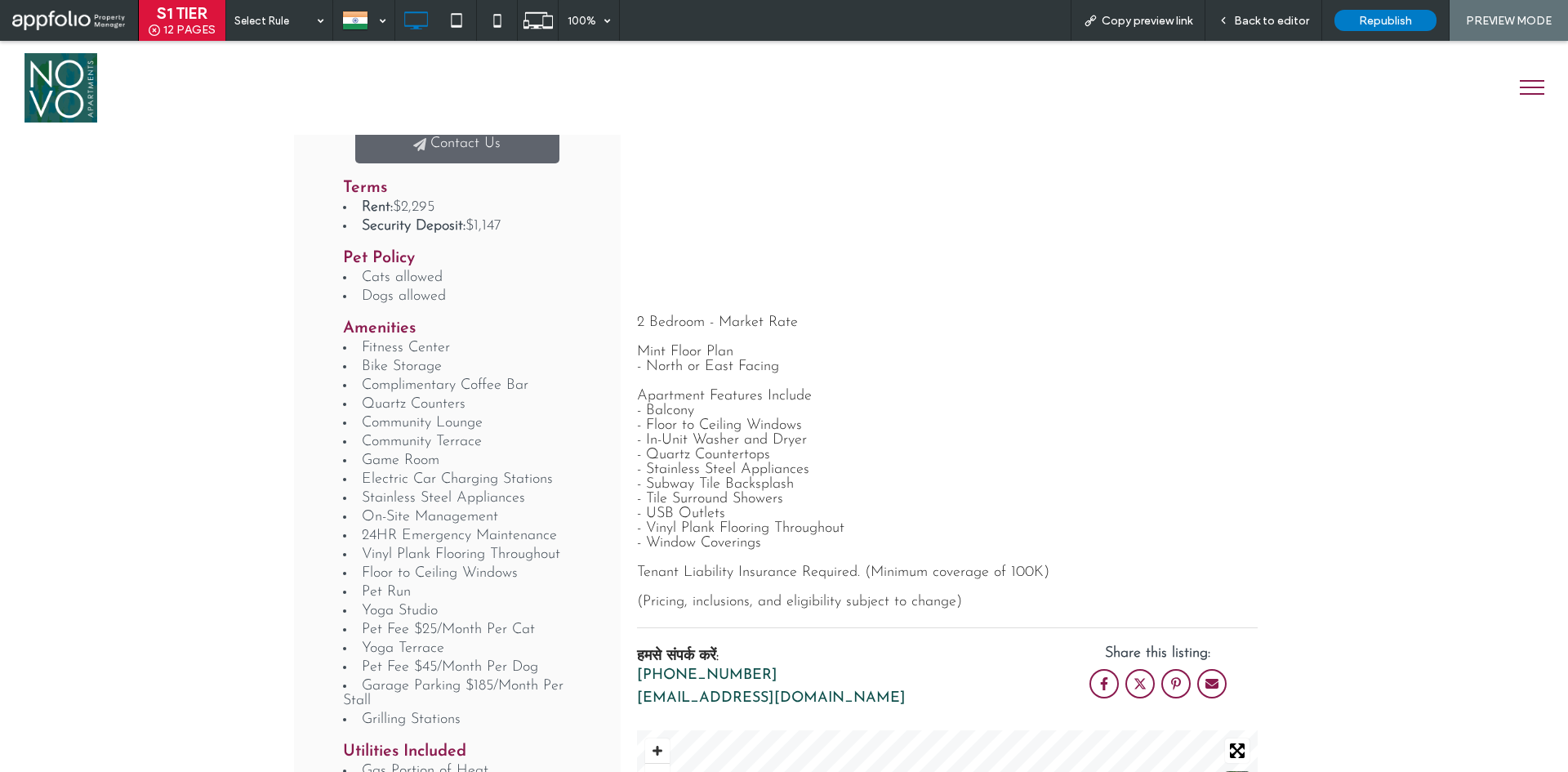
scroll to position [736, 0]
click at [1274, 16] on span "Back to editor" at bounding box center [1271, 20] width 75 height 14
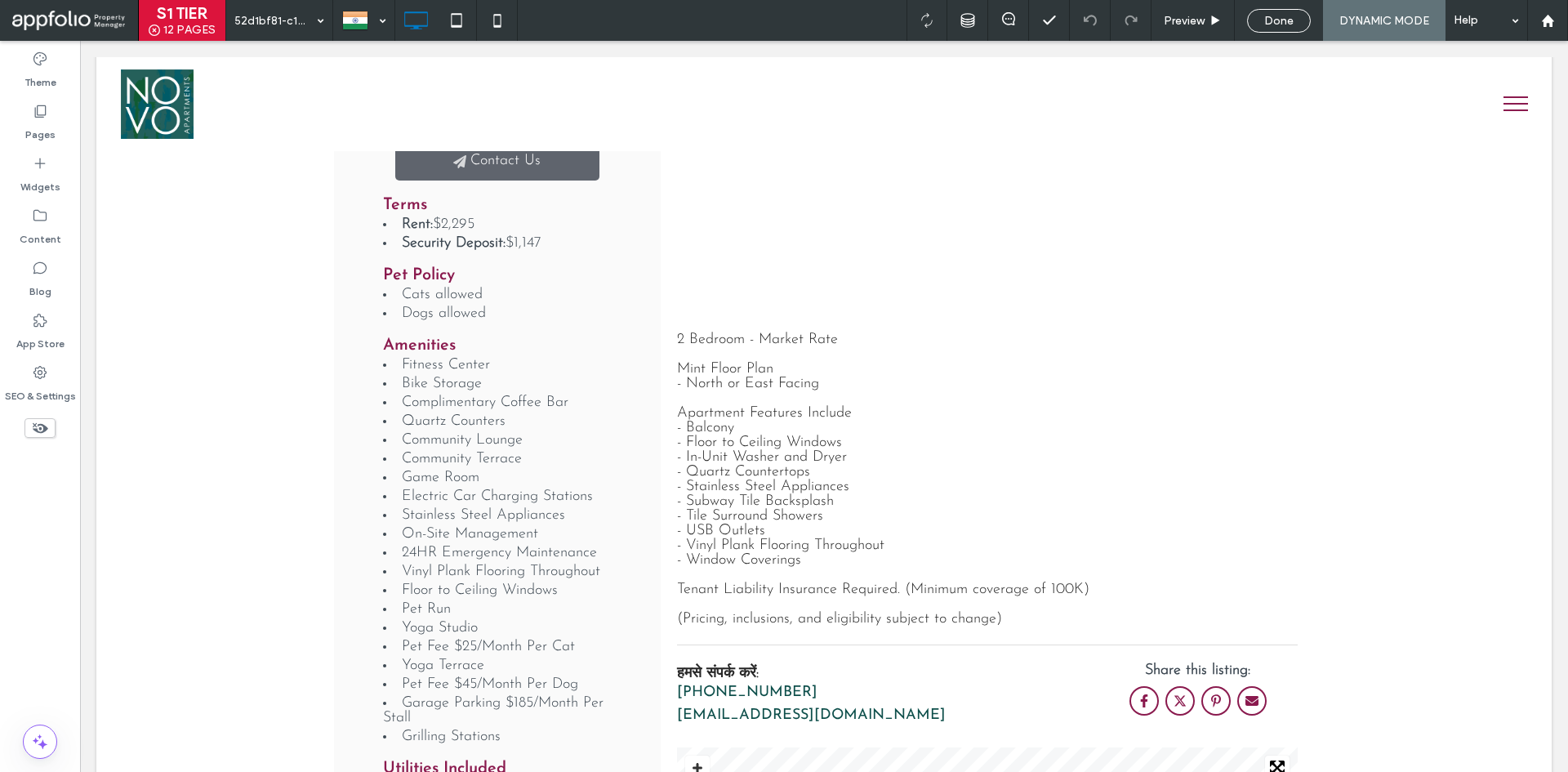
click at [1502, 100] on button "menu" at bounding box center [1516, 104] width 43 height 43
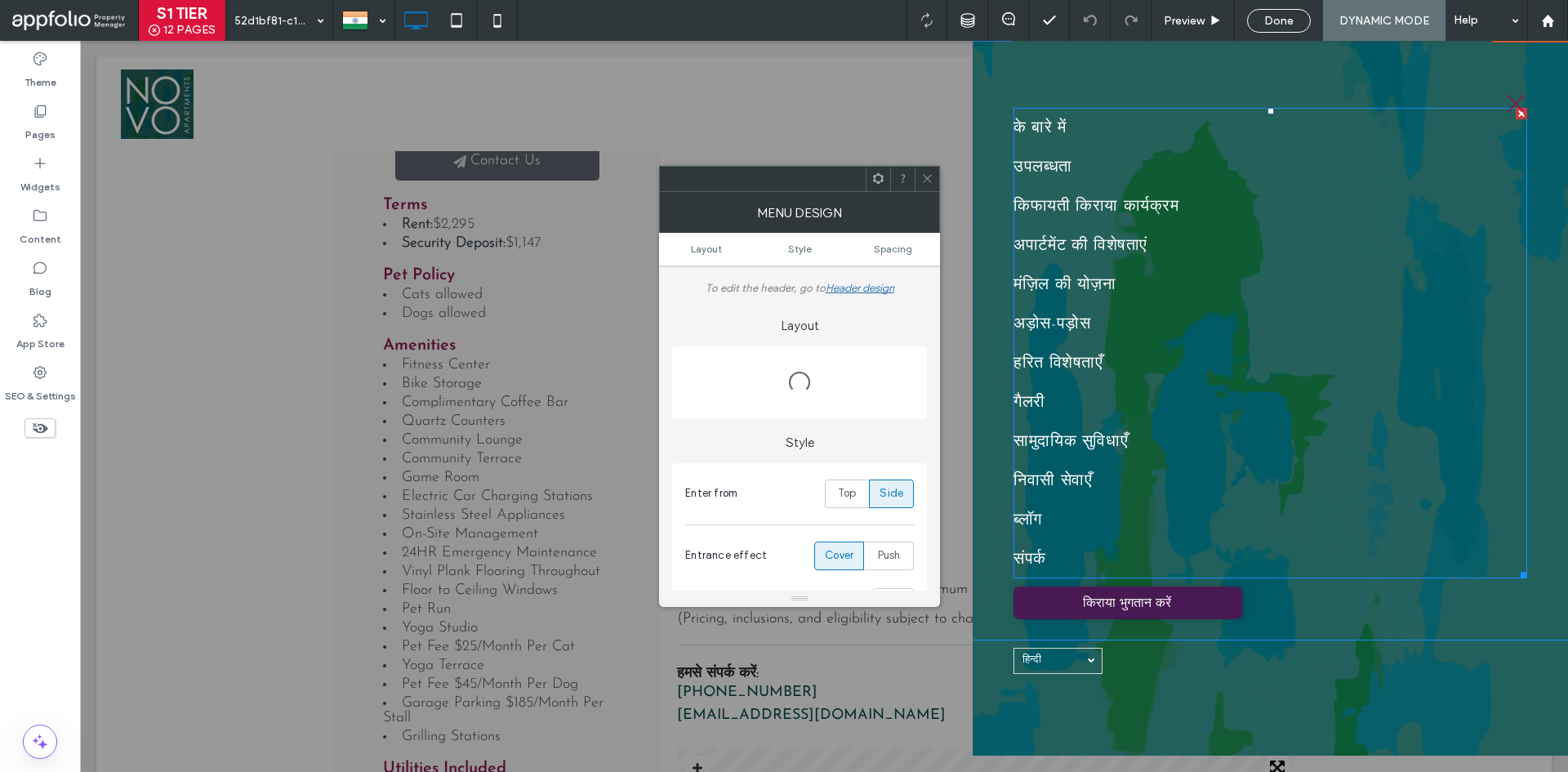
scroll to position [77, 0]
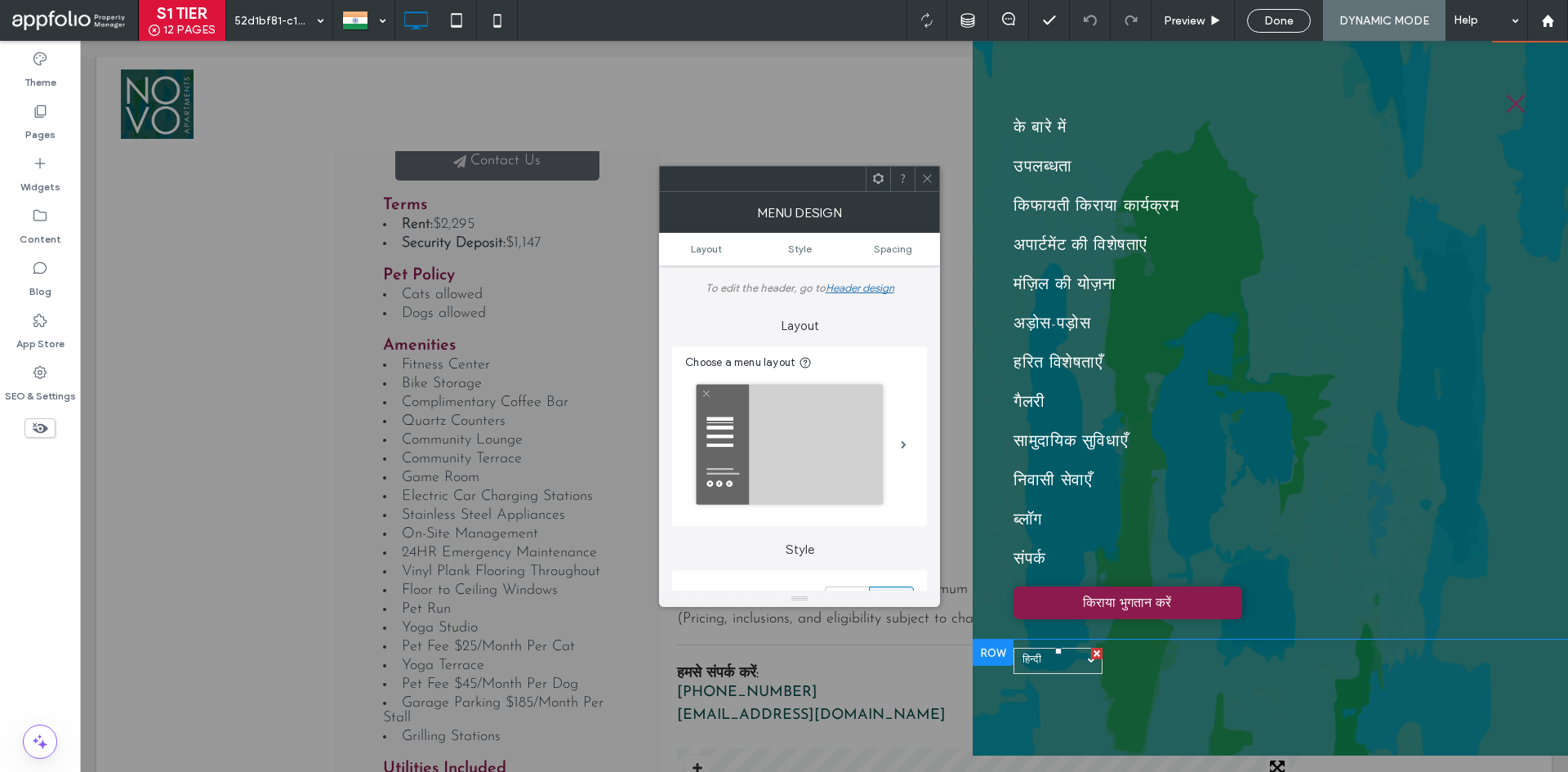
click at [1092, 669] on link "हिन्दी hi" at bounding box center [1058, 661] width 89 height 26
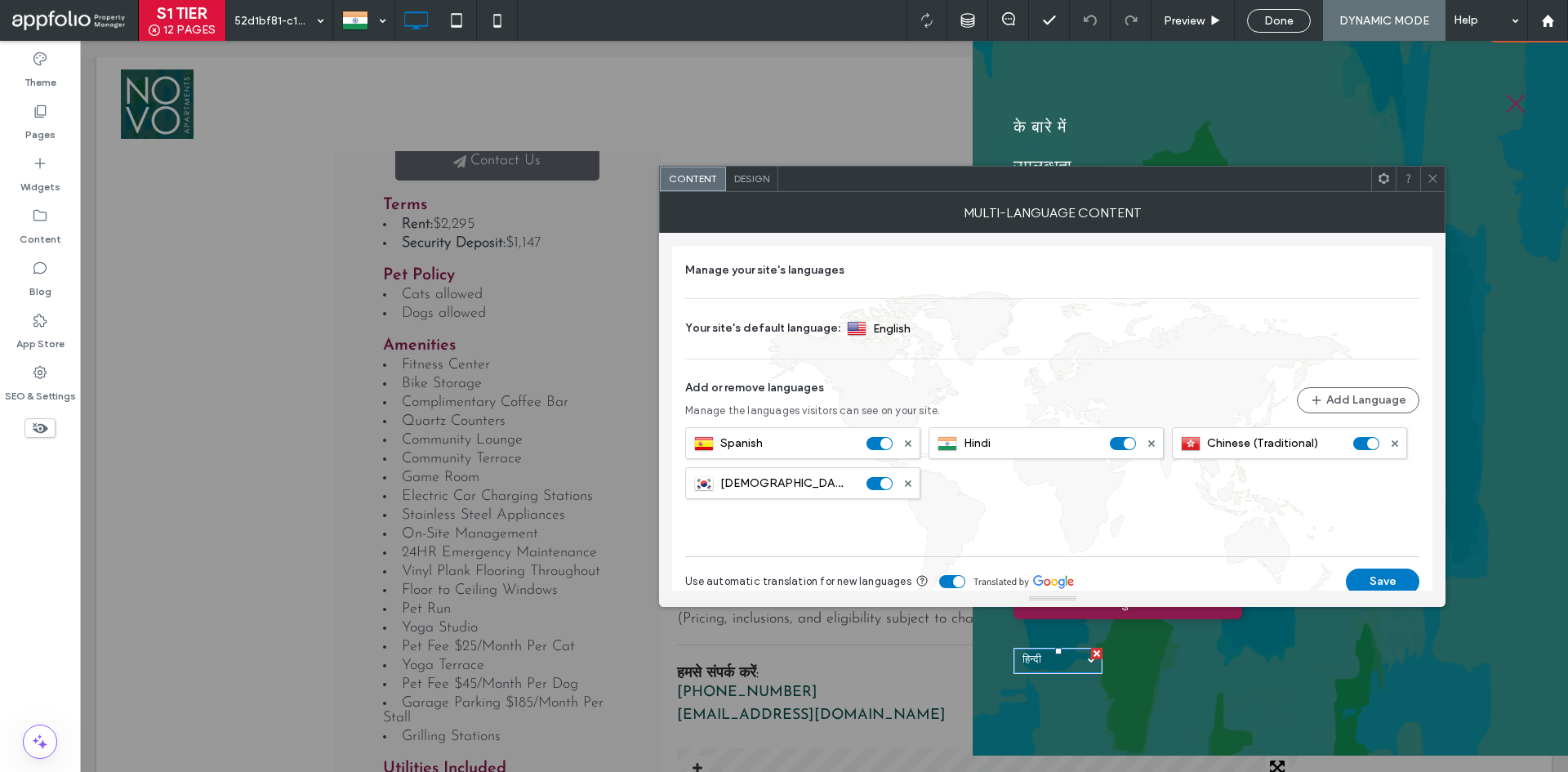
click at [1428, 171] on span at bounding box center [1433, 179] width 12 height 24
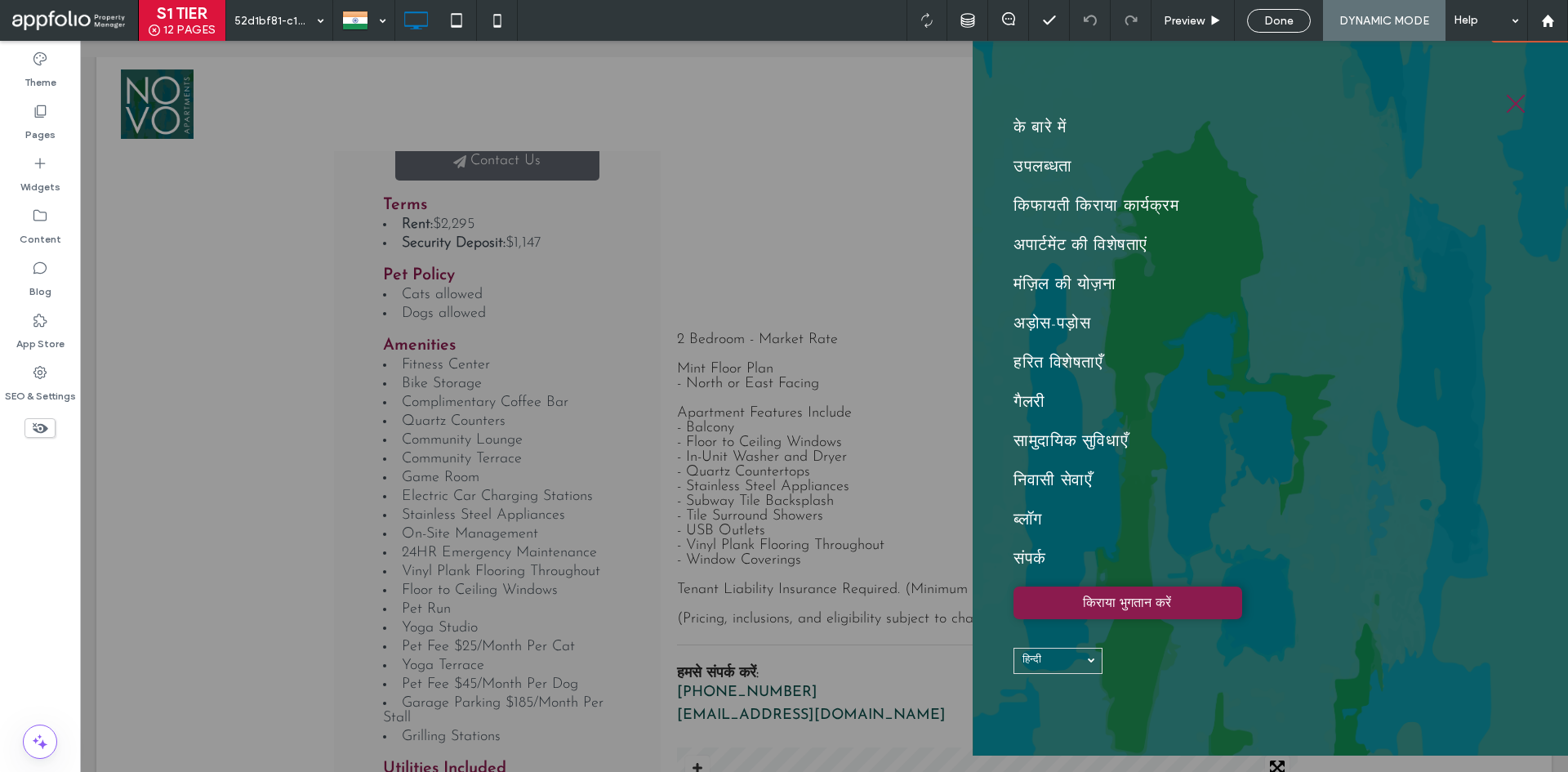
click at [1512, 94] on button "menu" at bounding box center [1516, 104] width 43 height 43
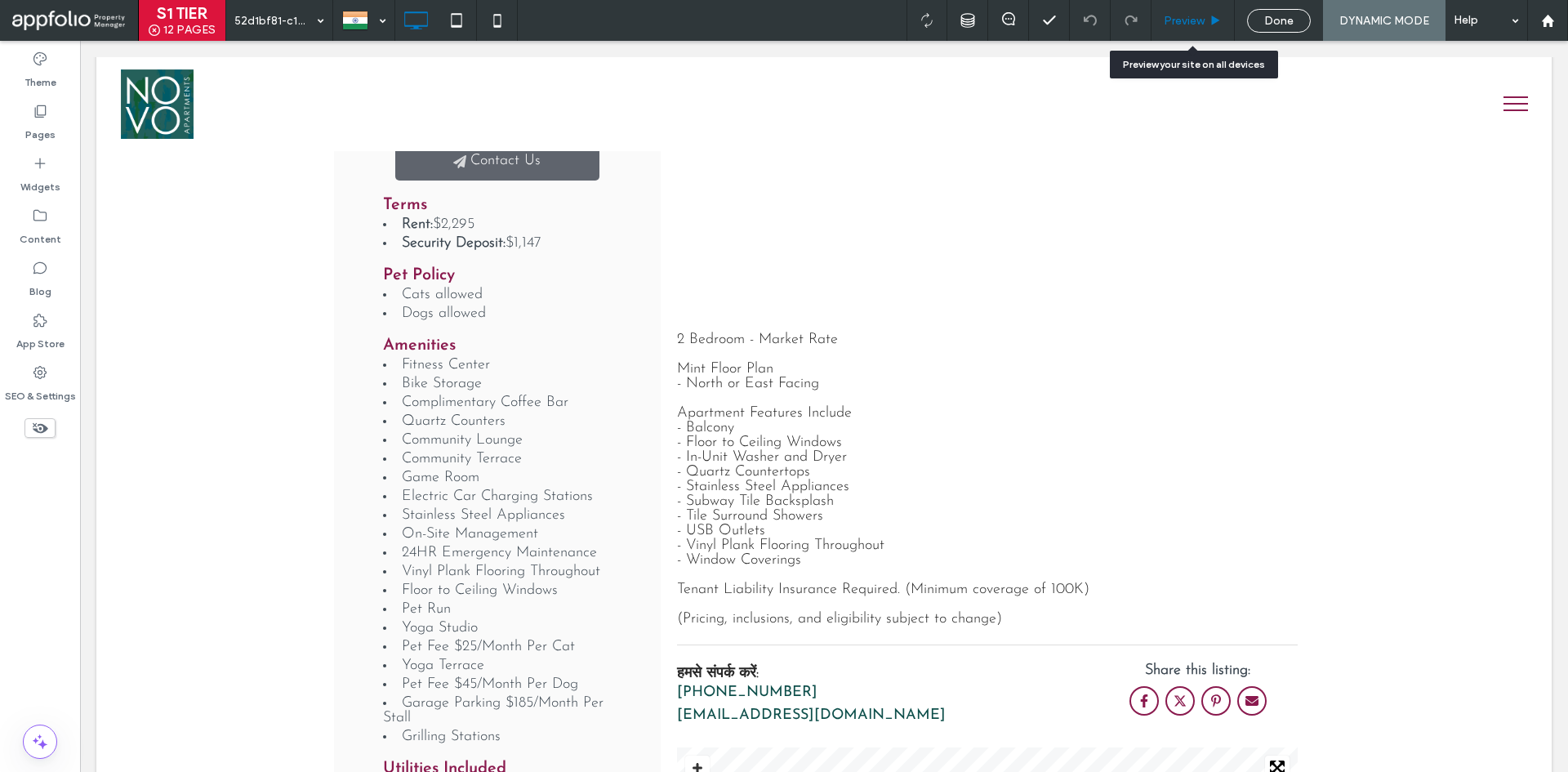
click at [1205, 12] on div "Preview" at bounding box center [1193, 20] width 83 height 41
click at [1182, 20] on span "Preview" at bounding box center [1184, 20] width 41 height 14
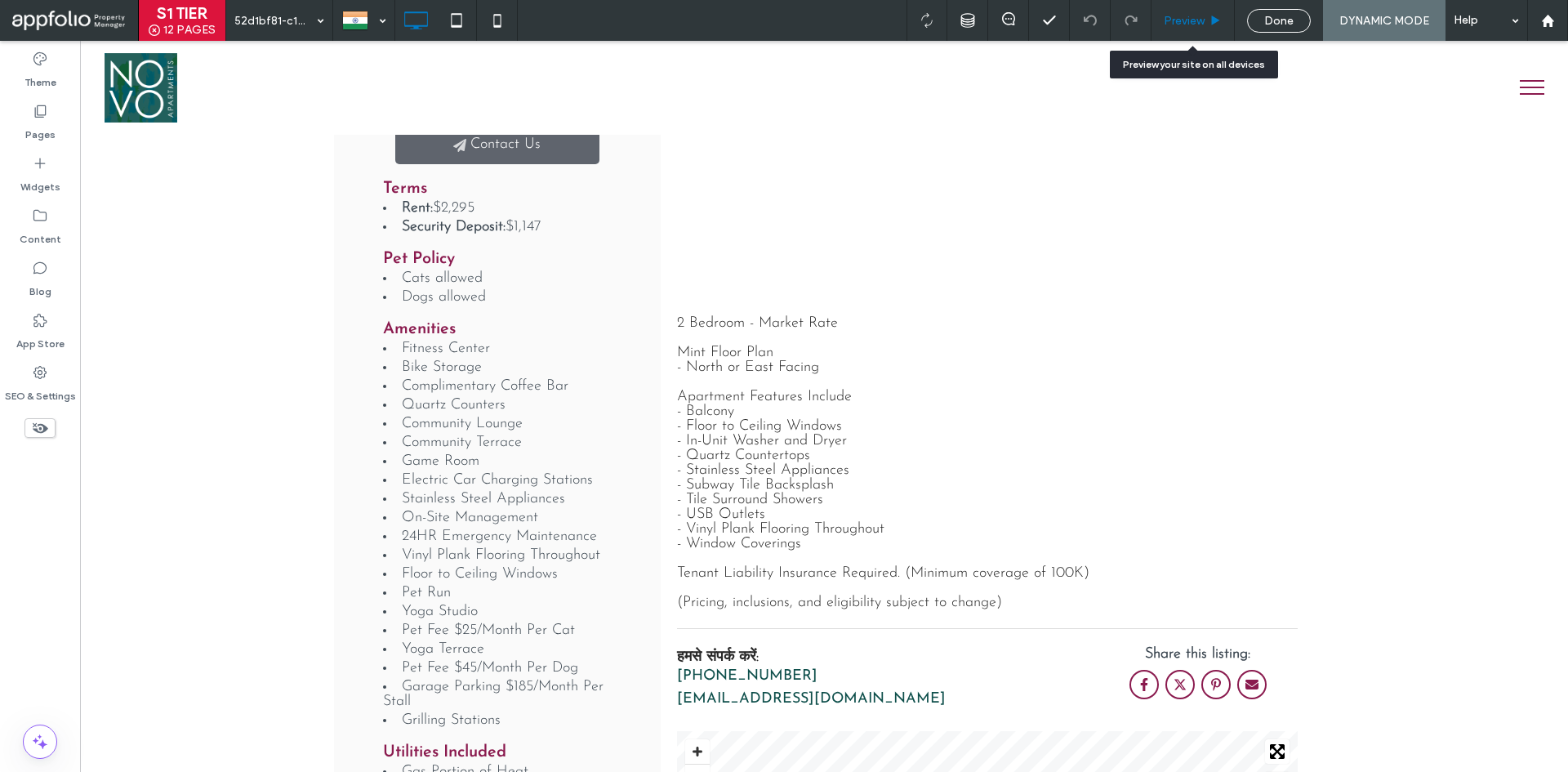
scroll to position [60, 0]
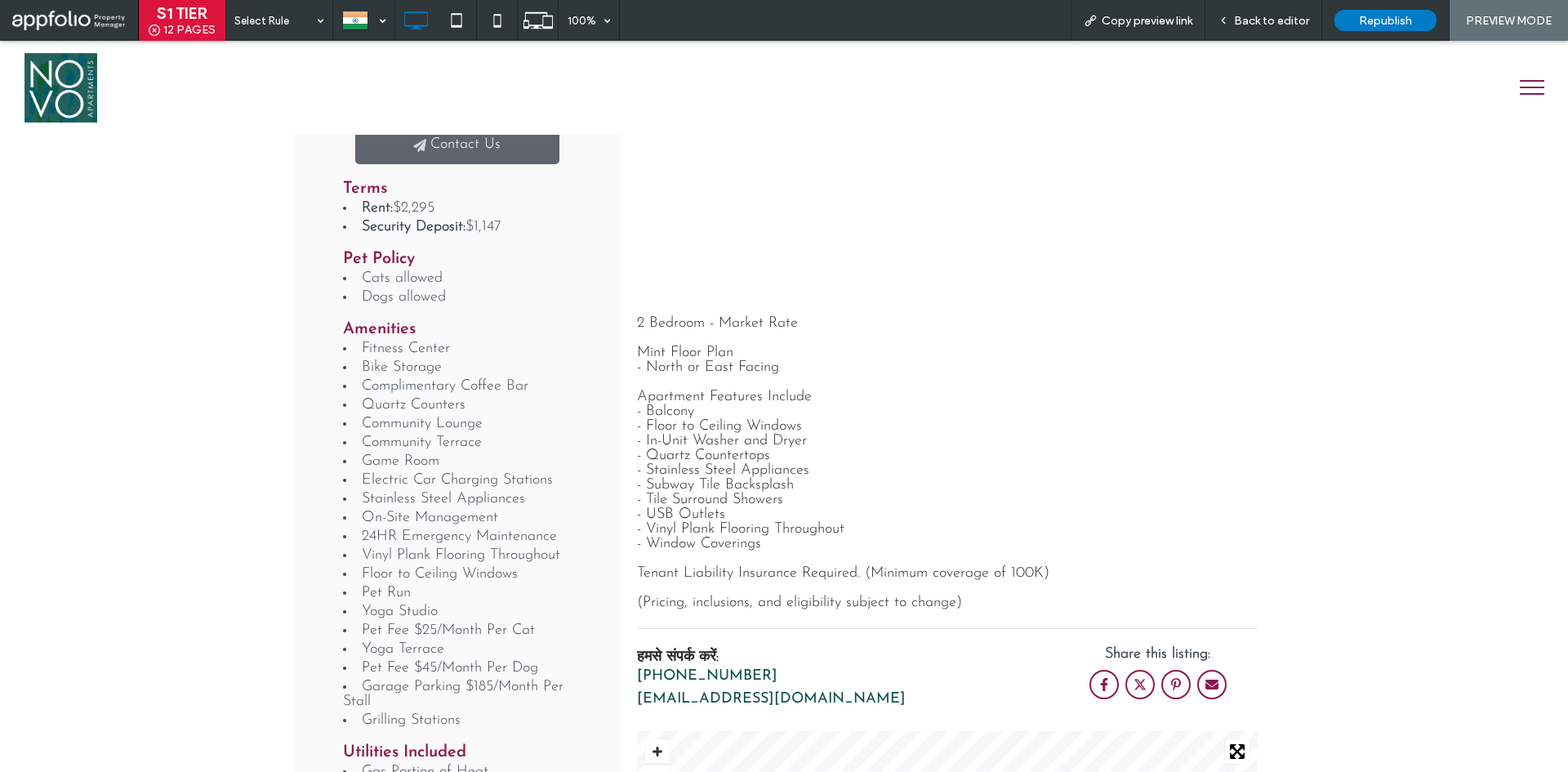
click at [1524, 94] on span "menu" at bounding box center [1532, 94] width 24 height 2
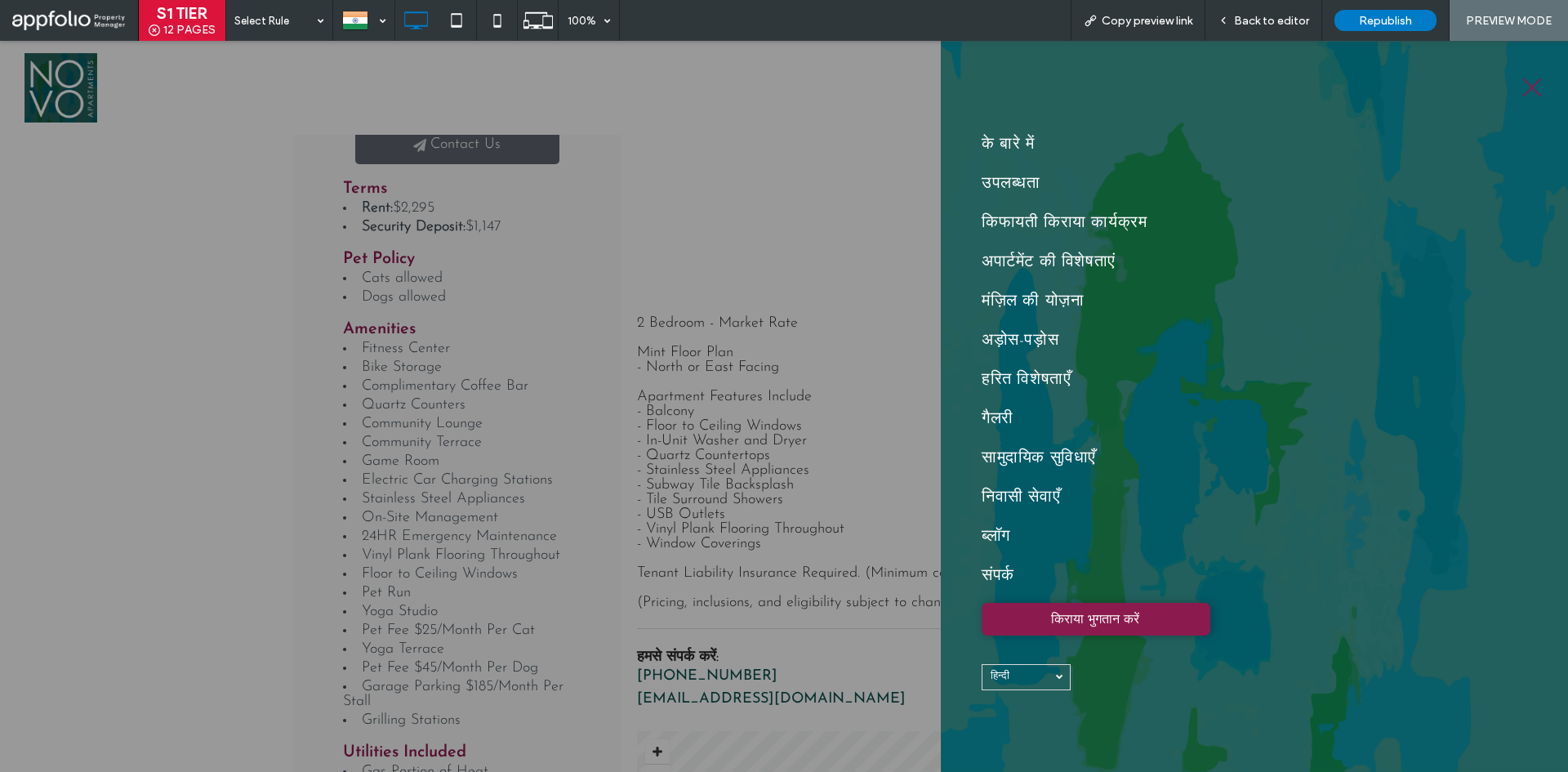
click at [1068, 679] on link "हिन्दी hi" at bounding box center [1026, 678] width 89 height 26
click at [1010, 620] on span "Español" at bounding box center [1008, 619] width 36 height 10
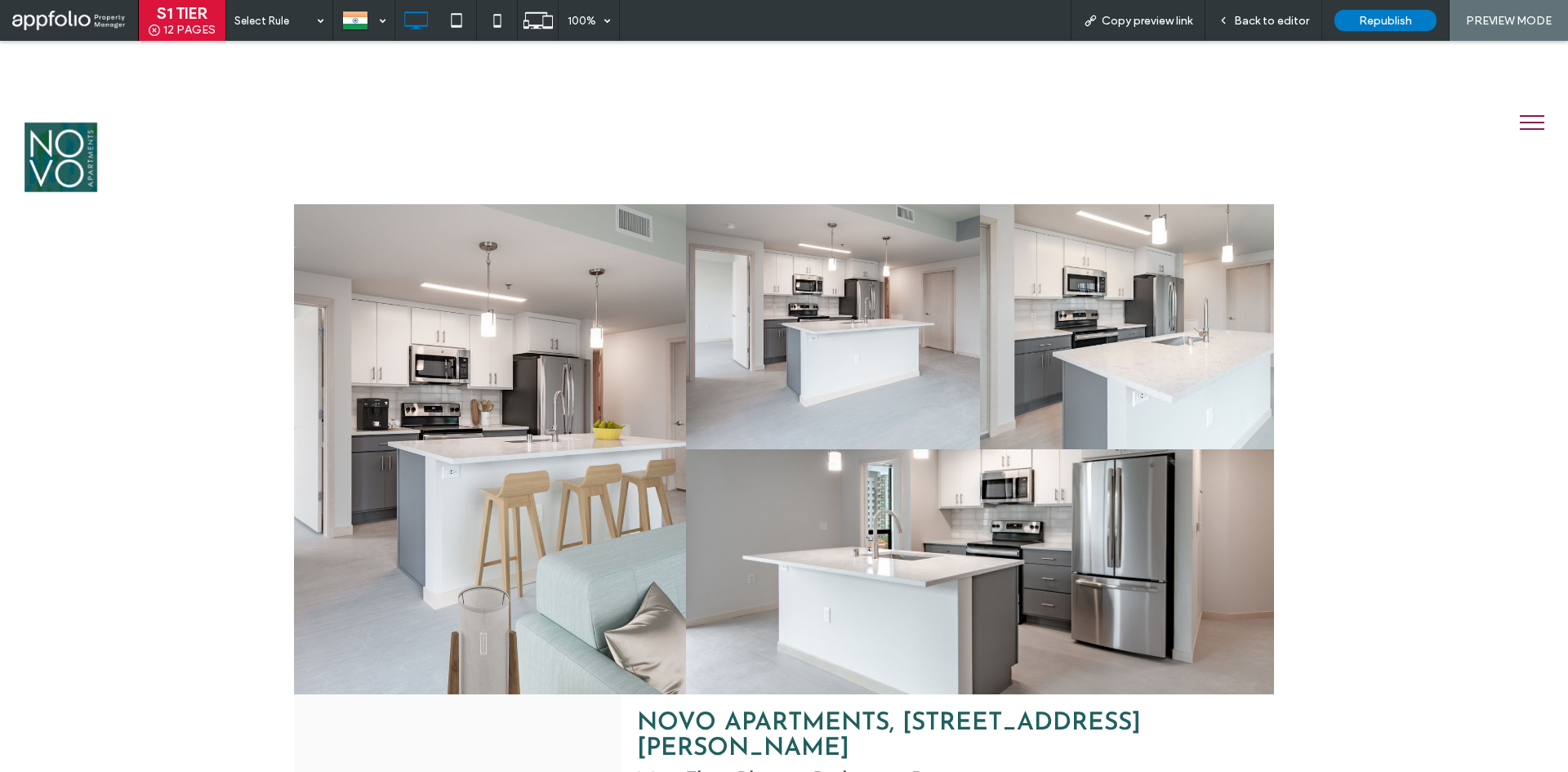
scroll to position [0, 0]
click at [1512, 116] on button "menu" at bounding box center [1533, 122] width 43 height 43
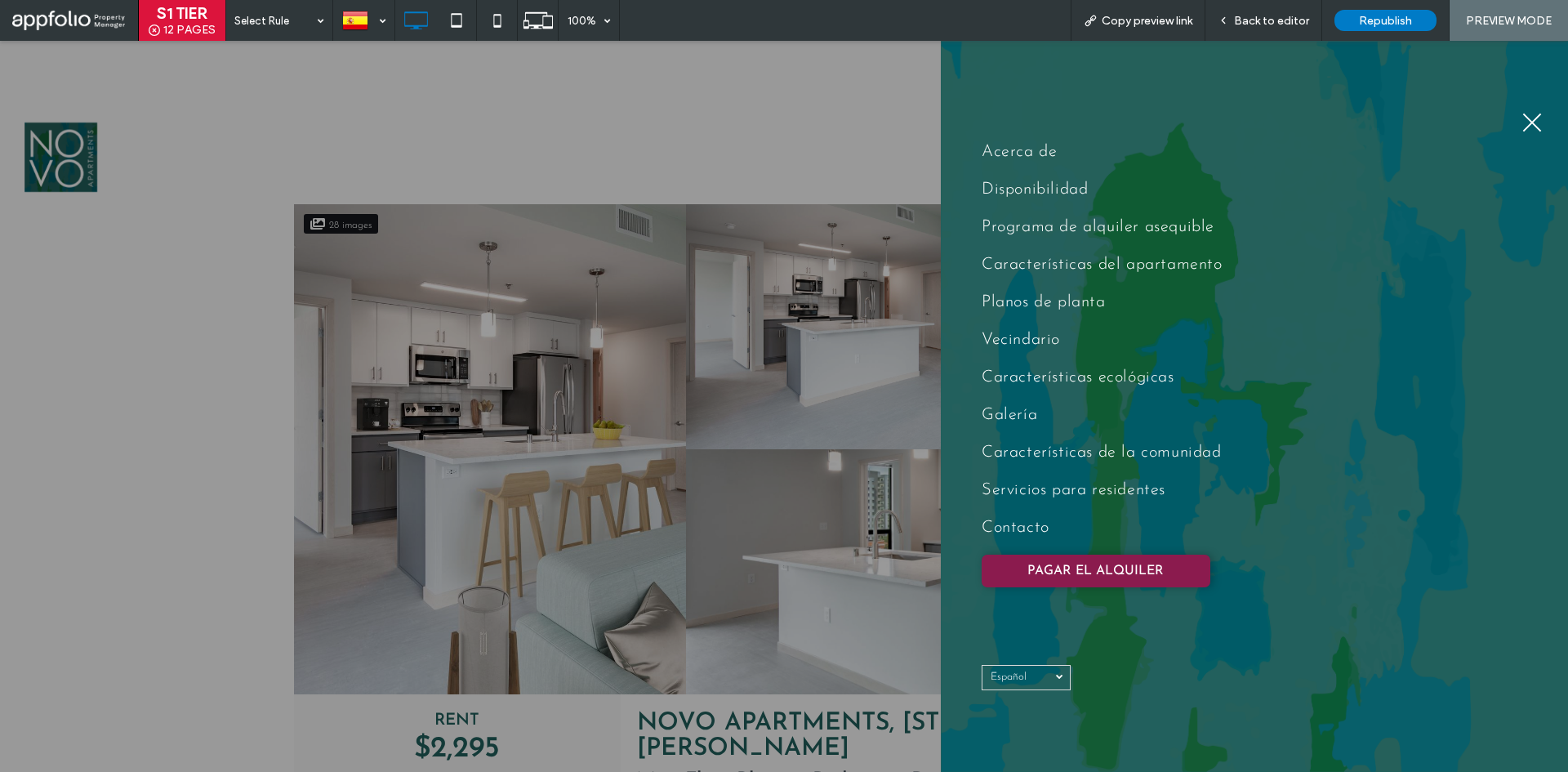
click at [1044, 674] on span "Español" at bounding box center [1019, 677] width 56 height 10
click at [1030, 568] on link "English en" at bounding box center [1026, 570] width 89 height 24
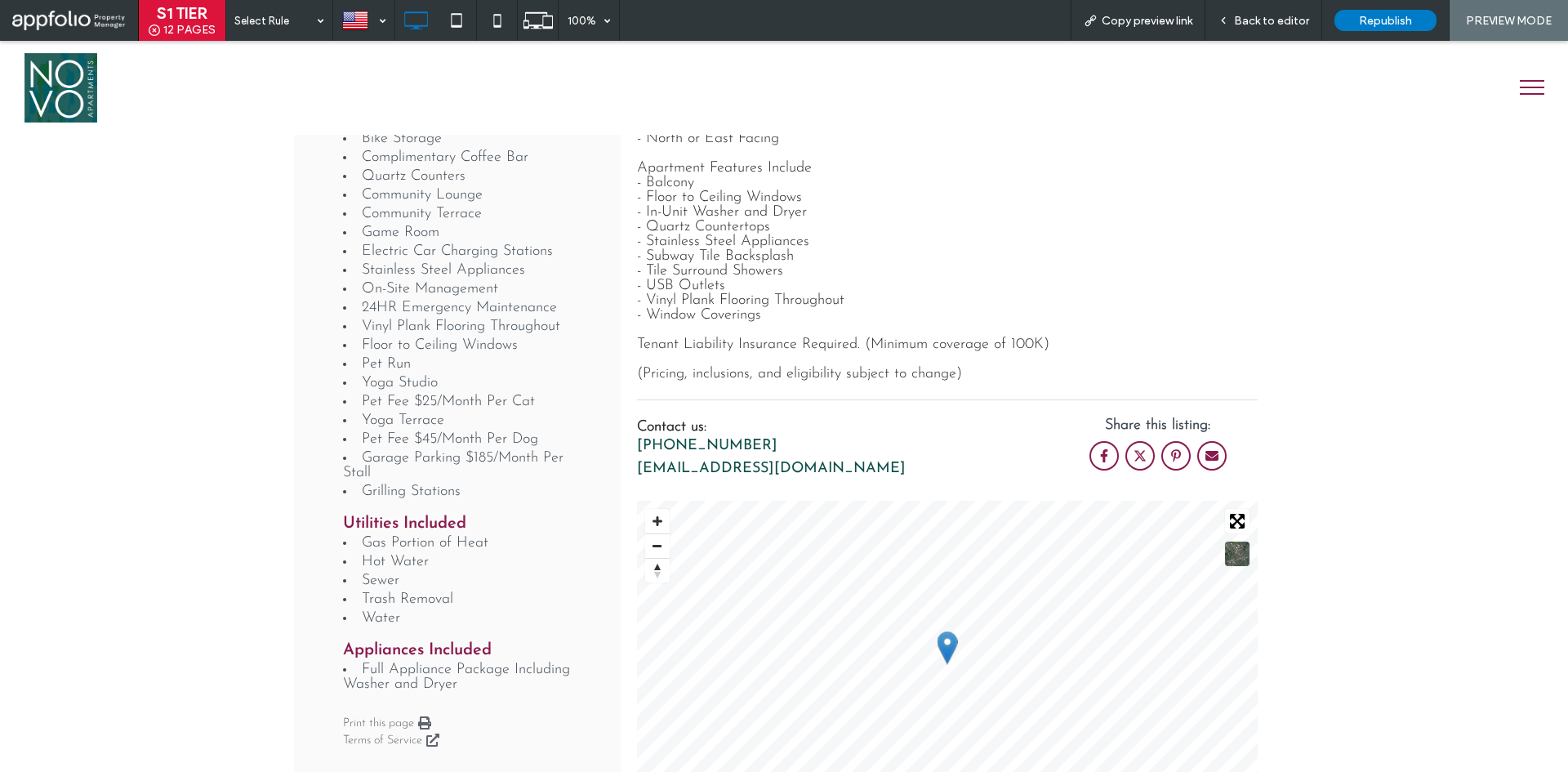
scroll to position [1144, 0]
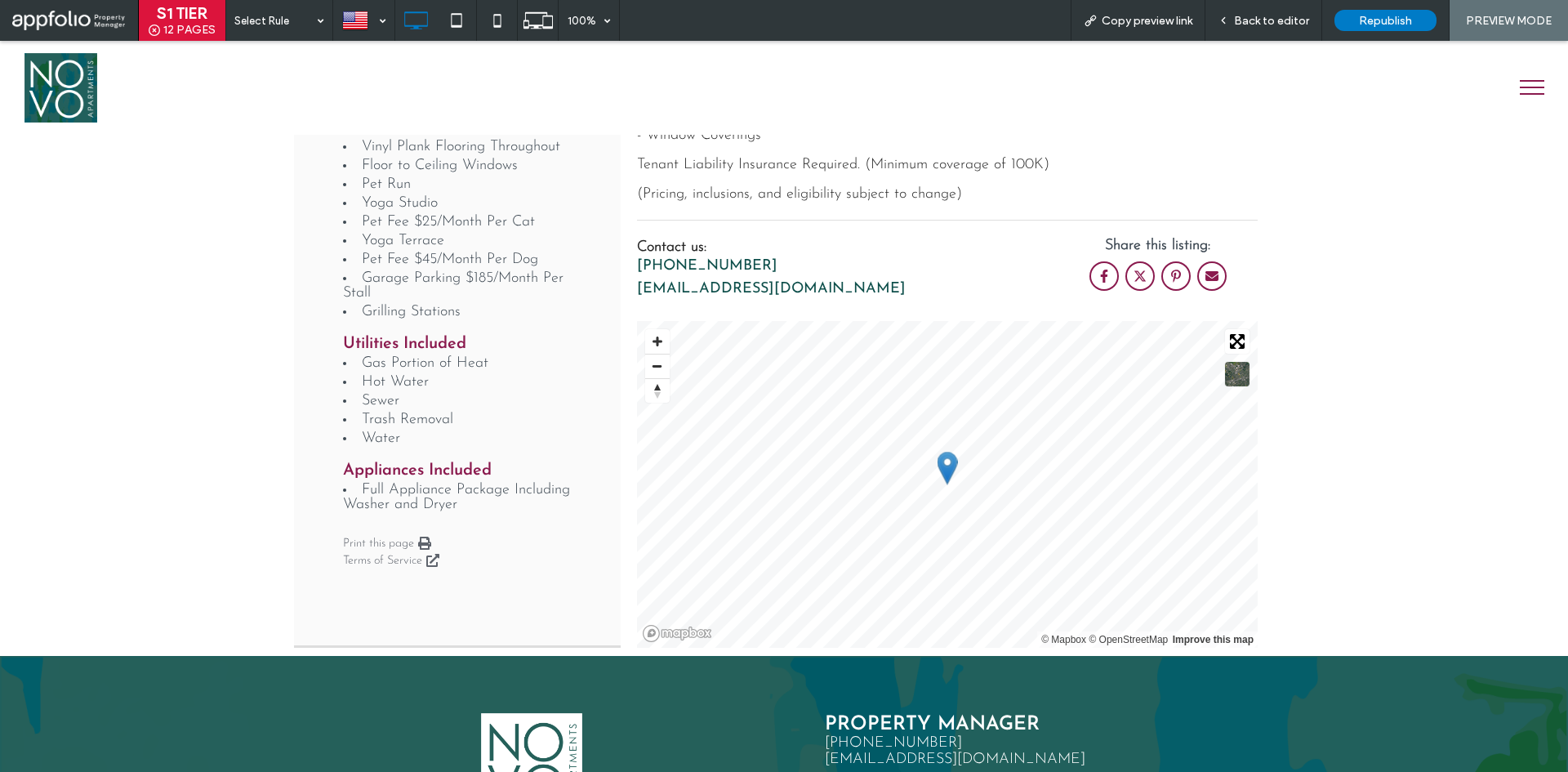
click at [776, 21] on div "Select Rule 100% Copy preview link Back to editor Republish PREVIEW MODE" at bounding box center [897, 20] width 1343 height 41
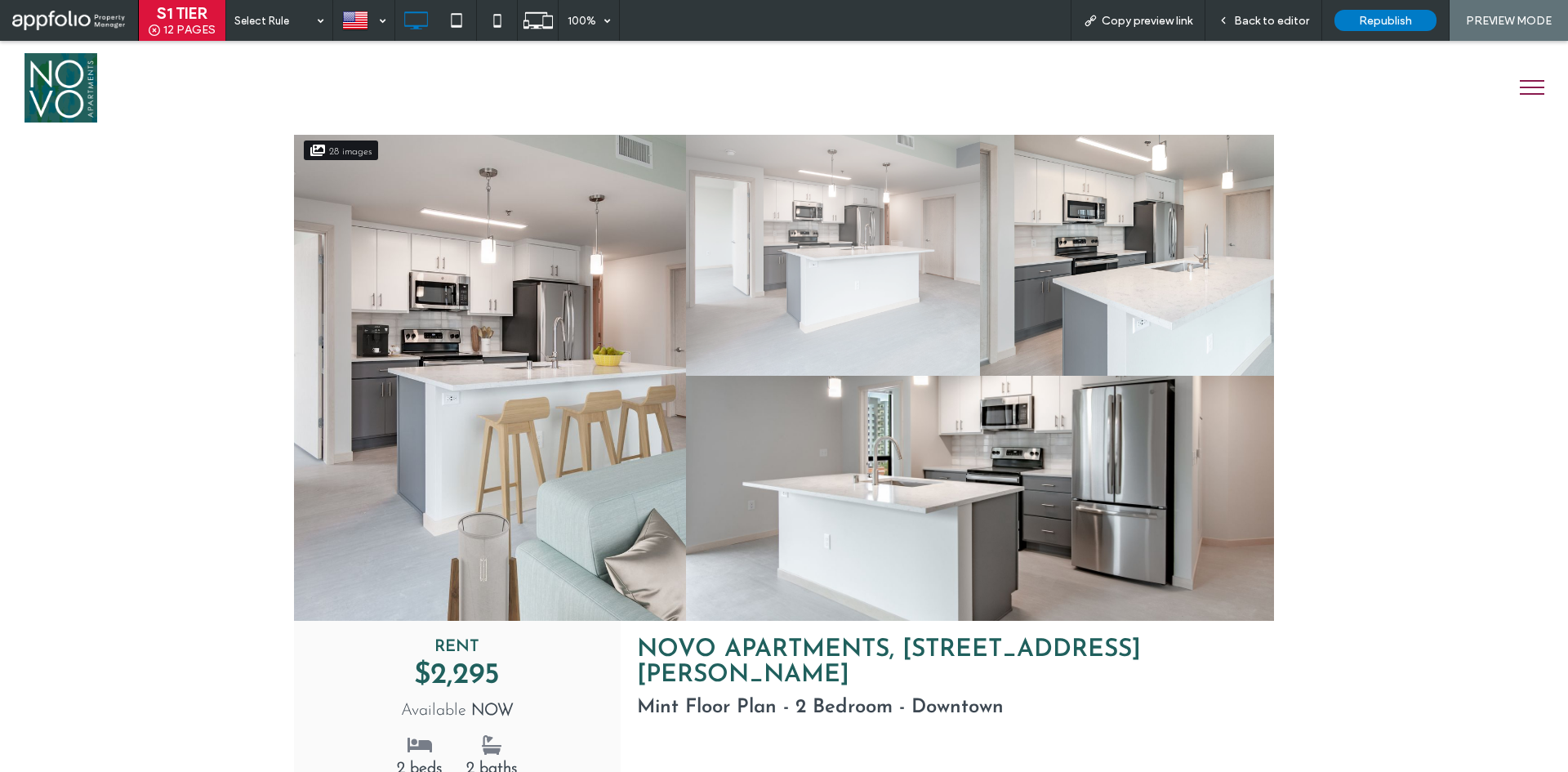
scroll to position [0, 0]
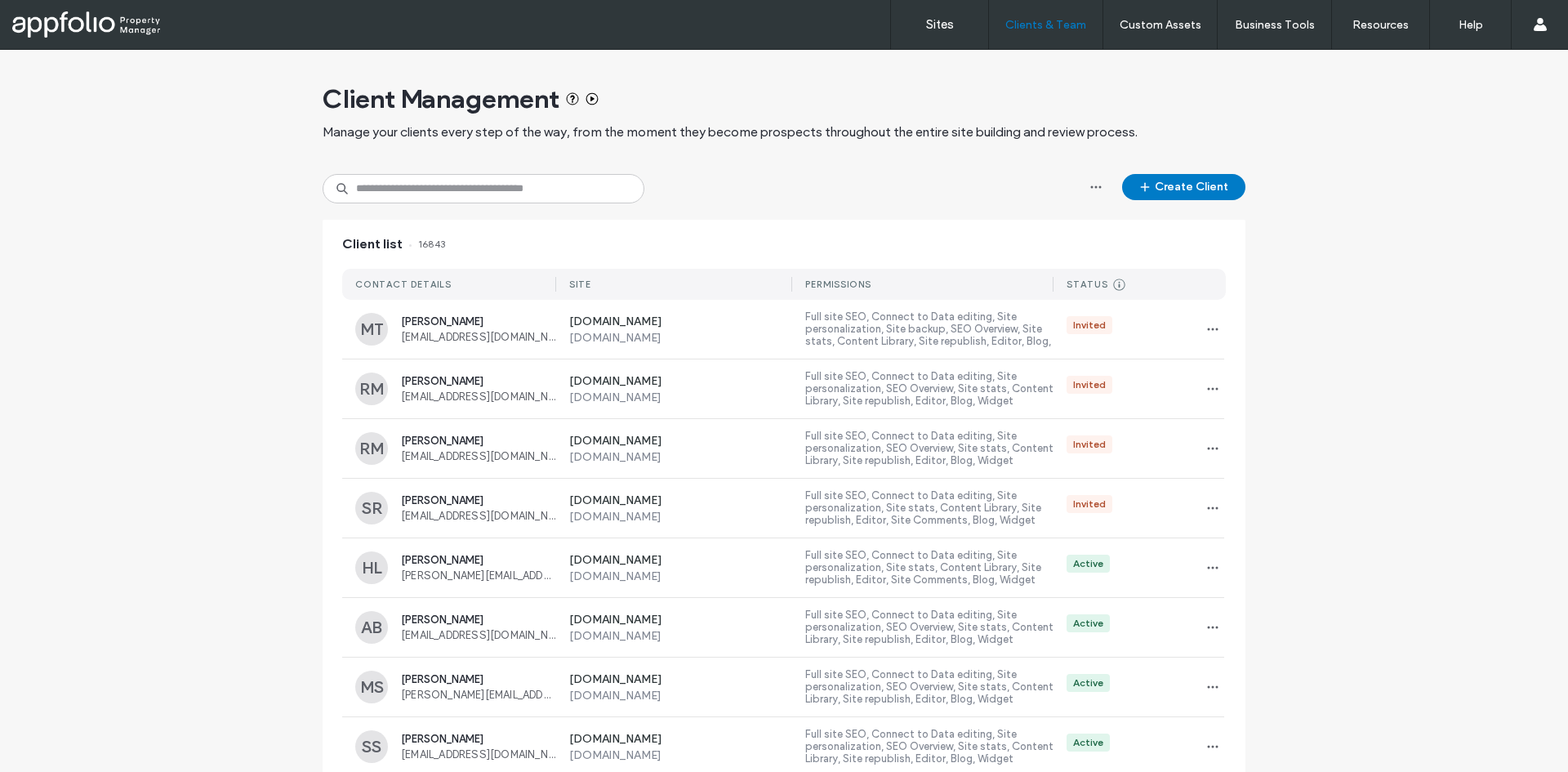
click at [619, 160] on div "Client Management Manage your clients every step of the way, from the moment th…" at bounding box center [784, 112] width 923 height 124
click at [1150, 187] on button "Create Client" at bounding box center [1183, 187] width 123 height 26
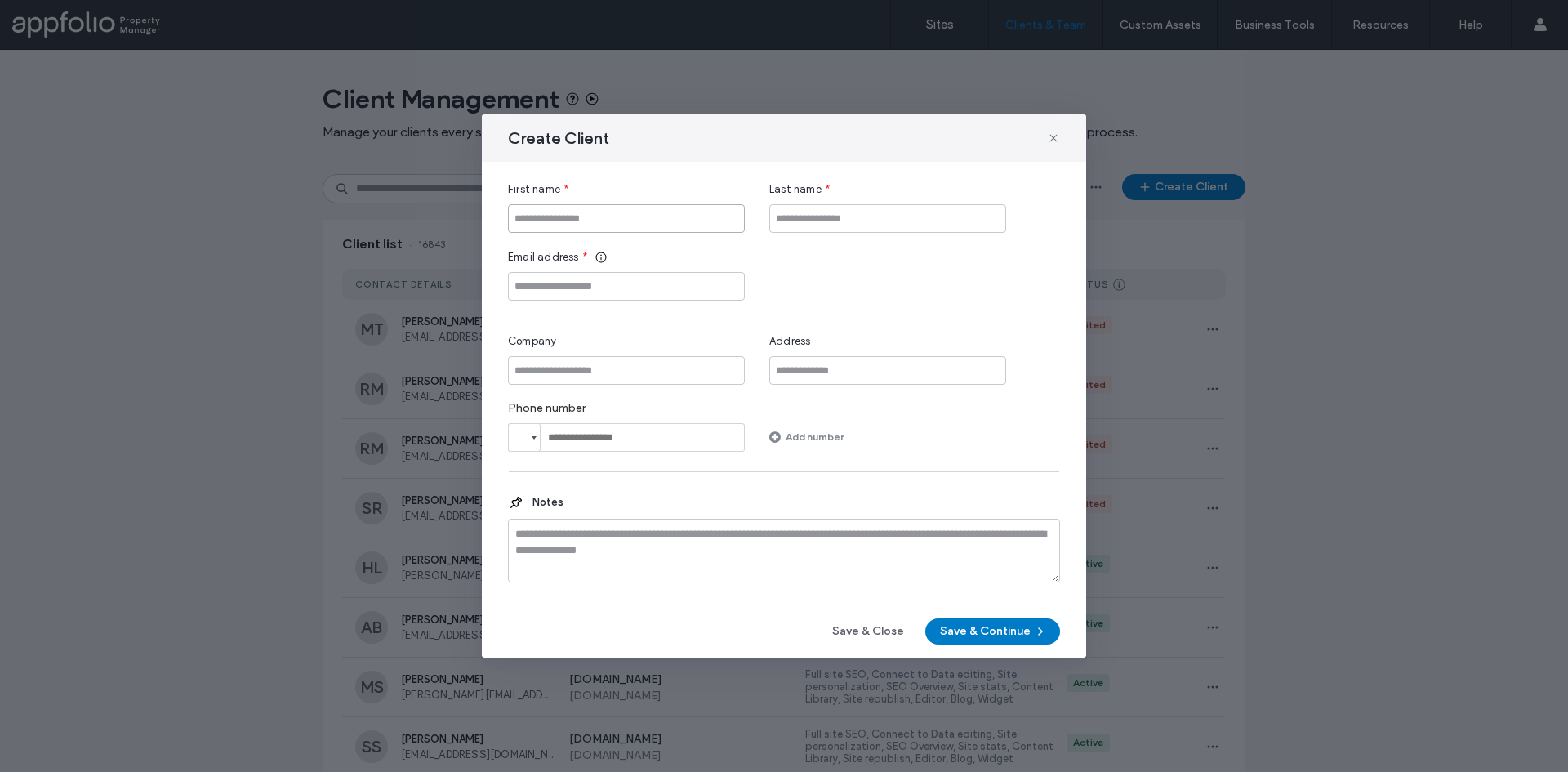
click at [714, 230] on input "First name" at bounding box center [626, 218] width 237 height 29
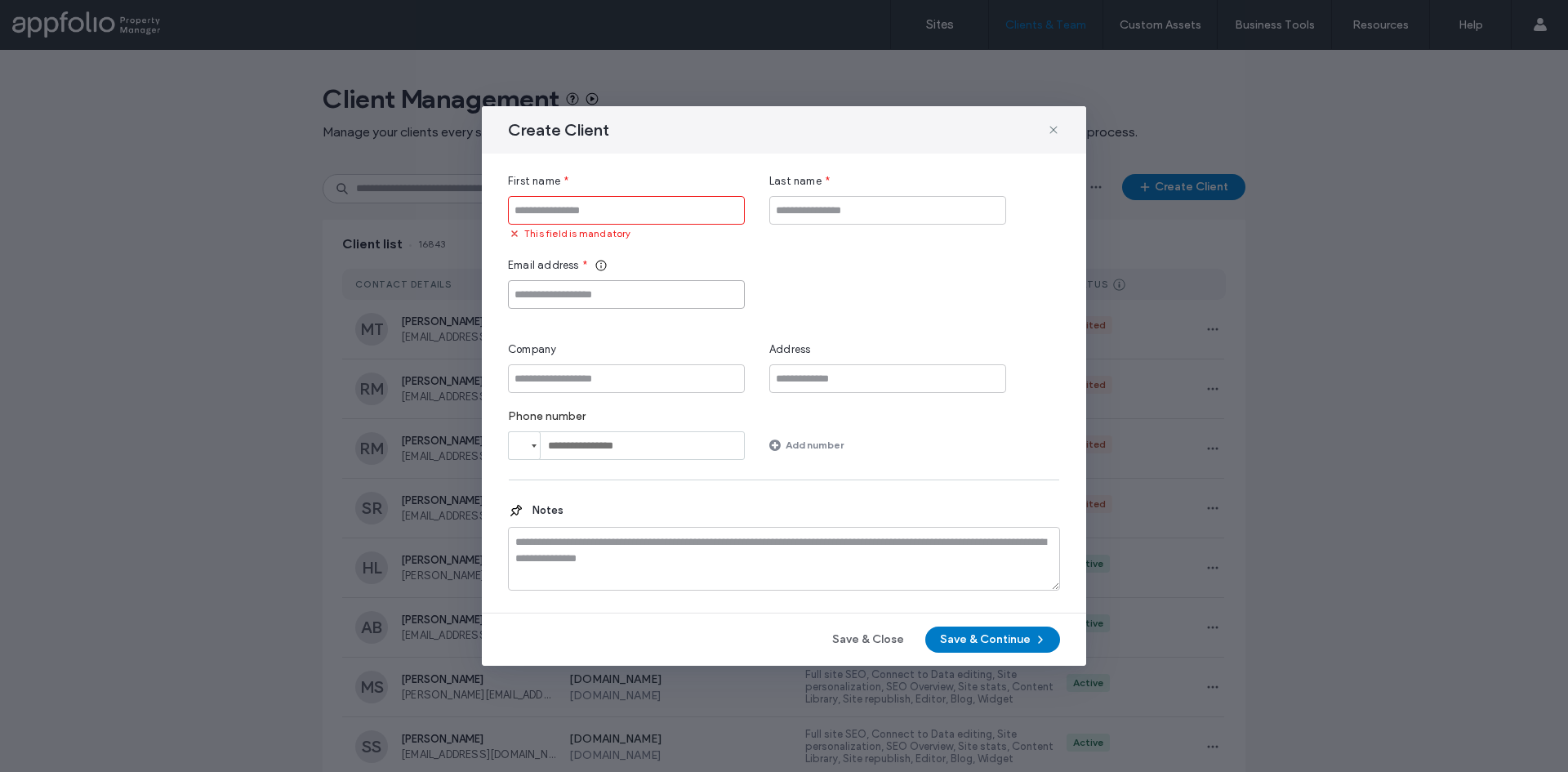
drag, startPoint x: 608, startPoint y: 283, endPoint x: 615, endPoint y: 262, distance: 22.1
click at [608, 283] on input "Email address" at bounding box center [626, 294] width 237 height 29
paste input "**********"
type input "**********"
click at [625, 209] on input "First name" at bounding box center [626, 210] width 237 height 29
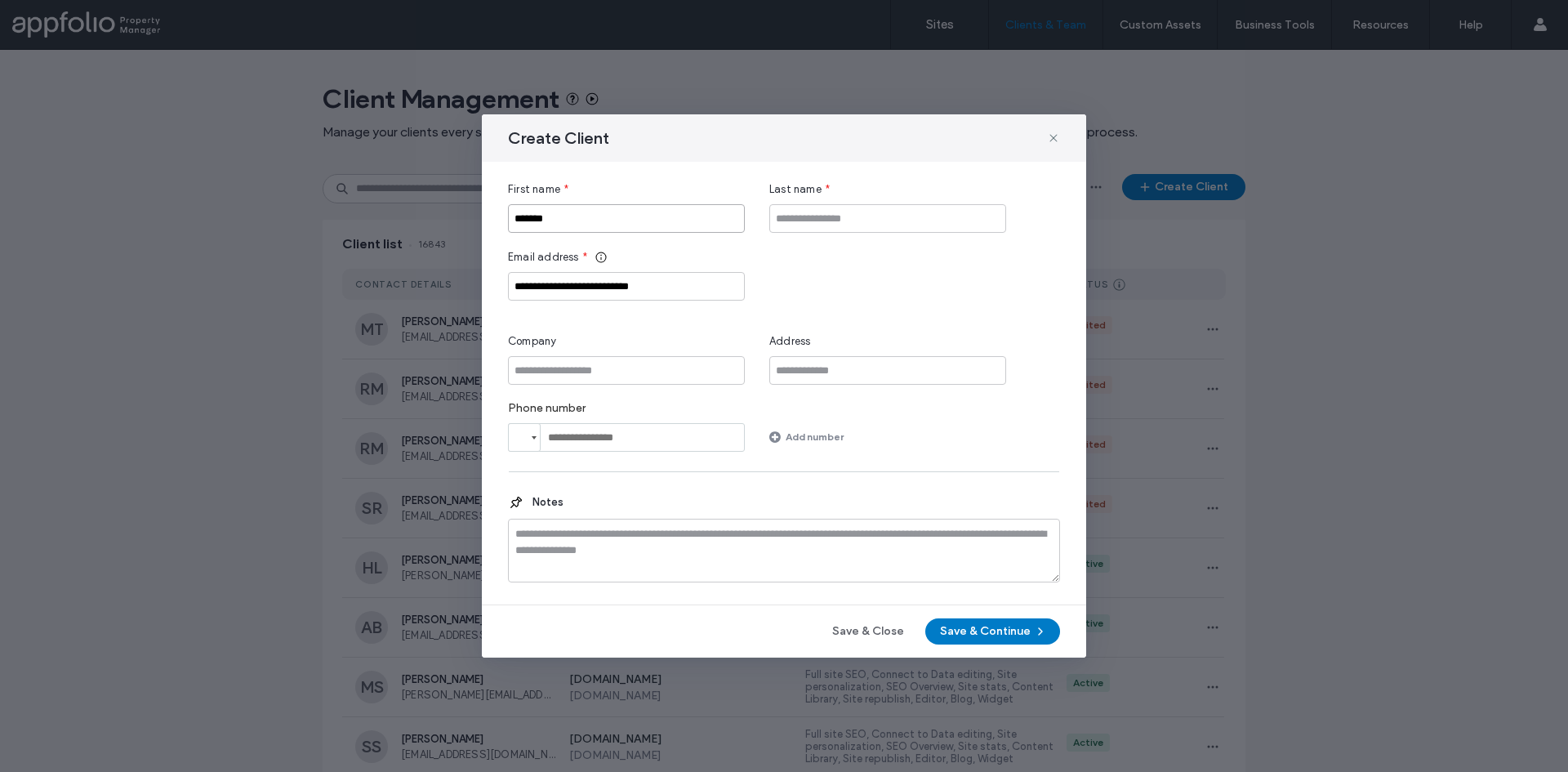
type input "*******"
click at [779, 224] on input "Last name" at bounding box center [888, 218] width 237 height 29
click at [826, 214] on input "Last name" at bounding box center [888, 218] width 237 height 29
type input "******"
click at [995, 640] on button "Save & Continue" at bounding box center [993, 631] width 135 height 26
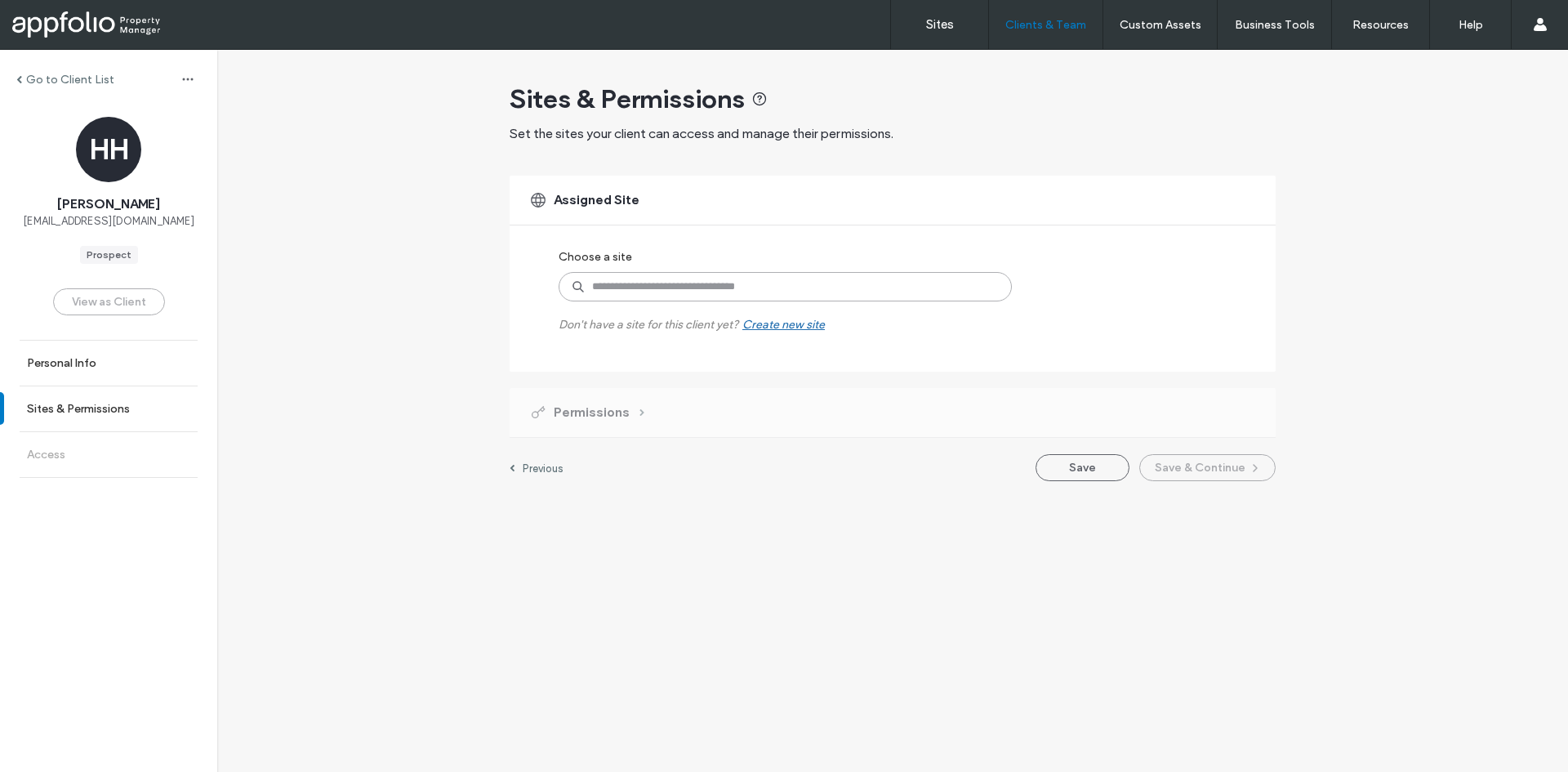
click at [697, 274] on input at bounding box center [785, 287] width 453 height 30
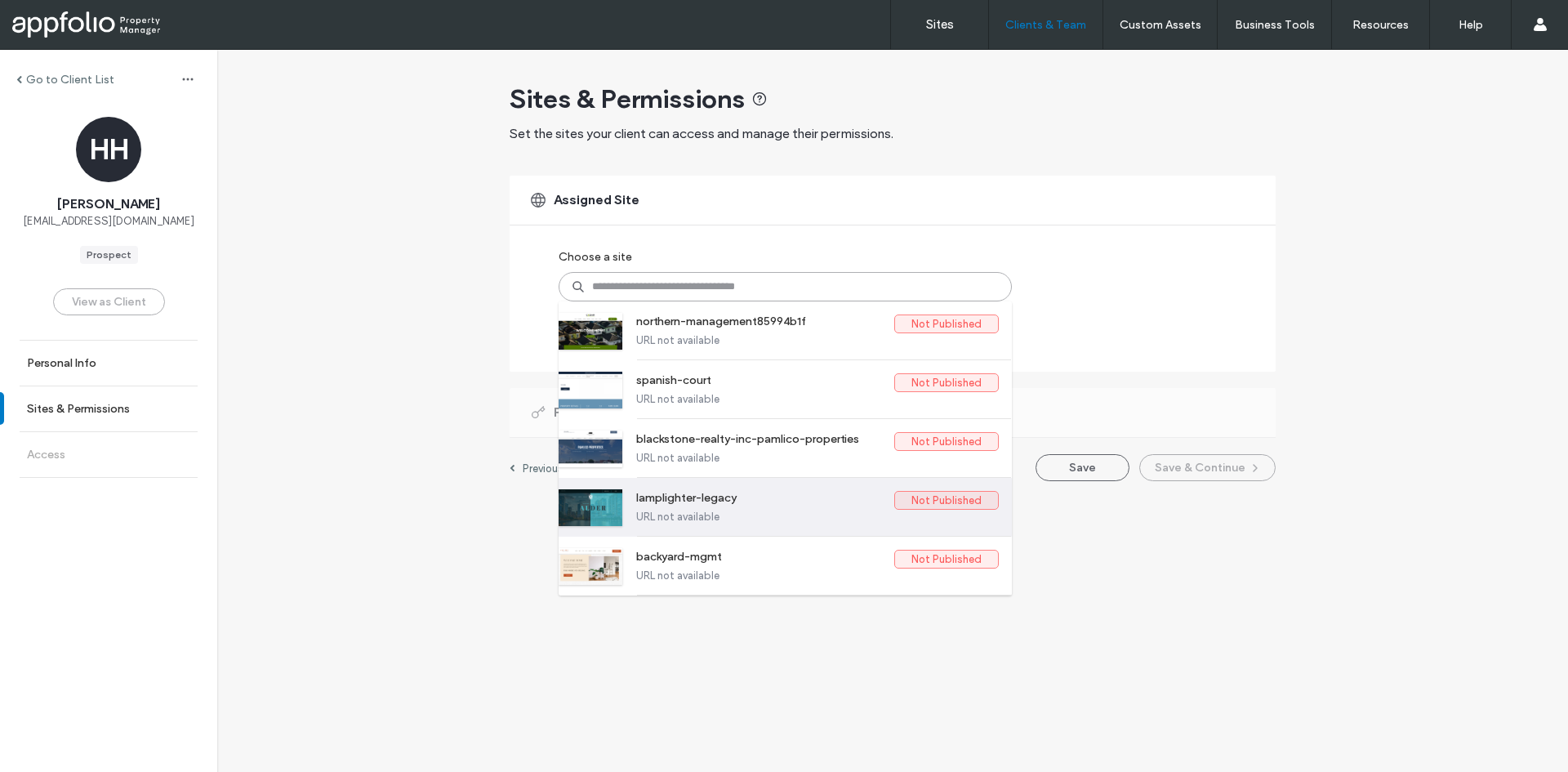
paste input "**********"
type input "**********"
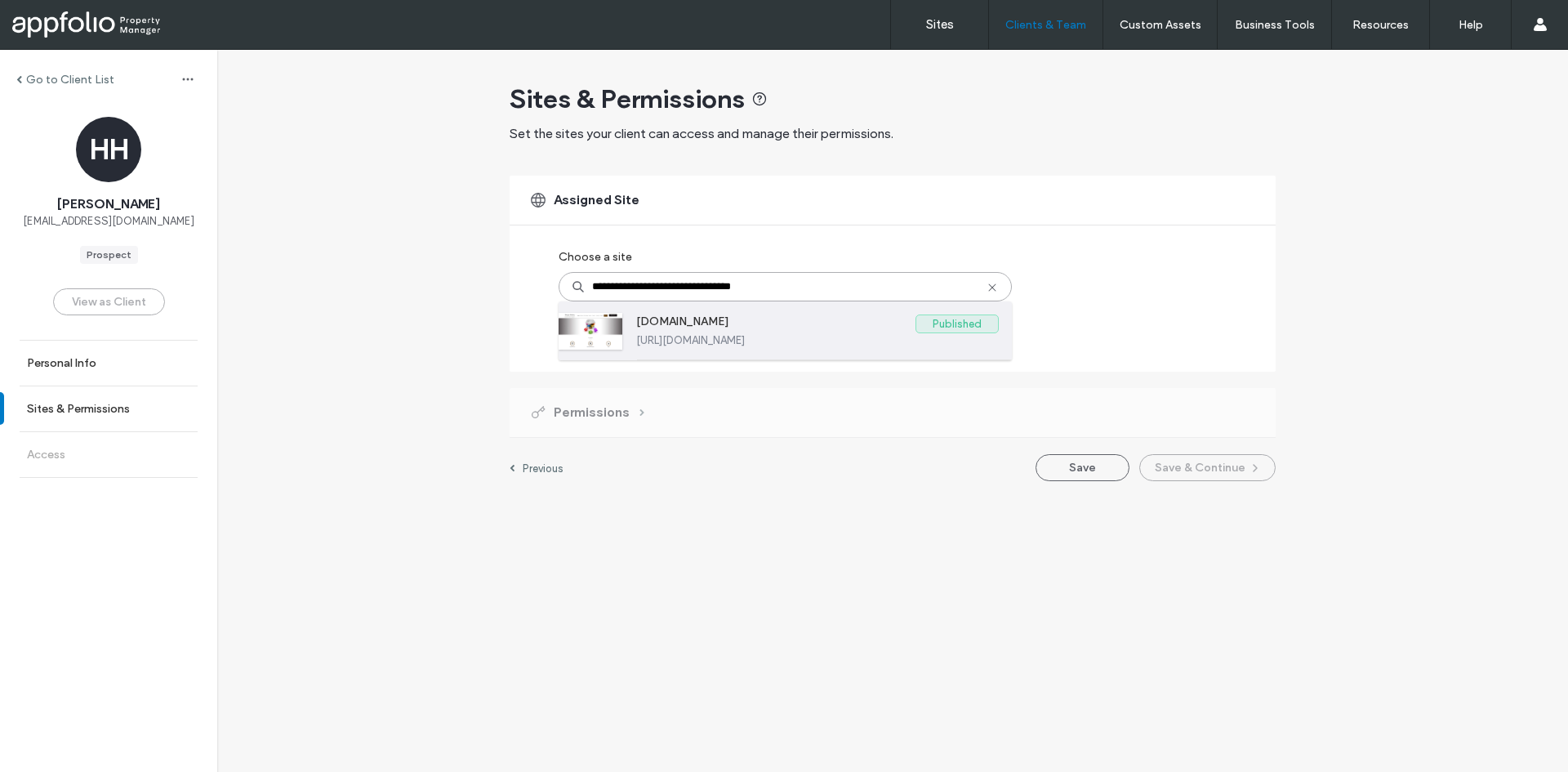
click at [776, 339] on label "https://www.harperrealtyaiken.net" at bounding box center [818, 340] width 363 height 12
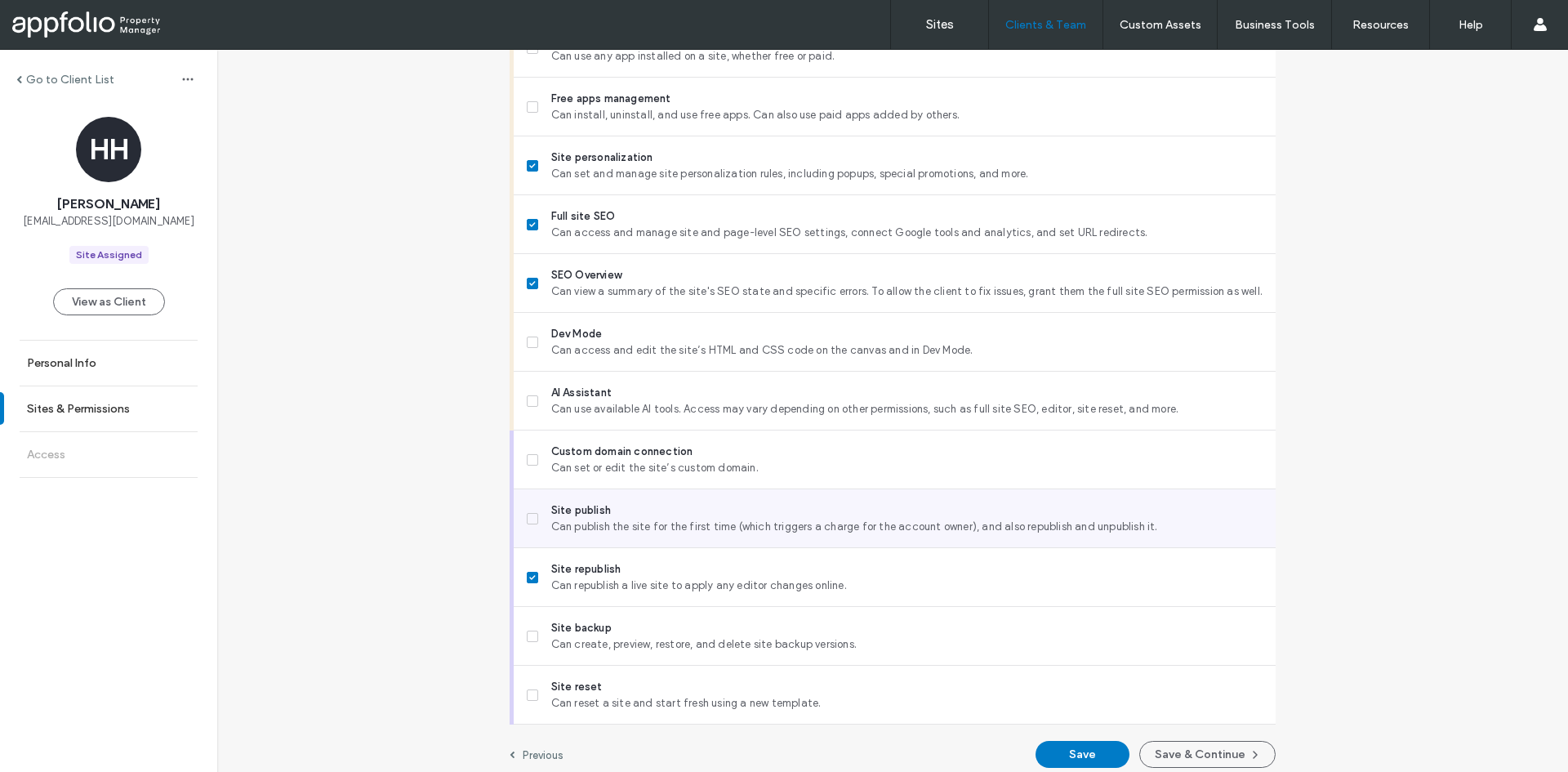
scroll to position [1251, 0]
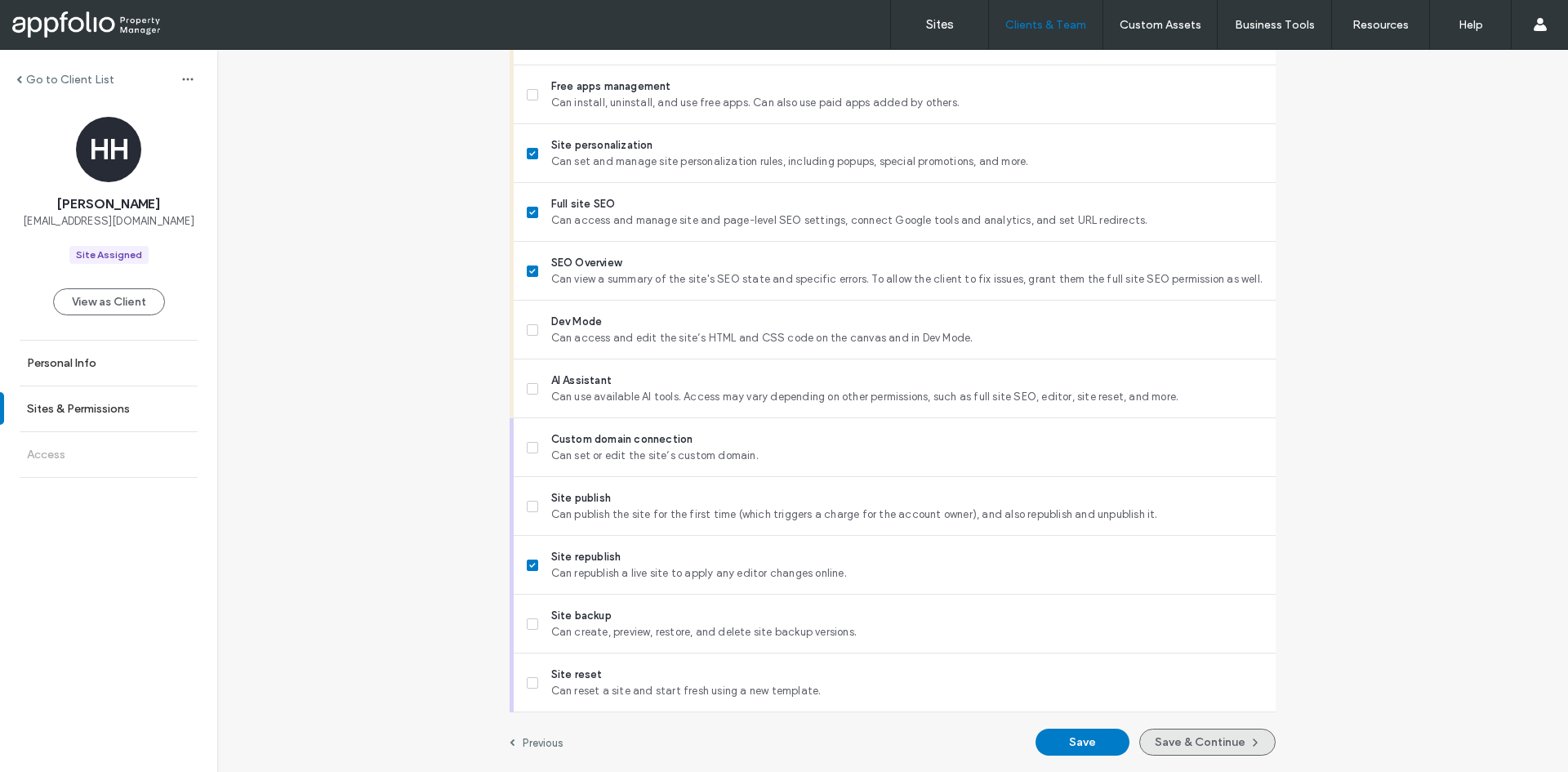
click at [1214, 742] on button "Save & Continue" at bounding box center [1207, 742] width 136 height 27
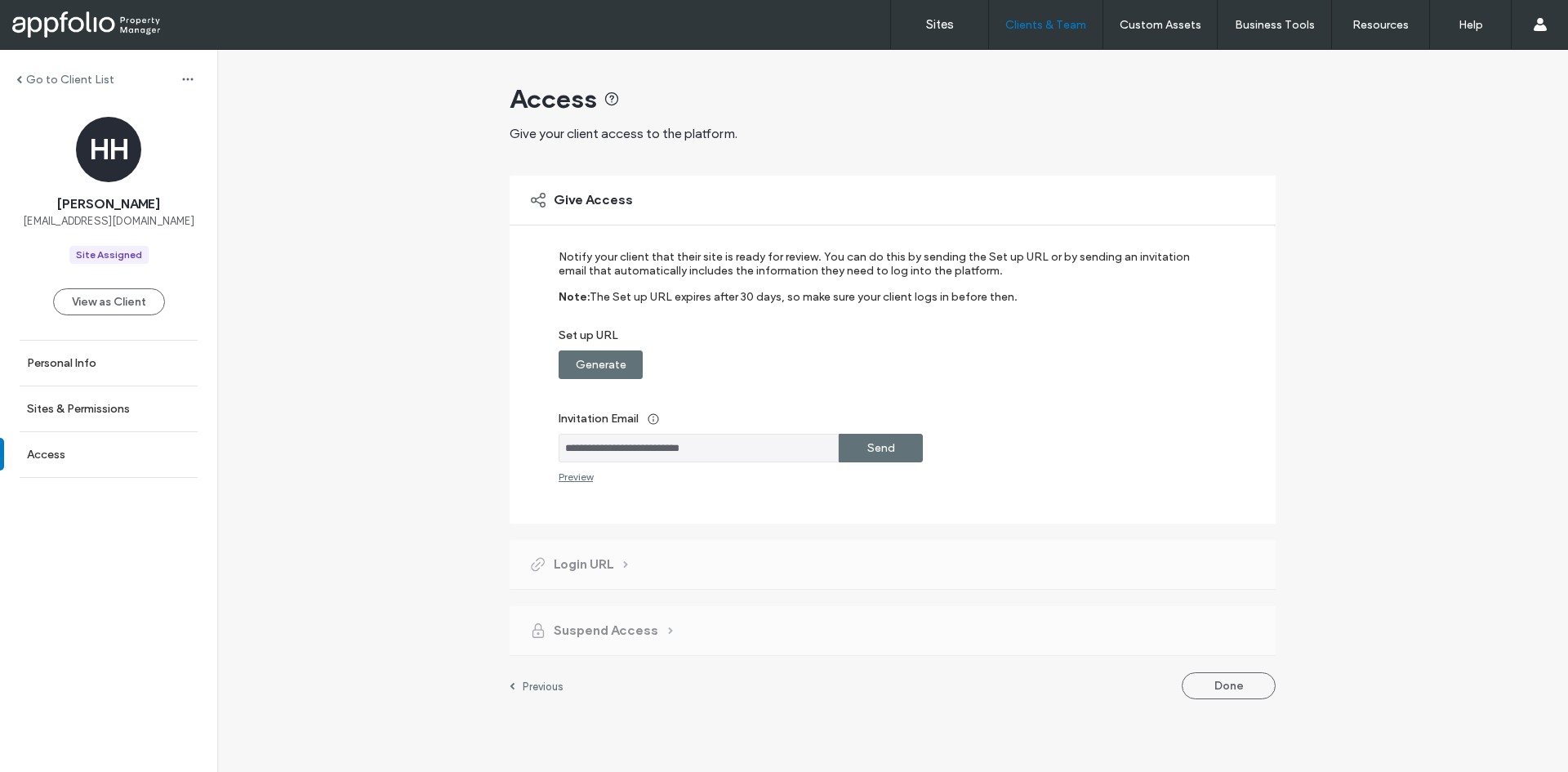
click at [868, 448] on label "Send" at bounding box center [882, 448] width 28 height 31
click at [31, 79] on label "Go to Client List" at bounding box center [69, 80] width 88 height 14
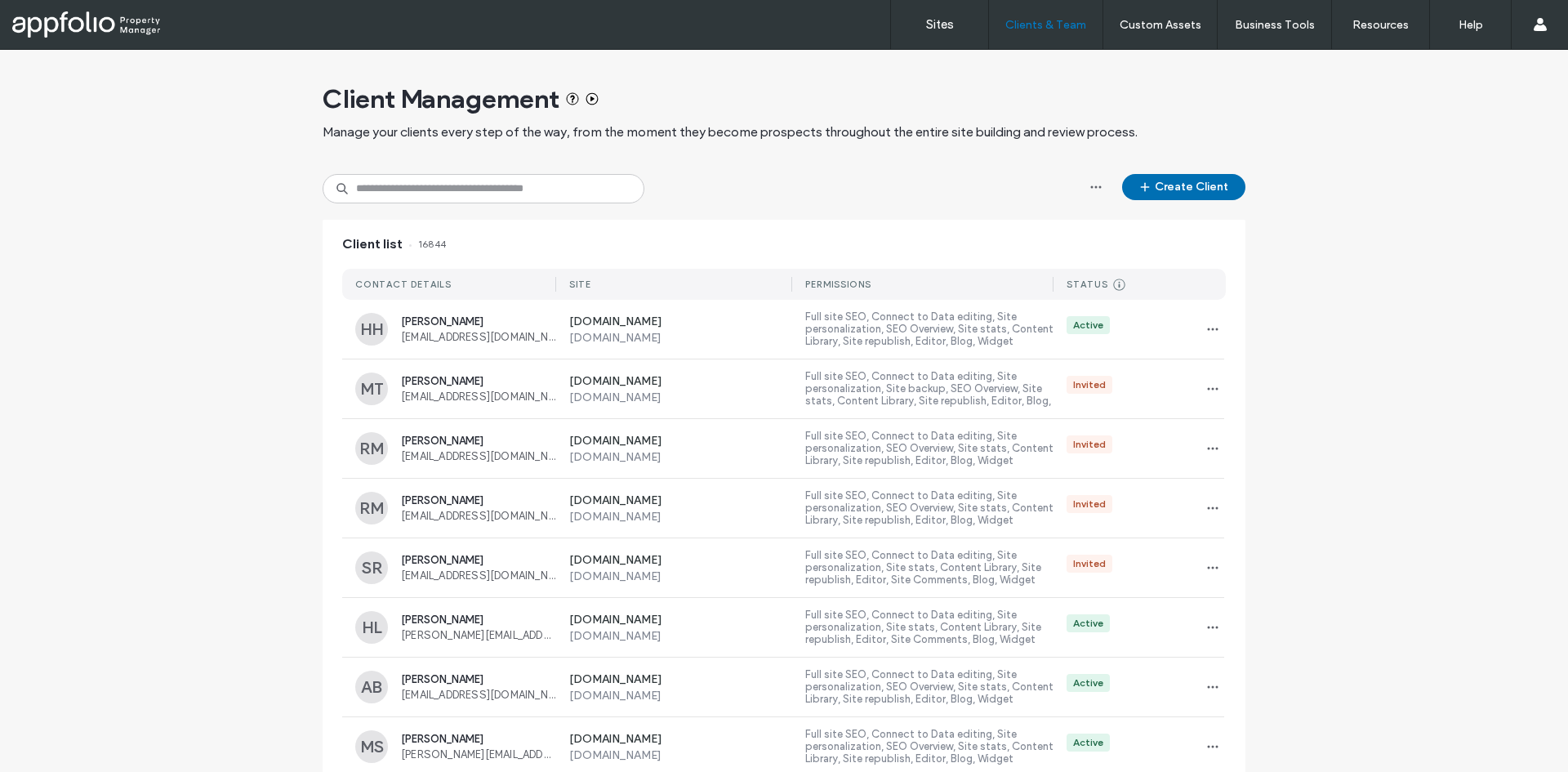
click at [1145, 181] on icon "button" at bounding box center [1145, 187] width 13 height 13
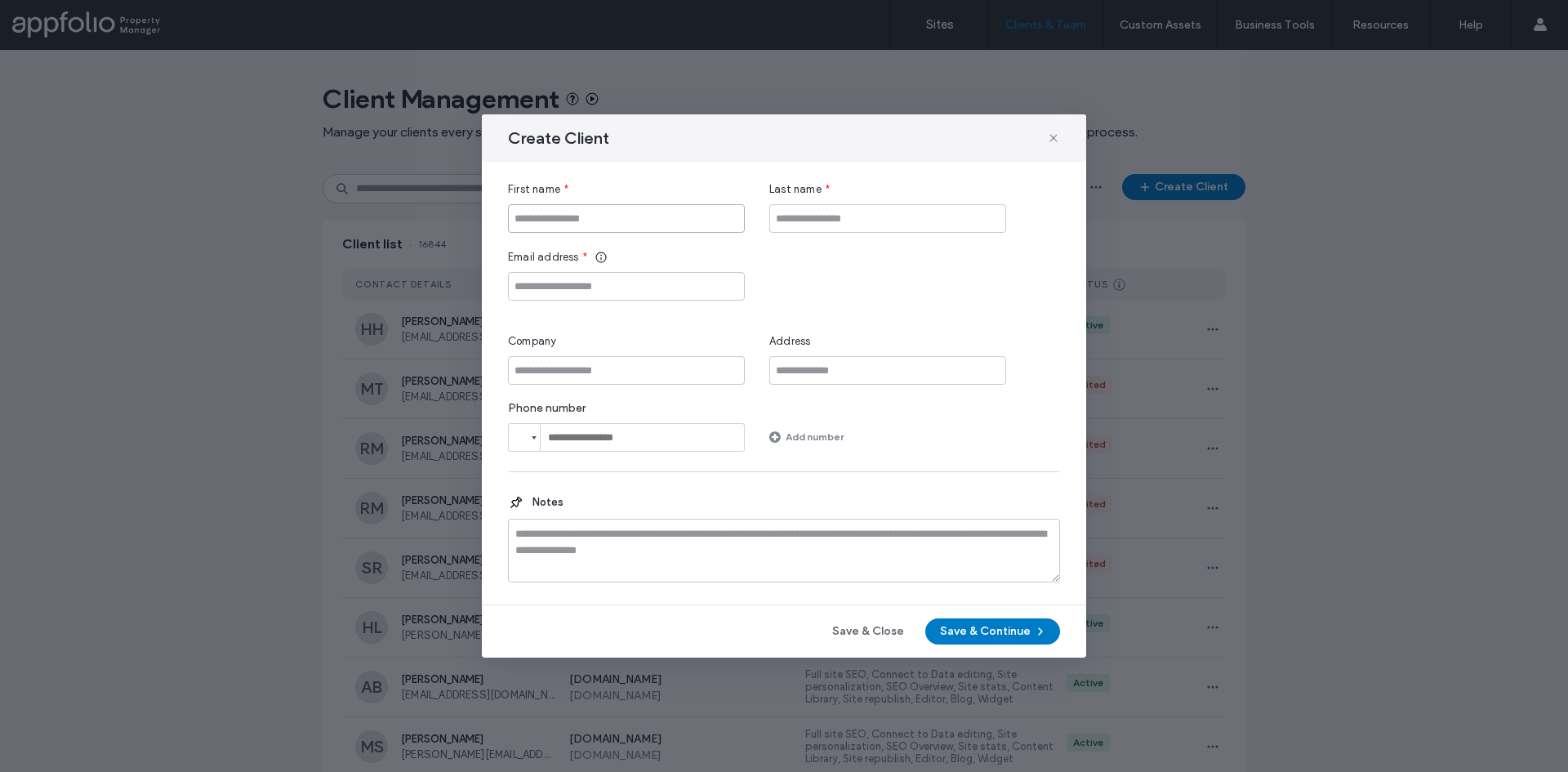
click at [562, 220] on input "First name" at bounding box center [626, 218] width 237 height 29
type input "******"
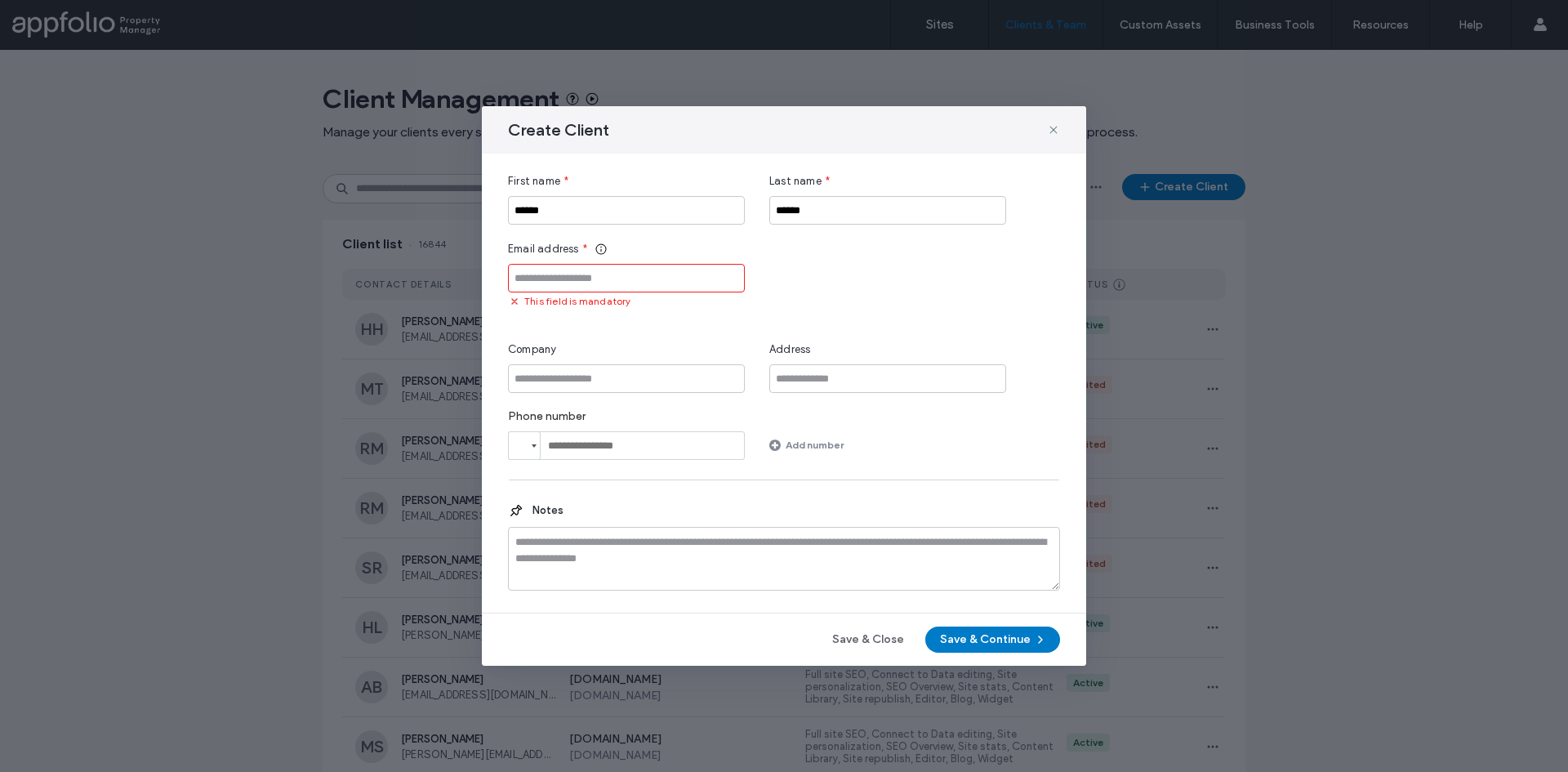
drag, startPoint x: 716, startPoint y: 273, endPoint x: 731, endPoint y: 288, distance: 21.2
click at [716, 273] on input "Email address" at bounding box center [626, 278] width 237 height 29
paste input "**********"
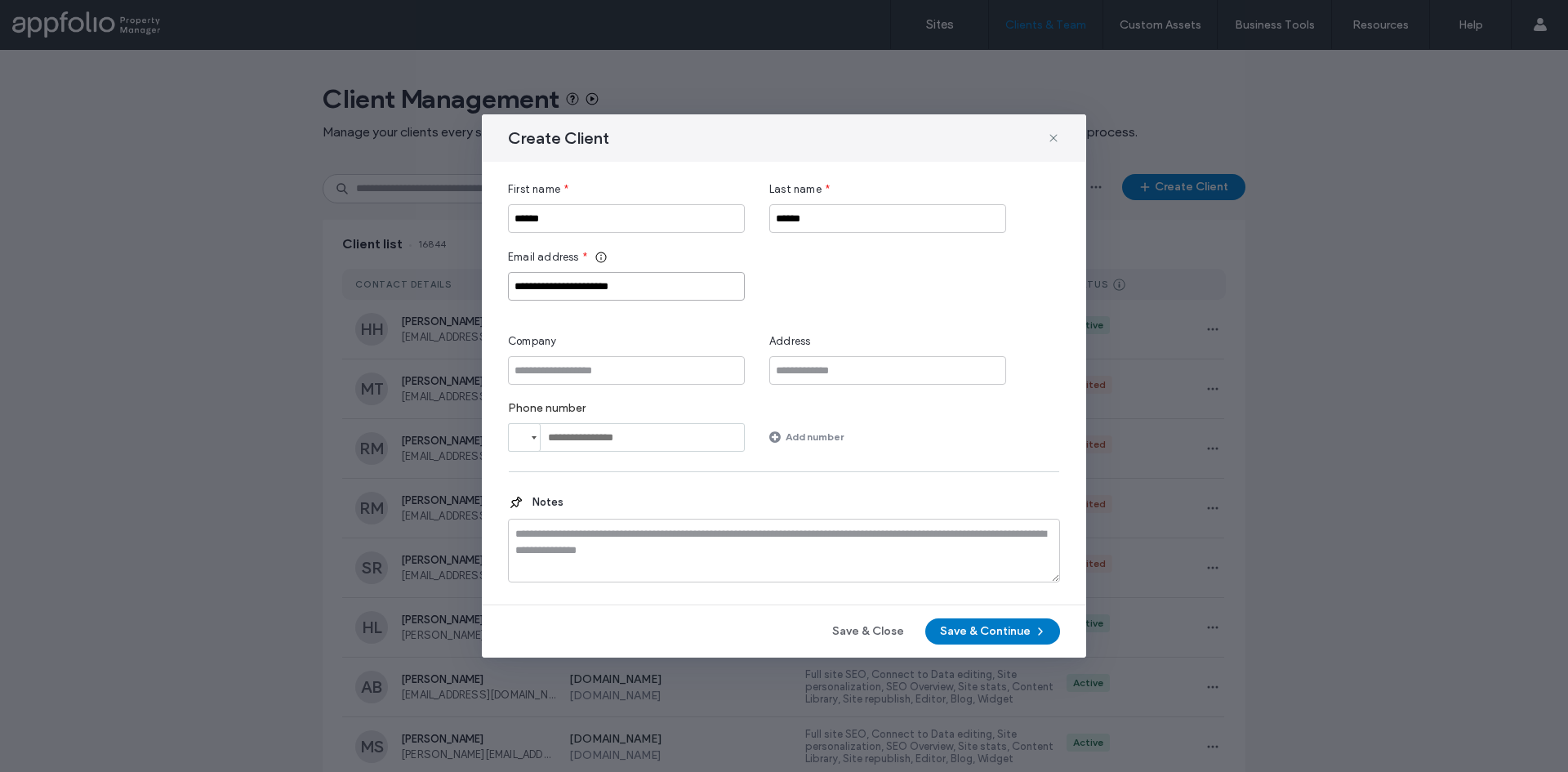
type input "**********"
click at [934, 310] on div "**********" at bounding box center [784, 317] width 552 height 270
click at [1010, 622] on button "Save & Continue" at bounding box center [993, 631] width 135 height 26
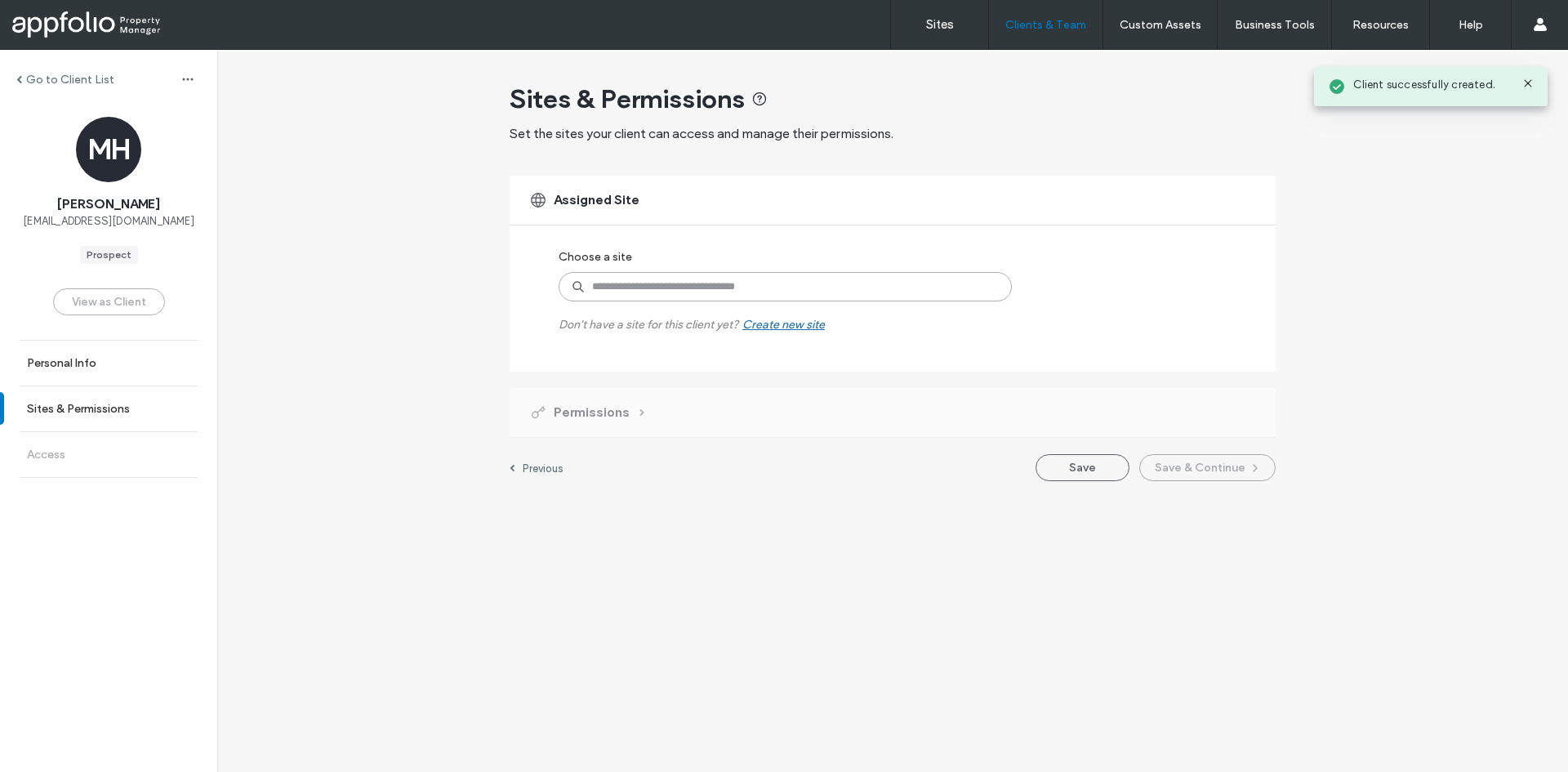
click at [709, 283] on input at bounding box center [785, 287] width 453 height 30
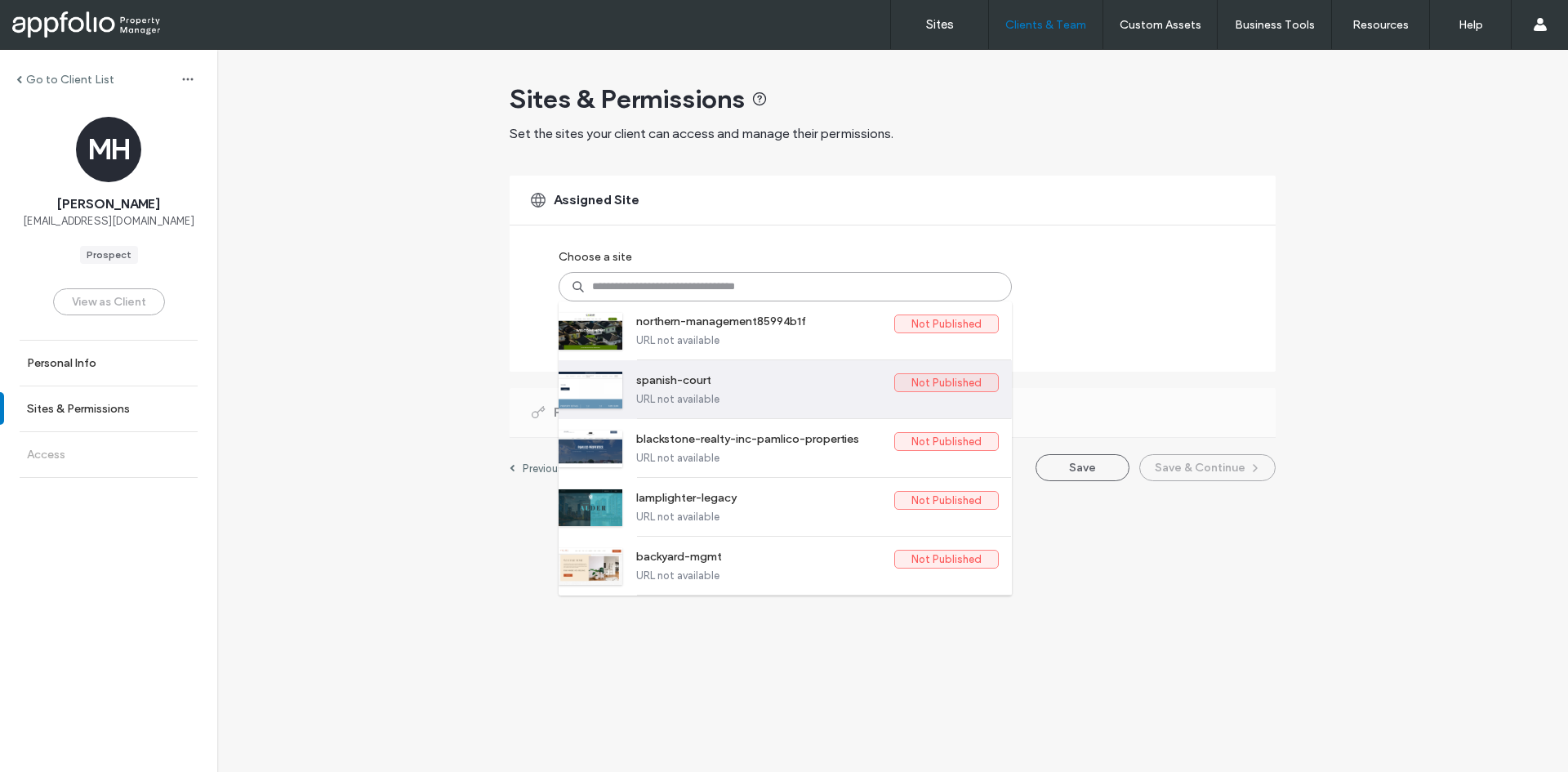
paste input "**********"
type input "**********"
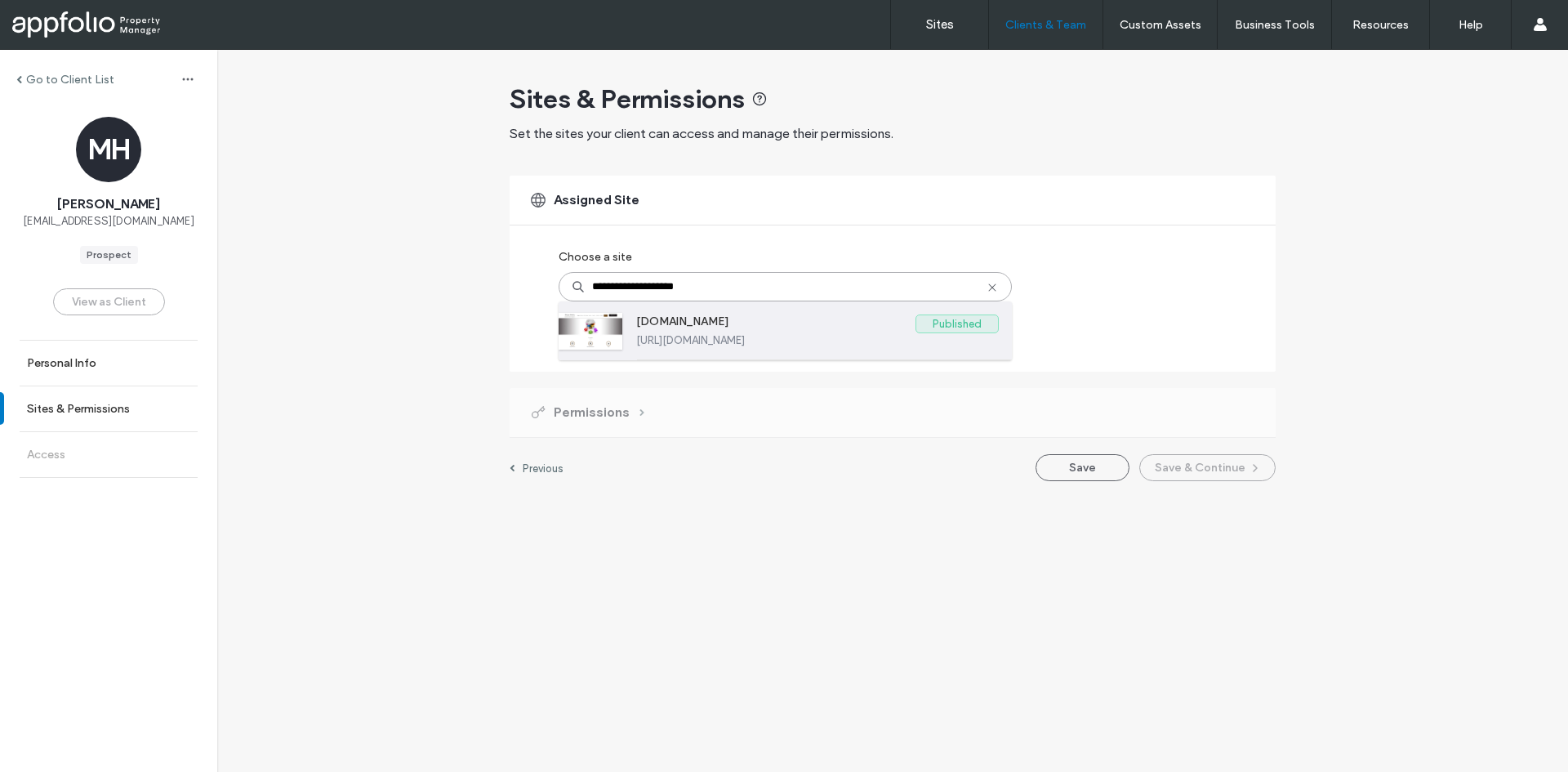
click at [746, 325] on label "www.harperrealtyaiken.net" at bounding box center [776, 324] width 279 height 19
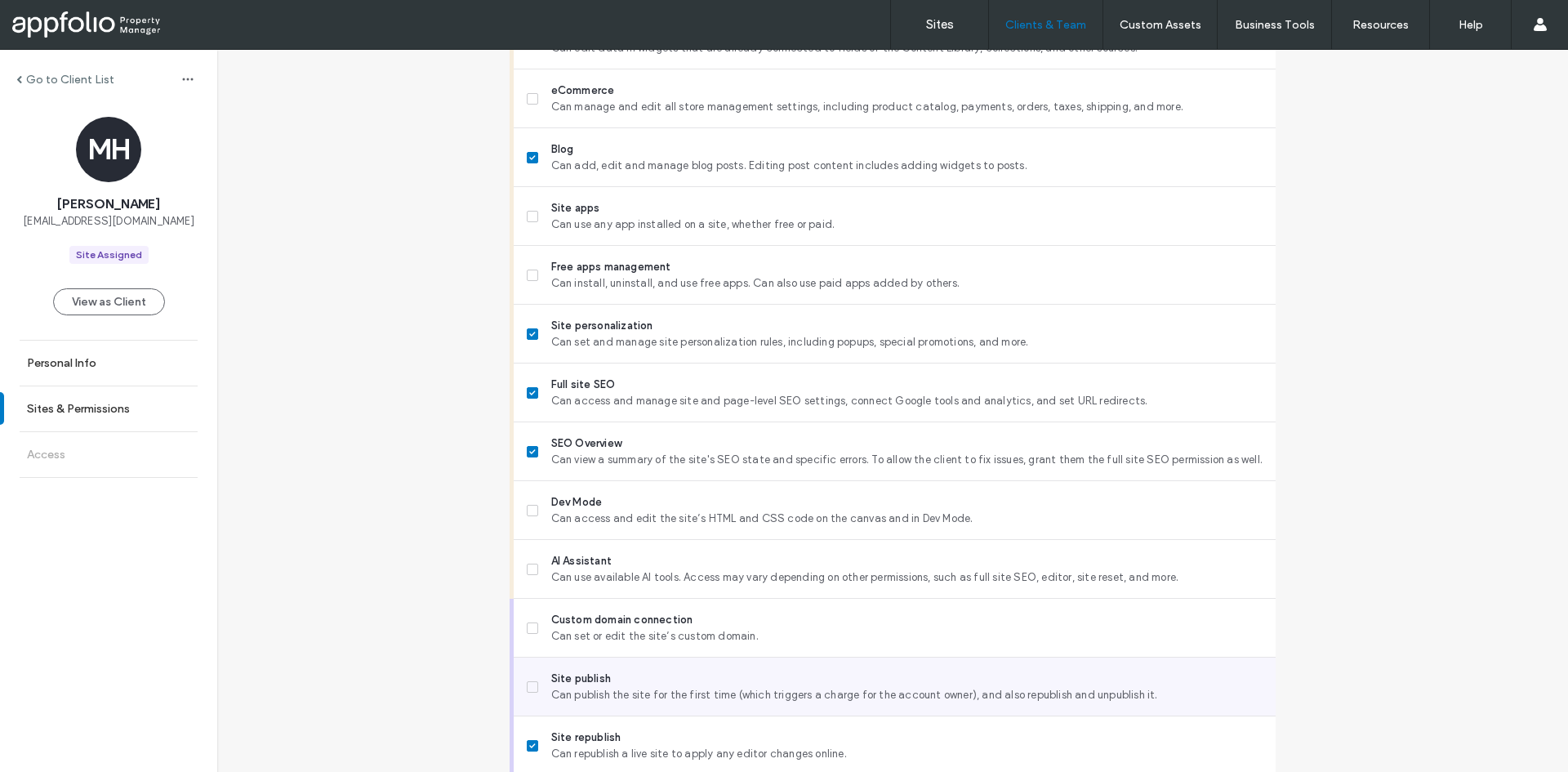
scroll to position [1251, 0]
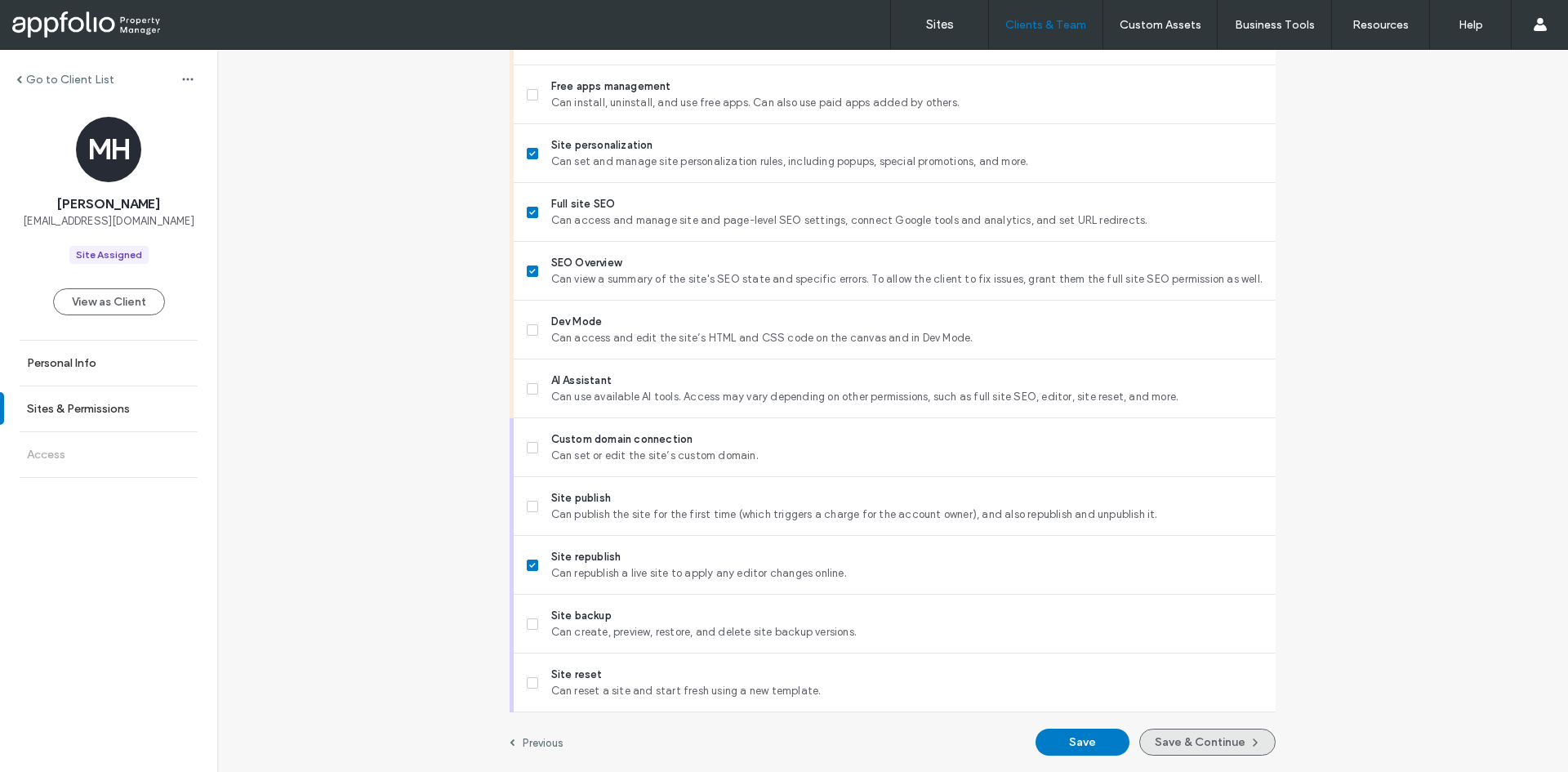
click at [1170, 730] on button "Save & Continue" at bounding box center [1207, 742] width 136 height 27
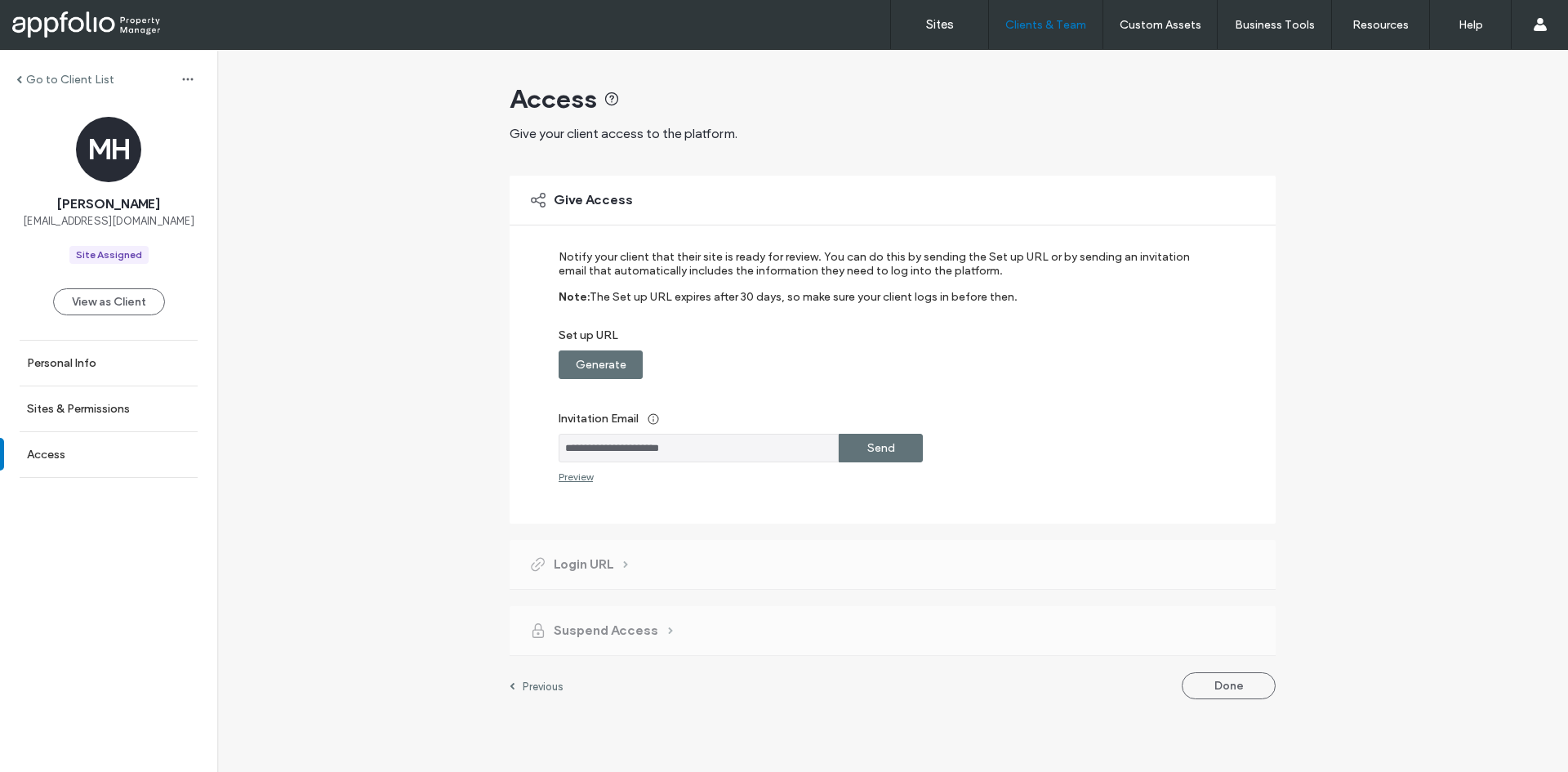
drag, startPoint x: 908, startPoint y: 445, endPoint x: 899, endPoint y: 445, distance: 9.0
click at [907, 445] on div "Send" at bounding box center [881, 448] width 84 height 29
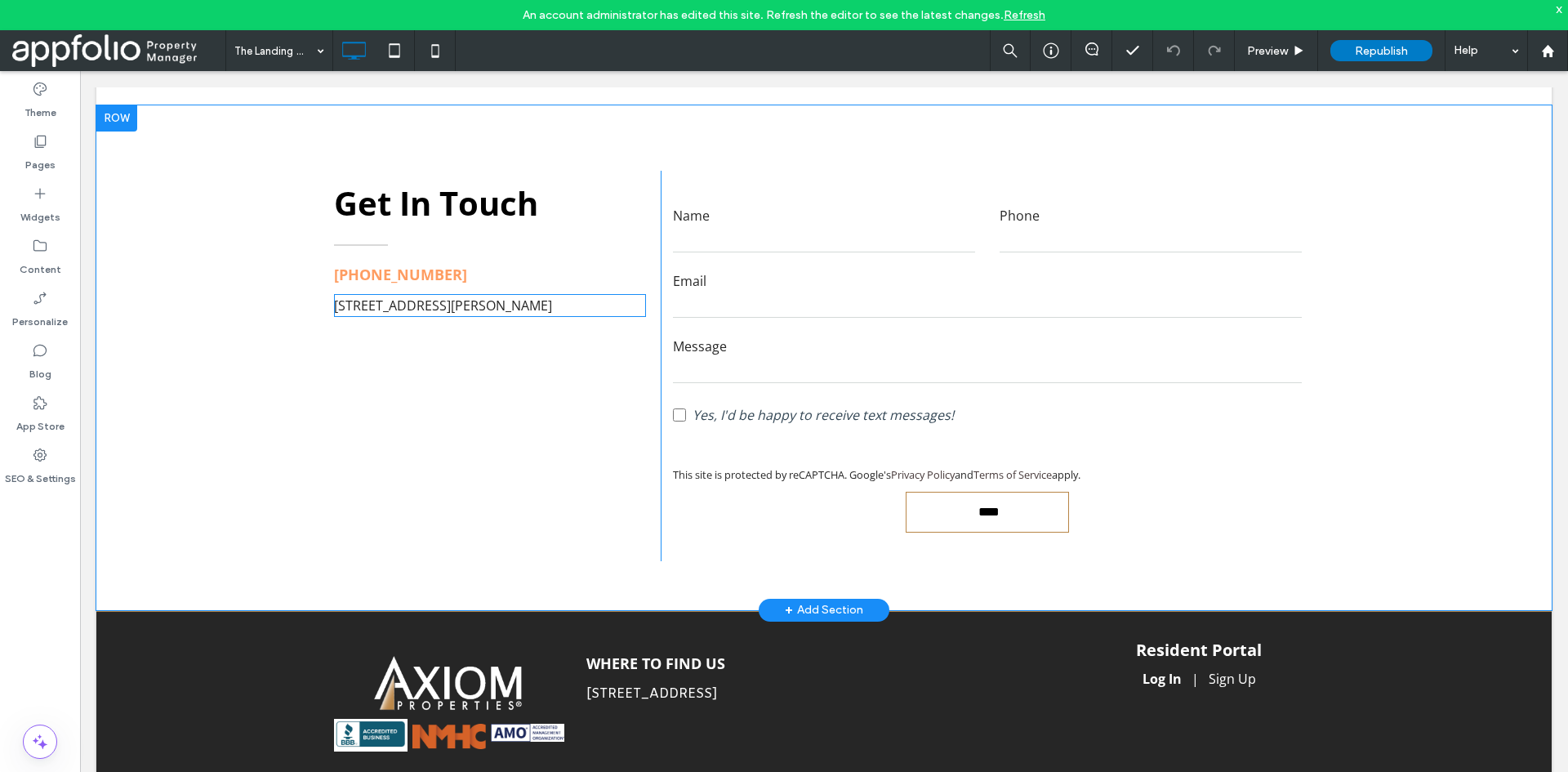
scroll to position [4974, 0]
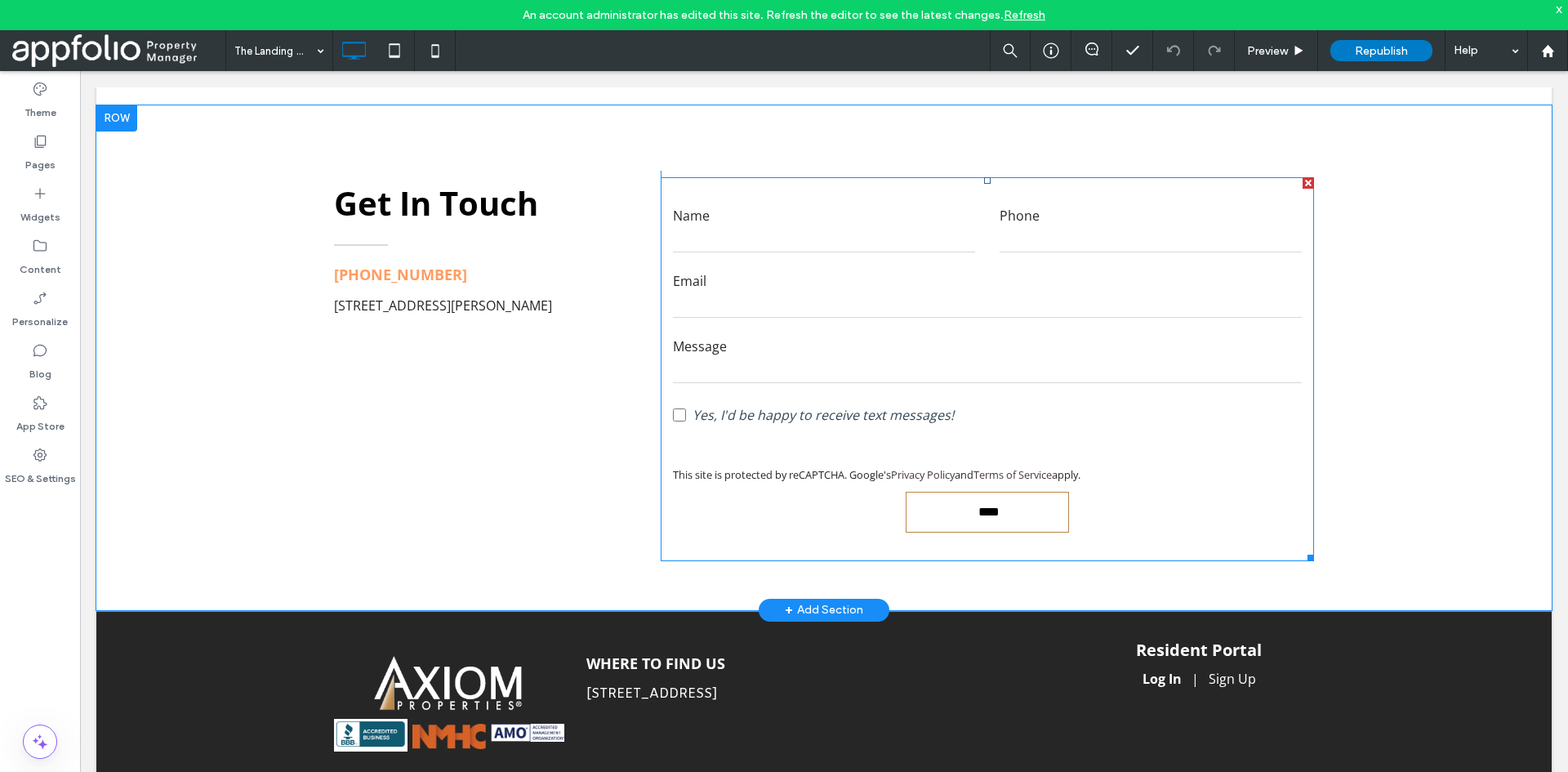
click at [821, 359] on input "text" at bounding box center [988, 371] width 629 height 24
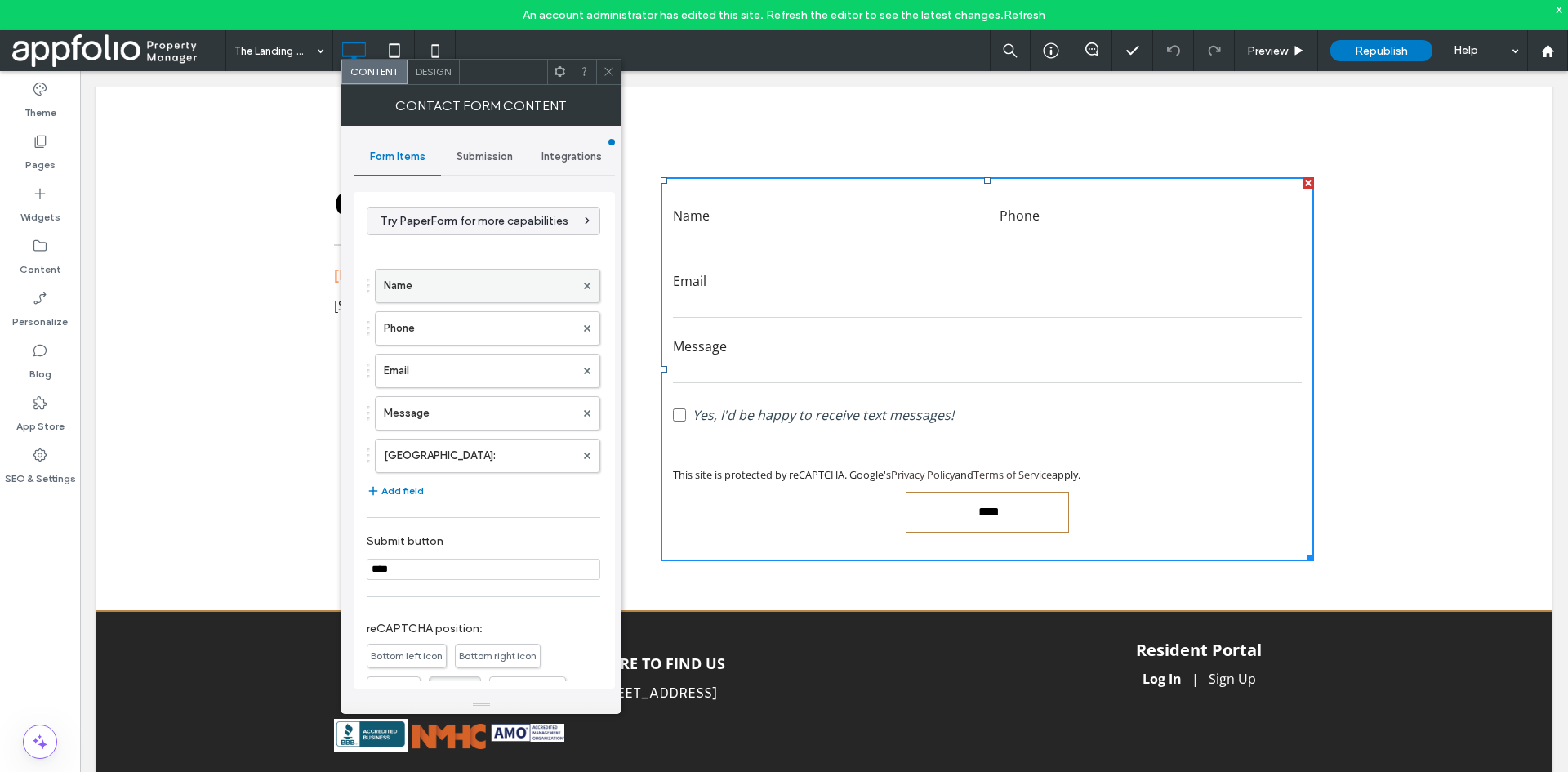
scroll to position [81, 0]
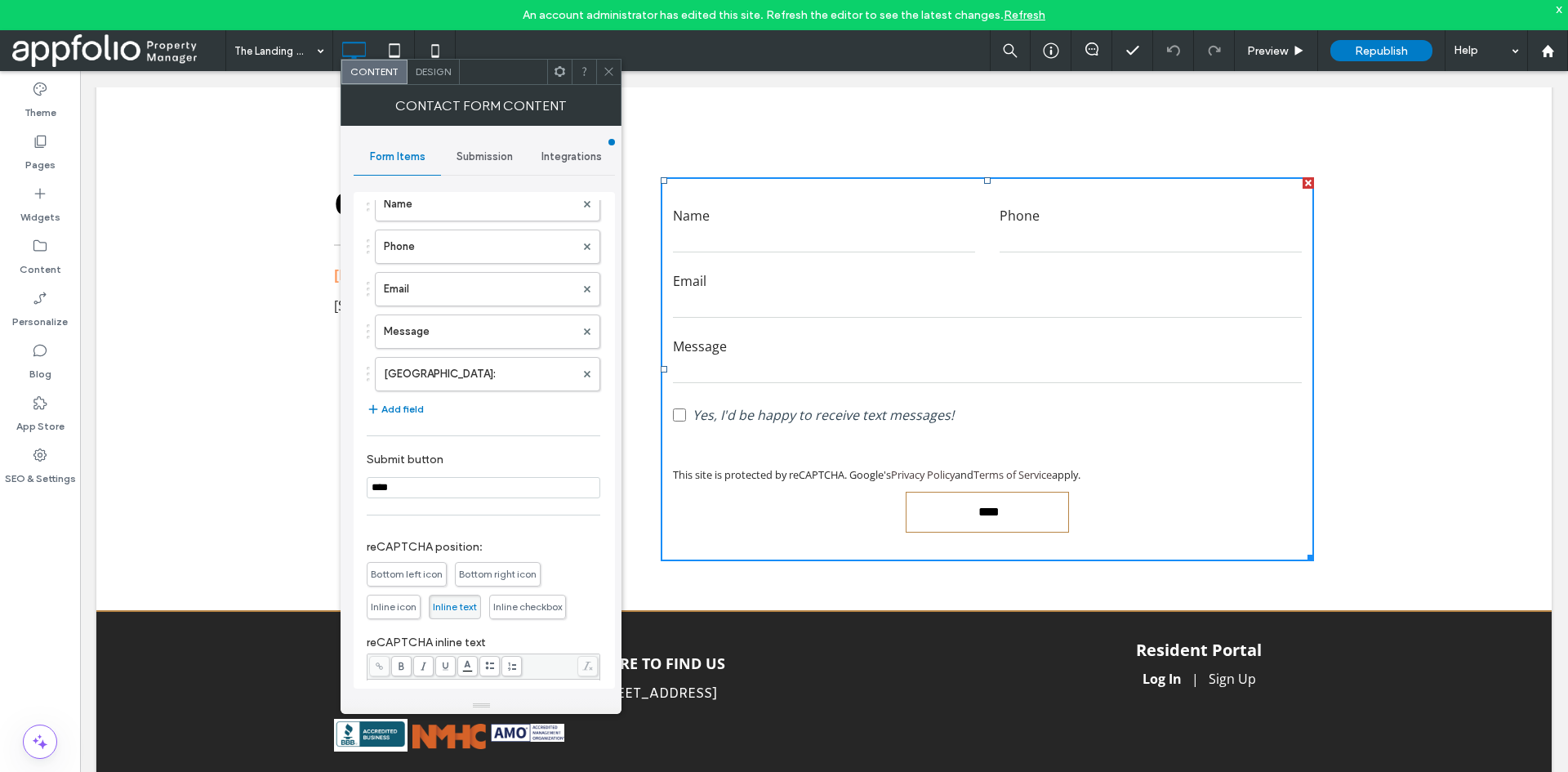
click at [473, 146] on div "Submission" at bounding box center [485, 156] width 87 height 36
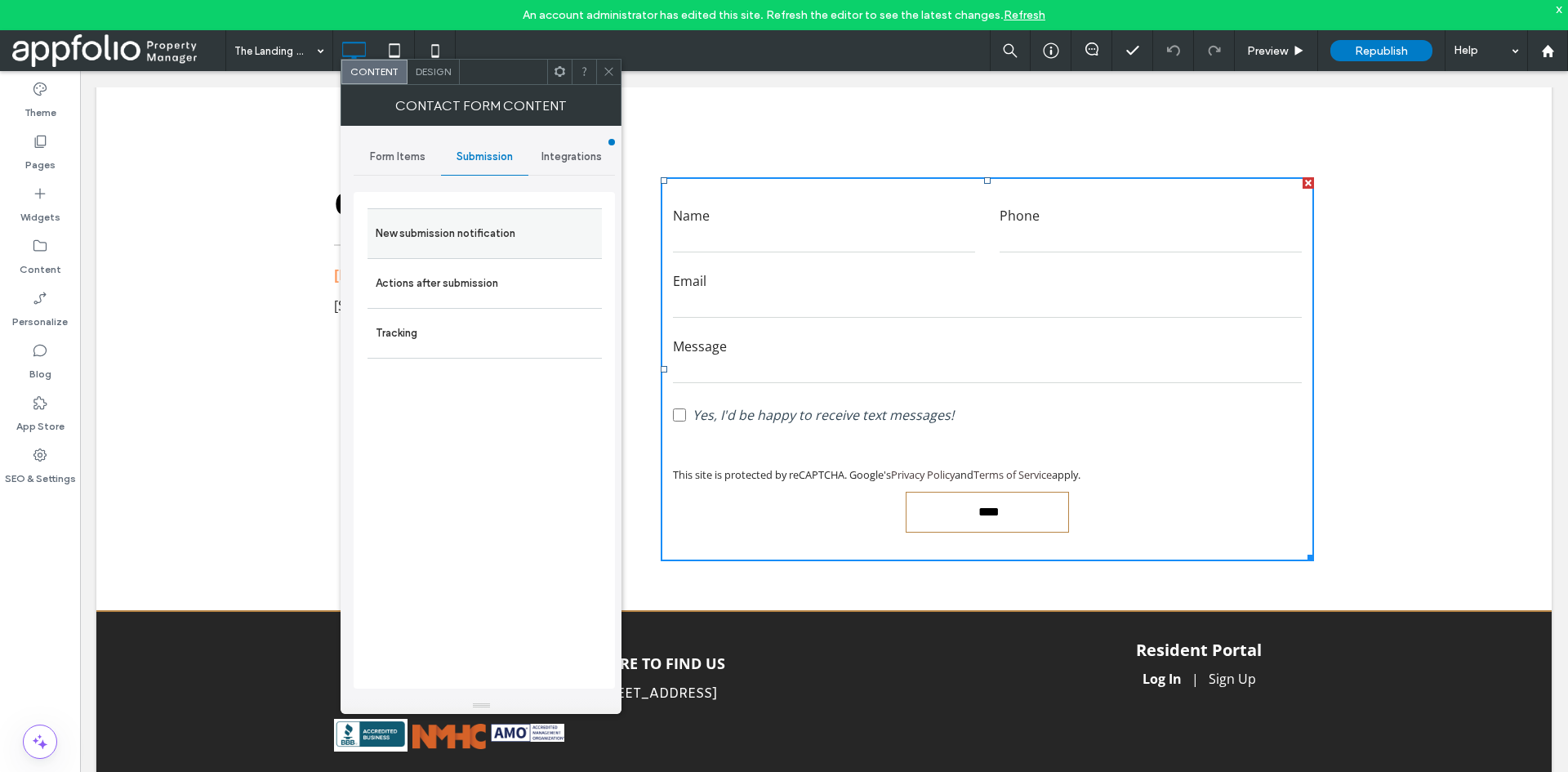
click at [482, 240] on label "New submission notification" at bounding box center [485, 233] width 218 height 32
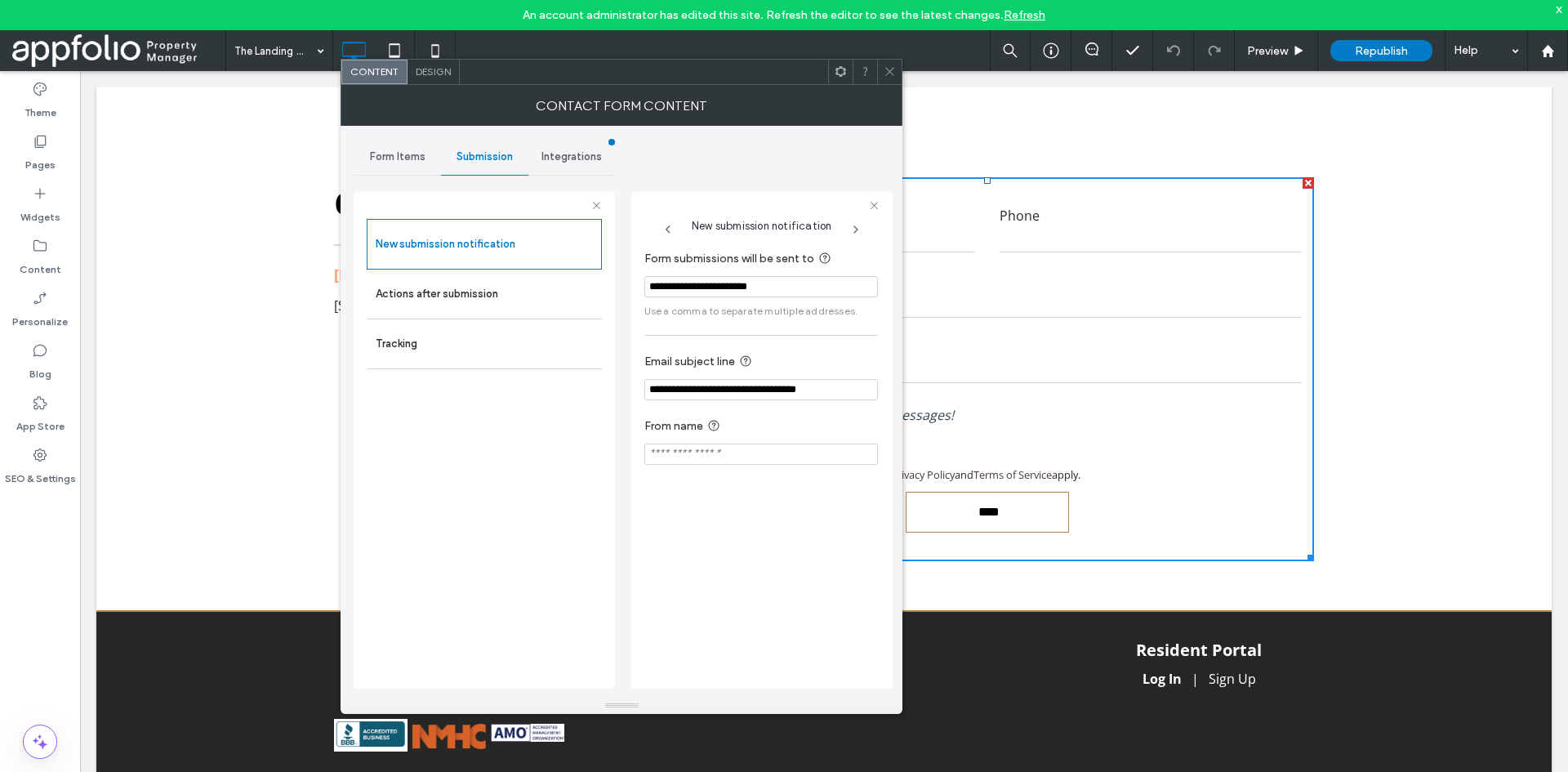
click at [812, 288] on input "**********" at bounding box center [761, 286] width 234 height 21
click at [738, 294] on input "**********" at bounding box center [761, 287] width 234 height 22
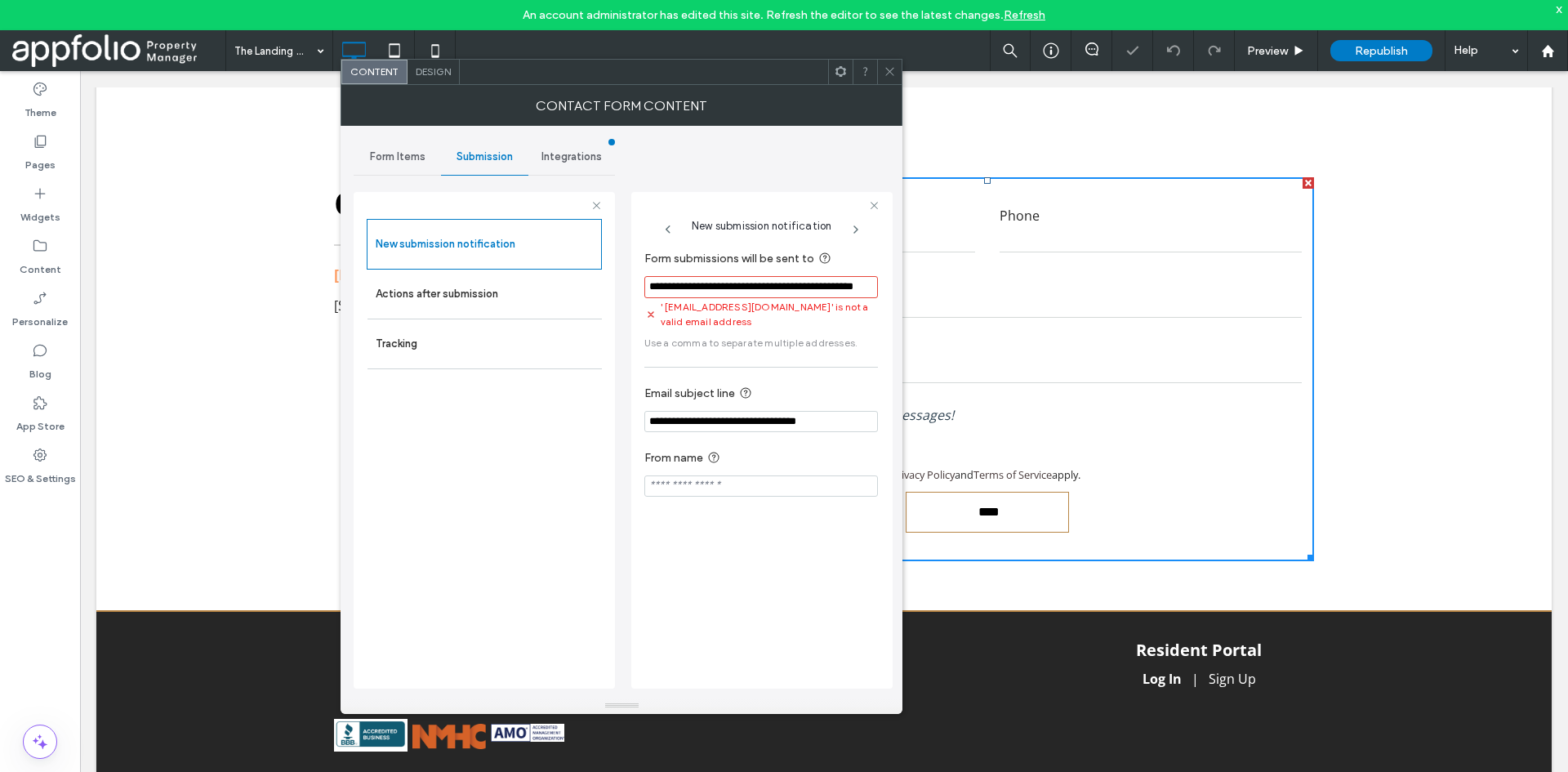
scroll to position [0, 0]
click at [840, 305] on section "**********" at bounding box center [761, 299] width 234 height 118
click at [799, 286] on input "**********" at bounding box center [761, 287] width 234 height 22
type input "**********"
click at [842, 303] on section "**********" at bounding box center [761, 284] width 234 height 87
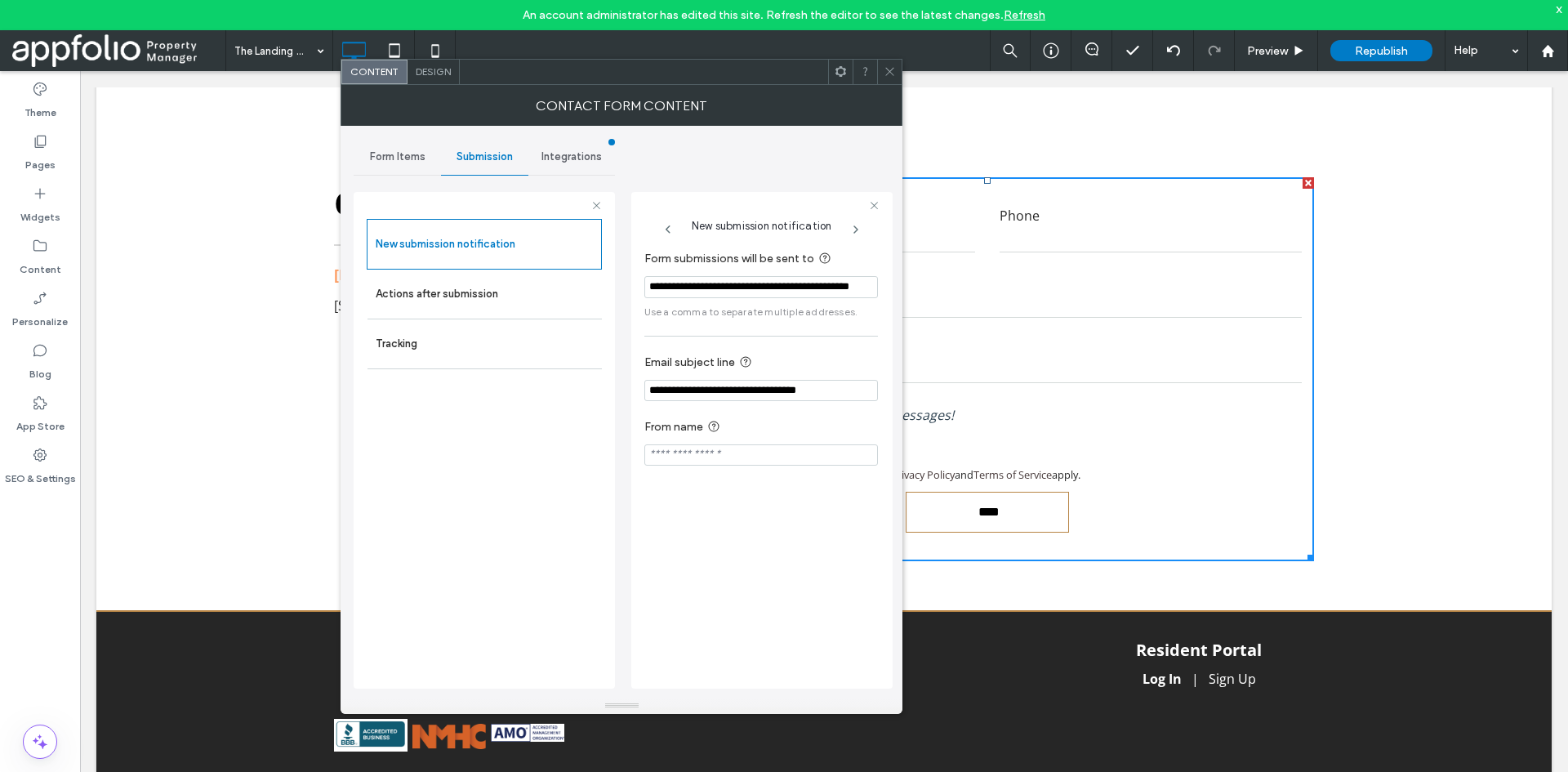
click at [881, 69] on div at bounding box center [889, 71] width 24 height 24
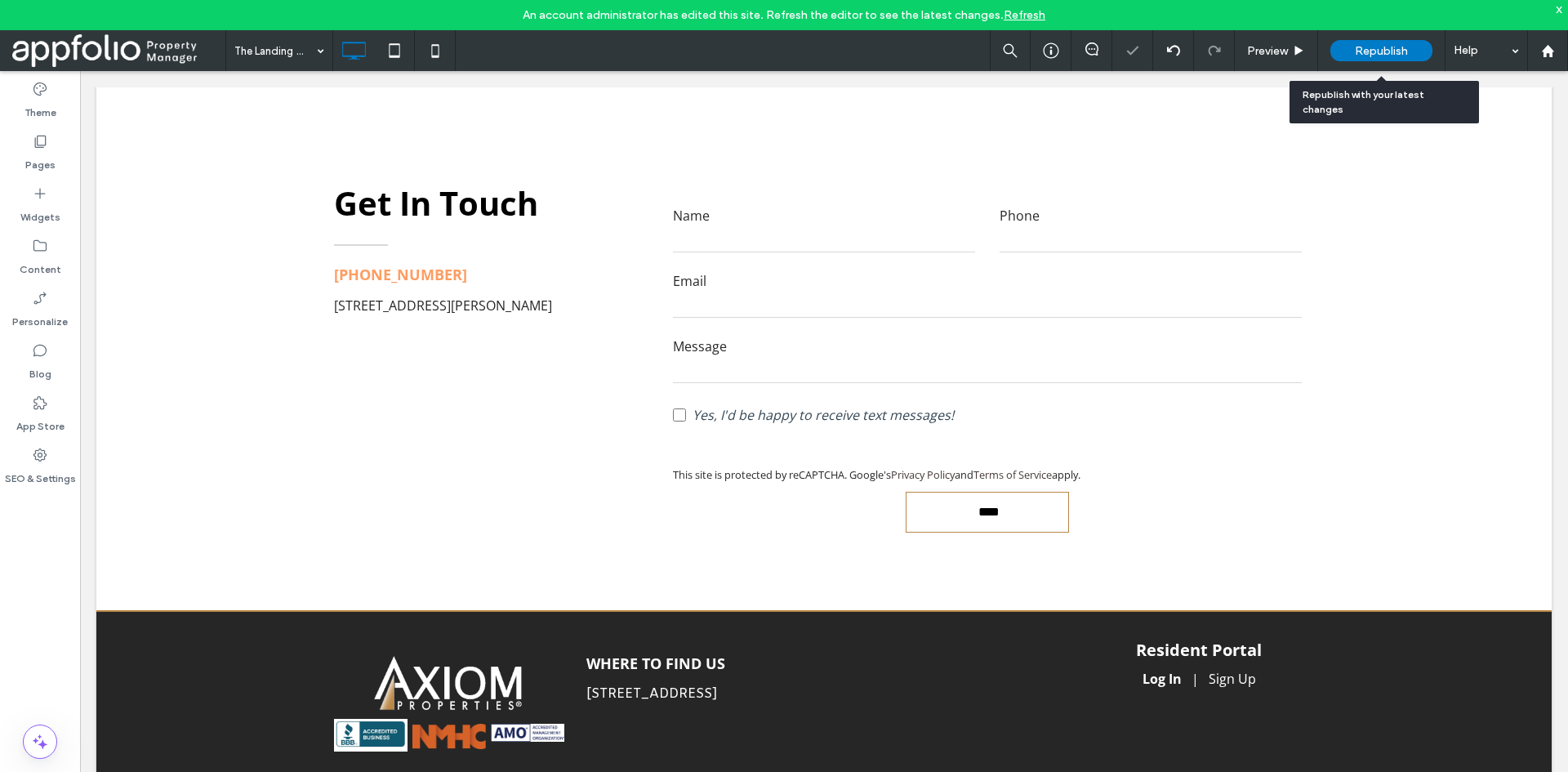
click at [1406, 63] on div "Republish" at bounding box center [1381, 51] width 102 height 41
click at [1365, 46] on span "Republish" at bounding box center [1381, 51] width 53 height 14
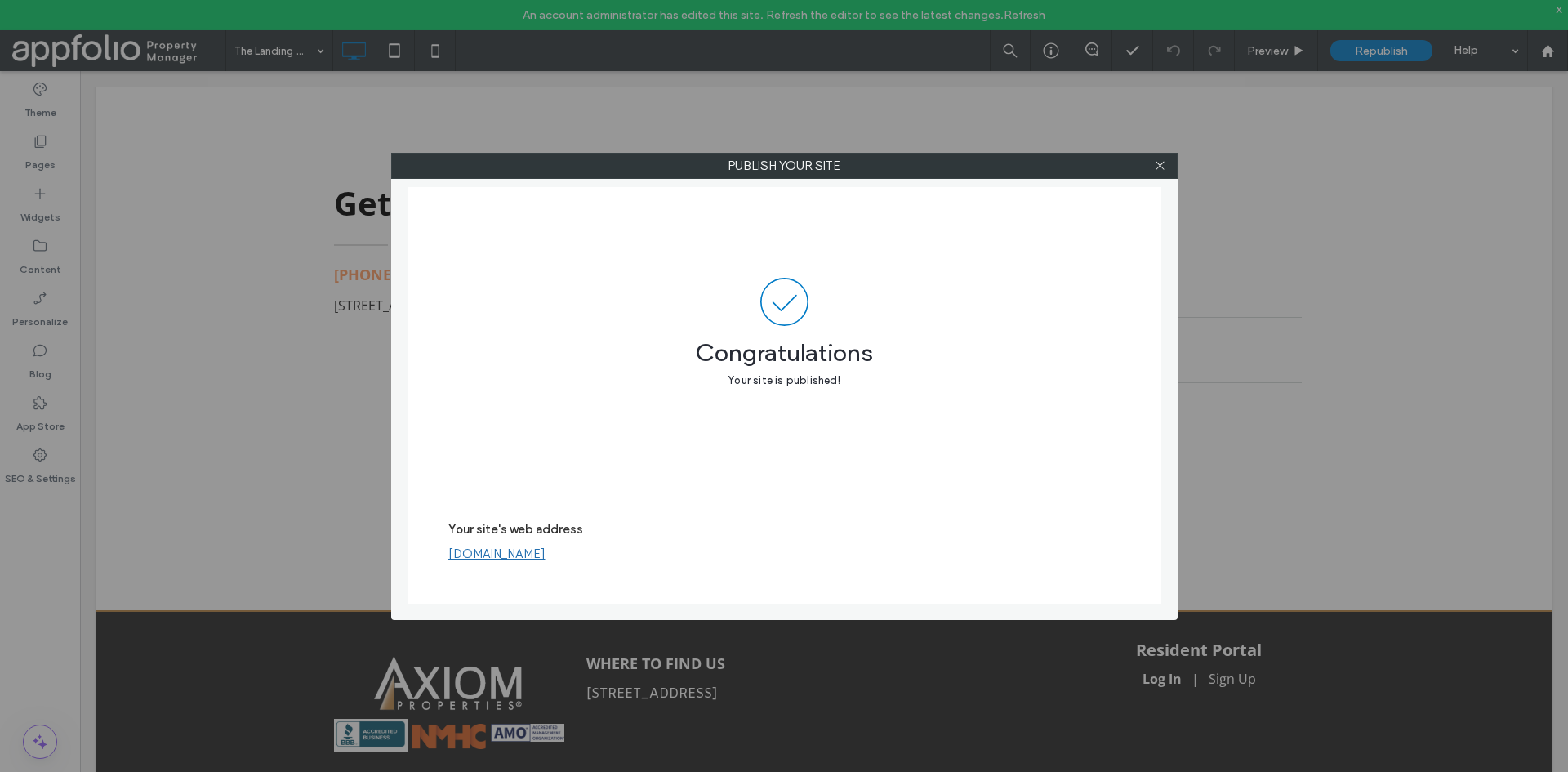
click at [1167, 171] on div at bounding box center [1161, 166] width 24 height 24
click at [1167, 168] on div at bounding box center [1161, 166] width 24 height 24
click at [1160, 164] on icon at bounding box center [1160, 165] width 12 height 12
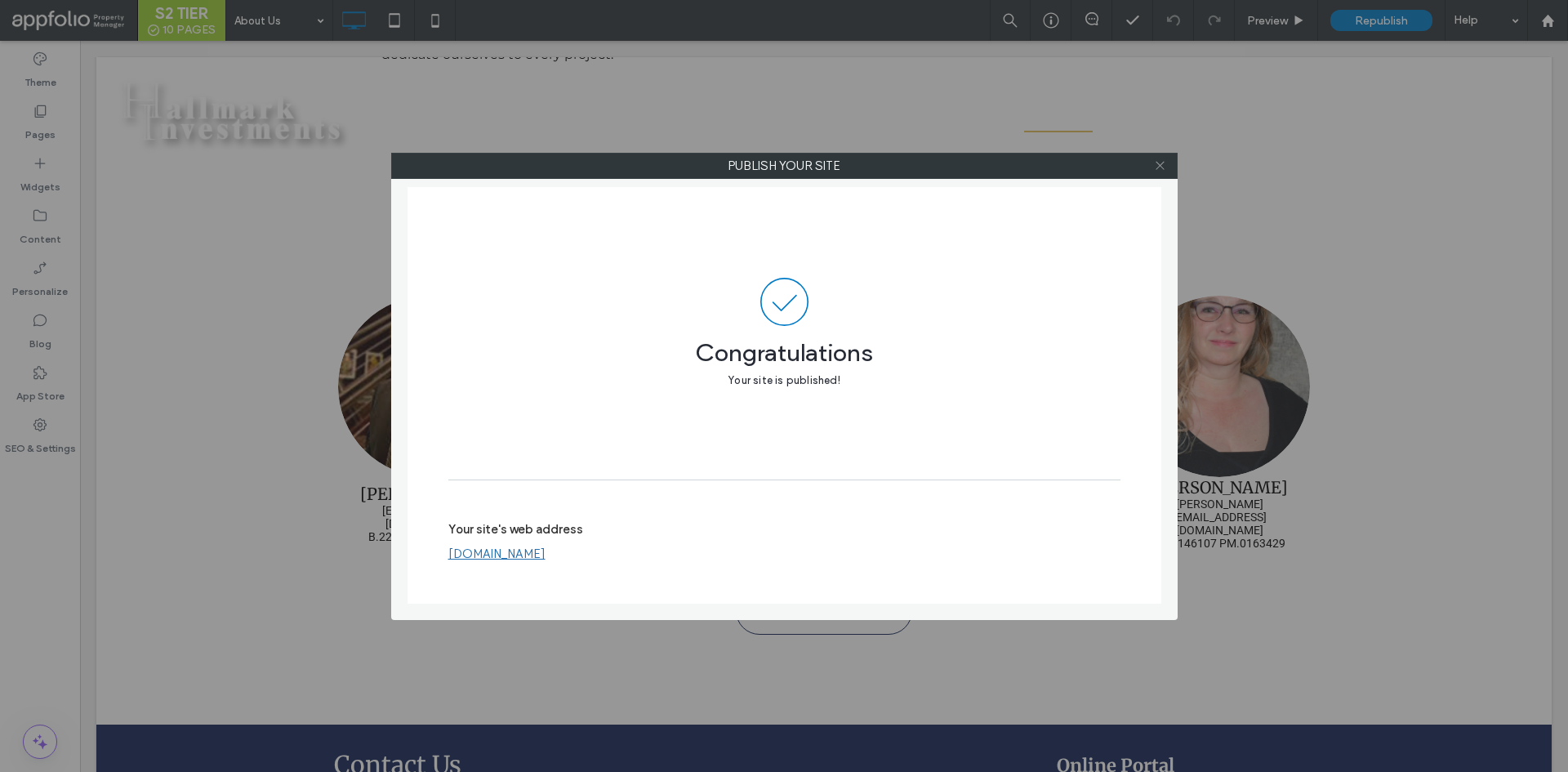
click at [1155, 164] on icon at bounding box center [1160, 165] width 12 height 12
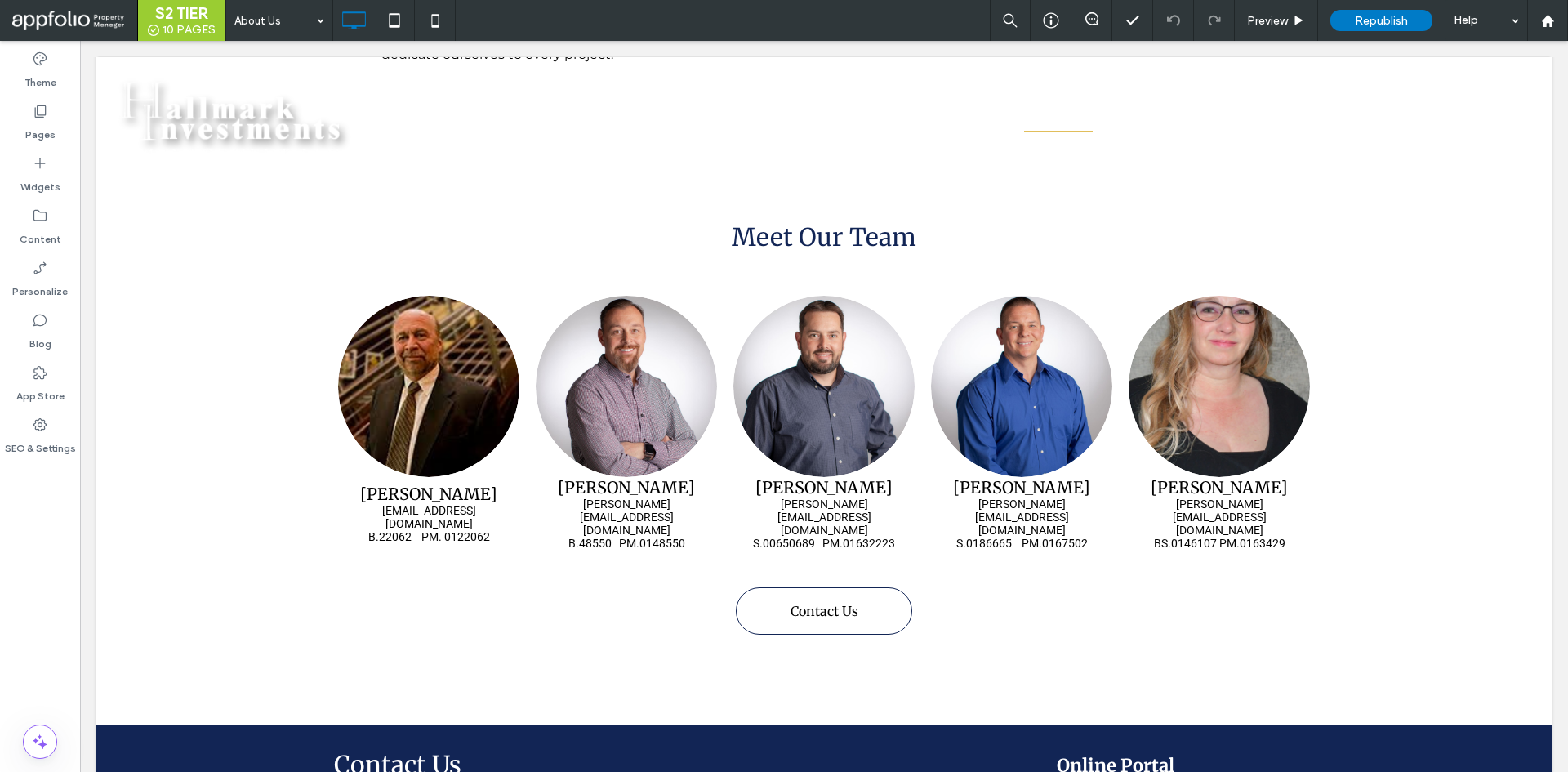
click at [821, 23] on div "About Us Preview Republish Help" at bounding box center [897, 20] width 1343 height 41
